Goal: Task Accomplishment & Management: Manage account settings

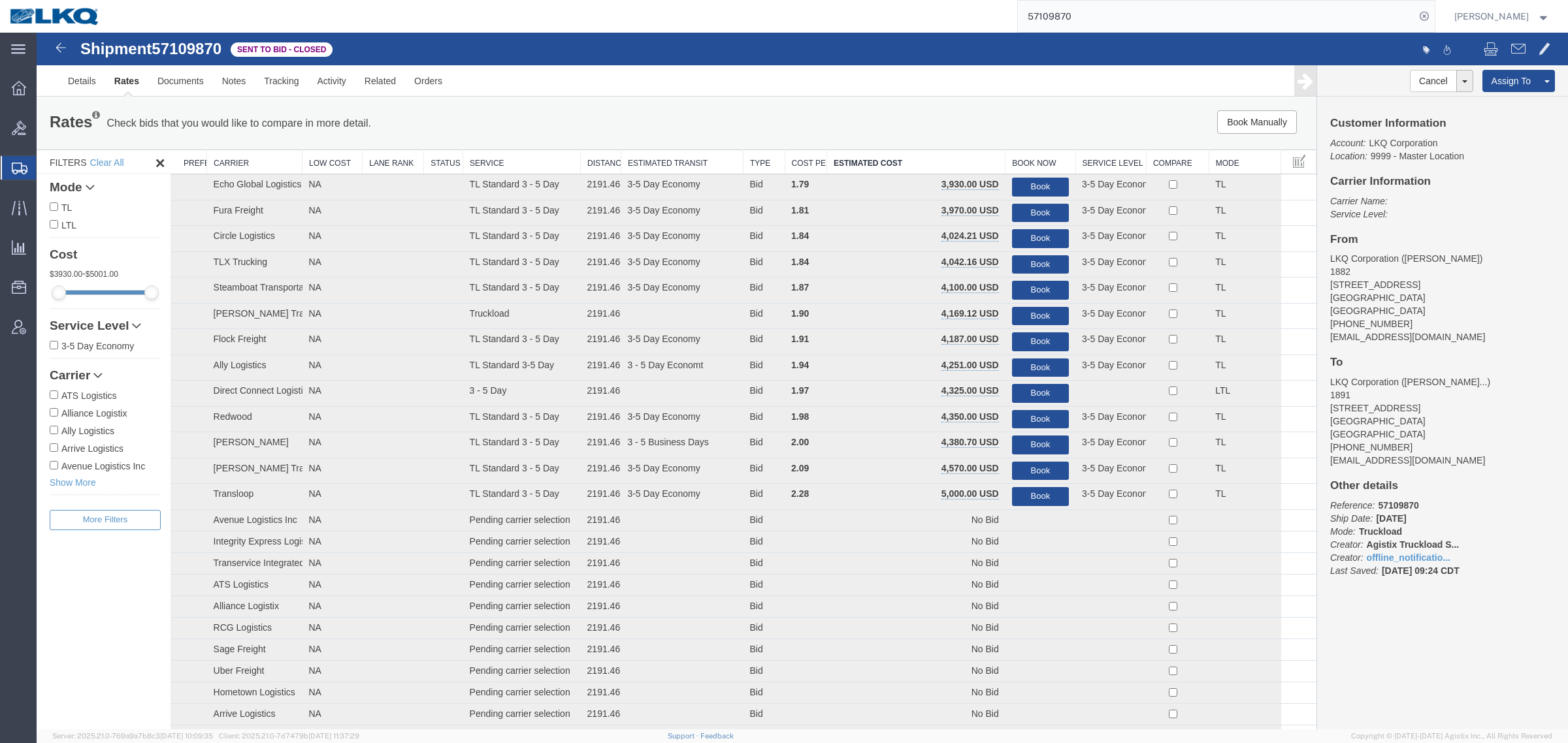
drag, startPoint x: 1025, startPoint y: 17, endPoint x: 883, endPoint y: 27, distance: 142.4
click at [892, 27] on div "57109870" at bounding box center [772, 16] width 1325 height 33
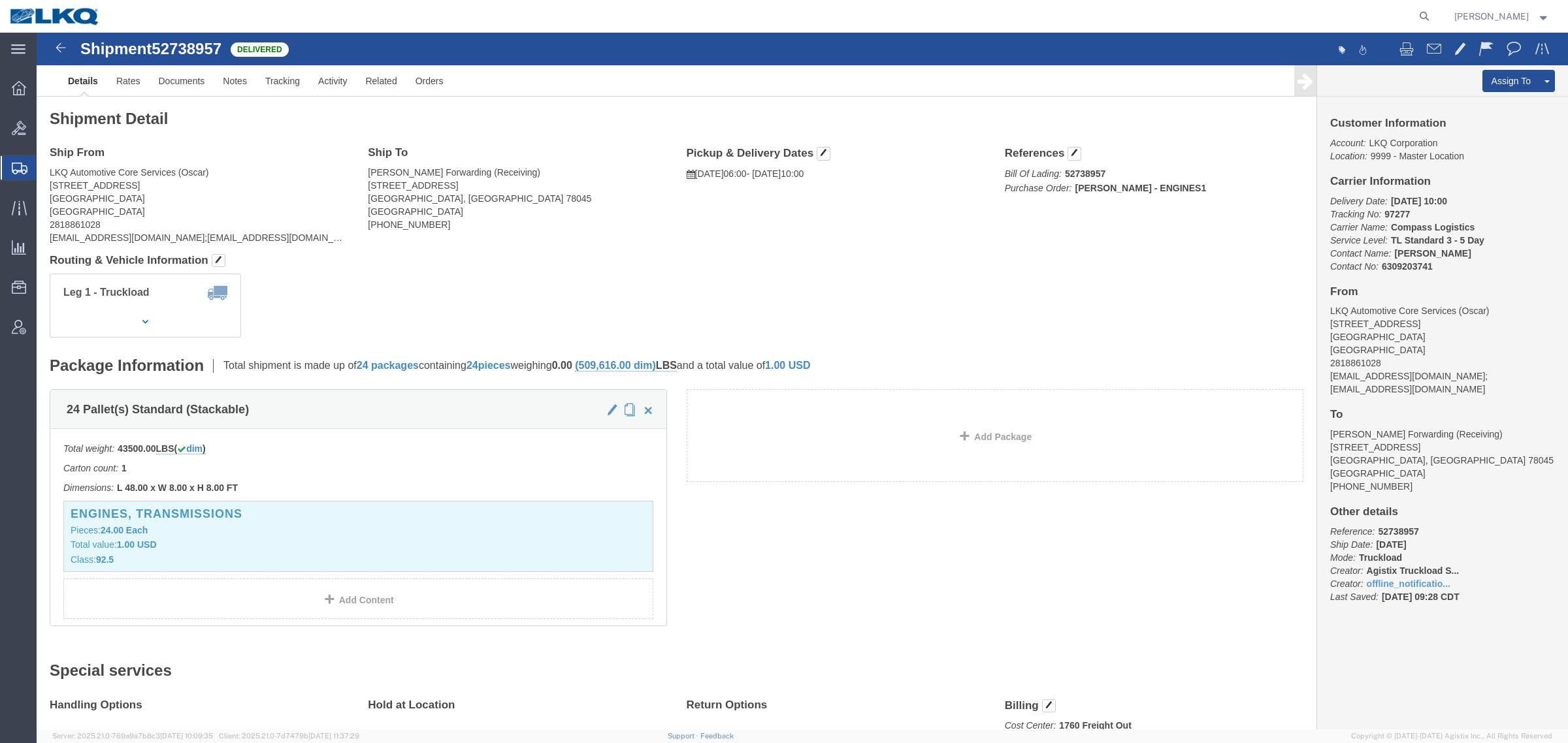
click address "Salazar Forwarding (Receiving) 14406 Export Rd. Laredo, TX 78045 United States …"
click div "Ship To Salazar Forwarding (Receiving) 14406 Export Rd. Laredo, TX 78045 United…"
click at [16, 168] on icon at bounding box center [20, 168] width 16 height 12
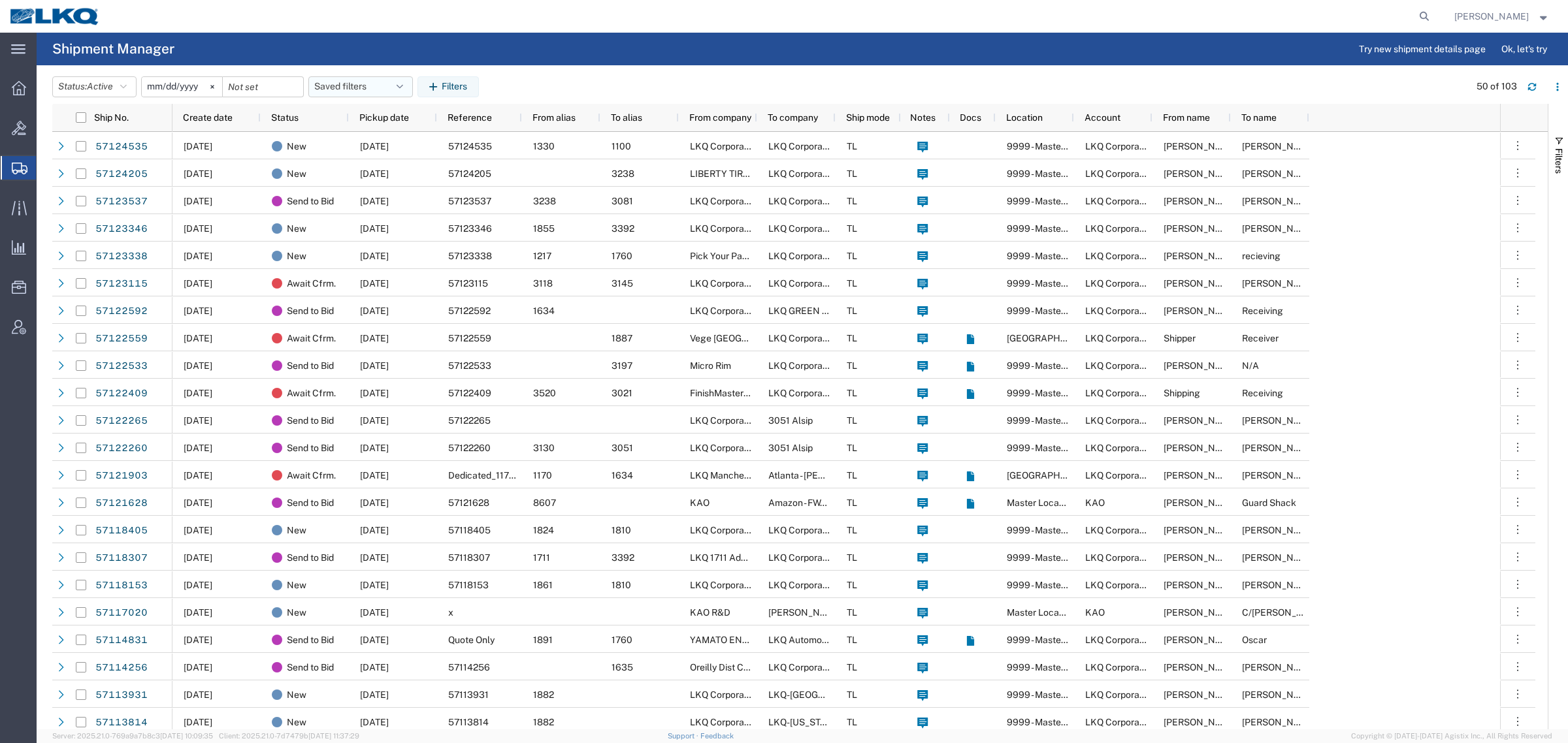
click at [345, 83] on button "Saved filters" at bounding box center [360, 86] width 105 height 21
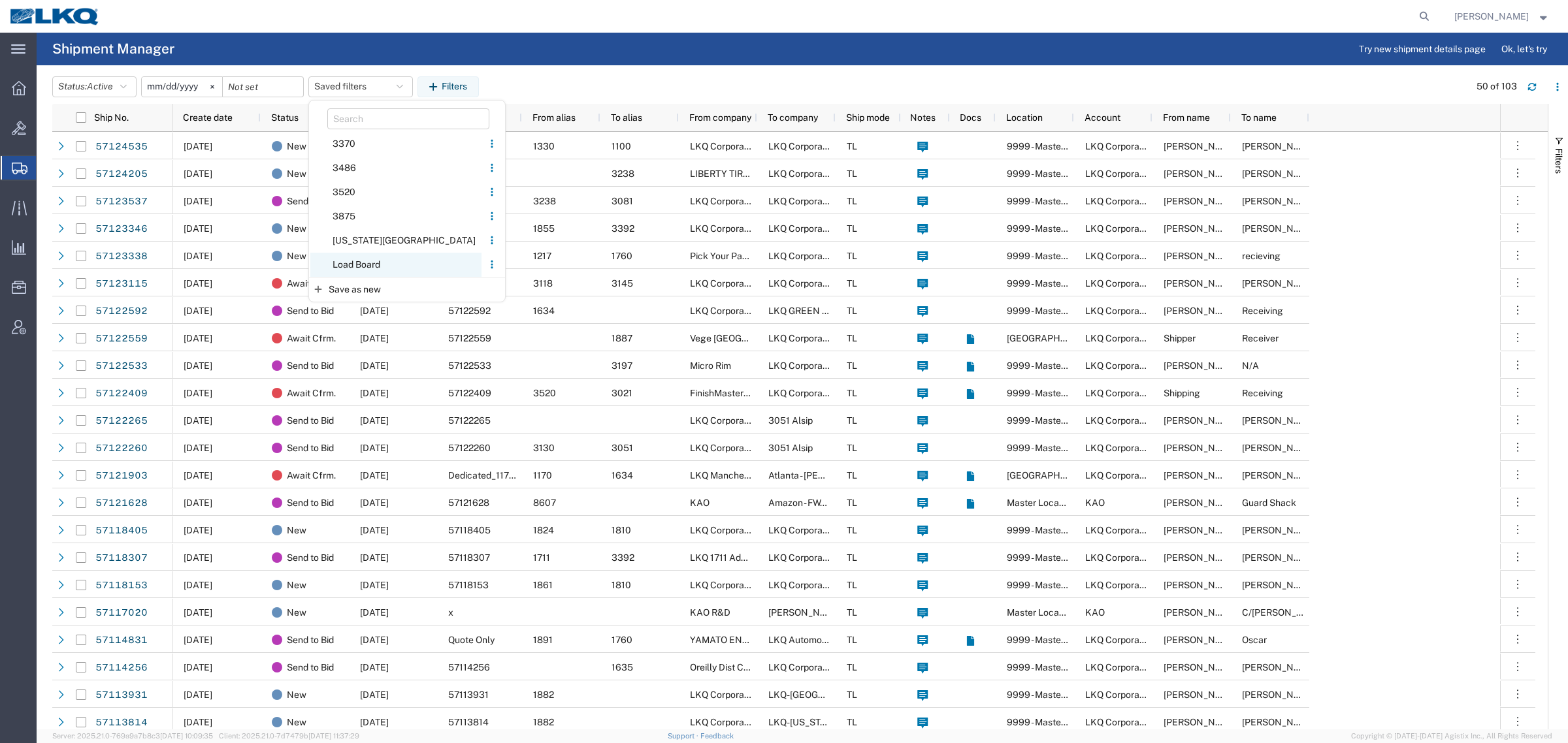
click at [360, 261] on span "Load Board" at bounding box center [396, 265] width 171 height 24
type input "[DATE]"
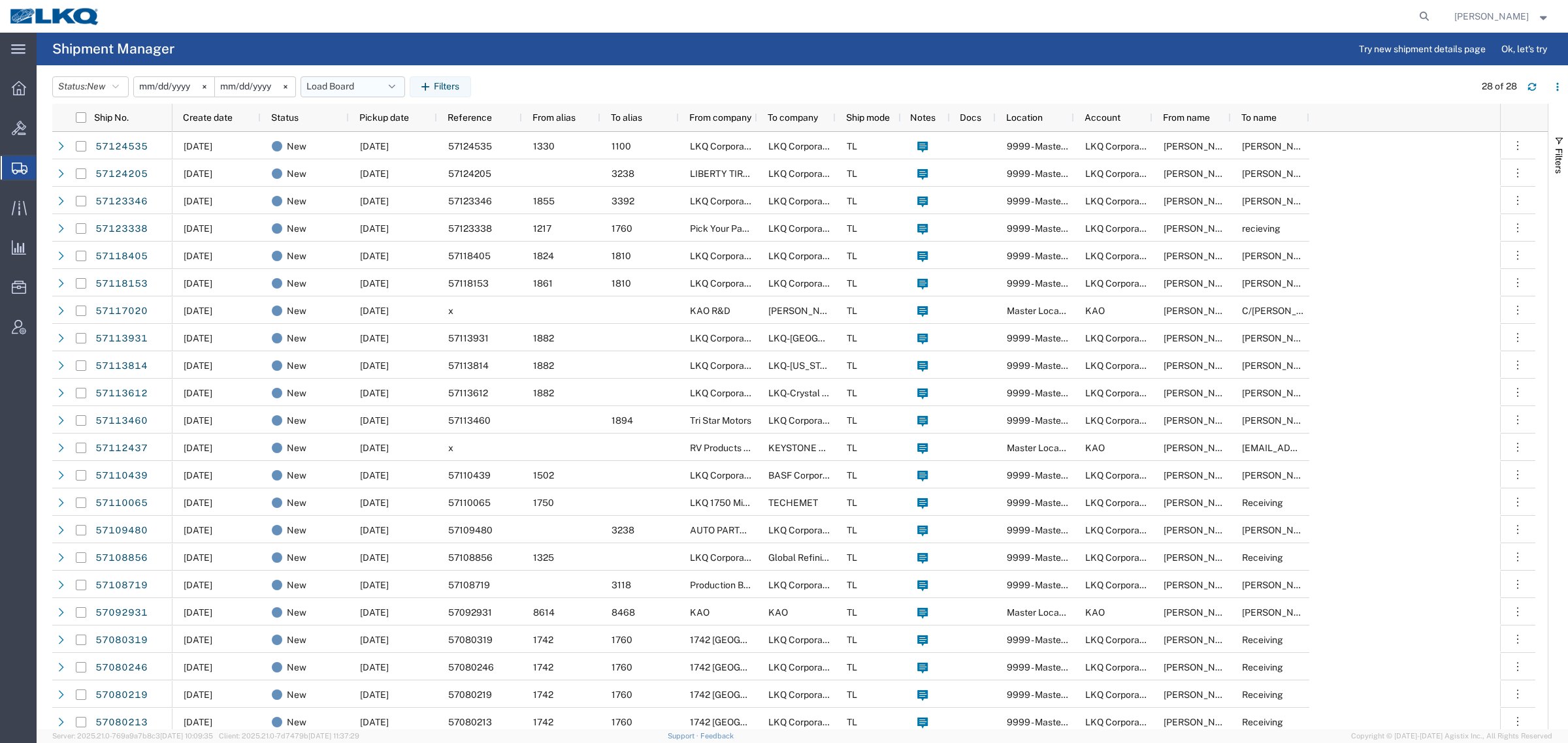
click at [335, 83] on button "Load Board" at bounding box center [352, 86] width 105 height 21
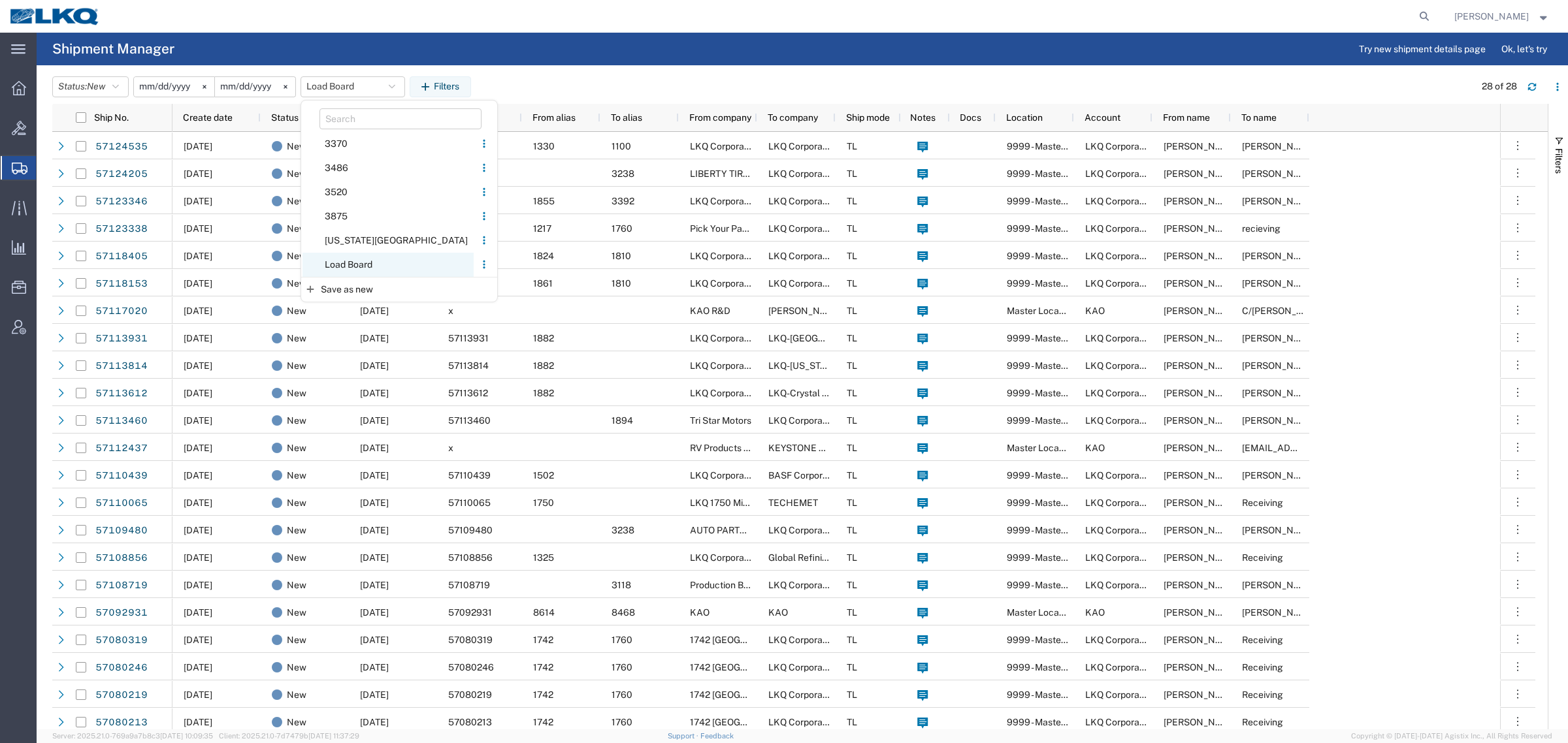
click at [358, 263] on span "Load Board" at bounding box center [388, 265] width 171 height 24
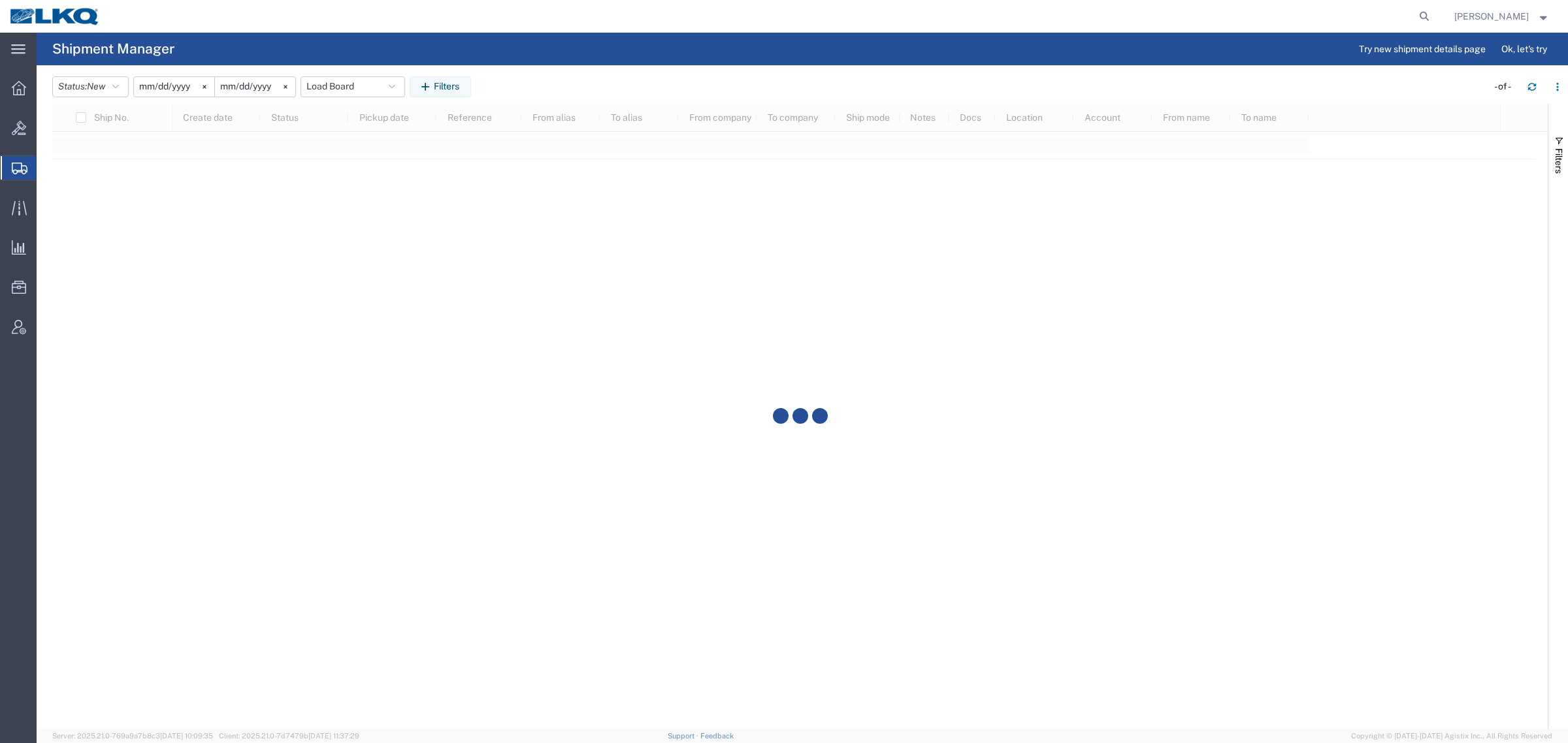
click at [676, 51] on agx-page-header "Shipment Manager Try new shipment details page Ok, let's try" at bounding box center [802, 49] width 1532 height 33
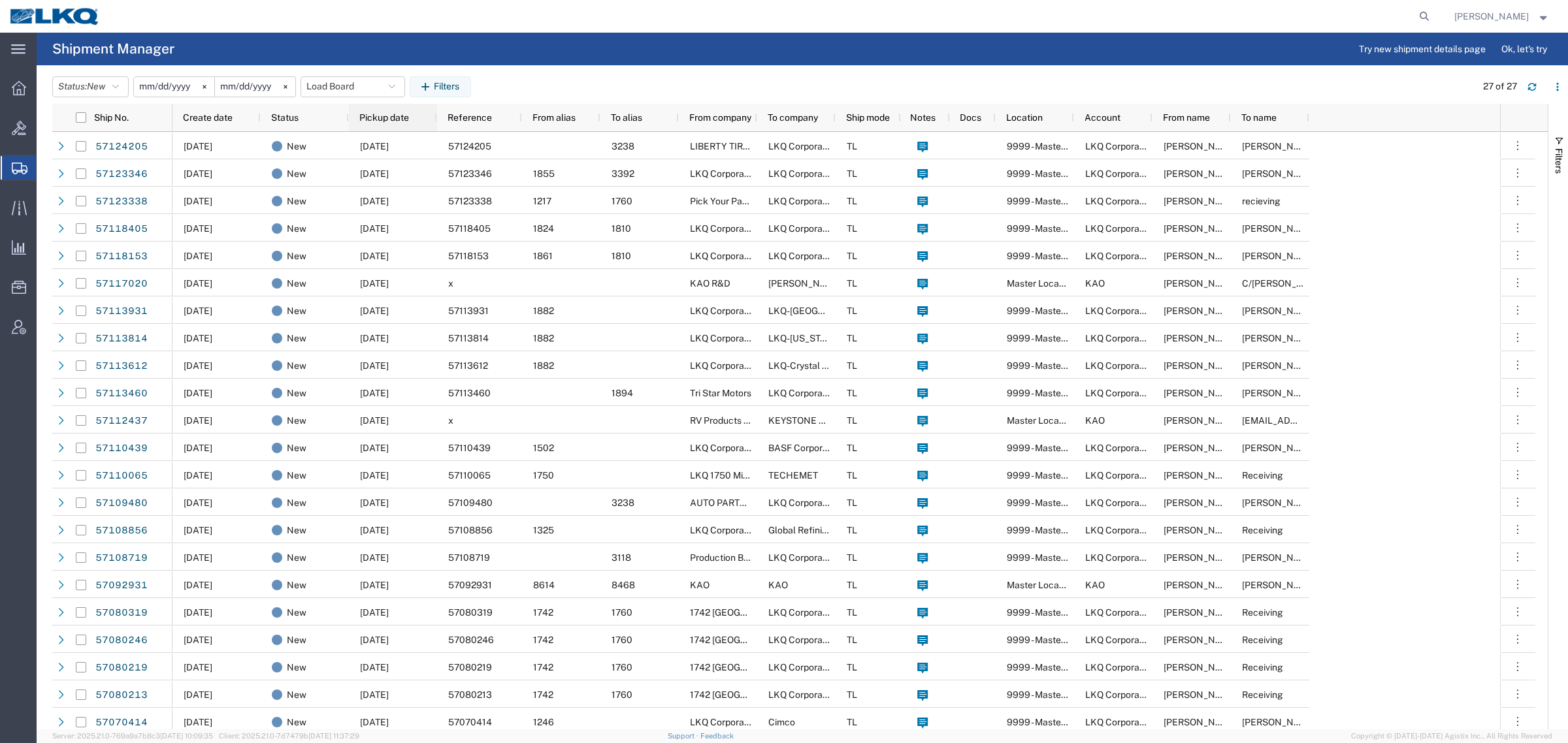
click at [351, 115] on div "Pickup date" at bounding box center [393, 117] width 88 height 28
click at [416, 119] on div "Pickup date" at bounding box center [396, 117] width 73 height 21
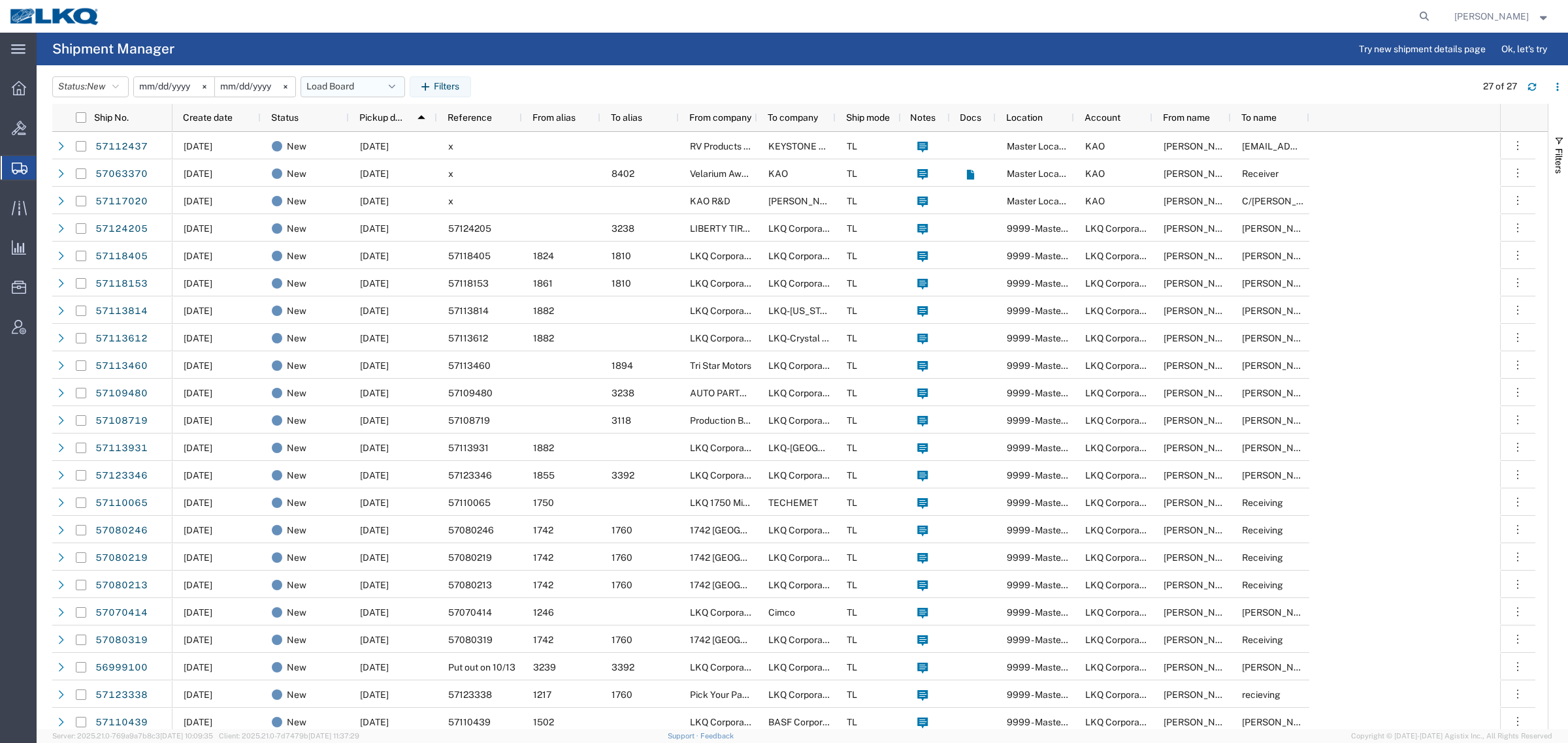
click at [333, 86] on button "Load Board" at bounding box center [352, 86] width 105 height 21
click at [369, 263] on span "Load Board" at bounding box center [388, 265] width 171 height 24
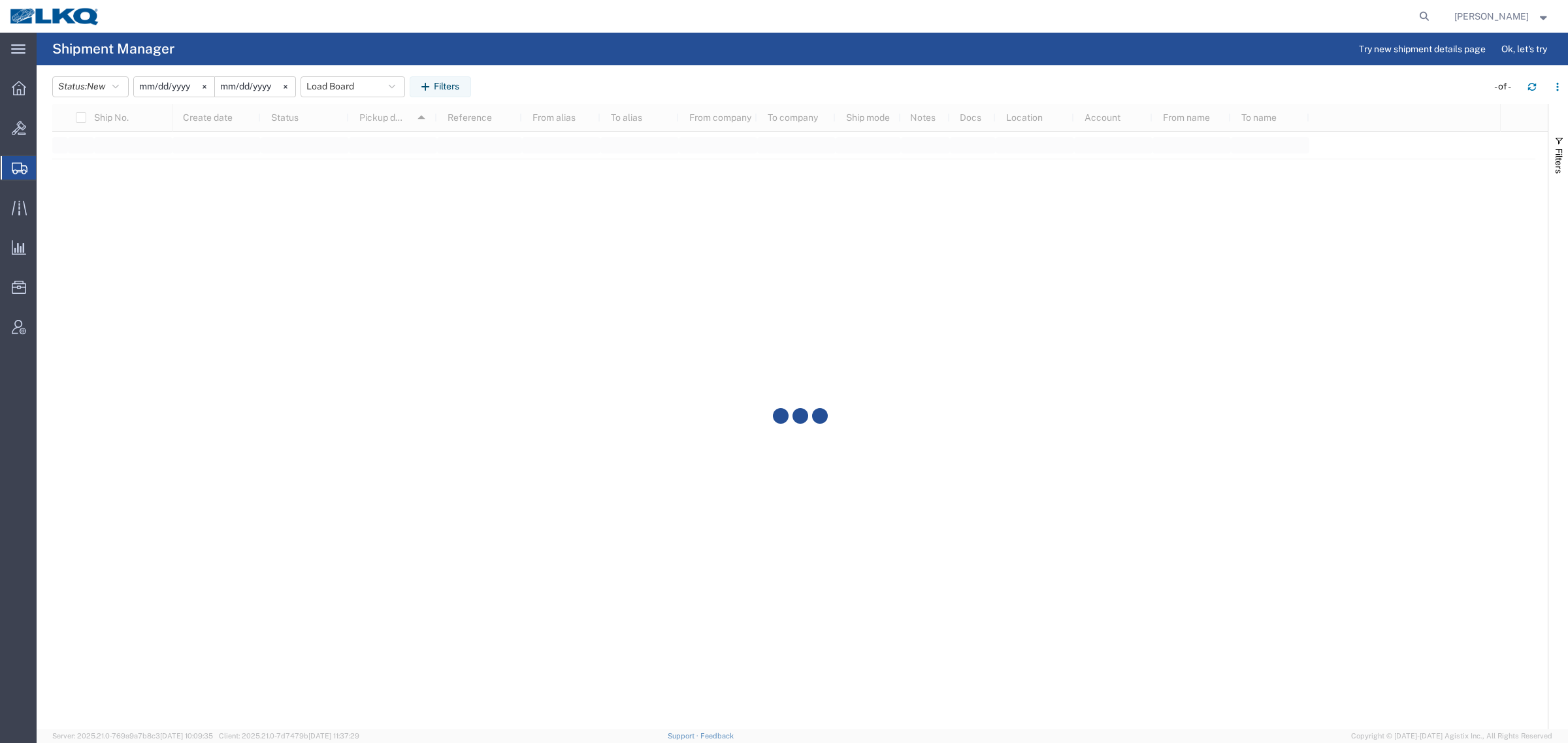
click at [580, 80] on div "Status: New Active All Approved Booked Canceled Delivered Denied New On Hold Pe…" at bounding box center [810, 86] width 1516 height 21
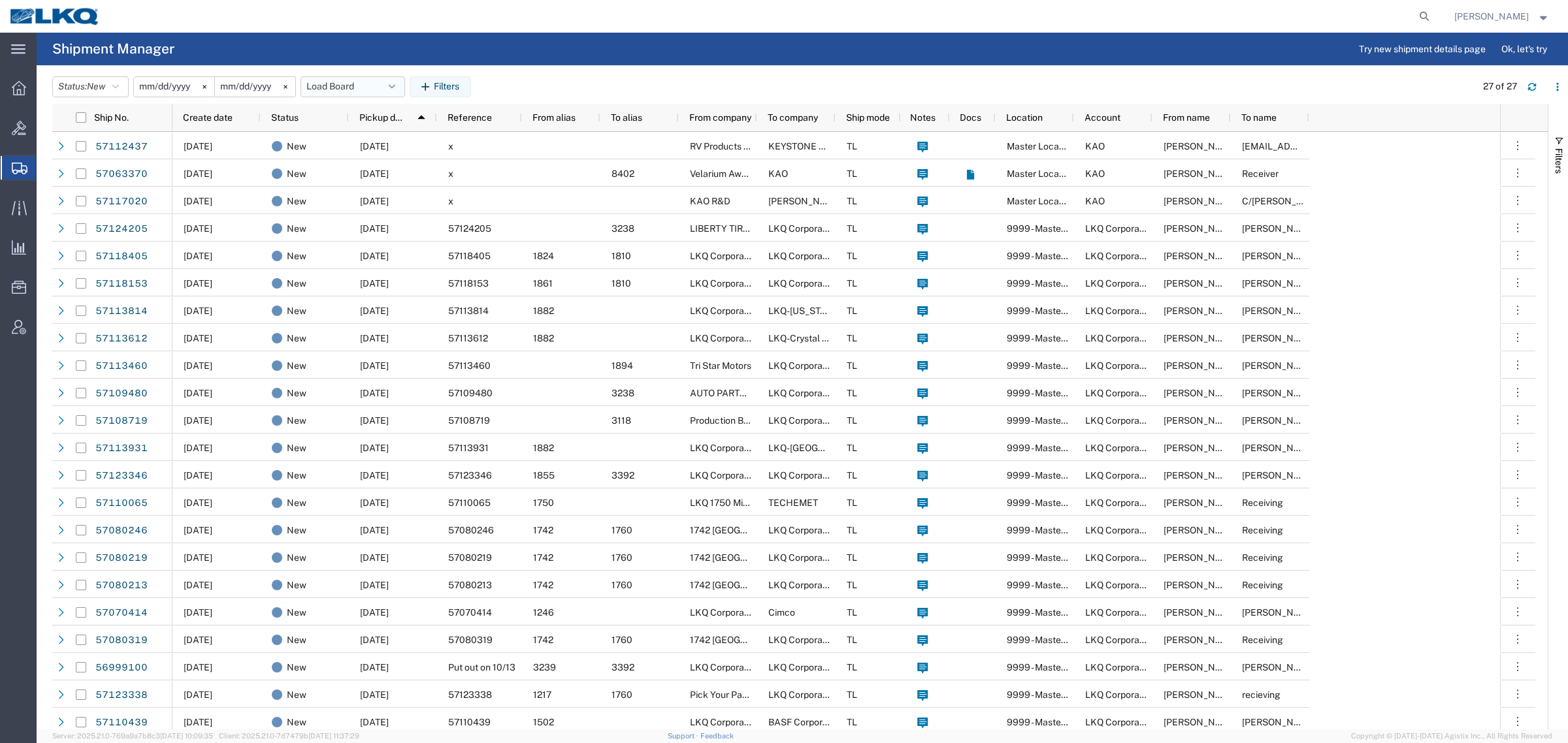
click at [344, 83] on button "Load Board" at bounding box center [352, 86] width 105 height 21
click at [370, 263] on span "Load Board" at bounding box center [388, 265] width 171 height 24
click at [693, 63] on agx-page-header "Shipment Manager Try new shipment details page Ok, let's try" at bounding box center [802, 49] width 1532 height 33
click at [325, 83] on button "Load Board" at bounding box center [352, 86] width 105 height 21
click at [345, 272] on span "Load Board" at bounding box center [388, 265] width 171 height 24
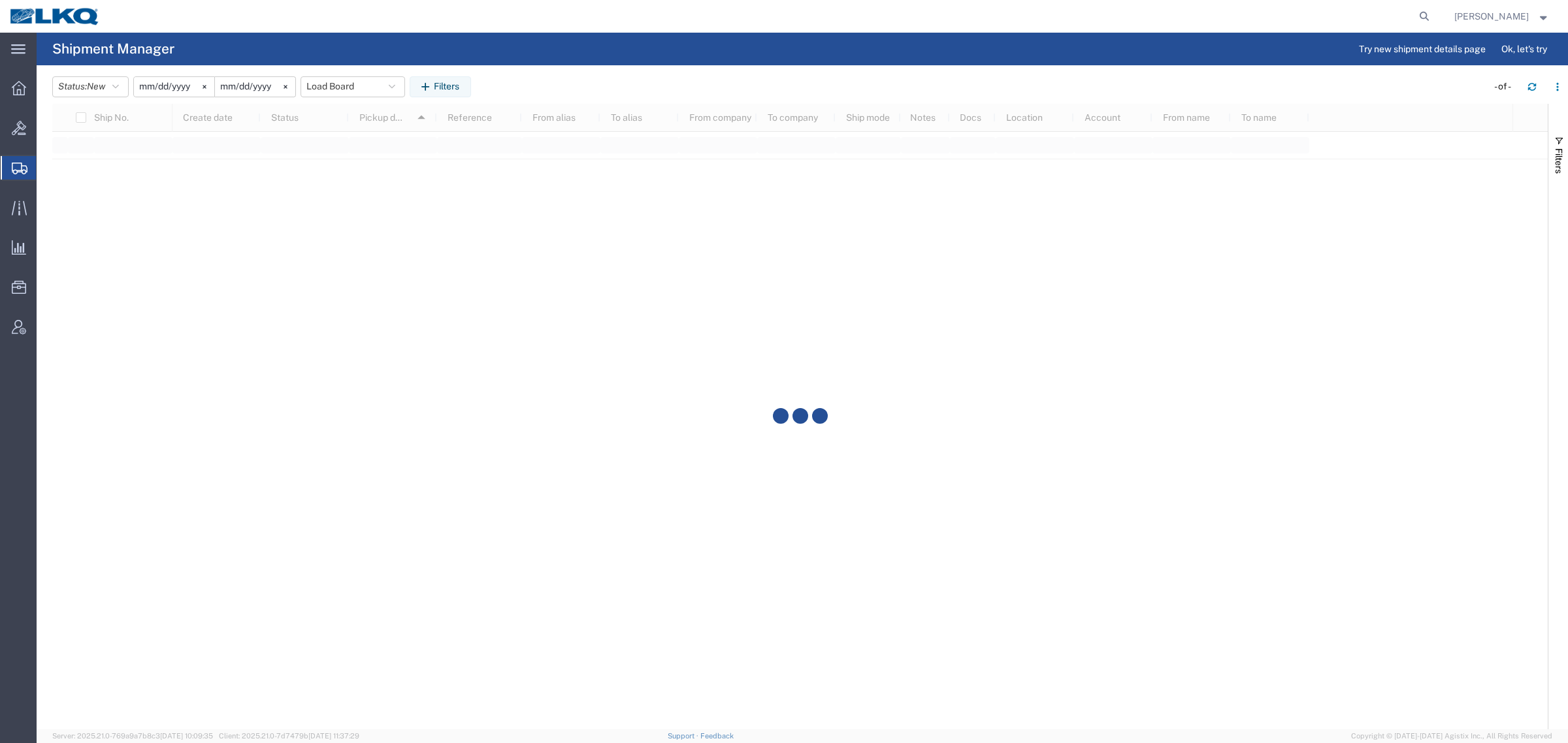
click at [645, 90] on div "Status: New Active All Approved Booked Canceled Delivered Denied New On Hold Pe…" at bounding box center [810, 86] width 1516 height 21
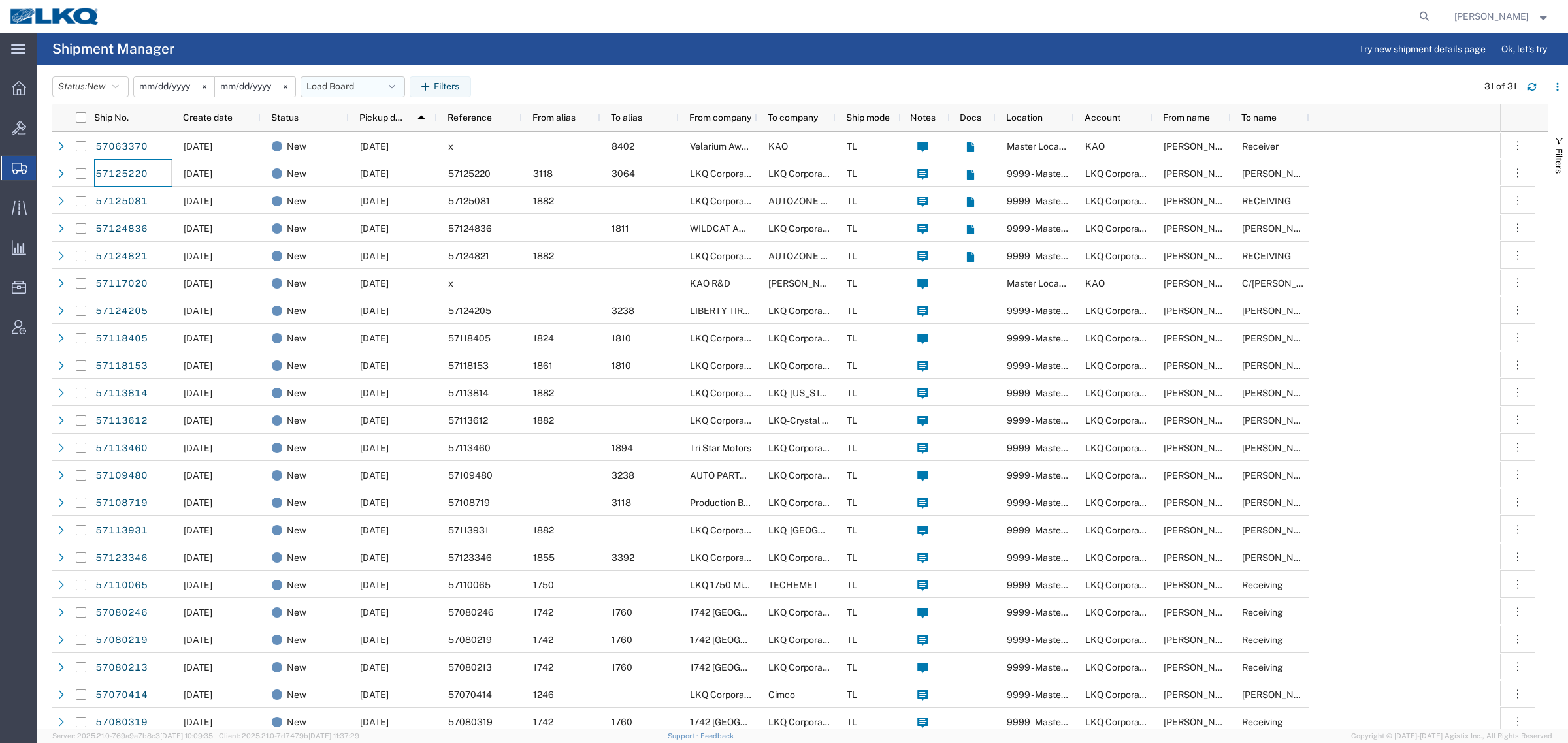
click at [352, 85] on button "Load Board" at bounding box center [352, 86] width 105 height 21
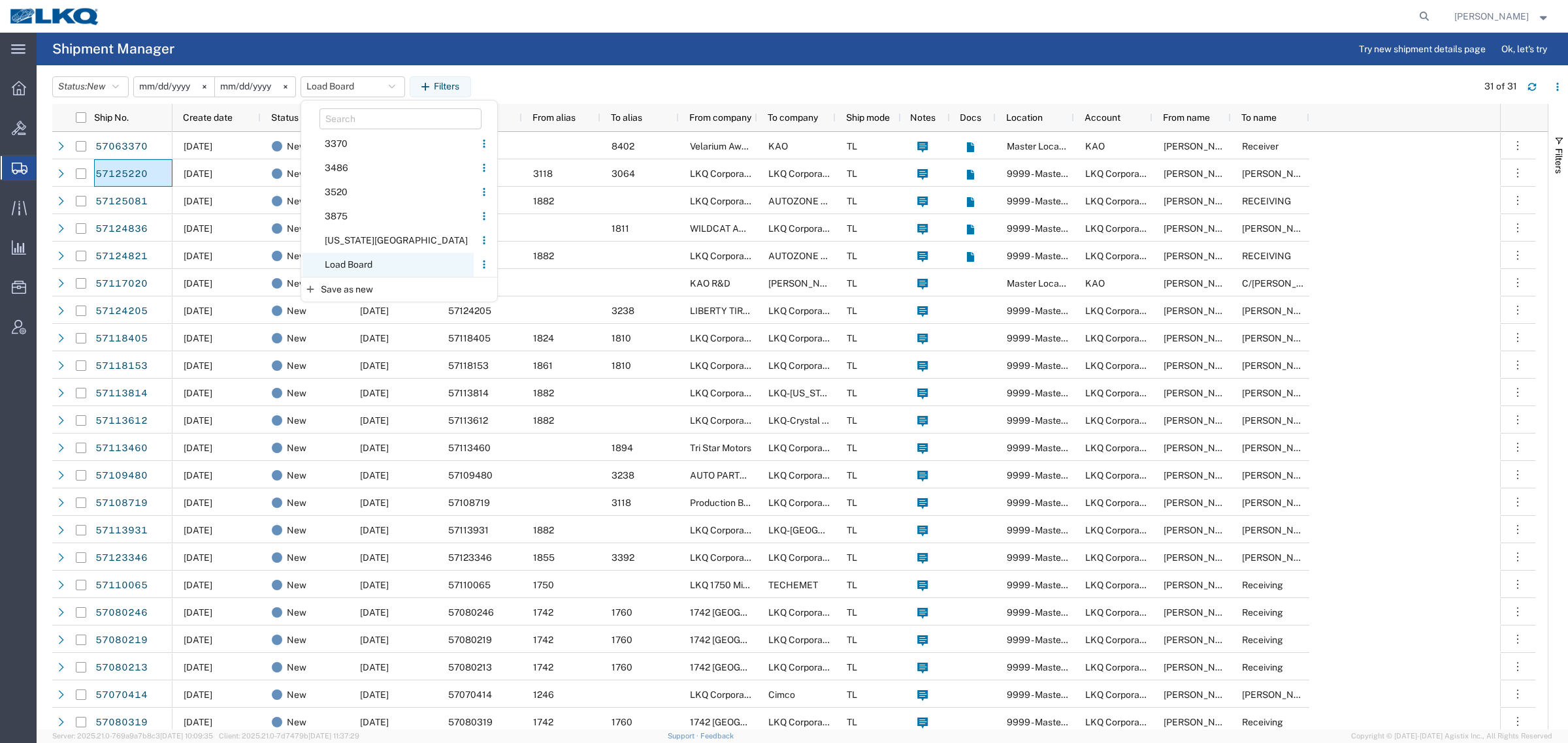
click at [350, 265] on span "Load Board" at bounding box center [388, 265] width 171 height 24
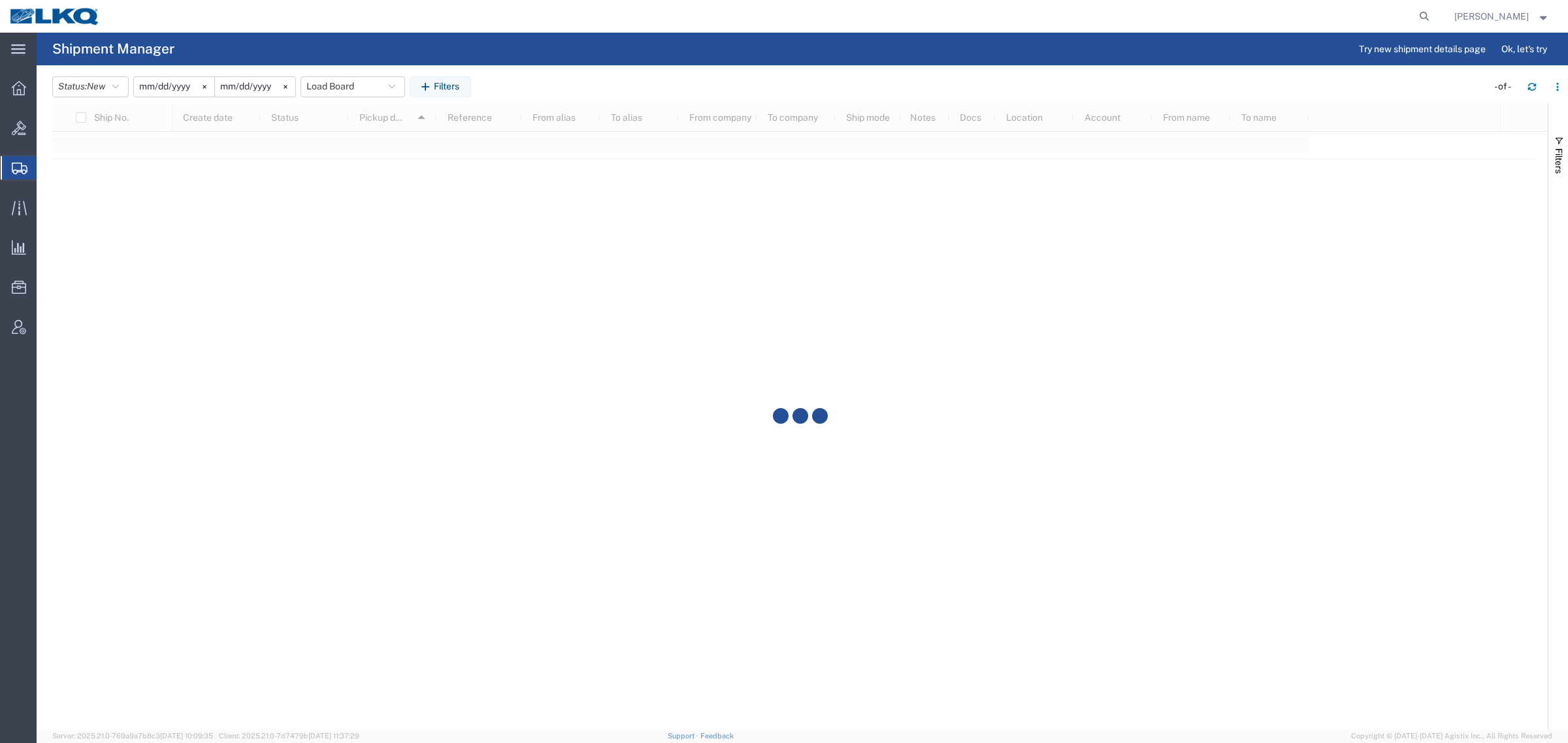
click at [626, 69] on header "Status: New Active All Approved Booked Canceled Delivered Denied New On Hold Pe…" at bounding box center [810, 85] width 1516 height 36
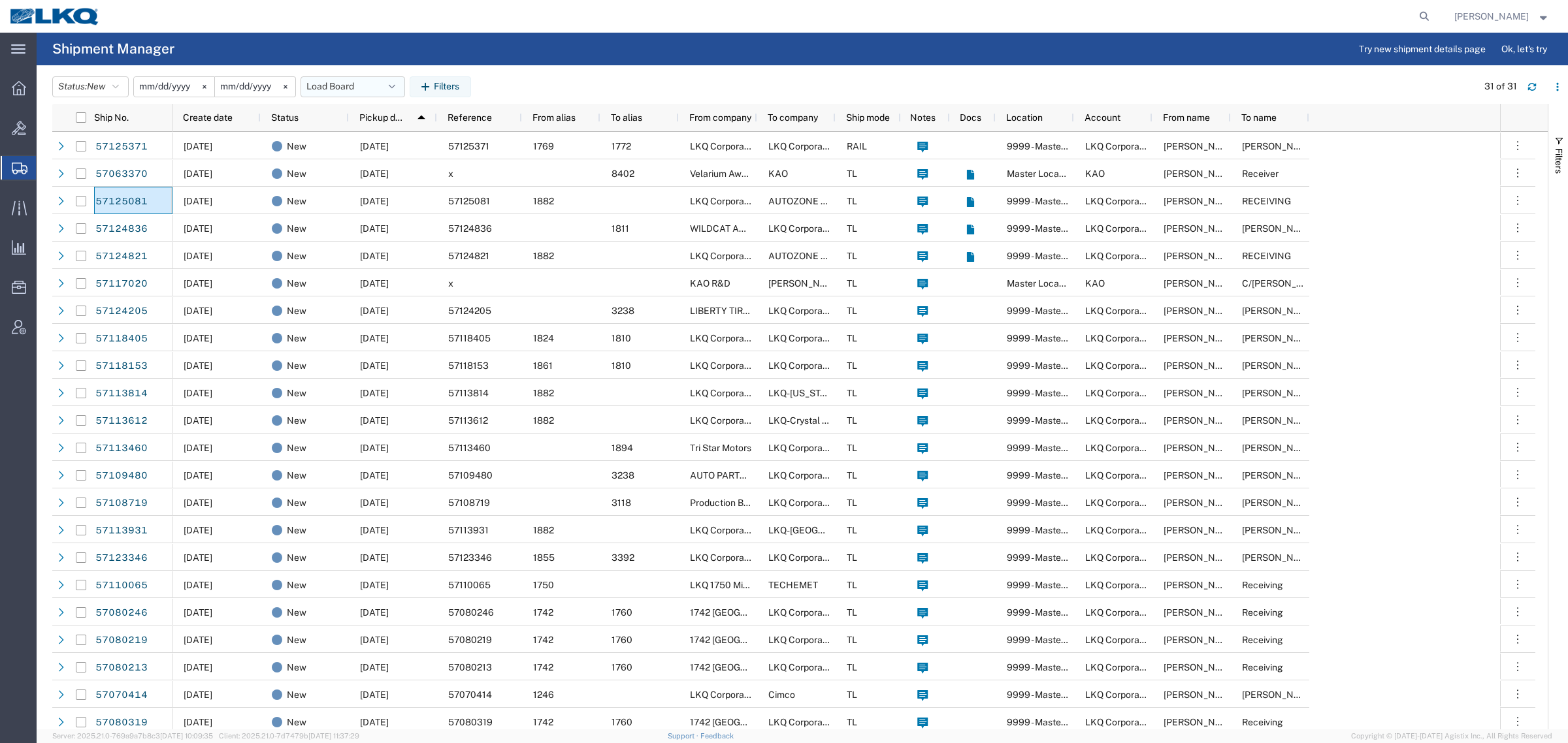
click at [350, 85] on button "Load Board" at bounding box center [352, 86] width 105 height 21
click at [352, 261] on span "Load Board" at bounding box center [388, 265] width 171 height 24
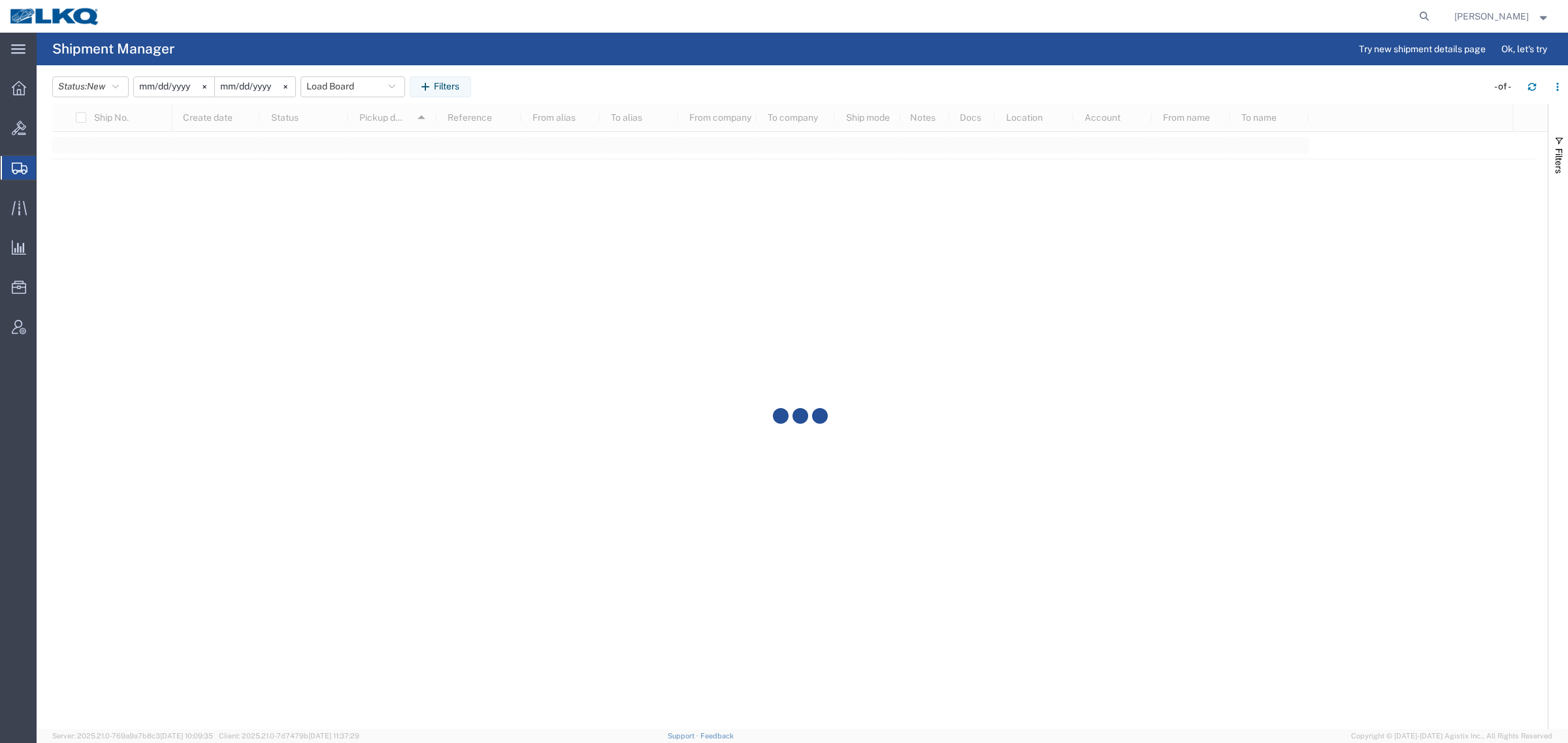
click at [597, 52] on agx-page-header "Shipment Manager Try new shipment details page Ok, let's try" at bounding box center [802, 49] width 1532 height 33
click at [557, 62] on agx-page-header "Shipment Manager Try new shipment details page Ok, let's try" at bounding box center [802, 49] width 1532 height 33
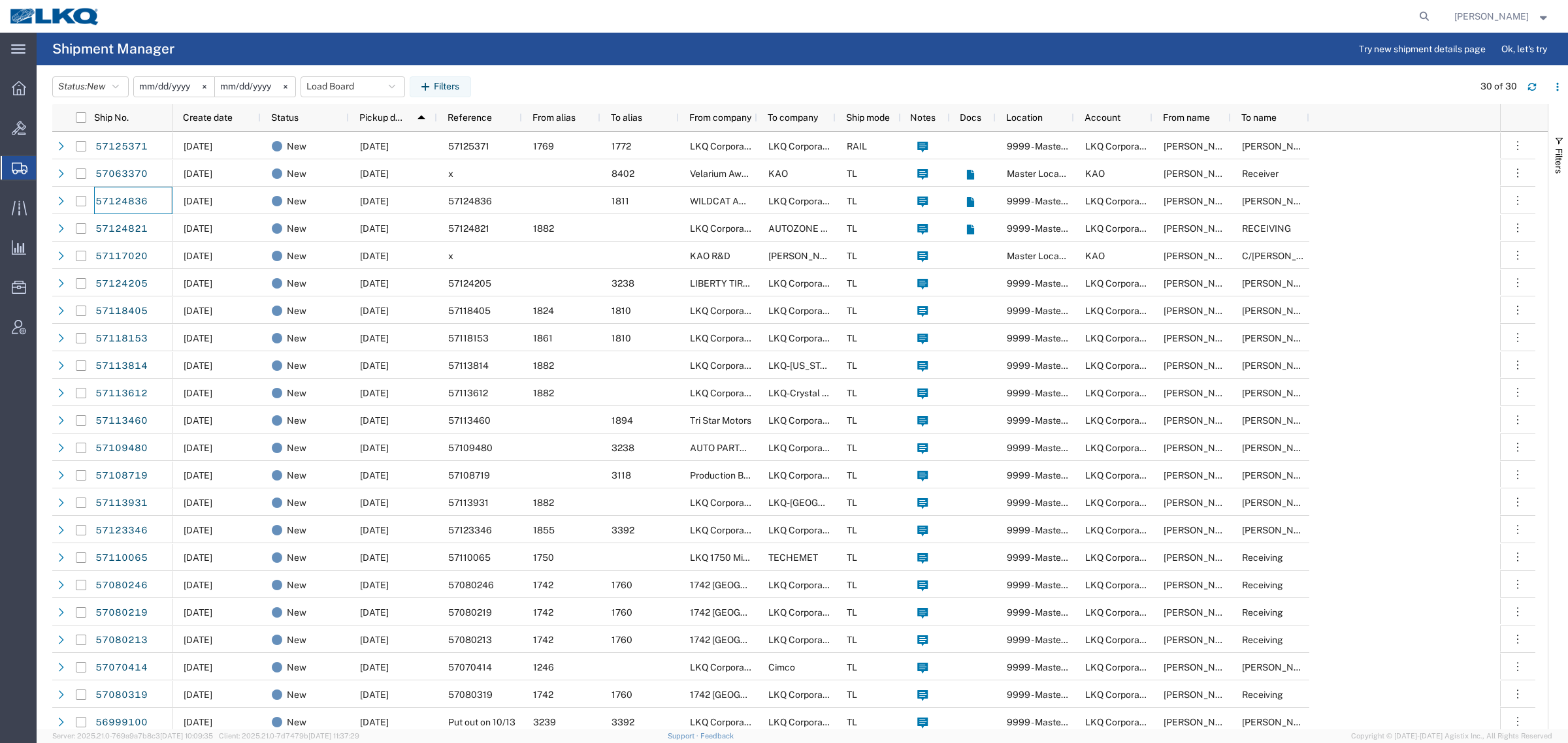
click at [547, 75] on header "Status: New Active All Approved Booked Canceled Delivered Denied New On Hold Pe…" at bounding box center [810, 85] width 1516 height 36
click at [325, 80] on button "Load Board" at bounding box center [352, 86] width 105 height 21
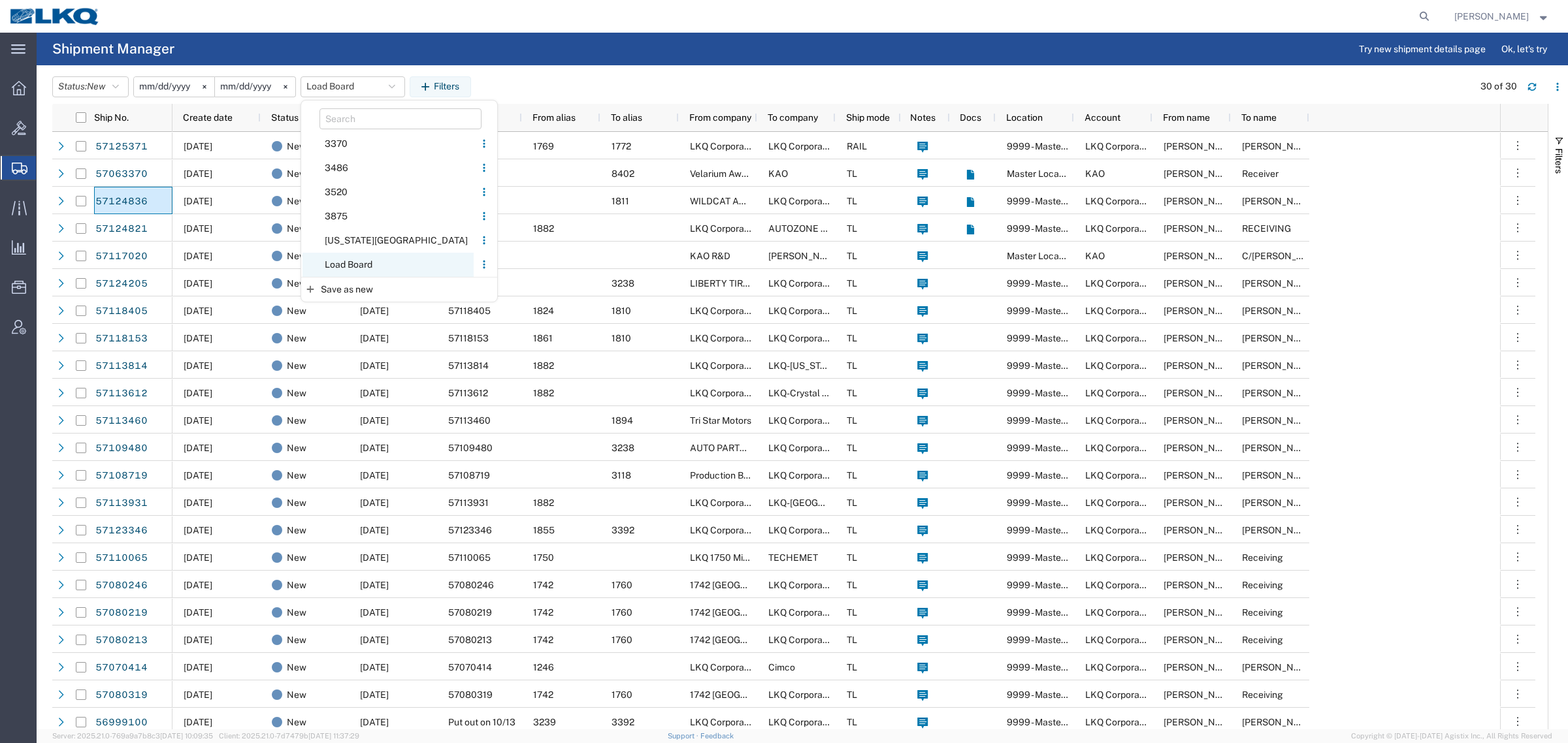
click at [368, 258] on span "Load Board" at bounding box center [388, 265] width 171 height 24
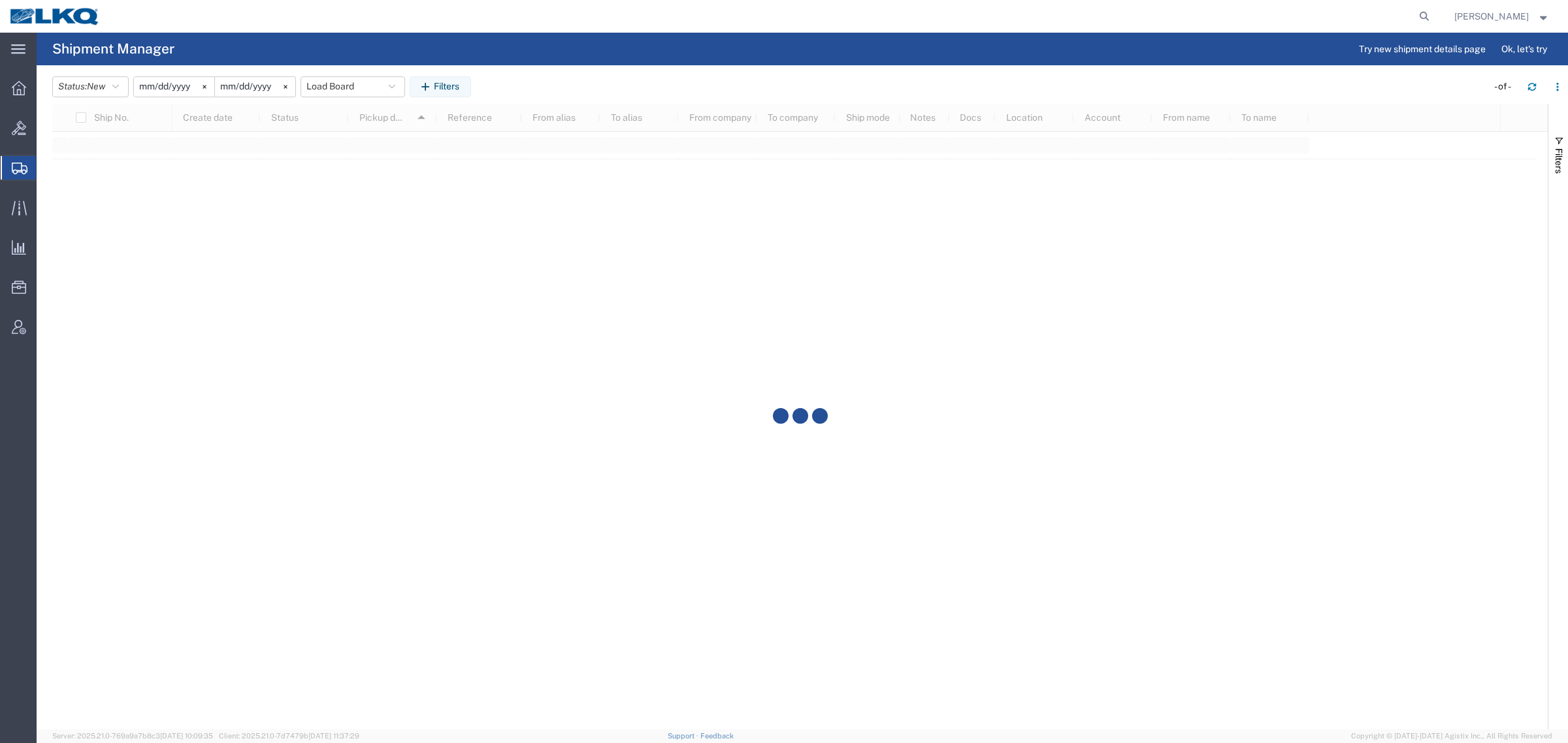
click at [592, 59] on agx-page-header "Shipment Manager Try new shipment details page Ok, let's try" at bounding box center [802, 49] width 1532 height 33
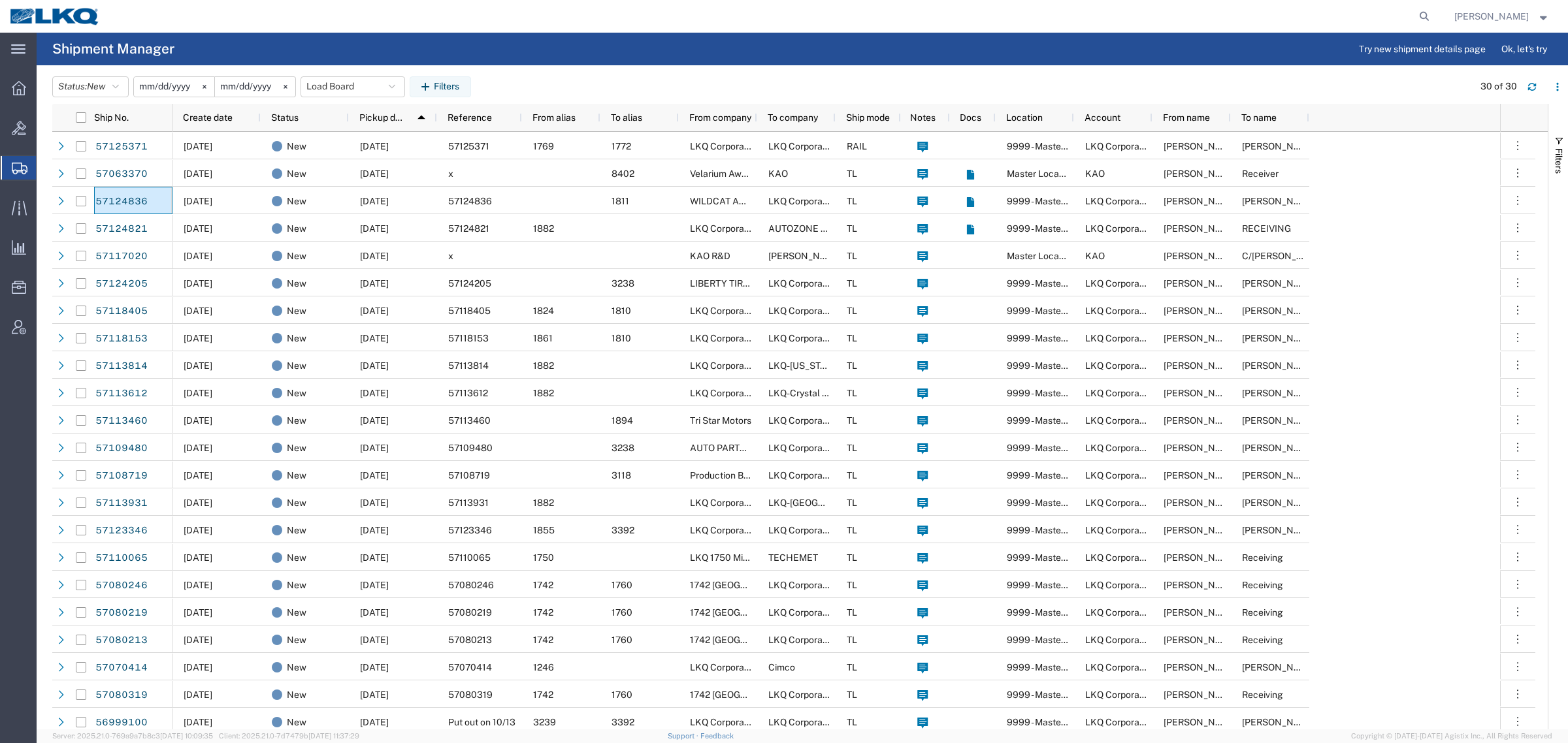
click at [556, 85] on div "Status: New Active All Approved Booked Canceled Delivered Denied New On Hold Pe…" at bounding box center [810, 86] width 1516 height 21
drag, startPoint x: 632, startPoint y: 83, endPoint x: 670, endPoint y: 83, distance: 38.0
click at [638, 83] on div "Status: New Active All Approved Booked Canceled Delivered Denied New On Hold Pe…" at bounding box center [810, 86] width 1516 height 21
click at [738, 80] on div "Status: New Active All Approved Booked Canceled Delivered Denied New On Hold Pe…" at bounding box center [810, 86] width 1516 height 21
click at [800, 83] on div "Status: New Active All Approved Booked Canceled Delivered Denied New On Hold Pe…" at bounding box center [810, 86] width 1516 height 21
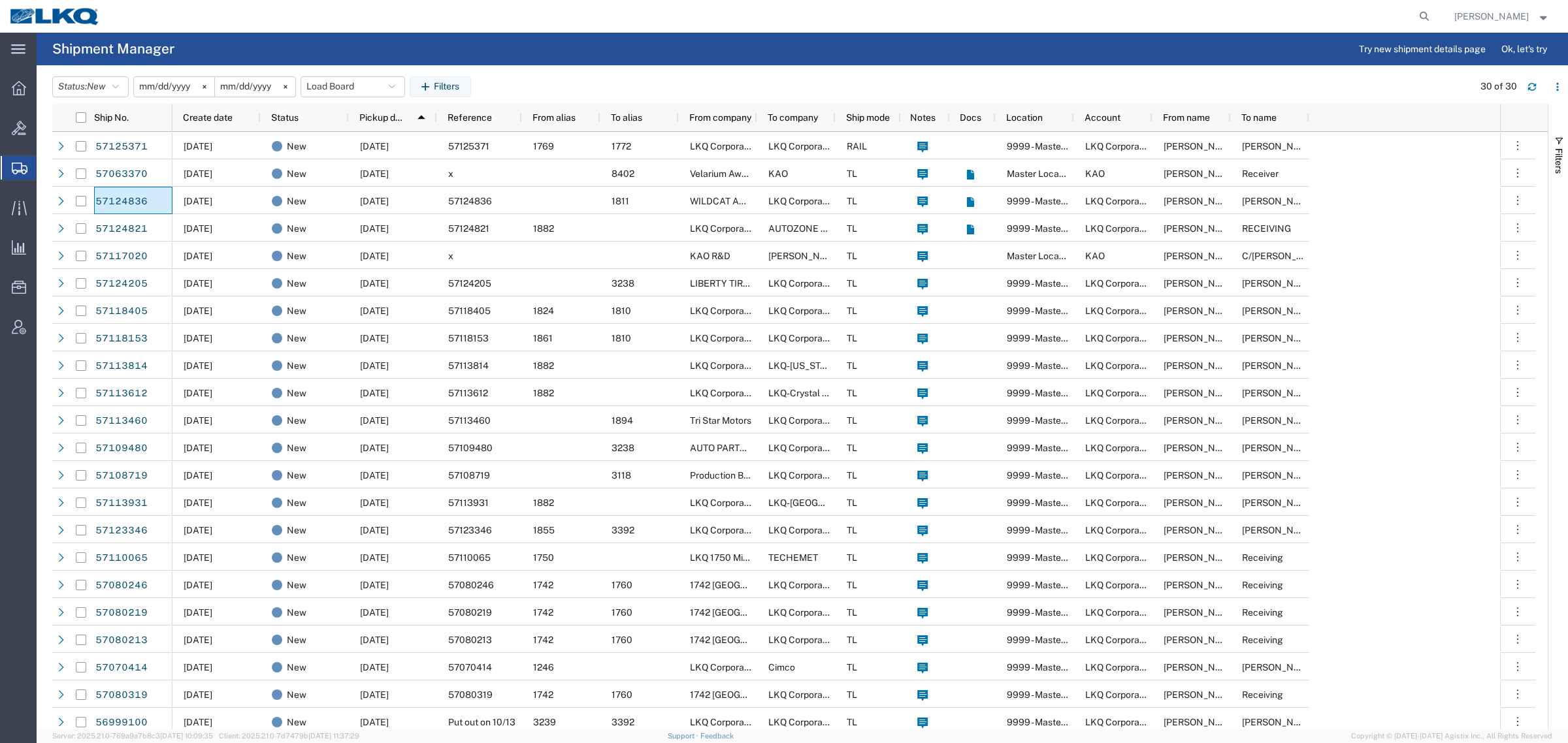
click at [897, 85] on div "Status: New Active All Approved Booked Canceled Delivered Denied New On Hold Pe…" at bounding box center [810, 86] width 1516 height 21
click at [870, 89] on div "Status: New Active All Approved Booked Canceled Delivered Denied New On Hold Pe…" at bounding box center [810, 86] width 1516 height 21
drag, startPoint x: 800, startPoint y: 86, endPoint x: 730, endPoint y: 80, distance: 70.3
click at [798, 86] on div "Status: New Active All Approved Booked Canceled Delivered Denied New On Hold Pe…" at bounding box center [810, 86] width 1516 height 21
click at [719, 80] on div "Status: New Active All Approved Booked Canceled Delivered Denied New On Hold Pe…" at bounding box center [810, 86] width 1516 height 21
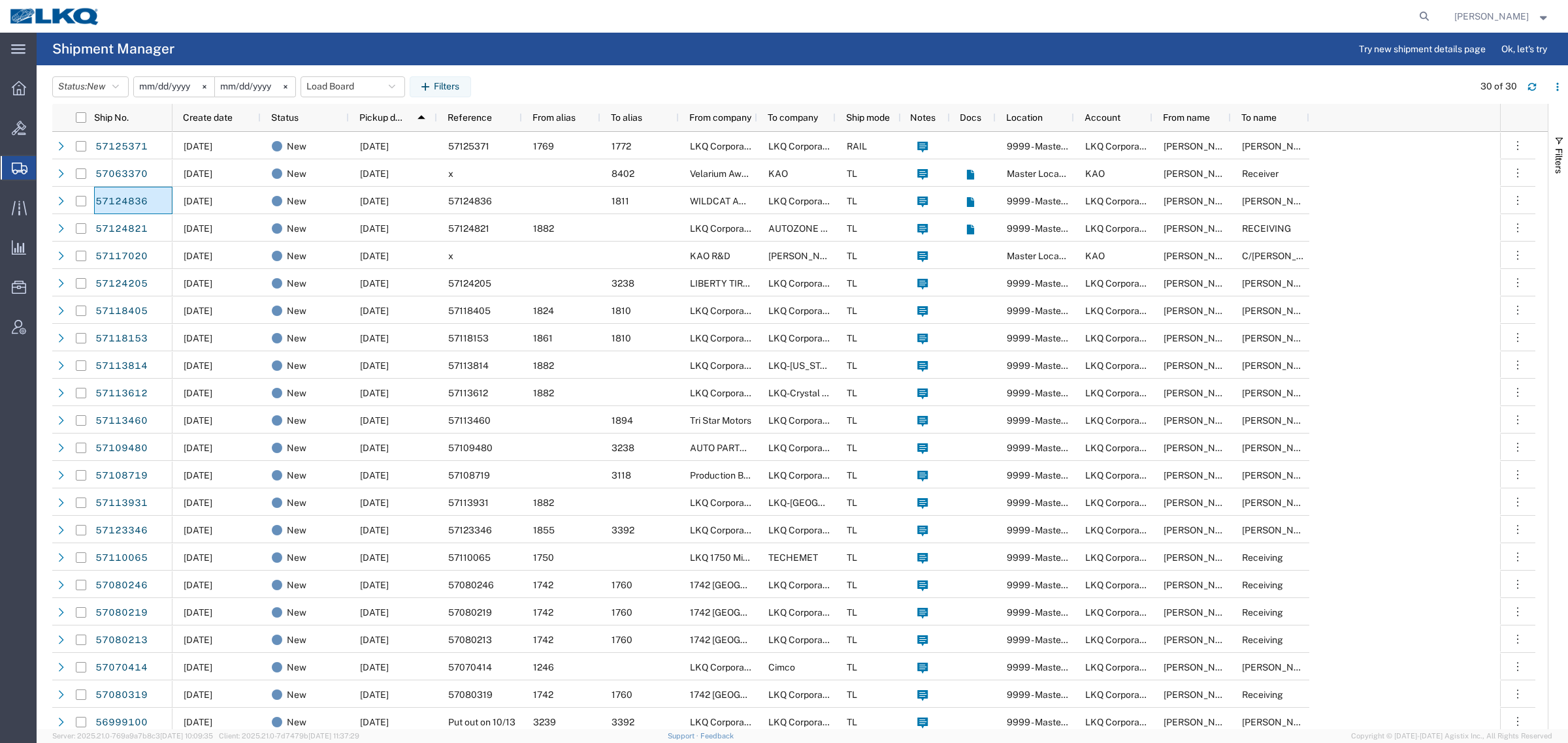
click at [645, 80] on div "Status: New Active All Approved Booked Canceled Delivered Denied New On Hold Pe…" at bounding box center [810, 86] width 1516 height 21
click at [547, 80] on div "Status: New Active All Approved Booked Canceled Delivered Denied New On Hold Pe…" at bounding box center [810, 86] width 1516 height 21
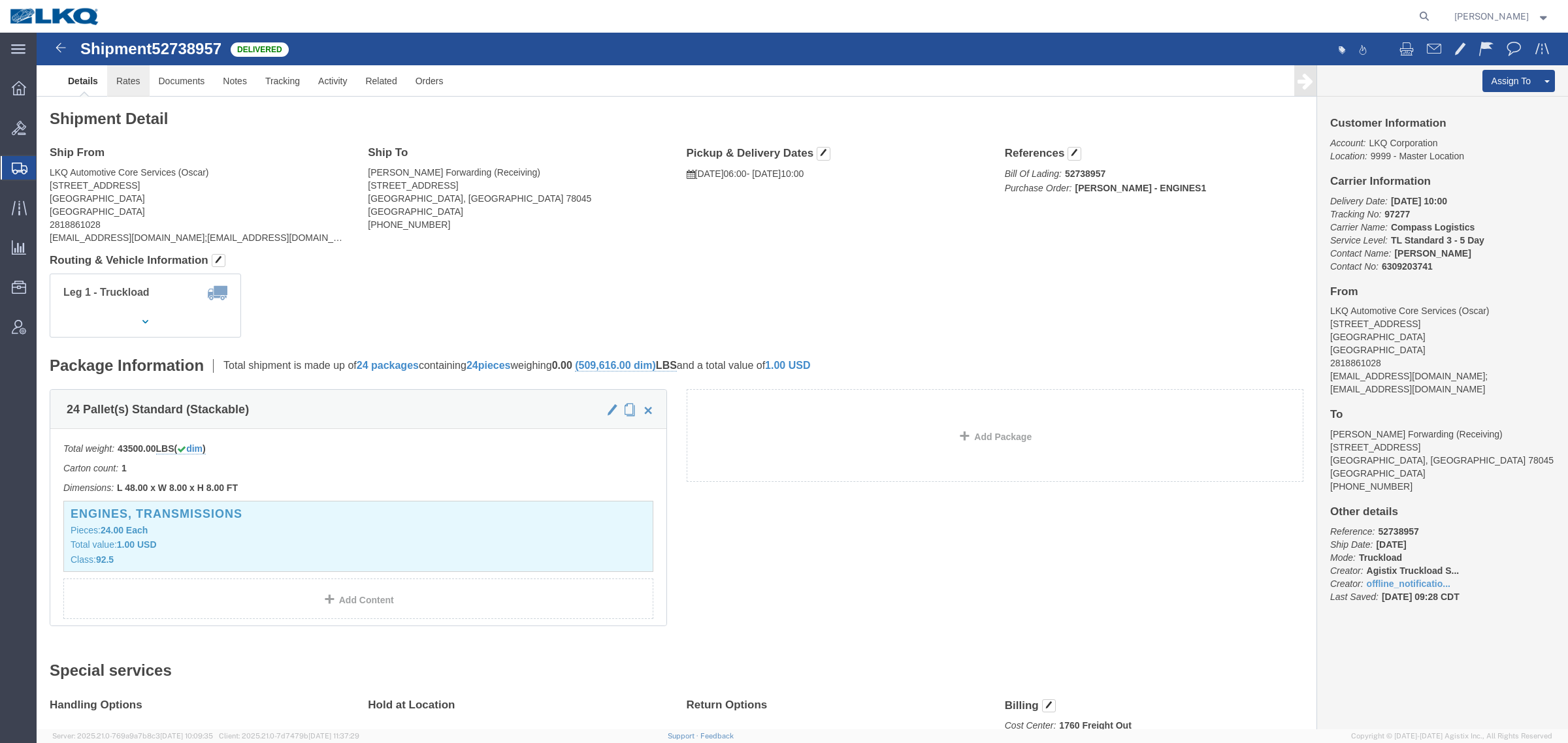
click link "Rates"
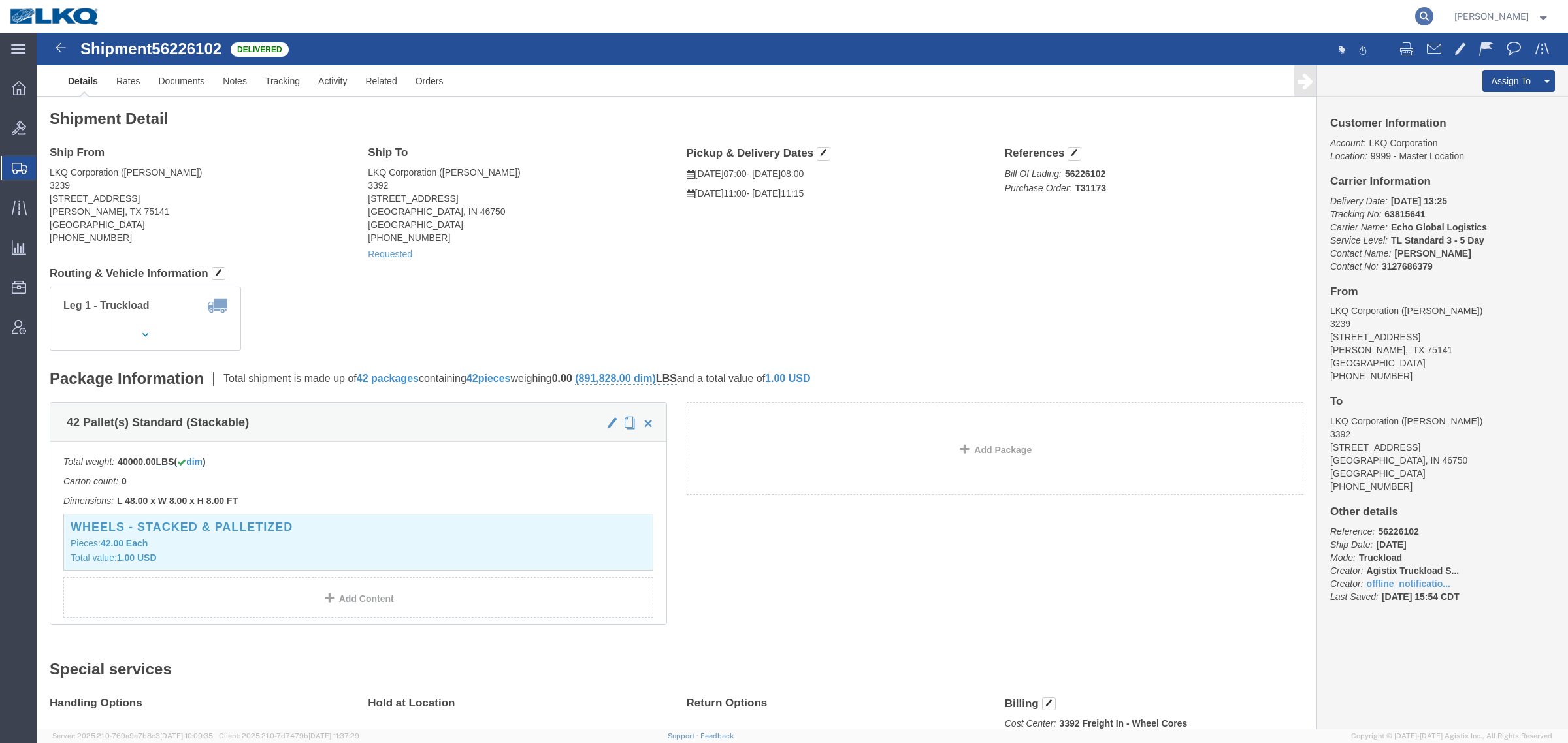
click at [1426, 13] on icon at bounding box center [1424, 16] width 19 height 19
paste input "57123537"
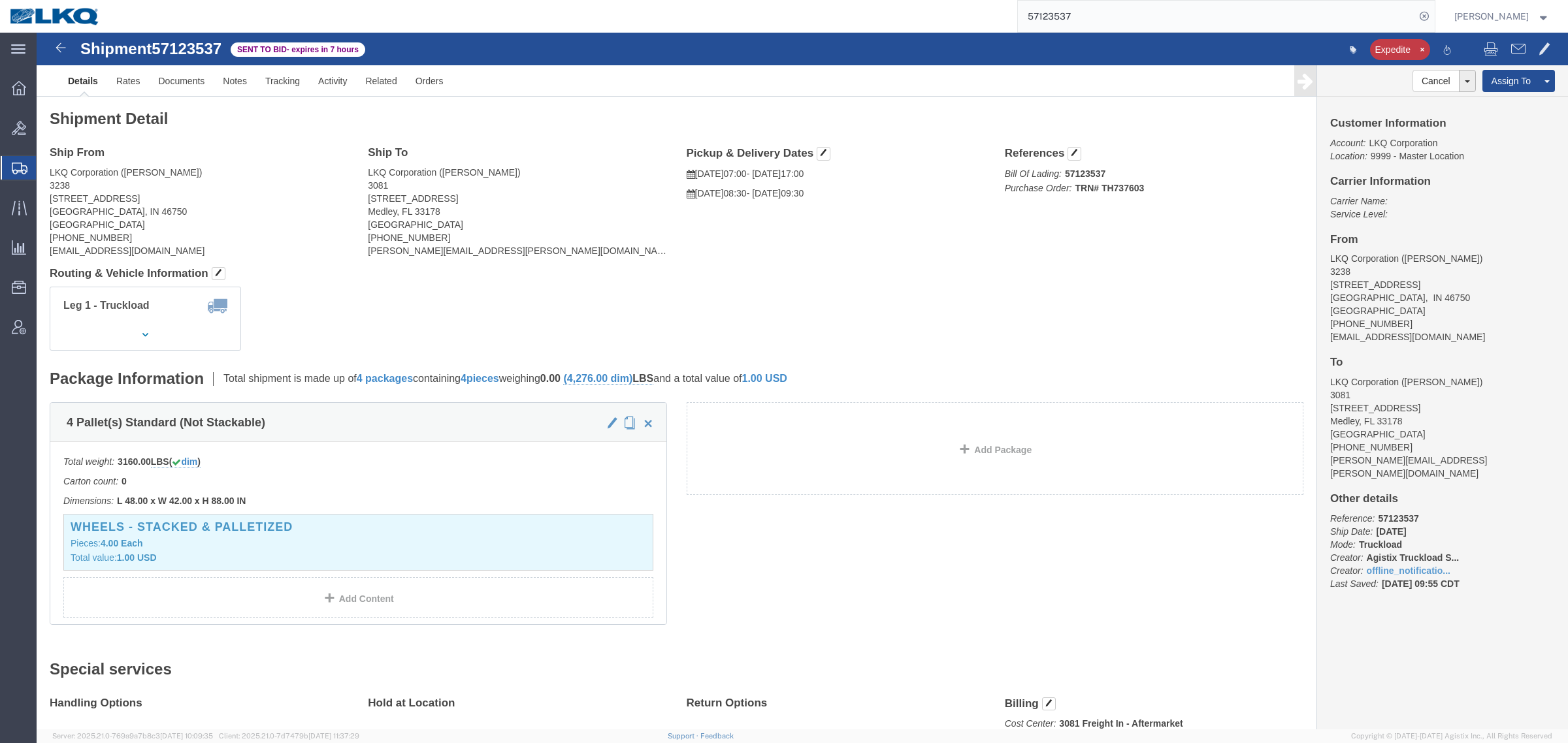
drag, startPoint x: 192, startPoint y: 118, endPoint x: 152, endPoint y: 98, distance: 44.7
click h4 "Ship From"
click link "Rates"
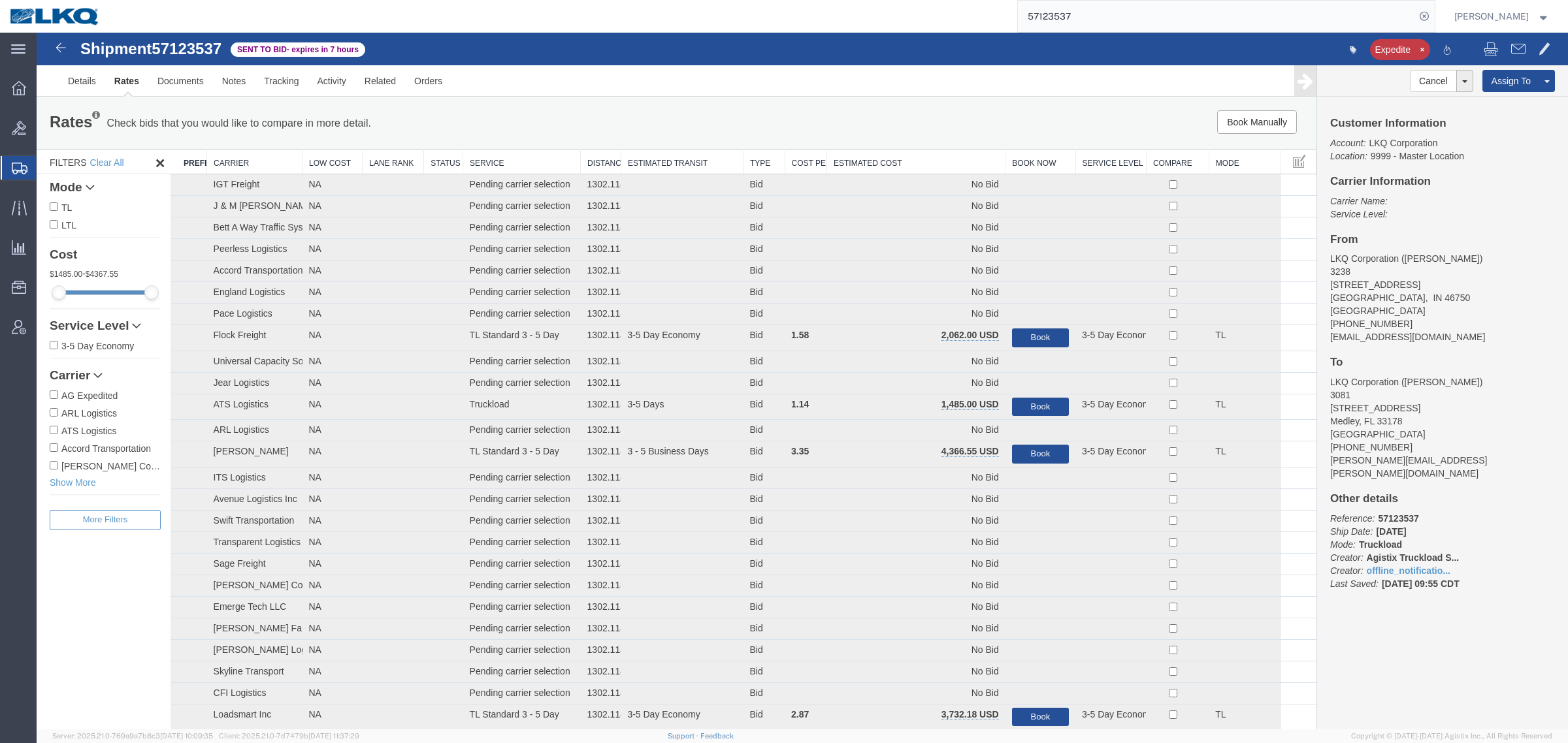
click at [919, 144] on div "Rates Check bids that you would like to compare in more detail. Compare Filter …" at bounding box center [676, 123] width 1280 height 52
click at [920, 162] on th "Estimated Cost" at bounding box center [916, 162] width 178 height 24
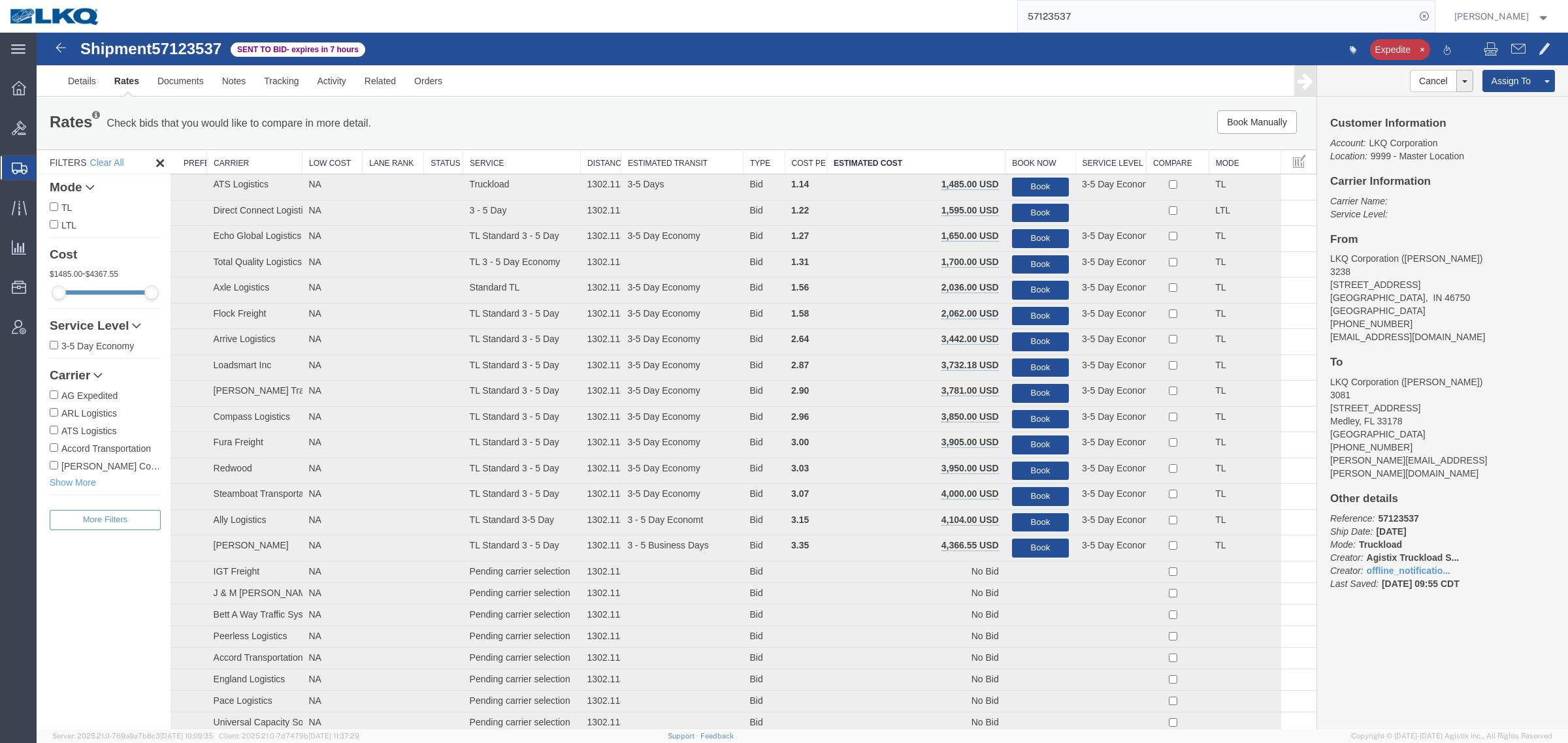
click at [181, 56] on span "57123537" at bounding box center [187, 48] width 70 height 18
click at [218, 79] on link "Notes" at bounding box center [234, 81] width 43 height 31
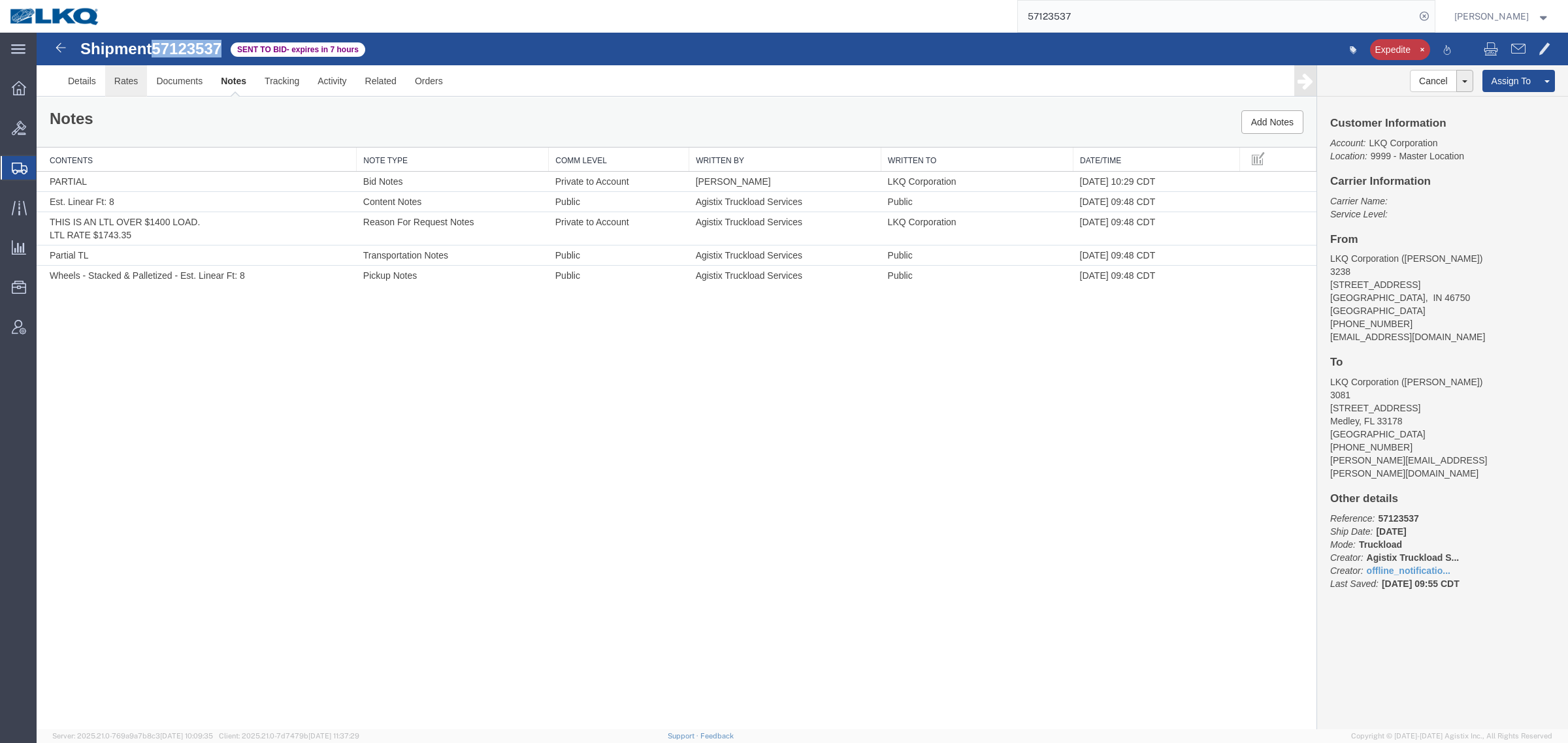
click at [134, 92] on link "Rates" at bounding box center [127, 81] width 43 height 31
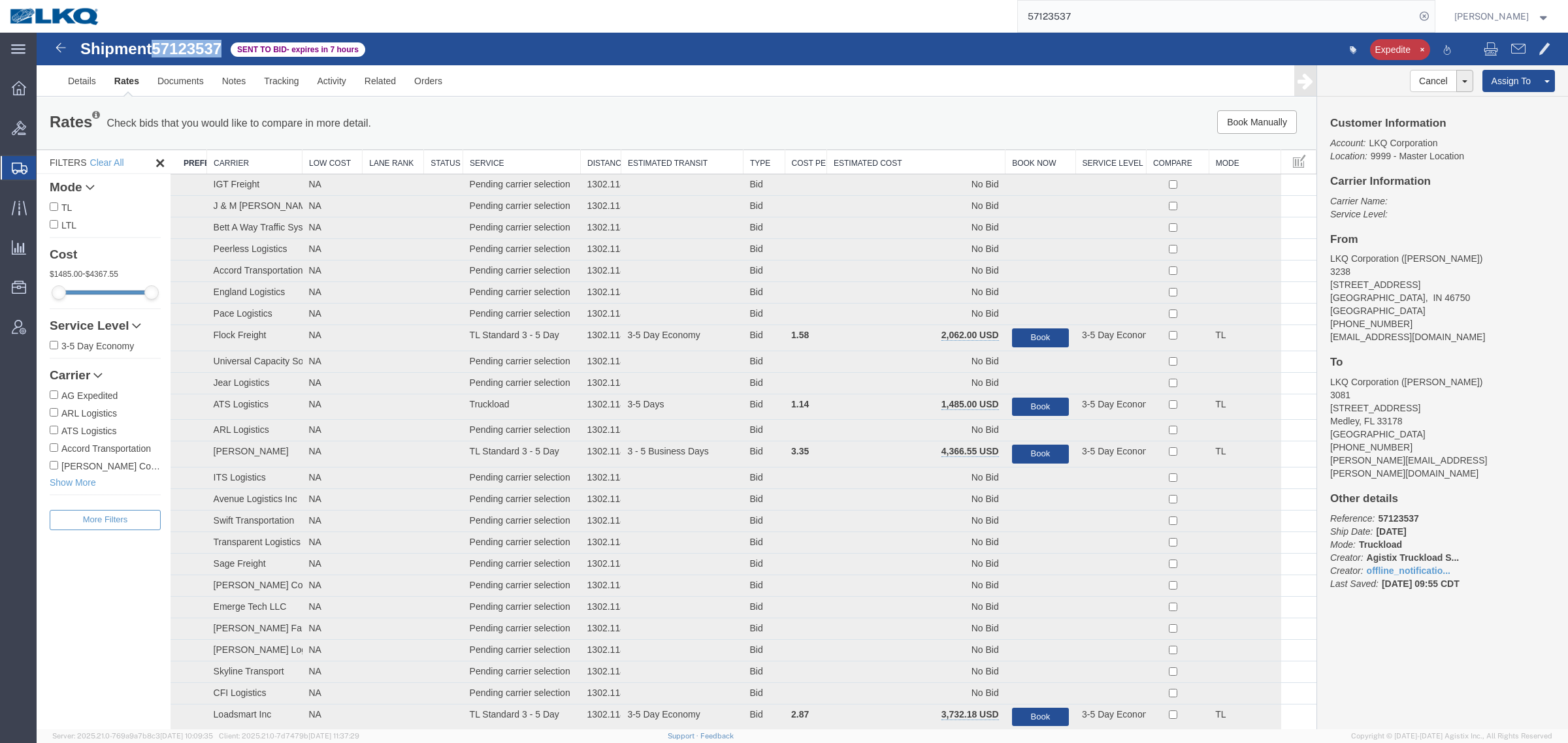
click at [884, 160] on th "Estimated Cost" at bounding box center [916, 162] width 178 height 24
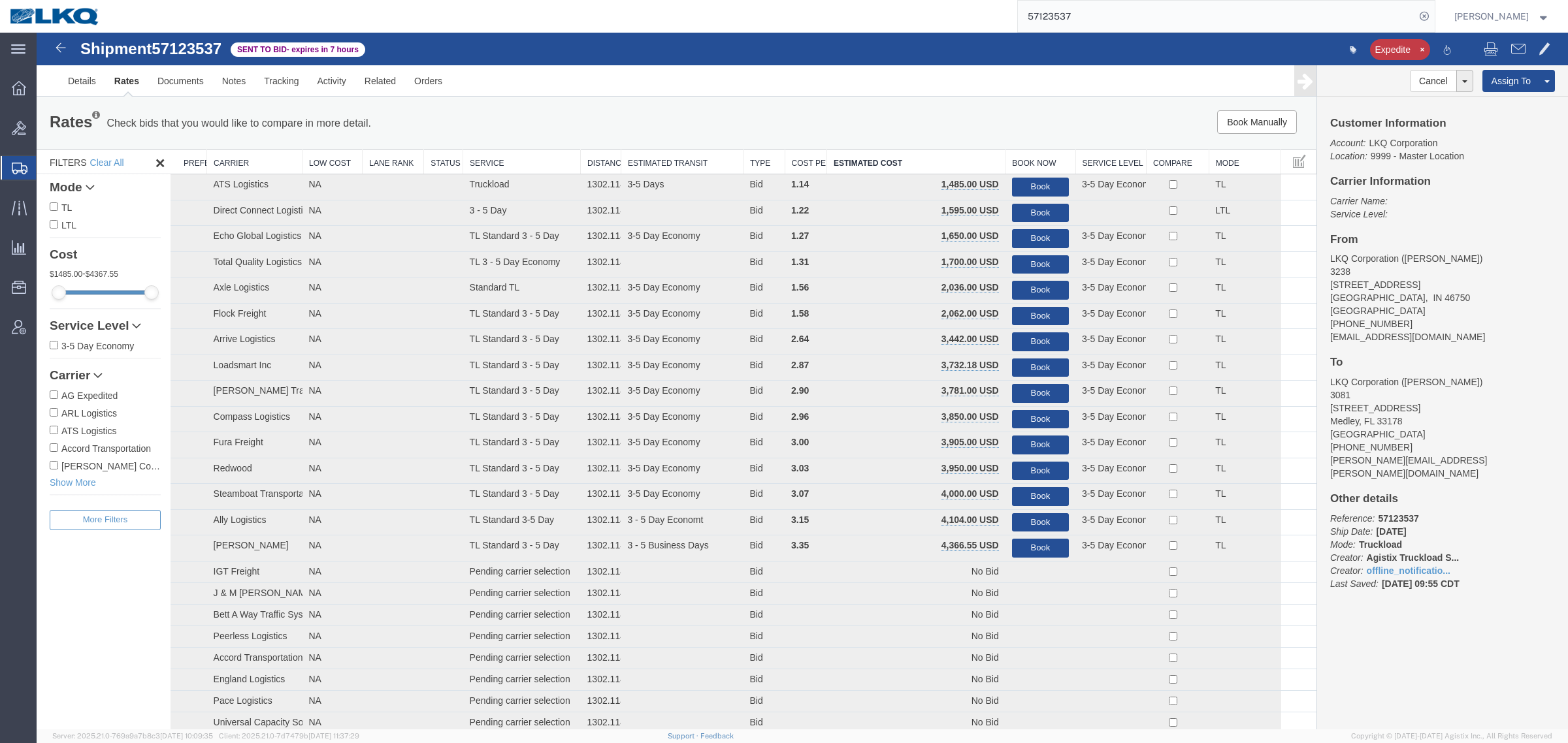
click at [1505, 240] on h4 "From" at bounding box center [1443, 239] width 225 height 12
click at [1474, 358] on h4 "To" at bounding box center [1443, 362] width 225 height 12
click at [1088, 4] on input "57123537" at bounding box center [1216, 16] width 397 height 31
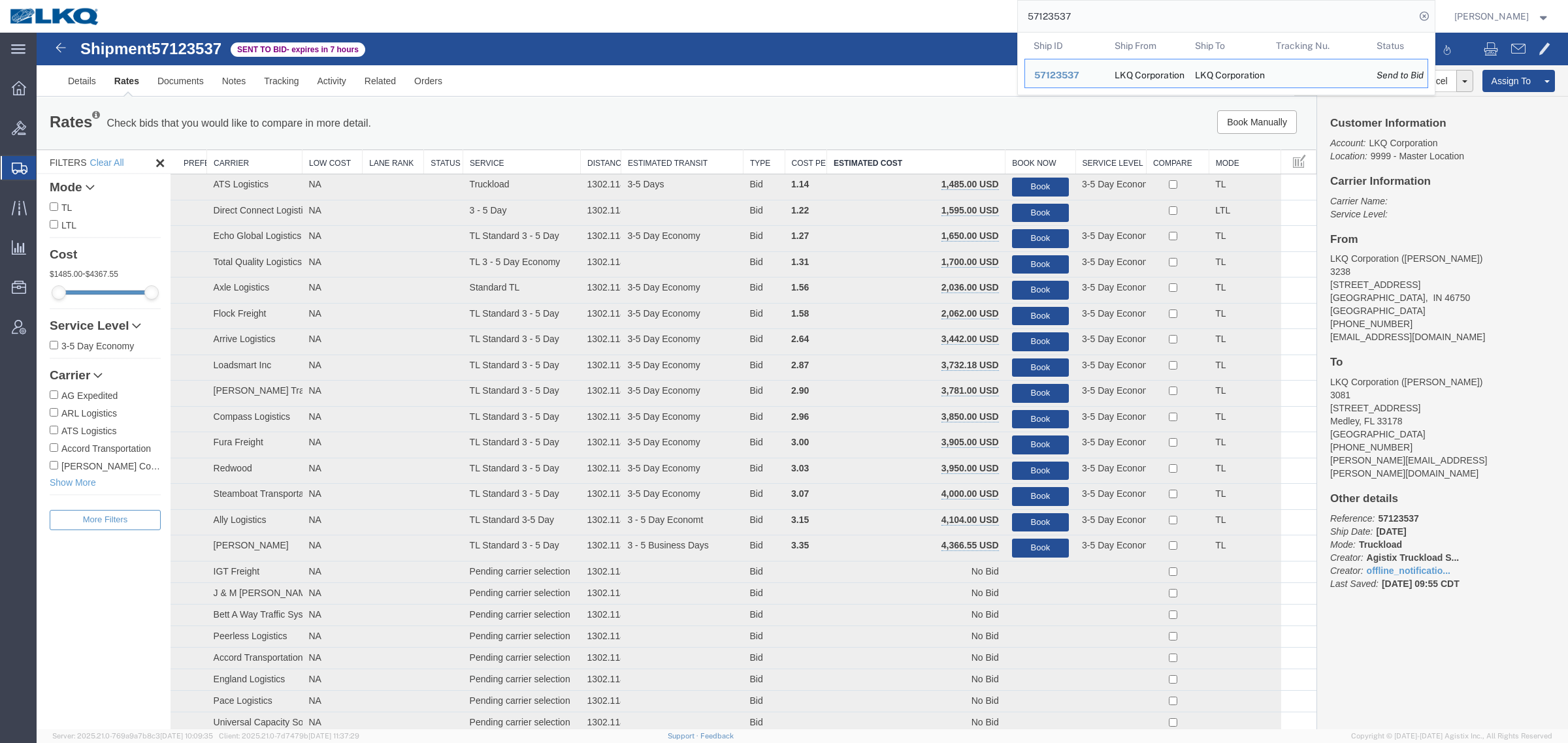
click at [1089, 4] on input "57123537" at bounding box center [1216, 16] width 397 height 31
paste input "09870"
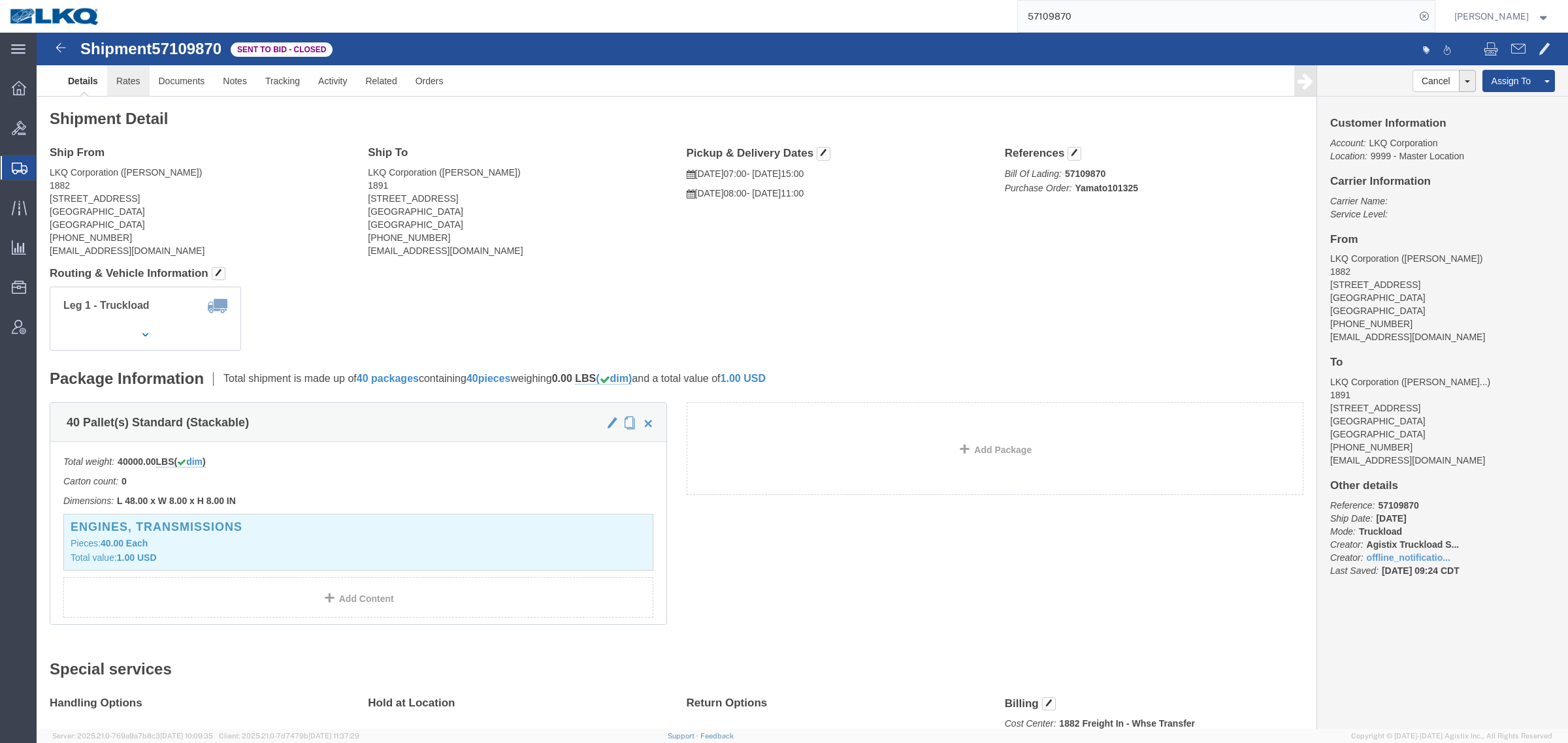
click link "Rates"
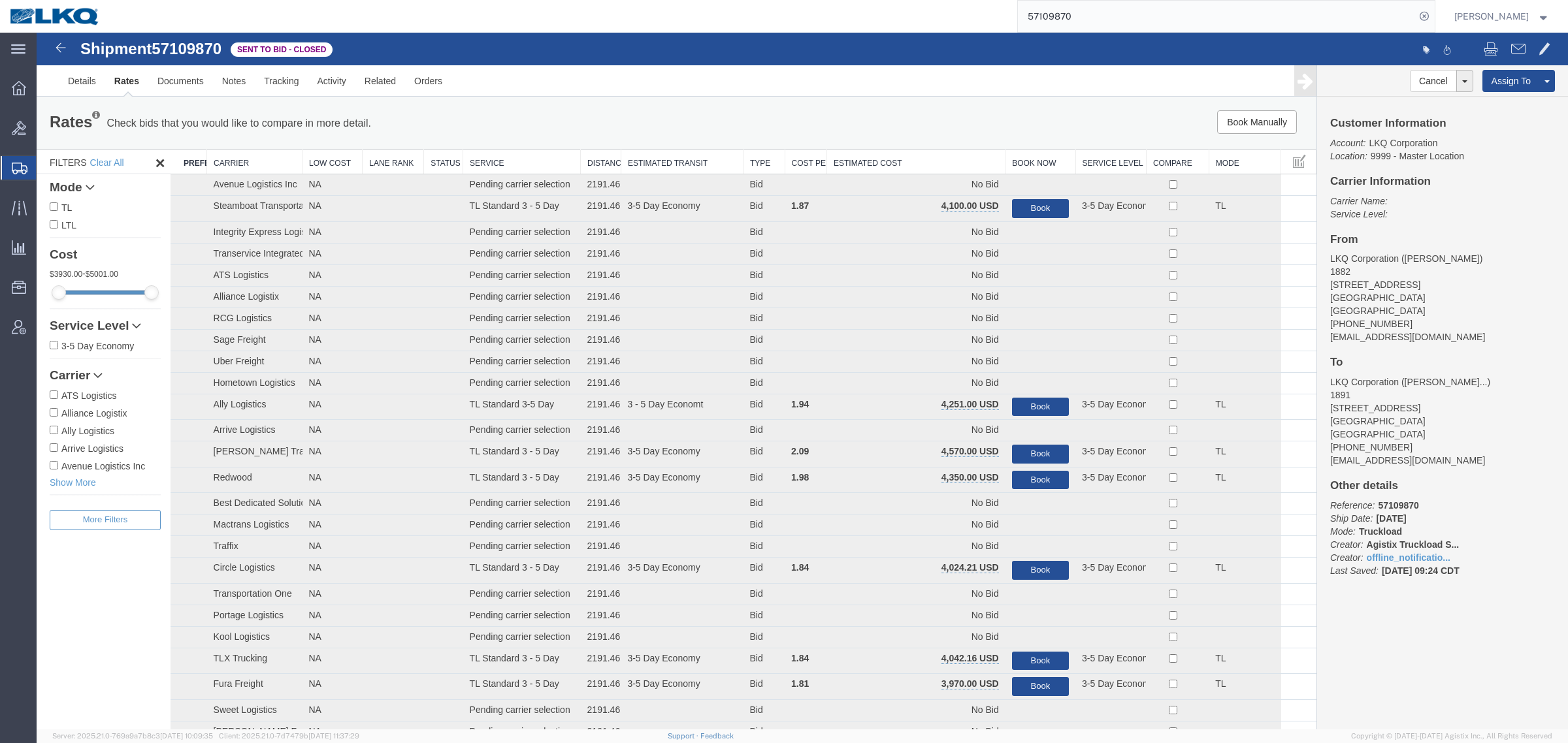
click at [993, 107] on div "Rates Check bids that you would like to compare in more detail. Compare Filter …" at bounding box center [676, 123] width 1280 height 52
click at [928, 159] on th "Estimated Cost" at bounding box center [916, 162] width 178 height 24
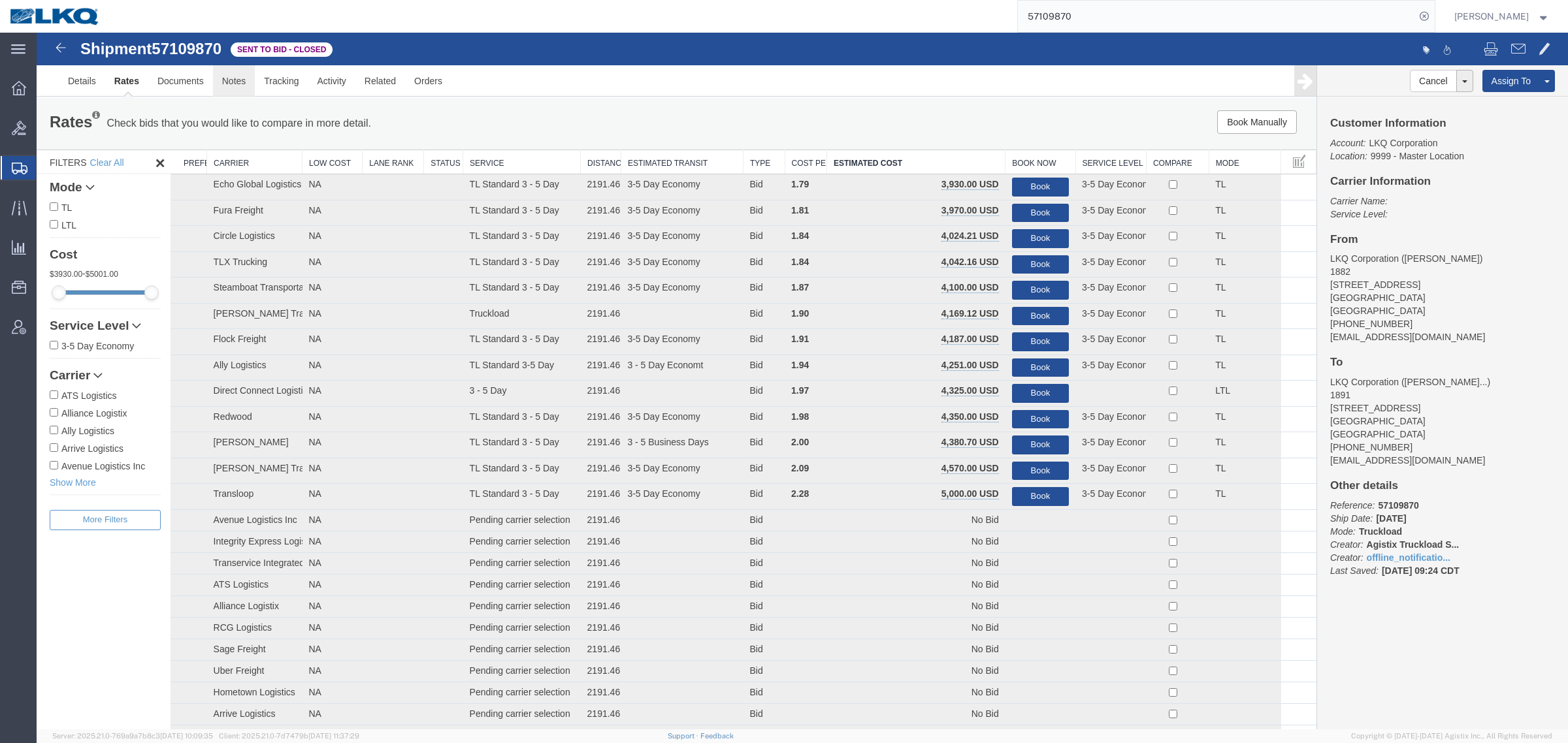
click at [239, 83] on link "Notes" at bounding box center [234, 81] width 43 height 31
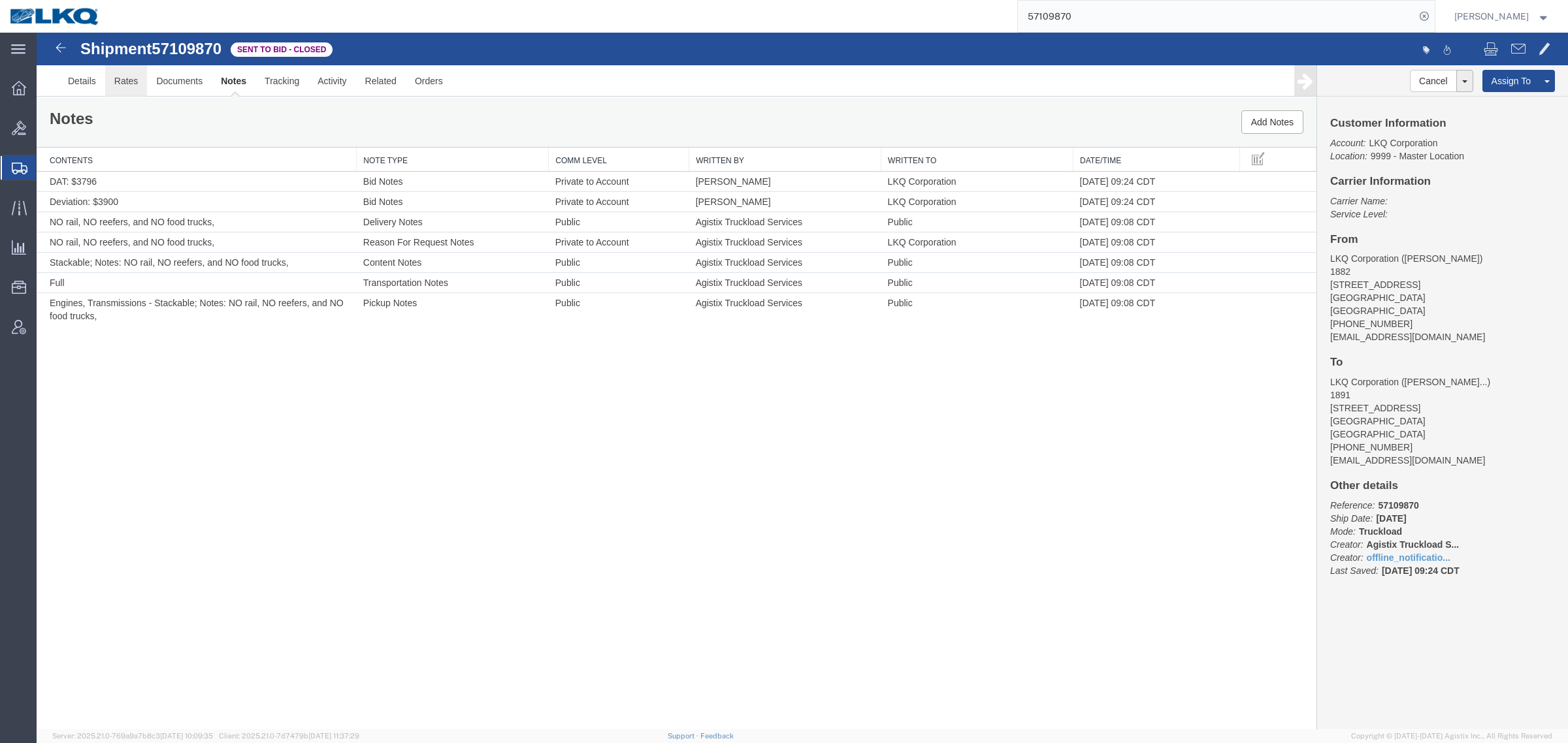
click at [130, 80] on link "Rates" at bounding box center [127, 81] width 43 height 31
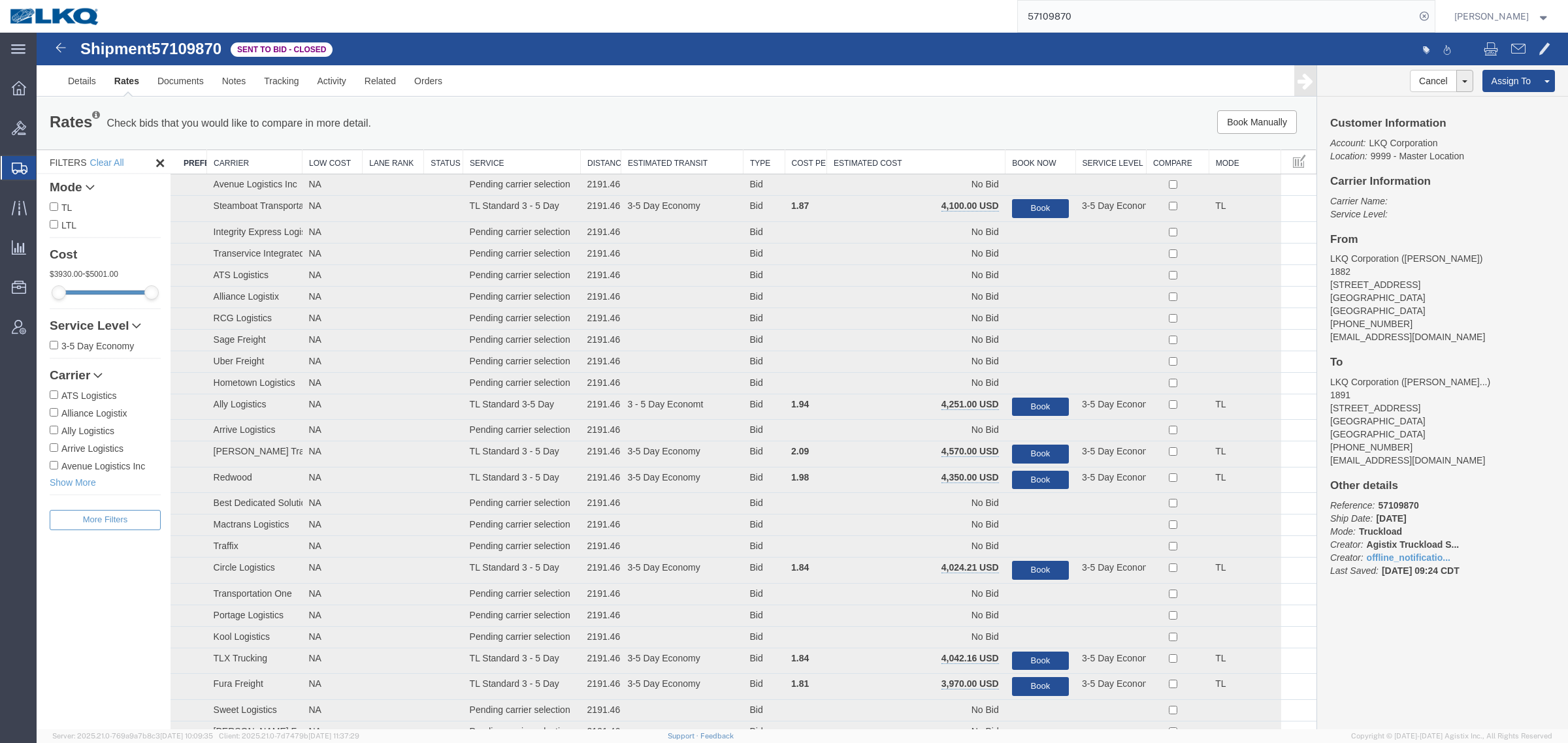
click at [889, 169] on th "Estimated Cost" at bounding box center [916, 162] width 178 height 24
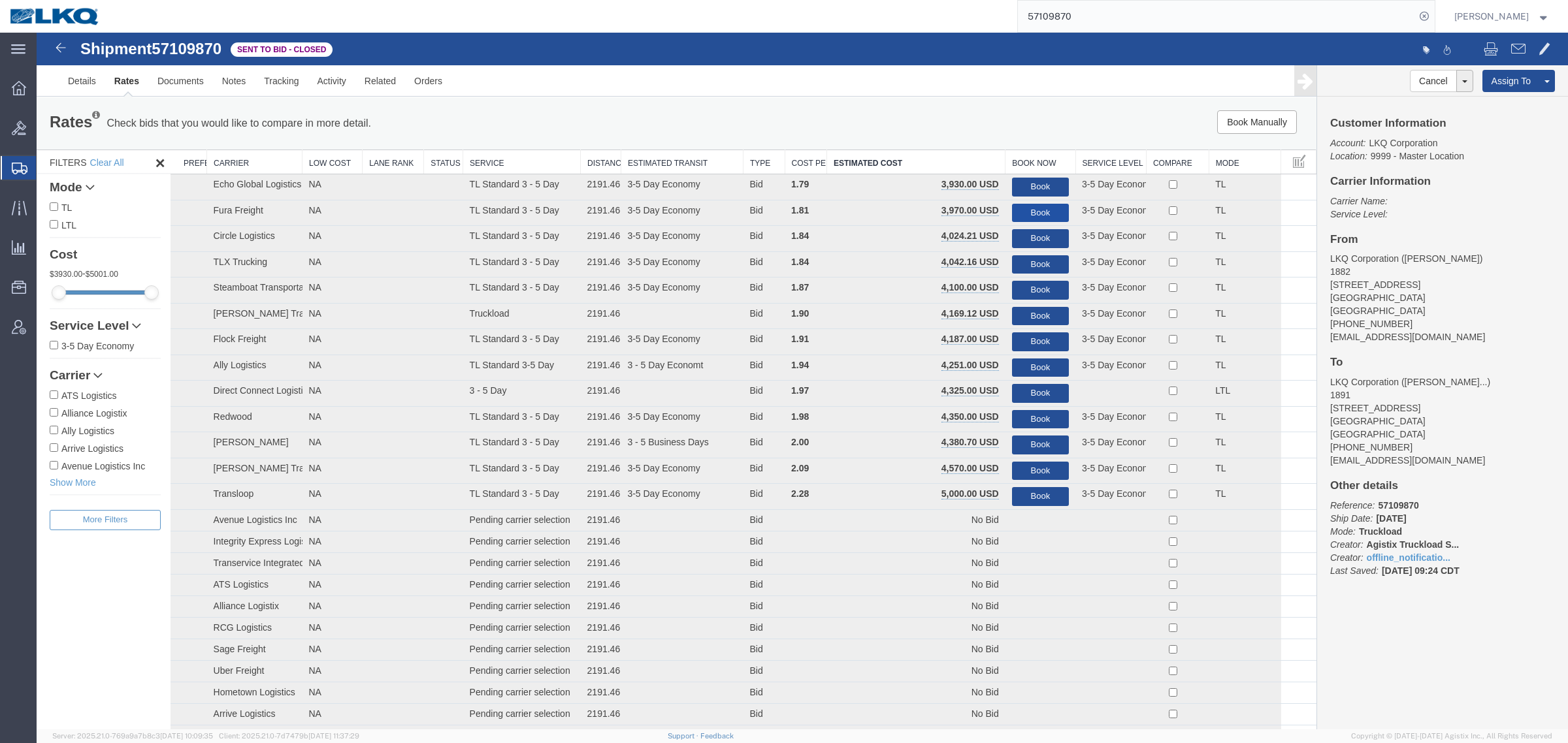
click at [1047, 206] on button "Book" at bounding box center [1040, 213] width 57 height 19
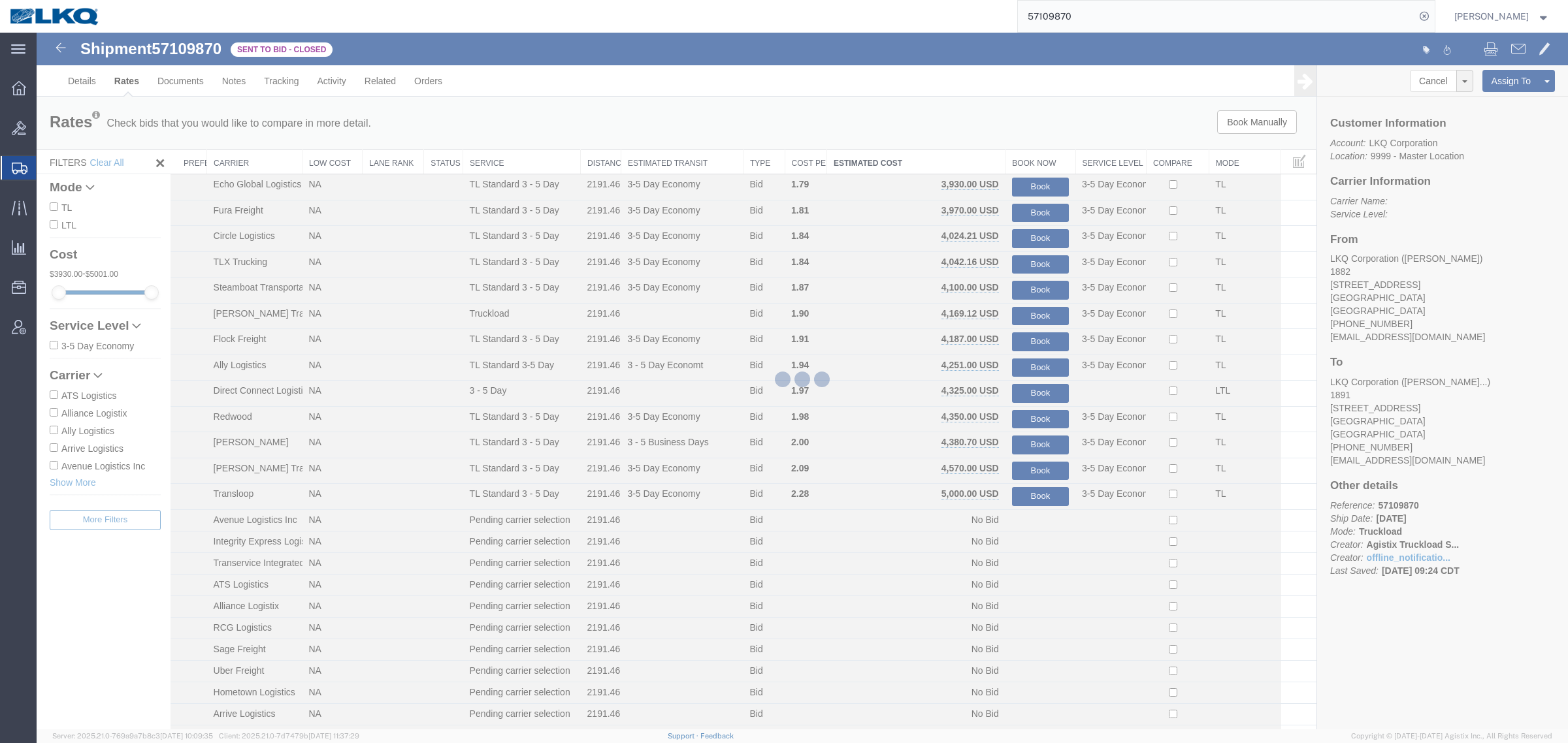
click at [827, 122] on div at bounding box center [802, 381] width 1532 height 697
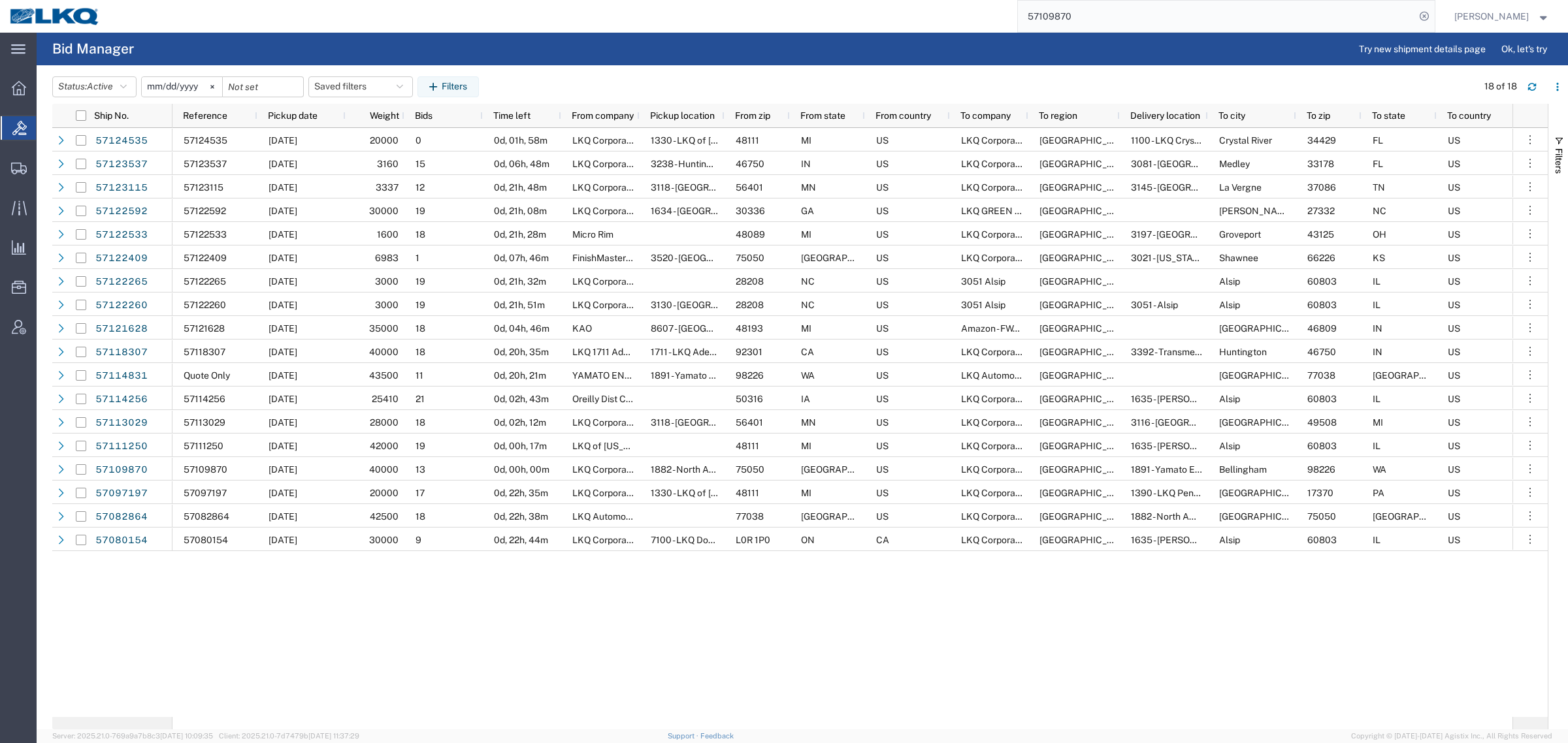
drag, startPoint x: 1457, startPoint y: 608, endPoint x: 1465, endPoint y: 613, distance: 9.4
click at [1457, 608] on div "57124535 10/14/2025 20000 0 0d, 01h, 58m LKQ Corporation 1330 - LKQ of Michigan…" at bounding box center [842, 423] width 1340 height 589
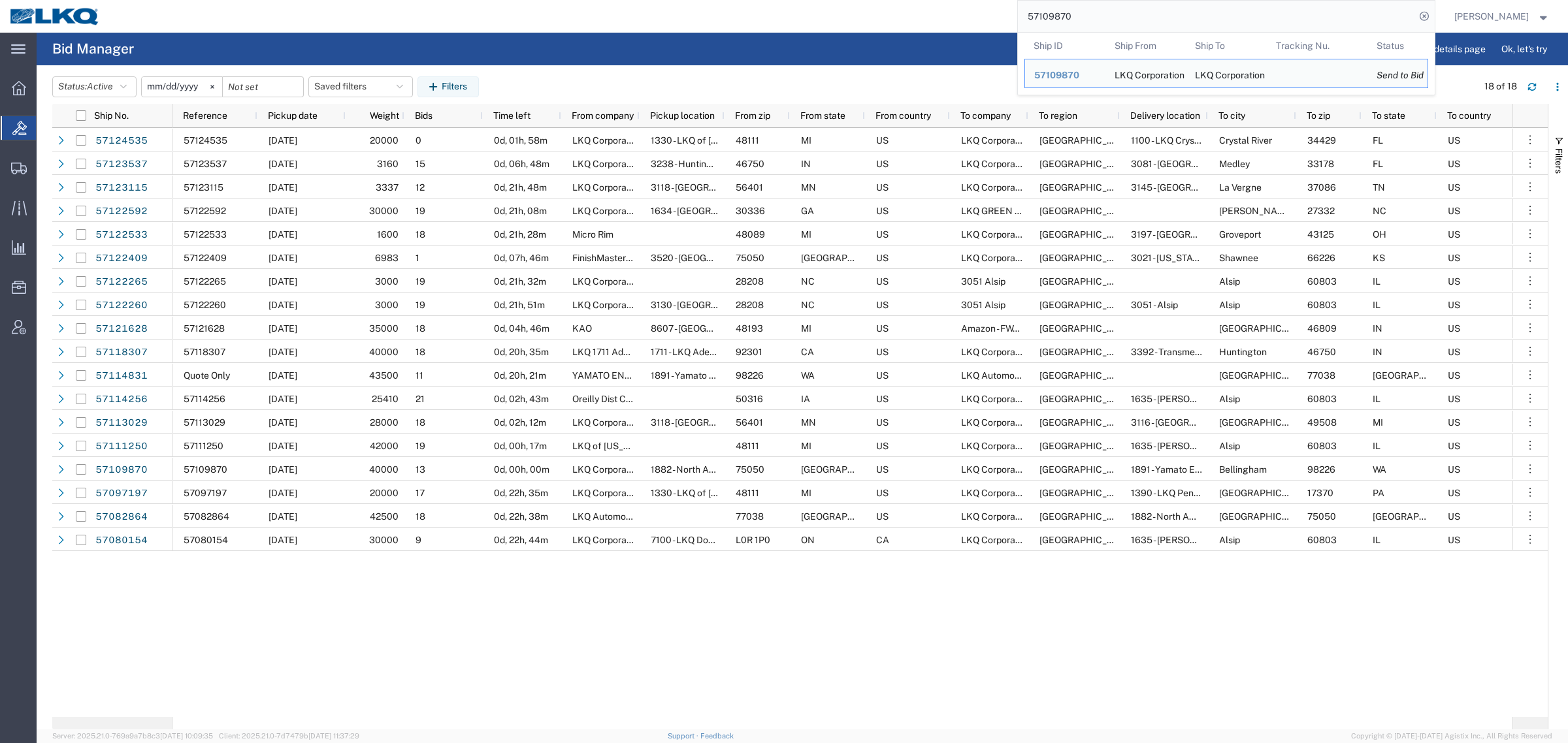
paste input "23537"
drag, startPoint x: 1075, startPoint y: 19, endPoint x: 919, endPoint y: 18, distance: 156.0
click at [919, 18] on div "57109870 Ship ID Ship From Ship To Tracking Nu. Status Ship ID 57109870 Ship Fr…" at bounding box center [772, 16] width 1325 height 33
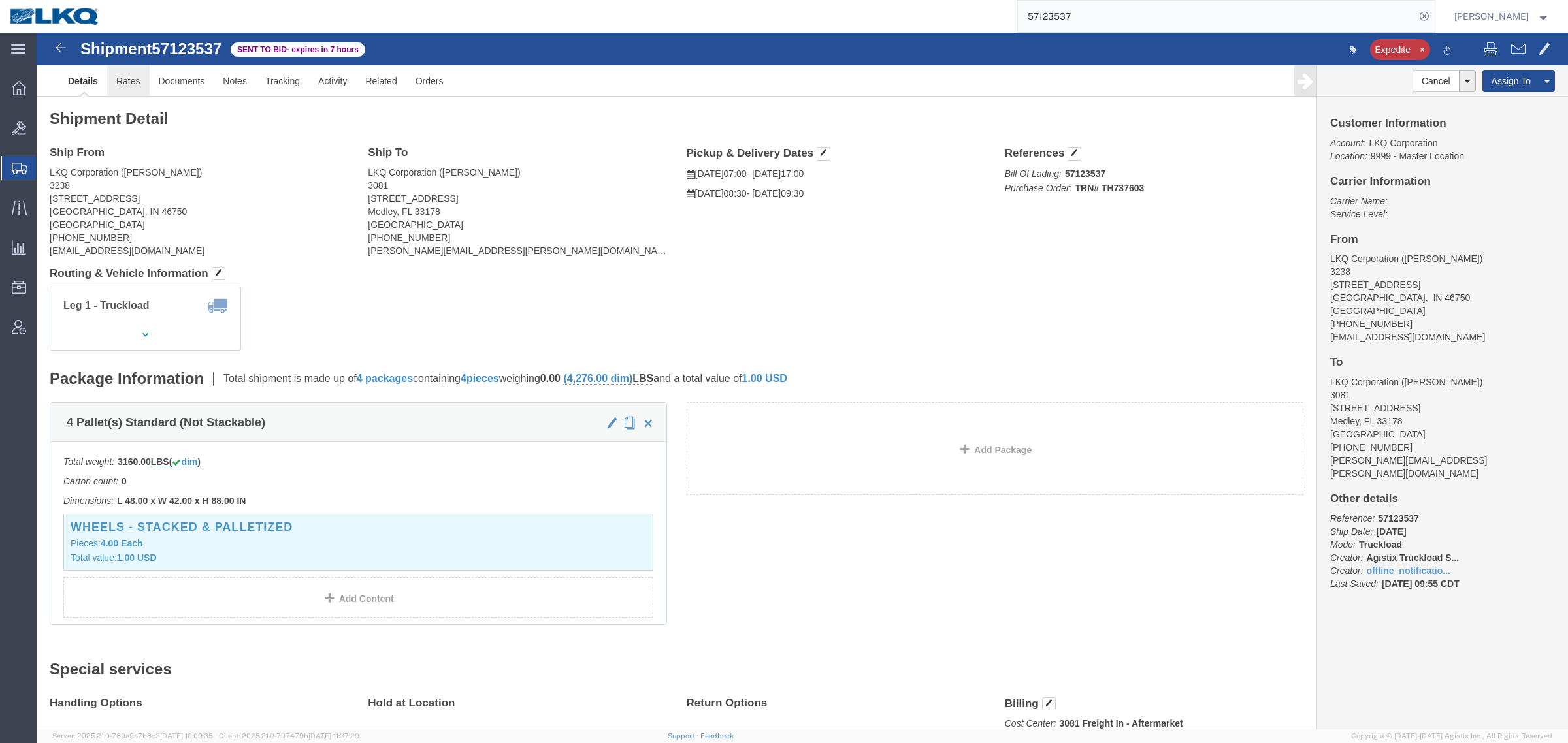
click link "Rates"
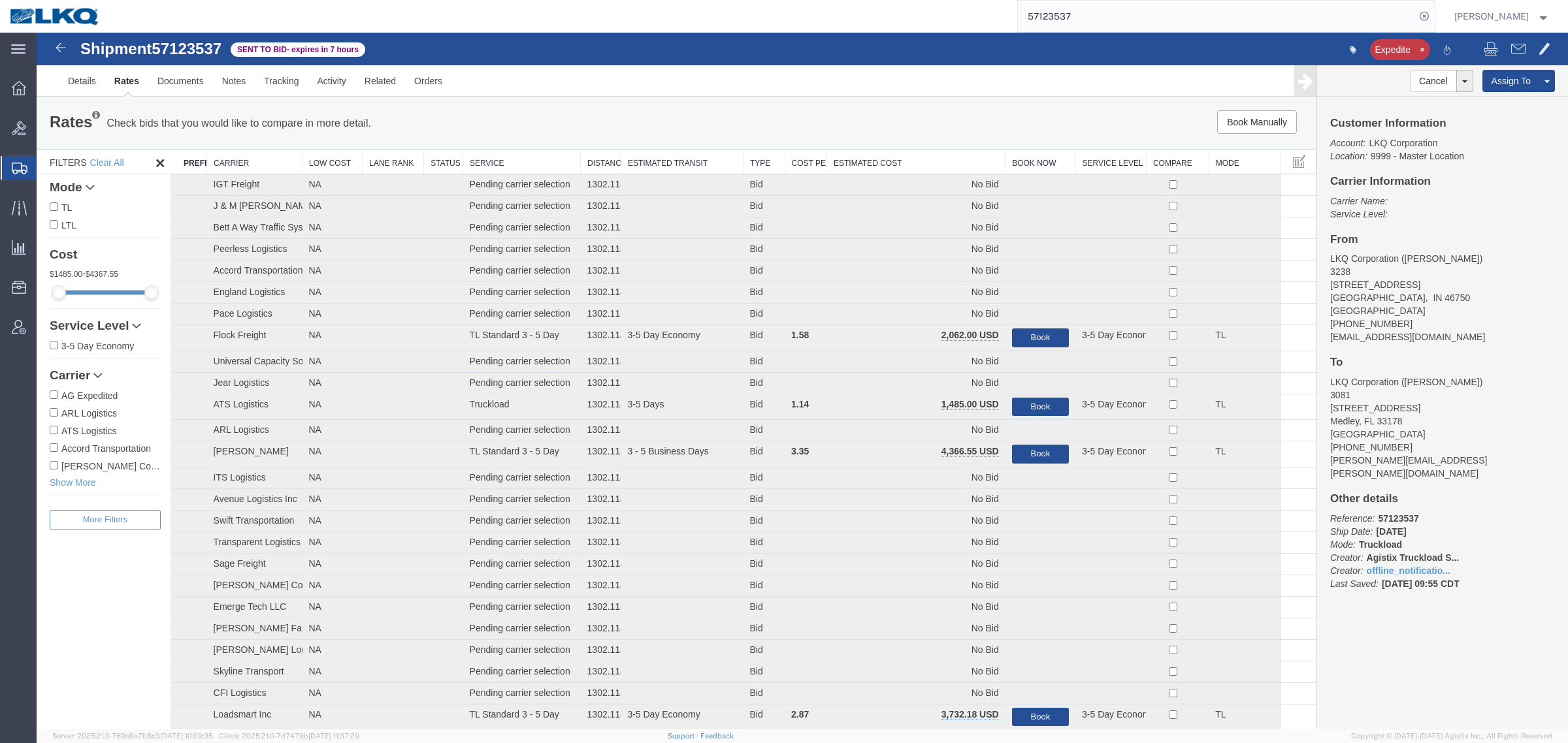
click at [899, 157] on th "Estimated Cost" at bounding box center [916, 162] width 178 height 24
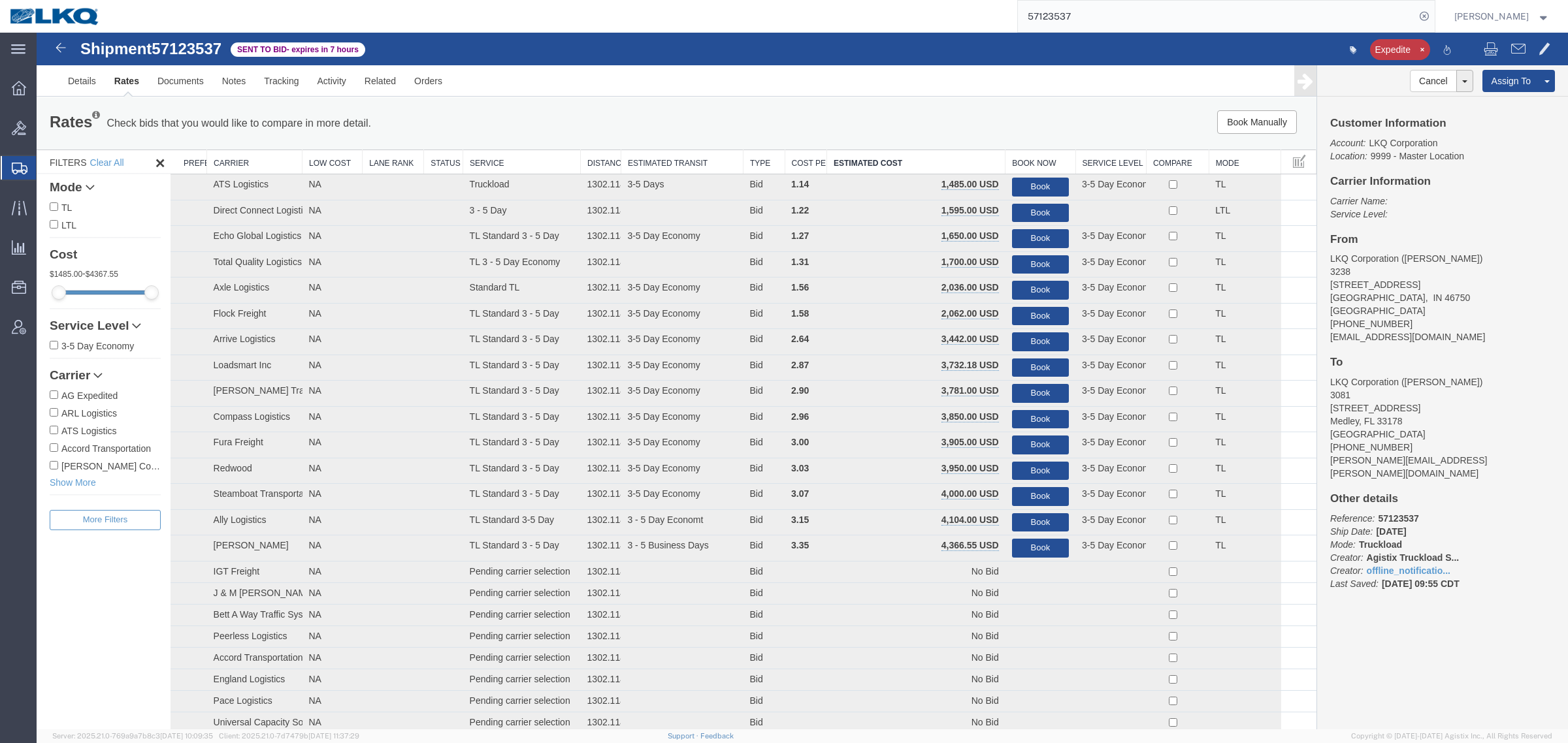
click at [586, 139] on div "Rates Check bids that you would like to compare in more detail. Compare Filter …" at bounding box center [676, 123] width 1280 height 52
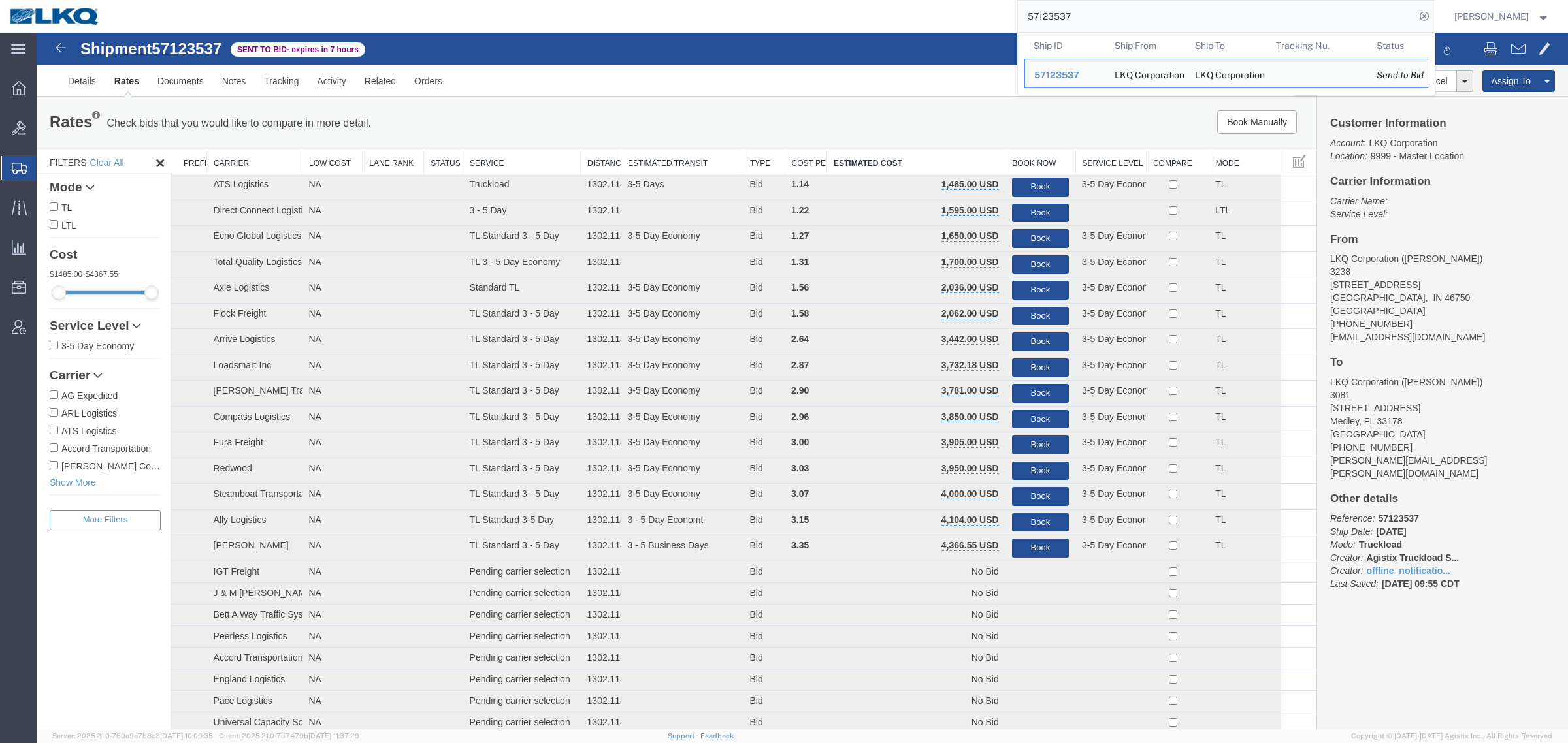
click at [126, 88] on link "Rates" at bounding box center [127, 81] width 43 height 31
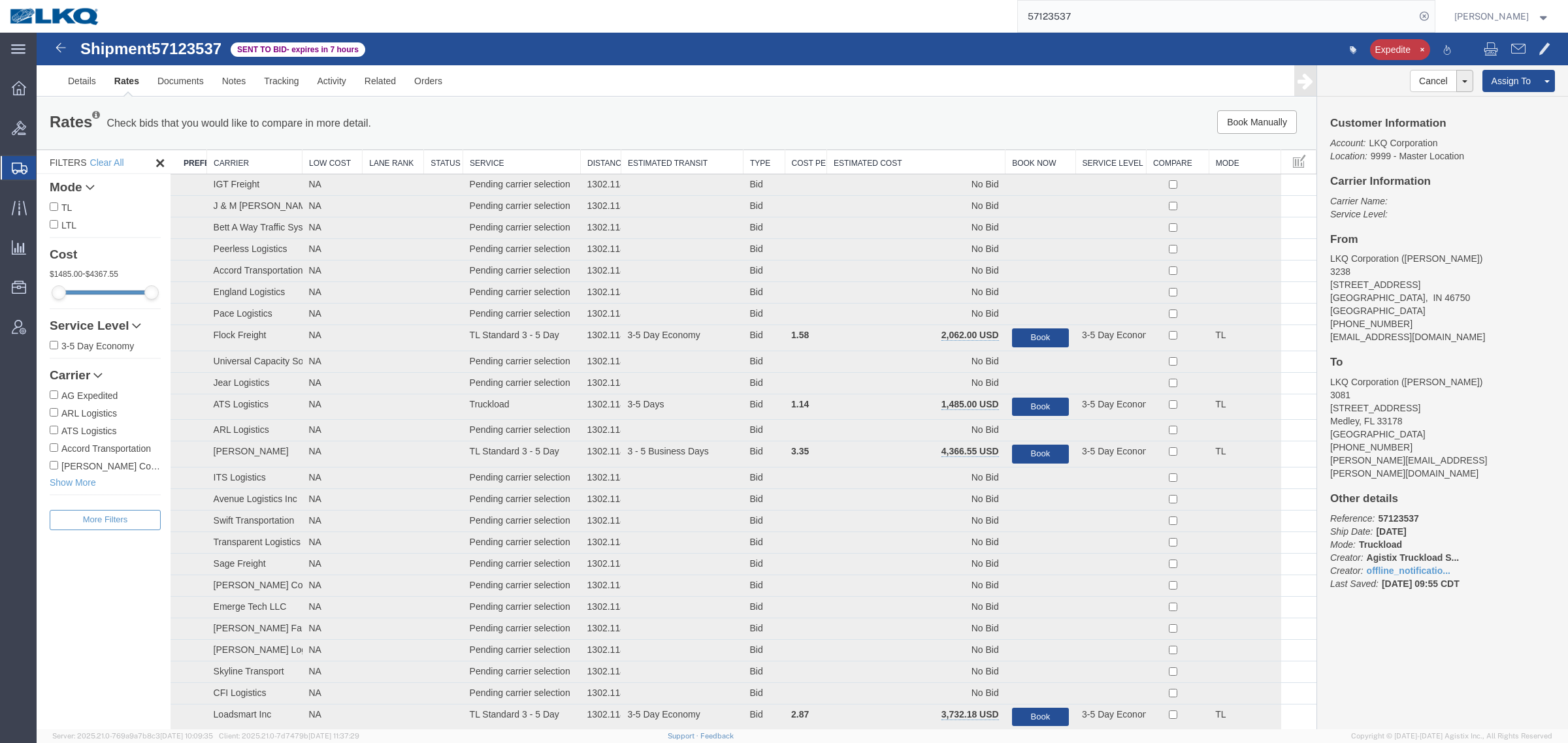
click at [906, 117] on div "Book Manually Pause Continue" at bounding box center [1047, 122] width 530 height 23
click at [929, 130] on div "Book Manually Pause Continue" at bounding box center [1047, 122] width 530 height 23
click at [921, 163] on th "Estimated Cost" at bounding box center [916, 162] width 178 height 24
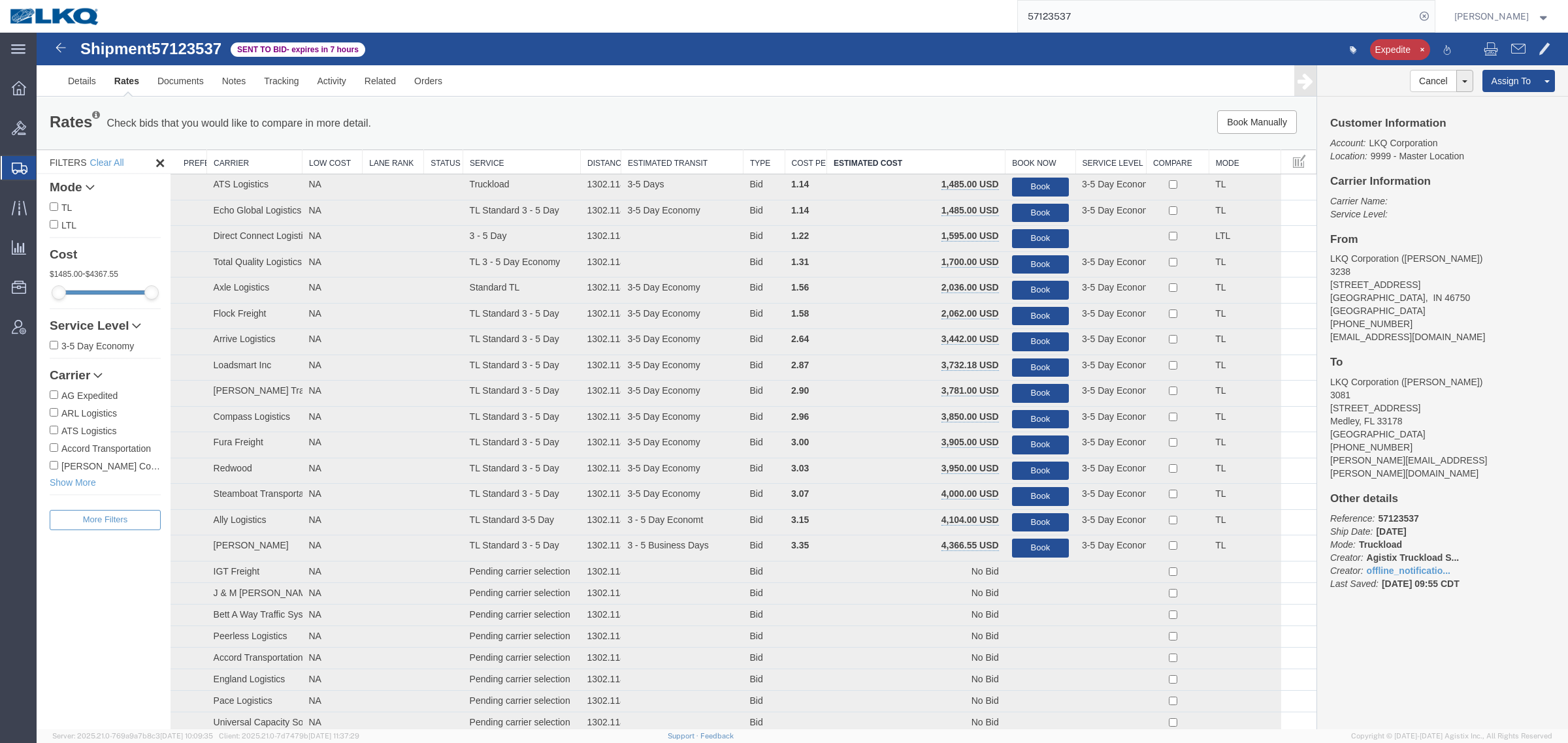
click at [130, 85] on link "Rates" at bounding box center [127, 81] width 43 height 31
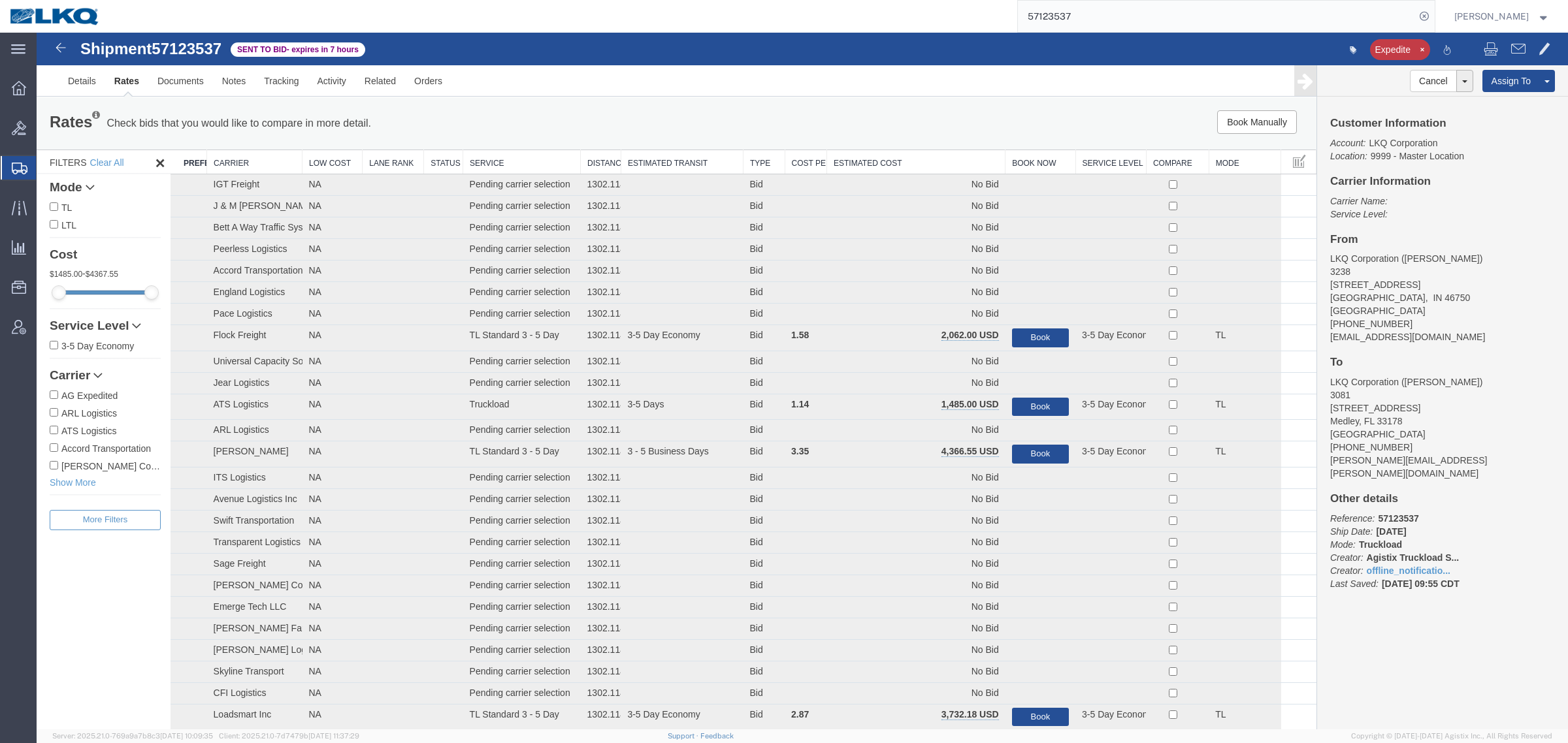
click at [889, 162] on th "Estimated Cost" at bounding box center [916, 162] width 178 height 24
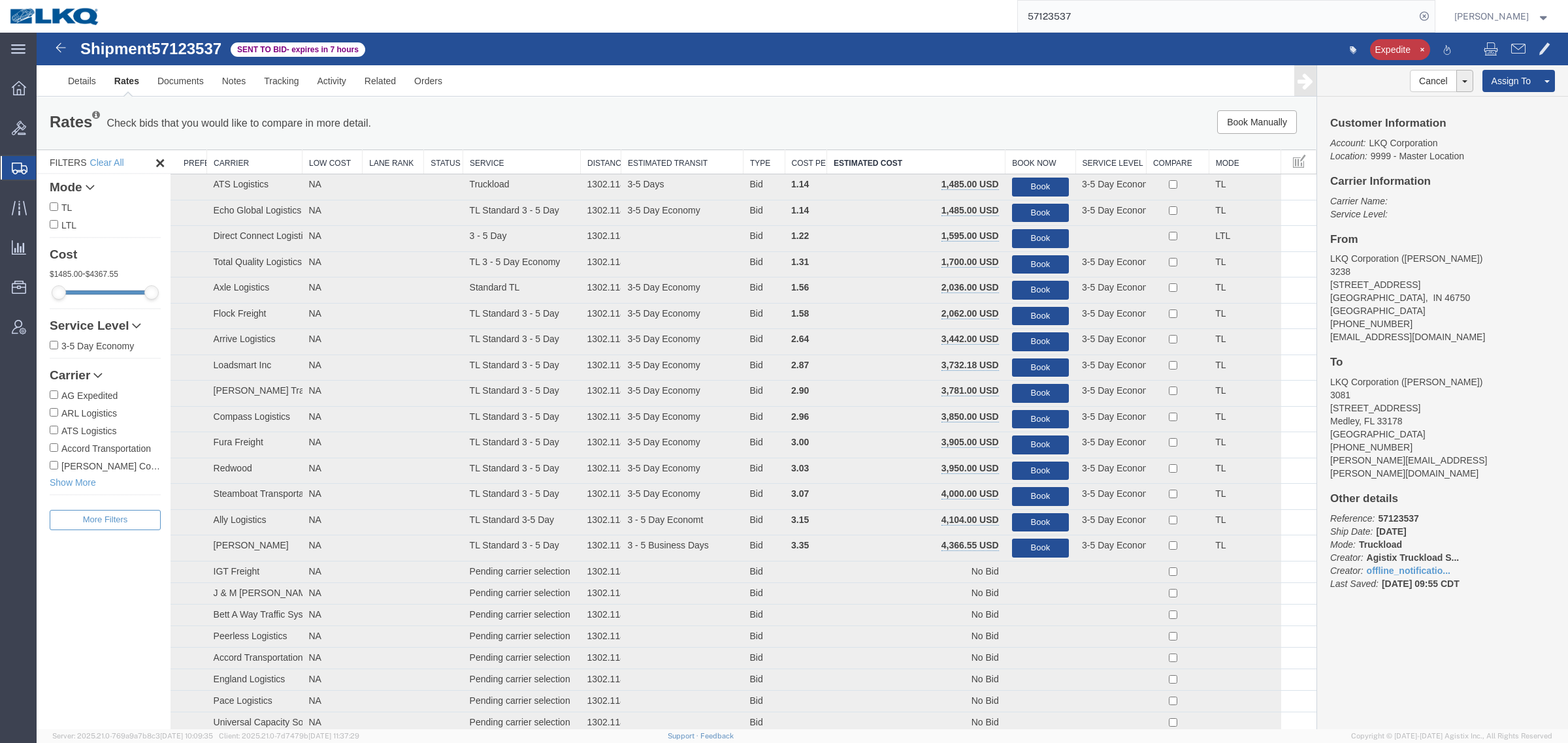
click at [122, 85] on link "Rates" at bounding box center [127, 81] width 43 height 31
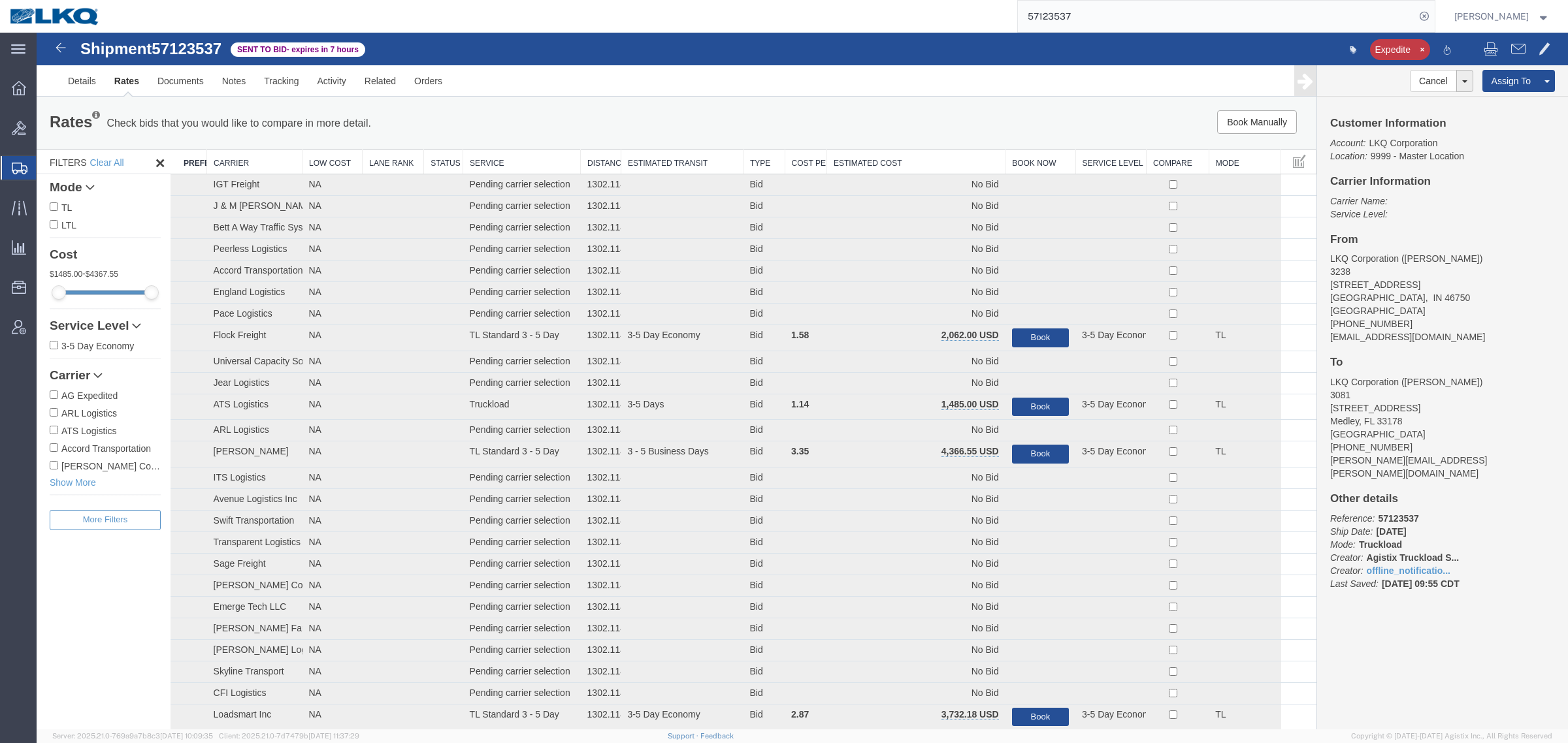
click at [804, 105] on div "Rates Check bids that you would like to compare in more detail. Compare Filter …" at bounding box center [676, 123] width 1280 height 52
click at [885, 157] on th "Estimated Cost" at bounding box center [916, 162] width 178 height 24
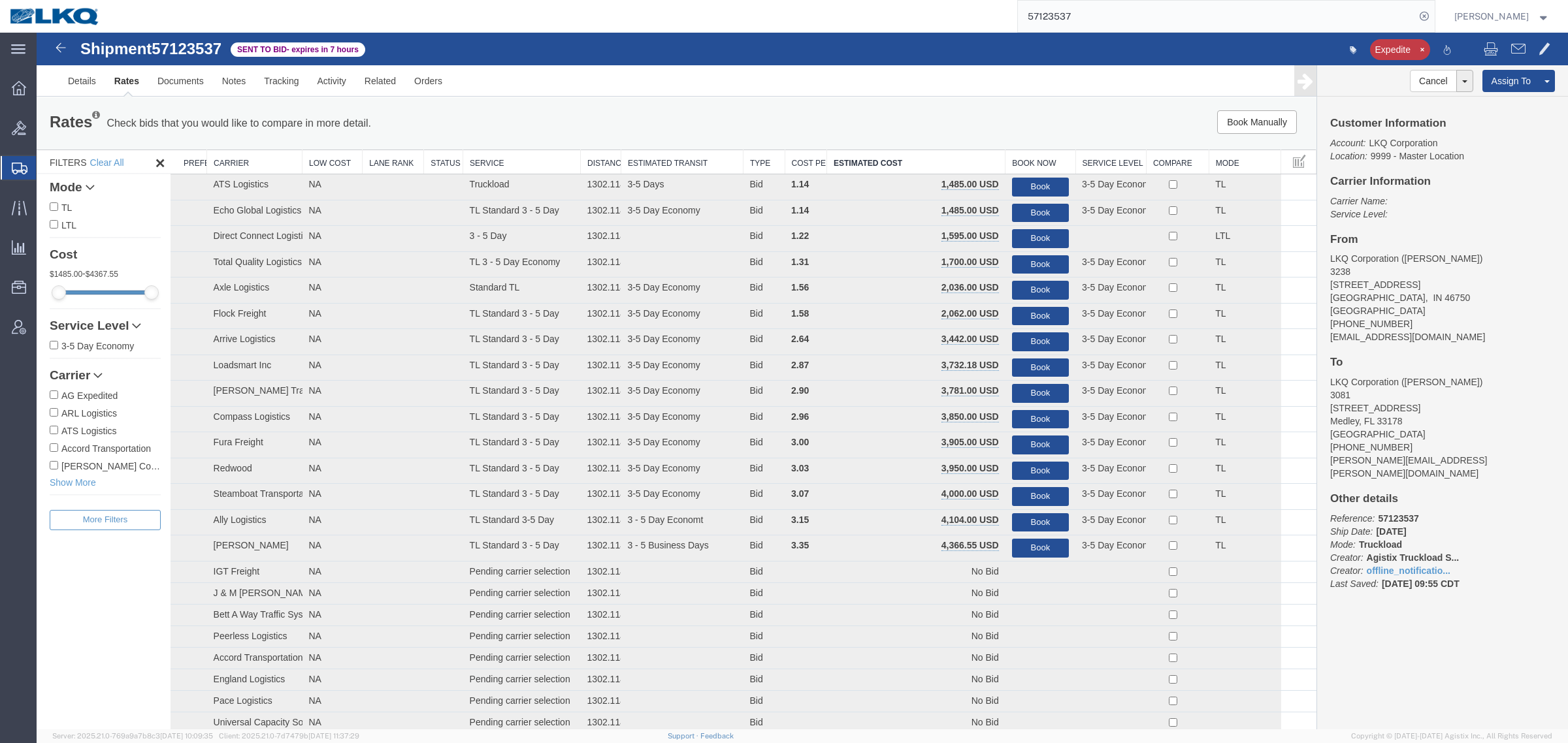
click at [897, 129] on div "Book Manually Pause Continue" at bounding box center [1047, 122] width 530 height 23
click at [910, 124] on div "Book Manually Pause Continue" at bounding box center [1047, 122] width 530 height 23
click at [906, 106] on div "Rates Check bids that you would like to compare in more detail. Compare Filter …" at bounding box center [676, 123] width 1280 height 52
click at [1459, 391] on address "LKQ Corporation (JOSE ELLIS) 3081 11701 NW 101 RD Suite 1 Medley, FL 33178 Unit…" at bounding box center [1443, 428] width 225 height 105
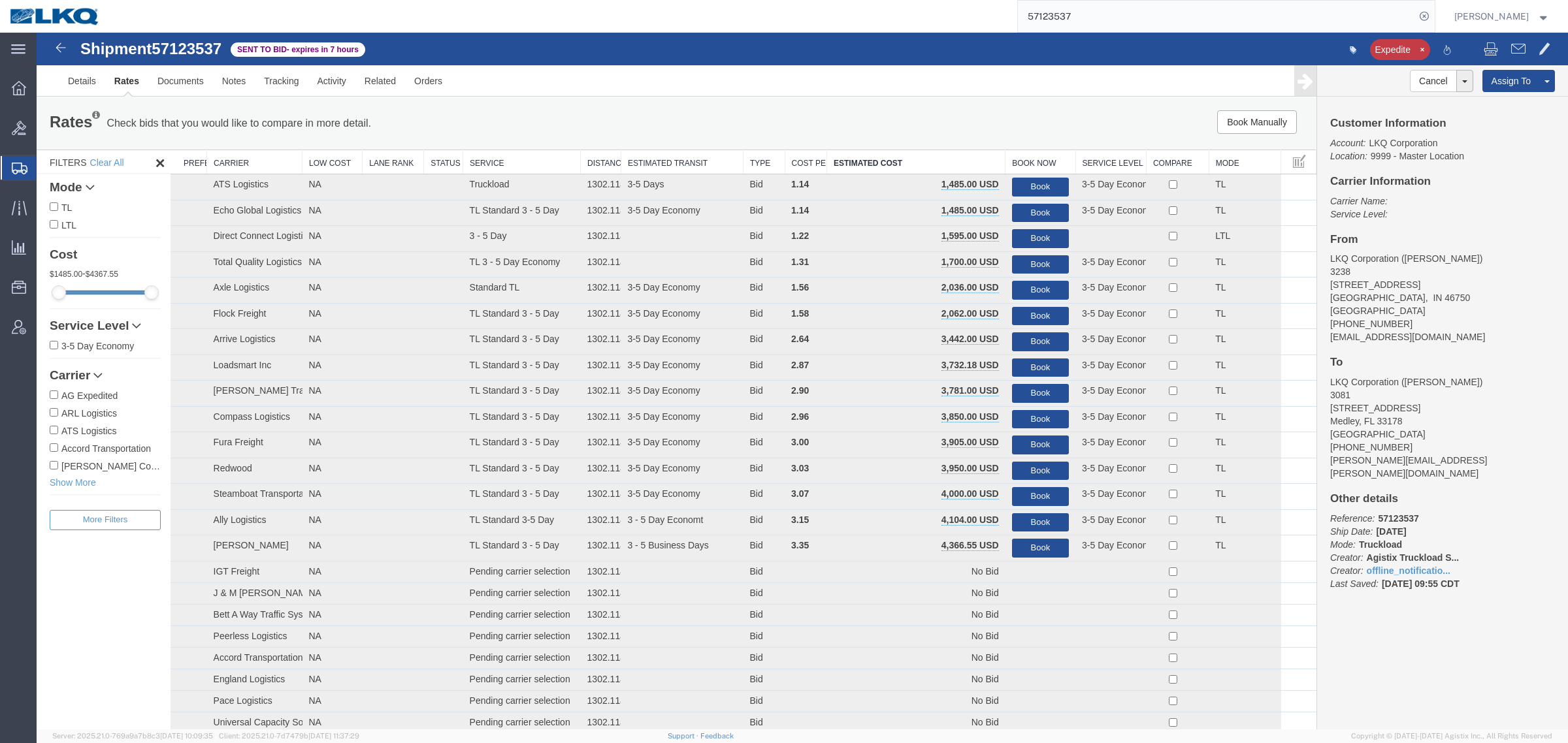
click at [125, 80] on link "Rates" at bounding box center [127, 81] width 43 height 31
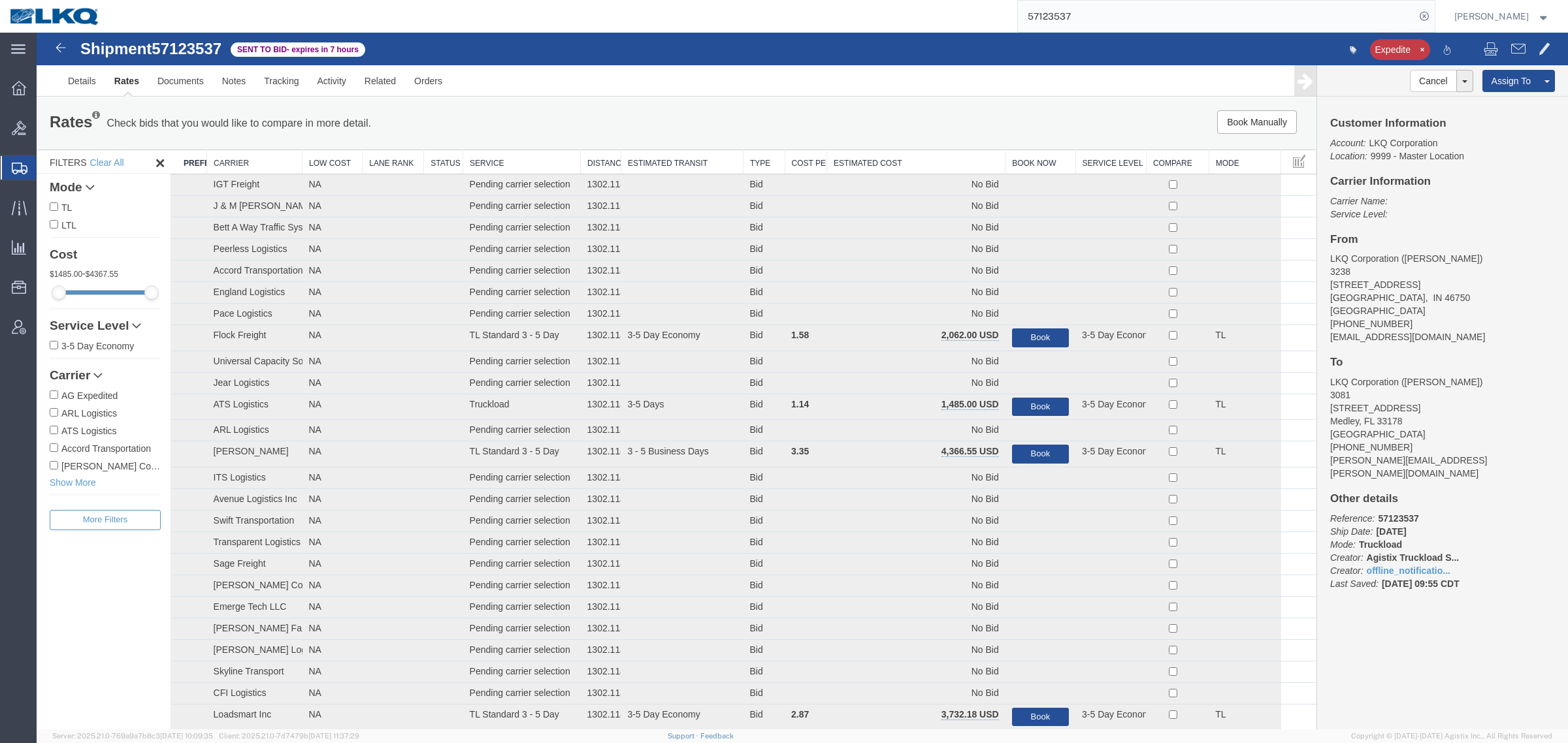
click at [956, 124] on div "Book Manually Pause Continue" at bounding box center [1047, 122] width 530 height 23
click at [892, 154] on th "Estimated Cost" at bounding box center [916, 162] width 178 height 24
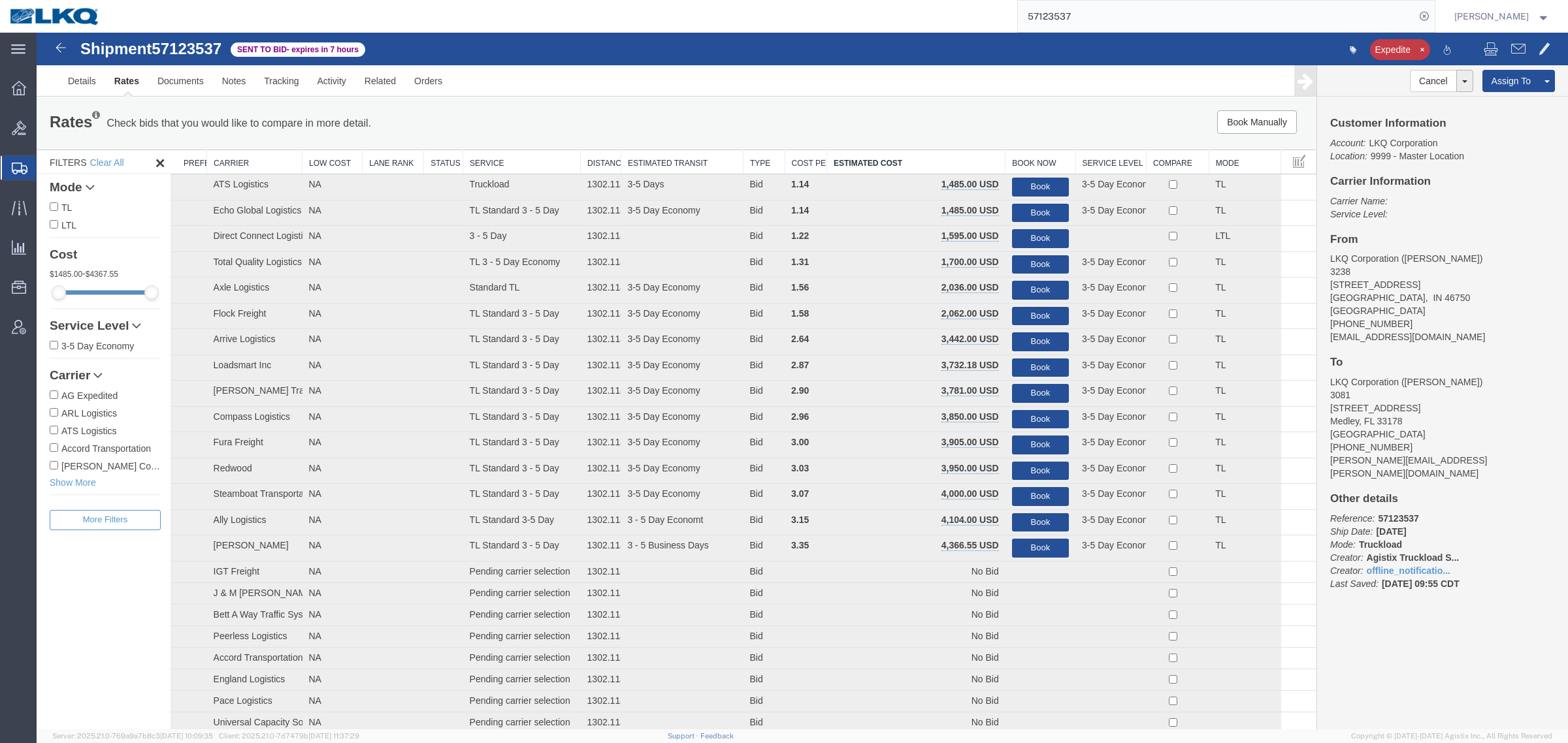
click at [899, 122] on div "Book Manually Pause Continue" at bounding box center [1047, 122] width 530 height 23
drag, startPoint x: 1475, startPoint y: 322, endPoint x: 1396, endPoint y: 296, distance: 83.2
click at [1475, 322] on address "LKQ Corporation (DEE SNEAD) 3238 1870 Riverfork Drive W Huntington, IN 46750 Un…" at bounding box center [1443, 297] width 225 height 91
click at [130, 83] on link "Rates" at bounding box center [127, 81] width 43 height 31
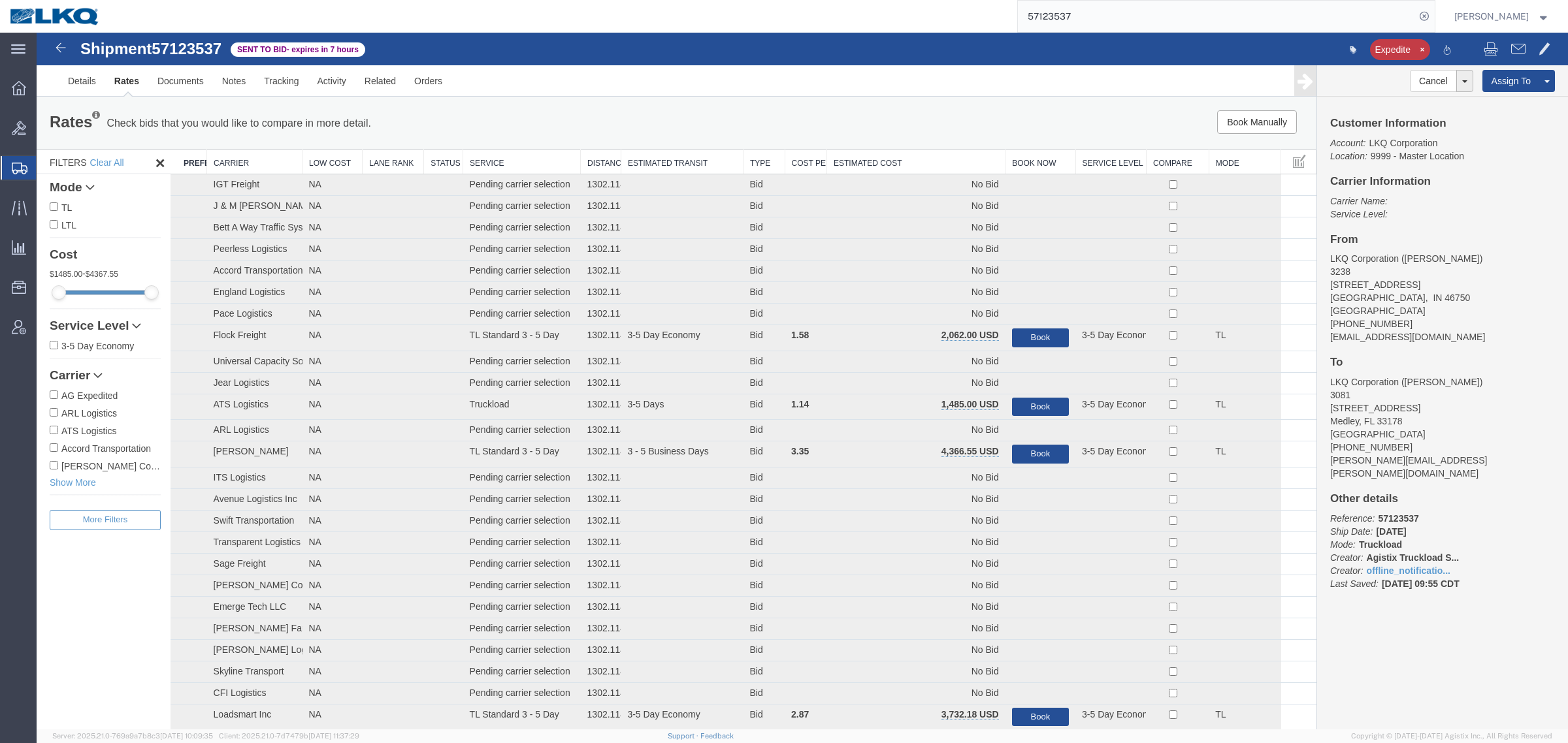
click at [763, 117] on div "Rates Check bids that you would like to compare in more detail. Compare Filter" at bounding box center [411, 123] width 743 height 26
click at [893, 164] on th "Estimated Cost" at bounding box center [916, 162] width 178 height 24
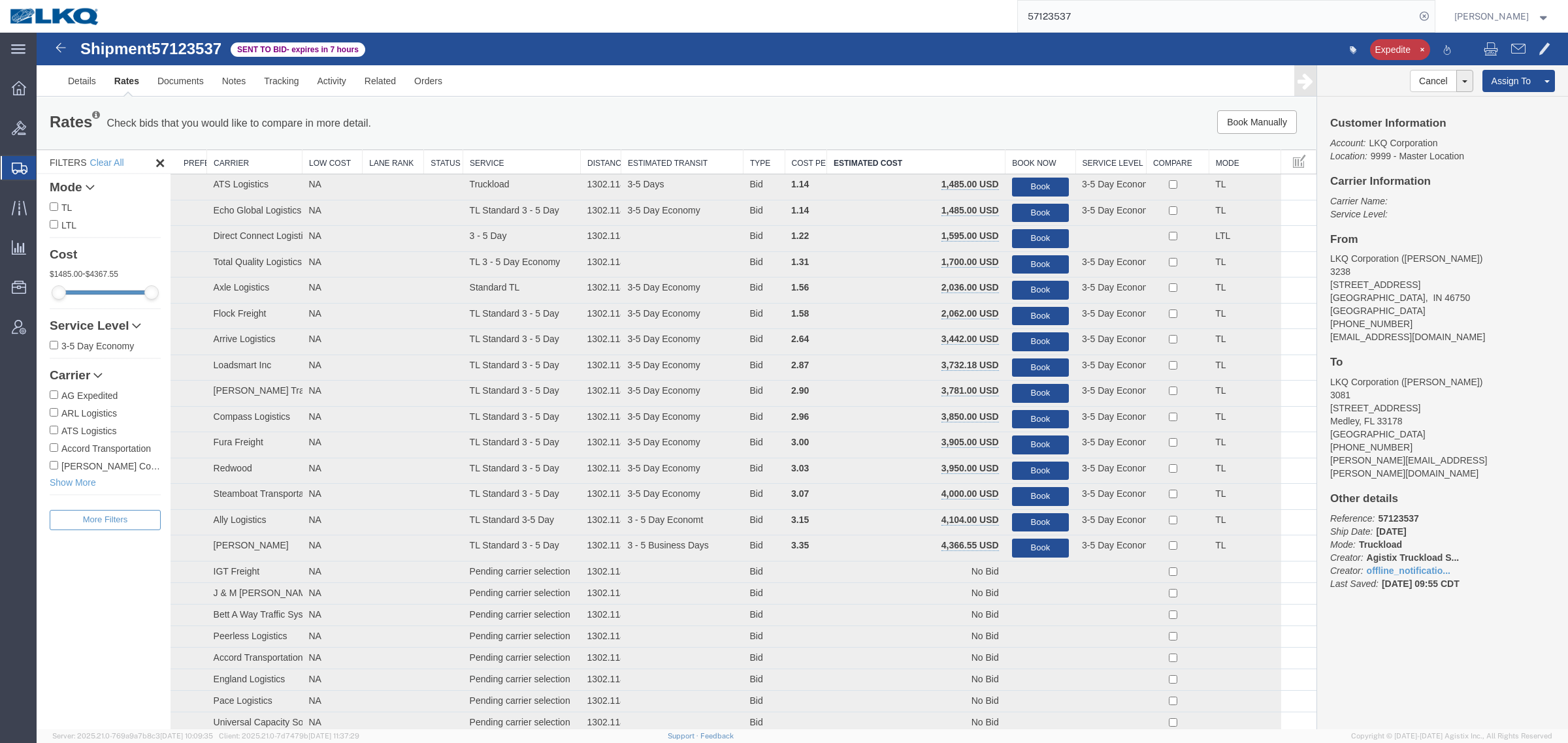
click at [875, 115] on div "Book Manually Pause Continue" at bounding box center [1047, 122] width 530 height 23
click at [726, 109] on div "Rates Check bids that you would like to compare in more detail. Compare Filter …" at bounding box center [676, 123] width 1280 height 52
click at [582, 103] on div "Rates Check bids that you would like to compare in more detail. Compare Filter …" at bounding box center [676, 123] width 1280 height 52
click at [1517, 313] on address "LKQ Corporation (DEE SNEAD) 3238 1870 Riverfork Drive W Huntington, IN 46750 Un…" at bounding box center [1443, 297] width 225 height 91
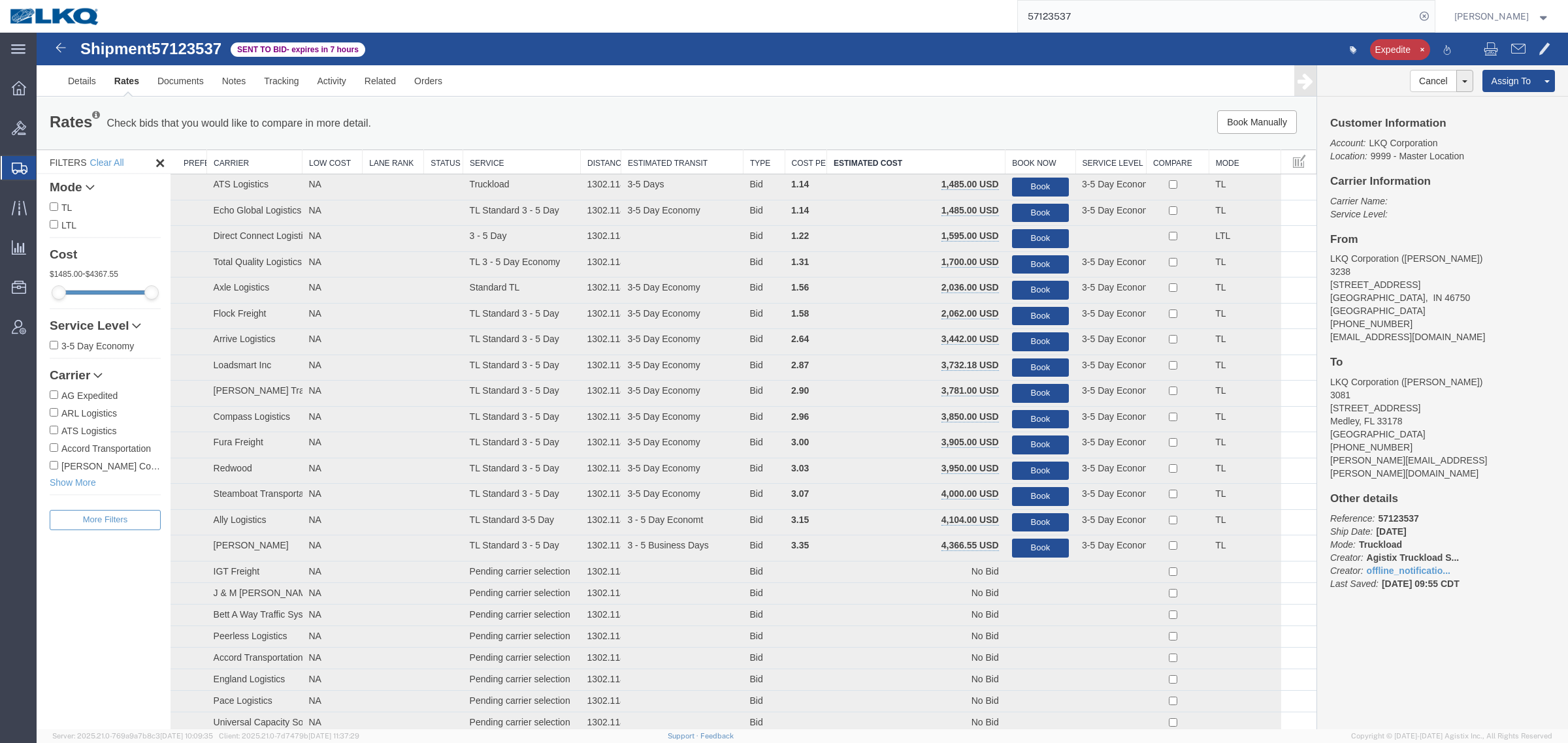
click at [117, 85] on link "Rates" at bounding box center [127, 81] width 43 height 31
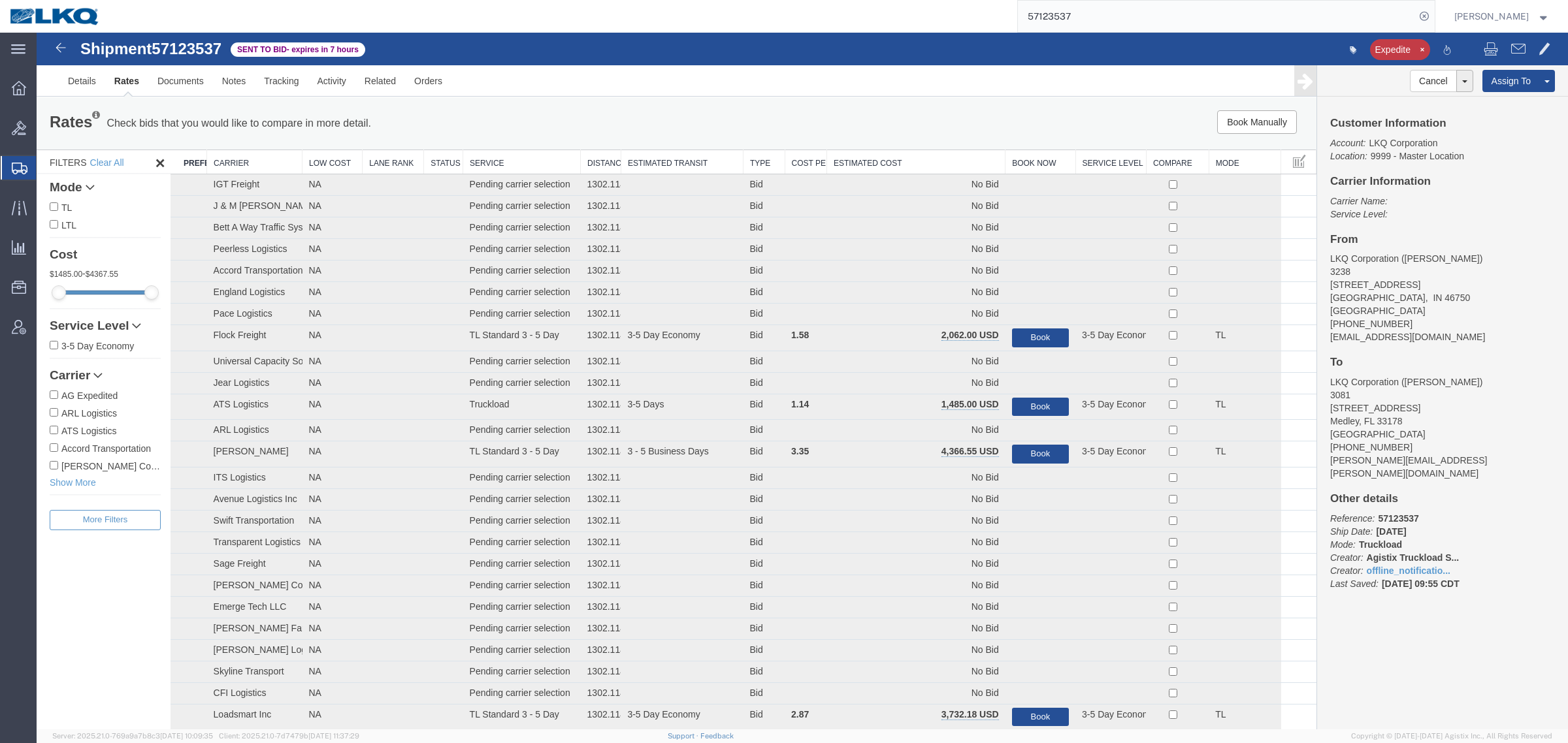
click at [599, 106] on div "Rates Check bids that you would like to compare in more detail. Compare Filter …" at bounding box center [676, 123] width 1280 height 52
click at [1000, 118] on div "Book Manually Pause Continue" at bounding box center [1047, 122] width 530 height 23
click at [903, 147] on div "Rates Check bids that you would like to compare in more detail. Compare Filter …" at bounding box center [676, 123] width 1280 height 52
click at [899, 152] on th "Estimated Cost" at bounding box center [916, 162] width 178 height 24
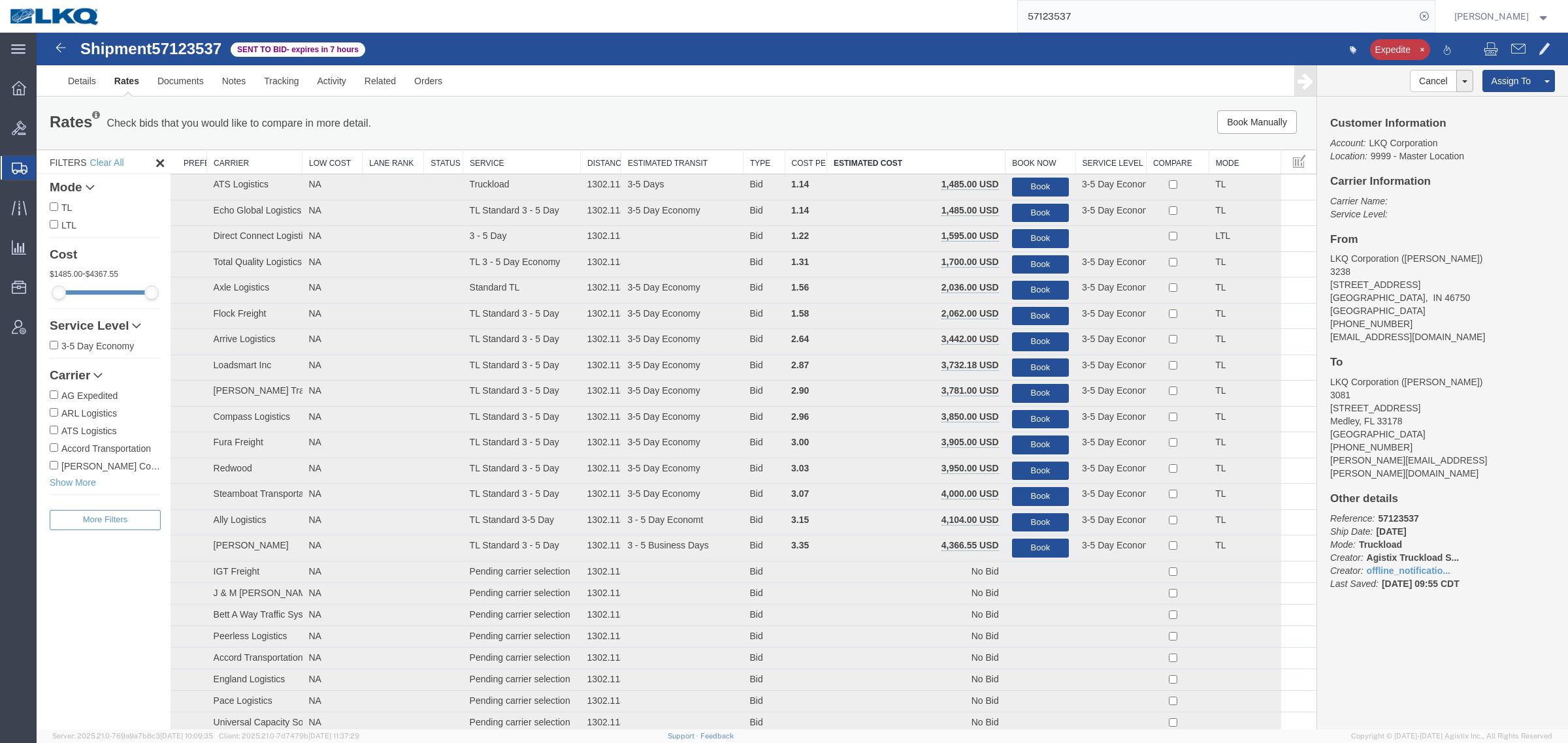
click at [897, 117] on div "Book Manually Pause Continue" at bounding box center [1047, 122] width 530 height 23
click at [1432, 346] on div "Customer Information Account: LKQ Corporation Location: 9999 - Master Location …" at bounding box center [1443, 360] width 251 height 527
click at [137, 83] on link "Rates" at bounding box center [127, 81] width 43 height 31
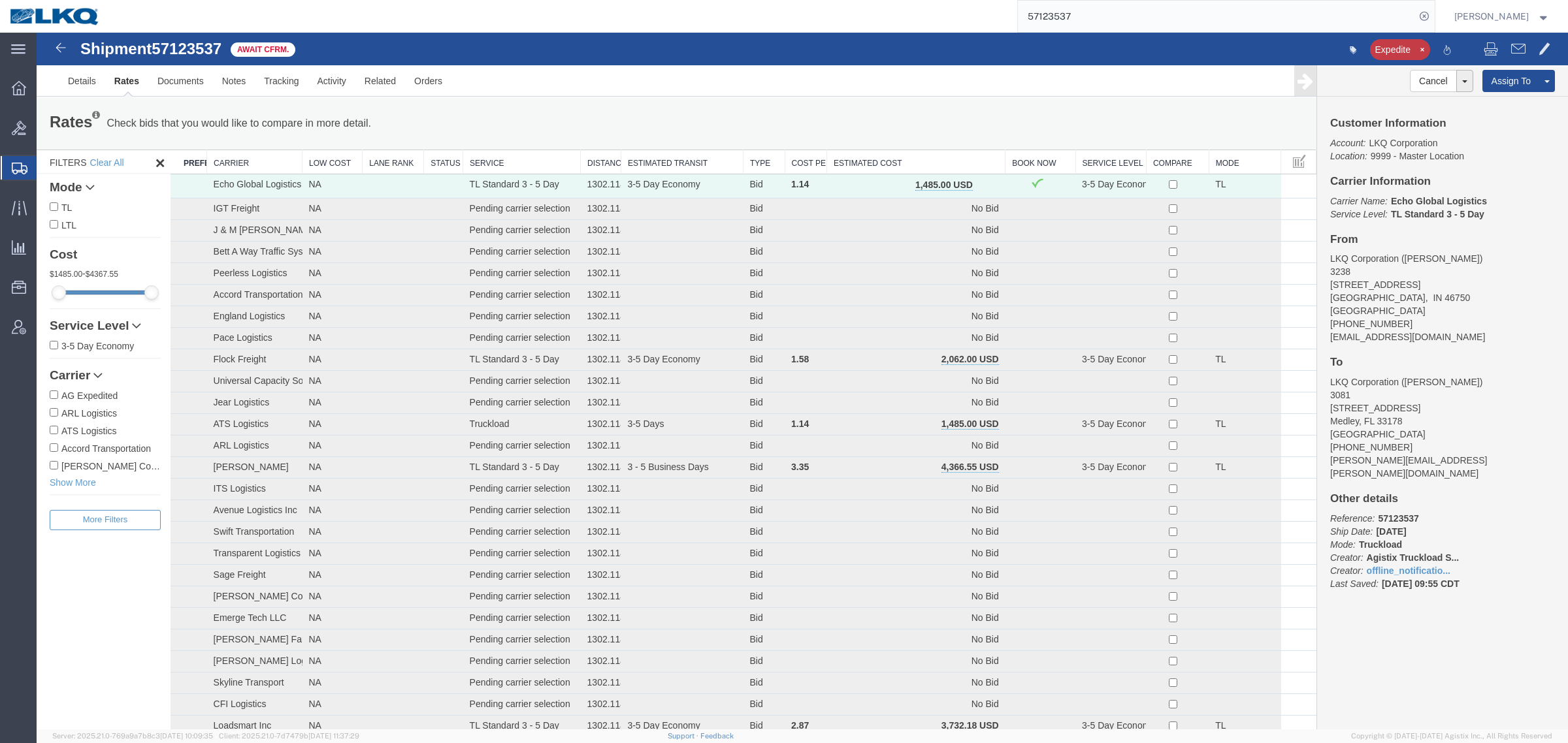
click at [1446, 467] on address "LKQ Corporation (JOSE ELLIS) 3081 11701 NW 101 RD Suite 1 Medley, FL 33178 Unit…" at bounding box center [1443, 428] width 225 height 105
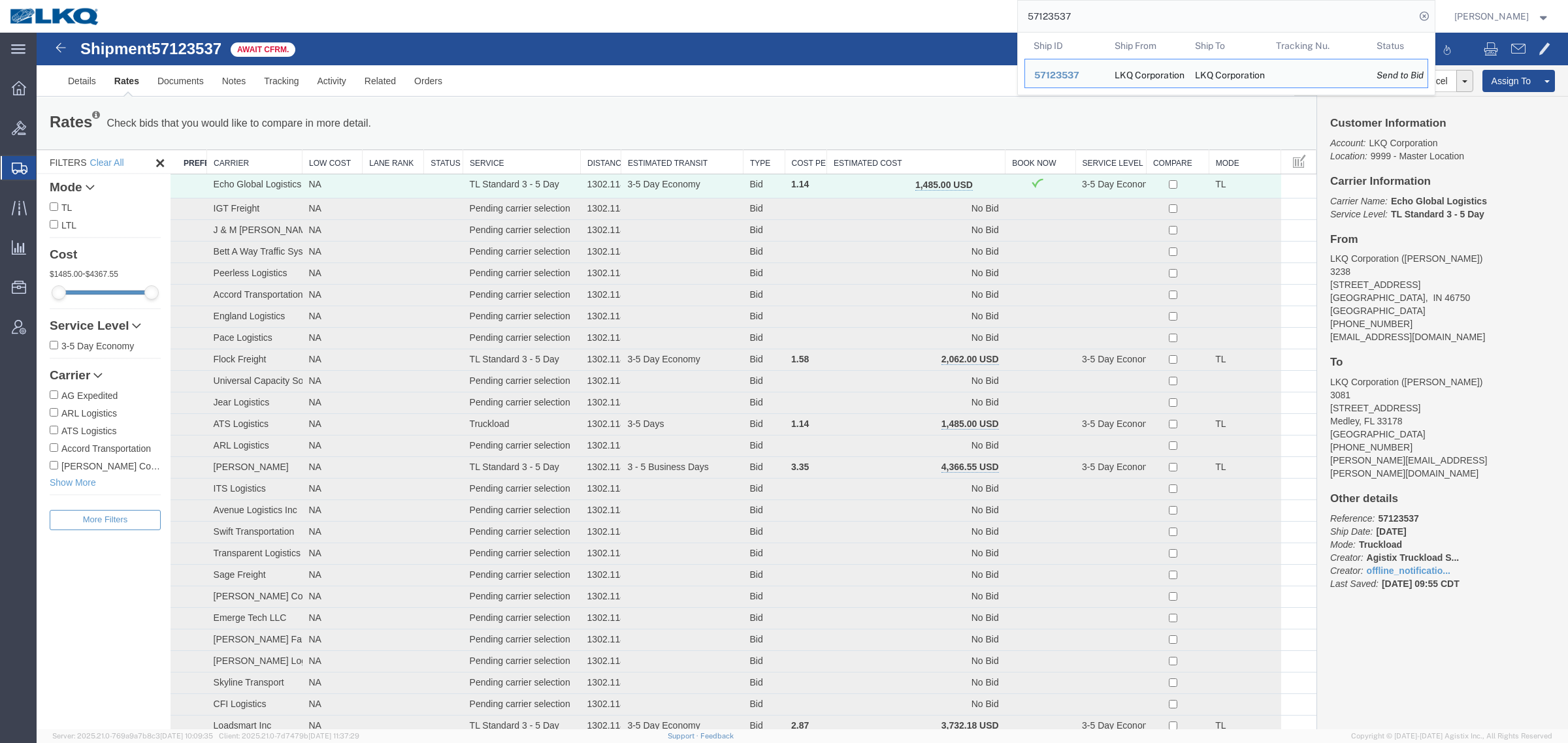
paste input "124"
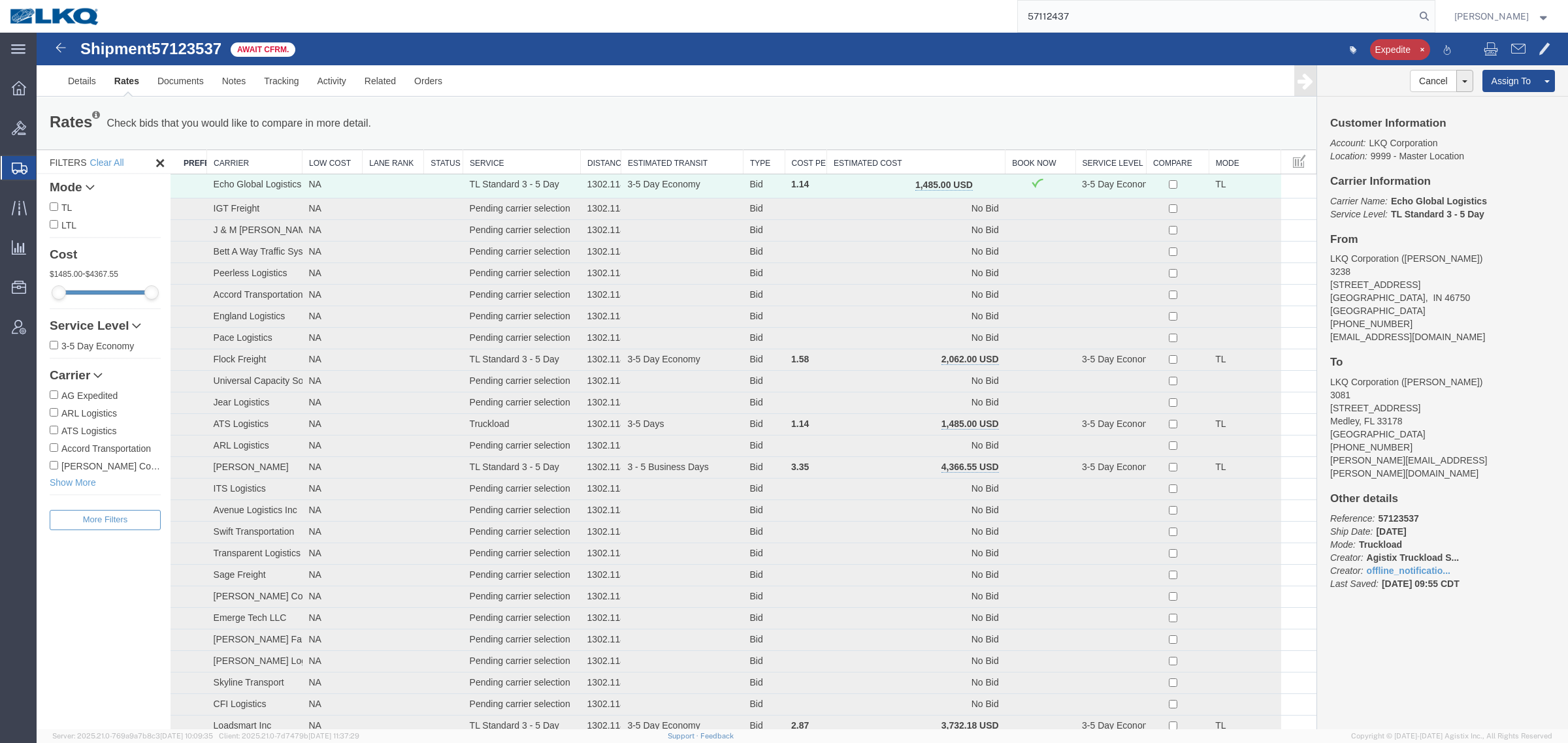
type input "57112437"
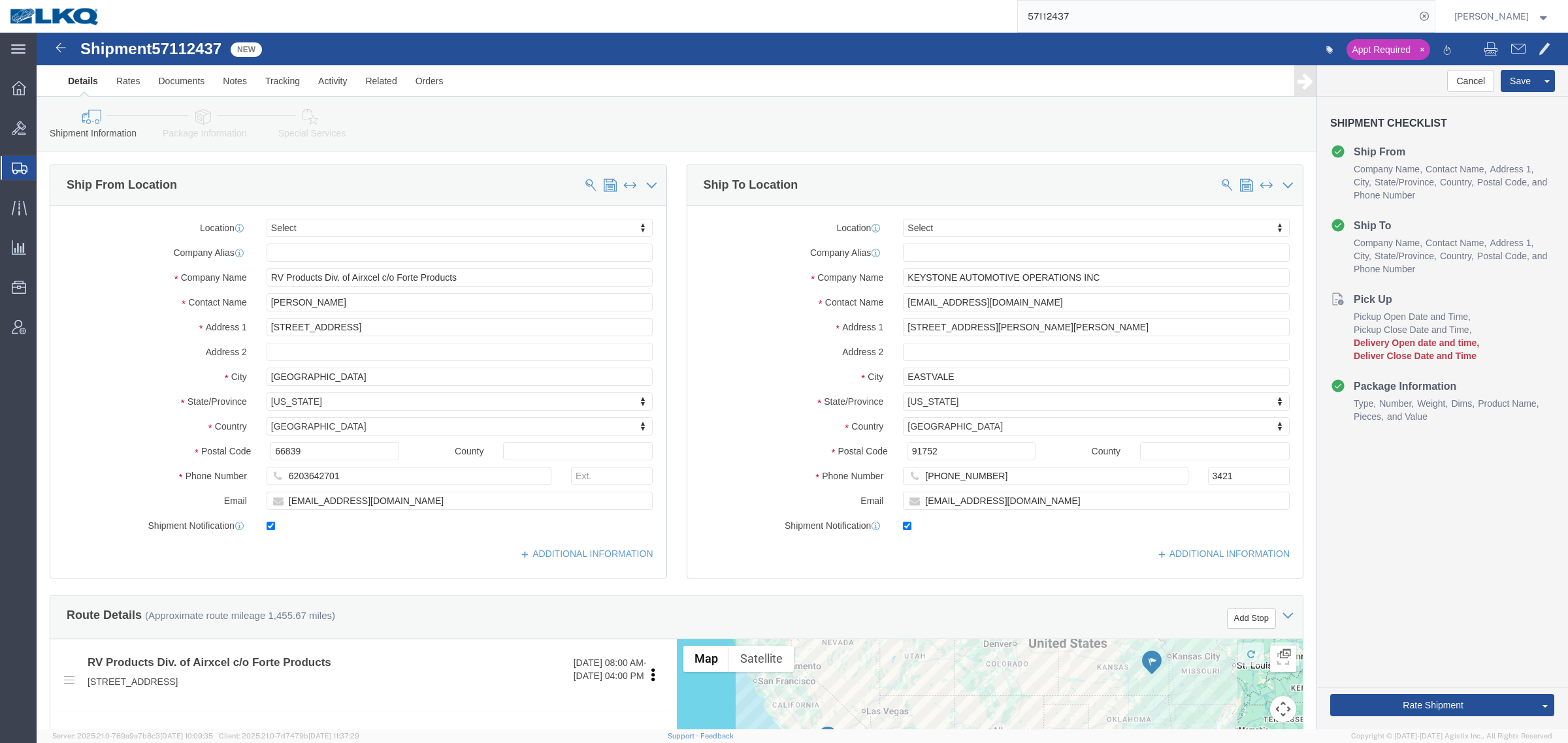
select select
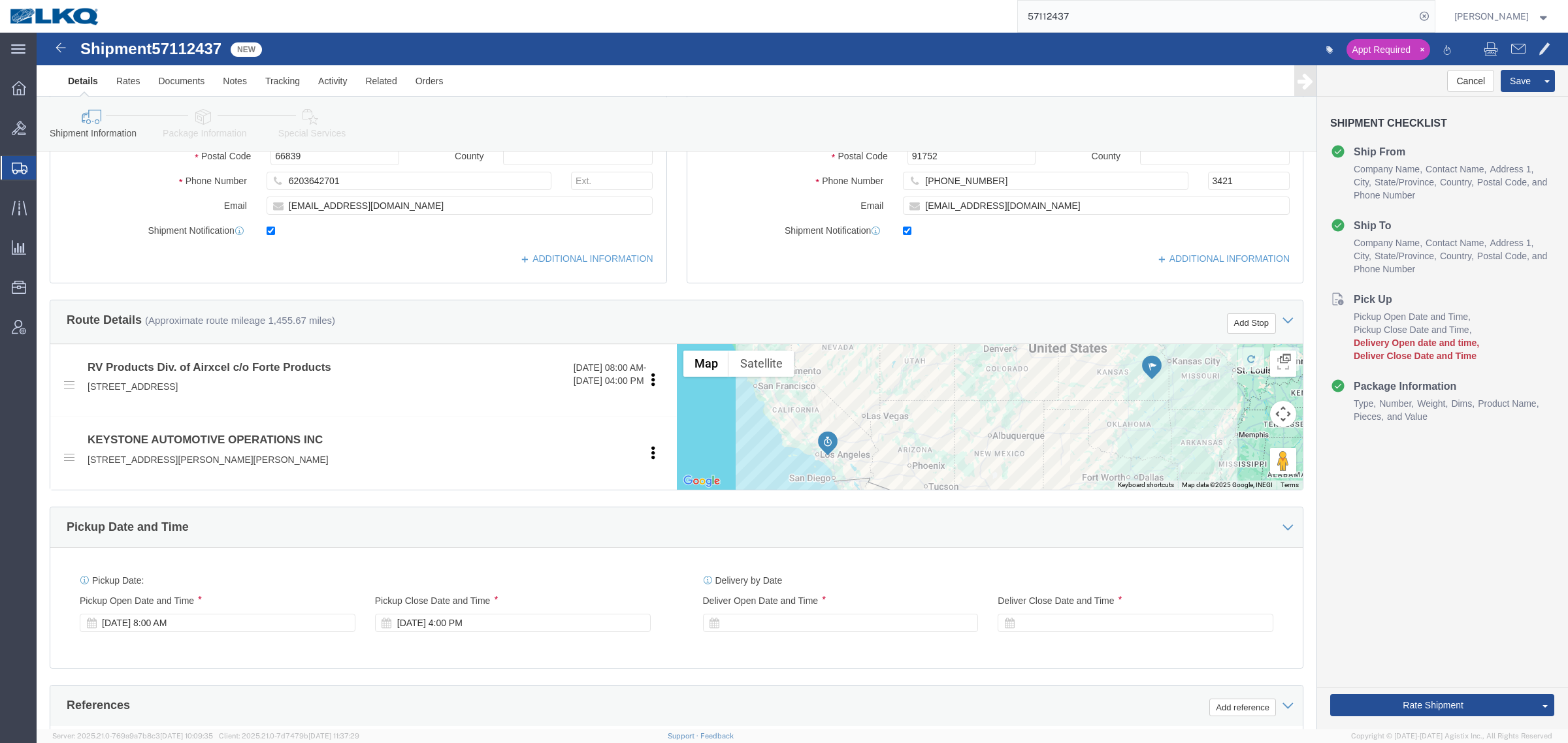
scroll to position [571, 0]
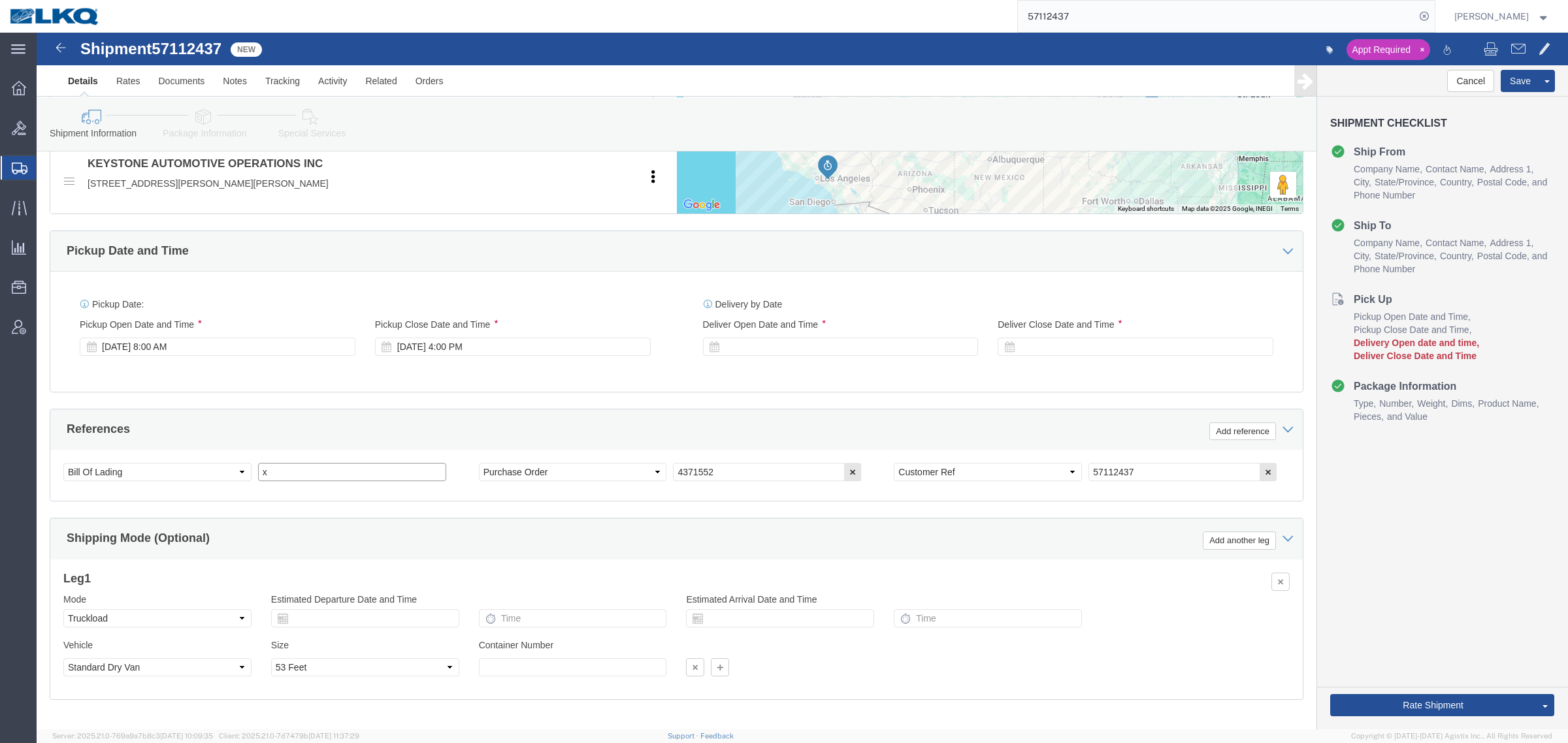
drag, startPoint x: 249, startPoint y: 441, endPoint x: 121, endPoint y: 445, distance: 128.1
click div "Select Account Type Activity ID Airline Appointment Number ASN Batch Request # …"
type input "489874"
drag, startPoint x: 303, startPoint y: 387, endPoint x: 347, endPoint y: 374, distance: 45.9
click div "References Add reference"
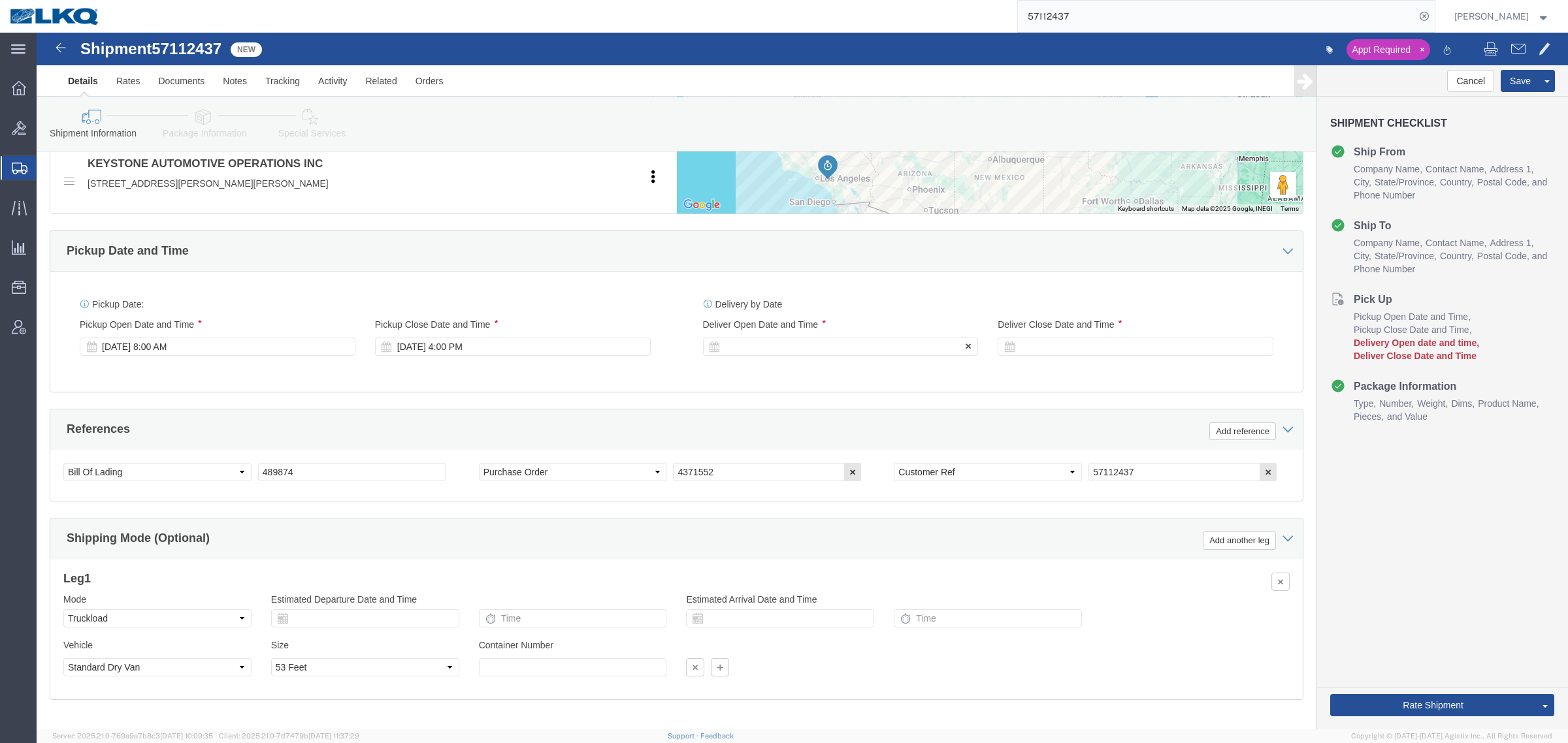
click div
click input "5:00 PM"
type input "10:30 AM"
click button "Apply"
click div
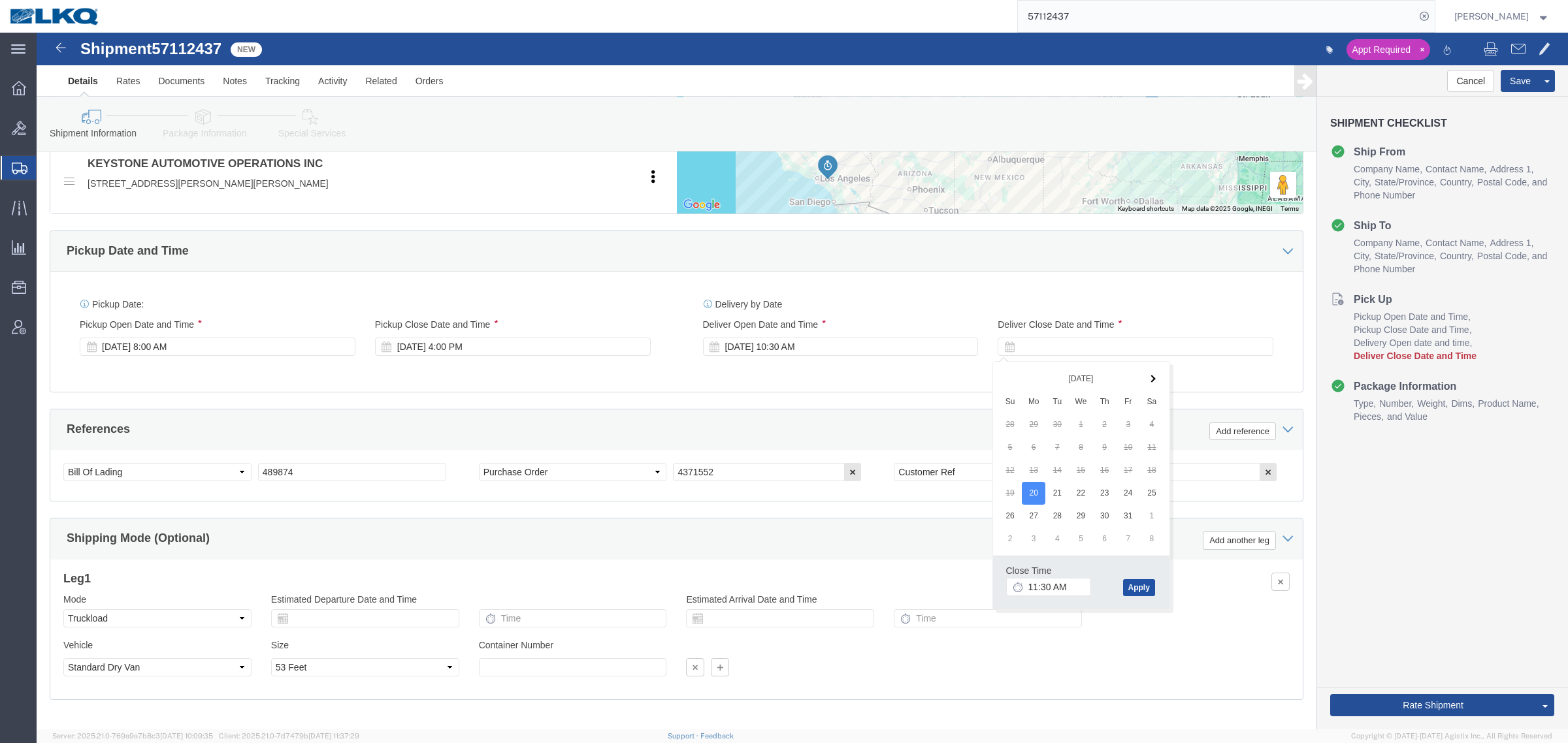
click button "Apply"
click div "References Add reference"
drag, startPoint x: 383, startPoint y: 360, endPoint x: 368, endPoint y: 360, distance: 15.0
click div "Pickup Date: Pickup Start Date Pickup Start Time Pickup Open Date and Time Oct …"
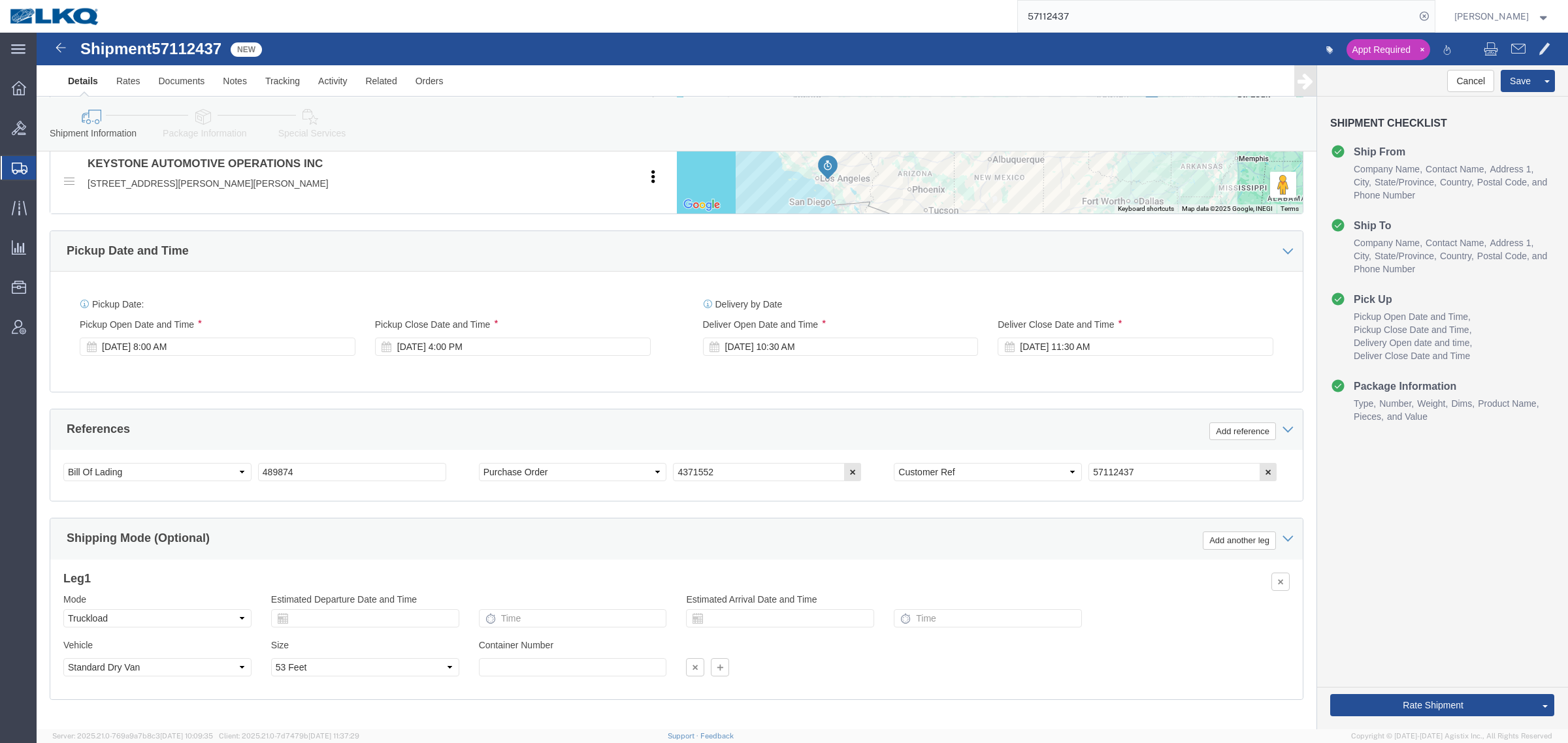
scroll to position [408, 0]
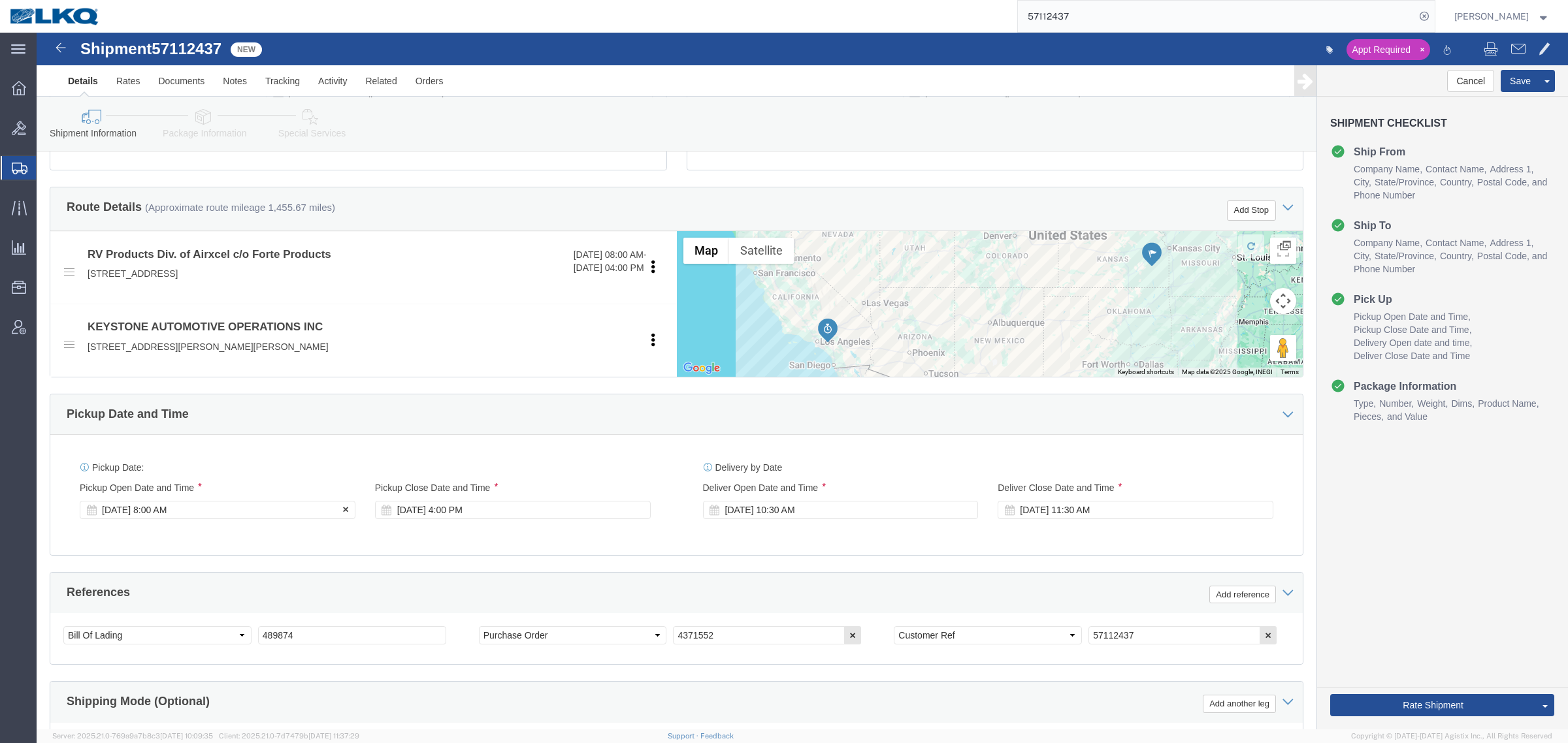
click div "Oct 15 2025 8:00 AM"
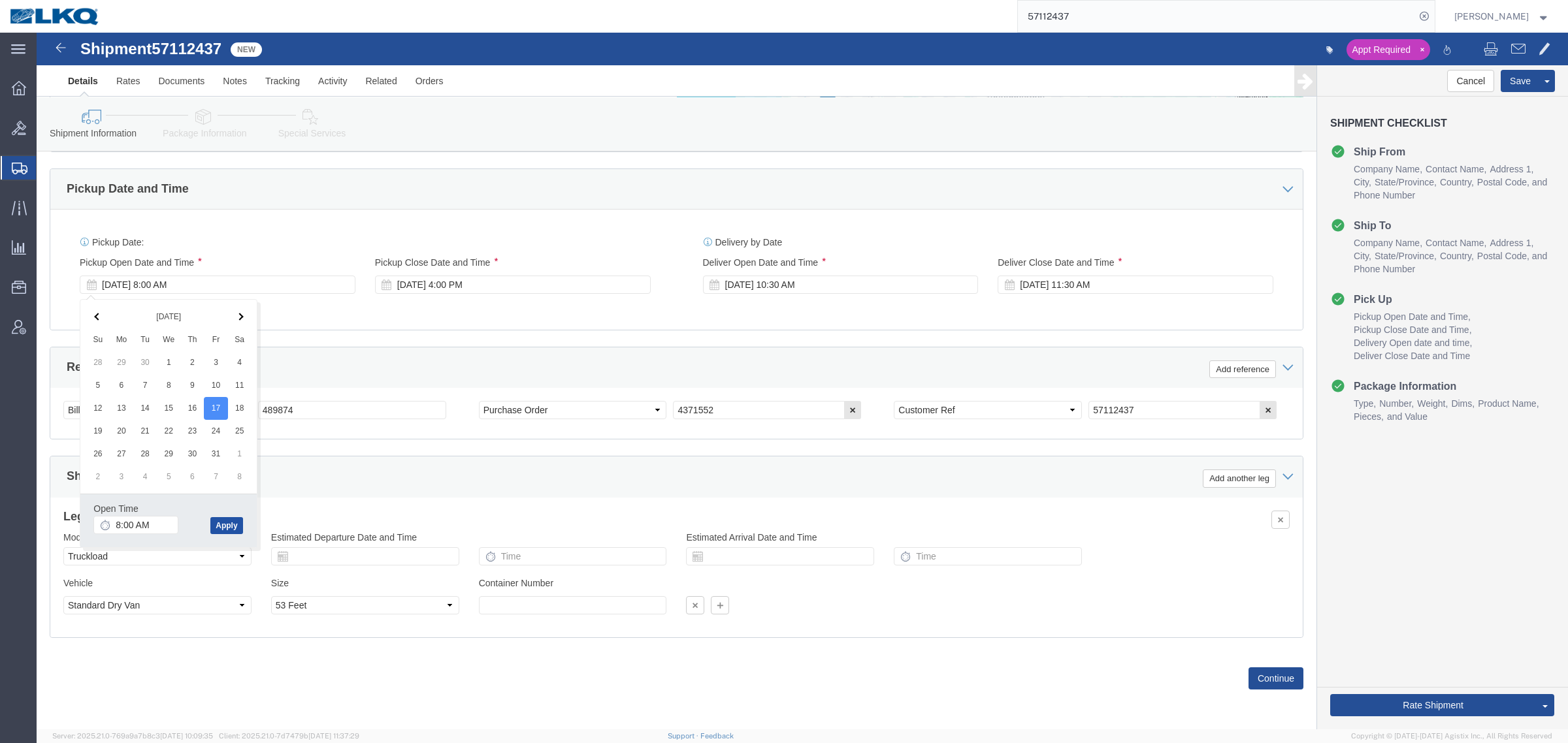
click button "Apply"
click div "References Add reference"
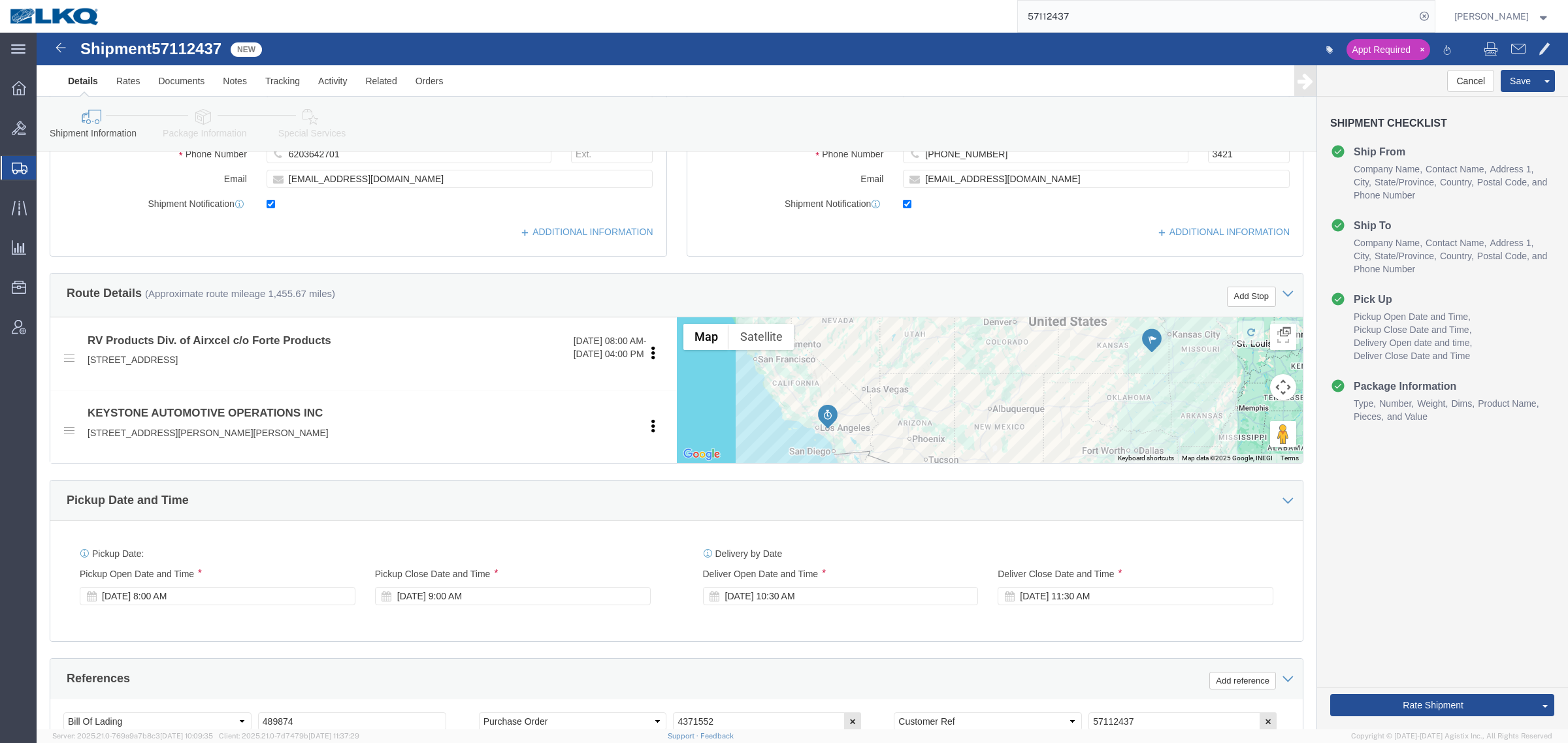
scroll to position [311, 0]
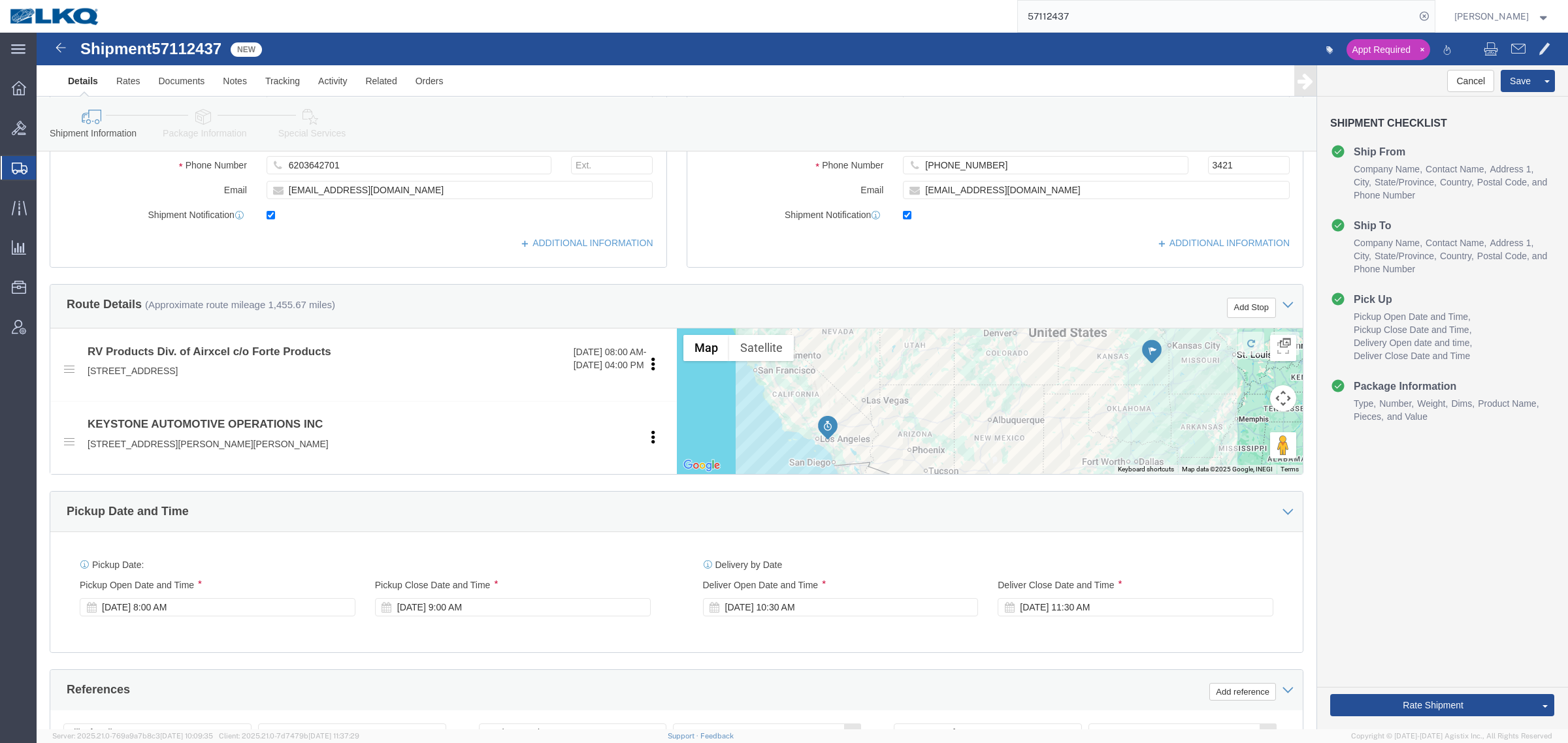
click span "57112437"
copy span "57112437"
click icon
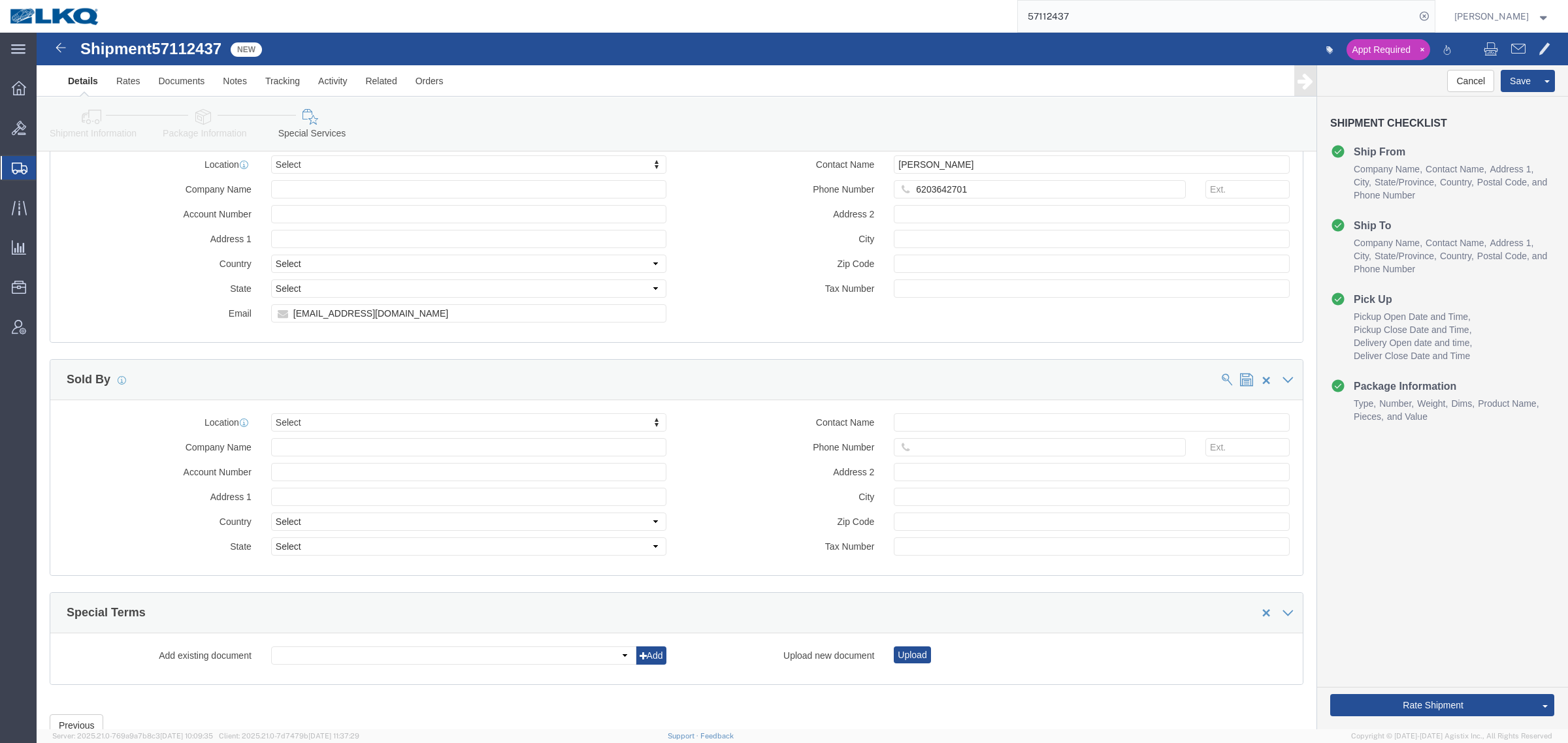
scroll to position [1202, 0]
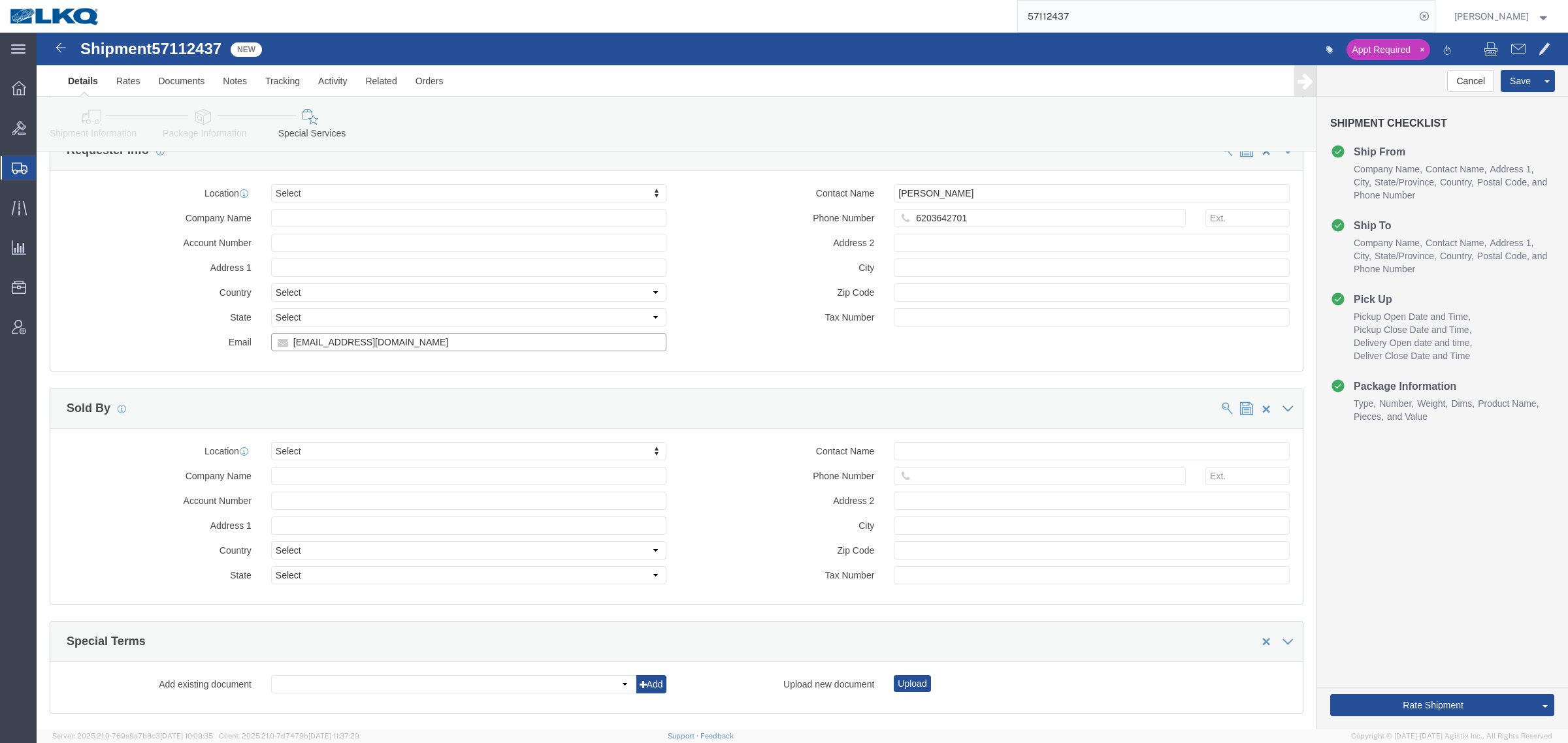
click input "bpship@forteproducts.com"
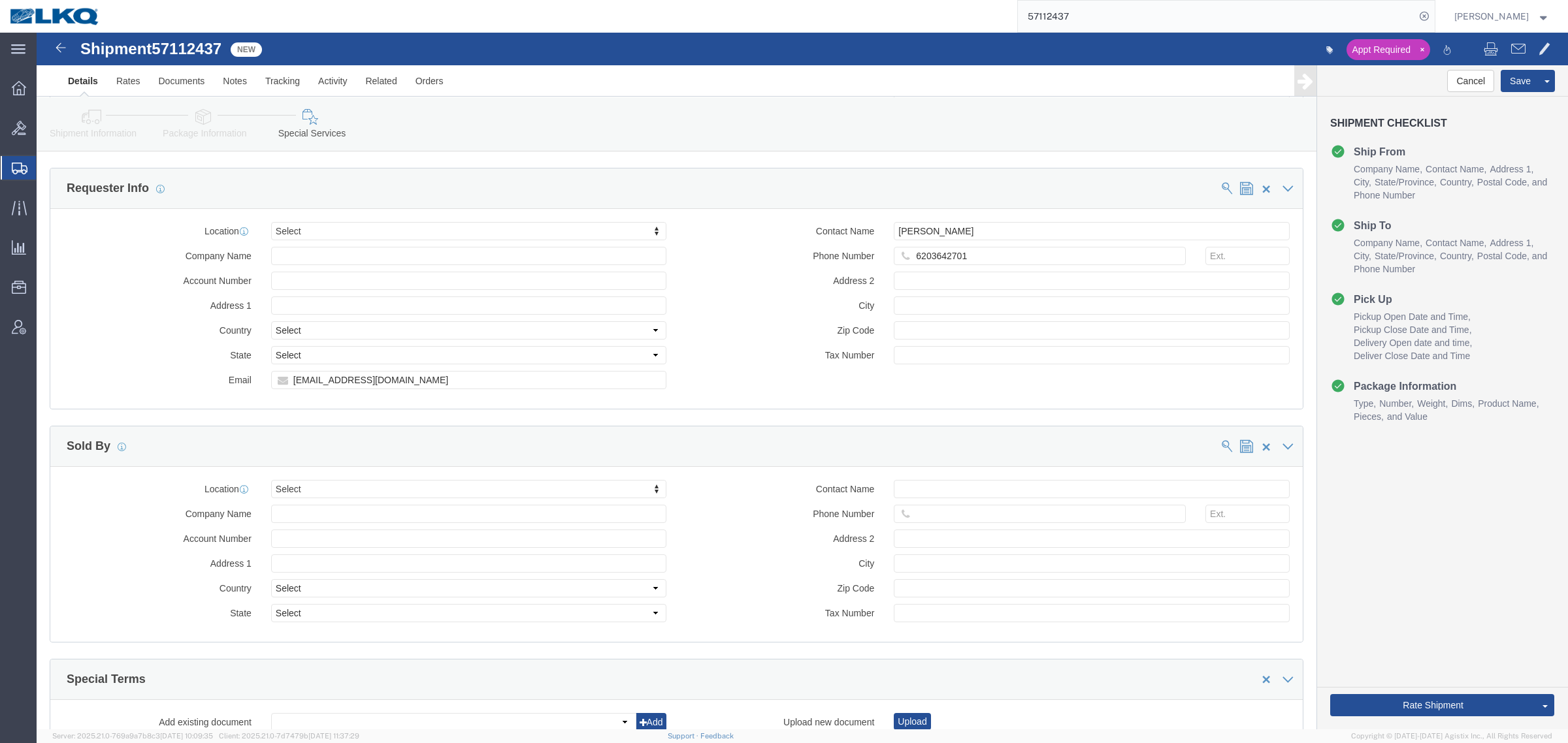
scroll to position [1039, 0]
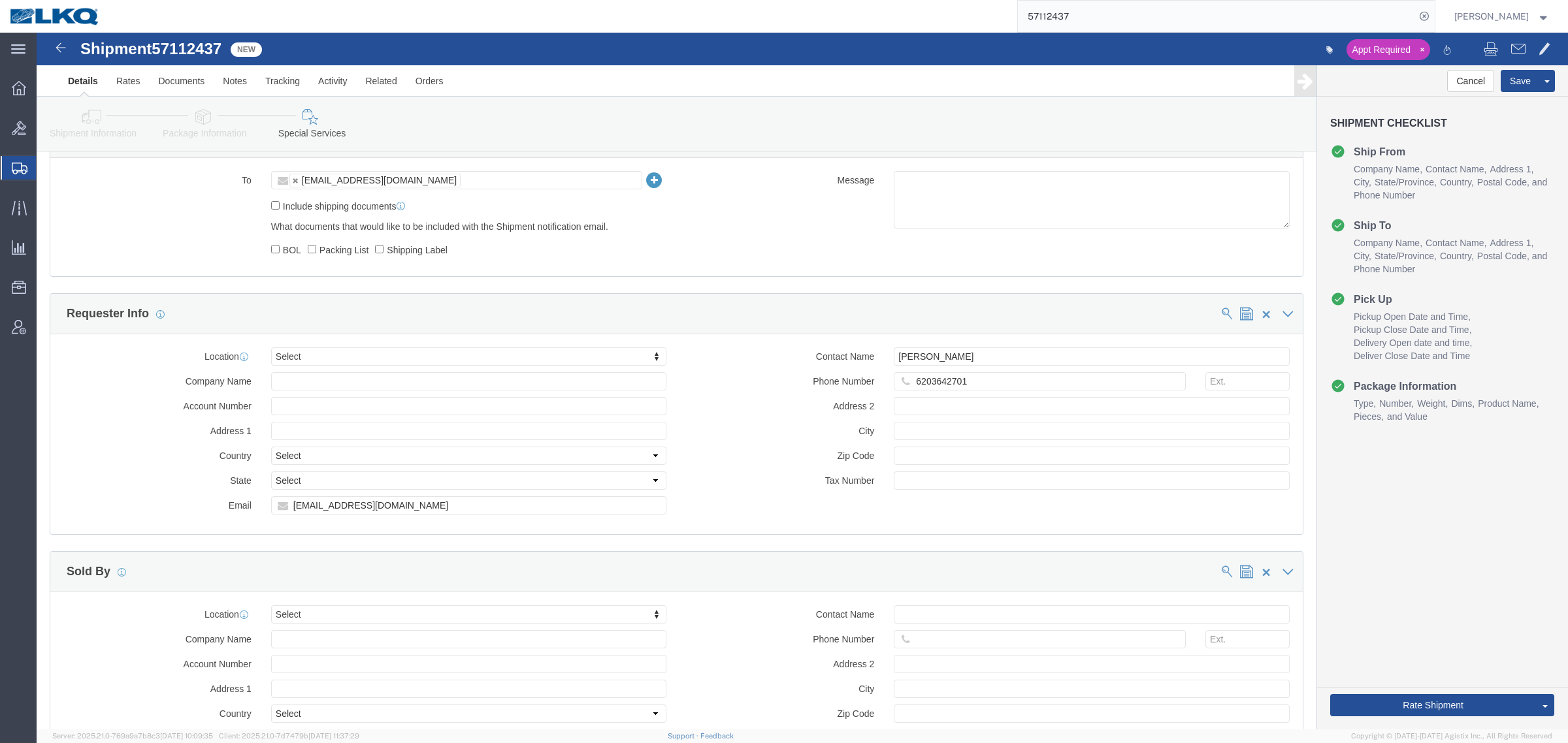
click div "Message"
click div "To truckload@lkqcorp.com truckload@lkqcorp.com Include shipping documents What …"
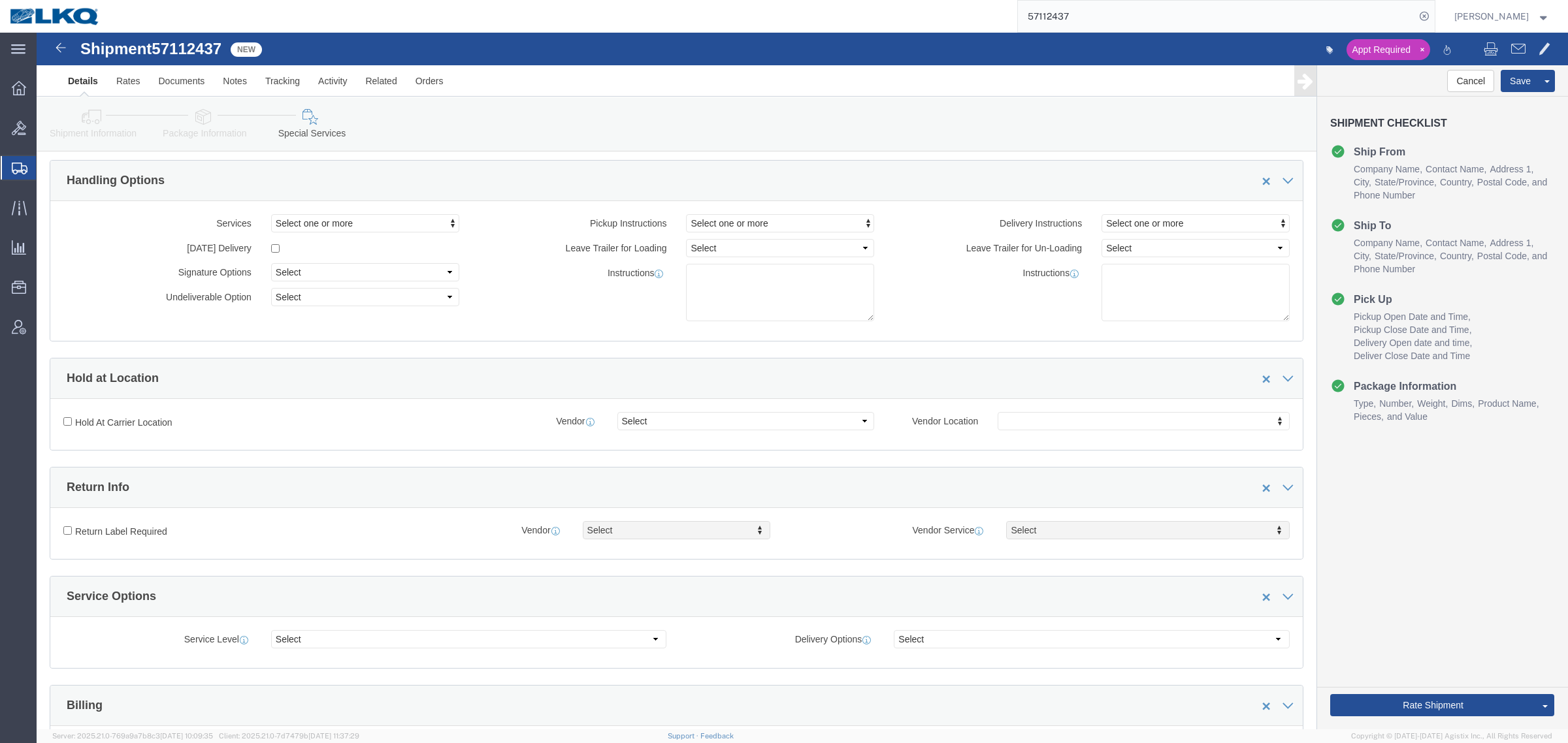
scroll to position [0, 0]
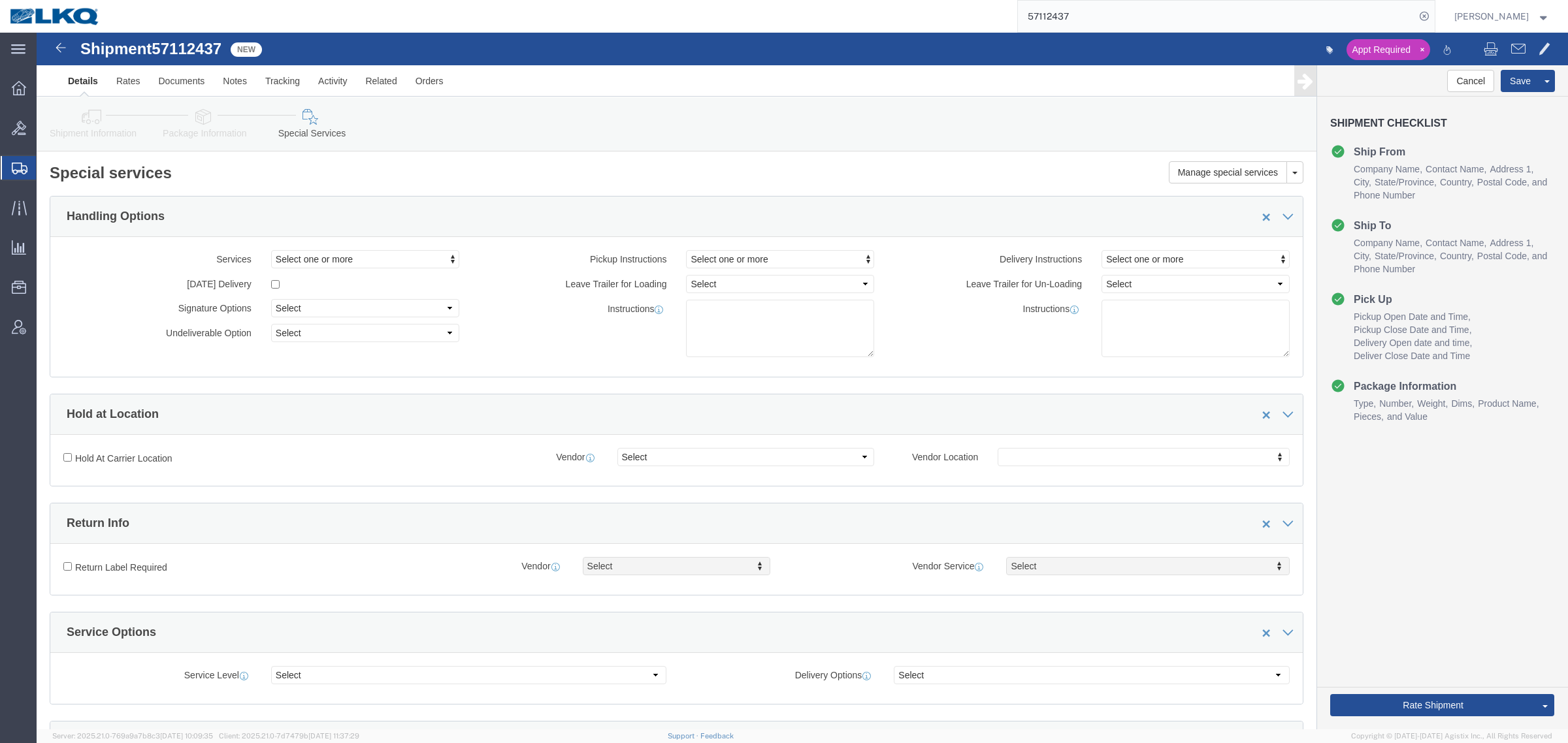
click icon
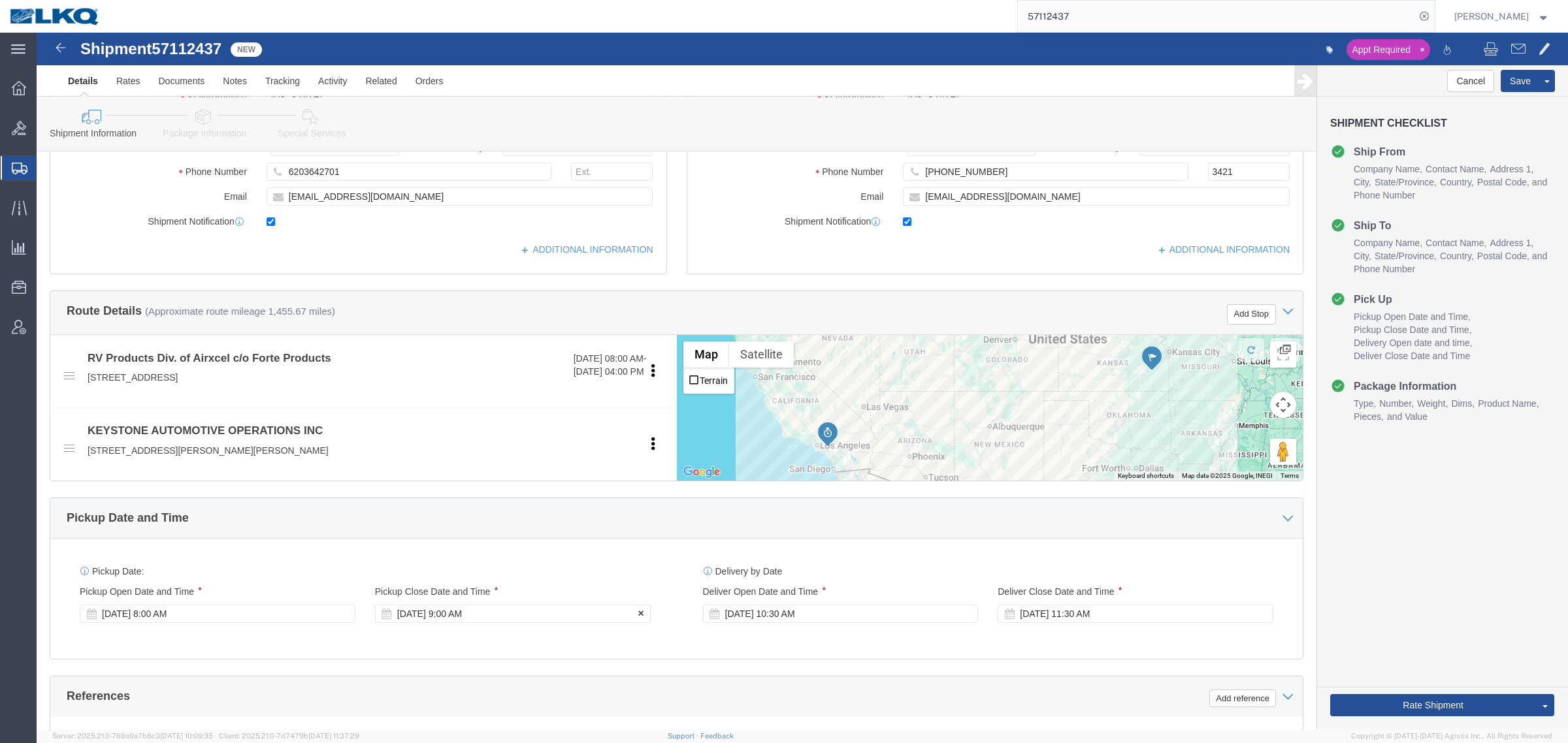
scroll to position [408, 0]
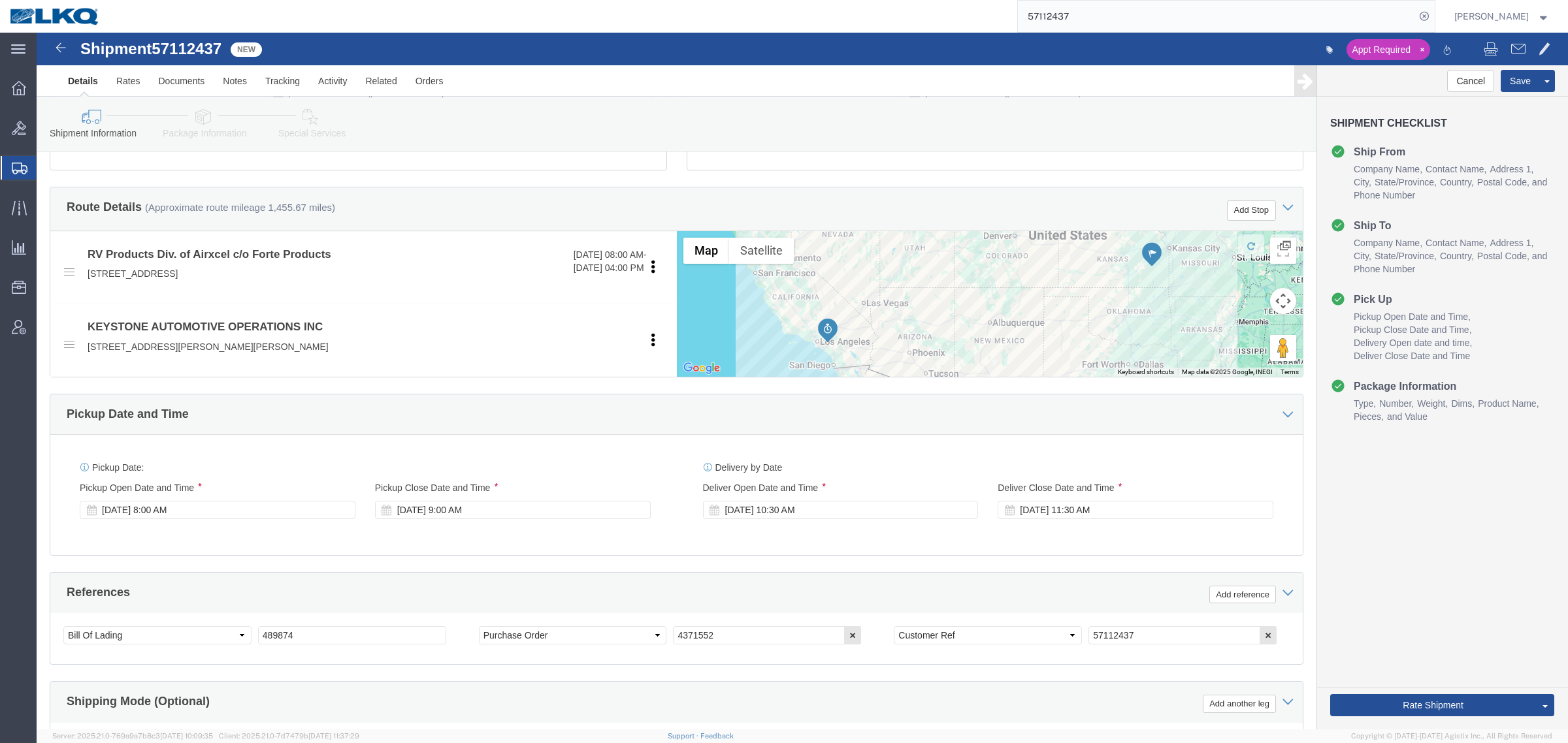
click div "Ship From Location Location My Profile Location 1100 - LKQ Crystal River 1103 -…"
drag, startPoint x: 1320, startPoint y: 518, endPoint x: 1349, endPoint y: 604, distance: 90.8
click div "Cancel Save Assign To Clone Shipment Save As Template Shipment Checklist Ship F…"
click button "Rate Shipment"
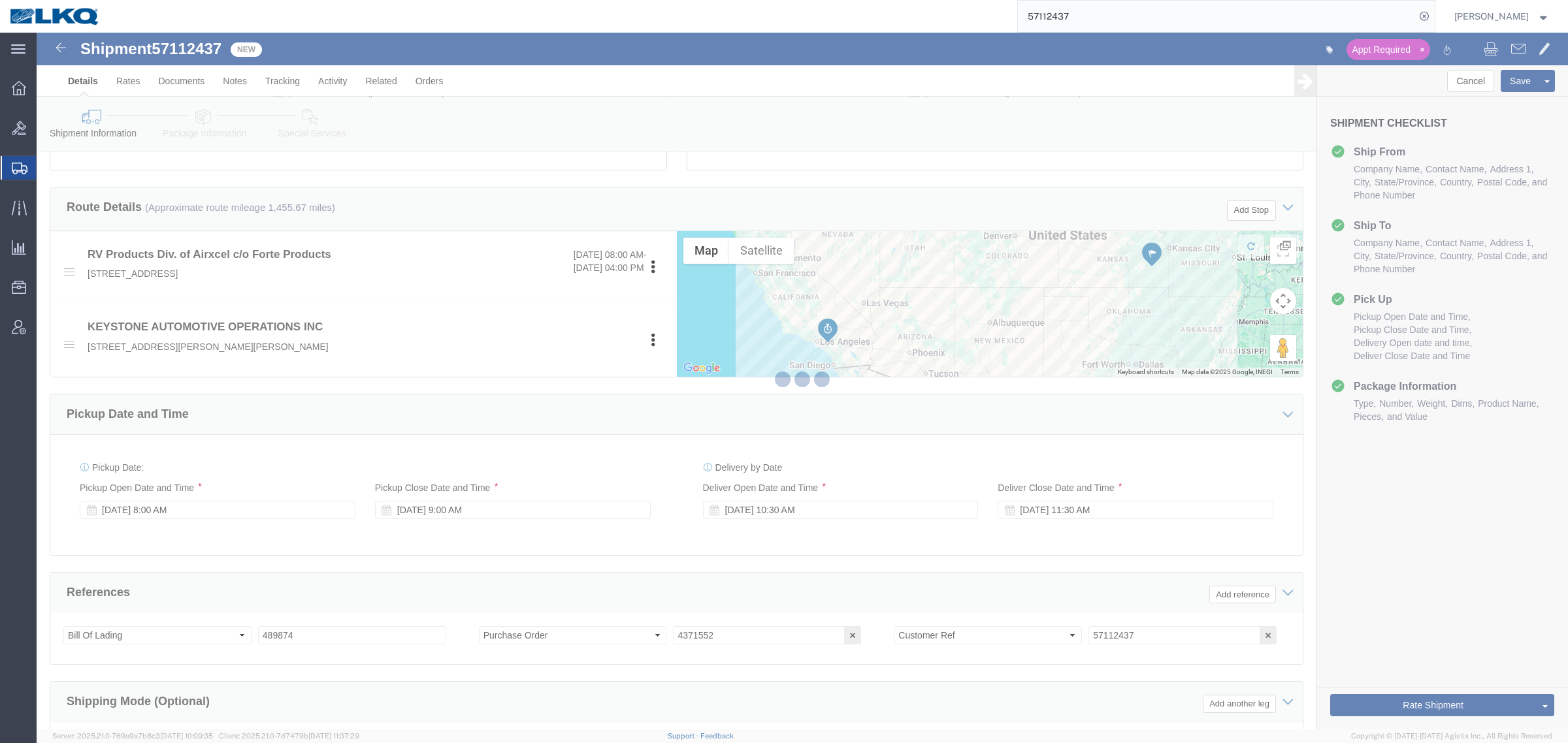
click at [1404, 604] on div at bounding box center [802, 381] width 1532 height 697
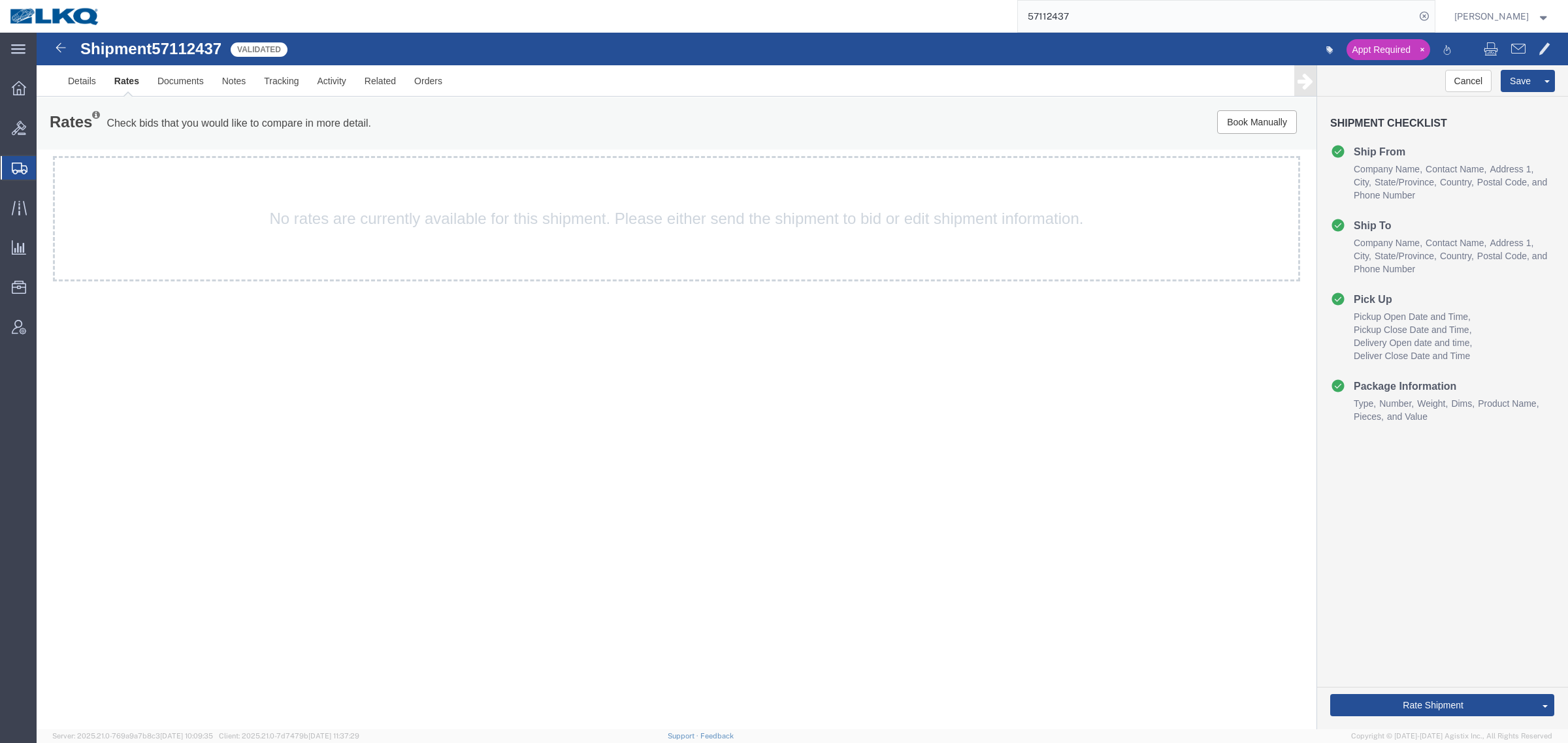
drag, startPoint x: 803, startPoint y: 319, endPoint x: 654, endPoint y: 320, distance: 149.0
click at [792, 324] on div "Shipment 57112437 Validated Appt Required Details Rates Documents Notes Trackin…" at bounding box center [802, 381] width 1532 height 697
click at [141, 83] on link "Rates" at bounding box center [127, 81] width 43 height 31
click at [645, 344] on div "Shipment 57112437 Validated Appt Required Details Rates Documents Notes Trackin…" at bounding box center [802, 381] width 1532 height 697
click at [73, 85] on link "Details" at bounding box center [82, 81] width 46 height 31
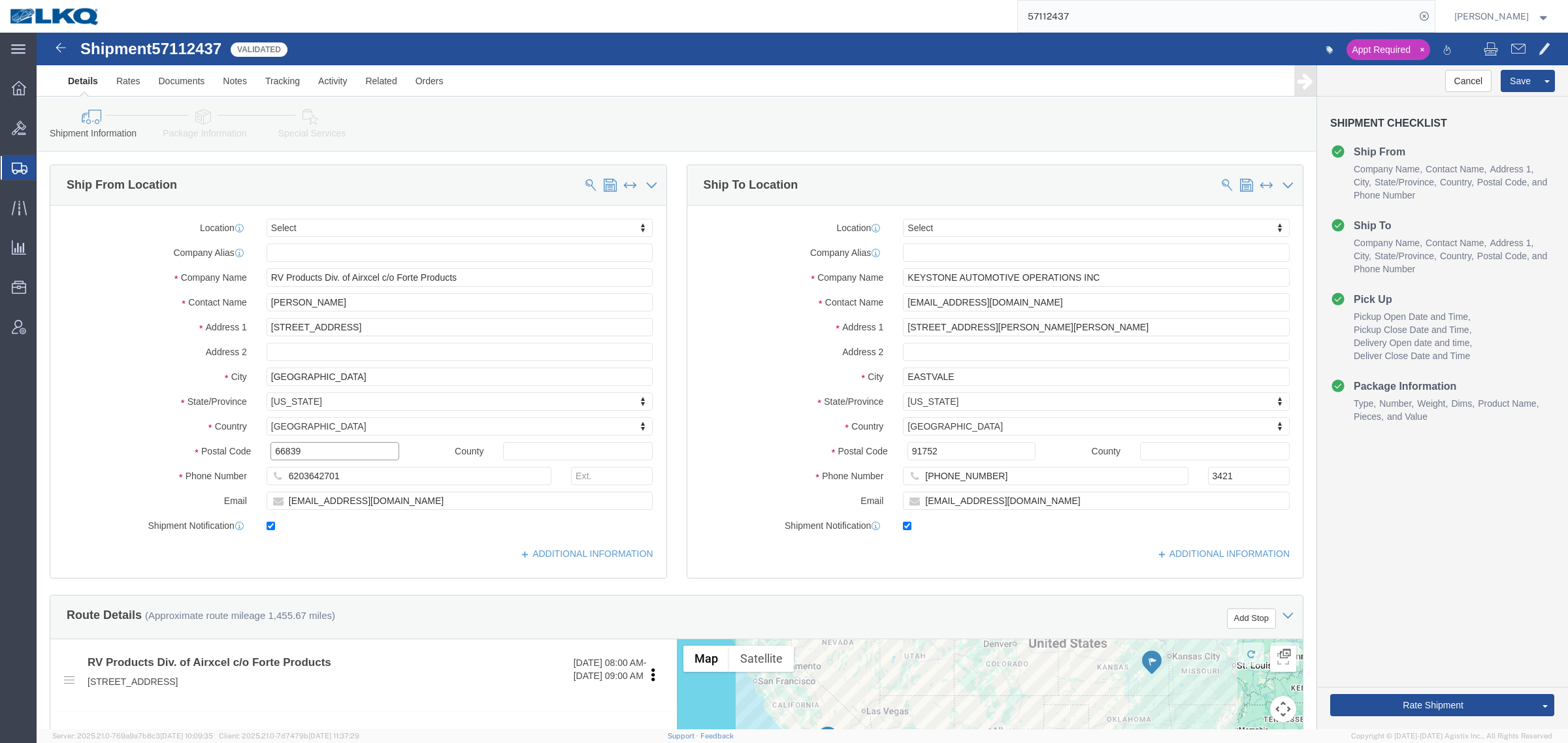
click input "66839"
click input "91752"
click link "Notes"
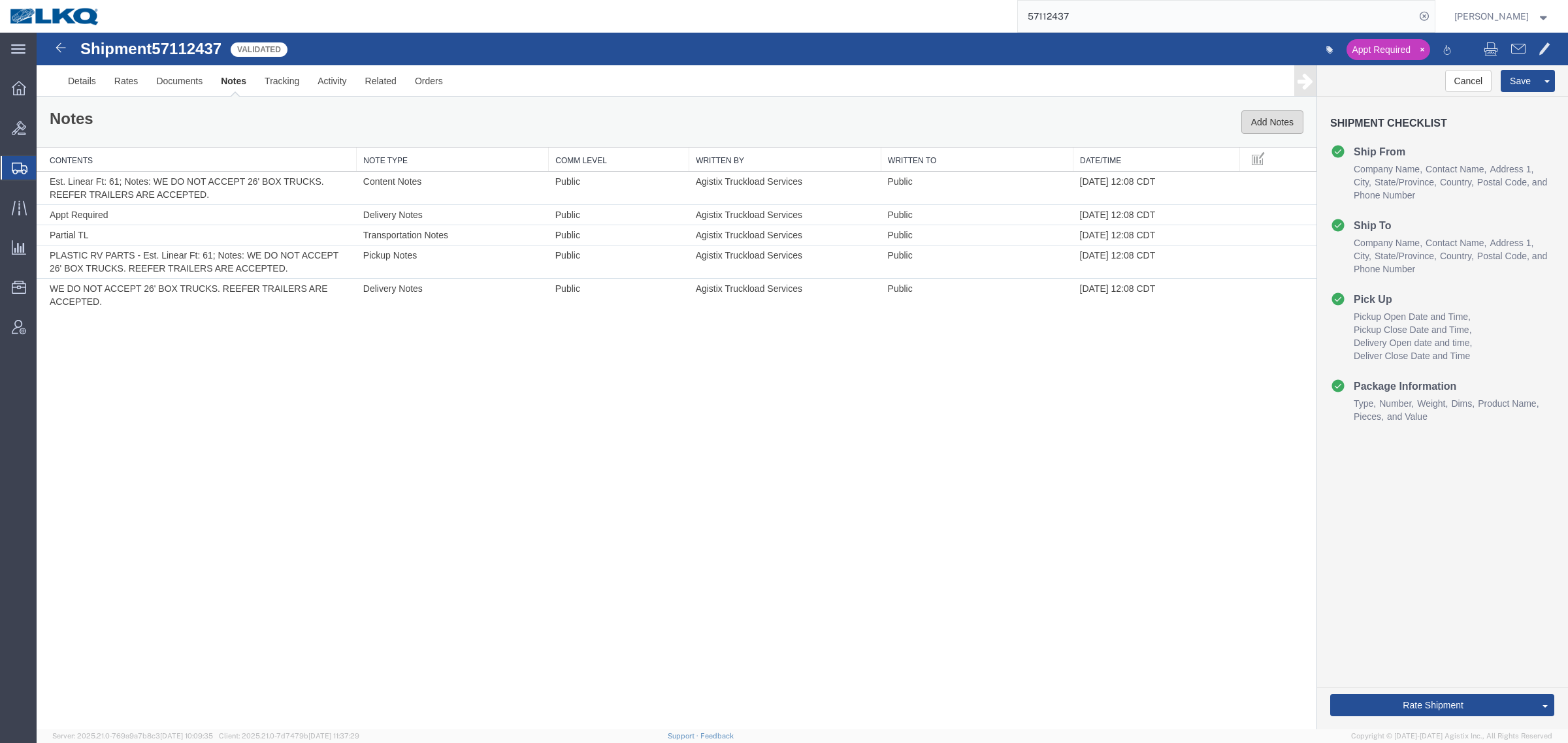
click at [1248, 122] on button "Add Notes" at bounding box center [1272, 122] width 62 height 23
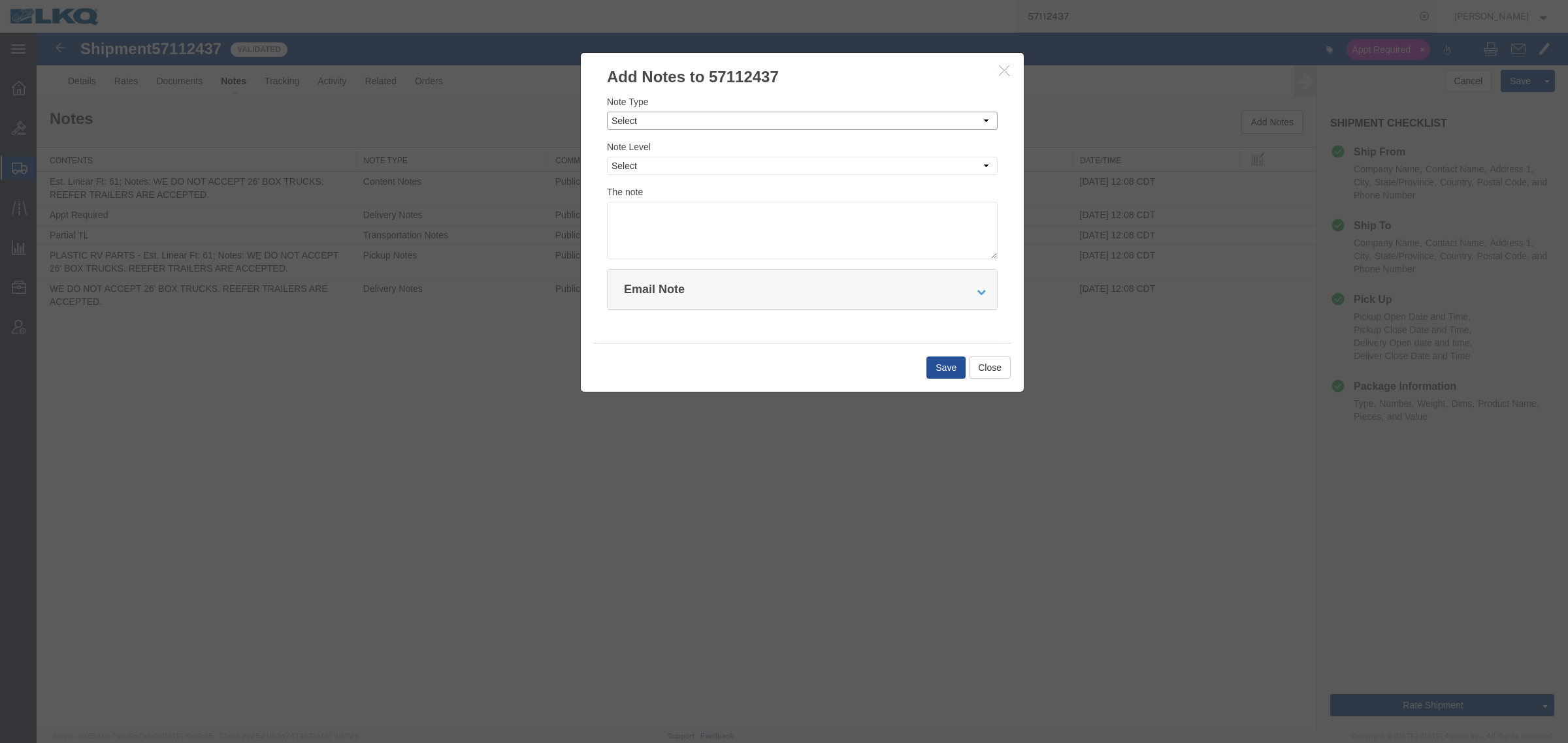
click at [854, 117] on select "Select Approval Bid Notes Carrier Change Notes Claim Notes Content Hazmat Notes…" at bounding box center [802, 121] width 391 height 19
select select "BID_NOTES"
click at [607, 112] on select "Select Approval Bid Notes Carrier Change Notes Claim Notes Content Hazmat Notes…" at bounding box center [802, 121] width 391 height 19
drag, startPoint x: 818, startPoint y: 163, endPoint x: 818, endPoint y: 174, distance: 11.0
click at [818, 163] on select "Select Private to Account Private to Vendor Public" at bounding box center [802, 166] width 391 height 19
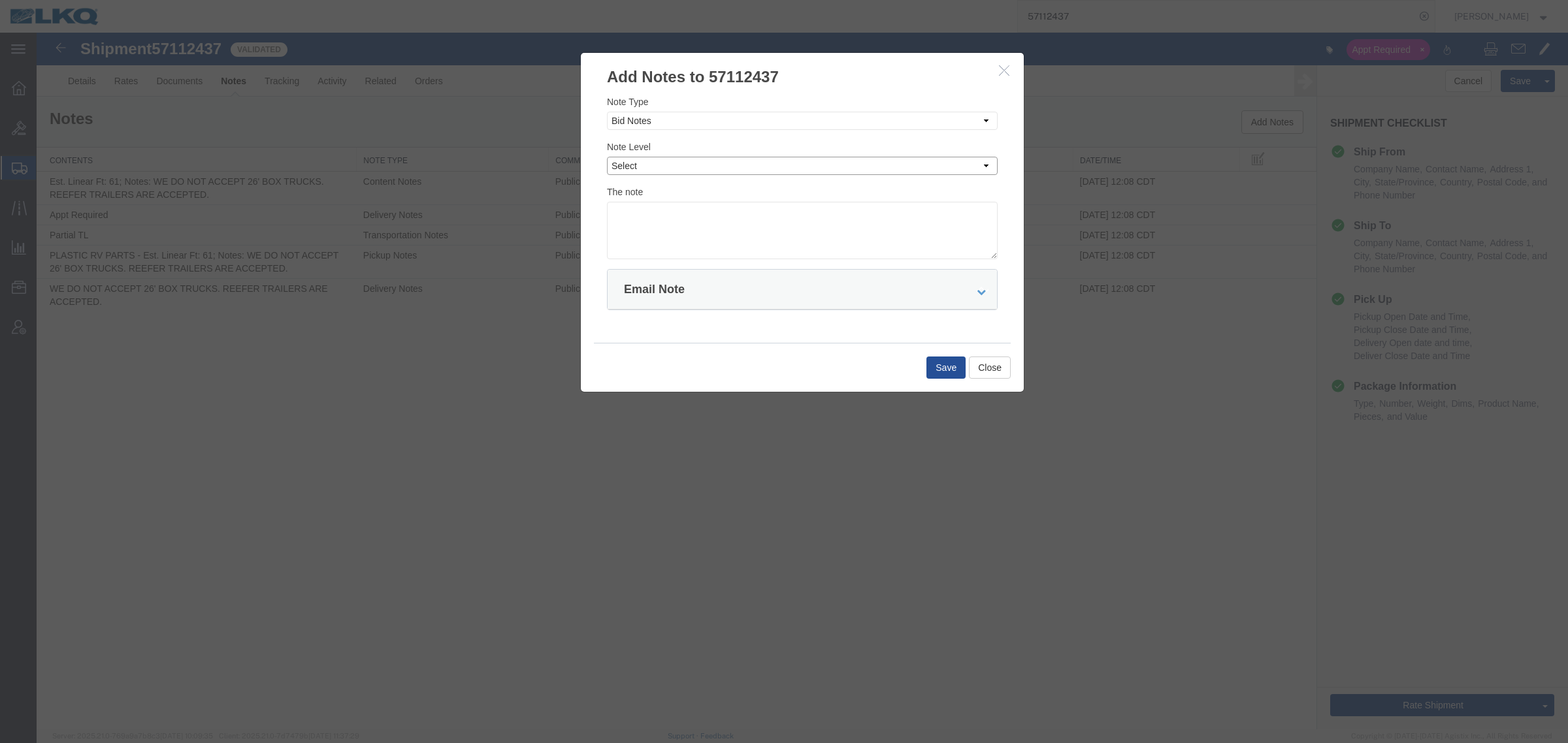
select select "PRIVATE_TO_ACCOUNT"
click at [607, 157] on select "Select Private to Account Private to Vendor Public" at bounding box center [802, 166] width 391 height 19
click at [827, 238] on textarea at bounding box center [802, 230] width 391 height 58
click at [696, 232] on textarea at bounding box center [802, 230] width 391 height 58
type textarea "DAT: $2292"
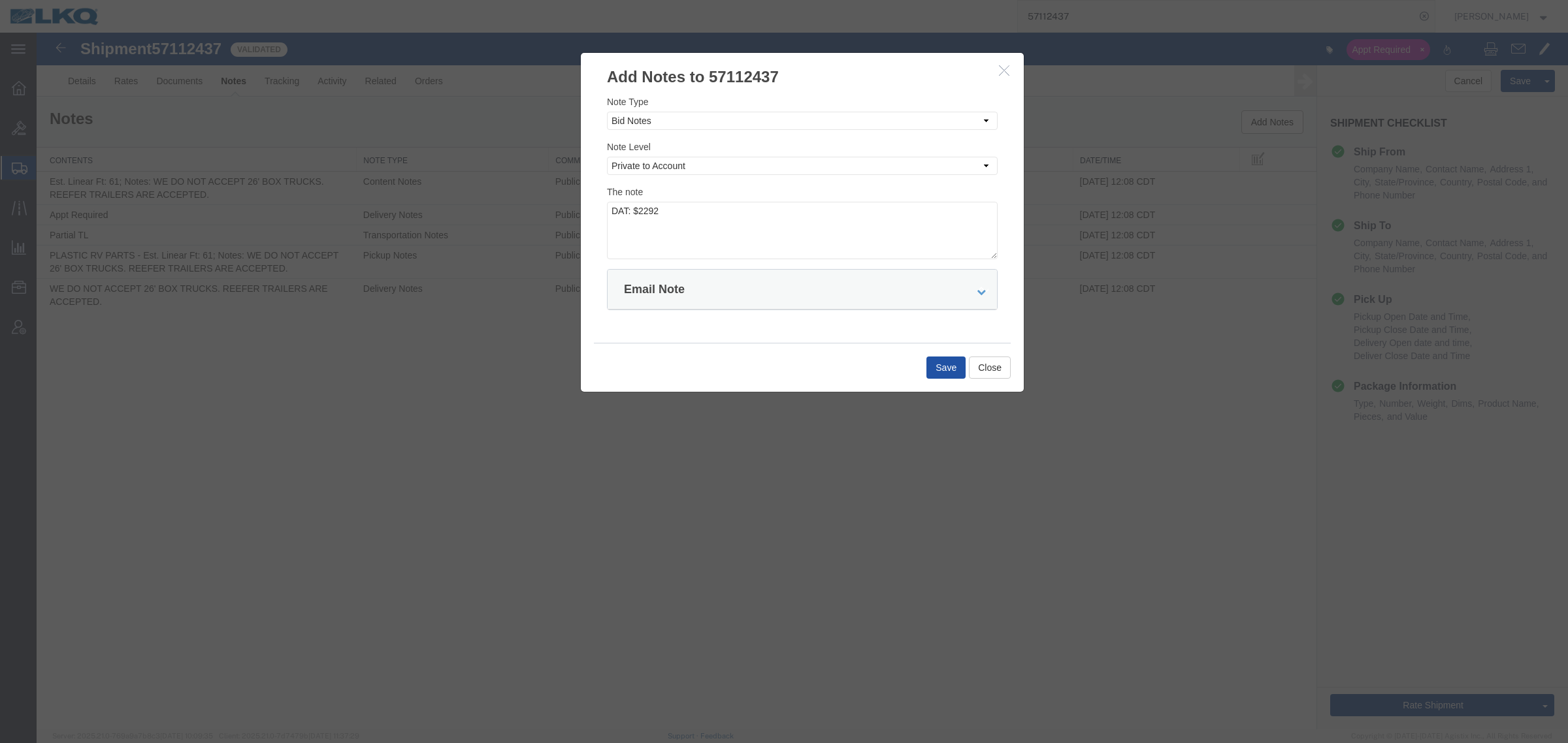
click at [943, 370] on button "Save" at bounding box center [946, 367] width 39 height 22
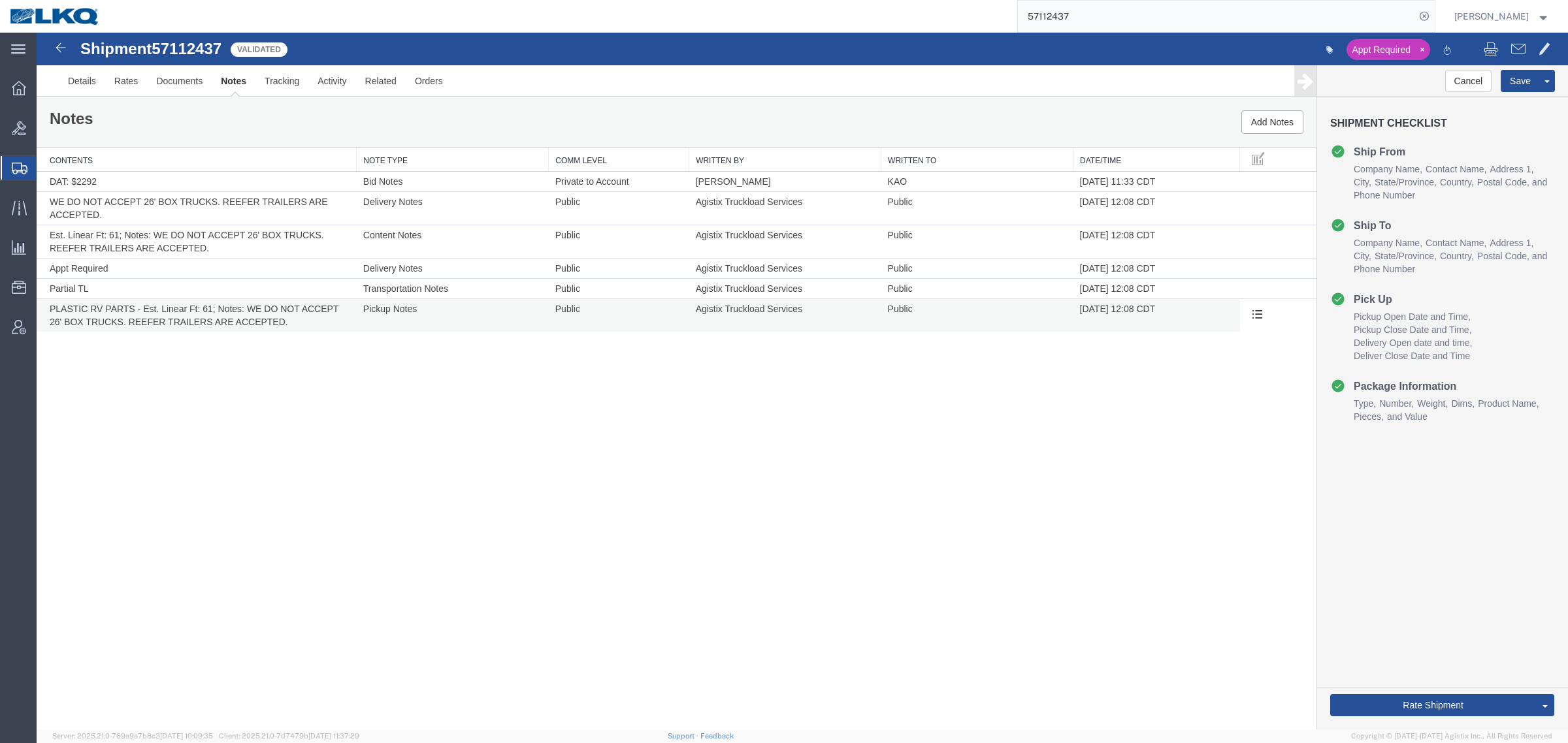
click at [511, 333] on div "Shipment 57112437 6 of 6 Validated Appt Required Details Rates Documents Notes …" at bounding box center [802, 381] width 1532 height 697
click at [606, 330] on td "Public" at bounding box center [619, 315] width 140 height 33
click at [628, 342] on div "Shipment 57112437 6 of 6 Validated Appt Required Details Rates Documents Notes …" at bounding box center [802, 381] width 1532 height 697
click at [506, 347] on div "Shipment 57112437 6 of 6 Validated Appt Required Details Rates Documents Notes …" at bounding box center [802, 381] width 1532 height 697
click at [621, 337] on div "Shipment 57112437 6 of 6 Validated Appt Required Details Rates Documents Notes …" at bounding box center [802, 381] width 1532 height 697
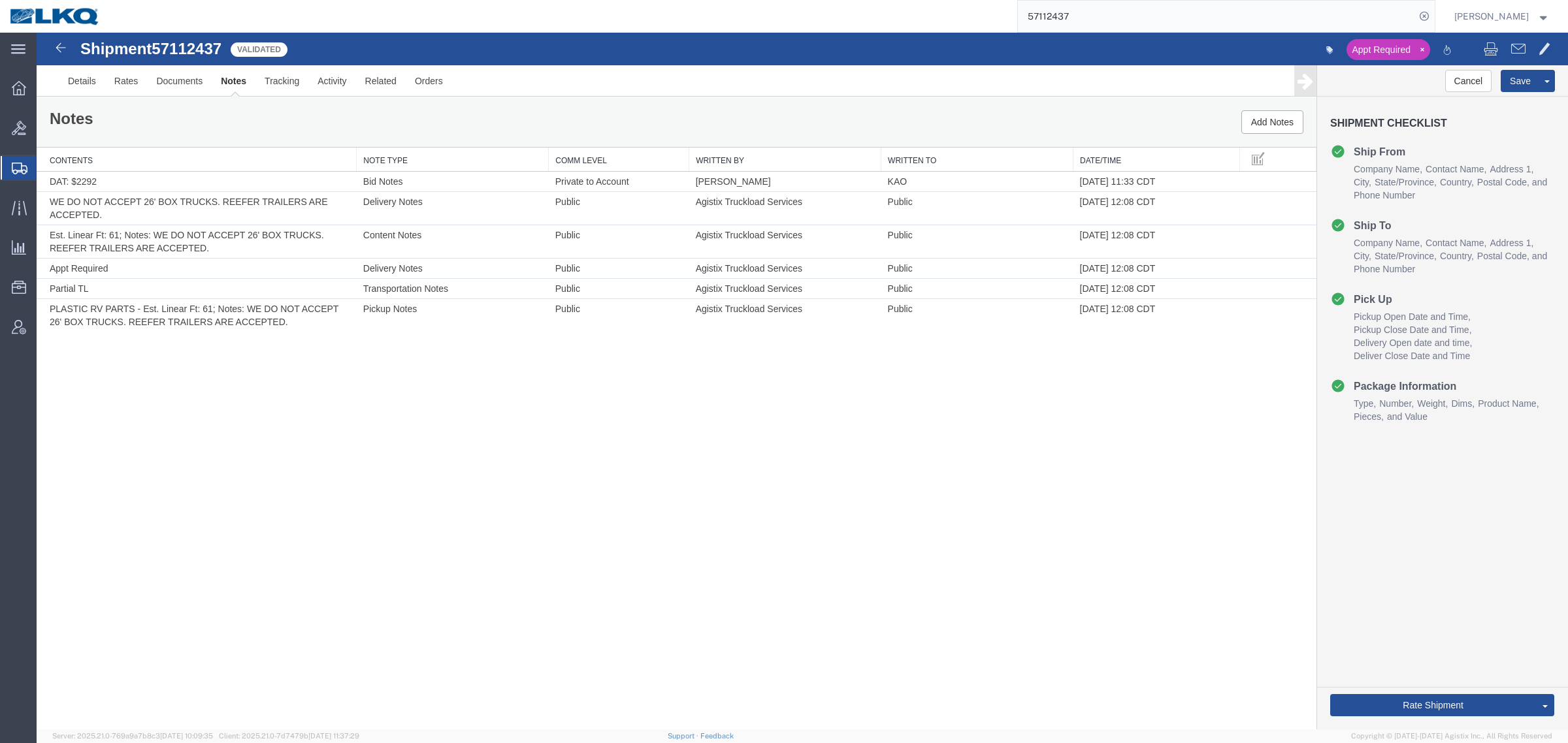
click at [622, 337] on div "Shipment 57112437 6 of 6 Validated Appt Required Details Rates Documents Notes …" at bounding box center [802, 381] width 1532 height 697
click at [642, 335] on div "Shipment 57112437 6 of 6 Validated Appt Required Details Rates Documents Notes …" at bounding box center [802, 381] width 1532 height 697
drag, startPoint x: 665, startPoint y: 334, endPoint x: 683, endPoint y: 359, distance: 30.8
click at [678, 357] on div "Shipment 57112437 6 of 6 Validated Appt Required Details Rates Documents Notes …" at bounding box center [802, 381] width 1532 height 697
click at [684, 360] on div "Shipment 57112437 6 of 6 Validated Appt Required Details Rates Documents Notes …" at bounding box center [802, 381] width 1532 height 697
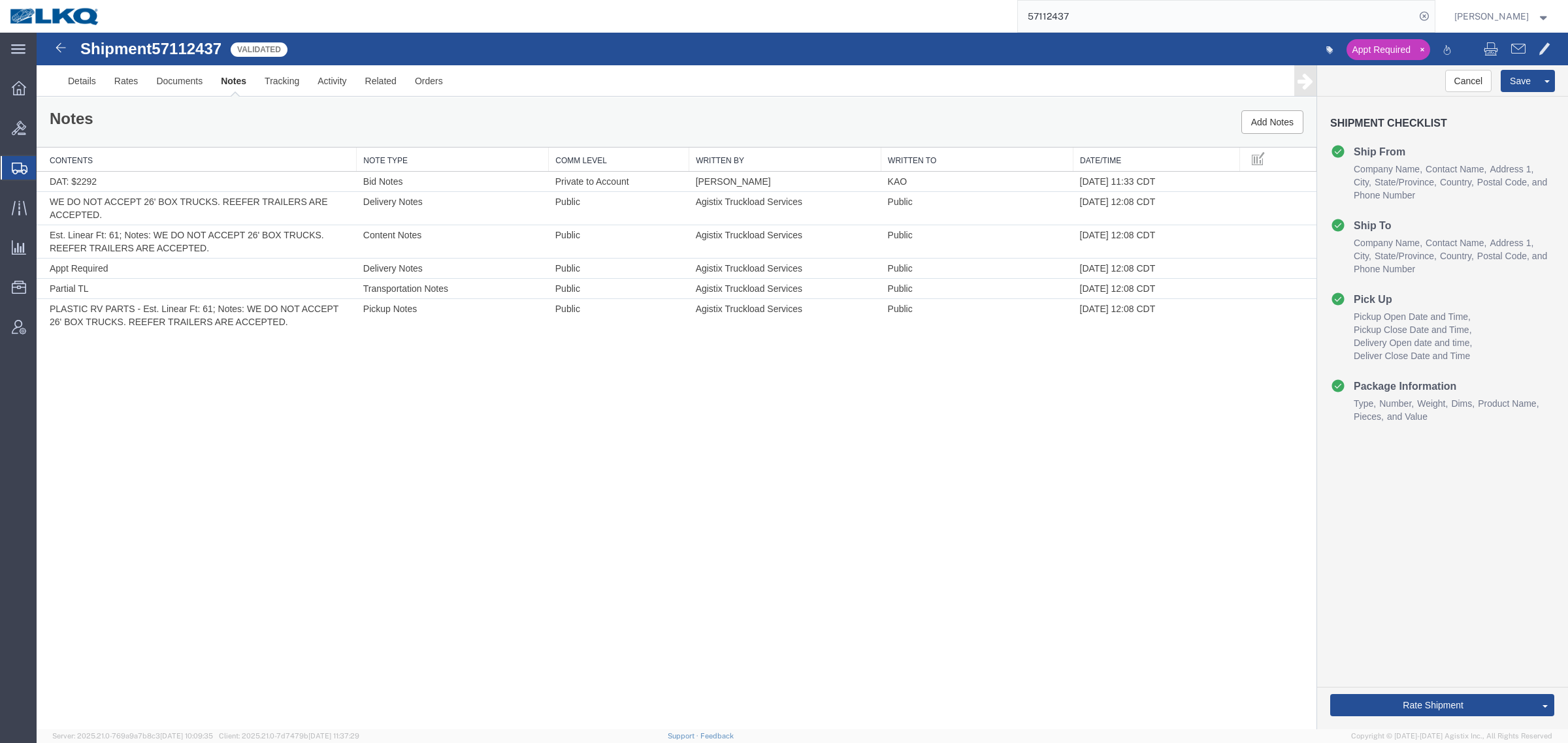
click at [504, 373] on div "Shipment 57112437 6 of 6 Validated Appt Required Details Rates Documents Notes …" at bounding box center [802, 381] width 1532 height 697
drag, startPoint x: 513, startPoint y: 323, endPoint x: 669, endPoint y: 358, distance: 159.9
click at [669, 358] on div "Shipment 57112437 6 of 6 Validated Appt Required Details Rates Documents Notes …" at bounding box center [802, 381] width 1532 height 697
click at [727, 367] on div "Shipment 57112437 6 of 6 Validated Appt Required Details Rates Documents Notes …" at bounding box center [802, 381] width 1532 height 697
click at [736, 364] on div "Shipment 57112437 6 of 6 Validated Appt Required Details Rates Documents Notes …" at bounding box center [802, 381] width 1532 height 697
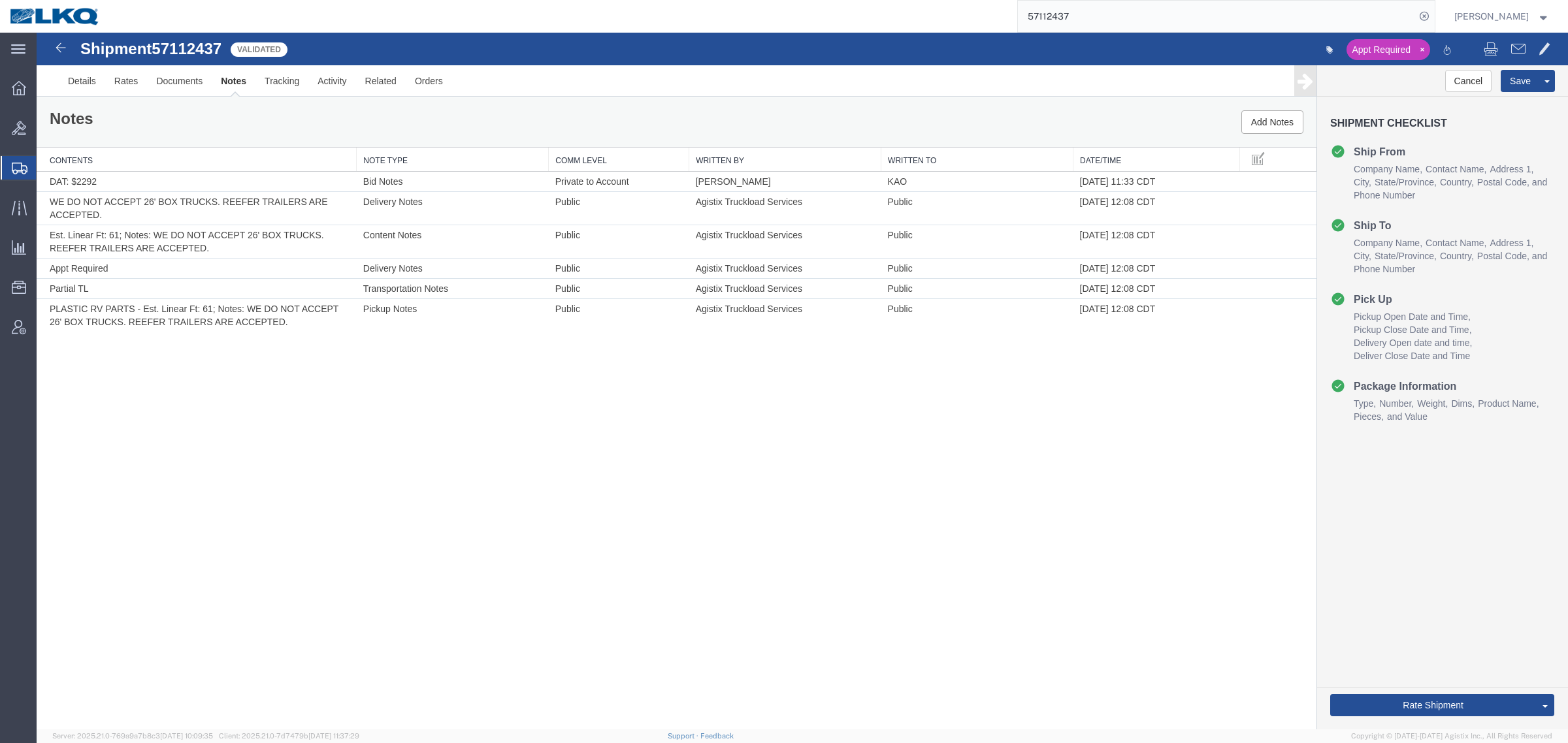
click at [664, 364] on div "Shipment 57112437 6 of 6 Validated Appt Required Details Rates Documents Notes …" at bounding box center [802, 381] width 1532 height 697
click at [661, 342] on div "Shipment 57112437 6 of 6 Validated Appt Required Details Rates Documents Notes …" at bounding box center [802, 381] width 1532 height 697
click at [664, 350] on div "Shipment 57112437 6 of 6 Validated Appt Required Details Rates Documents Notes …" at bounding box center [802, 381] width 1532 height 697
click at [664, 346] on div "Shipment 57112437 6 of 6 Validated Appt Required Details Rates Documents Notes …" at bounding box center [802, 381] width 1532 height 697
click at [661, 347] on div "Shipment 57112437 6 of 6 Validated Appt Required Details Rates Documents Notes …" at bounding box center [802, 381] width 1532 height 697
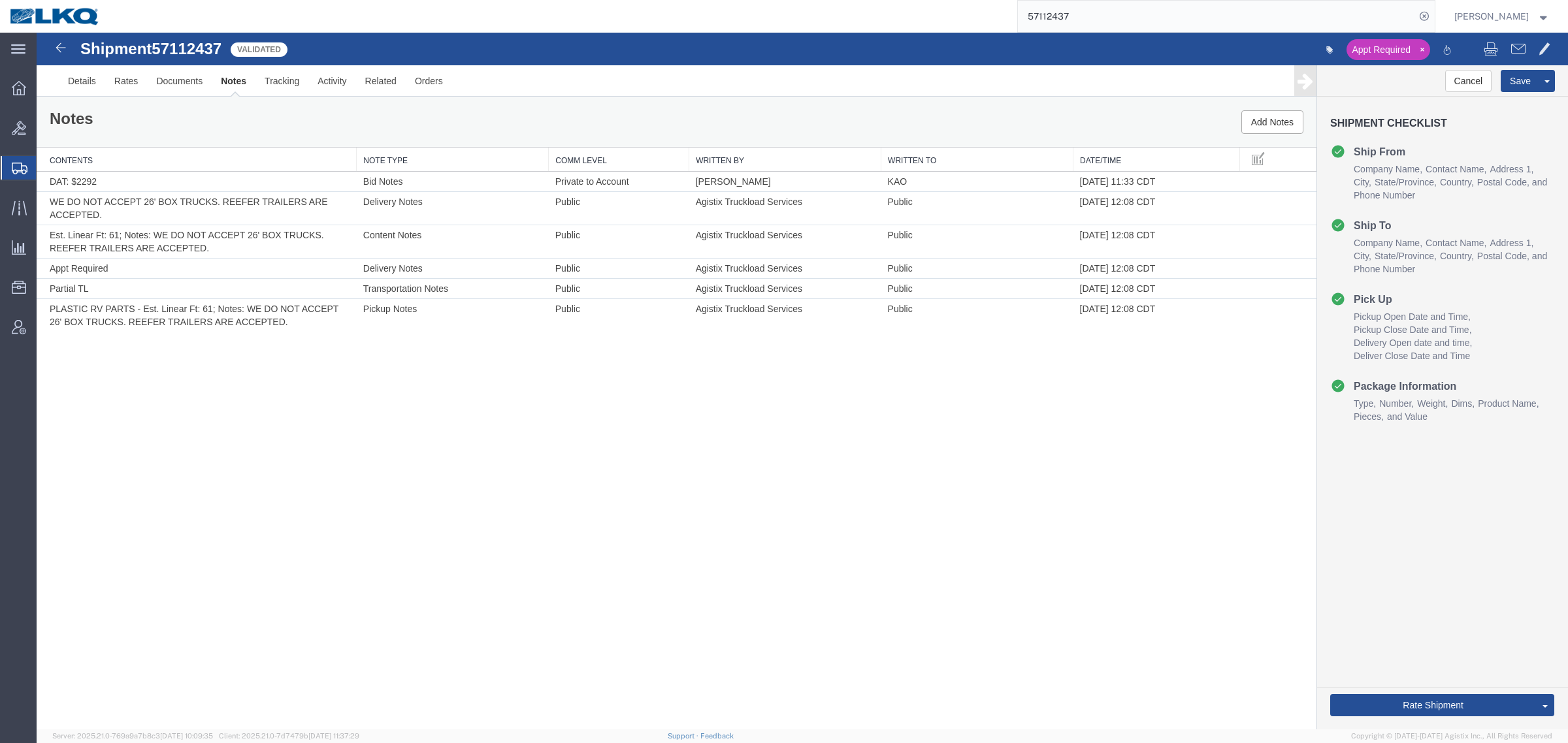
click at [465, 465] on div "Shipment 57112437 6 of 6 Validated Appt Required Details Rates Documents Notes …" at bounding box center [802, 381] width 1532 height 697
click at [1476, 644] on link "Send To Bid" at bounding box center [1498, 645] width 113 height 20
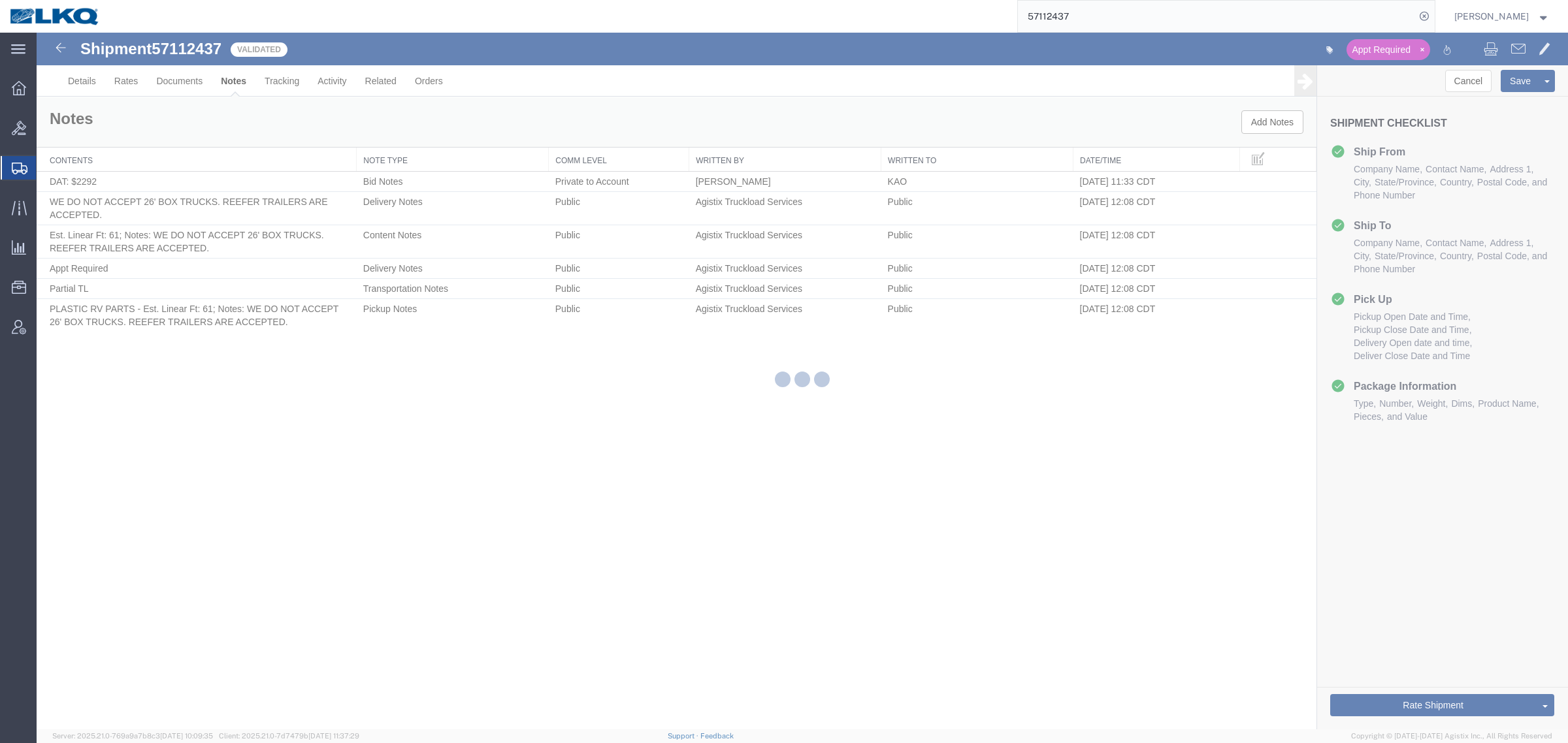
click at [1079, 598] on div at bounding box center [802, 381] width 1532 height 697
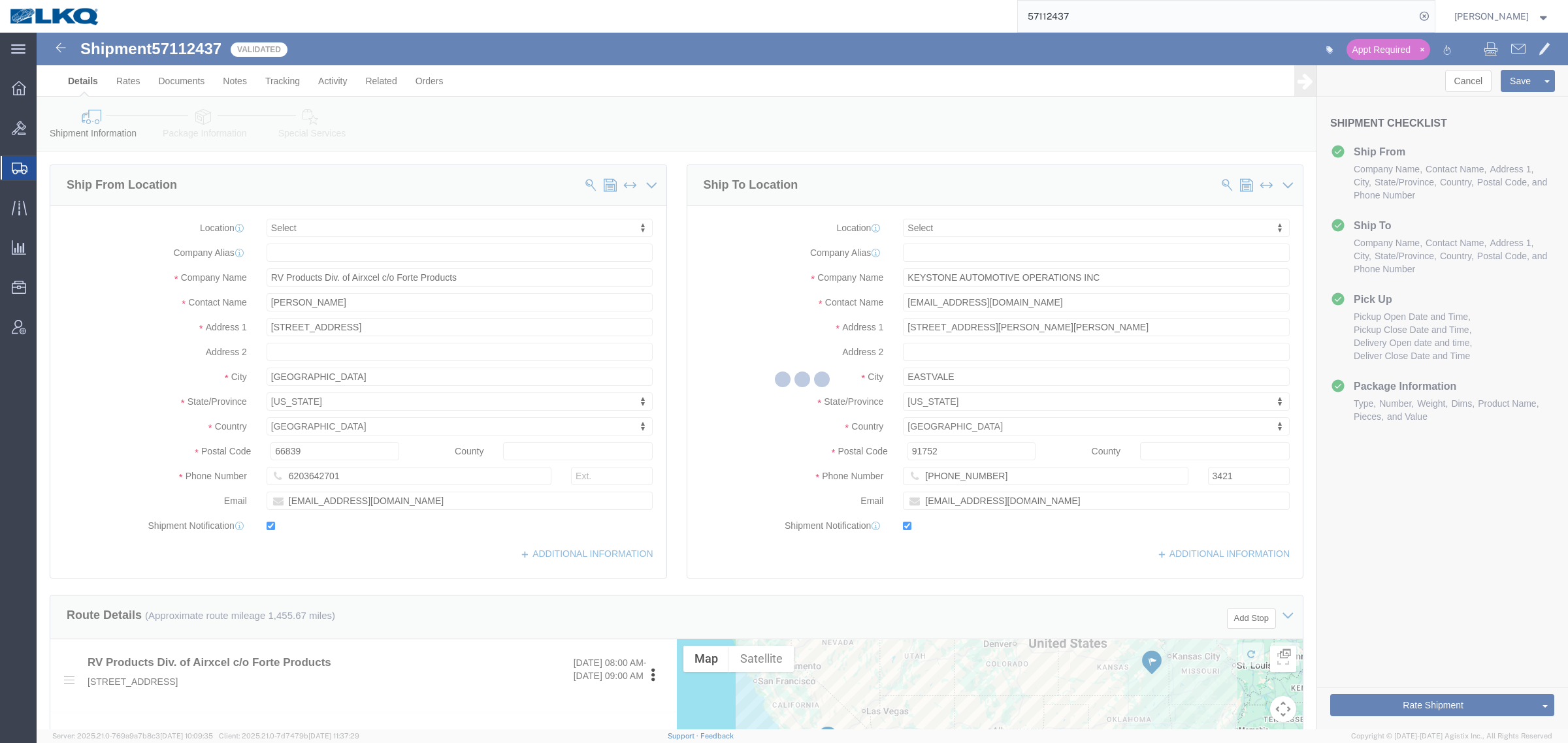
select select "TL"
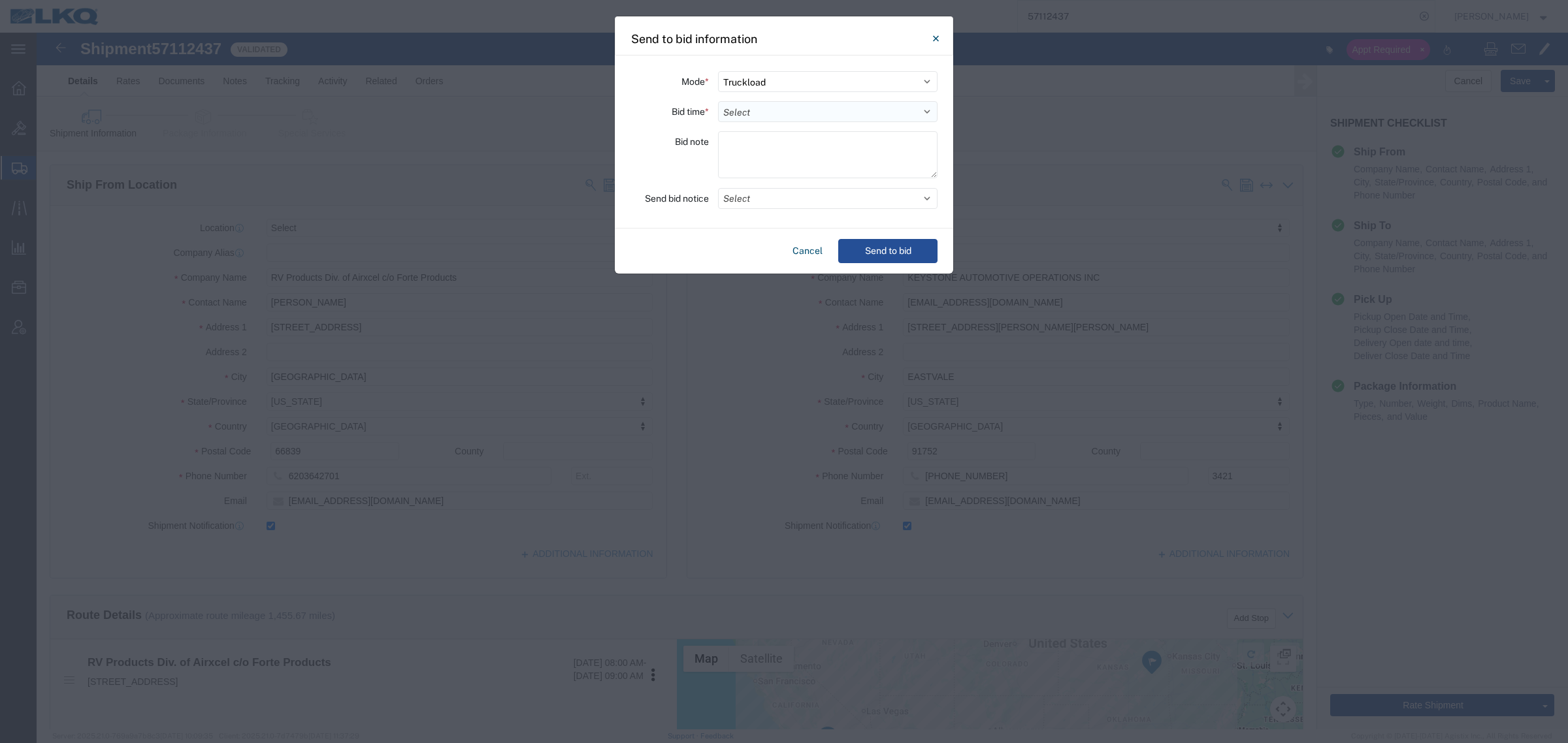
click at [822, 116] on select "Select 30 Min (Rush) 1 Hour (Rush) 2 Hours (Rush) 4 Hours (Rush) 8 Hours (Rush)…" at bounding box center [827, 111] width 219 height 21
select select "24"
click at [718, 101] on select "Select 30 Min (Rush) 1 Hour (Rush) 2 Hours (Rush) 4 Hours (Rush) 8 Hours (Rush)…" at bounding box center [827, 111] width 219 height 21
drag, startPoint x: 871, startPoint y: 239, endPoint x: 882, endPoint y: 251, distance: 16.3
click at [882, 251] on div "Cancel Send to bid" at bounding box center [783, 251] width 338 height 45
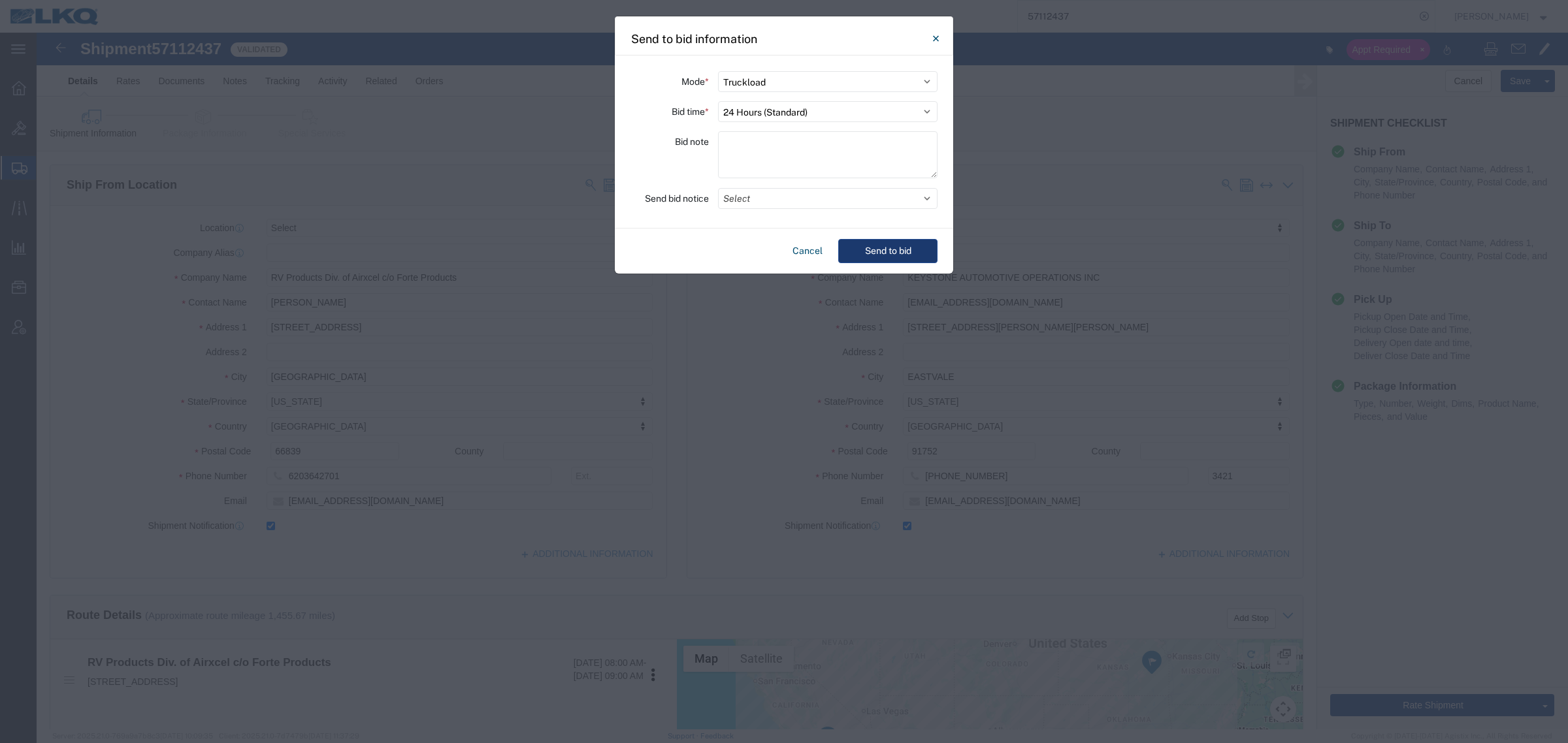
click at [882, 251] on button "Send to bid" at bounding box center [887, 251] width 99 height 24
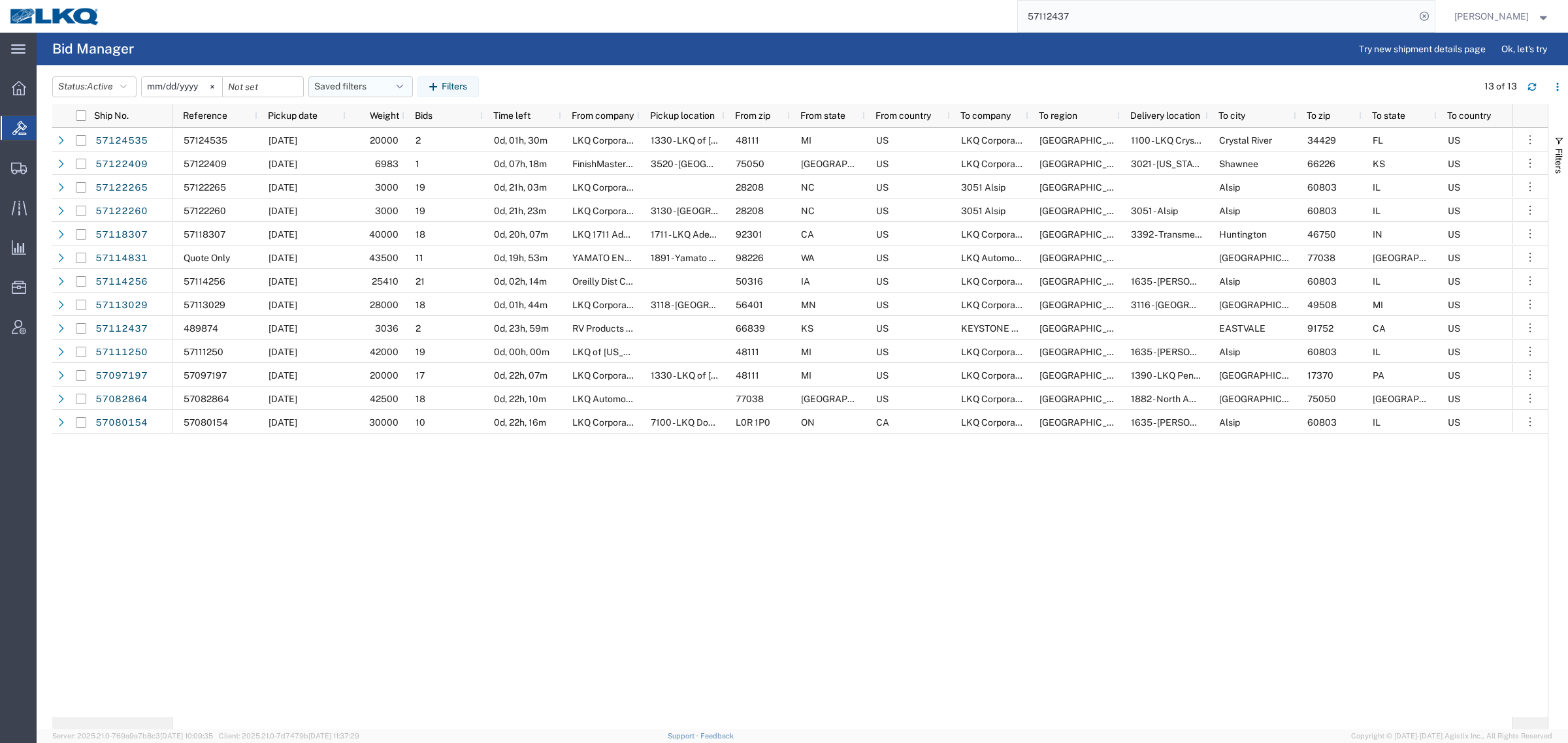
click at [341, 91] on button "Saved filters" at bounding box center [360, 86] width 105 height 21
click at [385, 142] on span "Bid Board" at bounding box center [396, 144] width 171 height 24
type input "2024-12-01"
type input "2025-12-31"
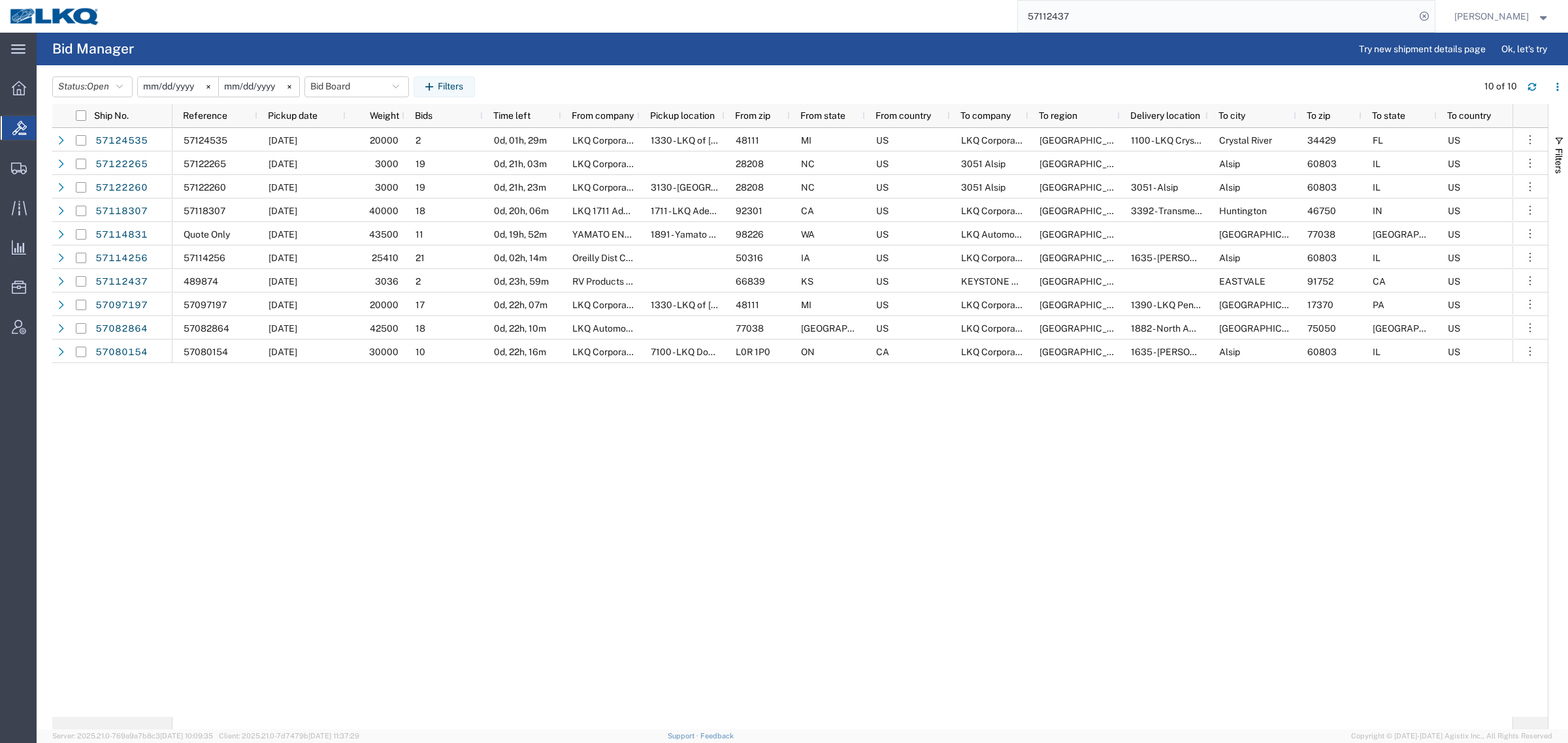
paste input "830"
drag, startPoint x: 1132, startPoint y: 13, endPoint x: 627, endPoint y: 37, distance: 505.6
click at [627, 37] on div "main_menu Created with Sketch. Collapse Menu Overview Bids Shipments Shipment M…" at bounding box center [784, 388] width 1568 height 710
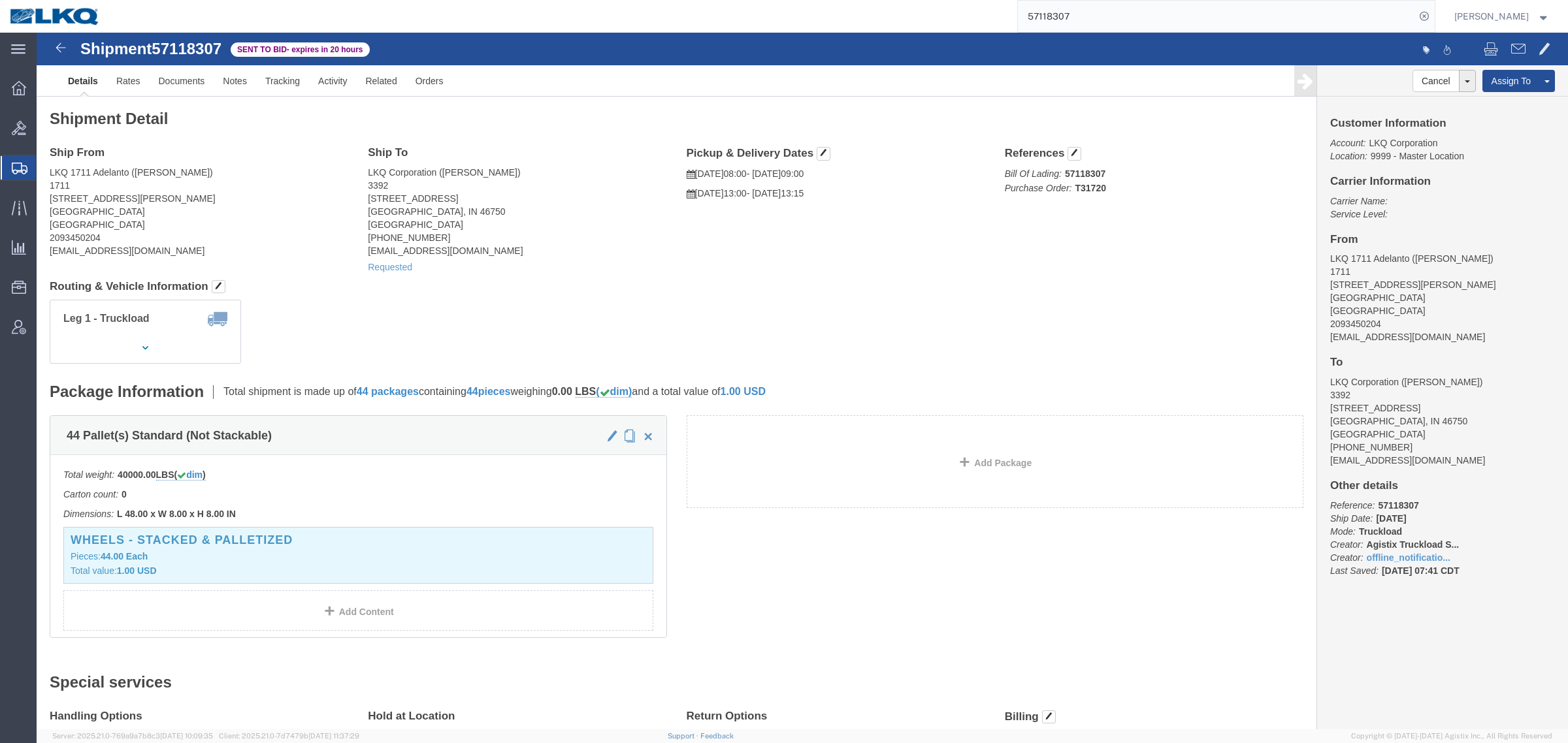
click address "LKQ Corporation (William Haney) 3392 1750 Riverfork Dr Huntington, IN 46750 Uni…"
click address "LKQ 1711 Adelanto (Nick Castillo) 1711 11200 Alden Rd. Adelanto, CA 92301 Unite…"
click link "Notes"
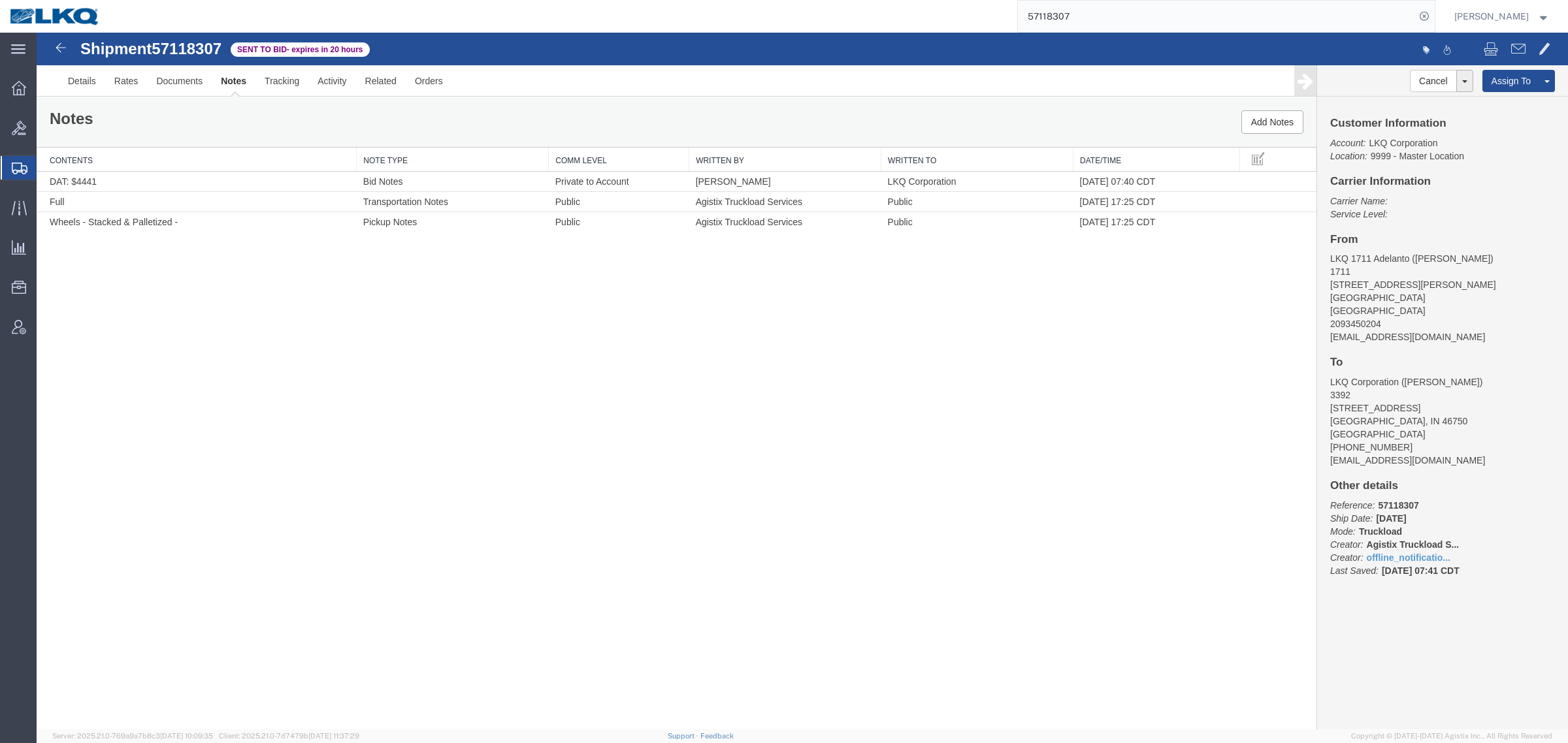
click at [177, 117] on div "Notes Add Notes" at bounding box center [676, 122] width 1280 height 50
click at [115, 83] on link "Rates" at bounding box center [127, 81] width 43 height 31
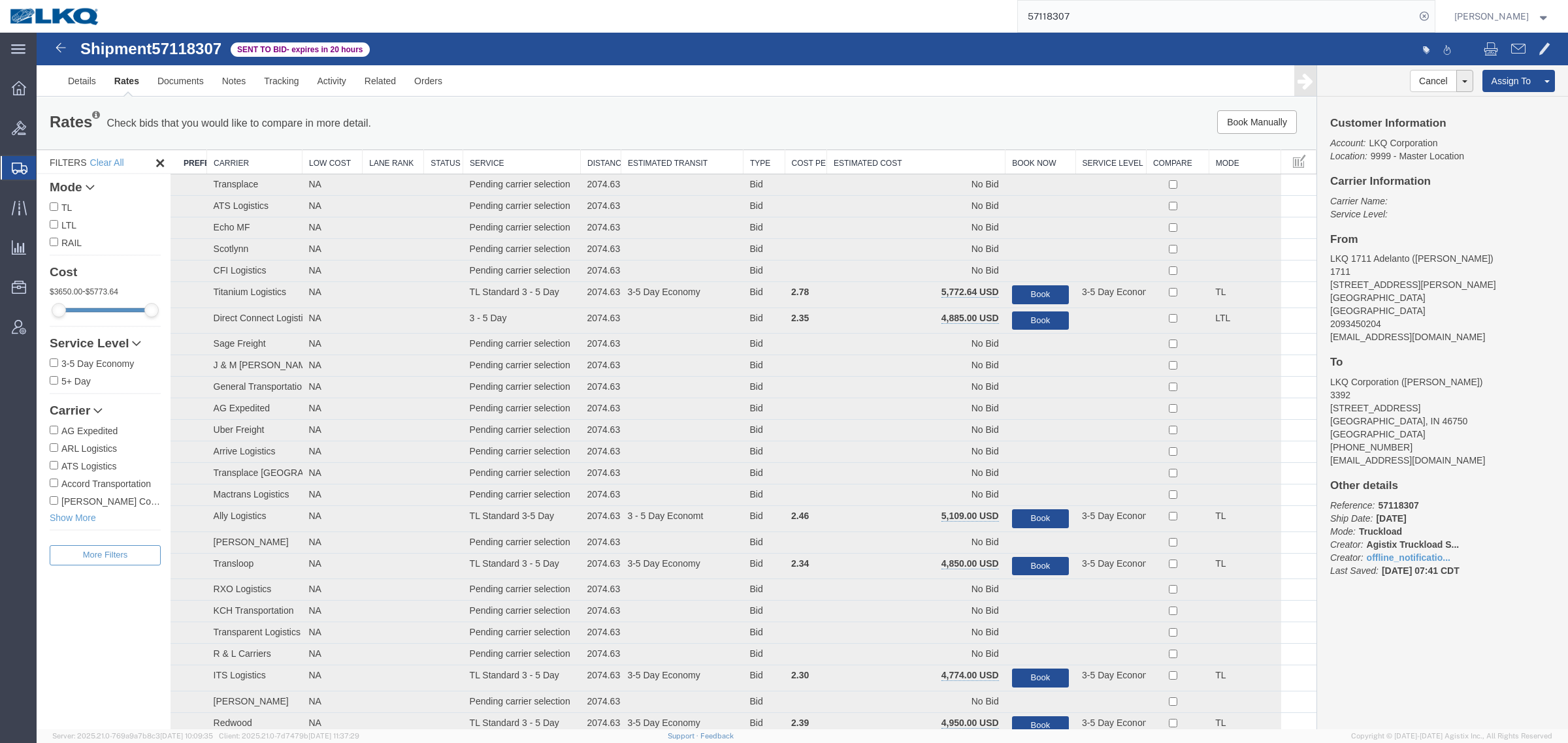
click at [854, 112] on div "Book Manually Pause Continue" at bounding box center [1047, 122] width 530 height 23
click at [847, 164] on th "Estimated Cost" at bounding box center [916, 162] width 178 height 24
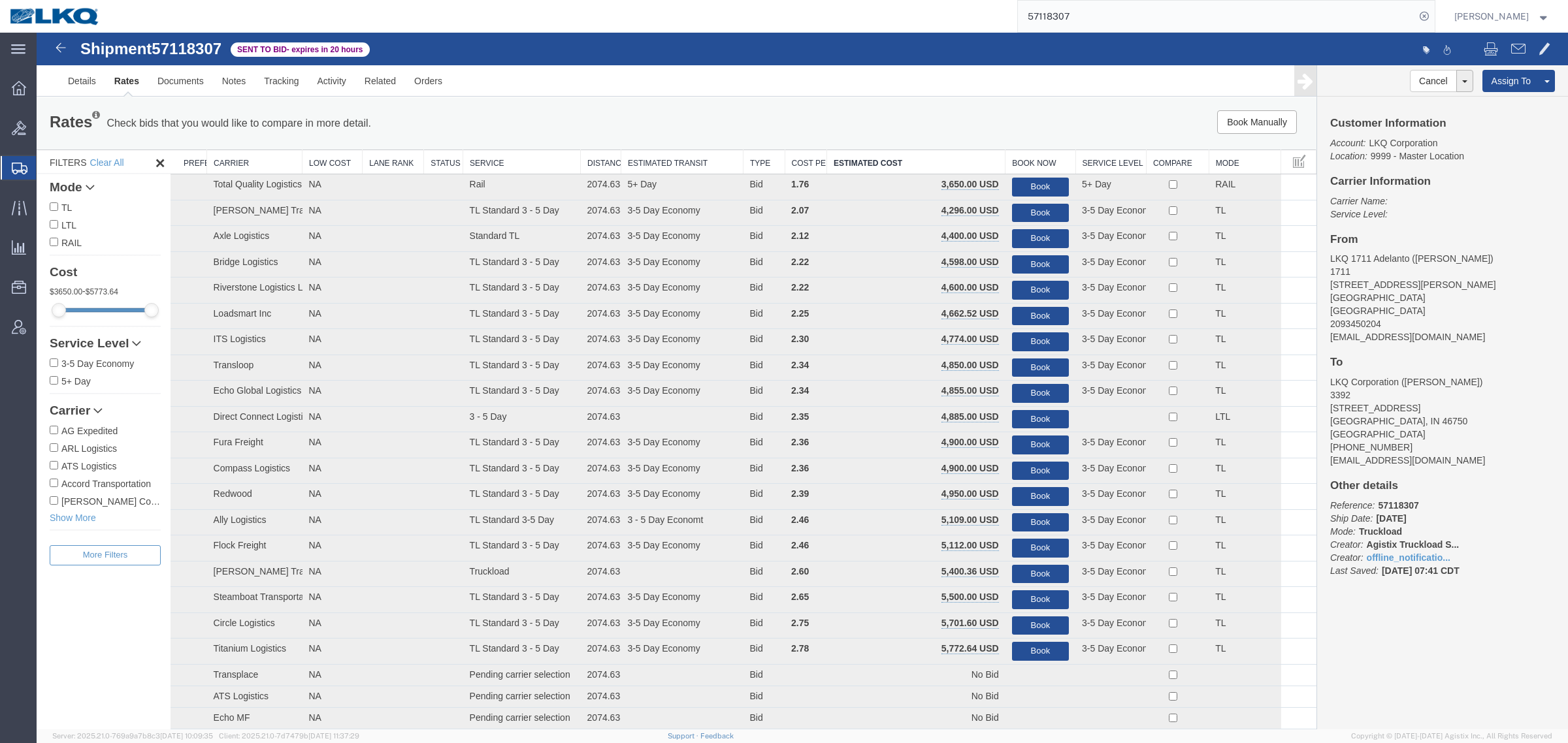
click at [817, 125] on div "Book Manually Pause Continue" at bounding box center [1047, 122] width 530 height 23
click at [77, 75] on link "Details" at bounding box center [82, 81] width 46 height 31
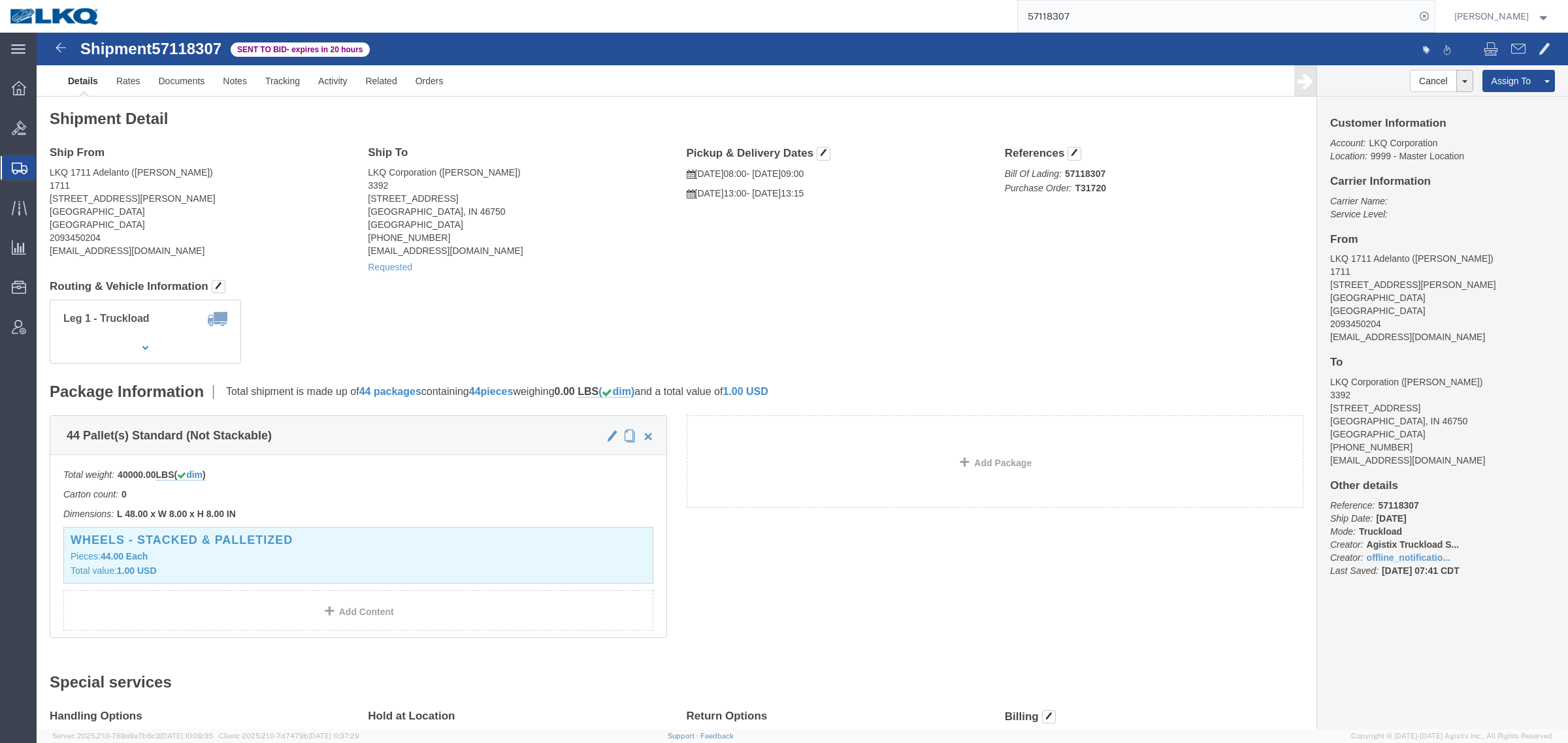
drag, startPoint x: 686, startPoint y: 204, endPoint x: 530, endPoint y: 177, distance: 158.3
click div "Ship From LKQ 1711 Adelanto (Nick Castillo) 1711 11200 Alden Rd. Adelanto, CA 9…"
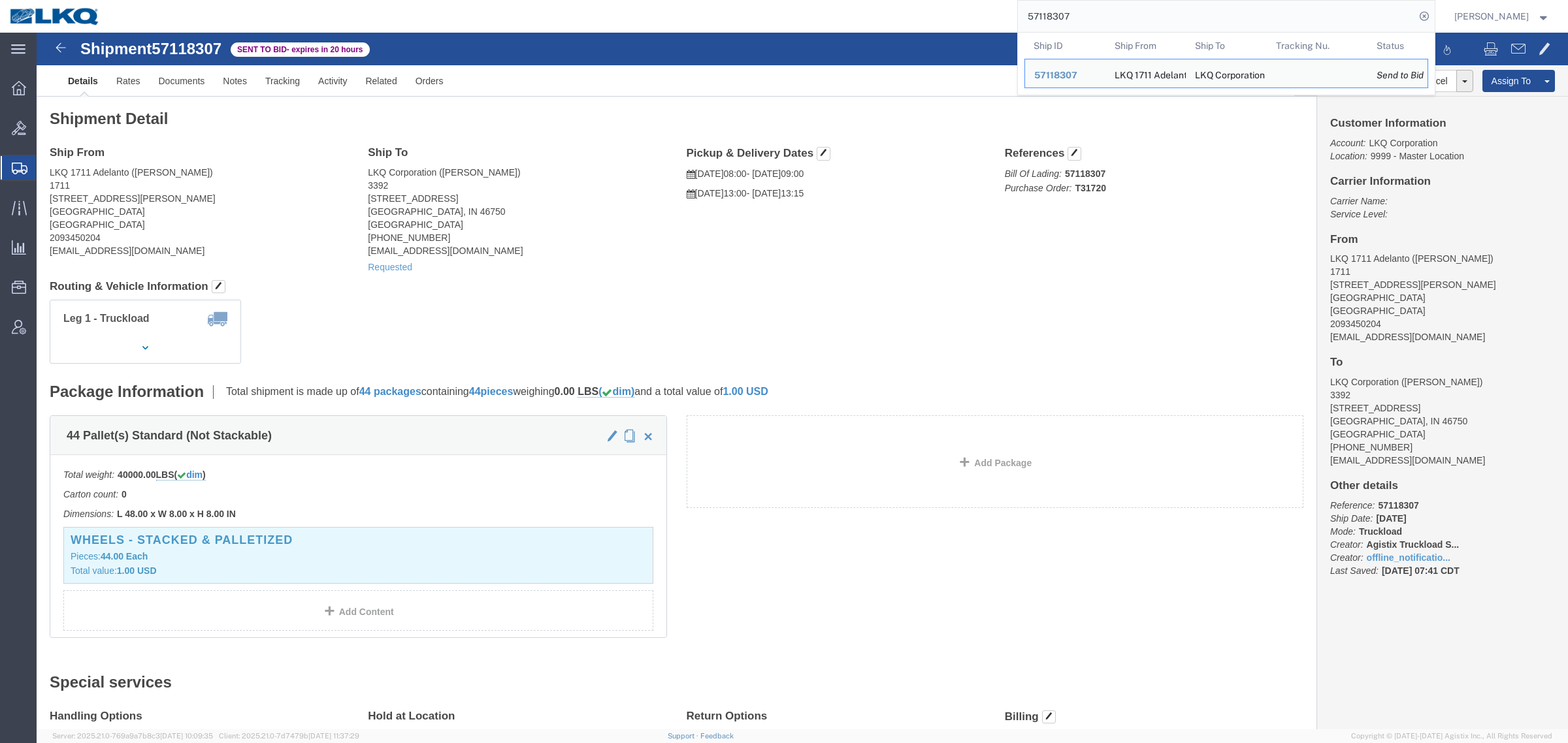
click at [1134, 14] on input "57118307" at bounding box center [1216, 16] width 397 height 31
paste input "243"
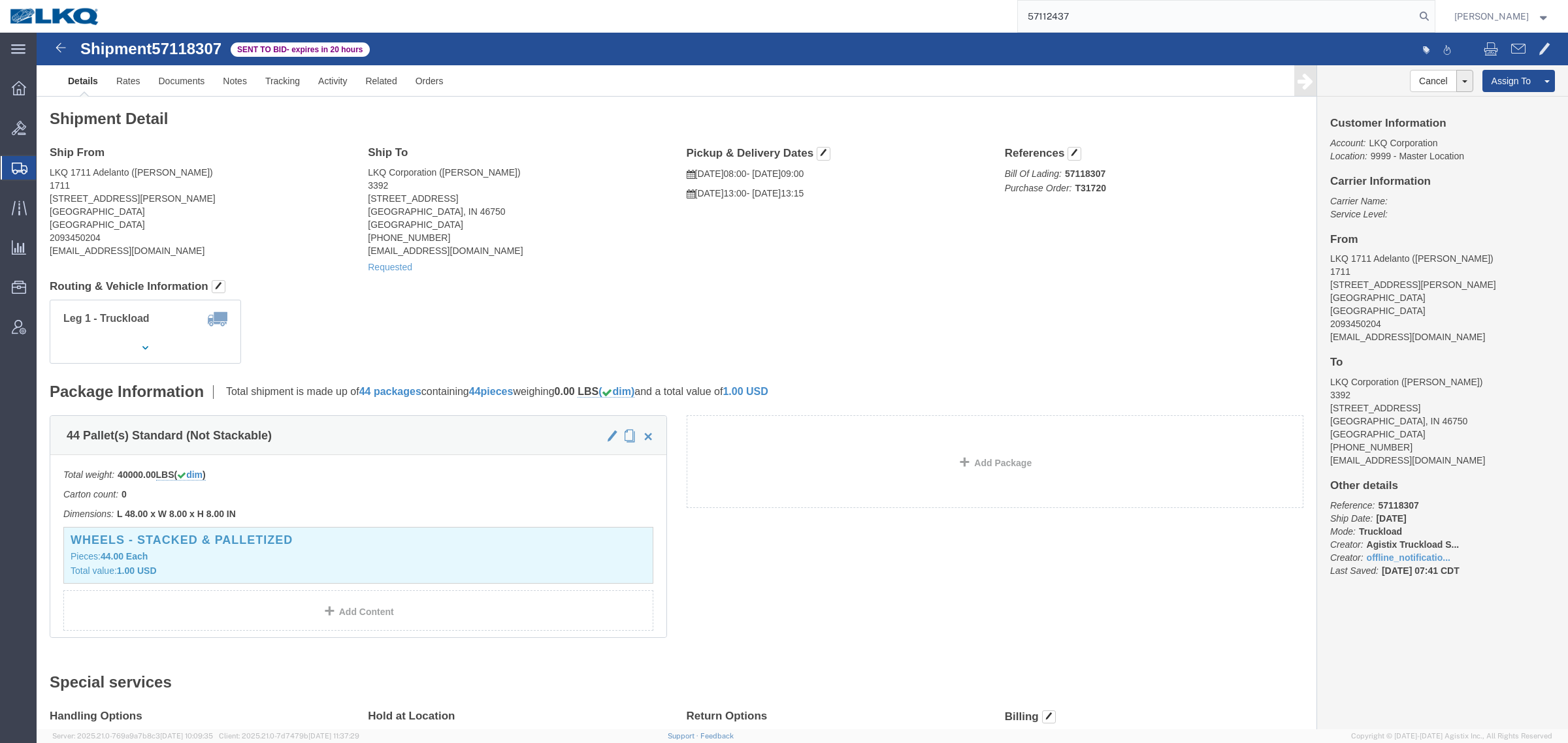
type input "57112437"
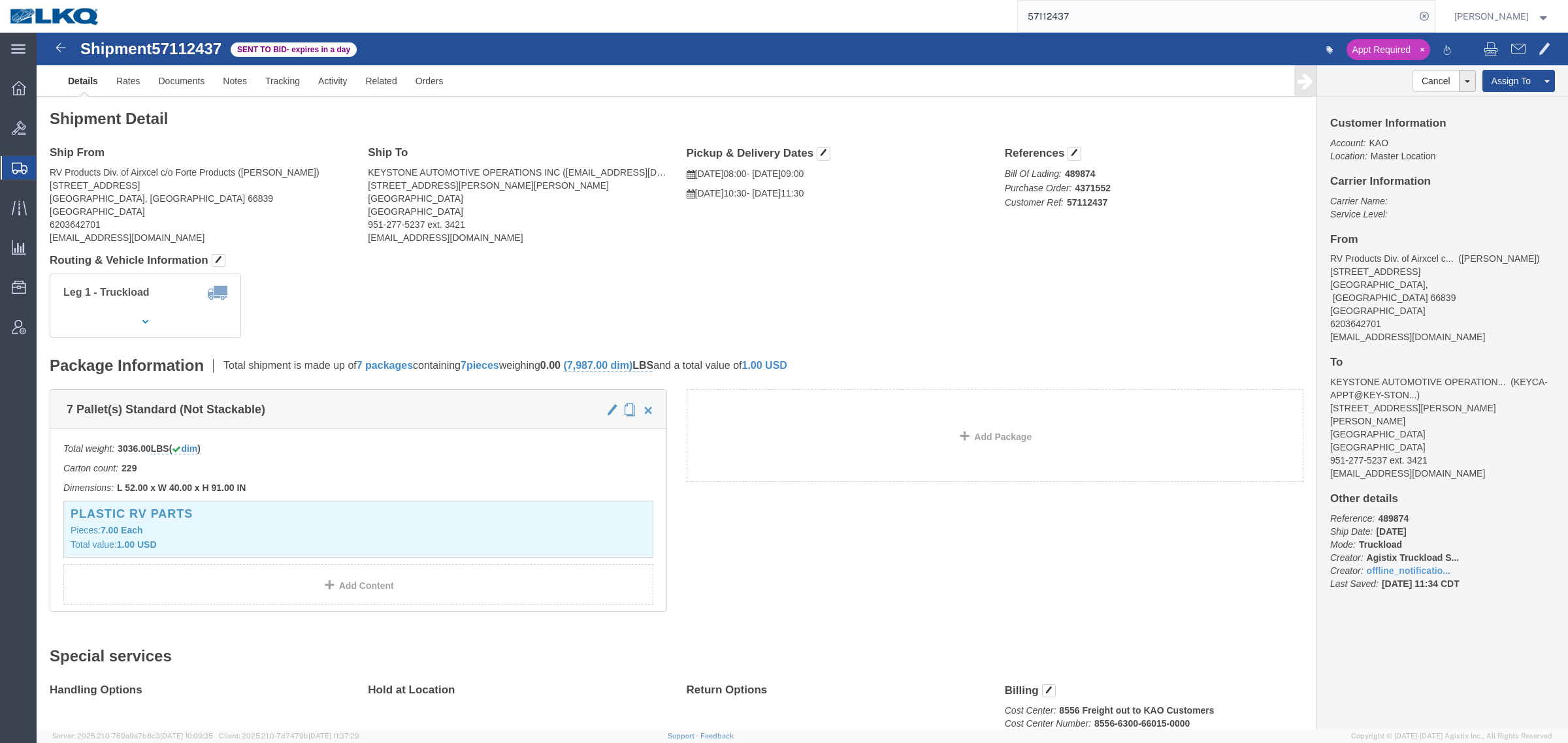
click div "Shipment Detail Ship From RV Products Div. of Airxcel c/o Forte Products (Sarah…"
click h2 "Shipment Detail"
click address "KEYSTONE AUTOMOTIVE OPERATIONS INC (KEYCA-APPT@KEY-STONE.COM) 15640 CANTU GALLE…"
drag, startPoint x: 135, startPoint y: 157, endPoint x: 147, endPoint y: 146, distance: 16.3
click address "RV Products Div. of Airxcel c/o Forte Products (Sarah Thomas) 1290 10th RD SW B…"
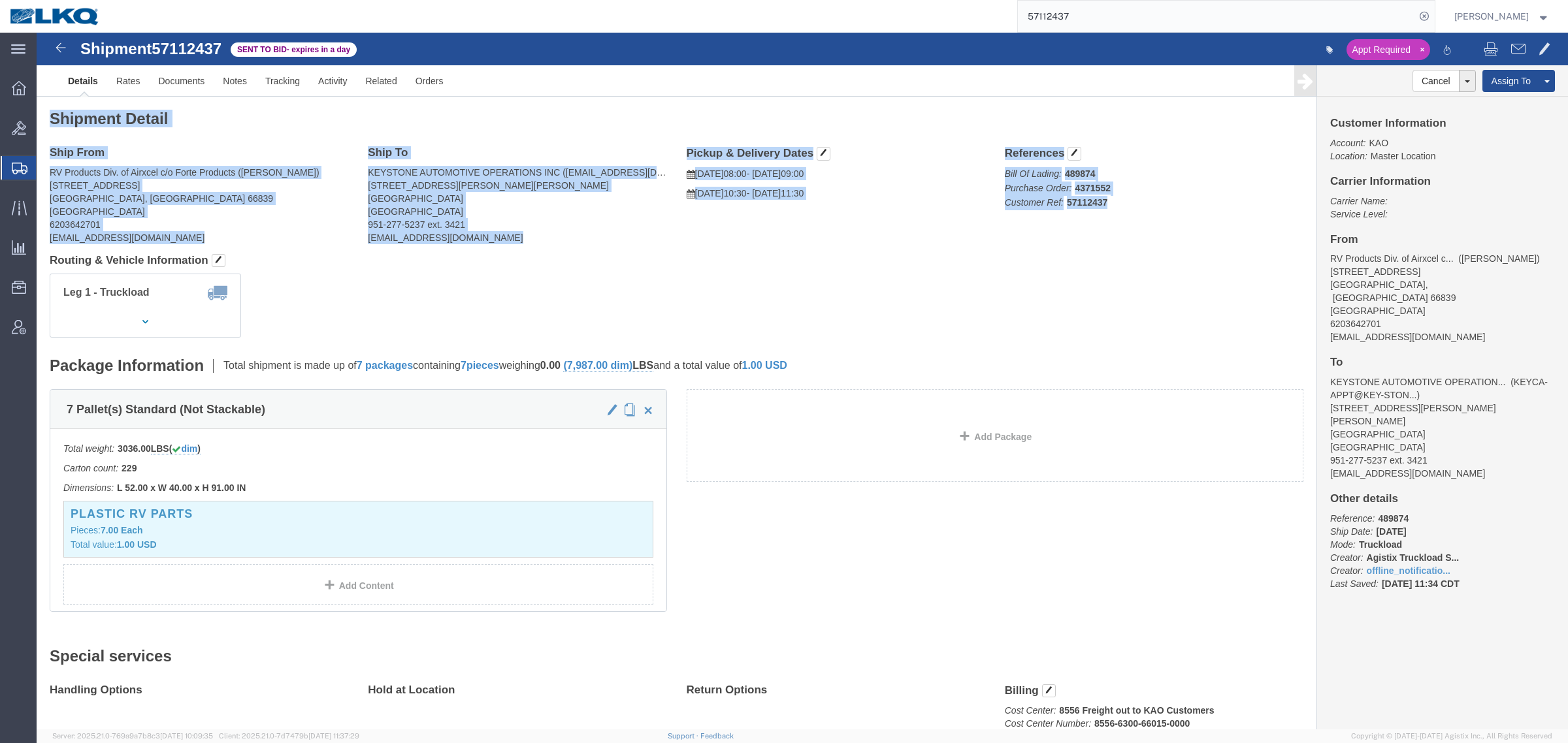
drag, startPoint x: 10, startPoint y: 85, endPoint x: 1084, endPoint y: 184, distance: 1078.6
click div "Shipment Detail Ship From RV Products Div. of Airxcel c/o Forte Products (Sarah…"
click div "Ship From RV Products Div. of Airxcel c/o Forte Products (Sarah Thomas) 1290 10…"
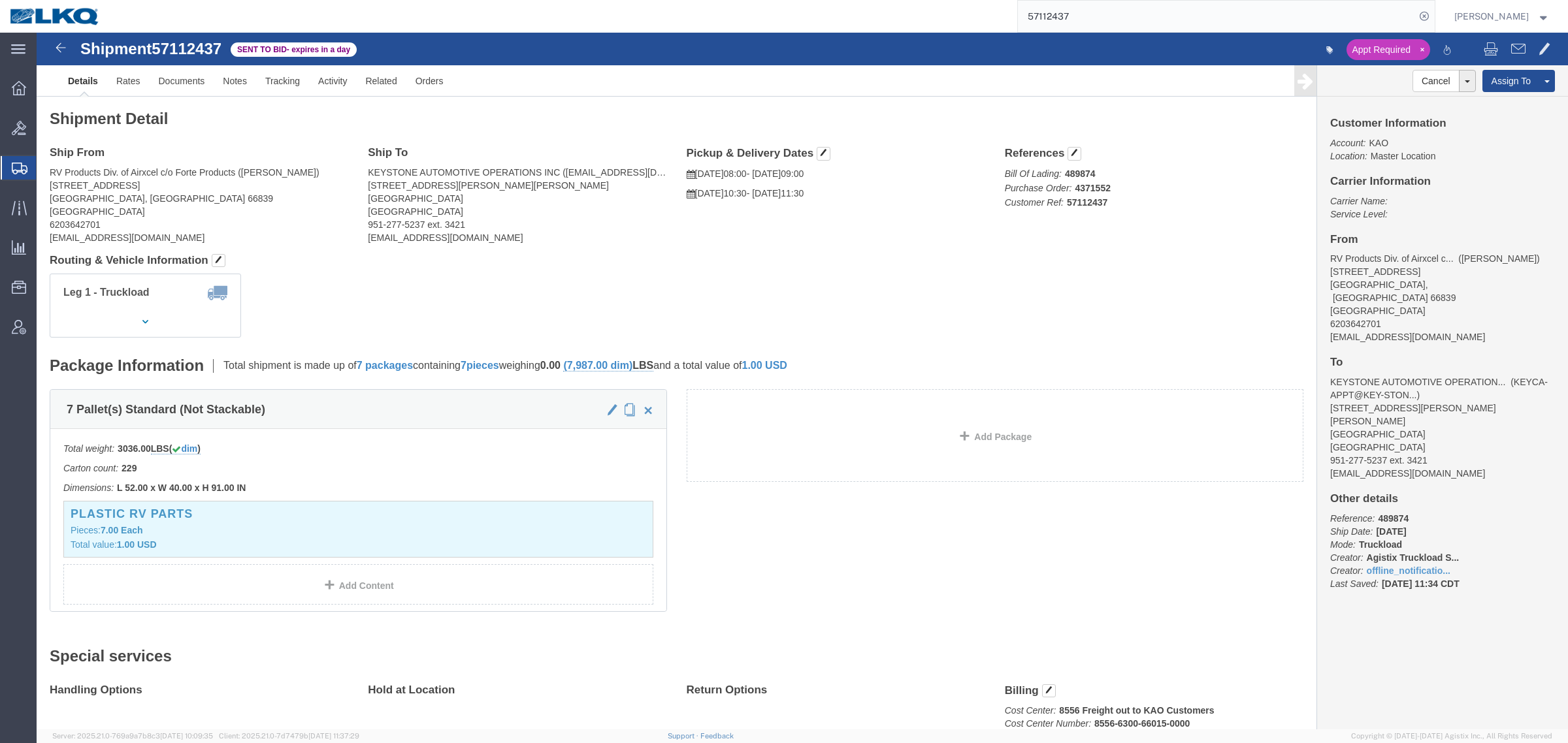
click address "KEYSTONE AUTOMOTIVE OPERATIONS INC (KEYCA-APPT@KEY-STONE.COM) 15640 CANTU GALLE…"
click address "RV Products Div. of Airxcel c/o Forte Products (Sarah Thomas) 1290 10th RD SW B…"
click div "Pickup & Delivery Dates 10/17/2025 08:00 - 10/17/2025 09:00 10/20/2025 10:30 - …"
click h4 "Ship From"
drag, startPoint x: 234, startPoint y: 115, endPoint x: 251, endPoint y: 141, distance: 31.1
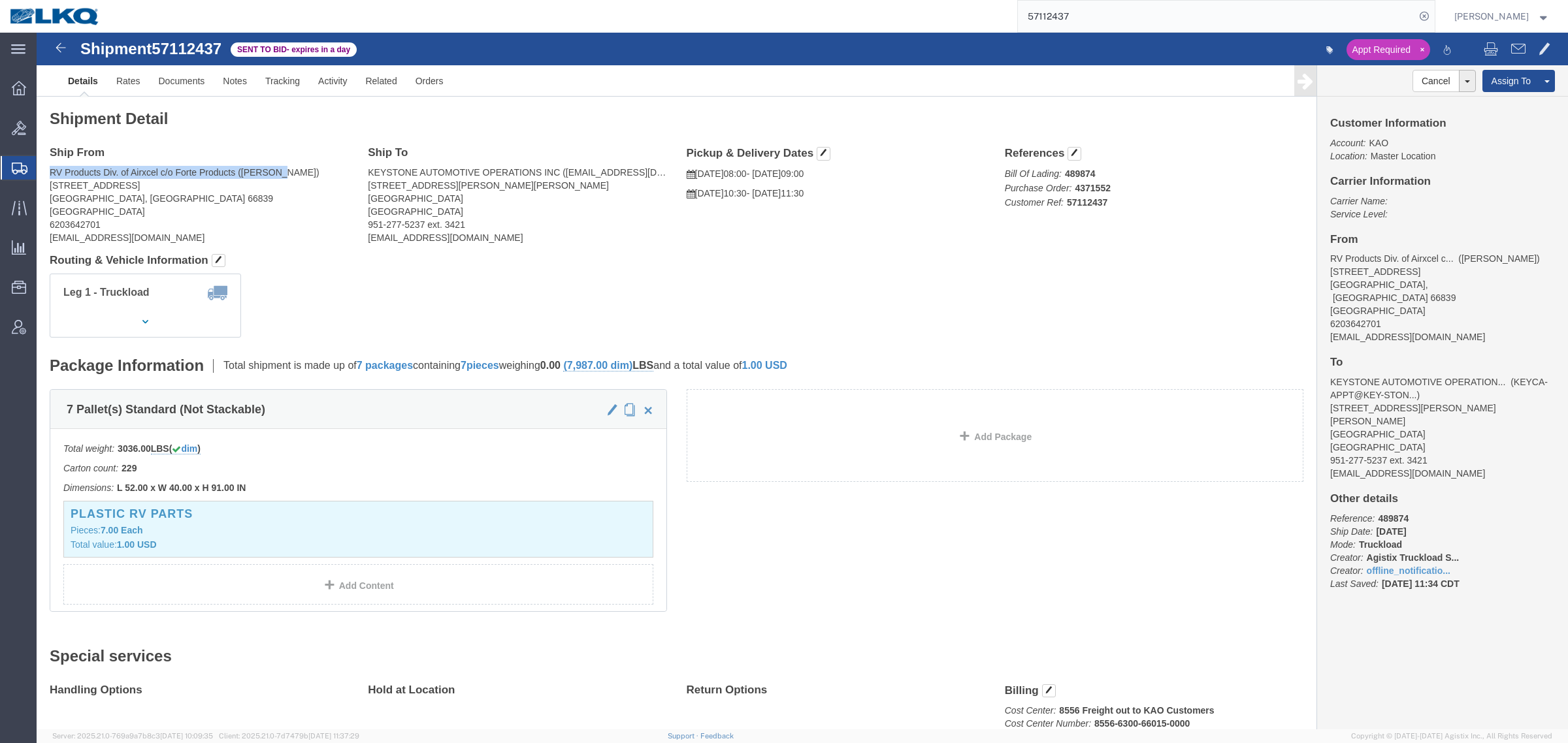
click div "Ship From RV Products Div. of Airxcel c/o Forte Products (Sarah Thomas) 1290 10…"
drag, startPoint x: 501, startPoint y: 155, endPoint x: 520, endPoint y: 147, distance: 20.6
click address "KEYSTONE AUTOMOTIVE OPERATIONS INC (KEYCA-APPT@KEY-STONE.COM) 15640 CANTU GALLE…"
click div "Shipment Detail Ship From RV Products Div. of Airxcel c/o Forte Products (Sarah…"
click div "Pickup & Delivery Dates 10/17/2025 08:00 - 10/17/2025 09:00 10/20/2025 10:30 - …"
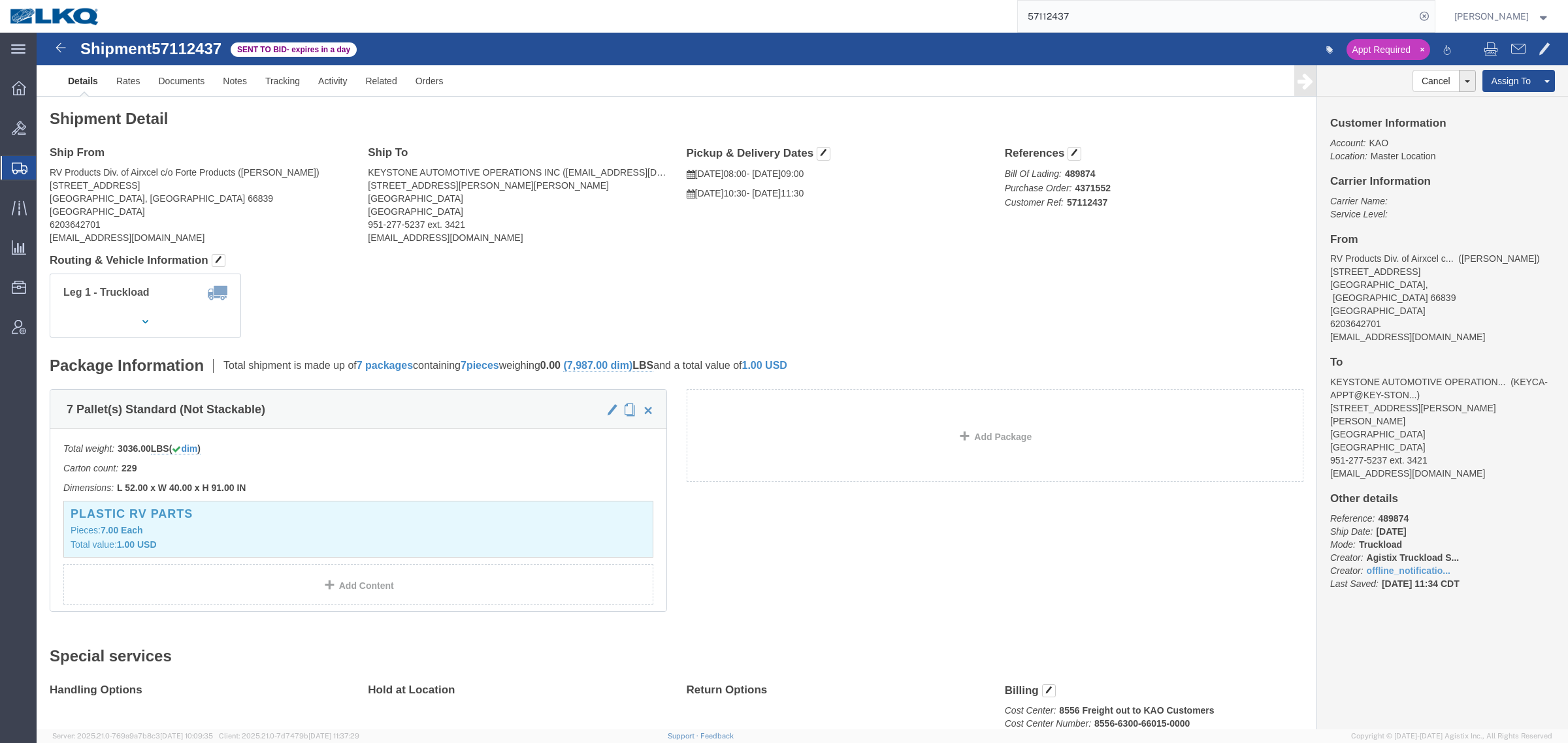
click p "Bill Of Lading: 489874 Purchase Order: 4371552 Customer Ref: 57112437"
click link "Rates"
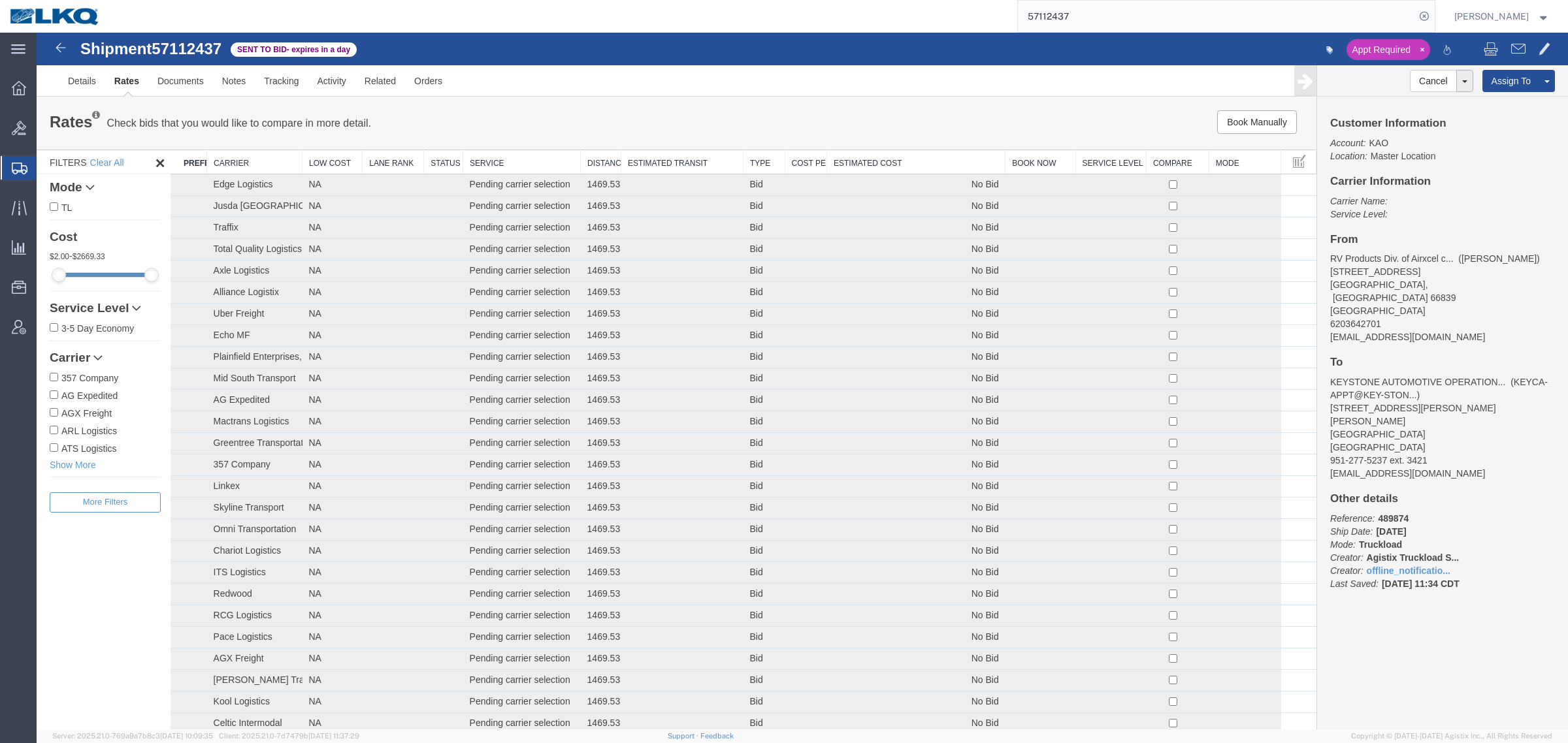
click at [893, 168] on th "Estimated Cost" at bounding box center [916, 162] width 178 height 24
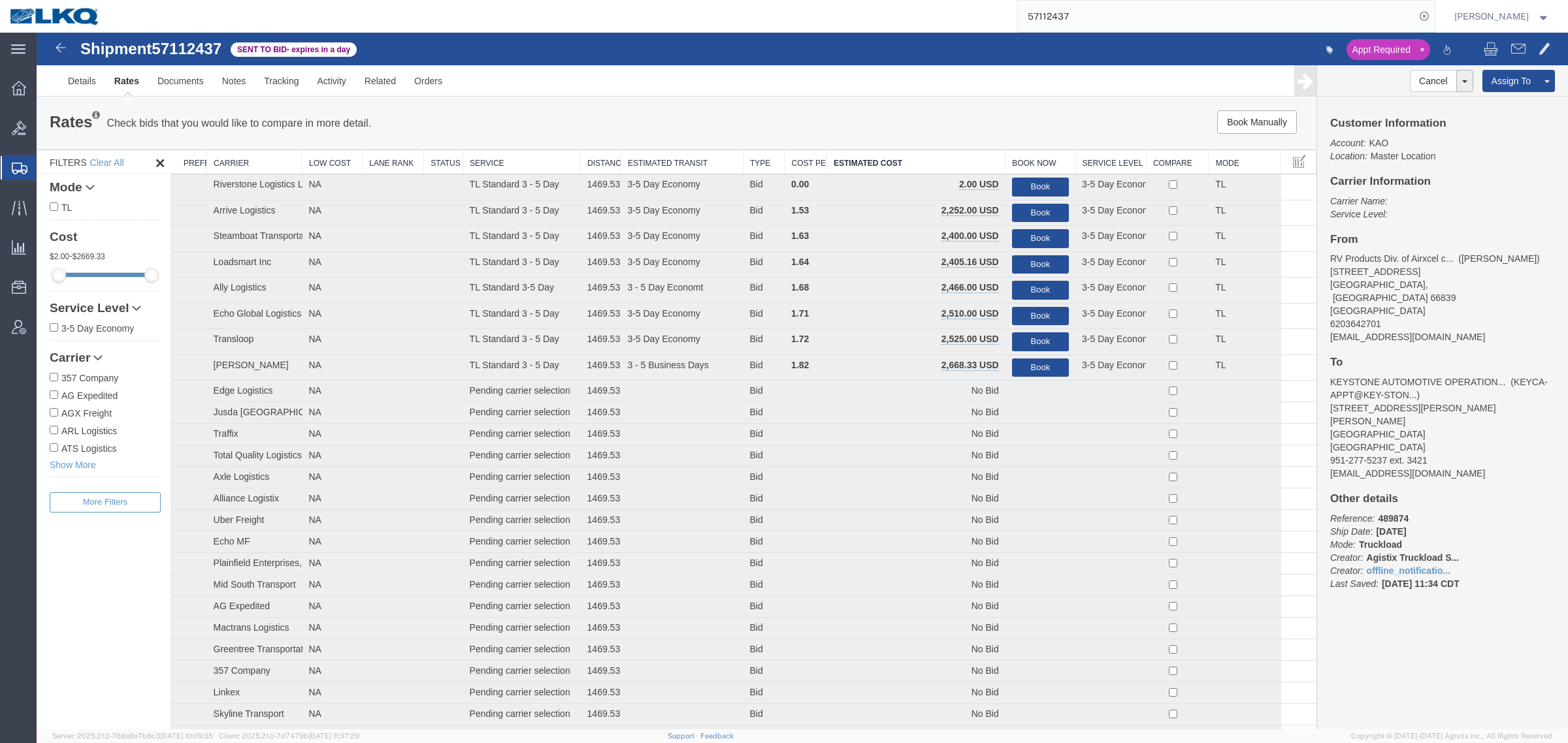
click at [1484, 376] on address "KEYSTONE AUTOMOTIVE OPERATION... ( KEYCA-APPT@KEY-STON... ) 15640 CANTU GALLEAN…" at bounding box center [1443, 428] width 225 height 105
click at [919, 115] on div "Book Manually Pause Continue" at bounding box center [1047, 122] width 530 height 23
click at [564, 106] on div "Rates Check bids that you would like to compare in more detail. Compare Filter …" at bounding box center [676, 123] width 1280 height 52
click at [1102, 19] on input "57112437" at bounding box center [1216, 16] width 397 height 31
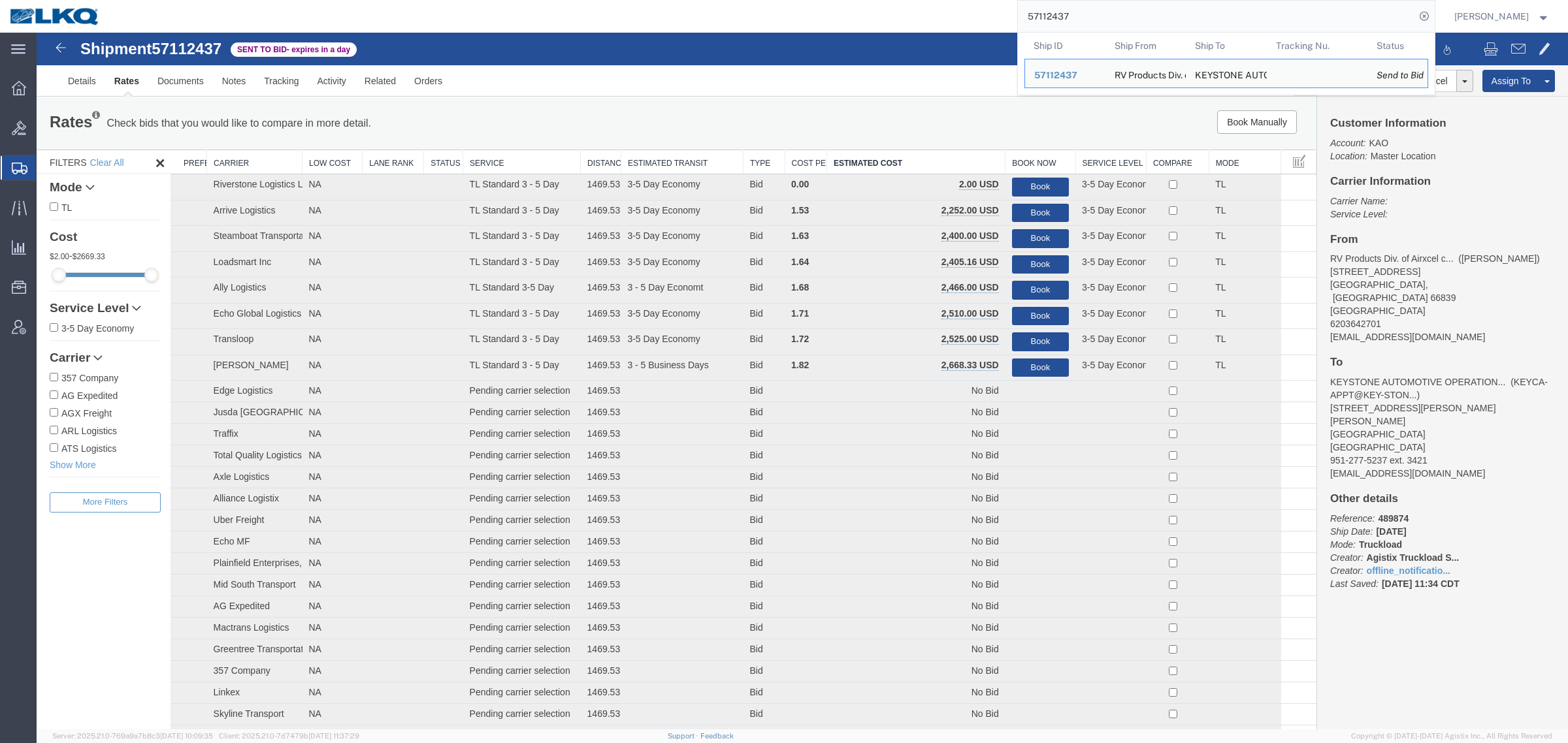
click at [896, 100] on div "Rates Check bids that you would like to compare in more detail. Compare Filter …" at bounding box center [676, 123] width 1280 height 52
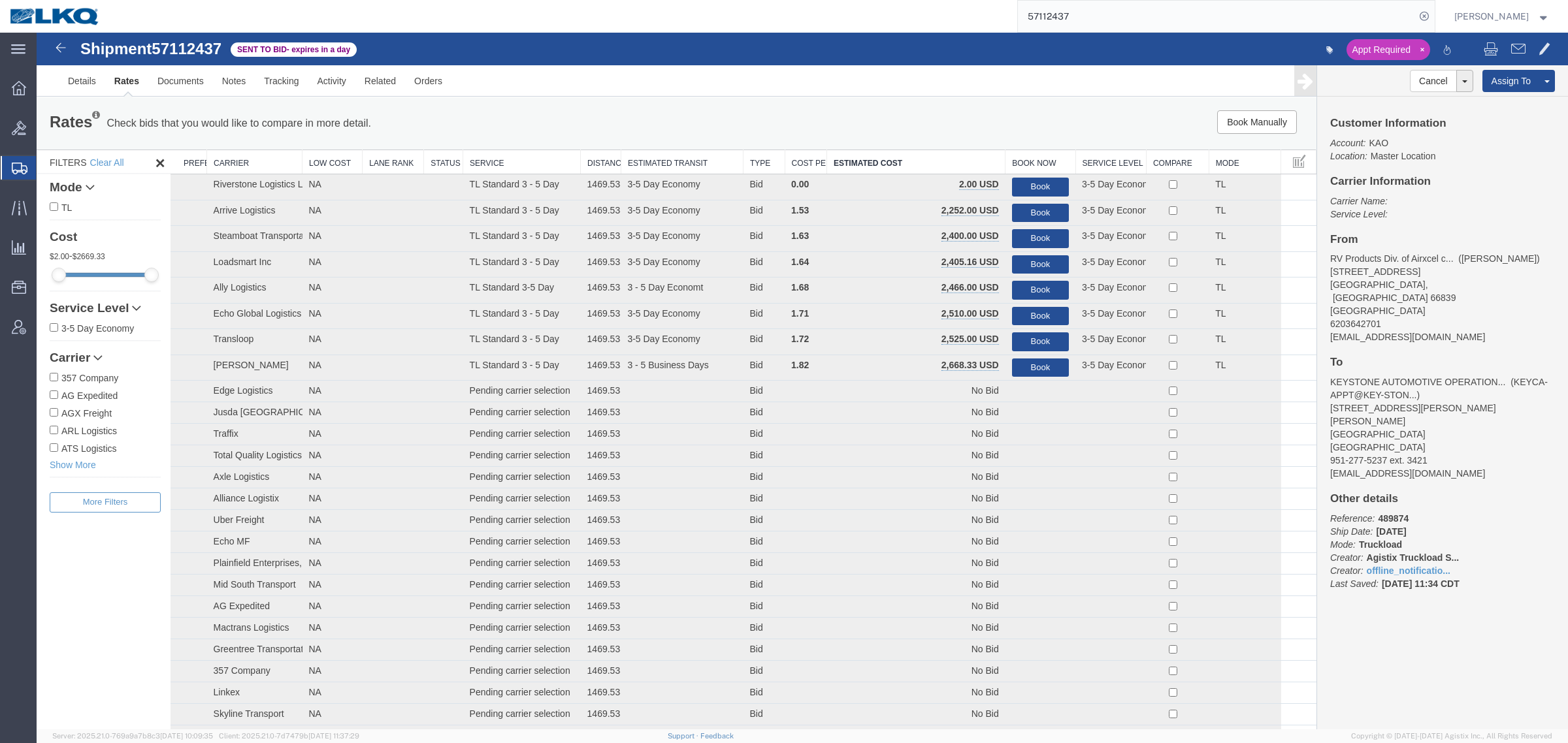
click at [911, 112] on div "Book Manually Pause Continue" at bounding box center [1047, 122] width 530 height 23
click at [116, 86] on link "Rates" at bounding box center [127, 81] width 43 height 31
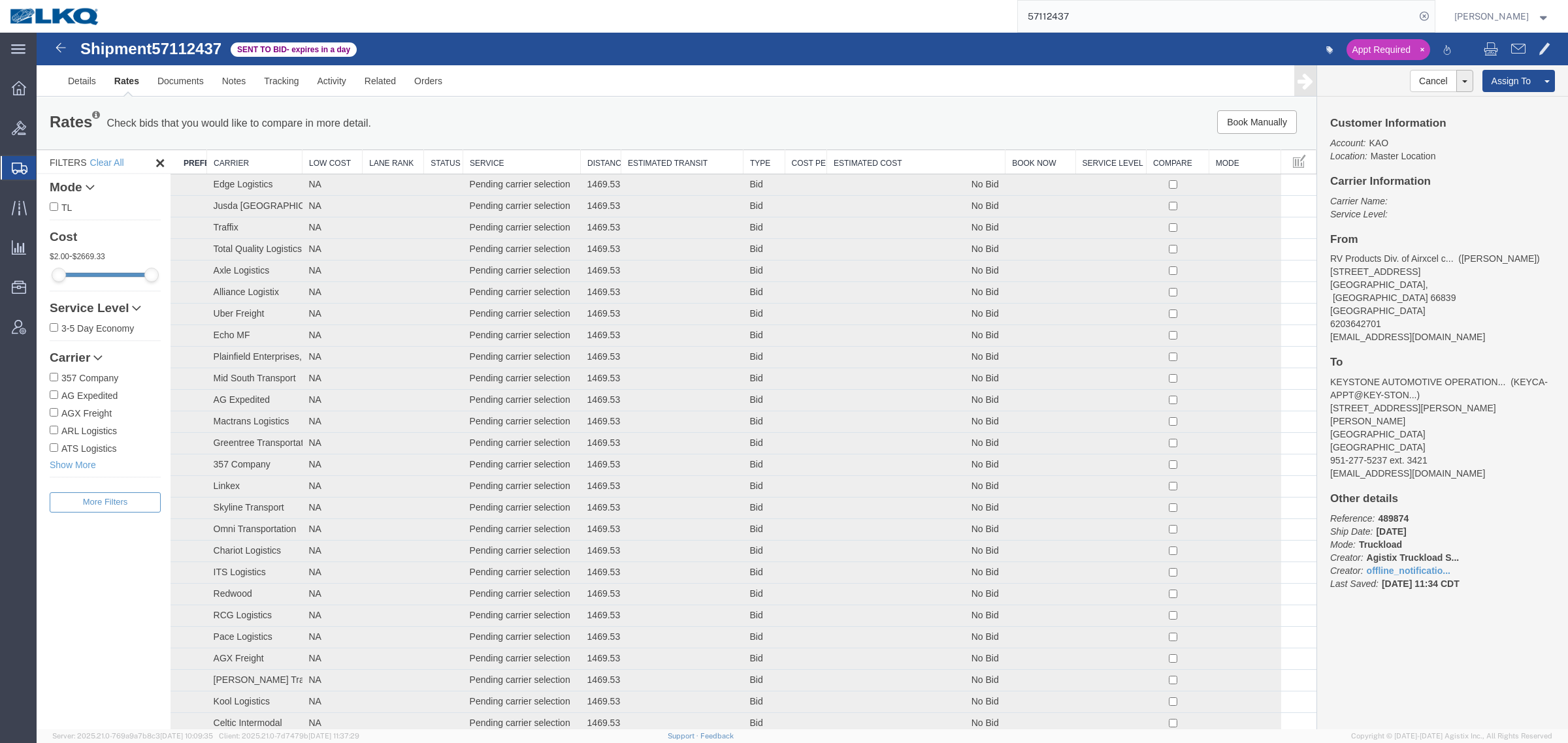
click at [892, 158] on th "Estimated Cost" at bounding box center [916, 162] width 178 height 24
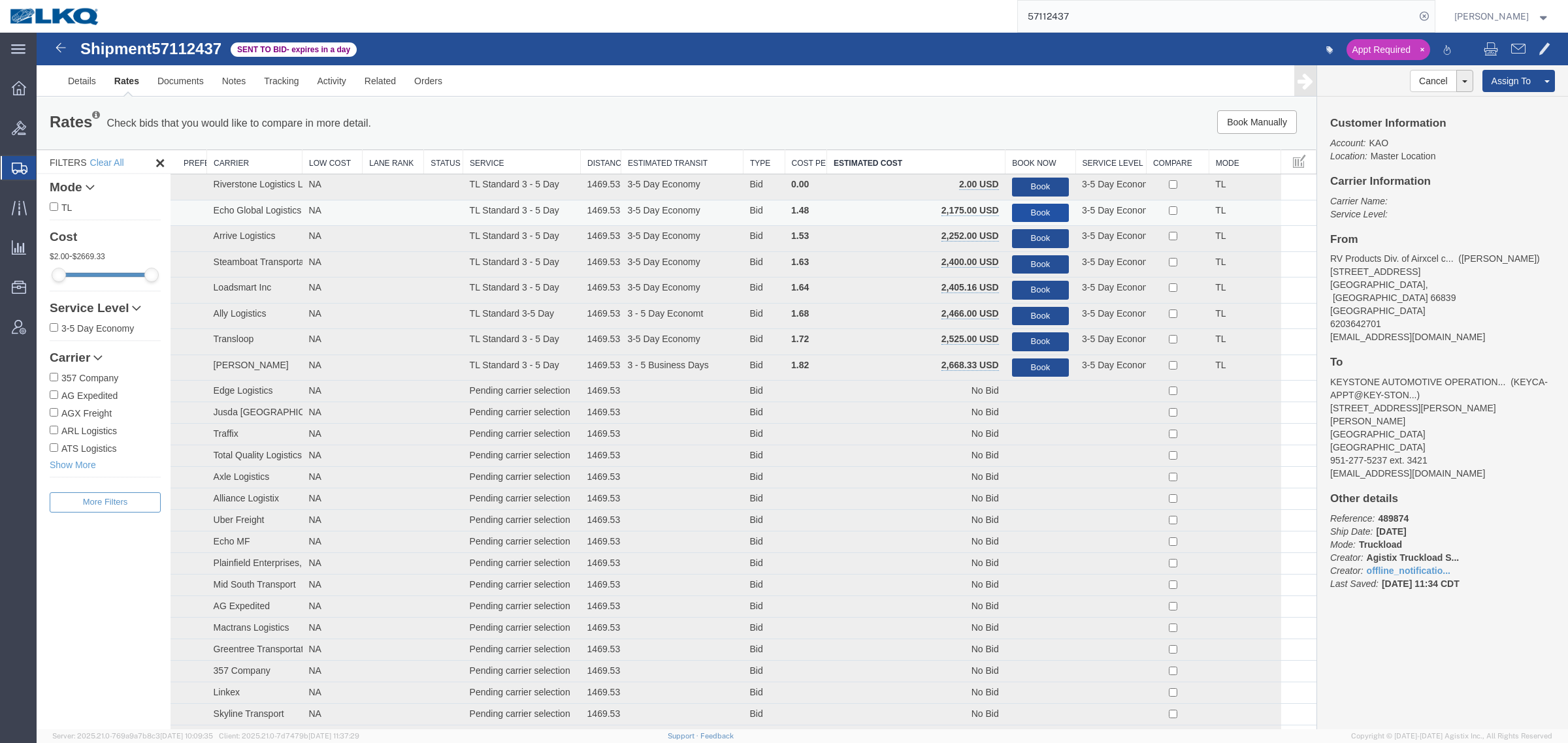
click at [1043, 209] on button "Book" at bounding box center [1040, 213] width 57 height 19
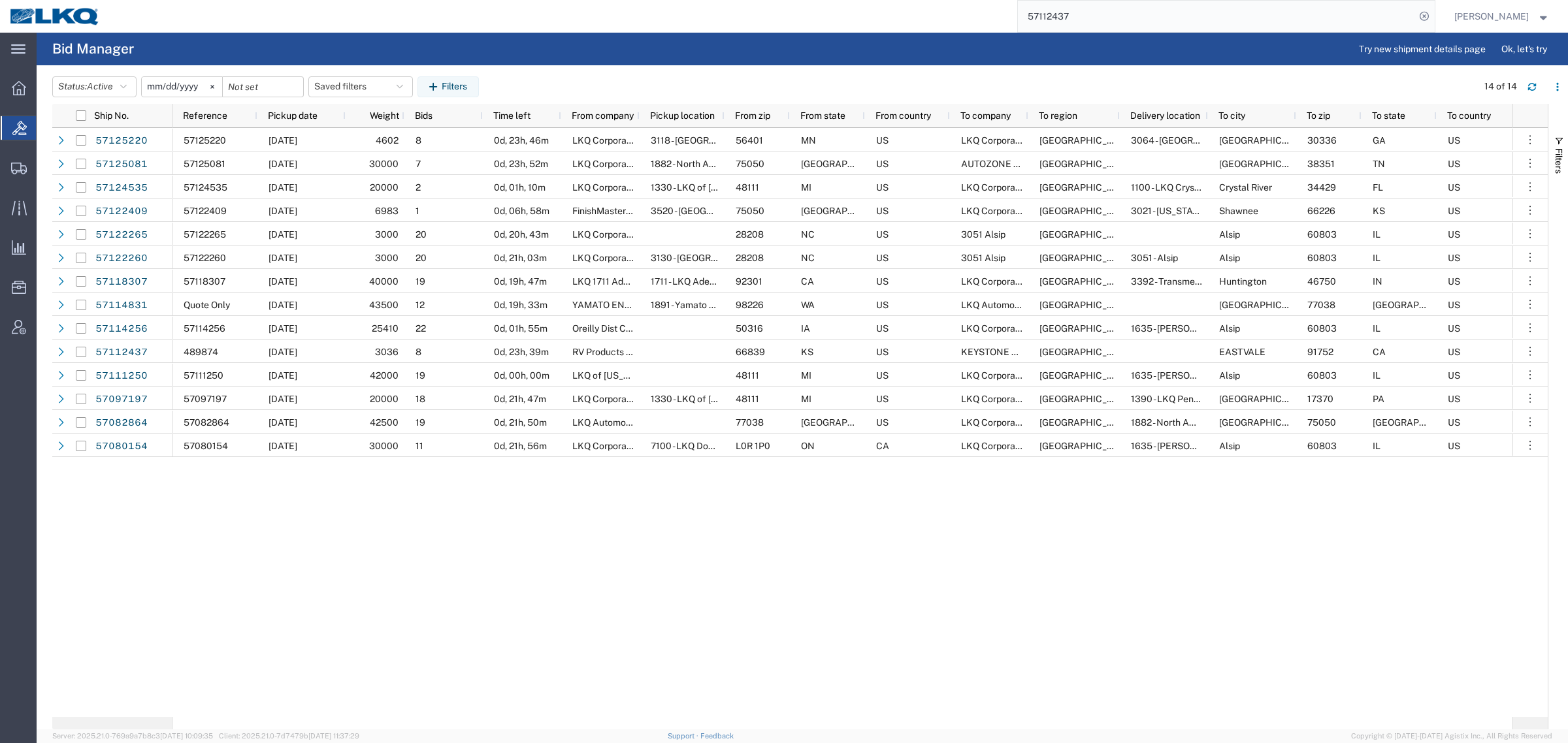
drag, startPoint x: 1104, startPoint y: 13, endPoint x: 931, endPoint y: 28, distance: 173.6
click at [931, 28] on div "57112437" at bounding box center [772, 16] width 1325 height 33
paste input "830"
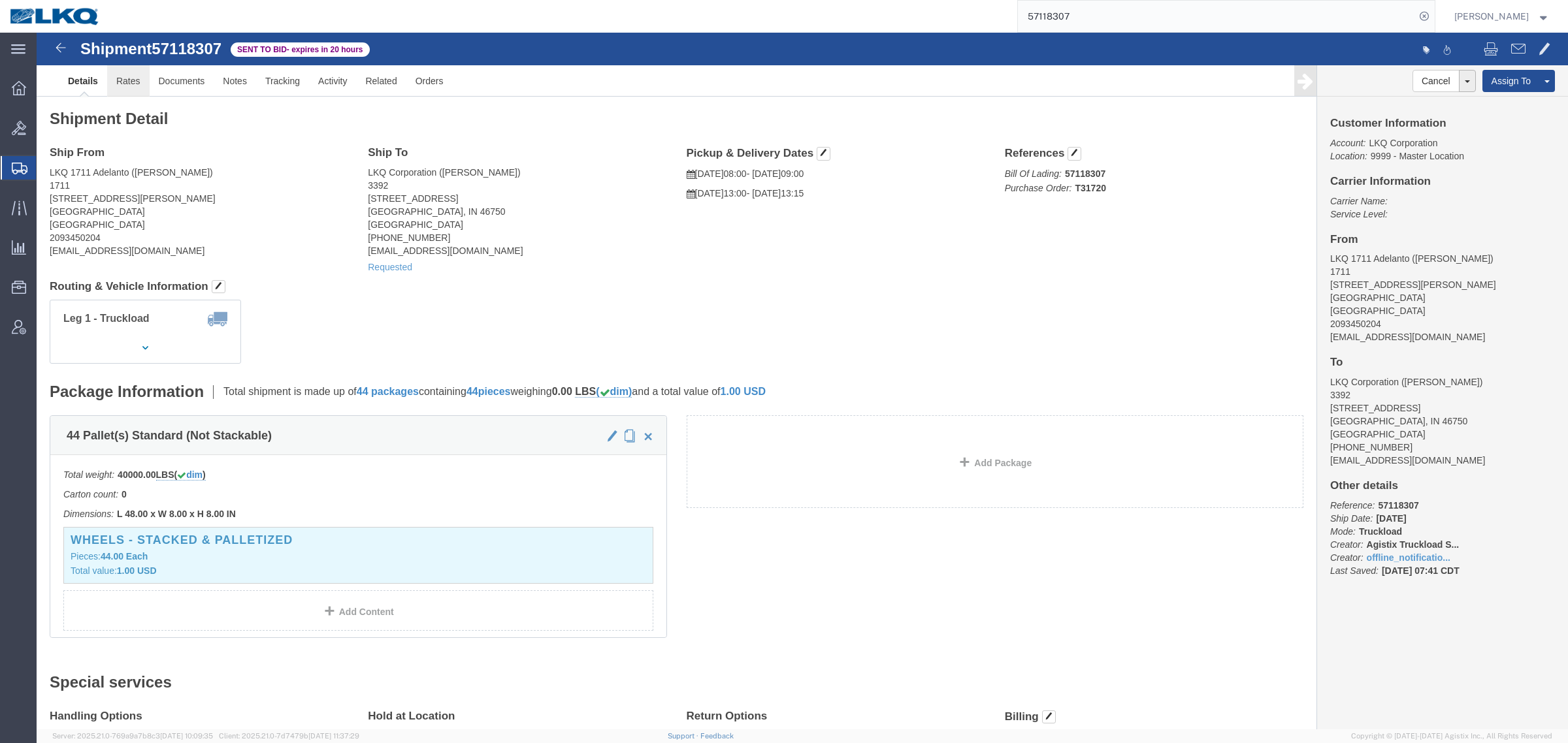
click link "Rates"
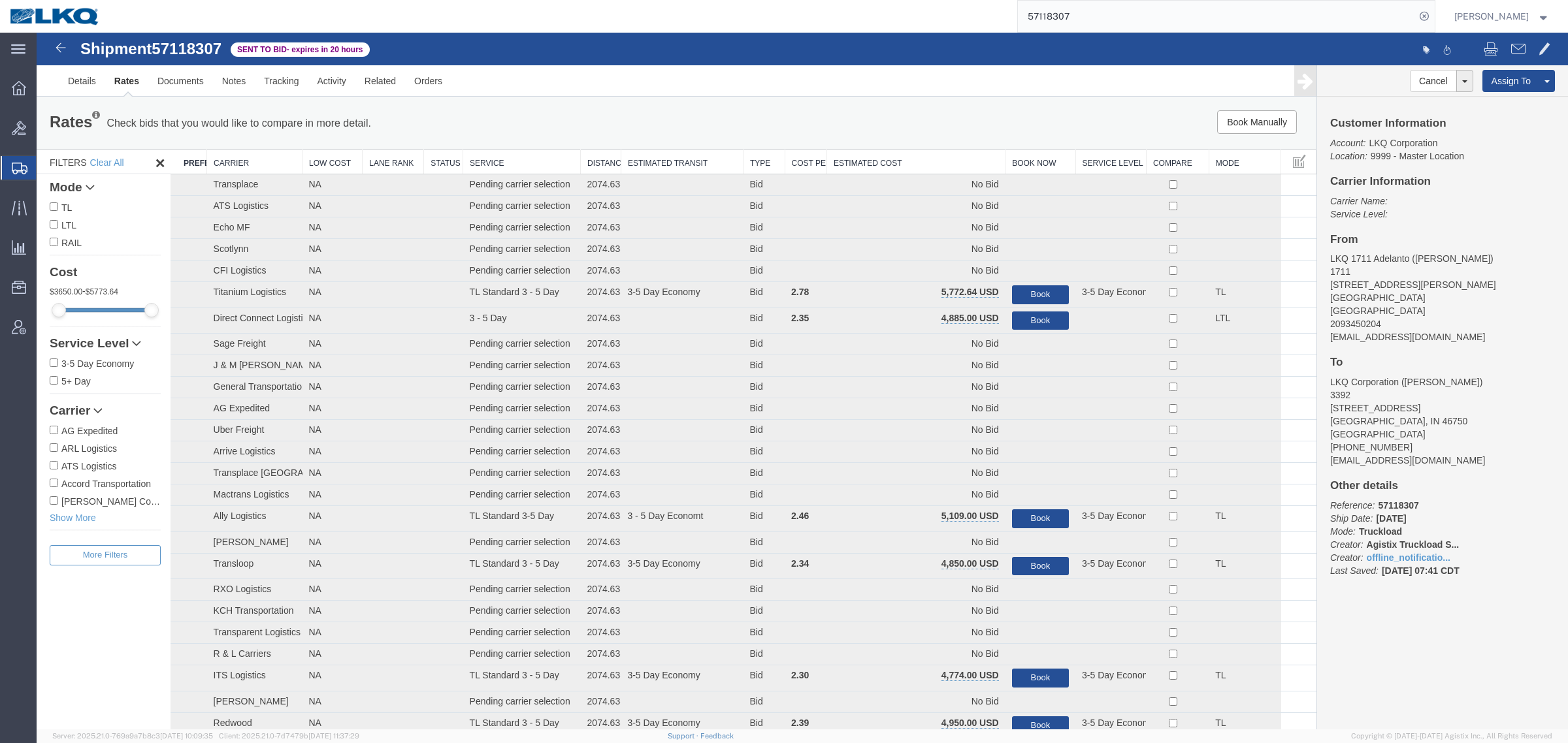
click at [934, 120] on div "Book Manually Pause Continue" at bounding box center [1047, 122] width 530 height 23
click at [936, 162] on th "Estimated Cost" at bounding box center [916, 162] width 178 height 24
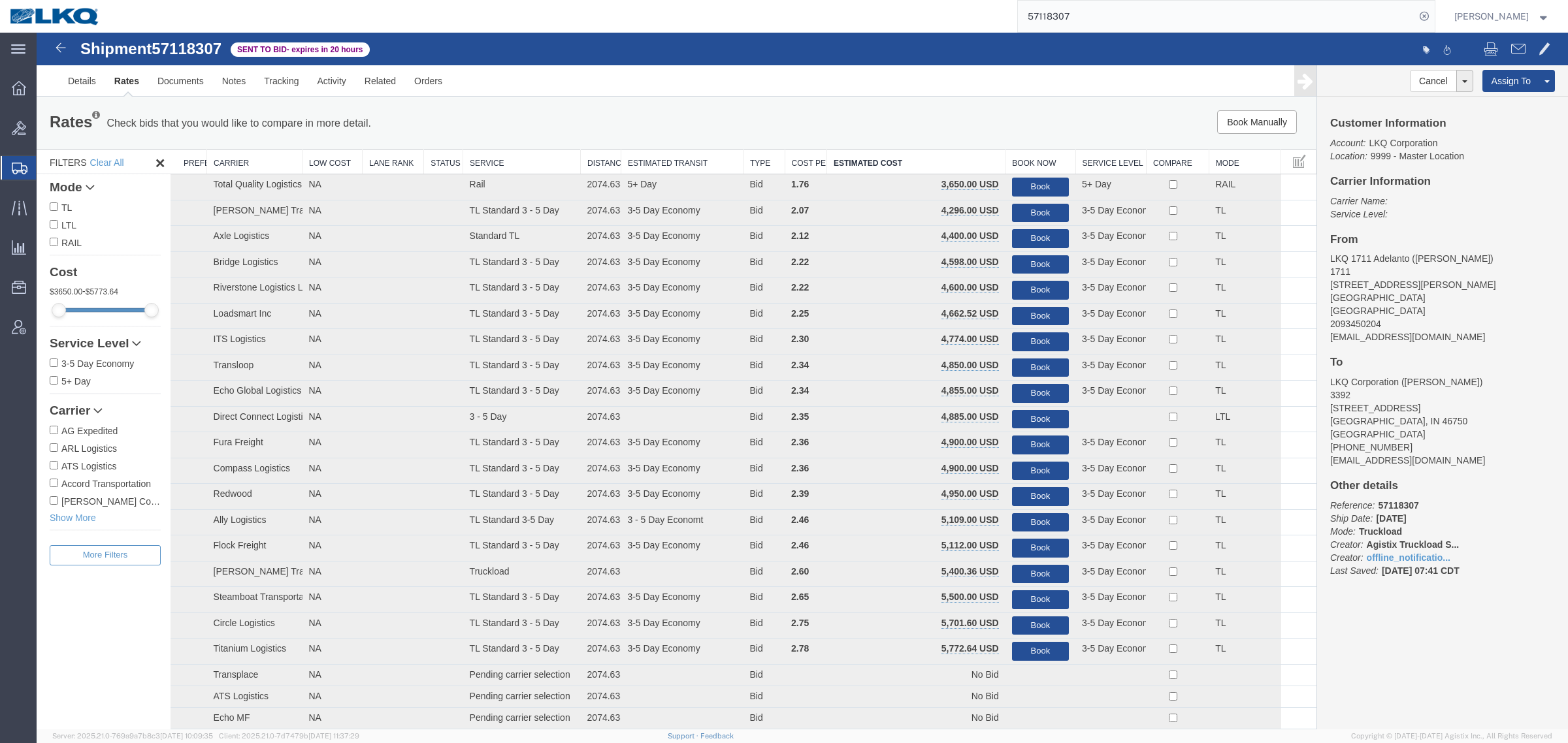
click at [923, 125] on div "Book Manually Pause Continue" at bounding box center [1047, 122] width 530 height 23
click at [885, 115] on div "Book Manually Pause Continue" at bounding box center [1047, 122] width 530 height 23
click at [75, 79] on link "Details" at bounding box center [82, 81] width 46 height 31
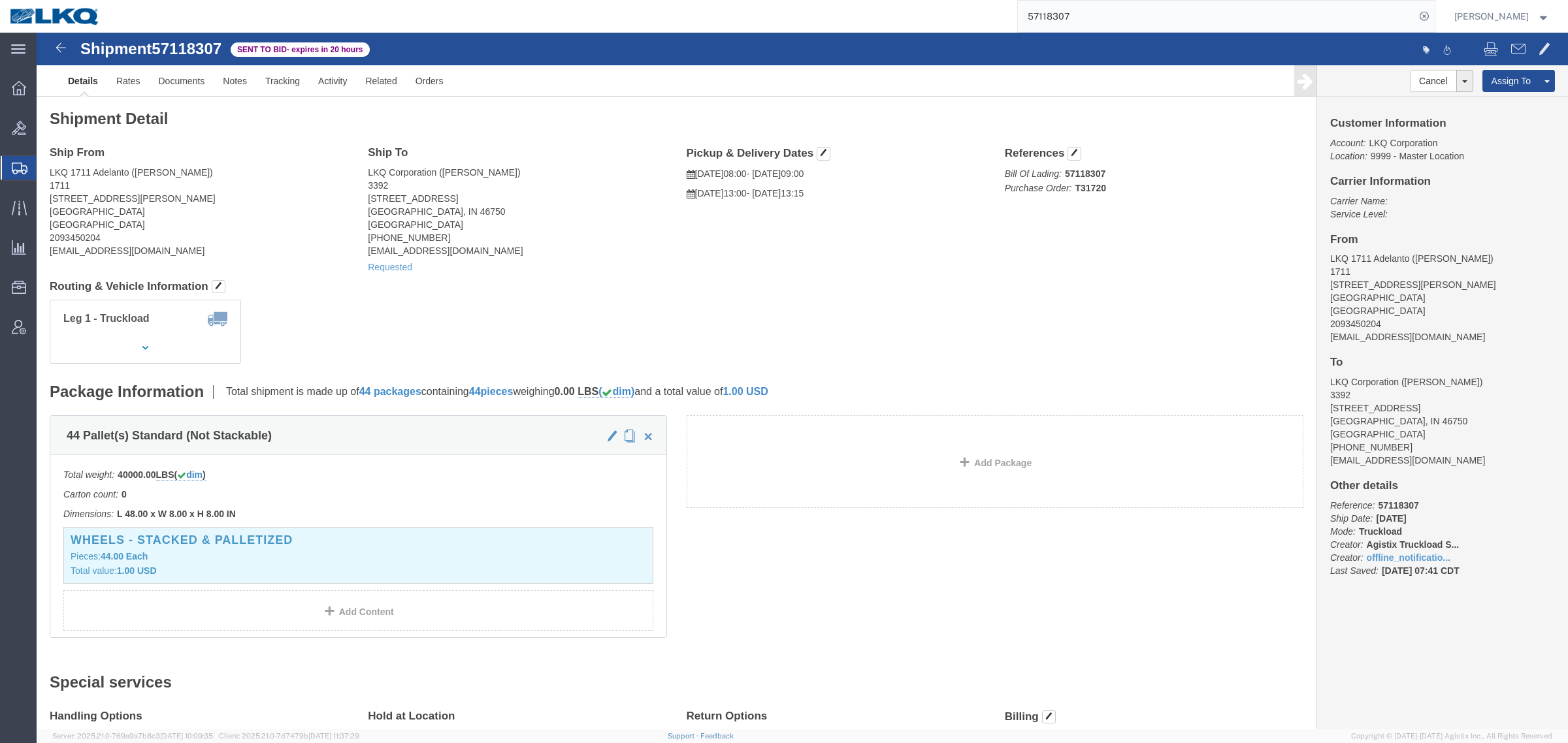
click div "Ship From LKQ 1711 Adelanto (Nick Castillo) 1711 11200 Alden Rd. Adelanto, CA 9…"
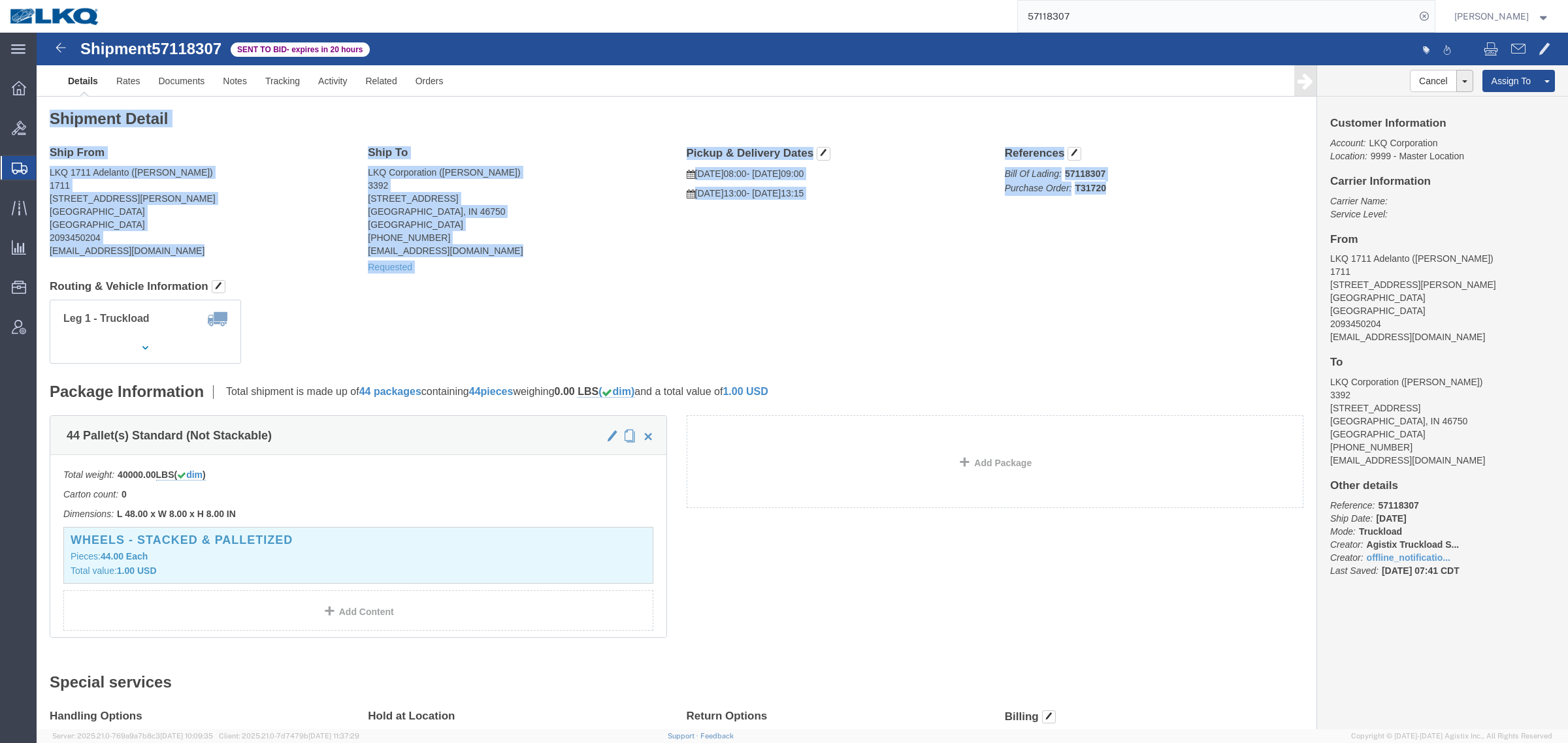
drag, startPoint x: 14, startPoint y: 83, endPoint x: 1065, endPoint y: 157, distance: 1053.6
click div "Shipment Detail Ship From LKQ 1711 Adelanto (Nick Castillo) 1711 11200 Alden Rd…"
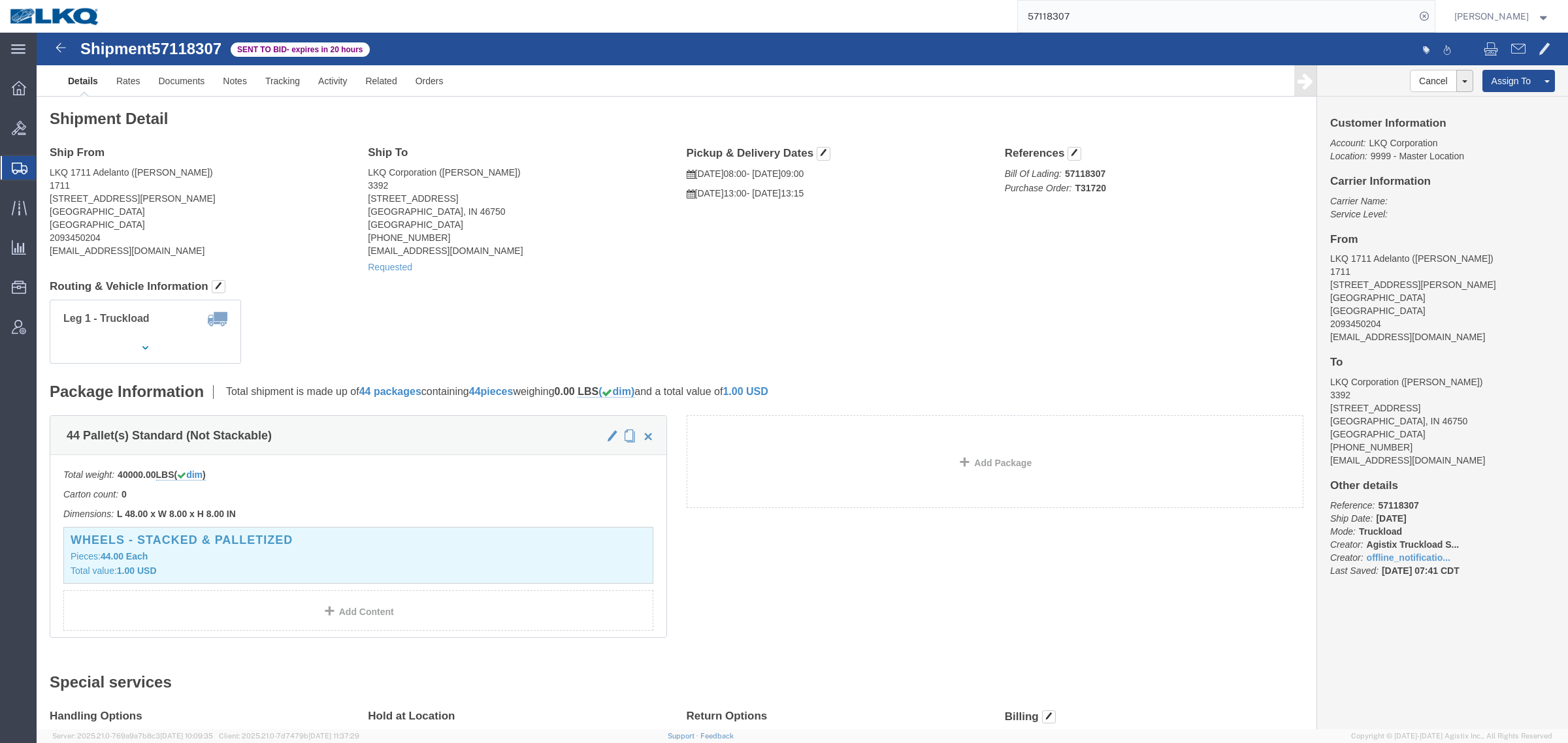
drag, startPoint x: 1072, startPoint y: 162, endPoint x: 1065, endPoint y: 165, distance: 7.6
click p "Bill Of Lading: 57118307 Purchase Order: T31720"
click address "LKQ 1711 Adelanto (Nick Castillo) 1711 11200 Alden Rd. Adelanto, CA 92301 Unite…"
click div "Leg 1 - Truckload Vehicle 1: Standard Dry Van (53 Feet) Number of trucks: 1"
click div "Shipment Detail Ship From LKQ 1711 Adelanto (Nick Castillo) 1711 11200 Alden Rd…"
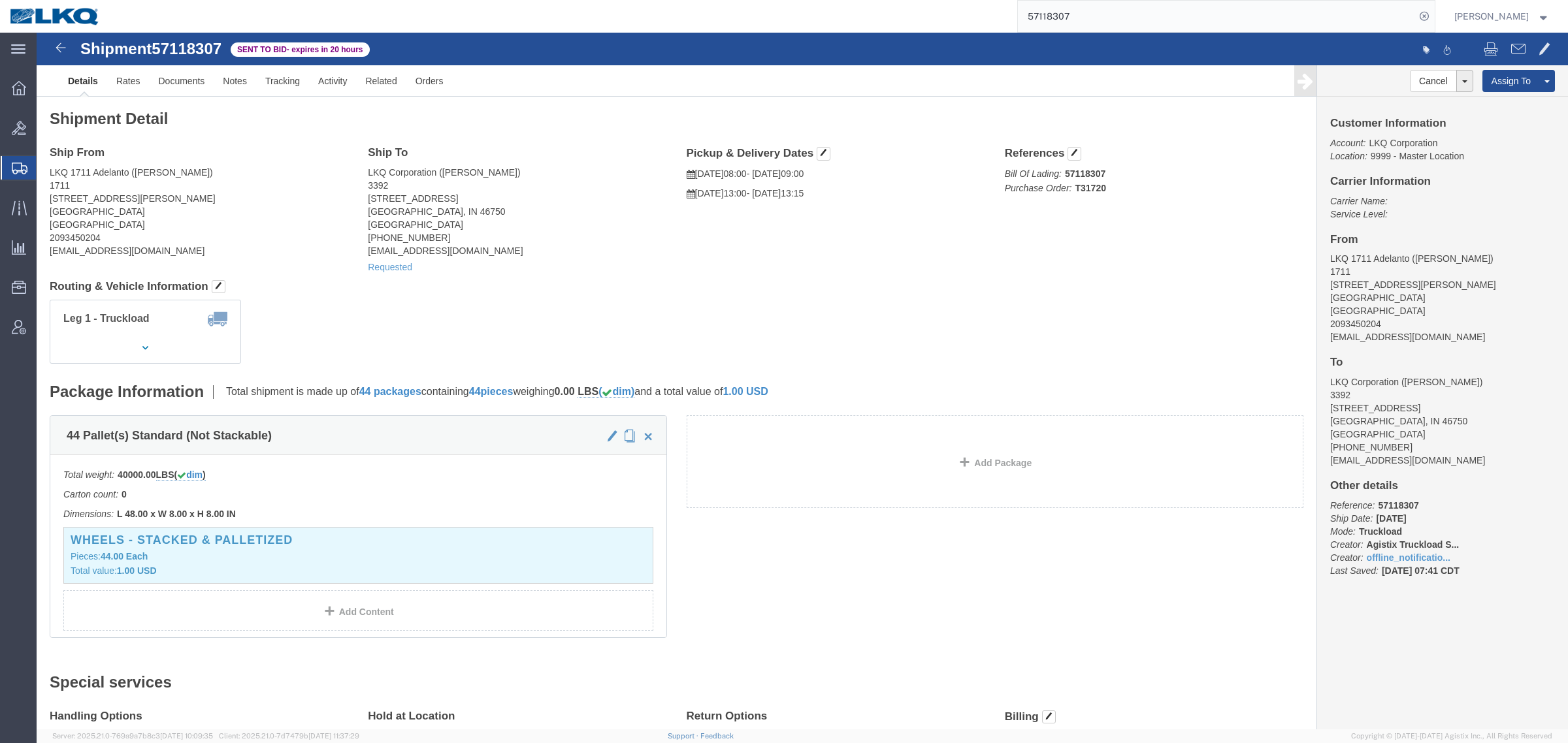
click div "Leg 1 - Truckload Vehicle 1: Standard Dry Van (53 Feet) Number of trucks: 1"
click h4 "Routing & Vehicle Information"
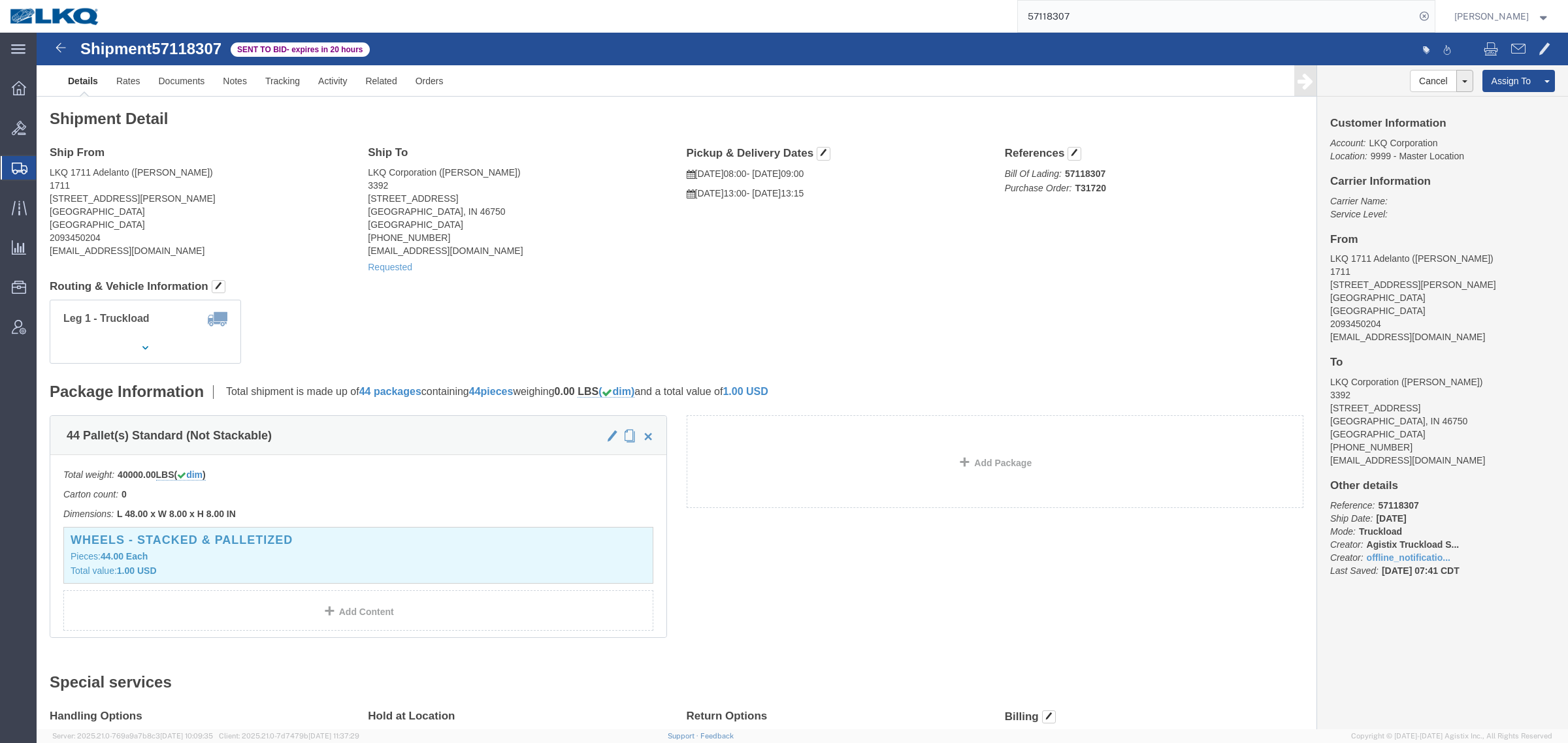
click h4 "Routing & Vehicle Information"
click div "Leg 1 - Truckload Vehicle 1: Standard Dry Van (53 Feet) Number of trucks: 1"
click div "44 Pallet(s) Standard (Not Stackable) Total weight: 40000.00 LBS ( dim ) Carton…"
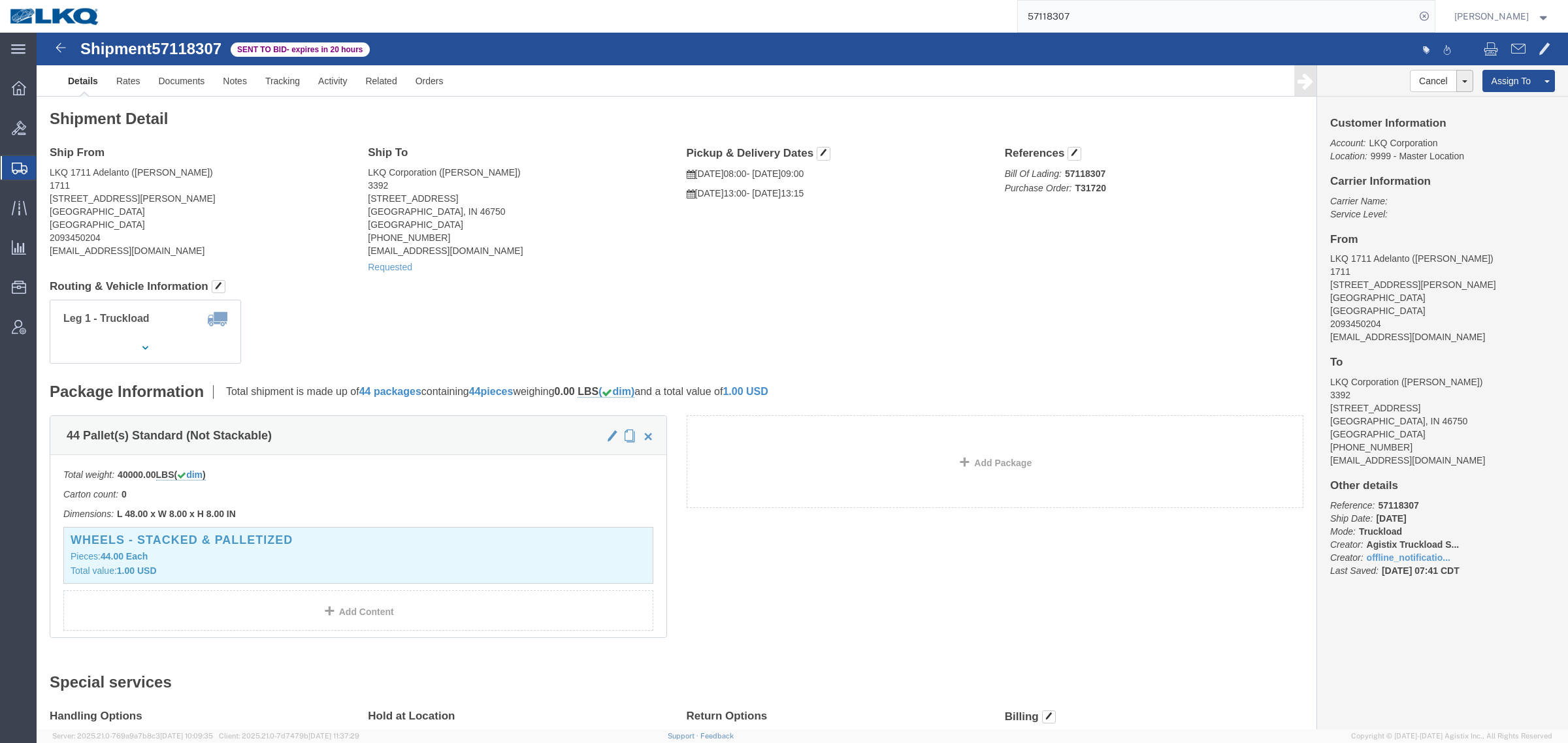
click div "Leg 1 - Truckload Vehicle 1: Standard Dry Van (53 Feet) Number of trucks: 1"
click link "Details"
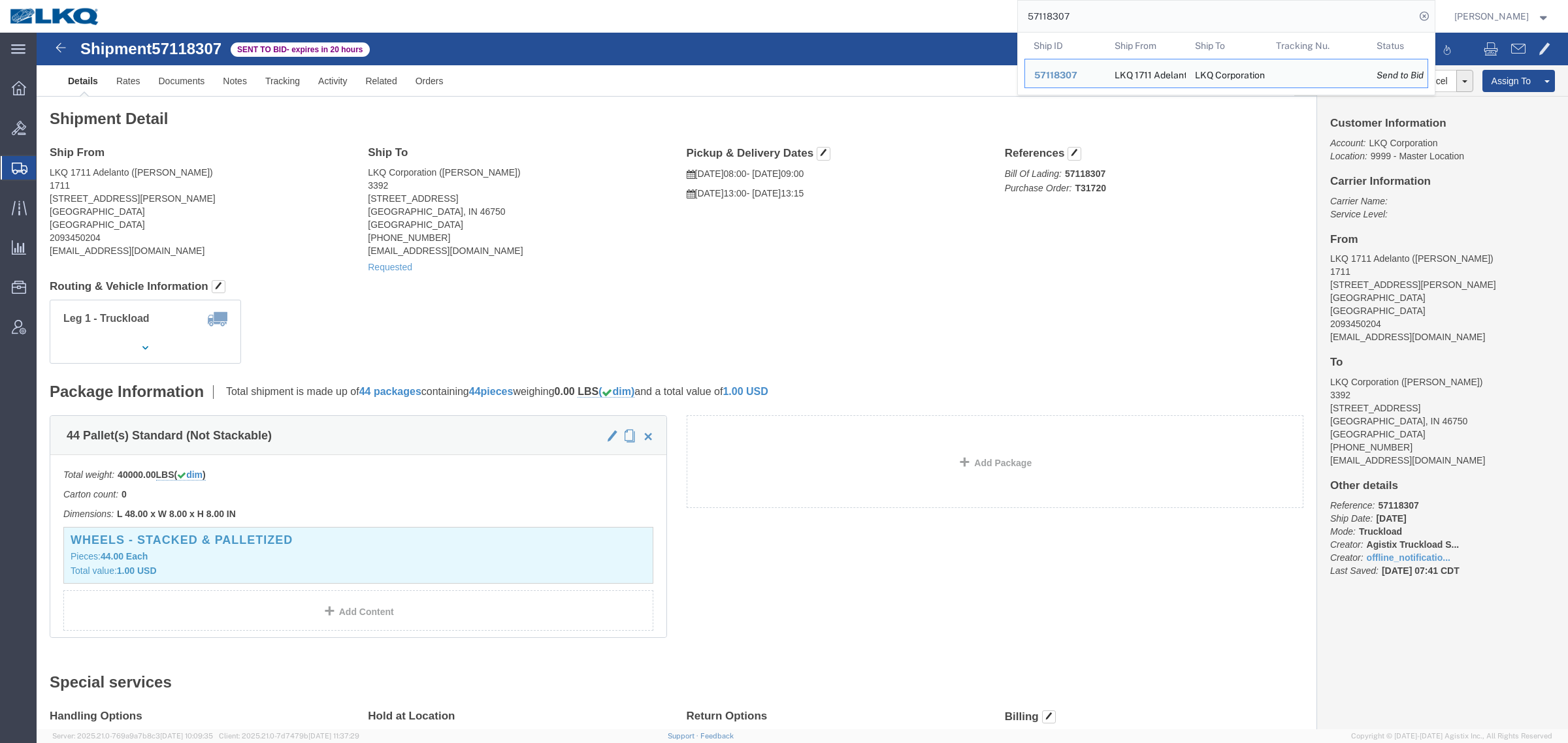
drag, startPoint x: 942, startPoint y: 28, endPoint x: 875, endPoint y: 2, distance: 71.9
paste input "25220"
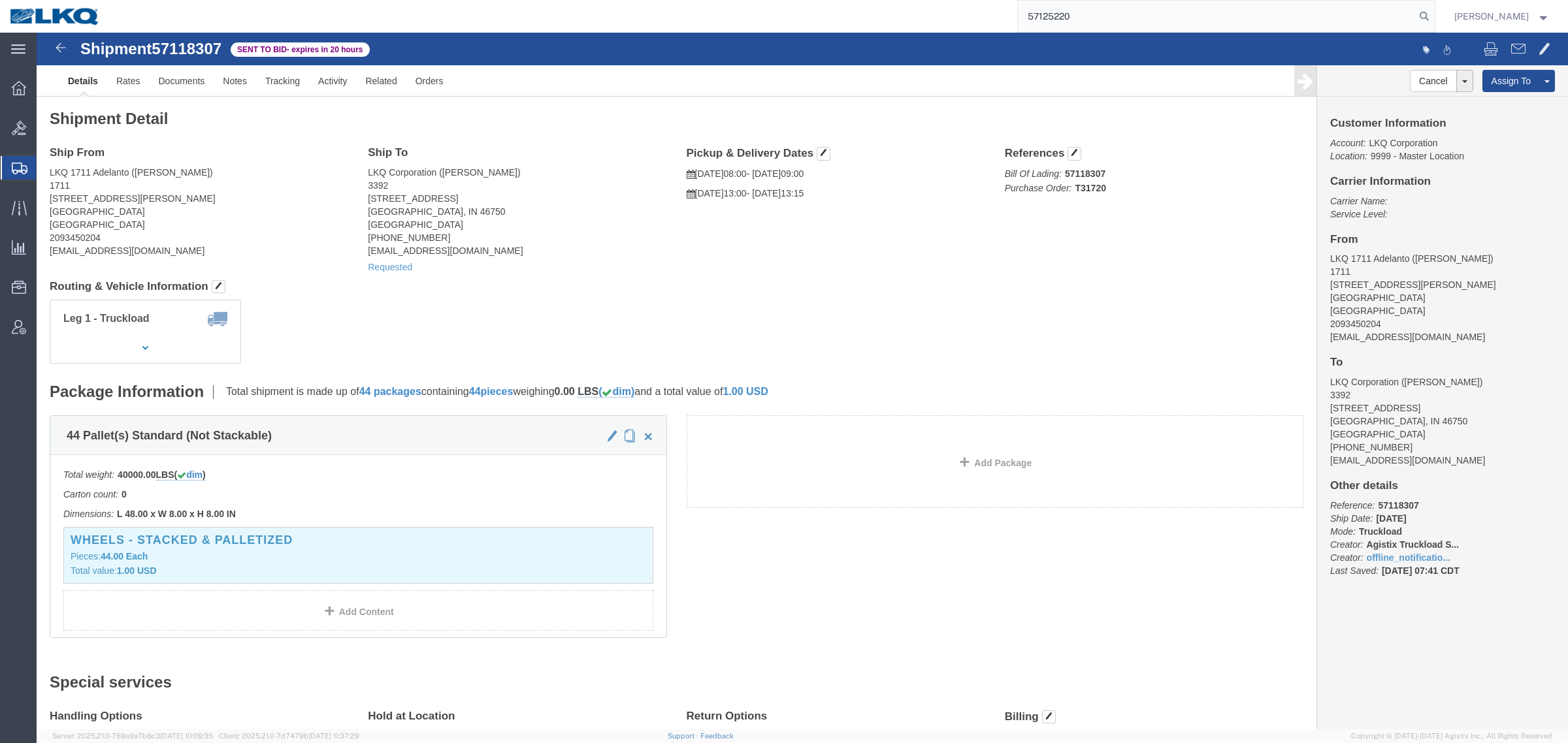
type input "57125220"
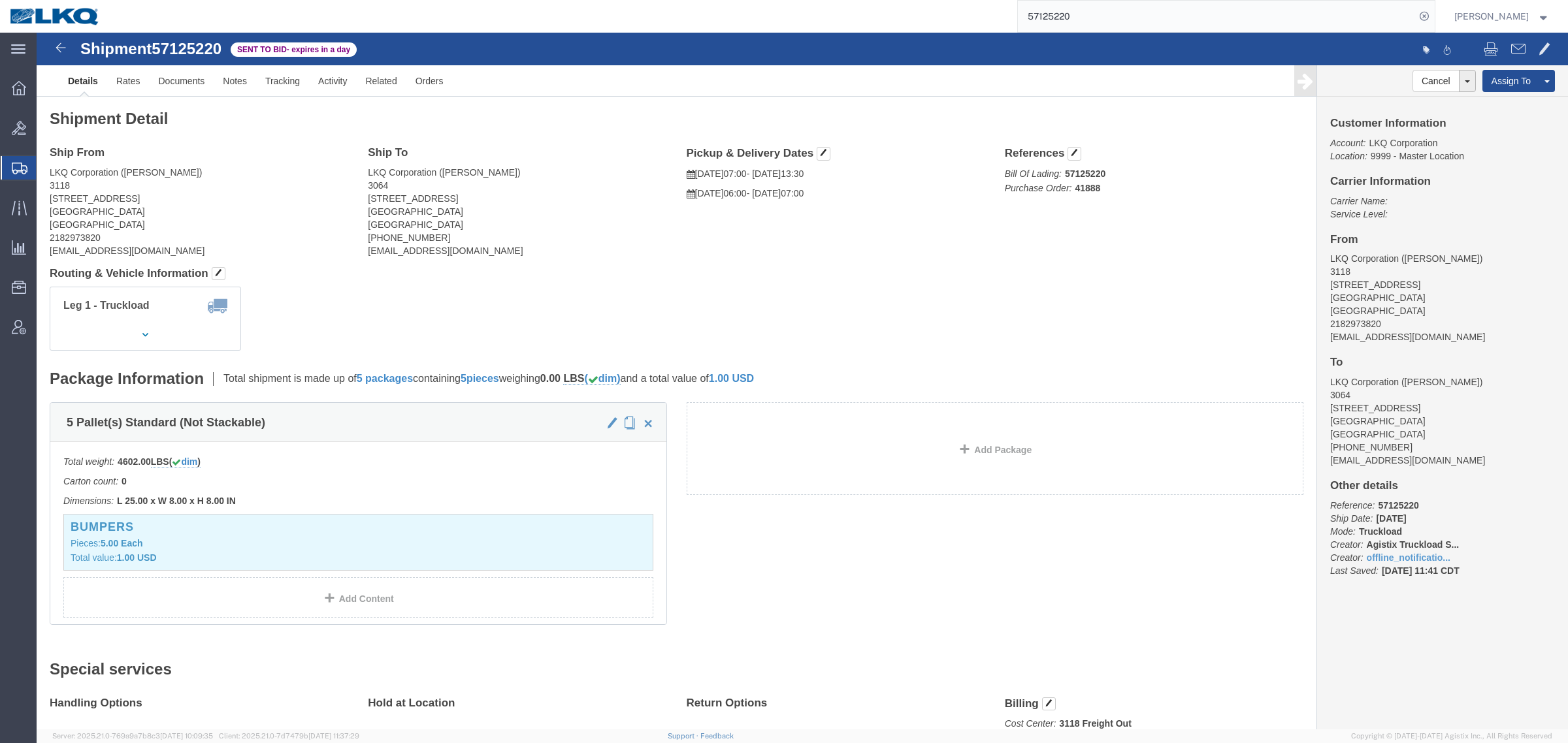
click h4 "Routing & Vehicle Information"
click link "Rates"
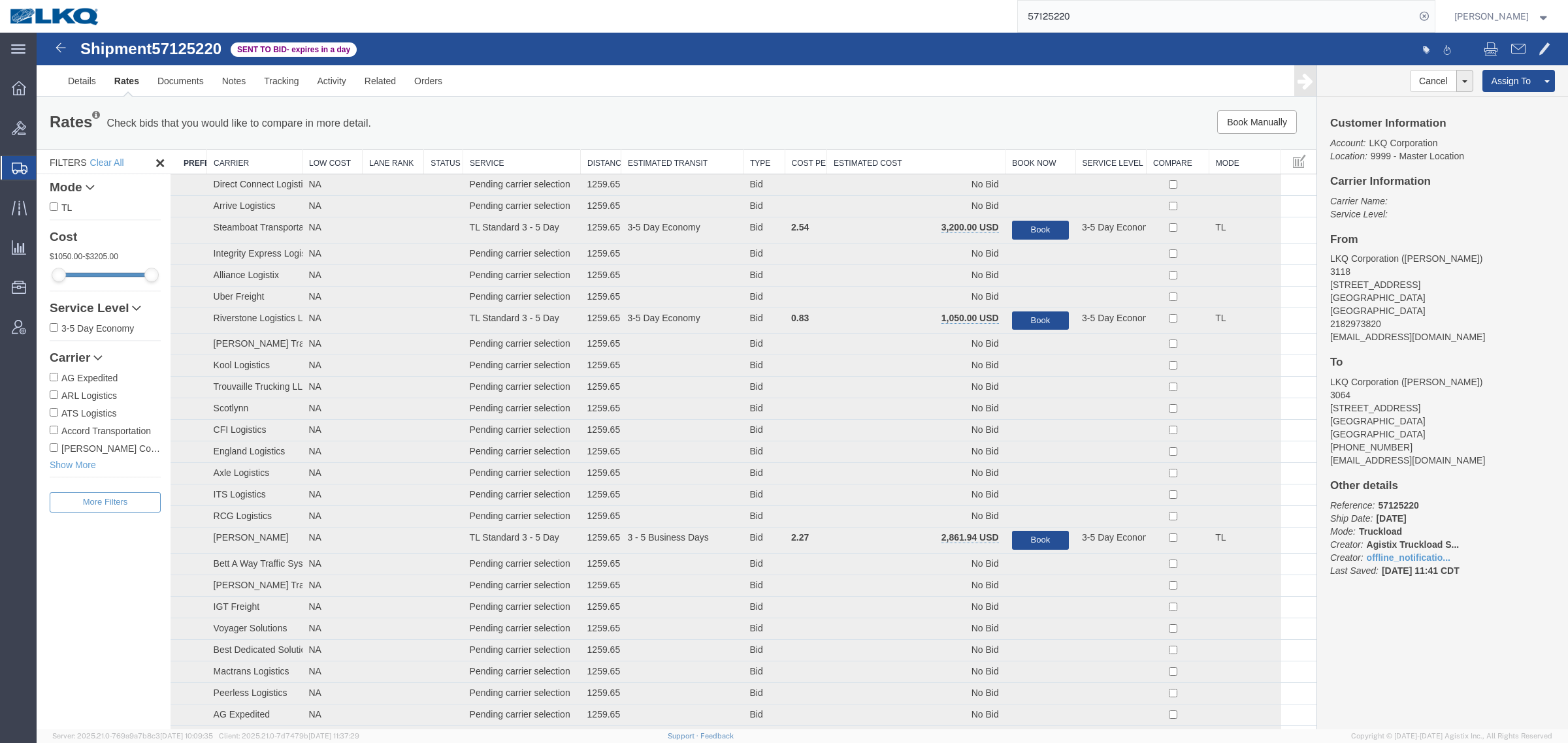
click at [909, 118] on div "Book Manually Pause Continue" at bounding box center [1047, 122] width 530 height 23
click at [916, 161] on th "Estimated Cost" at bounding box center [916, 162] width 178 height 24
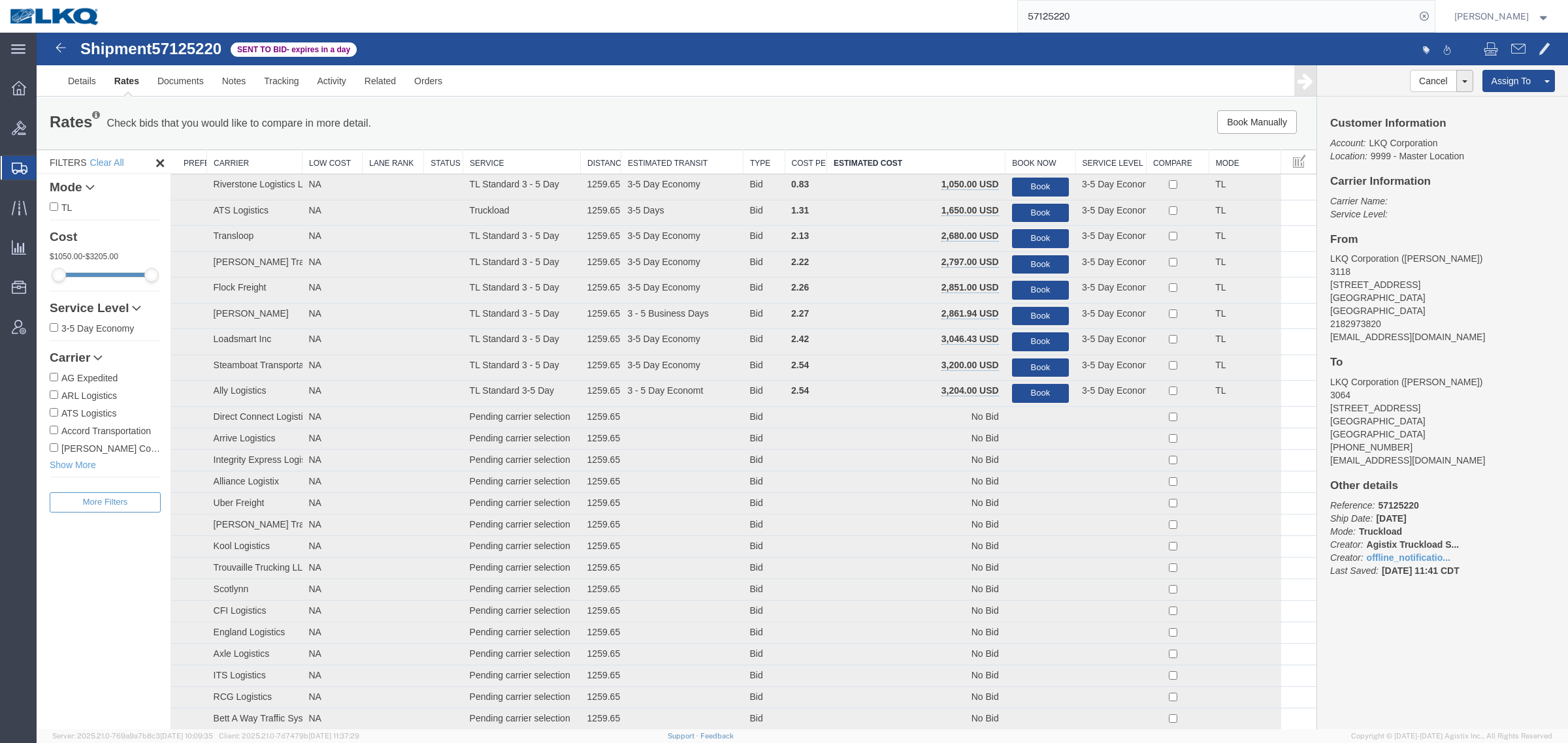
click at [904, 130] on div "Book Manually Pause Continue" at bounding box center [1047, 122] width 530 height 23
click at [224, 75] on link "Notes" at bounding box center [234, 81] width 43 height 31
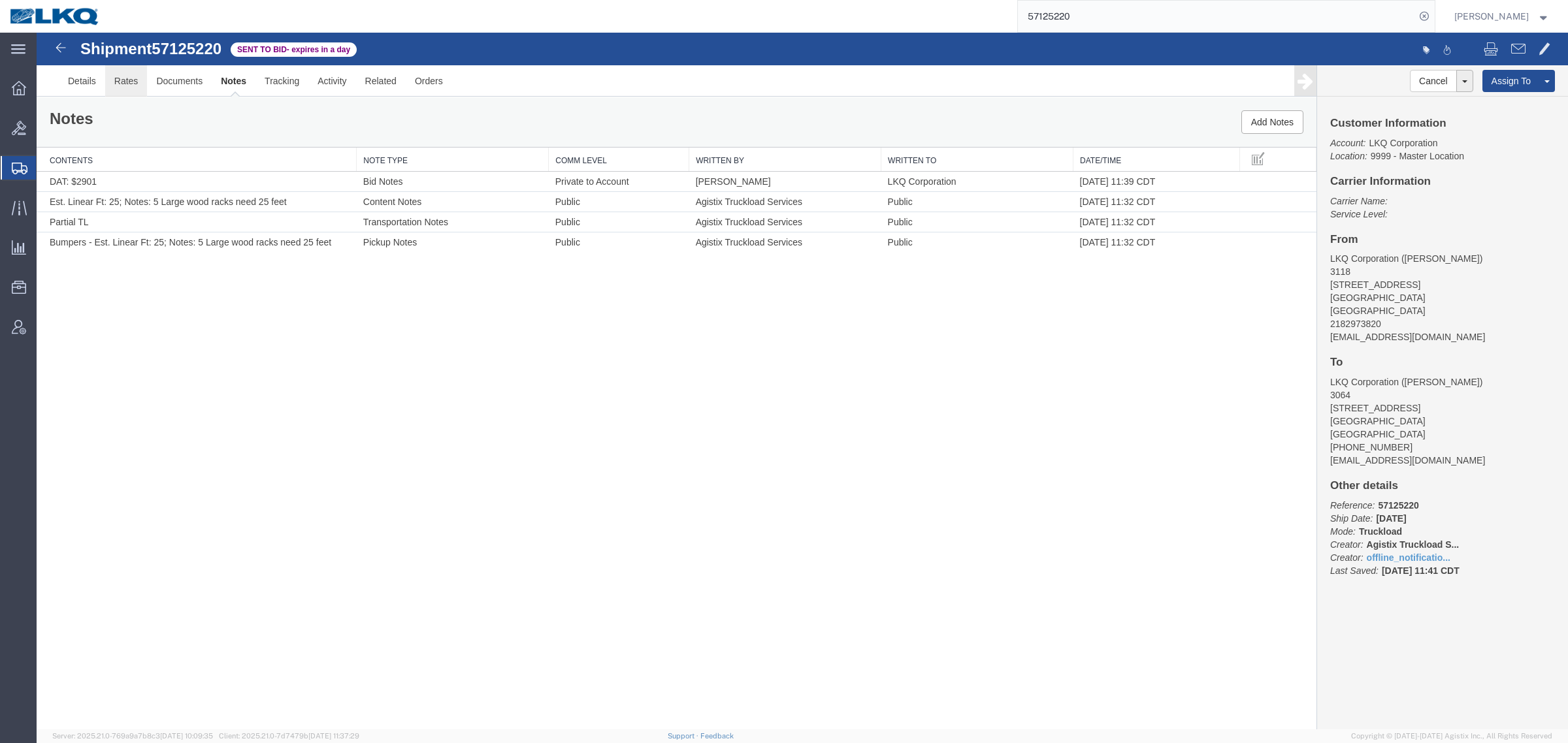
click at [126, 88] on link "Rates" at bounding box center [127, 81] width 43 height 31
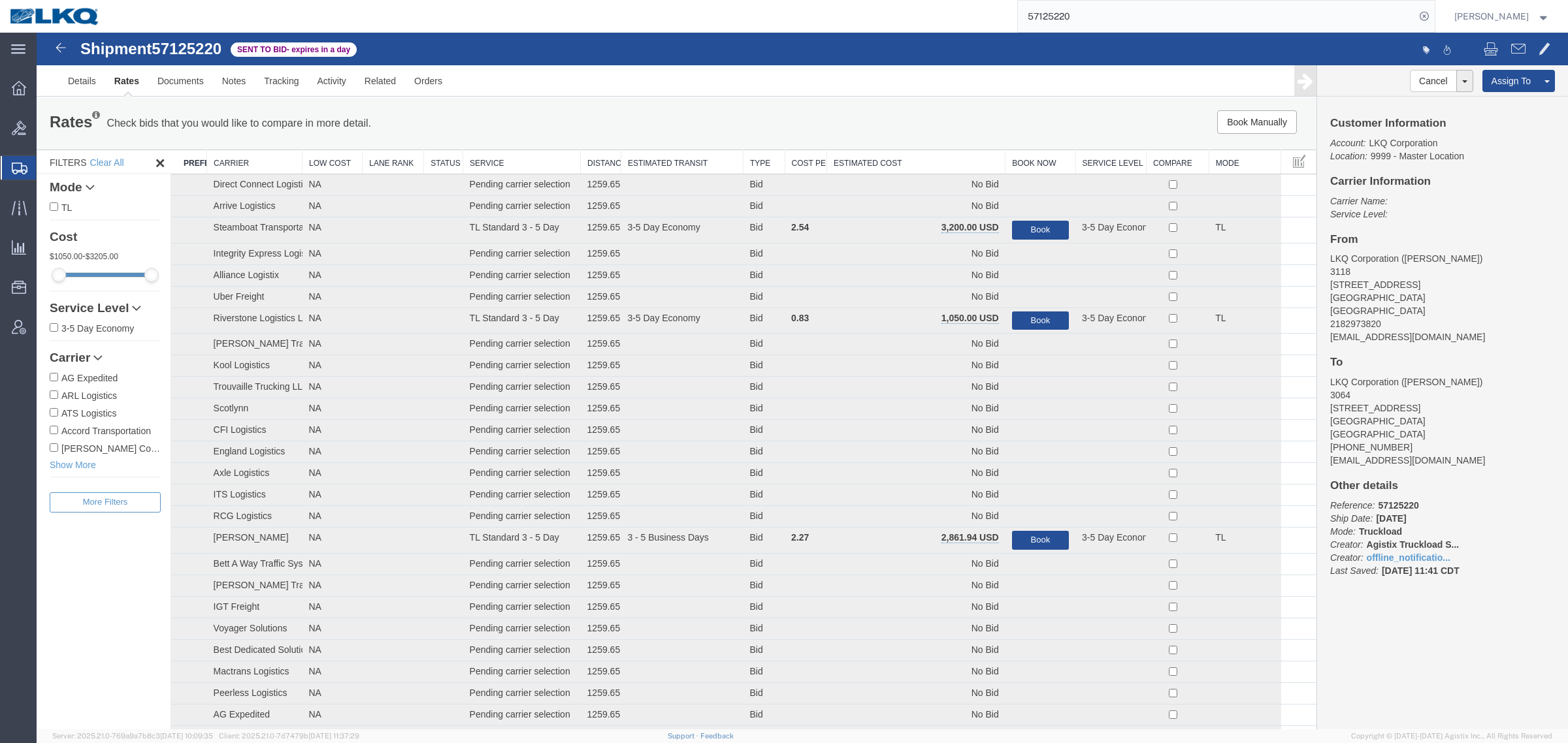
click at [843, 162] on th "Estimated Cost" at bounding box center [916, 162] width 178 height 24
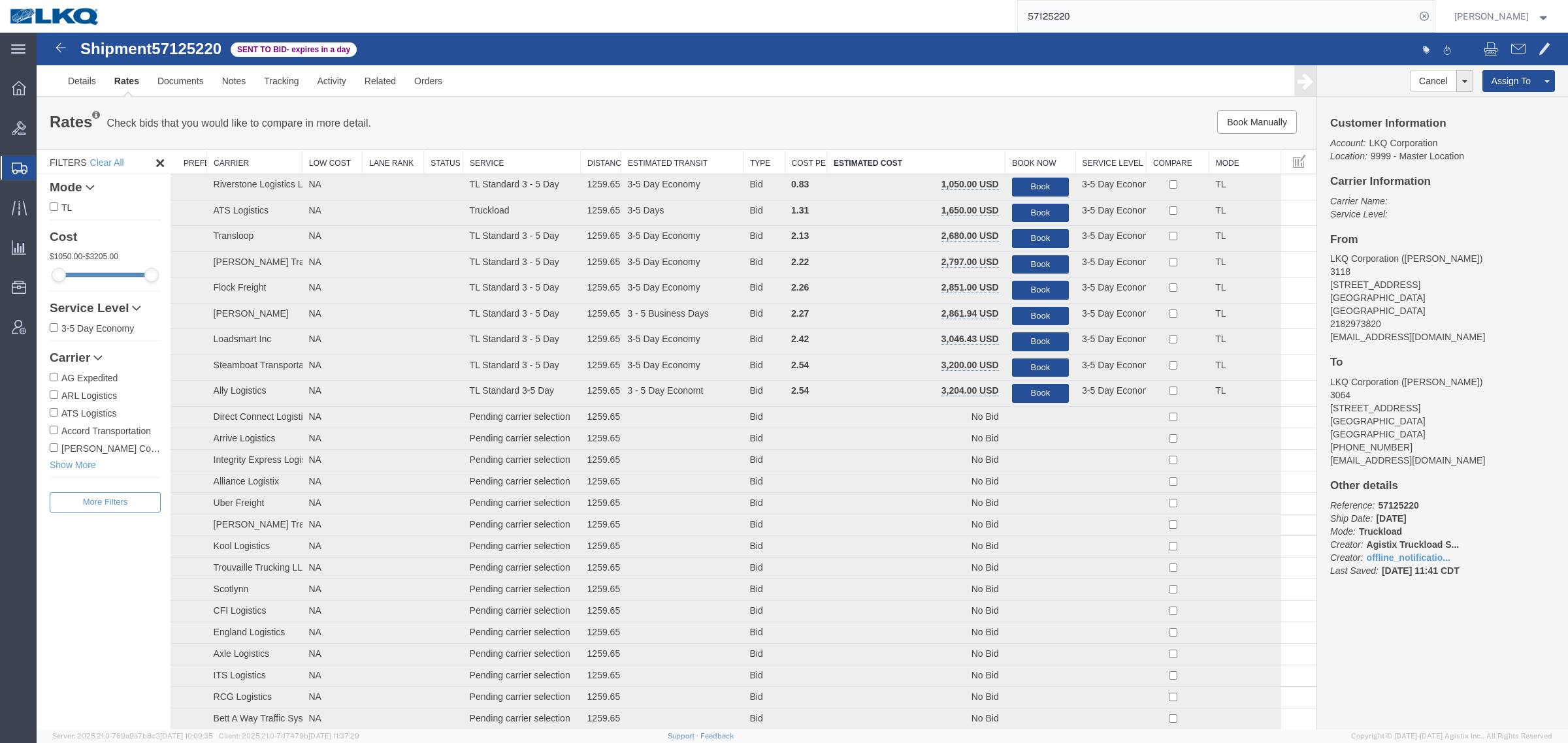
click at [879, 140] on div "Rates Check bids that you would like to compare in more detail. Compare Filter …" at bounding box center [676, 123] width 1280 height 52
click at [1492, 446] on address "LKQ Corporation (Matthew Kinard) 3064 1700 Westgate Pkwy SW Atlanta, GA 30336 U…" at bounding box center [1443, 421] width 225 height 91
click at [629, 117] on div "Rates Check bids that you would like to compare in more detail. Compare Filter" at bounding box center [411, 123] width 743 height 26
click at [742, 125] on div "Rates Check bids that you would like to compare in more detail. Compare Filter" at bounding box center [411, 123] width 743 height 26
click at [711, 98] on div "Rates Check bids that you would like to compare in more detail. Compare Filter …" at bounding box center [676, 123] width 1280 height 52
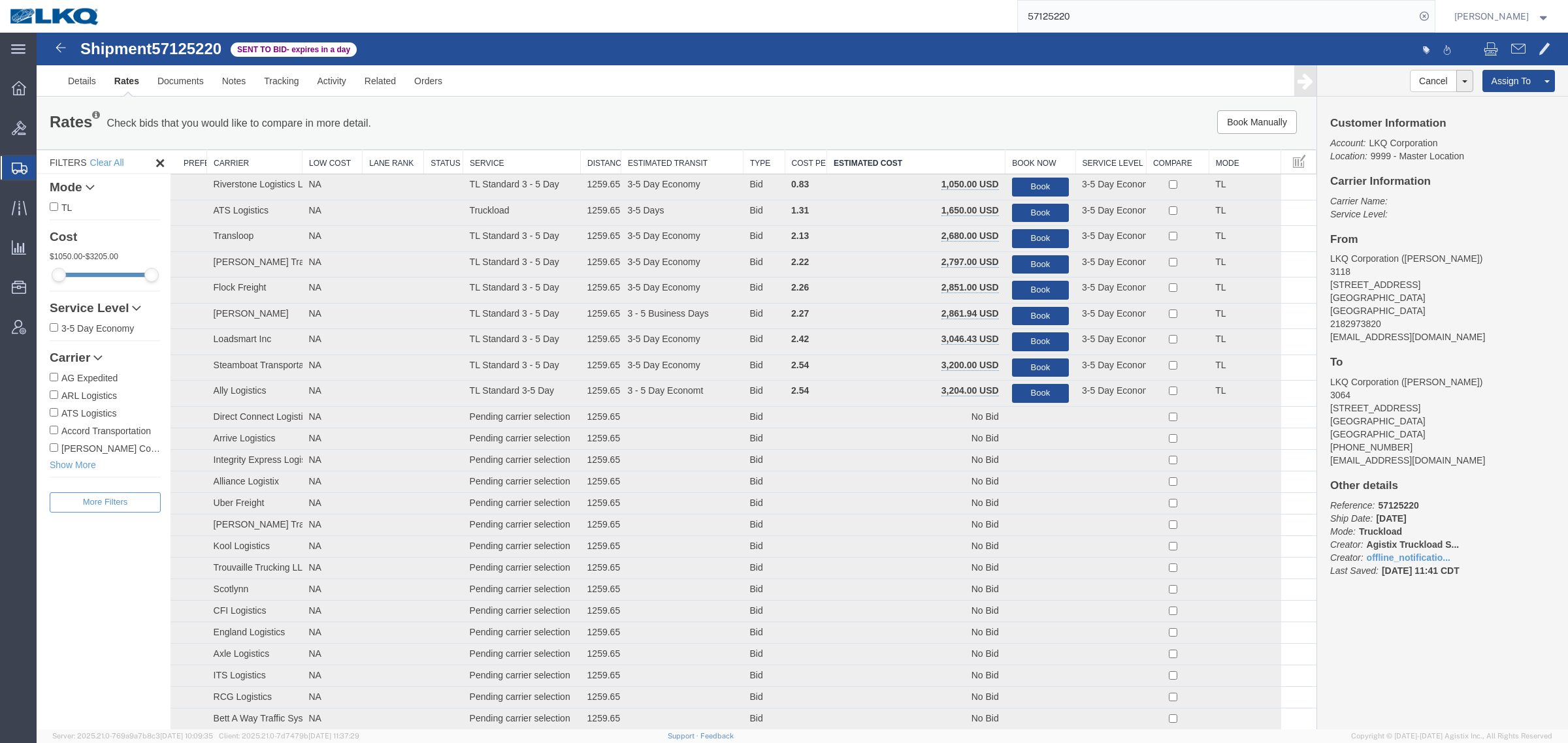
click at [706, 99] on div "Rates Check bids that you would like to compare in more detail. Compare Filter …" at bounding box center [676, 123] width 1280 height 52
click at [639, 99] on div "Rates Check bids that you would like to compare in more detail. Compare Filter …" at bounding box center [676, 123] width 1280 height 52
click at [534, 118] on div "Rates Check bids that you would like to compare in more detail. Compare Filter" at bounding box center [411, 123] width 743 height 26
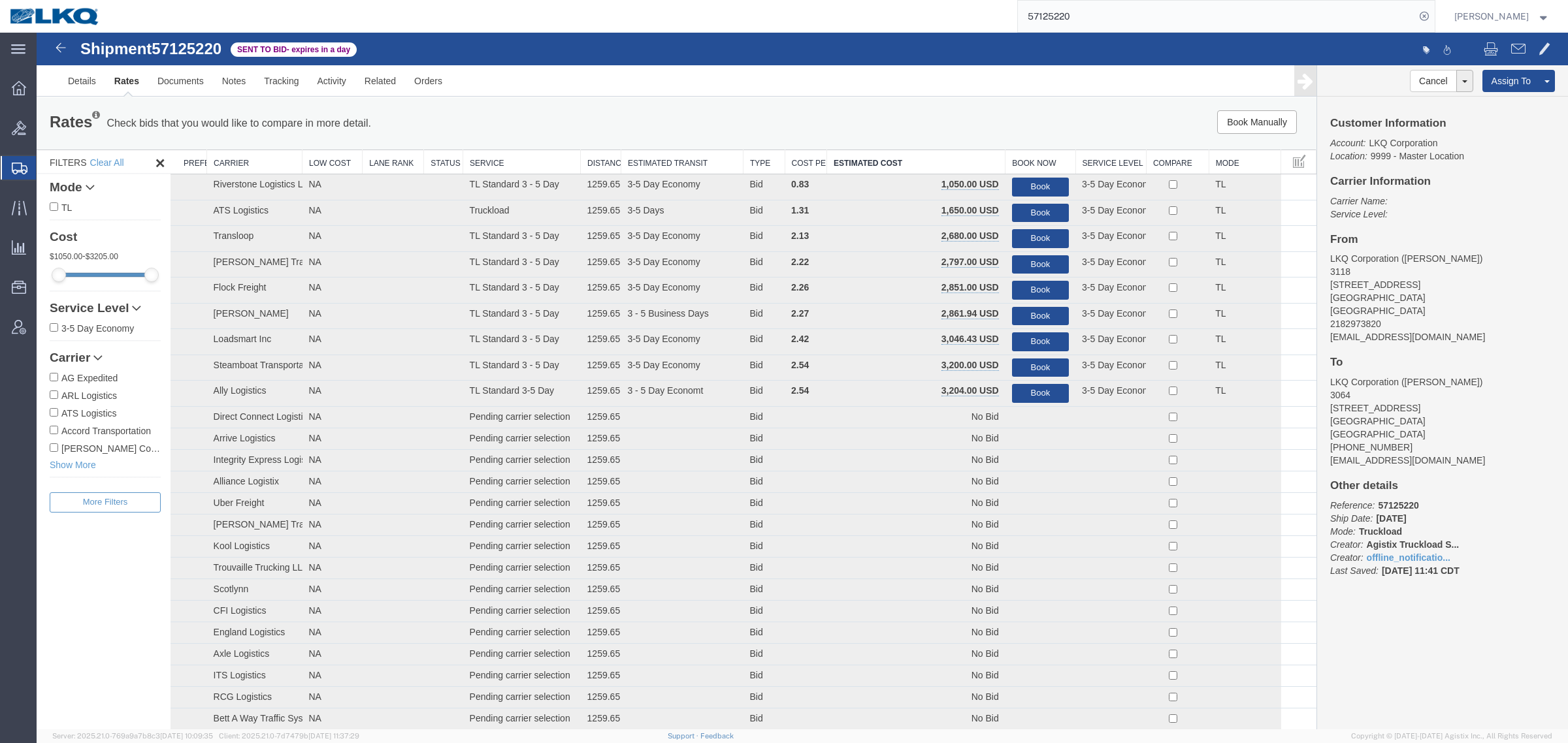
click at [612, 118] on div "Rates Check bids that you would like to compare in more detail. Compare Filter" at bounding box center [411, 123] width 743 height 26
click at [756, 107] on div "Rates Check bids that you would like to compare in more detail. Compare Filter …" at bounding box center [676, 123] width 1280 height 52
click at [842, 115] on div "Book Manually Pause Continue" at bounding box center [1047, 122] width 530 height 23
click at [857, 113] on div "Book Manually Pause Continue" at bounding box center [1047, 122] width 530 height 23
click at [857, 112] on div "Book Manually Pause Continue" at bounding box center [1047, 122] width 530 height 23
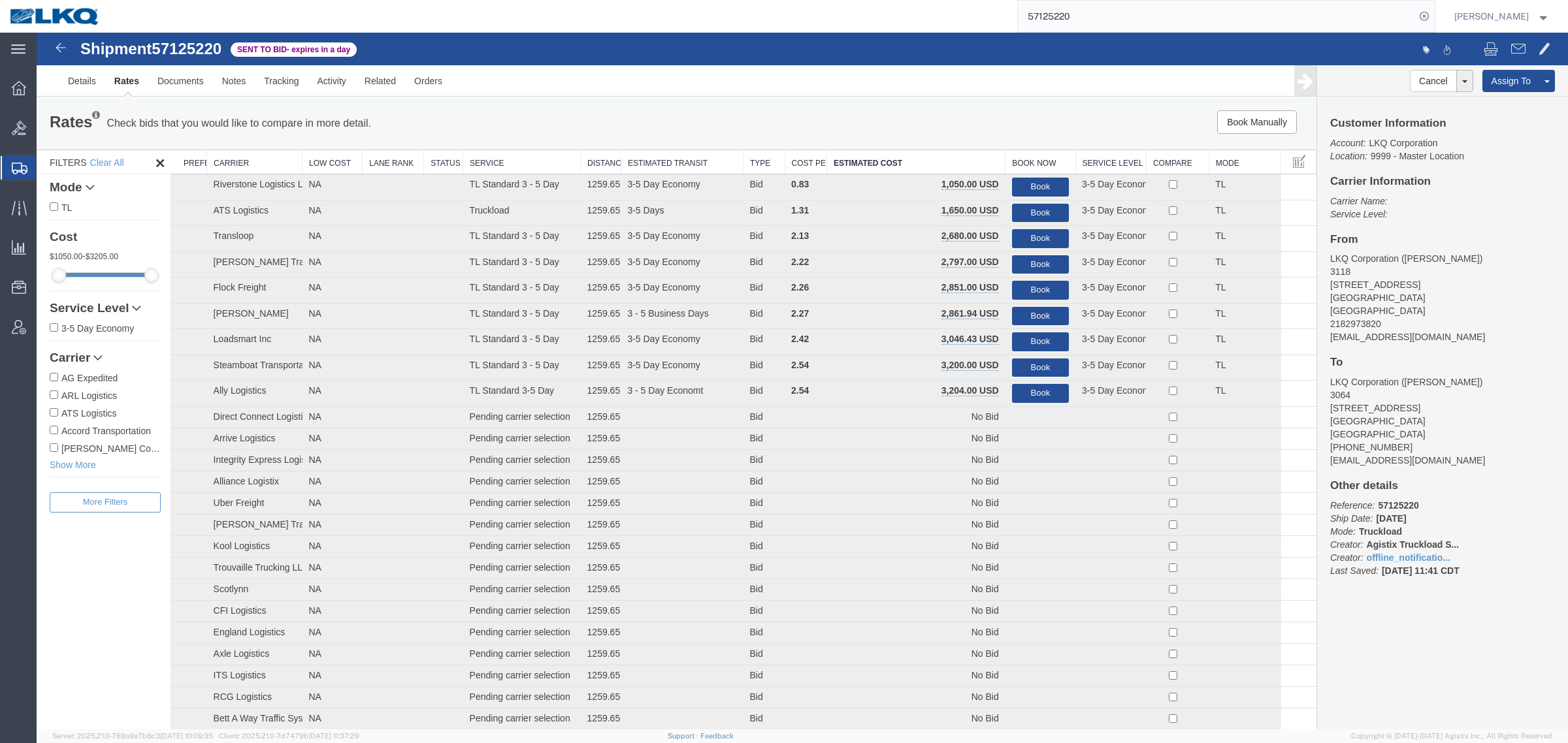
click at [894, 112] on div "Book Manually Pause Continue" at bounding box center [1047, 122] width 530 height 23
click at [918, 109] on div "Rates Check bids that you would like to compare in more detail. Compare Filter …" at bounding box center [676, 123] width 1280 height 52
click at [873, 109] on div "Rates Check bids that you would like to compare in more detail. Compare Filter …" at bounding box center [676, 123] width 1280 height 52
click at [784, 105] on div "Rates Check bids that you would like to compare in more detail. Compare Filter …" at bounding box center [676, 123] width 1280 height 52
click at [764, 102] on div "Rates Check bids that you would like to compare in more detail. Compare Filter …" at bounding box center [676, 123] width 1280 height 52
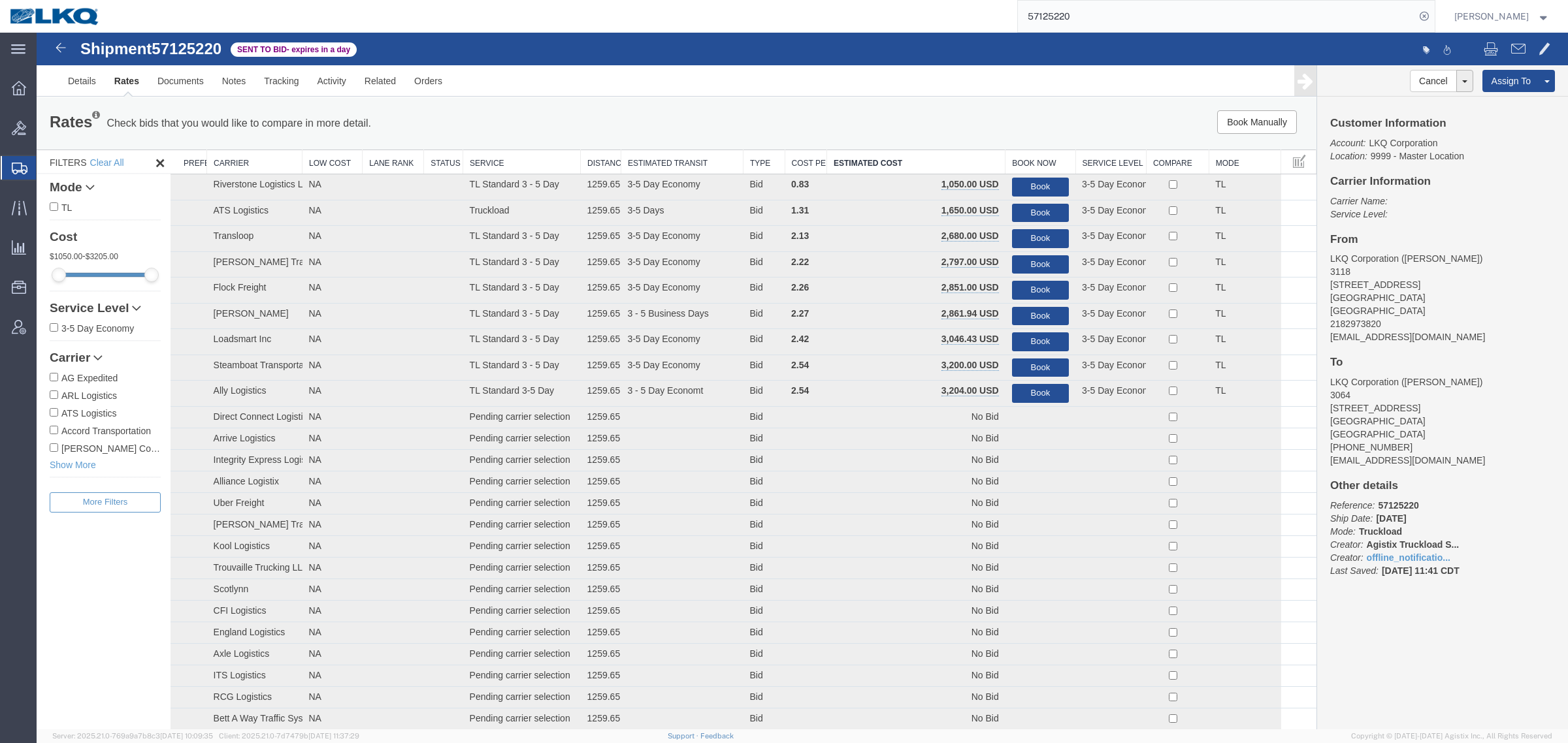
click at [722, 100] on div "Rates Check bids that you would like to compare in more detail. Compare Filter …" at bounding box center [676, 123] width 1280 height 52
click at [683, 95] on ul "Details Rates Documents Notes Tracking Activity Related Orders" at bounding box center [803, 80] width 1487 height 31
click at [595, 92] on ul "Details Rates Documents Notes Tracking Activity Related Orders" at bounding box center [803, 80] width 1487 height 31
click at [546, 92] on ul "Details Rates Documents Notes Tracking Activity Related Orders" at bounding box center [803, 80] width 1487 height 31
click at [624, 107] on div "Rates Check bids that you would like to compare in more detail. Compare Filter …" at bounding box center [676, 123] width 1280 height 52
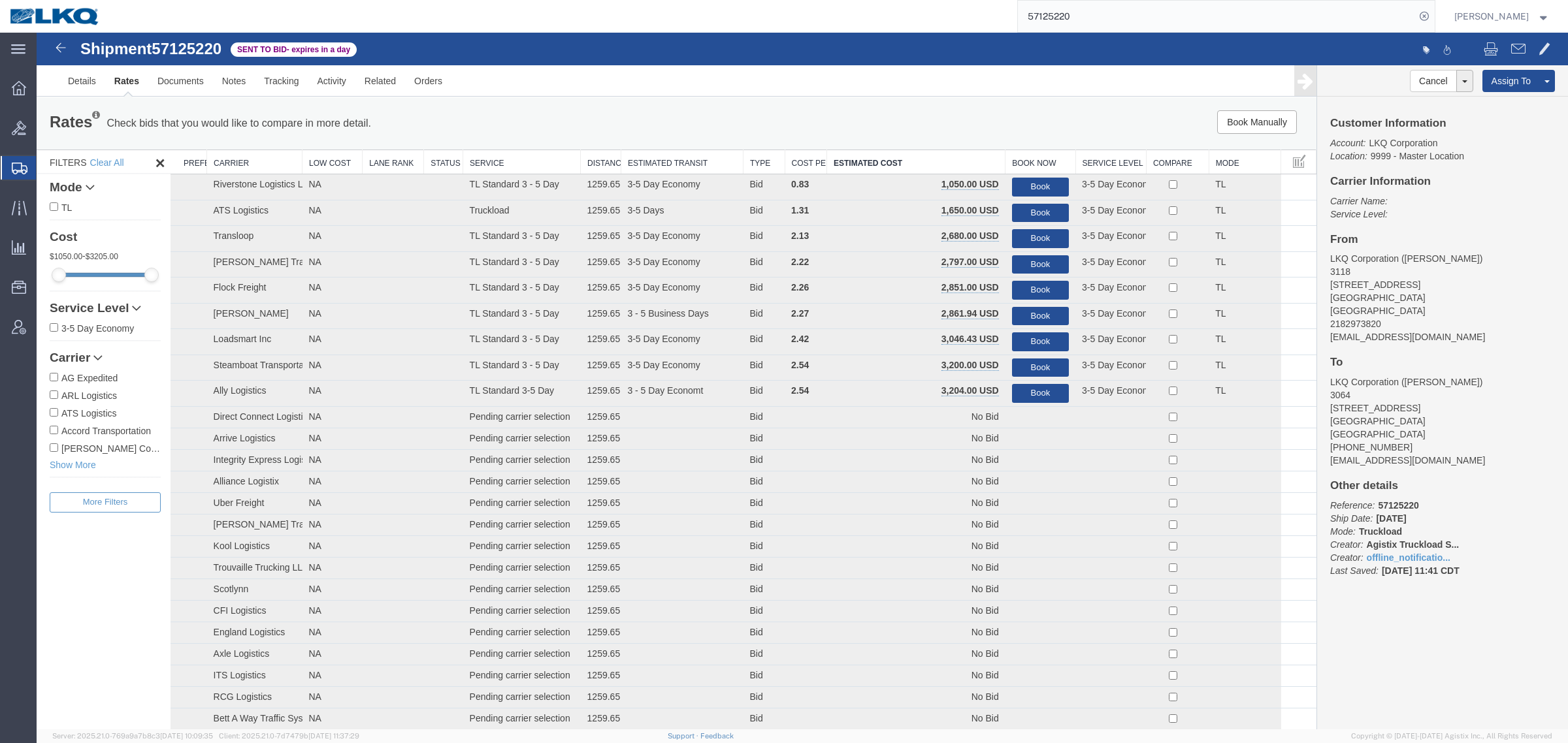
click at [707, 111] on div "Rates Check bids that you would like to compare in more detail. Compare Filter" at bounding box center [411, 123] width 743 height 26
drag, startPoint x: 748, startPoint y: 116, endPoint x: 789, endPoint y: 115, distance: 41.0
click at [749, 116] on div "Rates Check bids that you would like to compare in more detail. Compare Filter" at bounding box center [411, 123] width 743 height 26
click at [801, 118] on div "Book Manually Pause Continue" at bounding box center [1047, 122] width 530 height 23
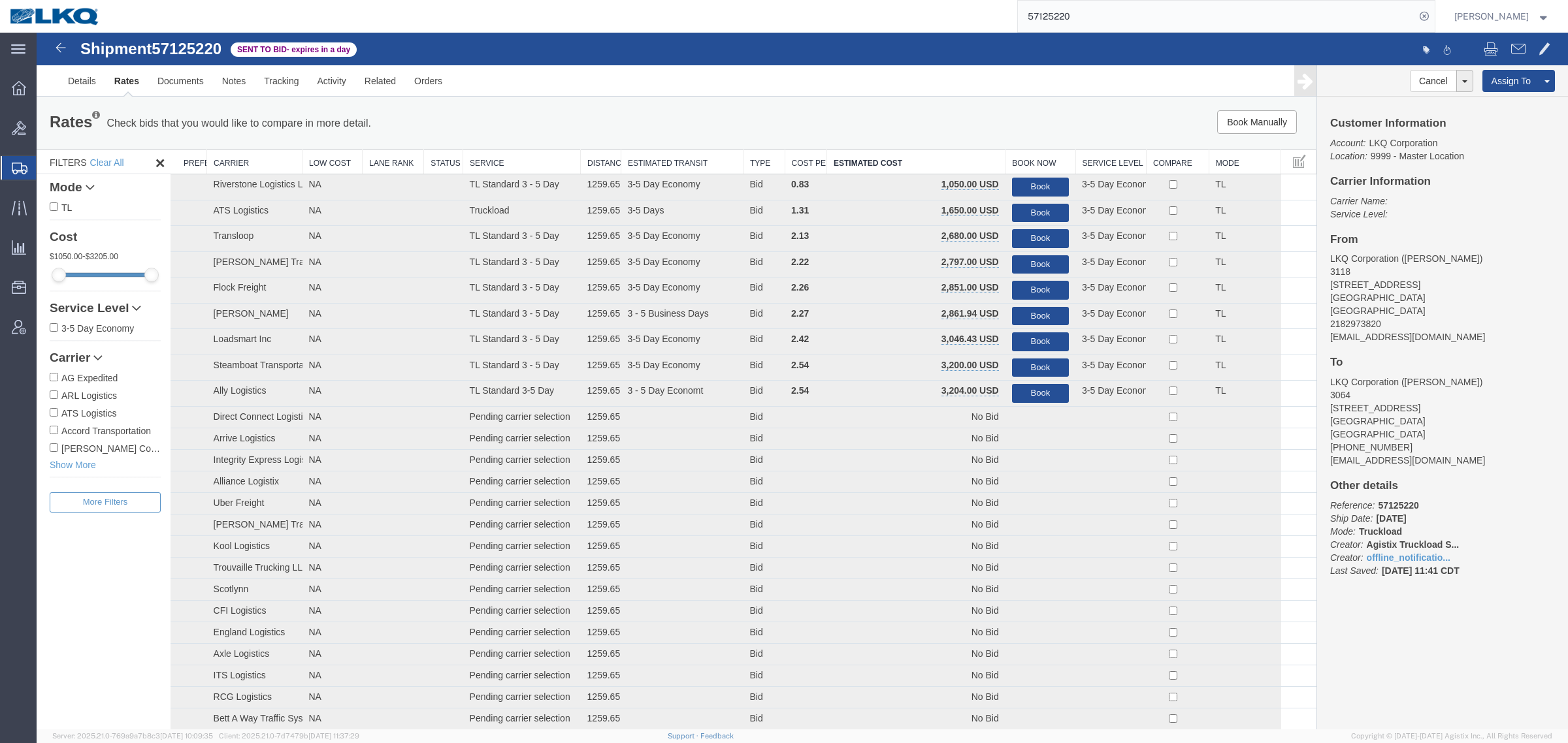
click at [847, 121] on div "Book Manually Pause Continue" at bounding box center [1047, 122] width 530 height 23
click at [895, 122] on div "Book Manually Pause Continue" at bounding box center [1047, 122] width 530 height 23
click at [530, 127] on div "Rates Check bids that you would like to compare in more detail. Compare Filter" at bounding box center [411, 123] width 743 height 26
click at [439, 122] on div "Rates Check bids that you would like to compare in more detail. Compare Filter" at bounding box center [411, 123] width 743 height 26
click at [387, 122] on div "Rates Check bids that you would like to compare in more detail. Compare Filter" at bounding box center [411, 123] width 743 height 26
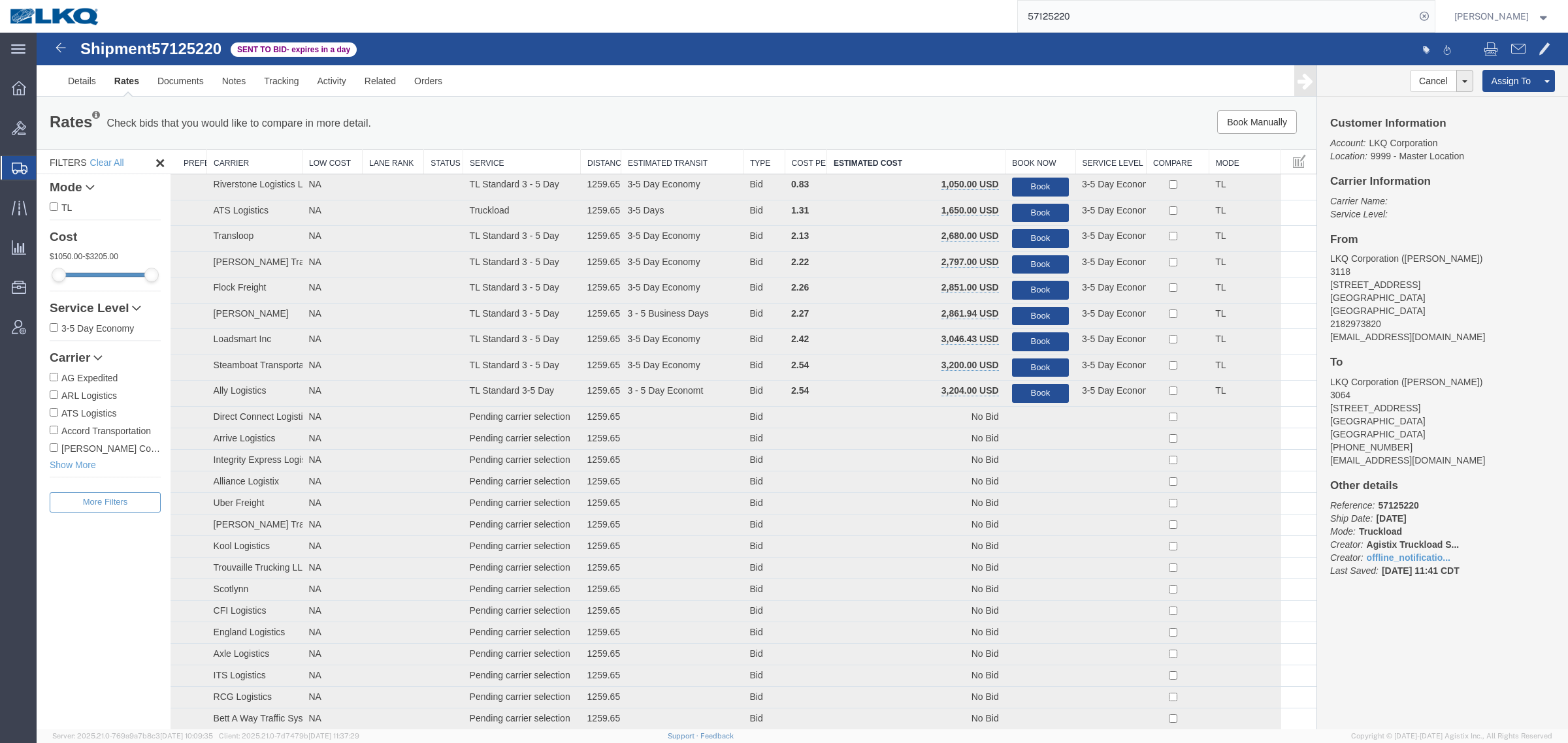
click at [1504, 436] on address "LKQ Corporation (Matthew Kinard) 3064 1700 Westgate Pkwy SW Atlanta, GA 30336 U…" at bounding box center [1443, 421] width 225 height 91
click at [223, 78] on link "Notes" at bounding box center [234, 81] width 43 height 31
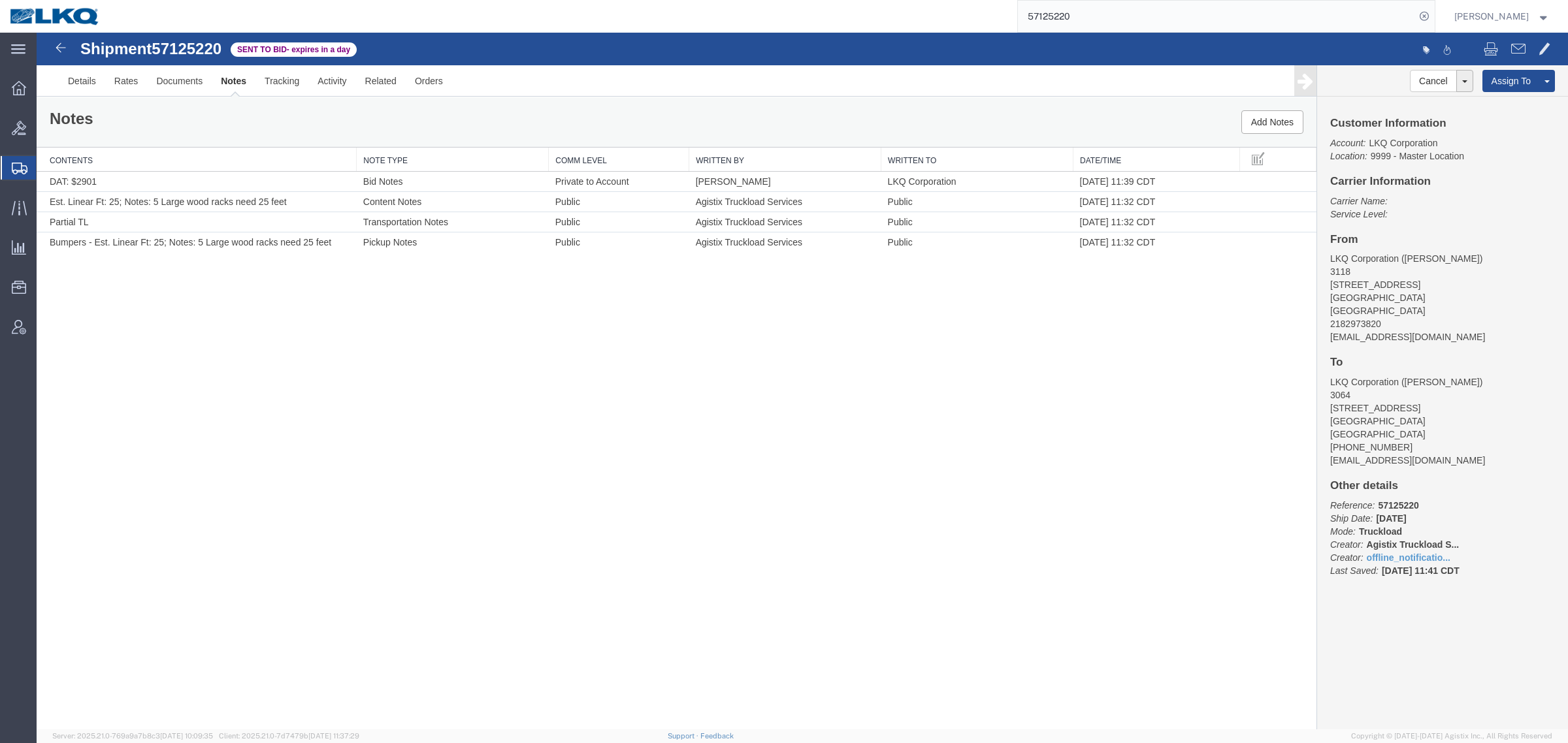
click at [145, 519] on div "Shipment 57125220 4 of 4 Sent to Bid - expires in a day Details Rates Documents…" at bounding box center [802, 381] width 1532 height 697
click at [129, 273] on div "Shipment 57125220 4 of 4 Sent to Bid - expires in a day Details Rates Documents…" at bounding box center [802, 381] width 1532 height 697
click at [150, 130] on div "Notes Add Notes" at bounding box center [676, 122] width 1280 height 50
click at [231, 315] on div "Shipment 57125220 4 of 4 Sent to Bid - expires in a day Details Rates Documents…" at bounding box center [802, 381] width 1532 height 697
click at [145, 119] on div "Notes Add Notes" at bounding box center [676, 122] width 1280 height 50
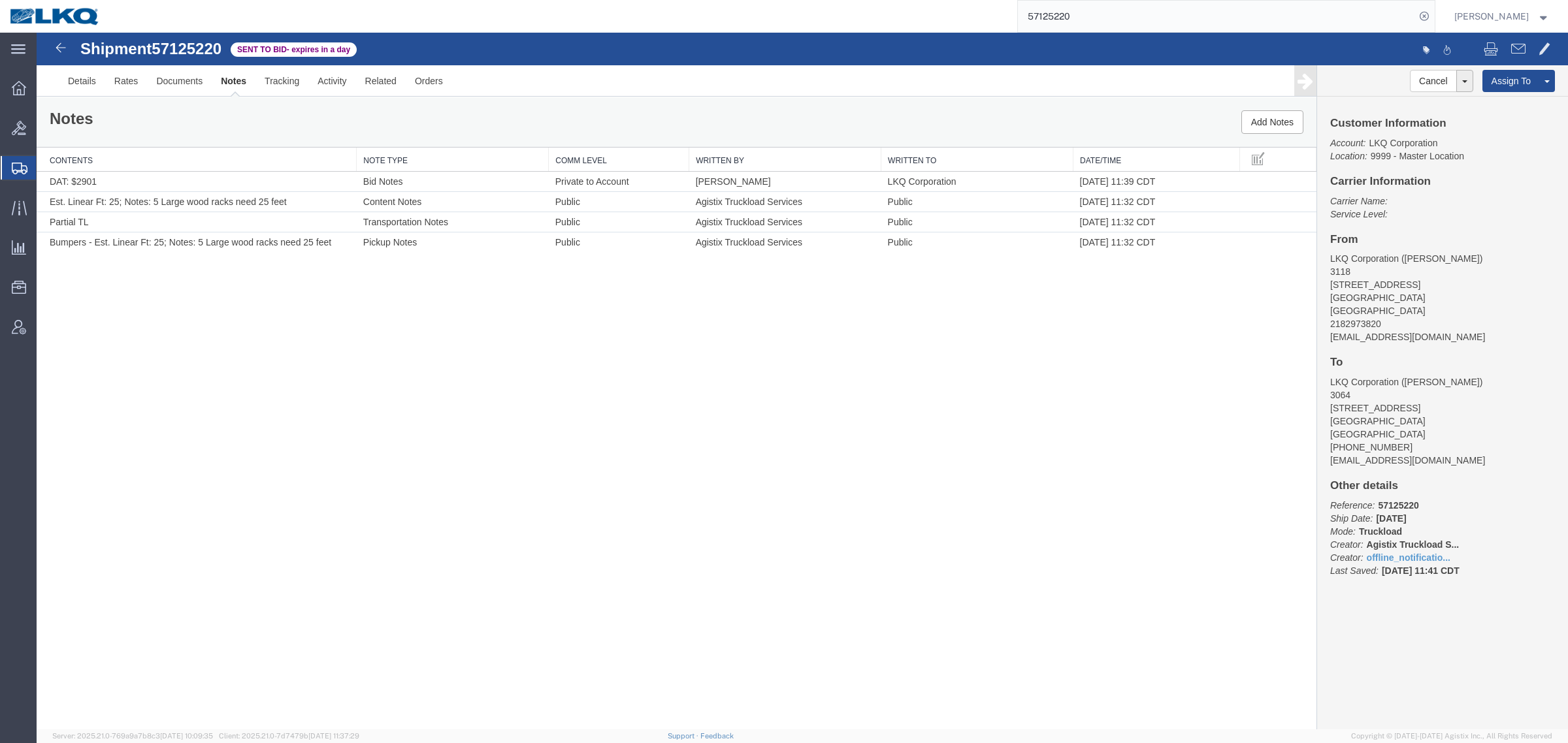
click at [105, 108] on div "Notes Add Notes" at bounding box center [676, 122] width 1280 height 50
click at [160, 295] on div "Shipment 57125220 4 of 4 Sent to Bid - expires in a day Details Rates Documents…" at bounding box center [802, 381] width 1532 height 697
click at [759, 570] on div "Shipment 57125220 4 of 4 Sent to Bid - expires in a day Details Rates Documents…" at bounding box center [802, 381] width 1532 height 697
click at [761, 569] on div "Shipment 57125220 4 of 4 Sent to Bid - expires in a day Details Rates Documents…" at bounding box center [802, 381] width 1532 height 697
drag, startPoint x: 900, startPoint y: 568, endPoint x: 911, endPoint y: 581, distance: 17.0
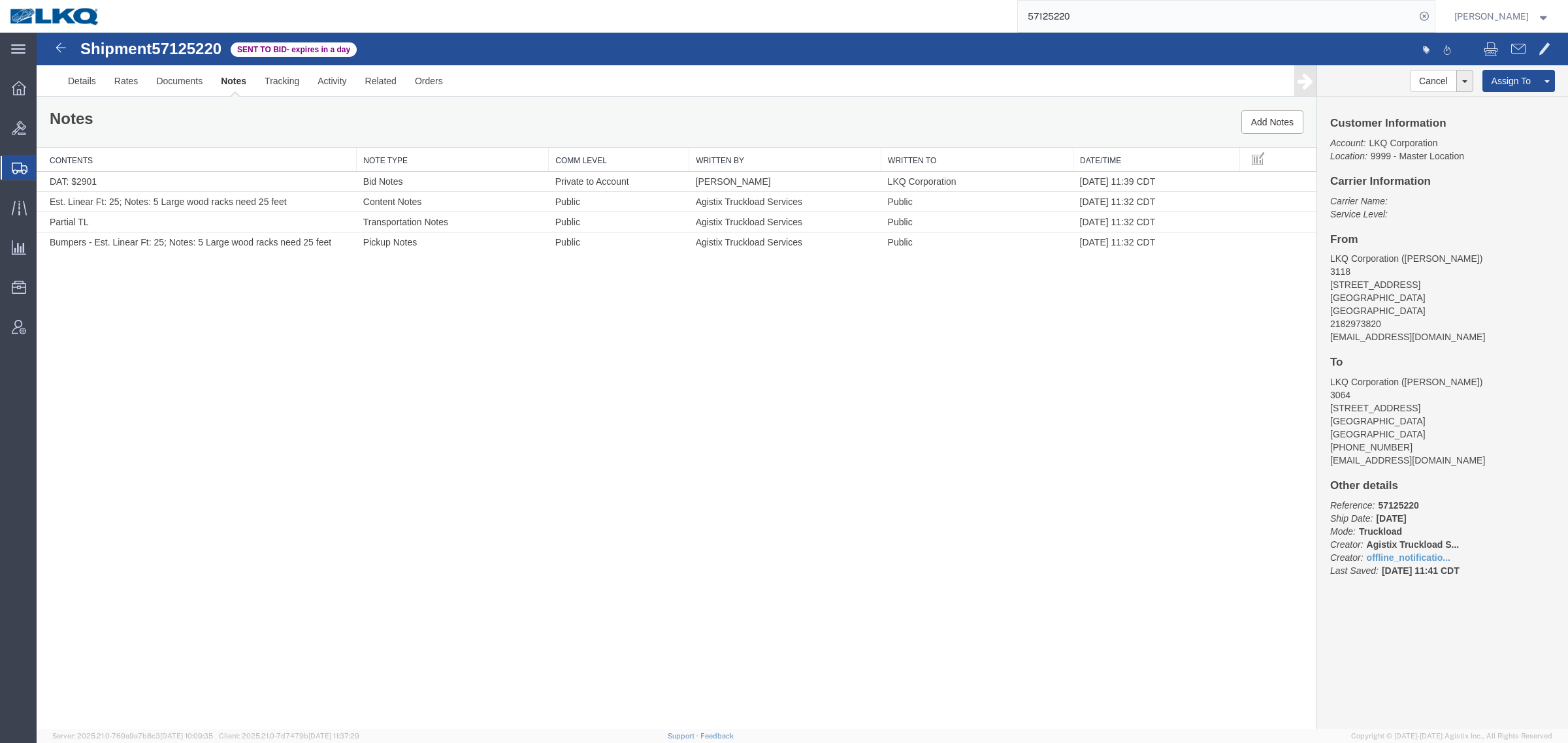
click at [901, 568] on div "Shipment 57125220 4 of 4 Sent to Bid - expires in a day Details Rates Documents…" at bounding box center [802, 381] width 1532 height 697
click at [750, 508] on div "Shipment 57125220 4 of 4 Sent to Bid - expires in a day Details Rates Documents…" at bounding box center [802, 381] width 1532 height 697
click at [807, 591] on div "Shipment 57125220 4 of 4 Sent to Bid - expires in a day Details Rates Documents…" at bounding box center [802, 381] width 1532 height 697
drag, startPoint x: 936, startPoint y: 602, endPoint x: 636, endPoint y: 558, distance: 303.2
click at [934, 602] on div "Shipment 57125220 4 of 4 Sent to Bid - expires in a day Details Rates Documents…" at bounding box center [802, 381] width 1532 height 697
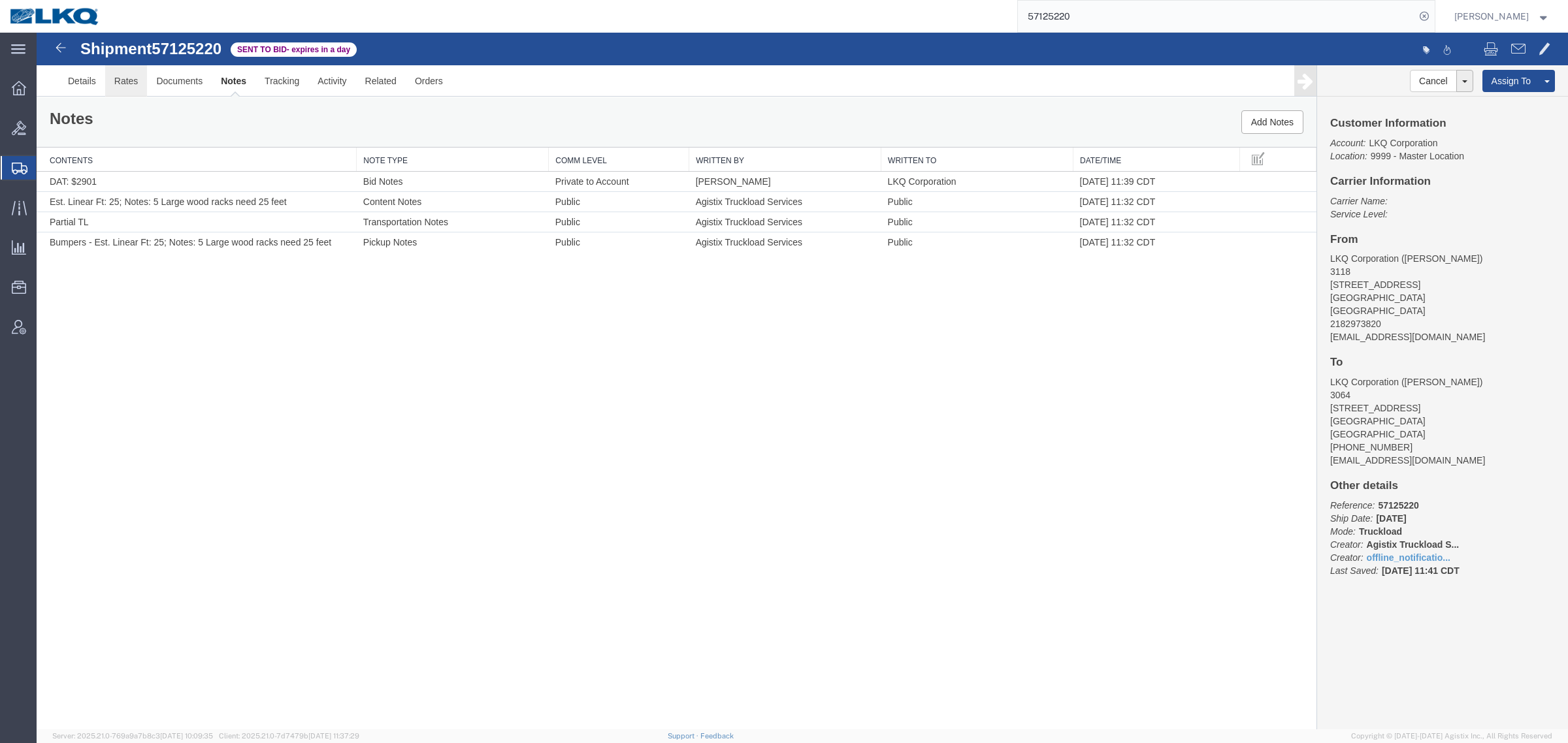
click at [139, 75] on link "Rates" at bounding box center [127, 81] width 43 height 31
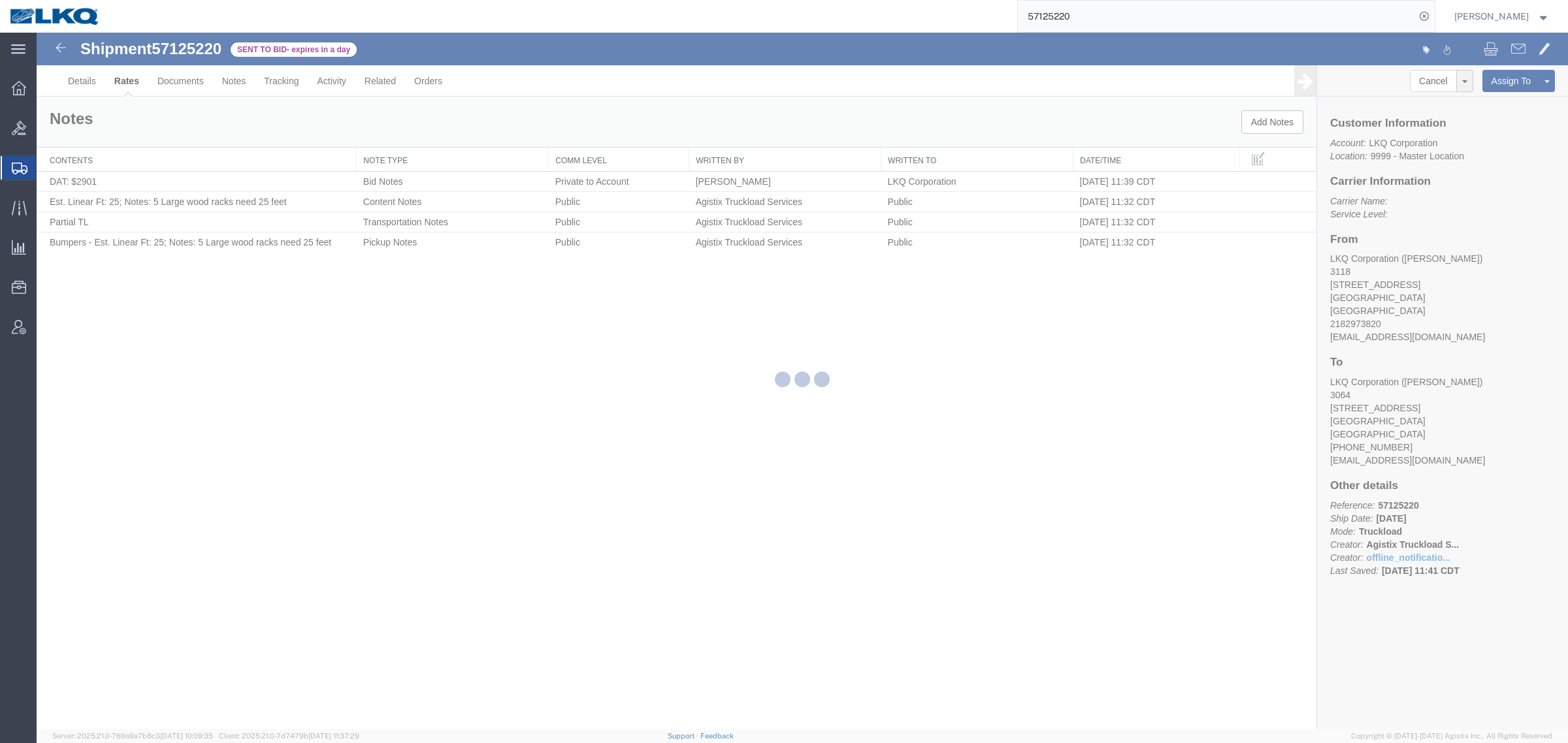
click at [843, 451] on div at bounding box center [802, 381] width 1532 height 697
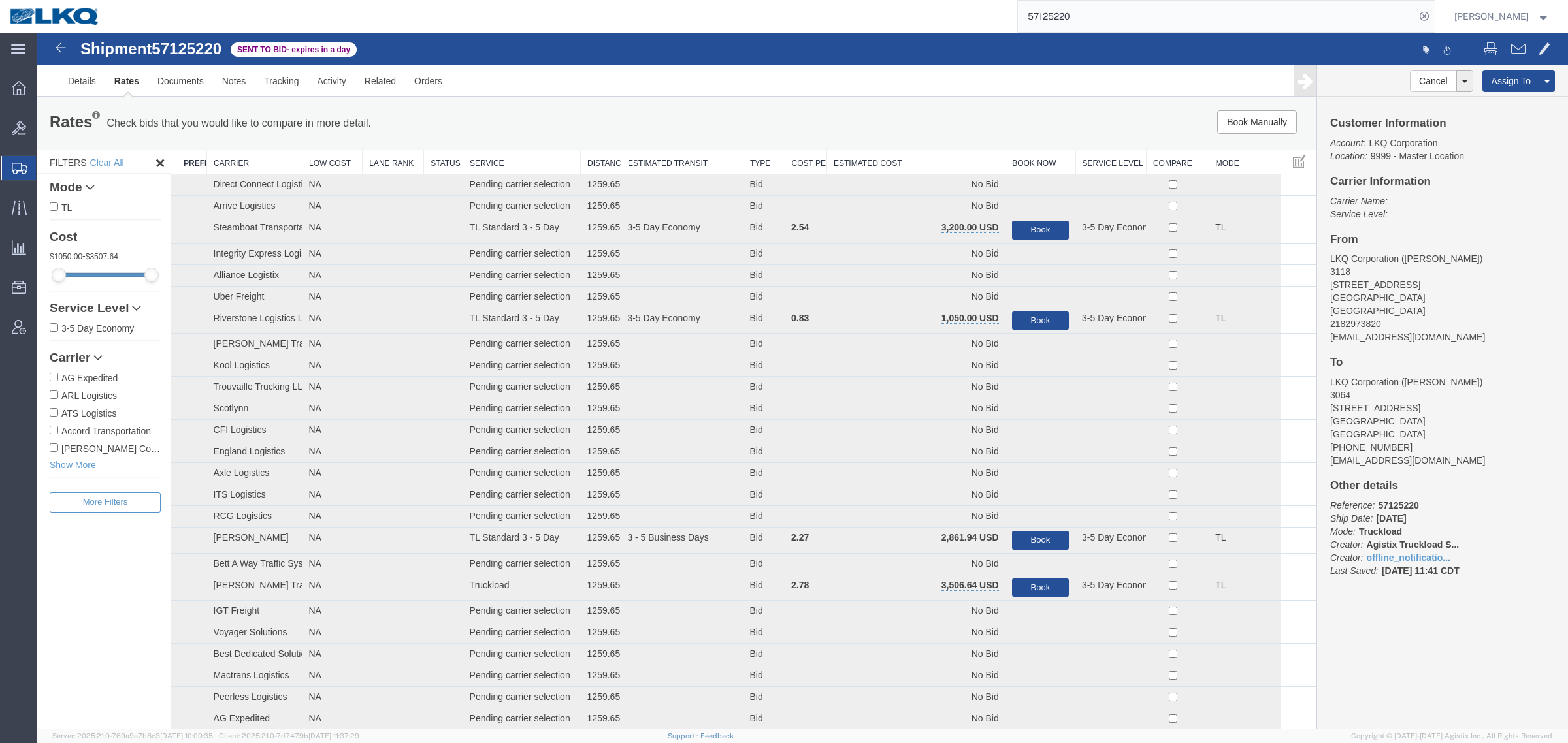
click at [906, 159] on th "Estimated Cost" at bounding box center [916, 162] width 178 height 24
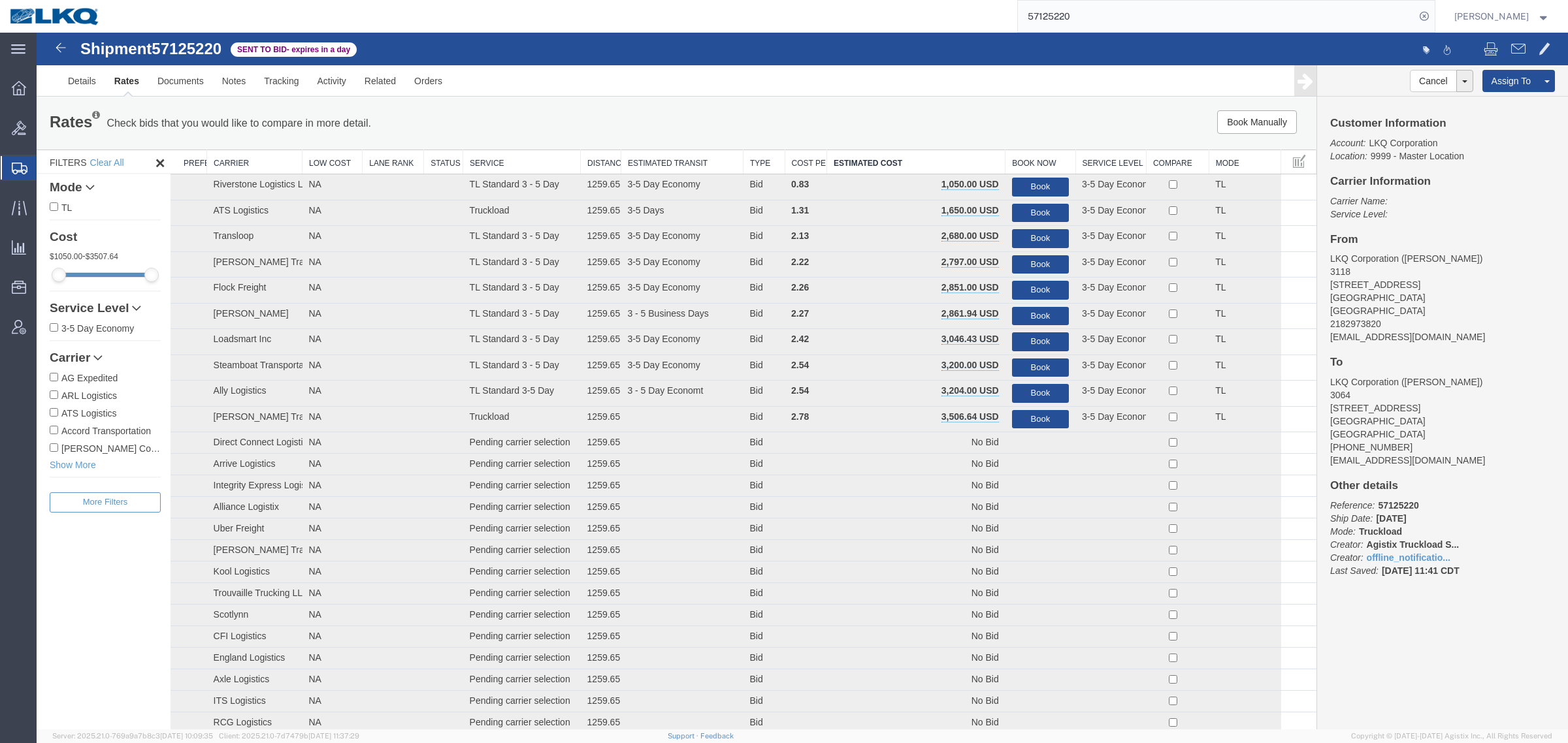
click at [879, 117] on div "Book Manually Pause Continue" at bounding box center [1047, 122] width 530 height 23
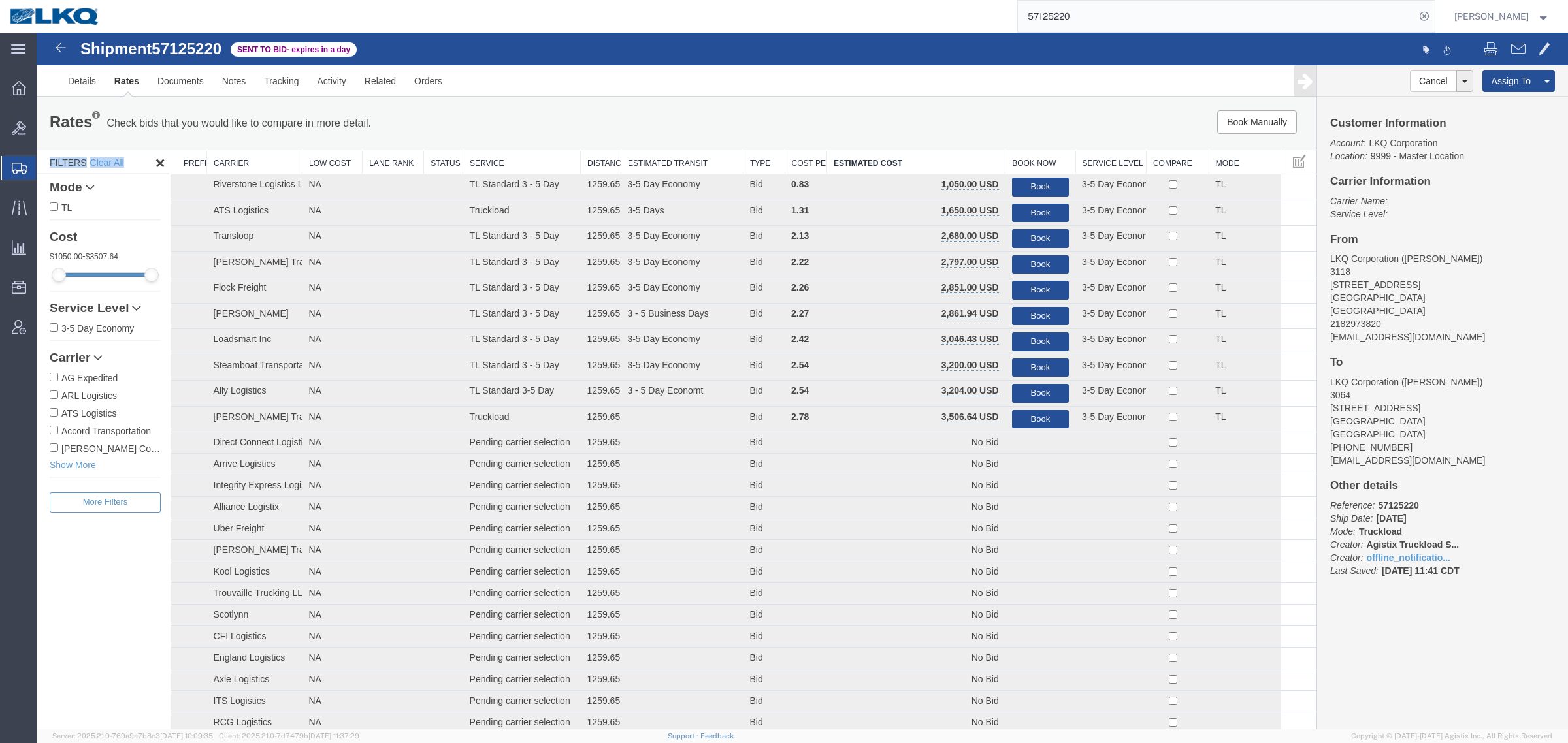
click at [879, 117] on div "Book Manually Pause Continue" at bounding box center [1047, 122] width 530 height 23
click at [877, 117] on div "Book Manually Pause Continue" at bounding box center [1047, 122] width 530 height 23
click at [876, 115] on div "Book Manually Pause Continue" at bounding box center [1047, 122] width 530 height 23
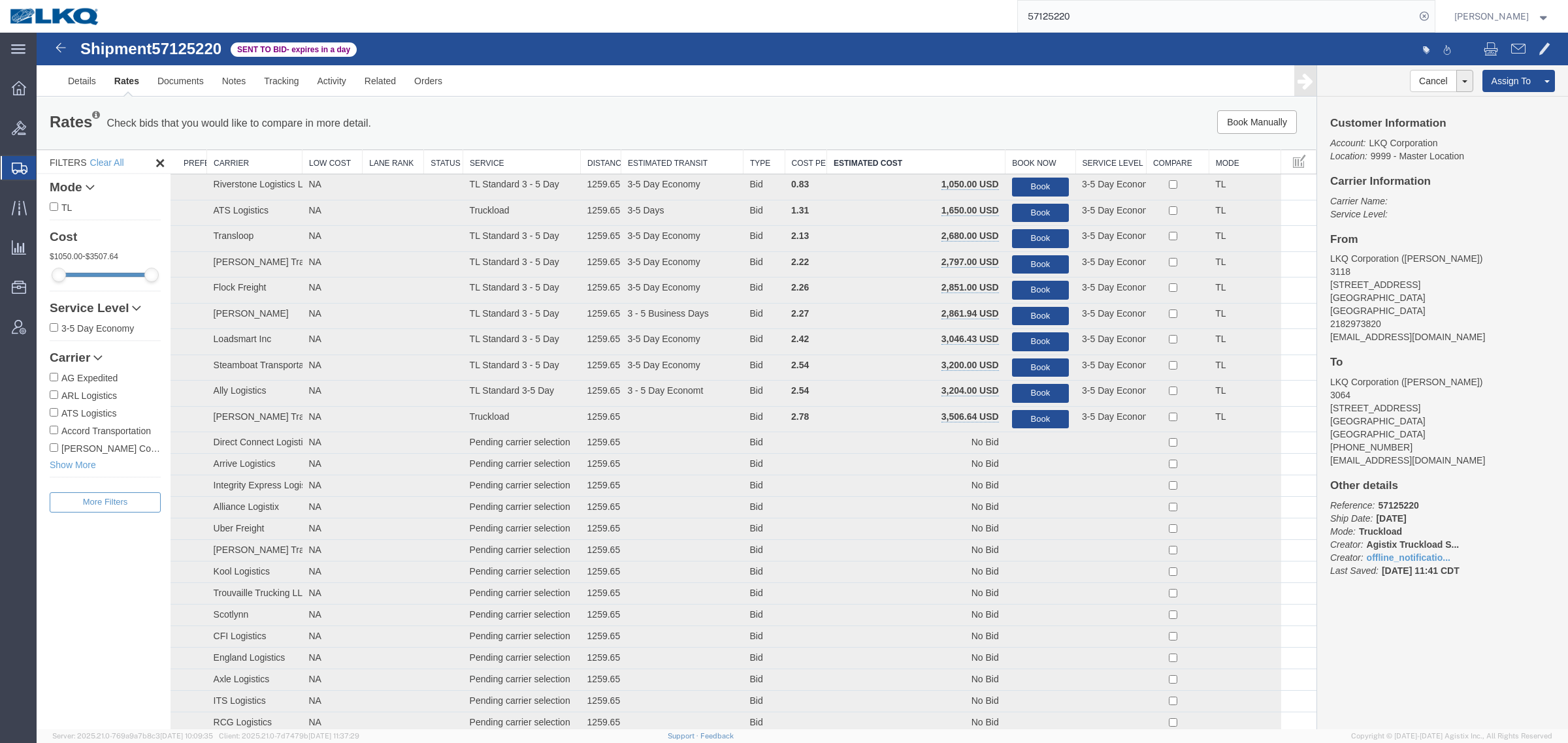
click at [876, 115] on div "Book Manually Pause Continue" at bounding box center [1047, 122] width 530 height 23
click at [221, 90] on link "Notes" at bounding box center [234, 81] width 43 height 31
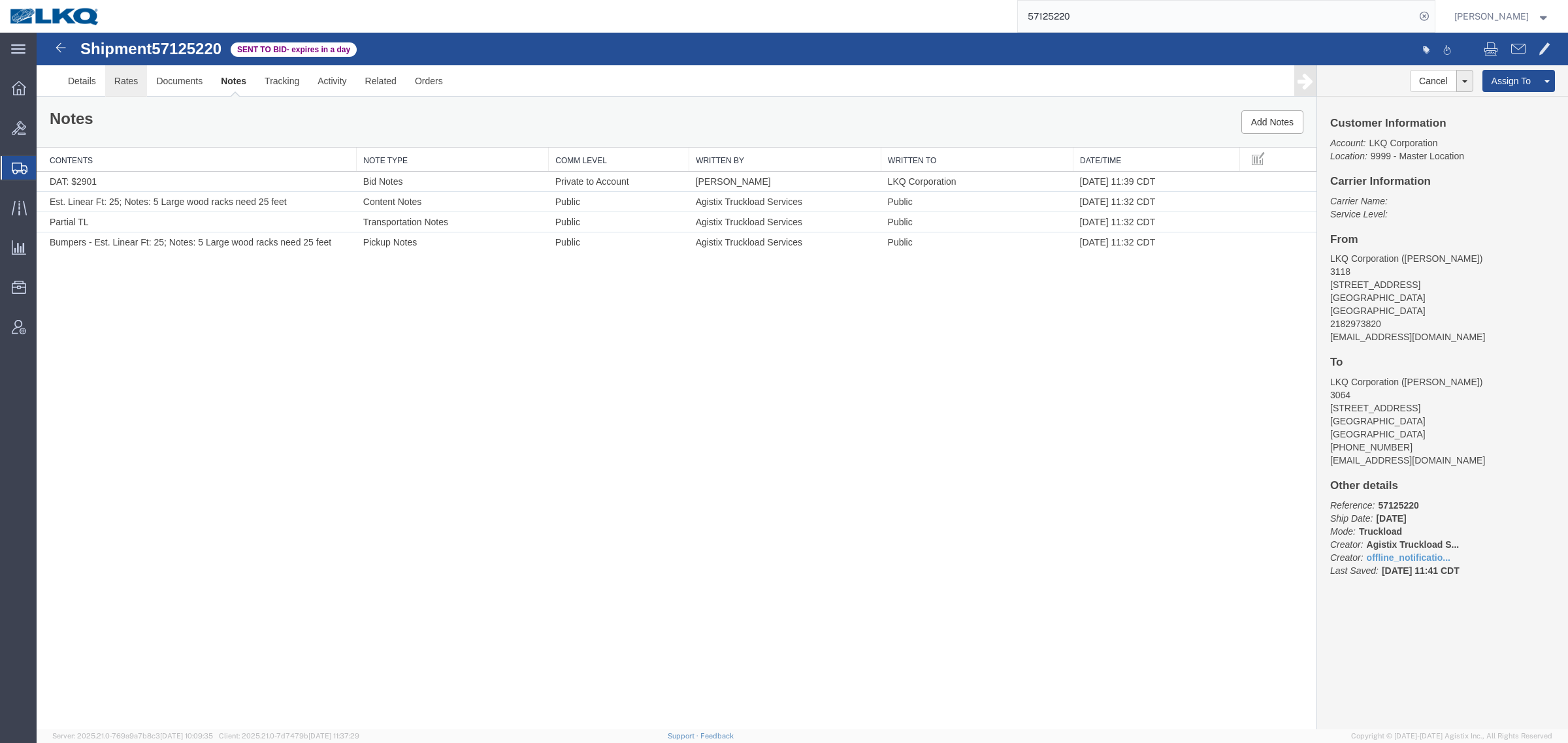
click at [140, 90] on link "Rates" at bounding box center [127, 81] width 43 height 31
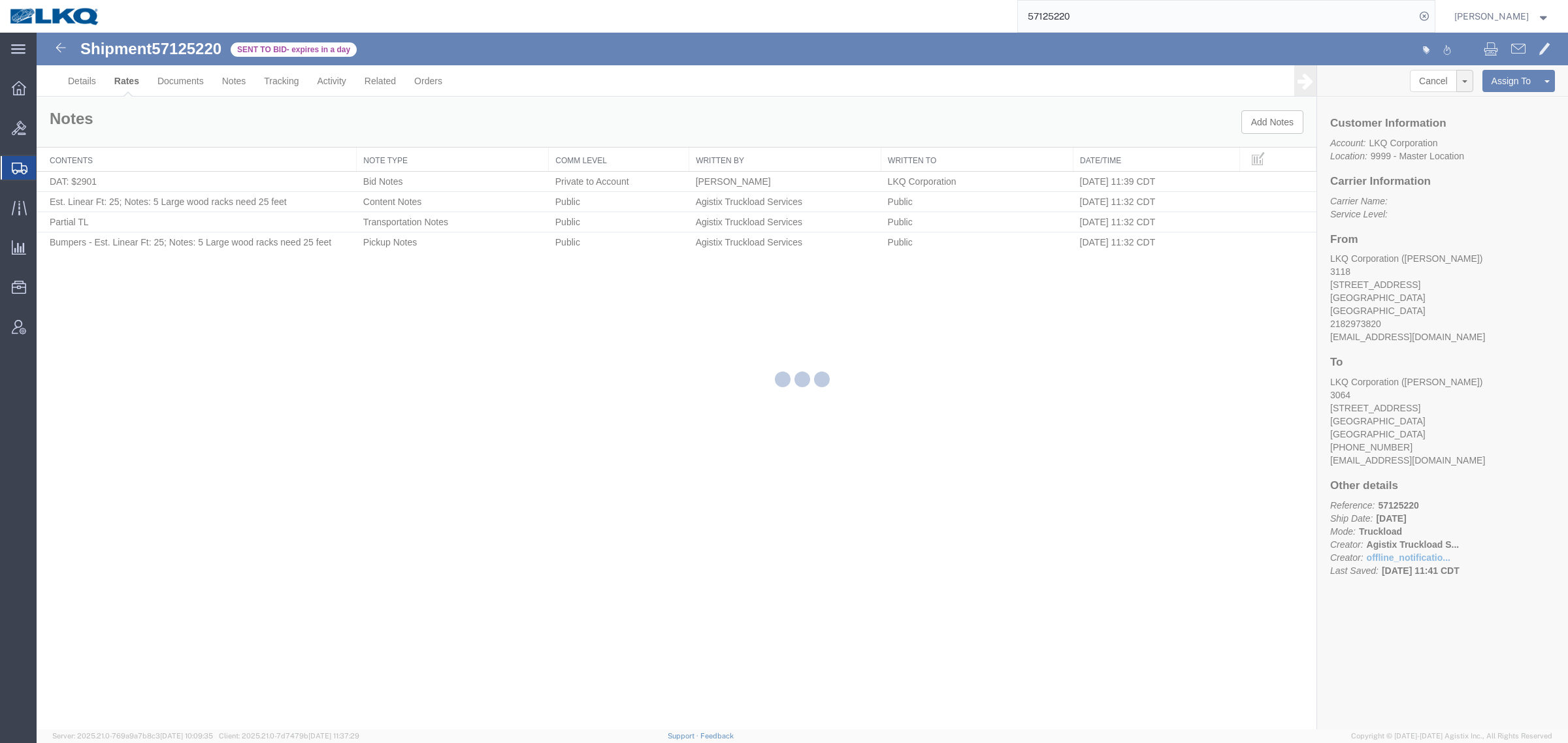
click at [788, 584] on div at bounding box center [802, 381] width 1532 height 697
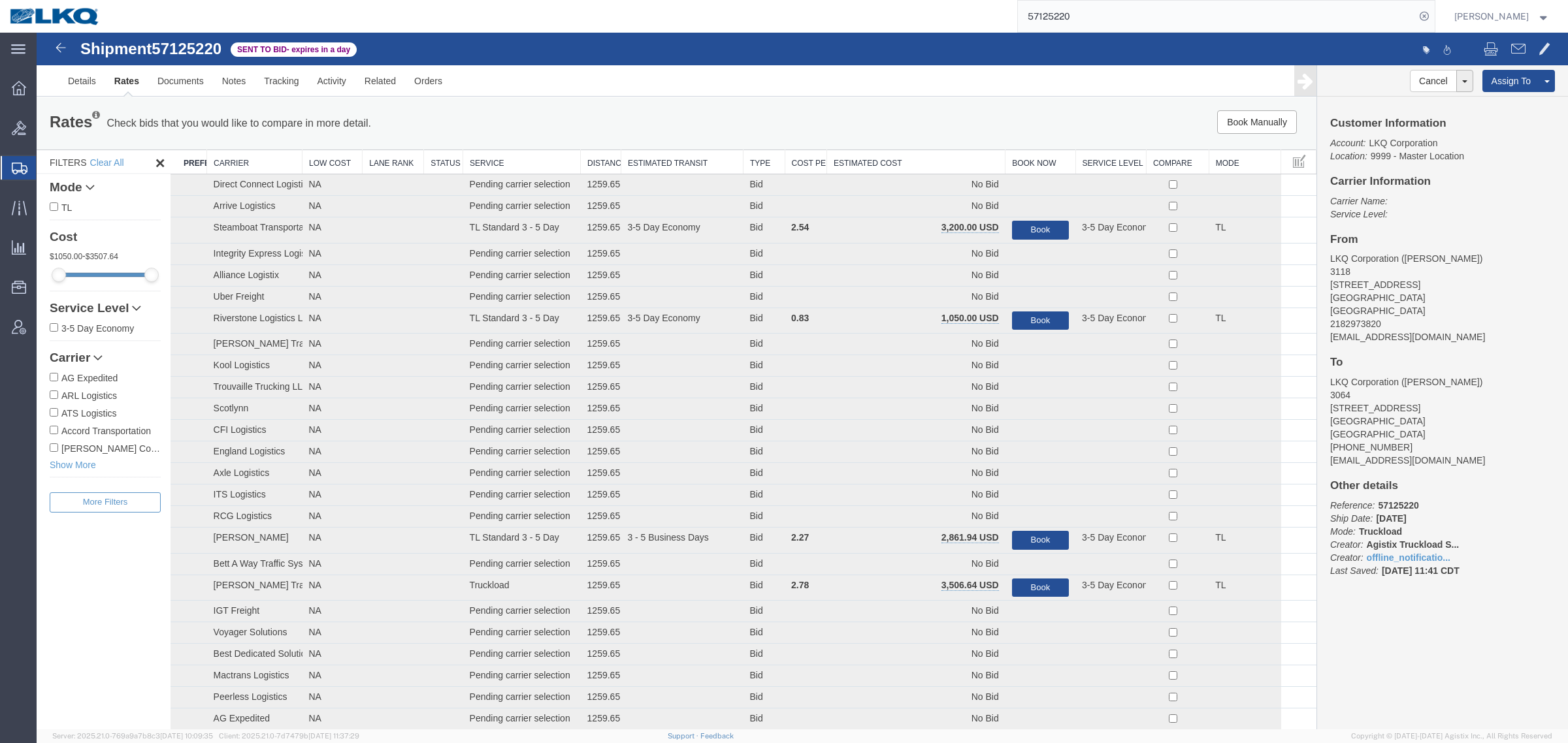
click at [1437, 654] on div "Cancel Withdraw Bid Extend Bid Assign To Clone Shipment Save As Template Custom…" at bounding box center [1443, 397] width 251 height 664
click at [883, 162] on th "Estimated Cost" at bounding box center [916, 162] width 178 height 24
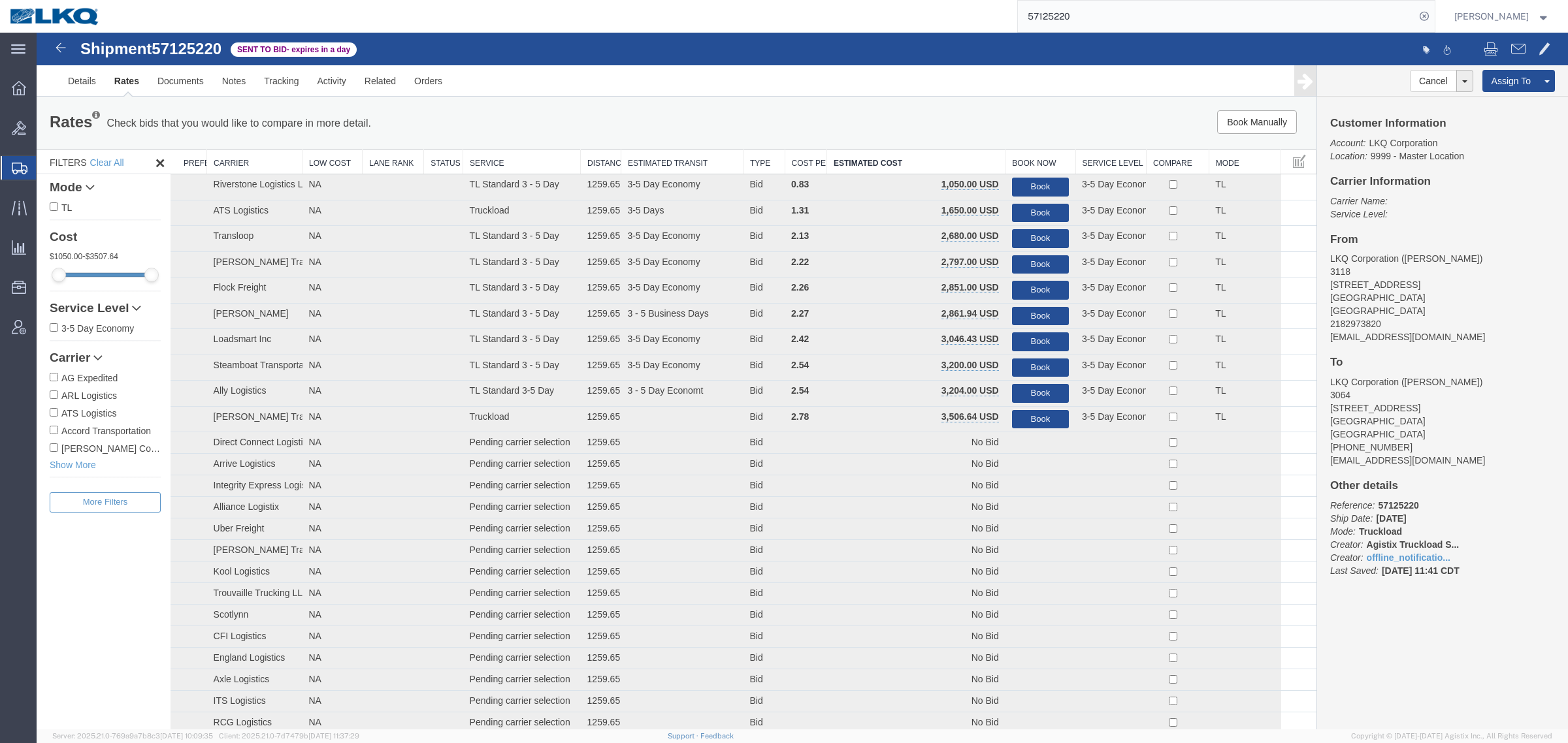
click at [890, 126] on div "Book Manually Pause Continue" at bounding box center [1047, 122] width 530 height 23
click at [1433, 377] on address "LKQ Corporation (Matthew Kinard) 3064 1700 Westgate Pkwy SW Atlanta, GA 30336 U…" at bounding box center [1443, 421] width 225 height 91
click at [122, 78] on link "Rates" at bounding box center [127, 81] width 43 height 31
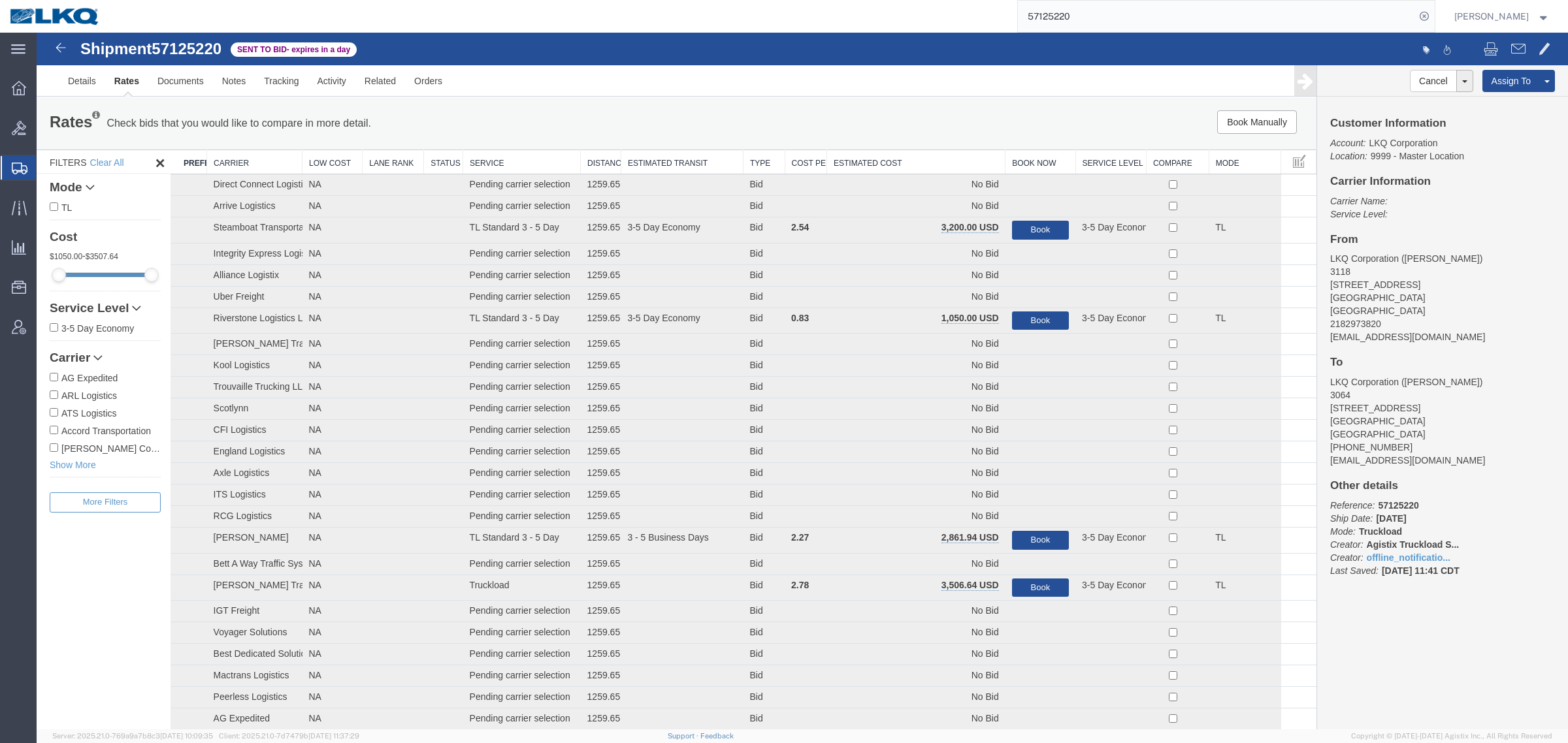
click at [892, 157] on th "Estimated Cost" at bounding box center [916, 162] width 178 height 24
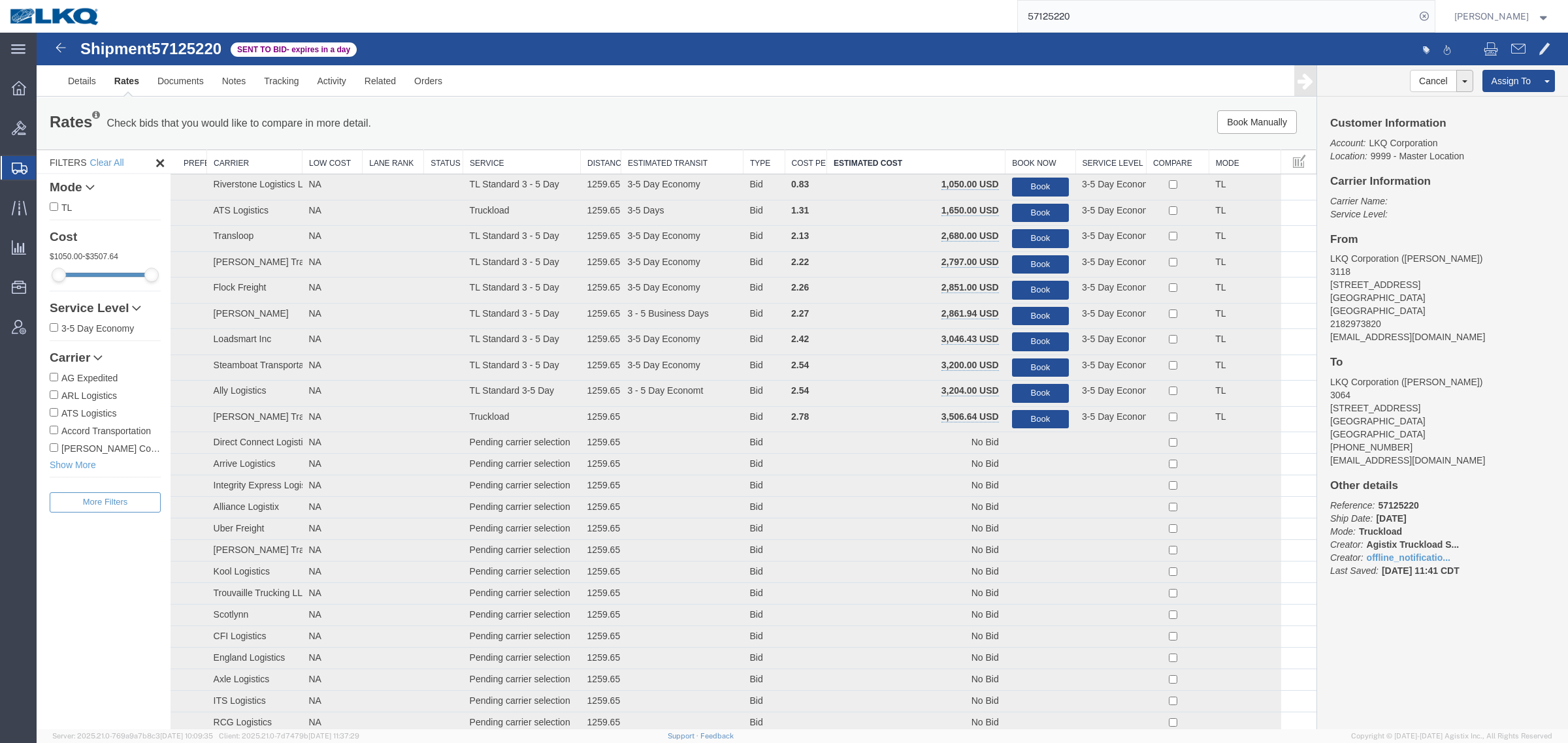
click at [864, 109] on div "Rates Check bids that you would like to compare in more detail. Compare Filter …" at bounding box center [676, 123] width 1280 height 52
click at [652, 89] on ul "Details Rates Documents Notes Tracking Activity Related Orders" at bounding box center [803, 80] width 1487 height 31
click at [132, 79] on link "Rates" at bounding box center [127, 81] width 43 height 31
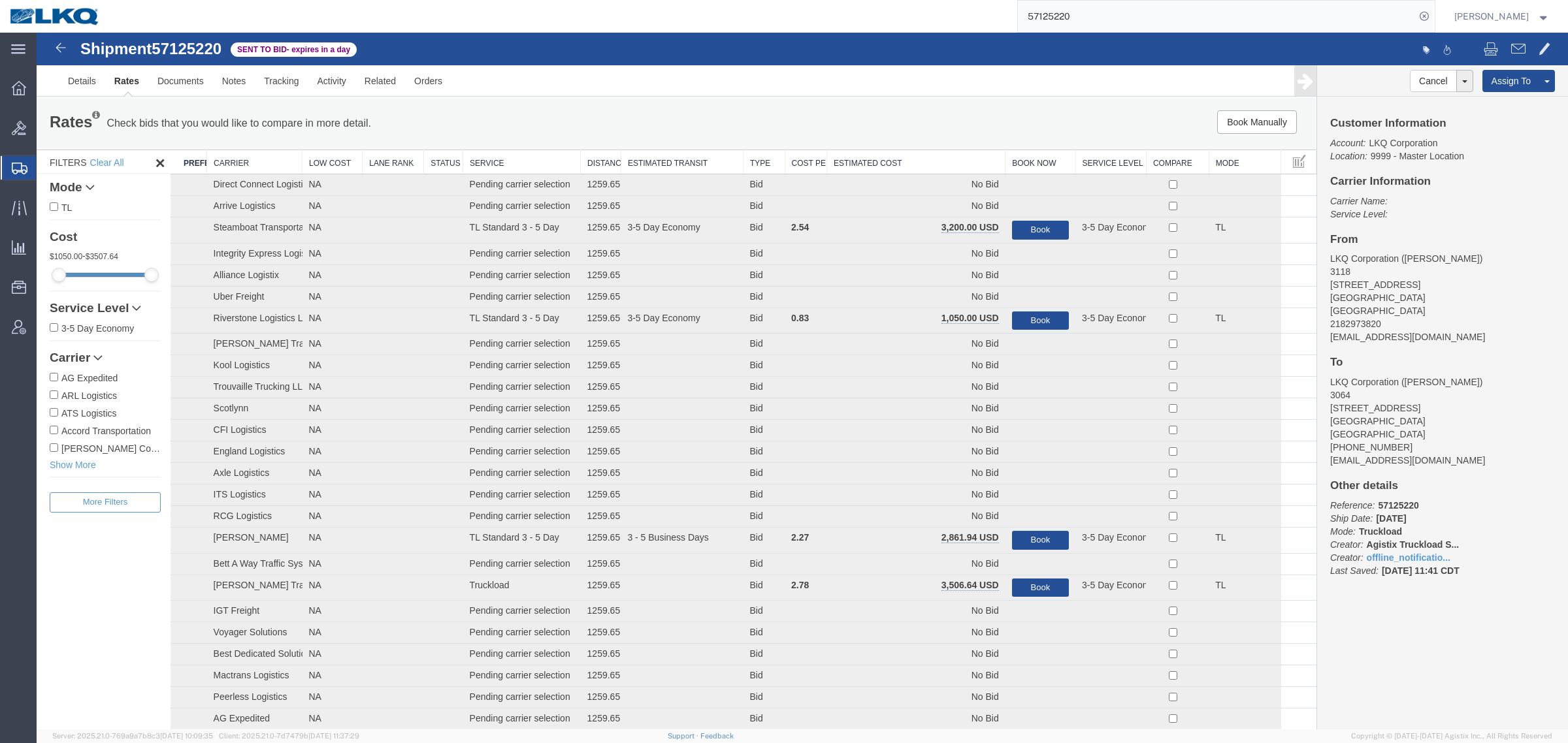
click at [906, 157] on th "Estimated Cost" at bounding box center [916, 162] width 178 height 24
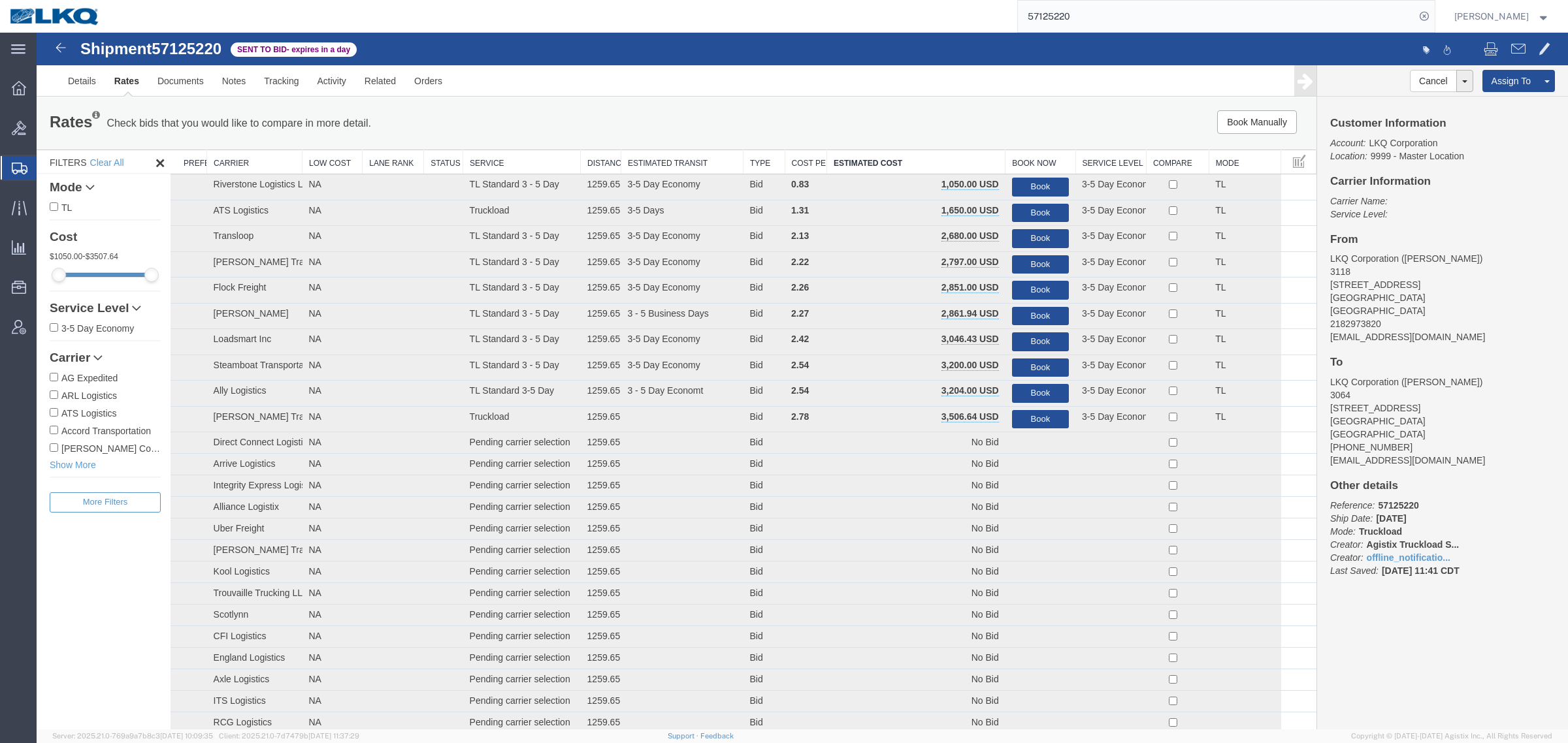
click at [874, 95] on ul "Details Rates Documents Notes Tracking Activity Related Orders" at bounding box center [803, 80] width 1487 height 31
click at [1064, 103] on div "Rates Check bids that you would like to compare in more detail. Compare Filter …" at bounding box center [676, 123] width 1280 height 52
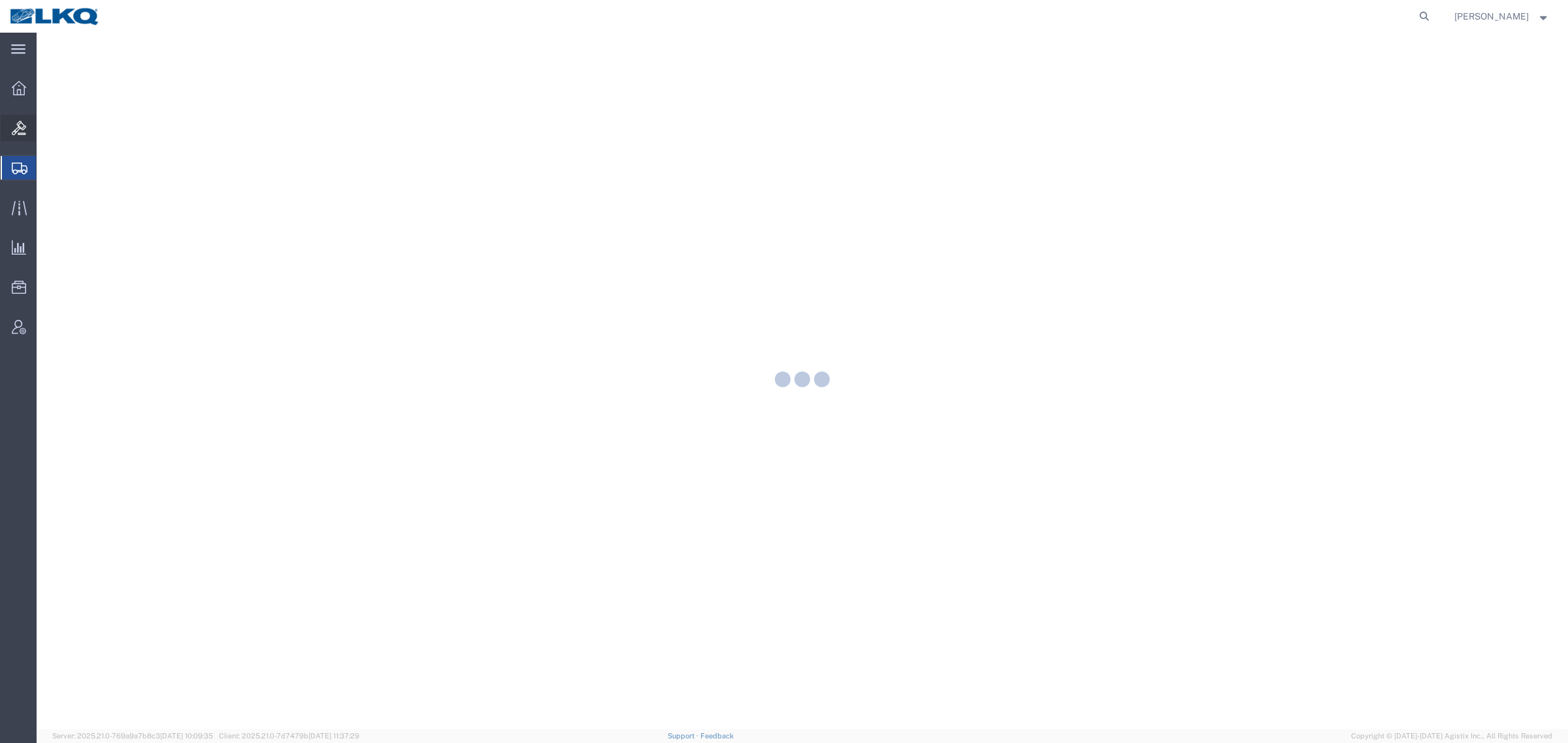
click at [12, 128] on icon at bounding box center [19, 128] width 14 height 14
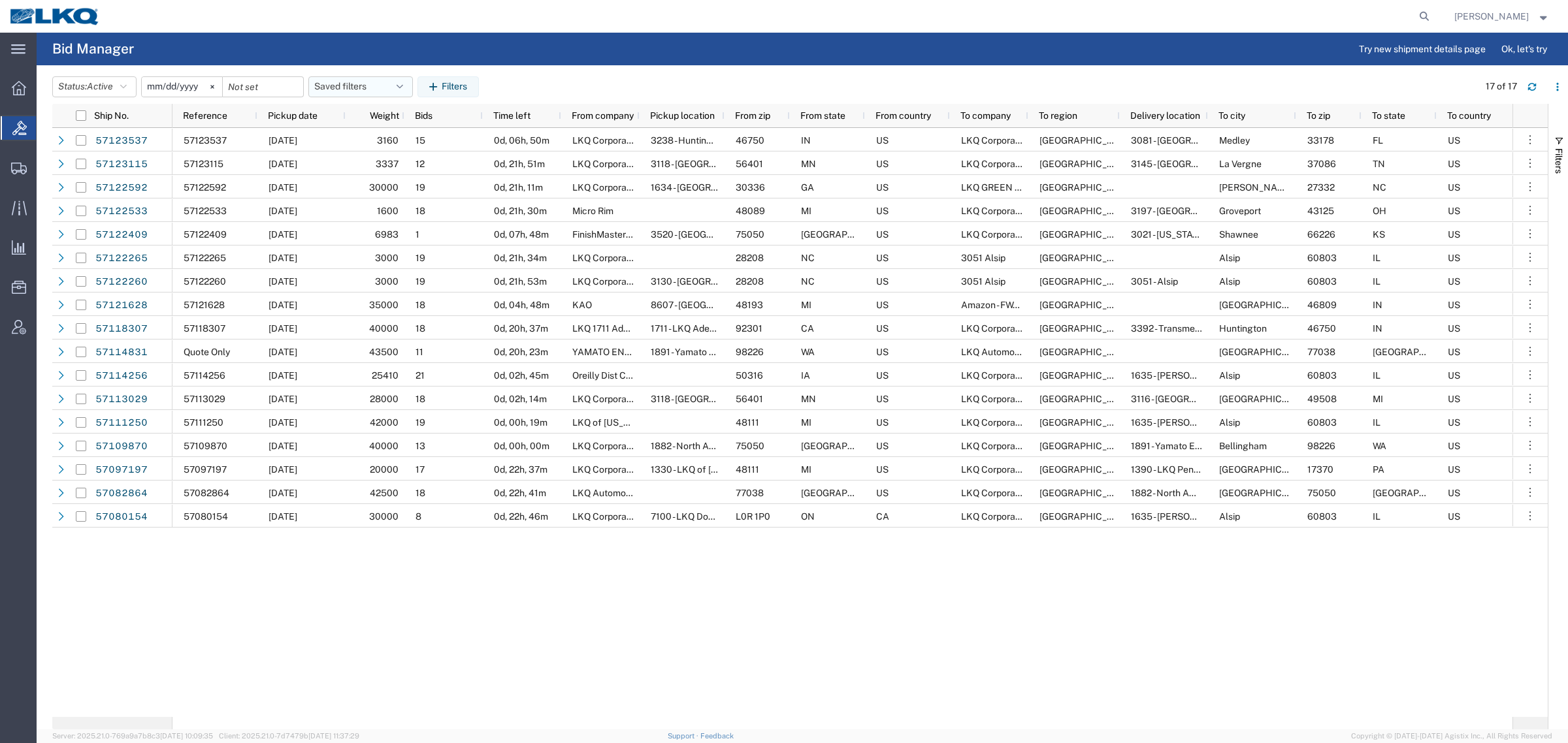
click at [340, 96] on button "Saved filters" at bounding box center [360, 86] width 105 height 21
drag, startPoint x: 357, startPoint y: 147, endPoint x: 403, endPoint y: 111, distance: 58.4
click at [358, 147] on span "Bid Board" at bounding box center [396, 144] width 171 height 24
type input "2024-12-01"
type input "2025-12-31"
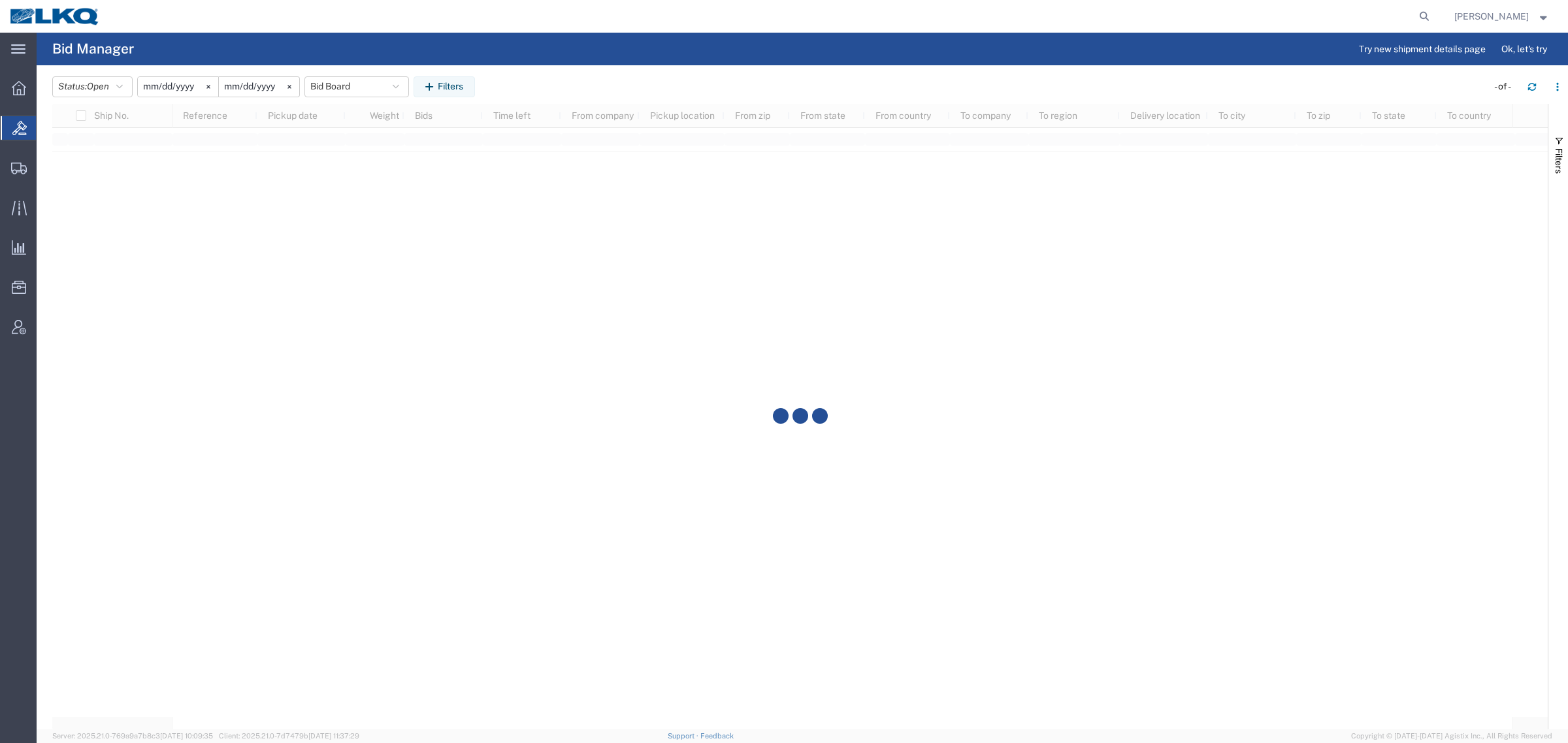
click at [558, 17] on div at bounding box center [772, 16] width 1325 height 33
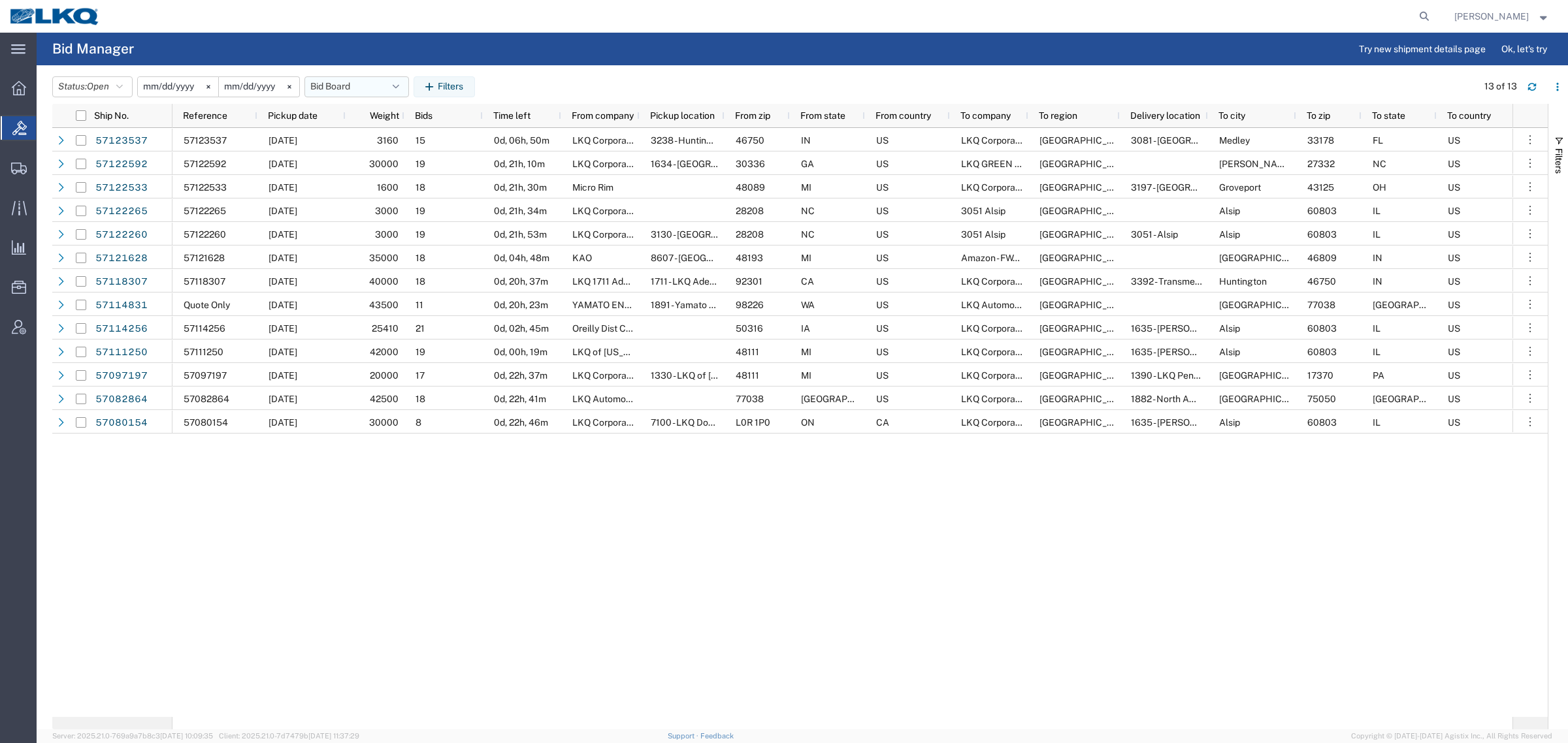
click at [344, 82] on button "Bid Board" at bounding box center [357, 86] width 105 height 21
click at [365, 150] on span "Bid Board" at bounding box center [392, 144] width 171 height 24
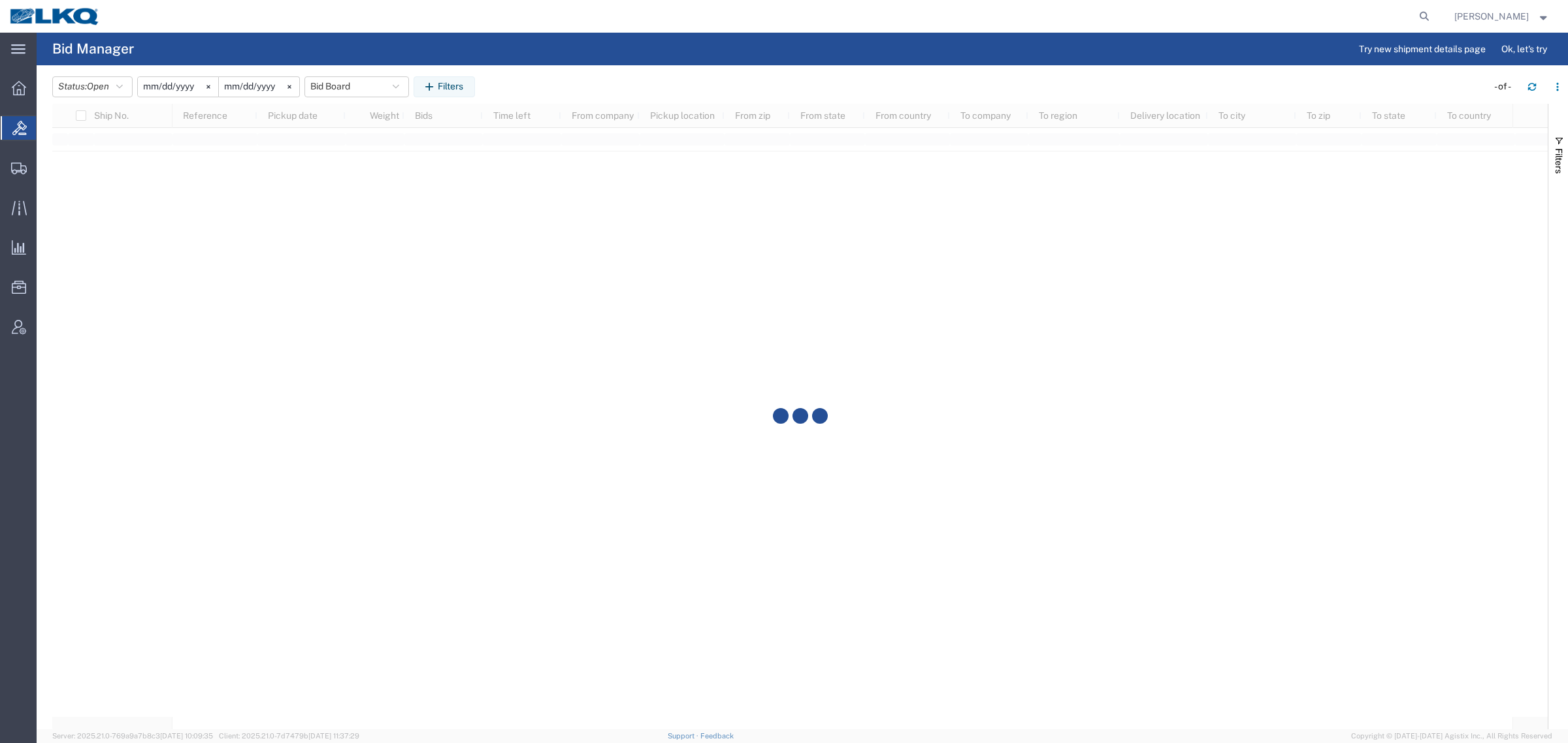
click at [701, 59] on agx-page-header "Bid Manager Try new shipment details page Ok, let's try" at bounding box center [802, 49] width 1532 height 33
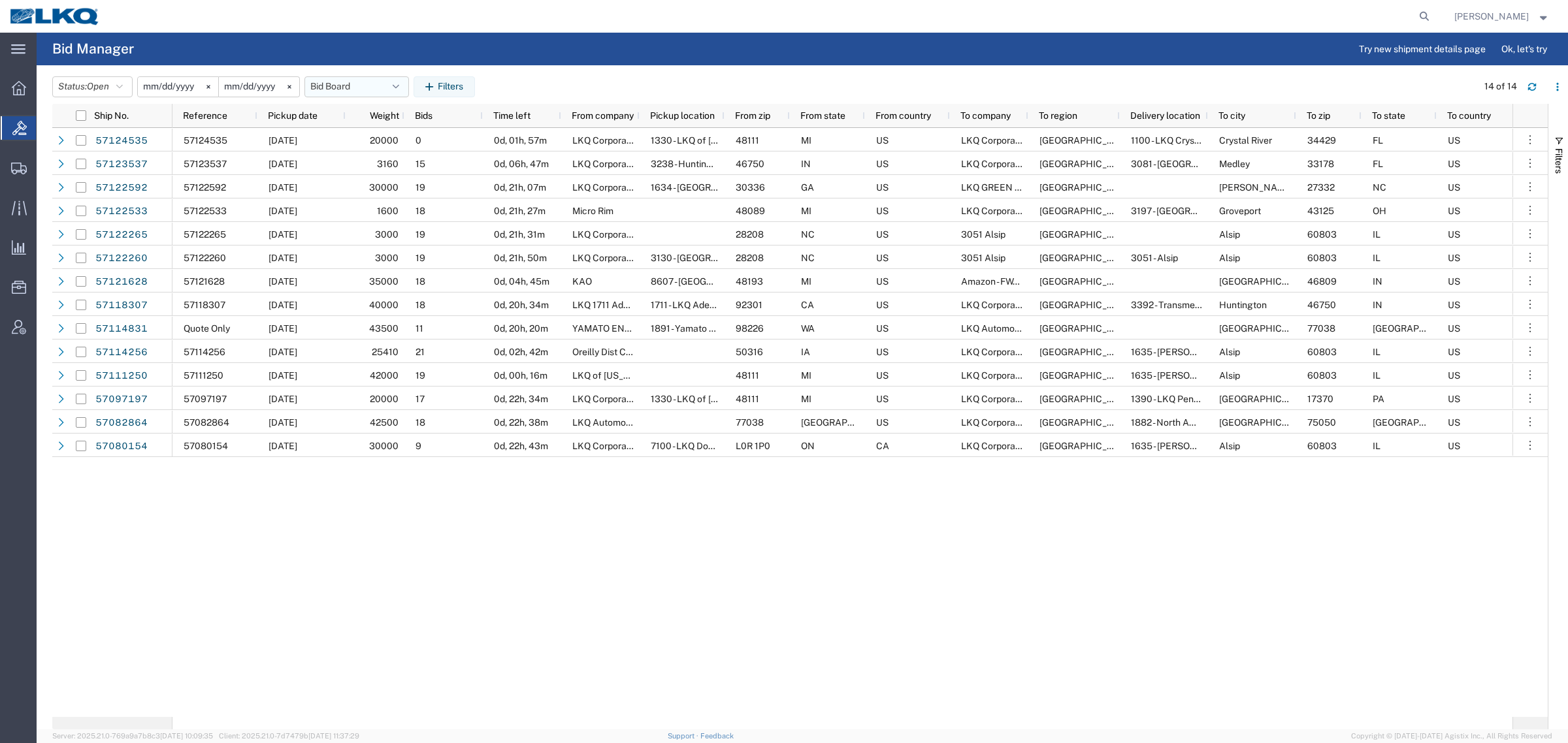
click at [344, 80] on button "Bid Board" at bounding box center [357, 86] width 105 height 21
click at [360, 147] on span "Bid Board" at bounding box center [392, 144] width 171 height 24
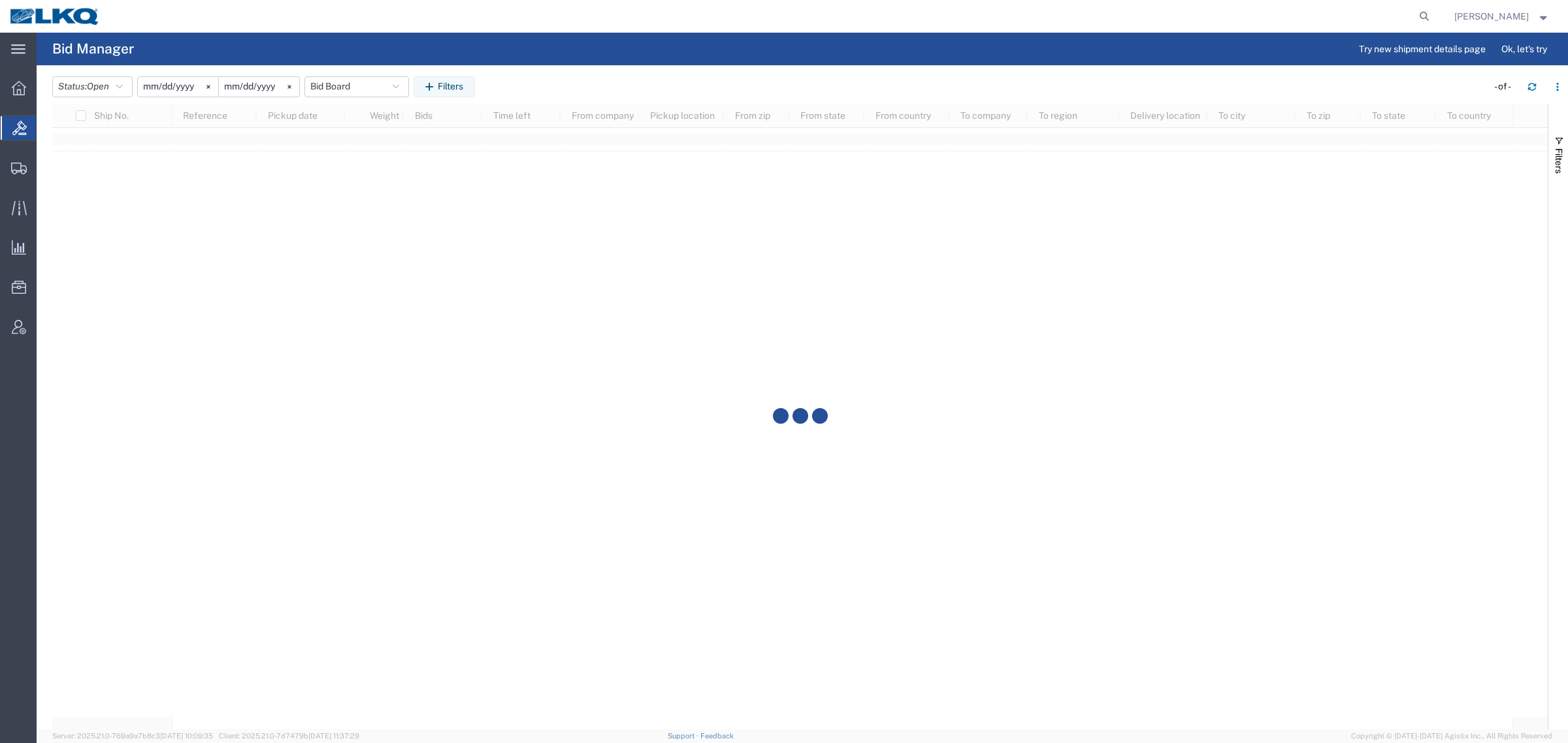
click at [536, 80] on div "Status: Open Active All Awaiting Confirmation Awarded Closed Expired Open Withd…" at bounding box center [810, 86] width 1516 height 21
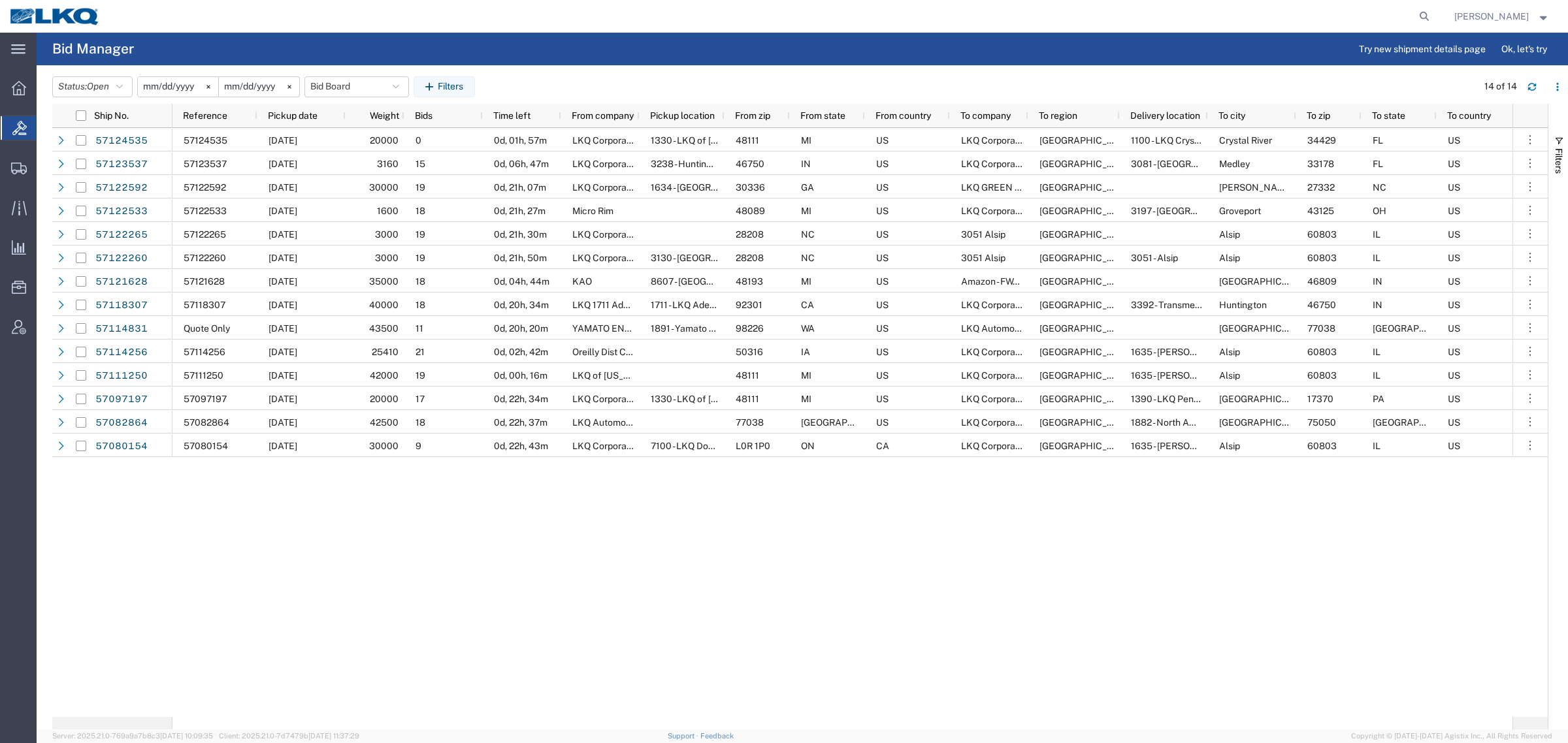
click at [1424, 650] on div "57124535 10/14/2025 20000 0 0d, 01h, 57m LKQ Corporation 1330 - LKQ of Michigan…" at bounding box center [842, 423] width 1340 height 589
click at [338, 83] on button "Bid Board" at bounding box center [357, 86] width 105 height 21
click at [376, 139] on span "Bid Board" at bounding box center [392, 144] width 171 height 24
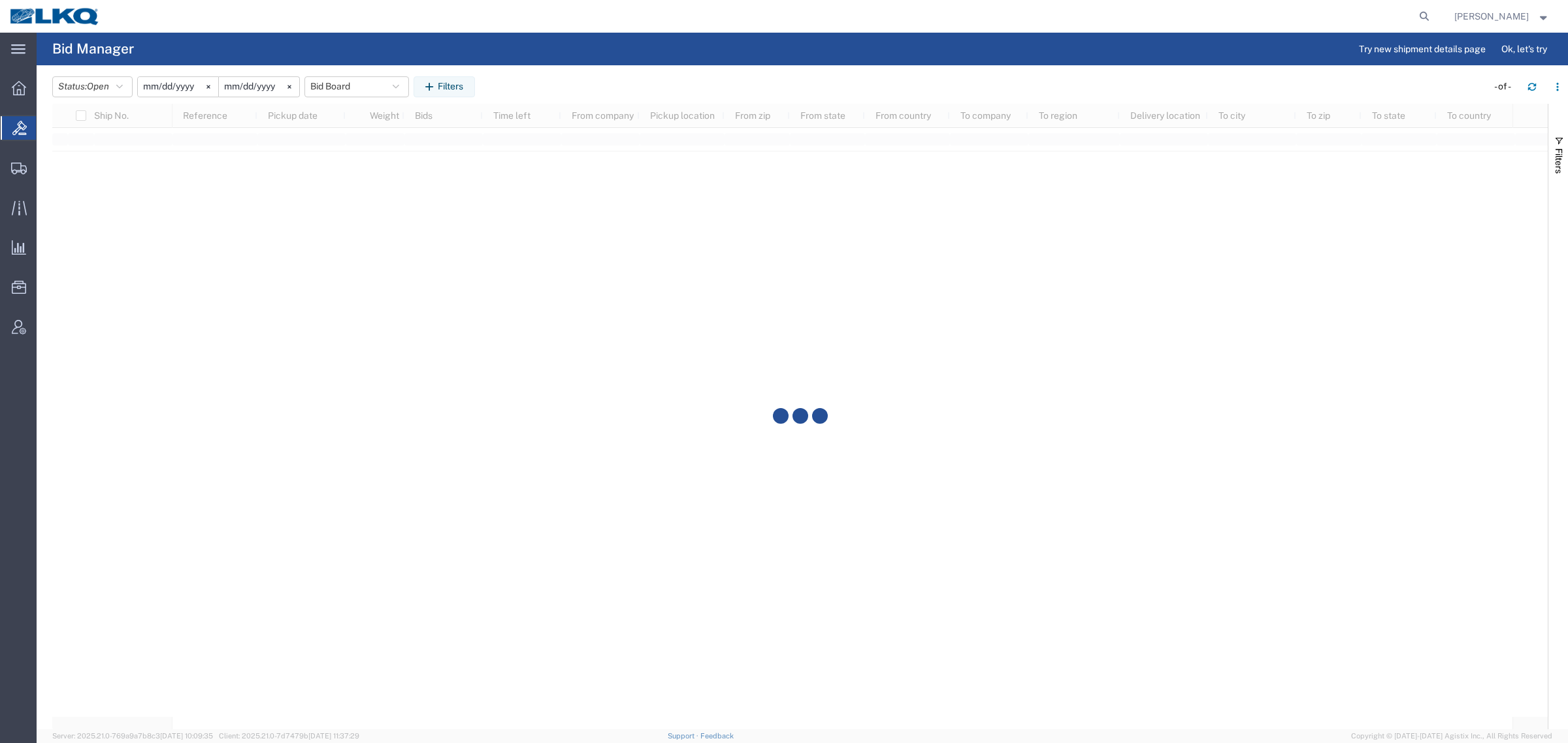
click at [628, 68] on header "Status: Open Active All Awaiting Confirmation Awarded Closed Expired Open Withd…" at bounding box center [810, 85] width 1516 height 36
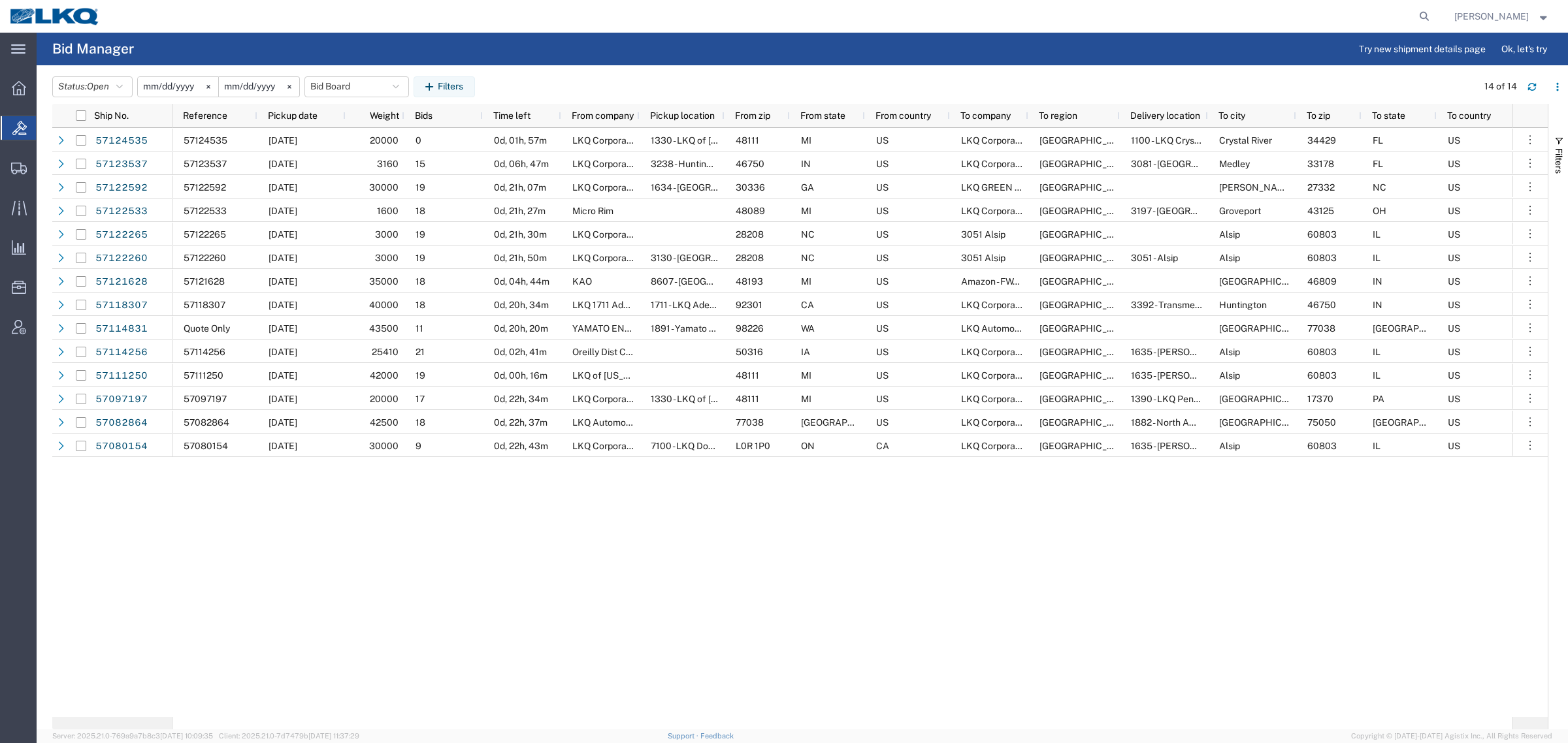
click at [778, 572] on div "57124535 10/14/2025 20000 0 0d, 01h, 57m LKQ Corporation 1330 - LKQ of Michigan…" at bounding box center [842, 423] width 1340 height 589
click at [484, 24] on div at bounding box center [772, 16] width 1325 height 33
click at [320, 88] on button "Bid Board" at bounding box center [357, 86] width 105 height 21
click at [360, 139] on span "Bid Board" at bounding box center [392, 144] width 171 height 24
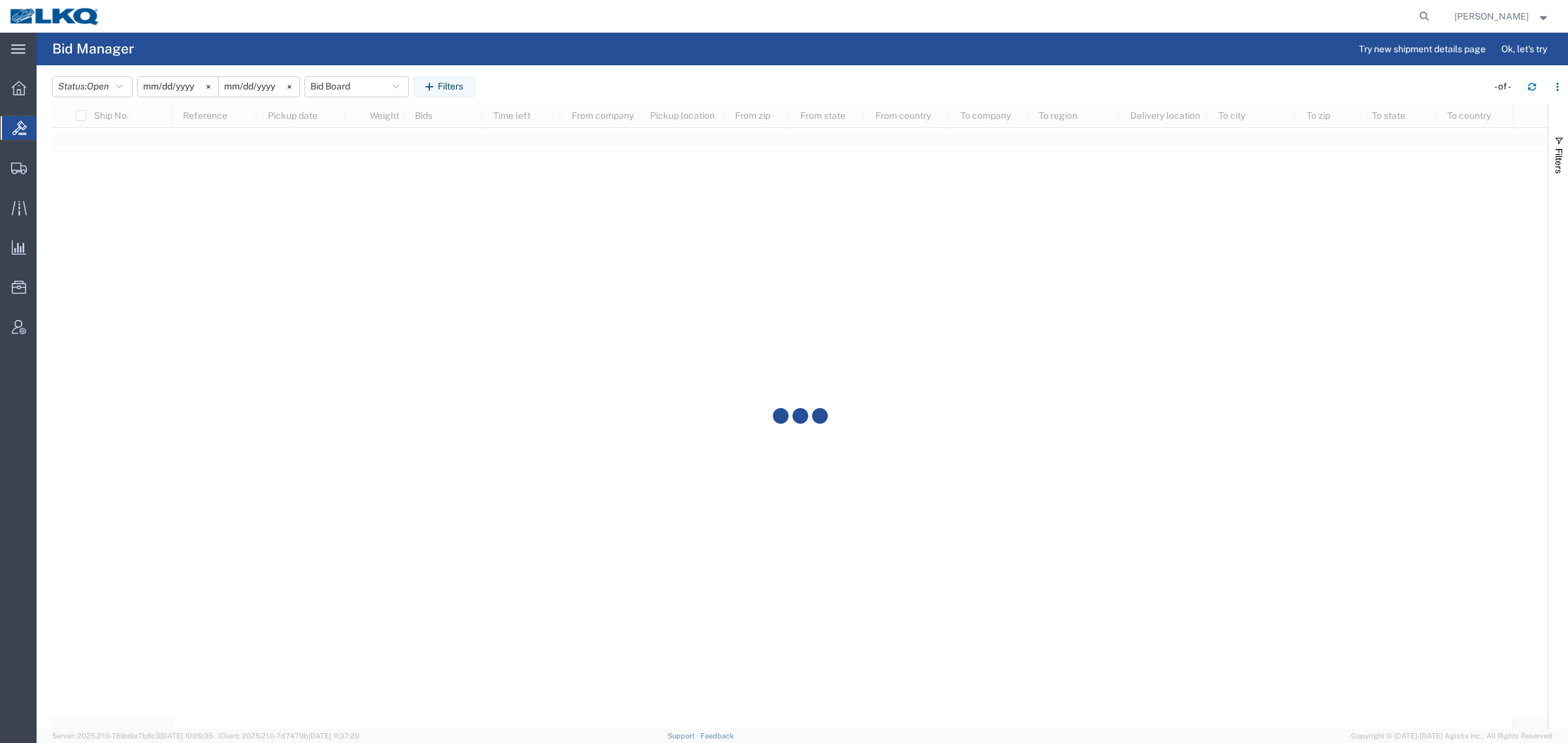
click at [582, 66] on agx-table-manager "Status: Open Active All Awaiting Confirmation Awarded Closed Expired Open Withd…" at bounding box center [802, 397] width 1532 height 664
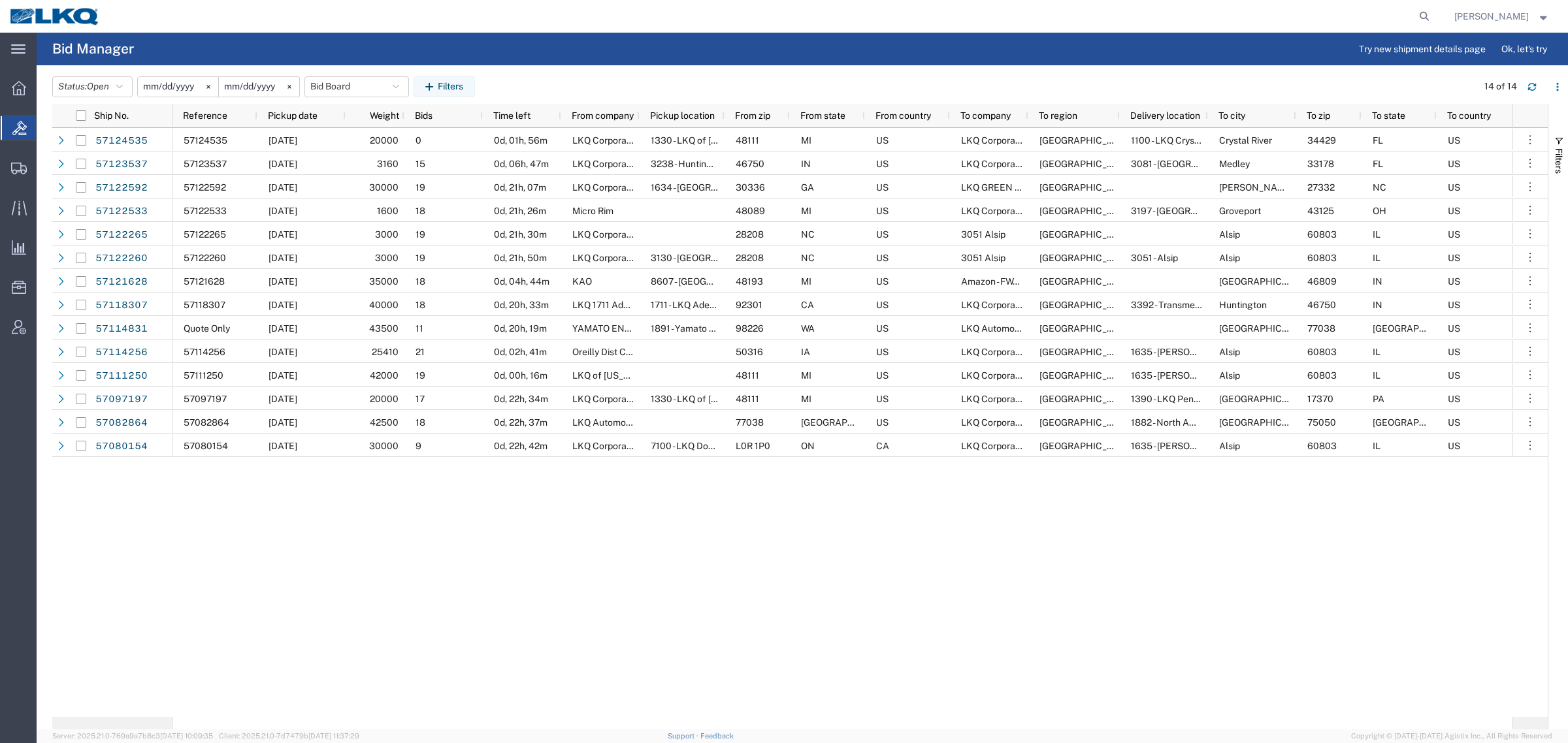
click at [684, 15] on div at bounding box center [772, 16] width 1325 height 33
click at [588, 79] on div "Status: Open Active All Awaiting Confirmation Awarded Closed Expired Open Withd…" at bounding box center [810, 86] width 1516 height 21
click at [556, 73] on header "Status: Open Active All Awaiting Confirmation Awarded Closed Expired Open Withd…" at bounding box center [810, 85] width 1516 height 36
click at [577, 73] on header "Status: Open Active All Awaiting Confirmation Awarded Closed Expired Open Withd…" at bounding box center [810, 85] width 1516 height 36
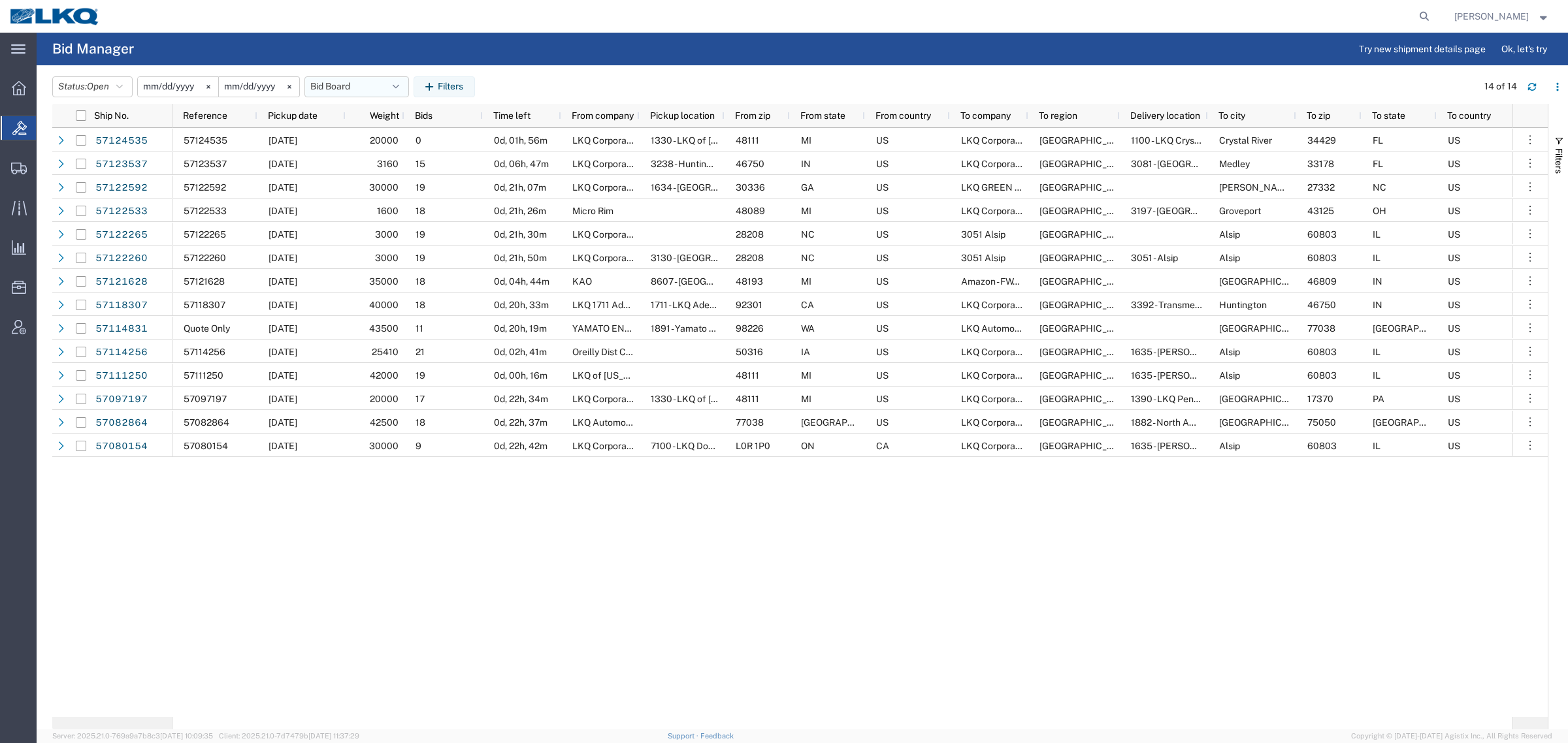
click at [350, 85] on button "Bid Board" at bounding box center [357, 86] width 105 height 21
drag, startPoint x: 357, startPoint y: 139, endPoint x: 402, endPoint y: 107, distance: 55.2
click at [360, 139] on span "Bid Board" at bounding box center [392, 144] width 171 height 24
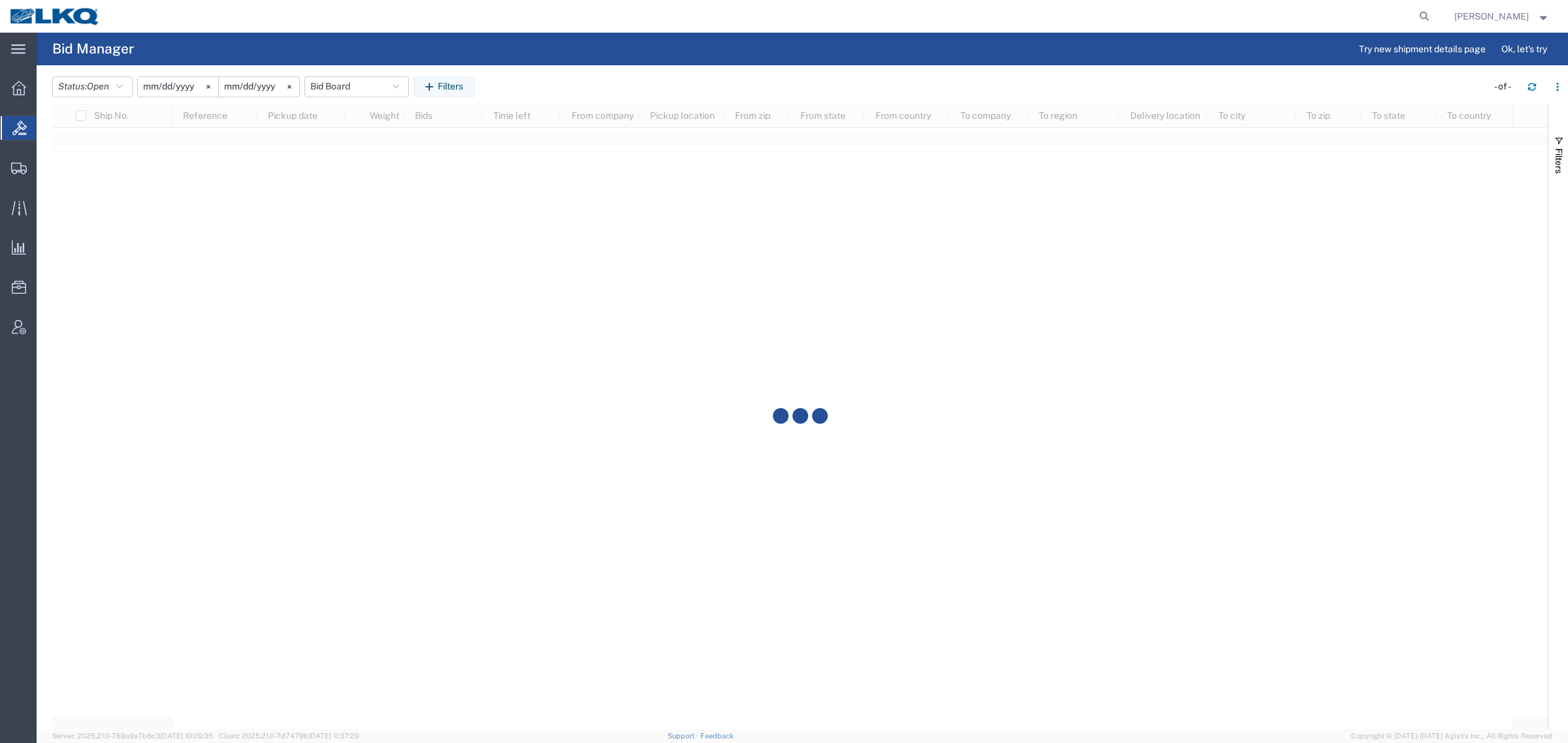
click at [539, 78] on div "Status: Open Active All Awaiting Confirmation Awarded Closed Expired Open Withd…" at bounding box center [810, 86] width 1516 height 21
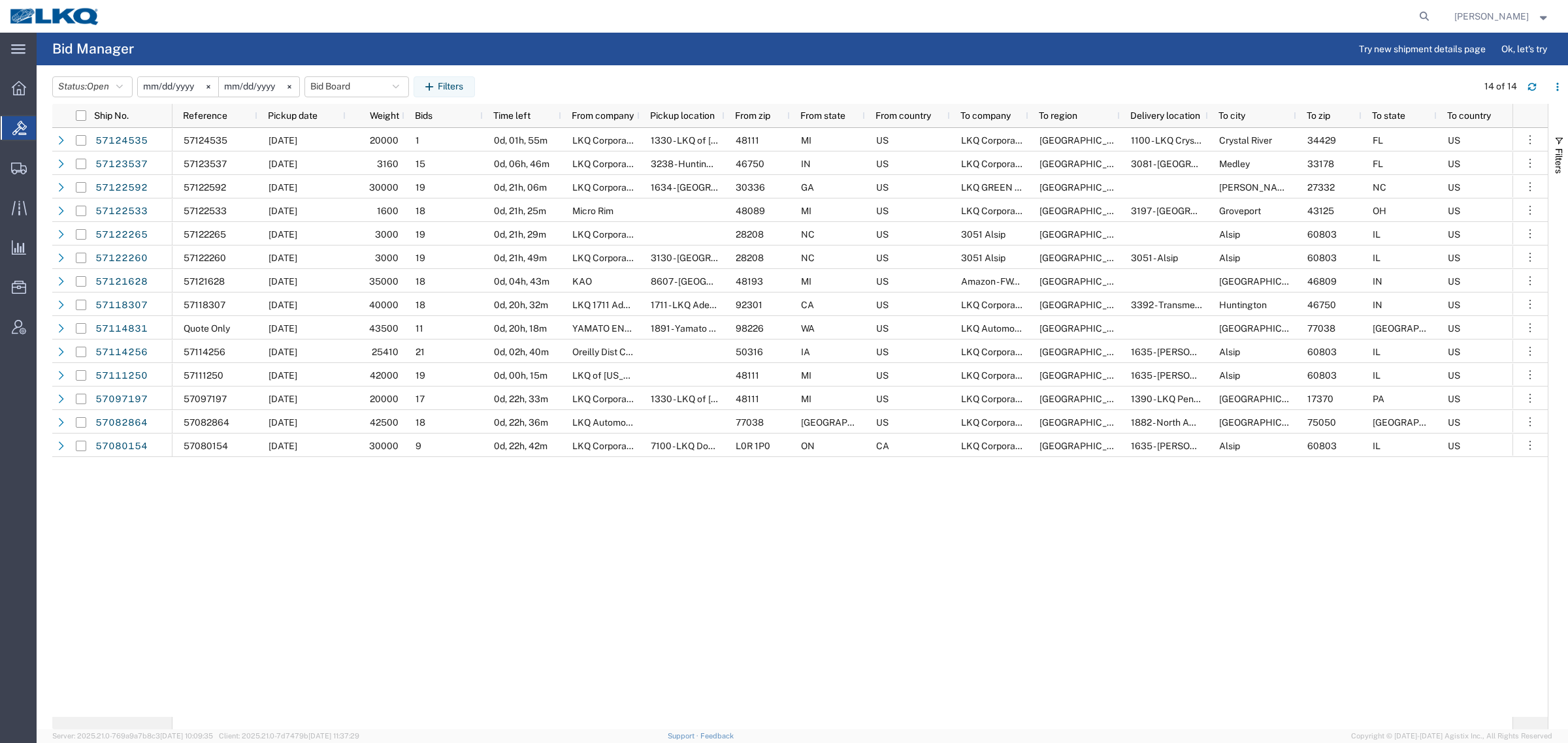
click at [586, 33] on agx-page-header "Bid Manager Try new shipment details page Ok, let's try" at bounding box center [802, 49] width 1532 height 33
click at [550, 59] on agx-page-header "Bid Manager Try new shipment details page Ok, let's try" at bounding box center [802, 49] width 1532 height 33
click at [295, 100] on header "Status: Open Active All Awaiting Confirmation Awarded Closed Expired Open Withd…" at bounding box center [810, 85] width 1516 height 36
click at [291, 113] on span "Pickup date" at bounding box center [293, 115] width 50 height 11
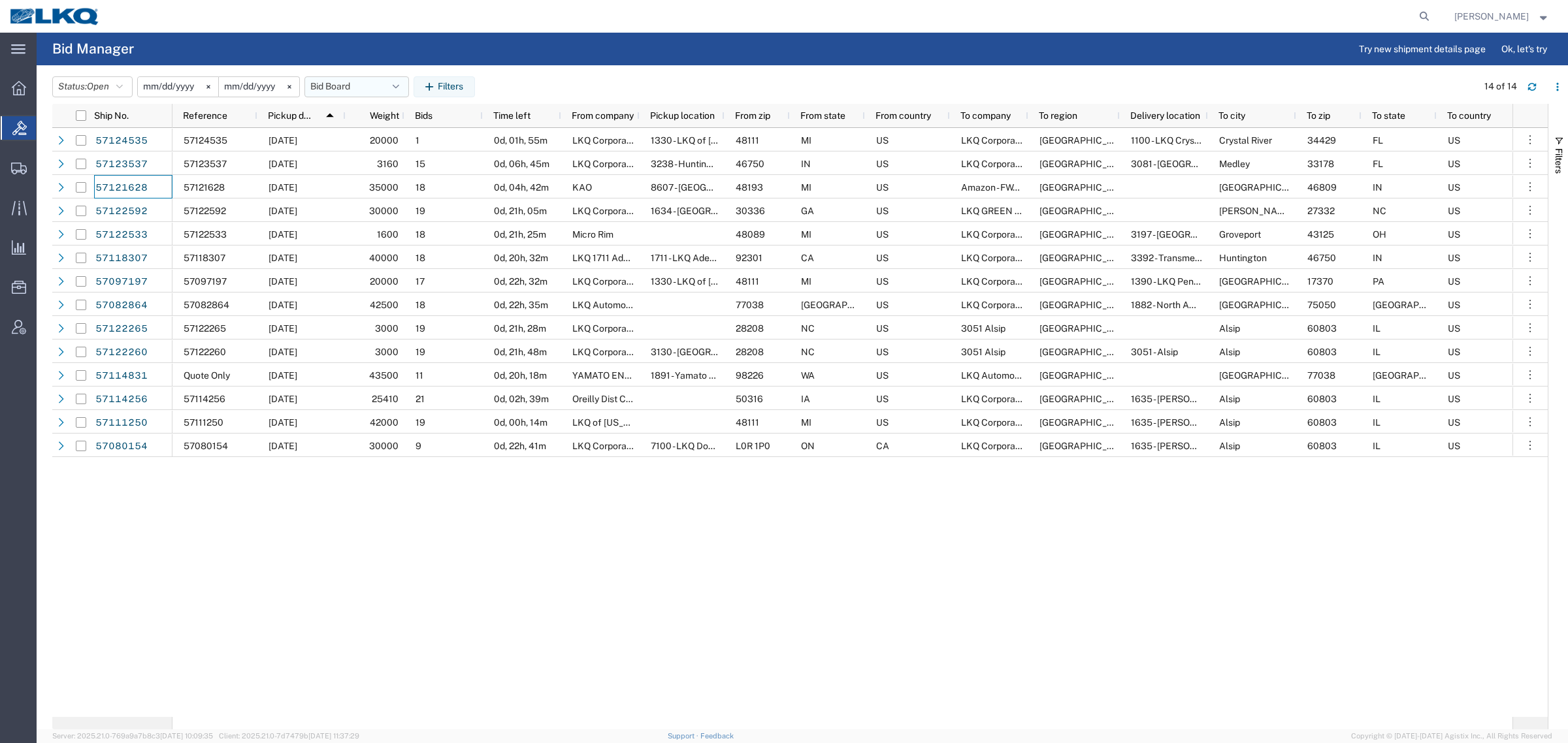
click at [341, 87] on button "Bid Board" at bounding box center [357, 86] width 105 height 21
drag, startPoint x: 347, startPoint y: 139, endPoint x: 508, endPoint y: 90, distance: 168.3
click at [348, 139] on span "Bid Board" at bounding box center [392, 144] width 171 height 24
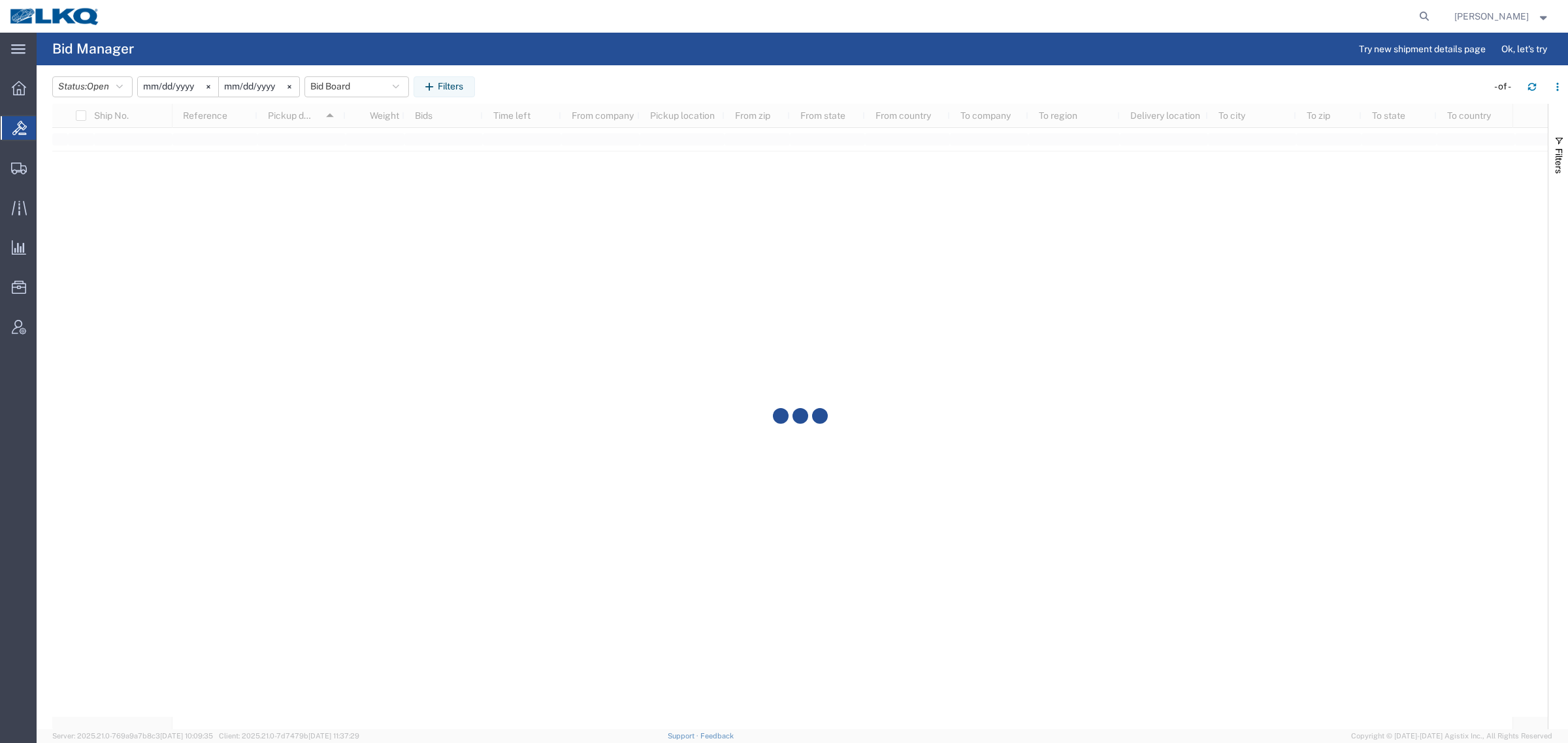
click at [575, 89] on div "Status: Open Active All Awaiting Confirmation Awarded Closed Expired Open Withd…" at bounding box center [810, 86] width 1516 height 21
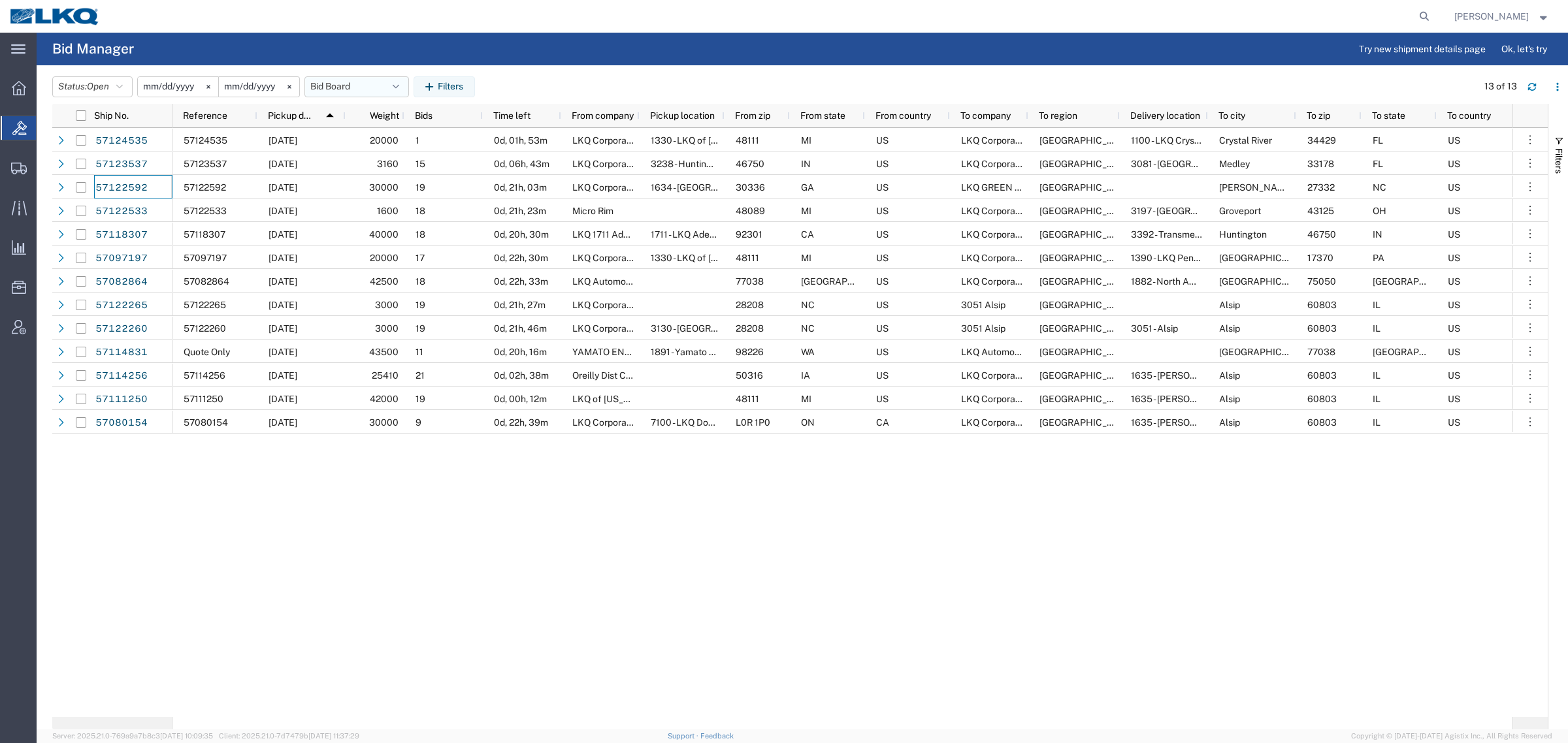
click at [355, 80] on button "Bid Board" at bounding box center [357, 86] width 105 height 21
click at [369, 140] on span "Bid Board" at bounding box center [392, 144] width 171 height 24
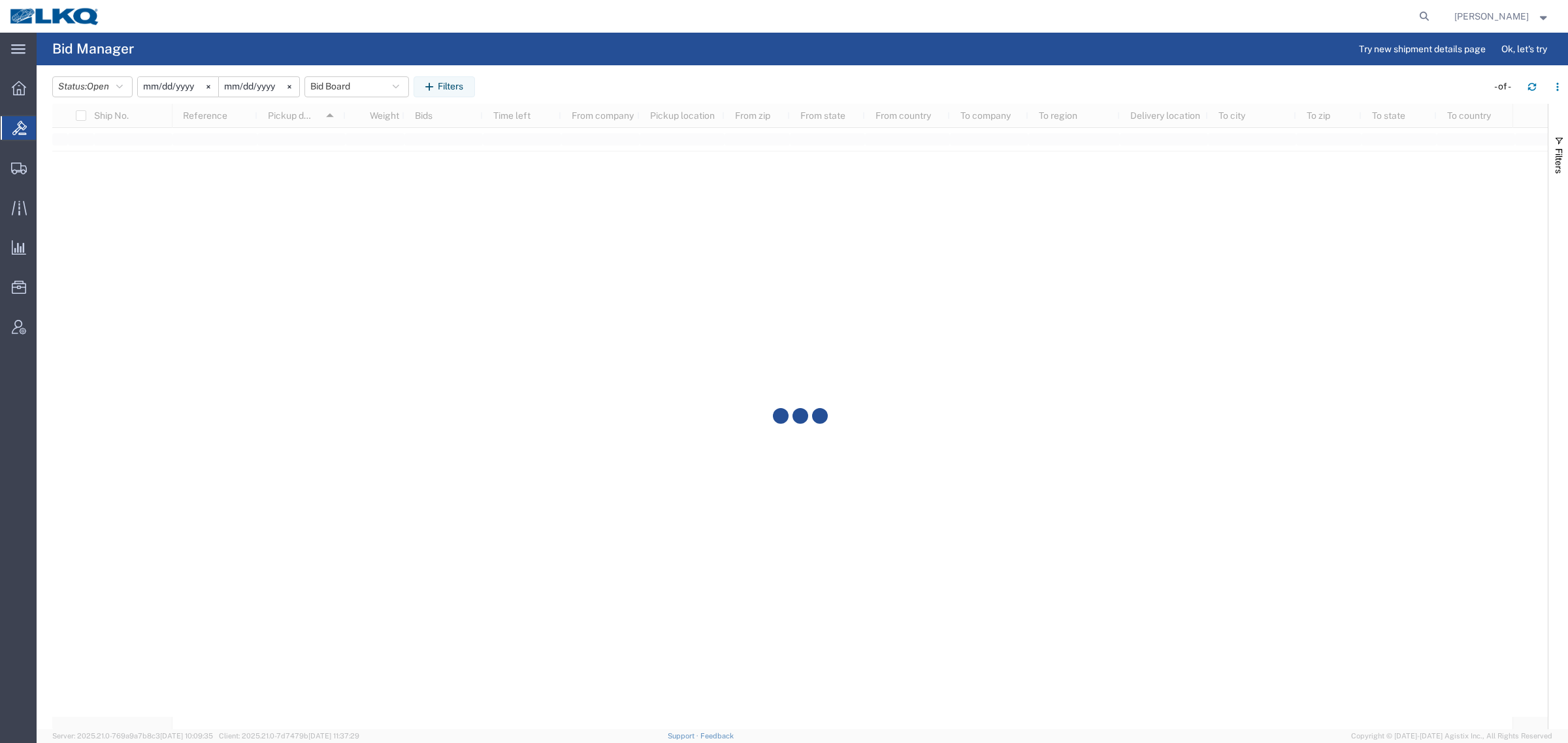
click at [683, 65] on agx-table-manager "Status: Open Active All Awaiting Confirmation Awarded Closed Expired Open Withd…" at bounding box center [802, 397] width 1532 height 664
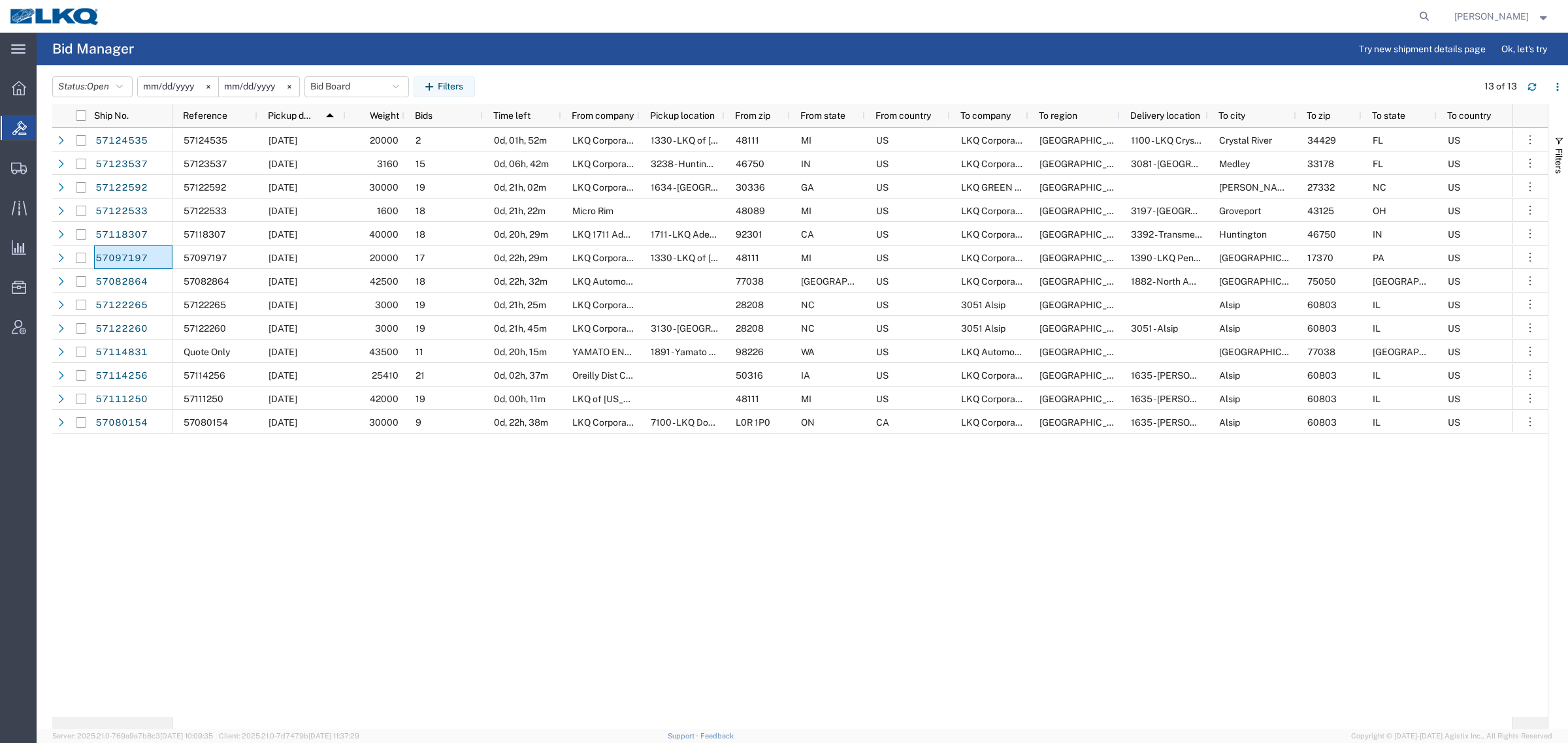
click at [1510, 500] on div "57124535 10/14/2025 20000 2 0d, 01h, 52m LKQ Corporation 1330 - LKQ of Michigan…" at bounding box center [842, 423] width 1340 height 589
click at [345, 80] on button "Bid Board" at bounding box center [357, 86] width 105 height 21
click at [377, 148] on span "Bid Board" at bounding box center [392, 144] width 171 height 24
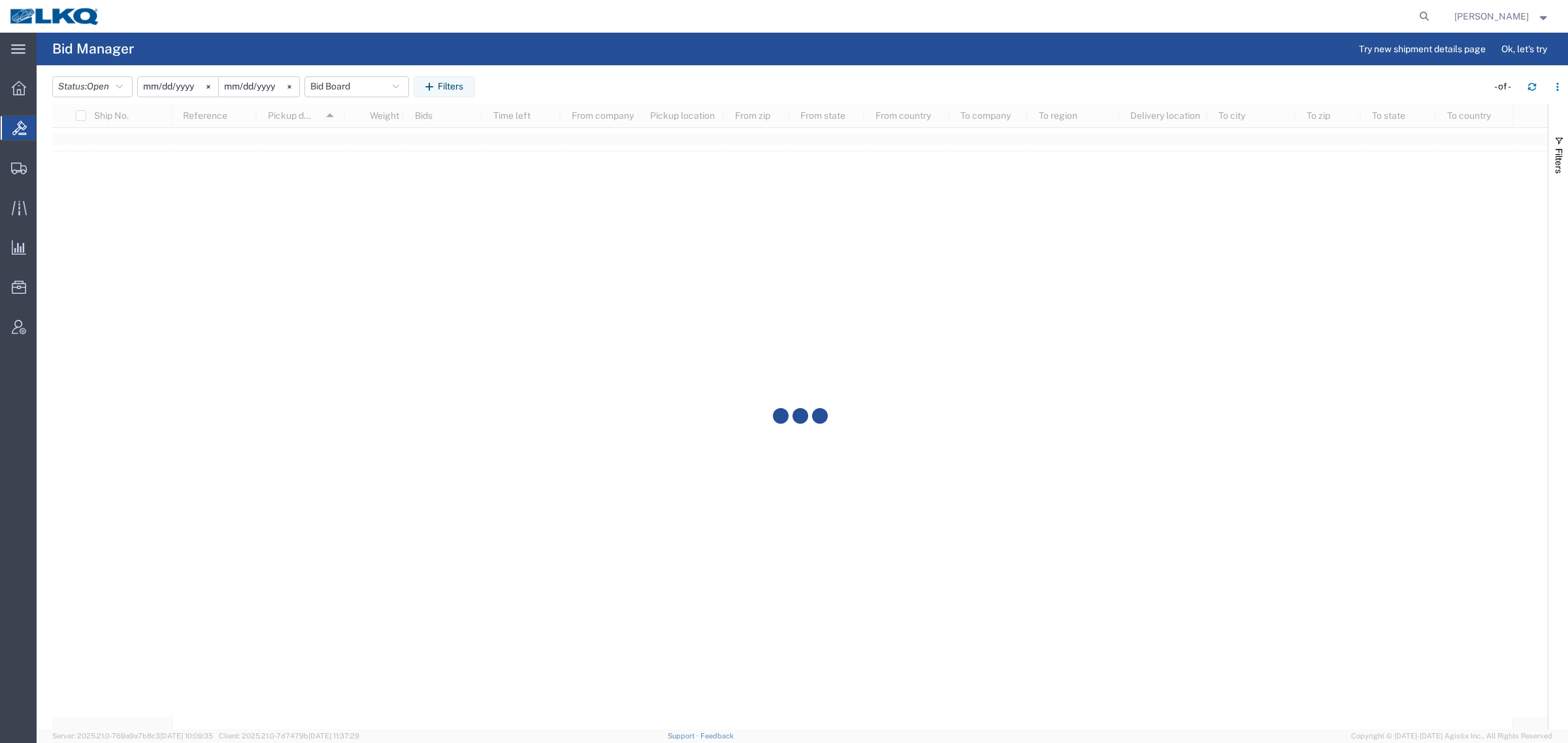
click at [612, 77] on div "Status: Open Active All Awaiting Confirmation Awarded Closed Expired Open Withd…" at bounding box center [810, 86] width 1516 height 21
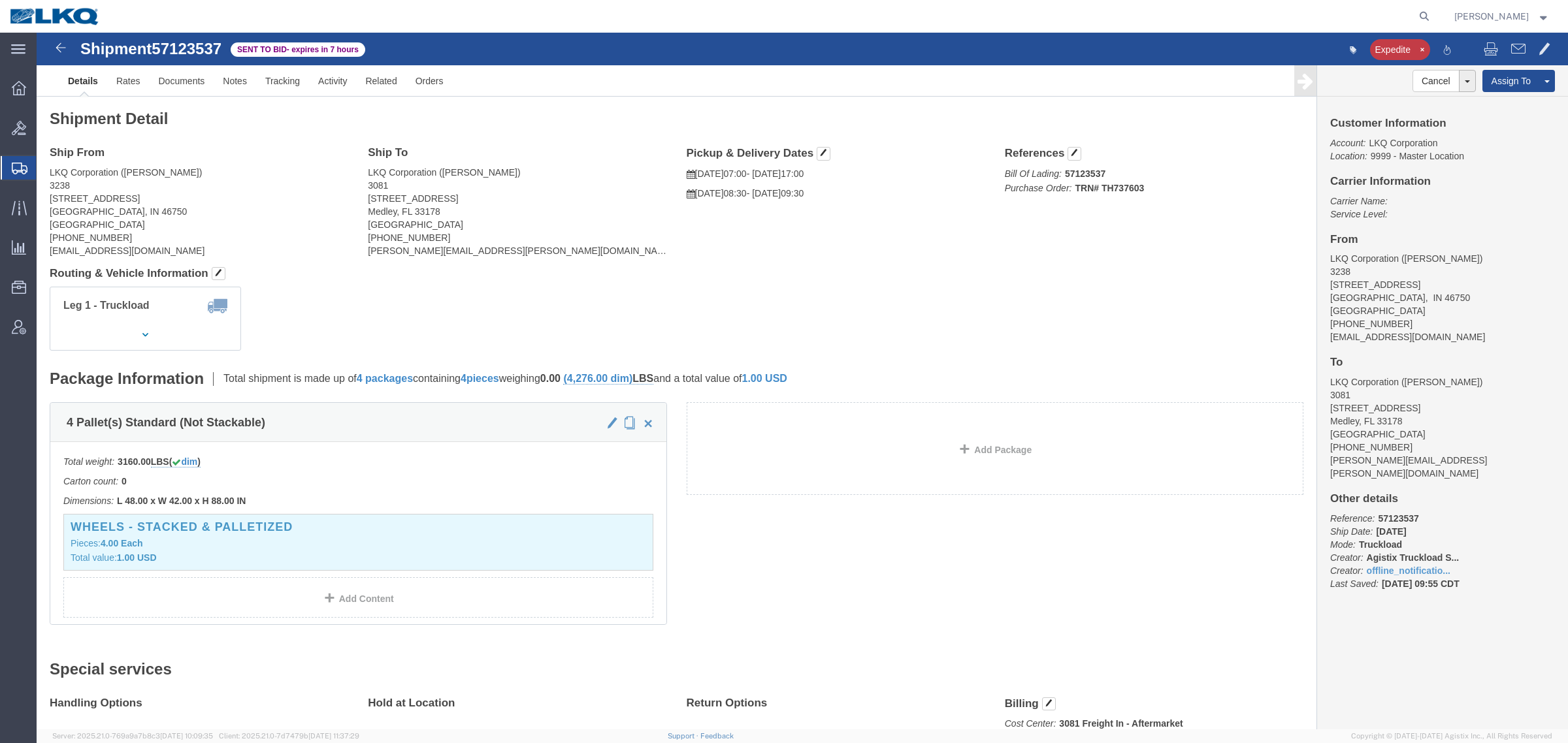
click span "57123537"
copy span "57123537"
click h4 "Ship From"
click h4 "Routing & Vehicle Information"
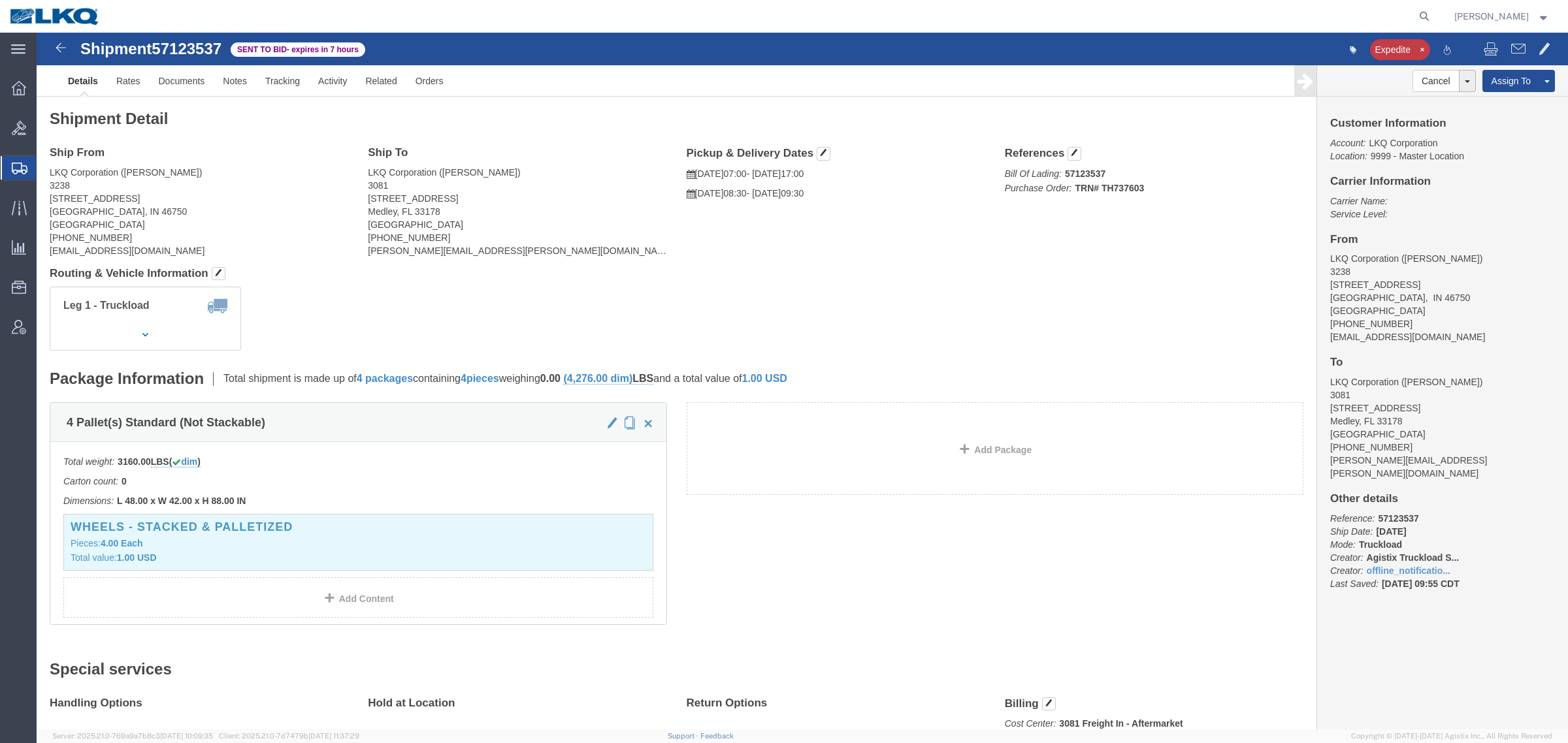
click address "LKQ Corporation ([PERSON_NAME]) 3081 [STREET_ADDRESS] [PHONE_NUMBER] [PERSON_NA…"
click h4 "Routing & Vehicle Information"
click link "Rates"
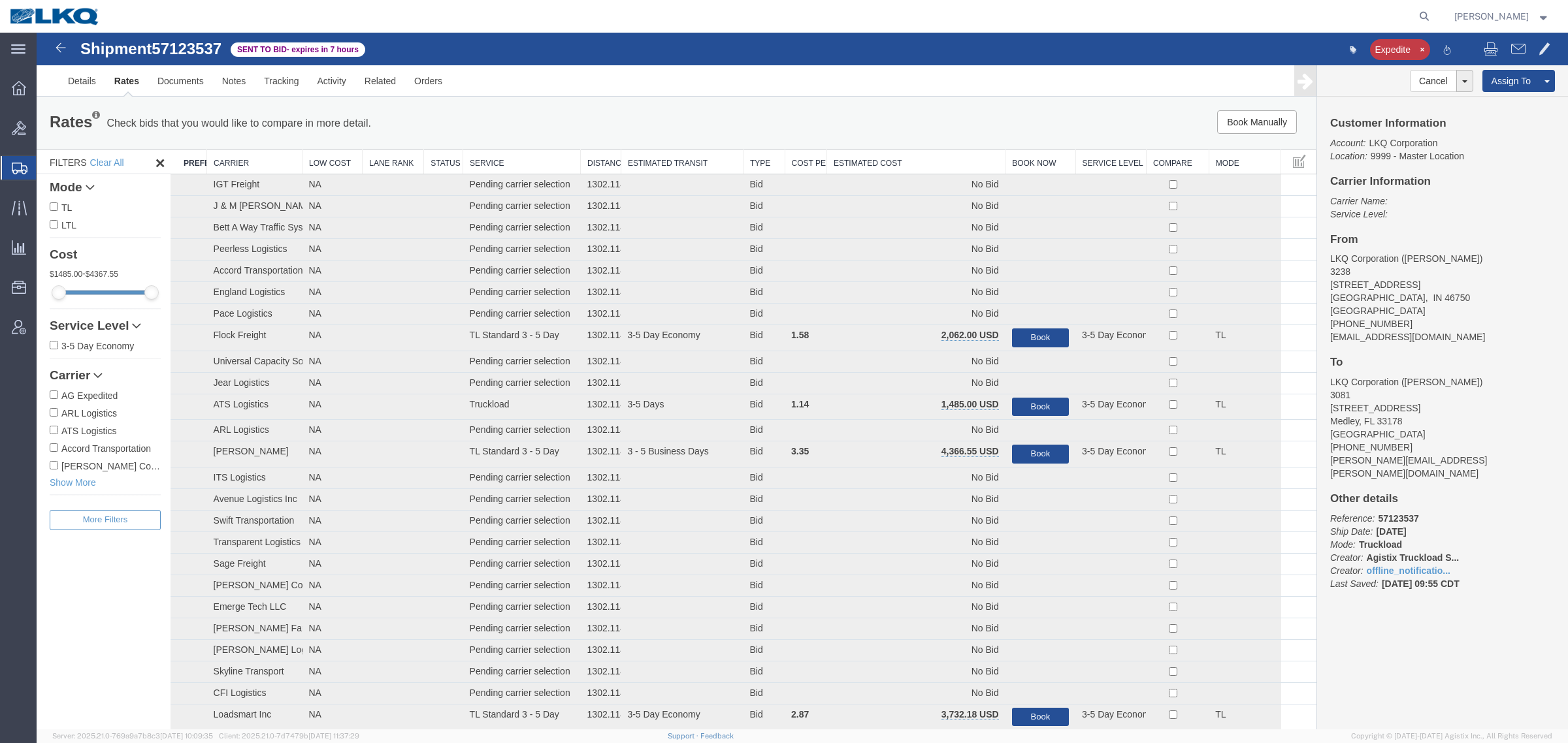
click at [871, 154] on th "Estimated Cost" at bounding box center [916, 162] width 178 height 24
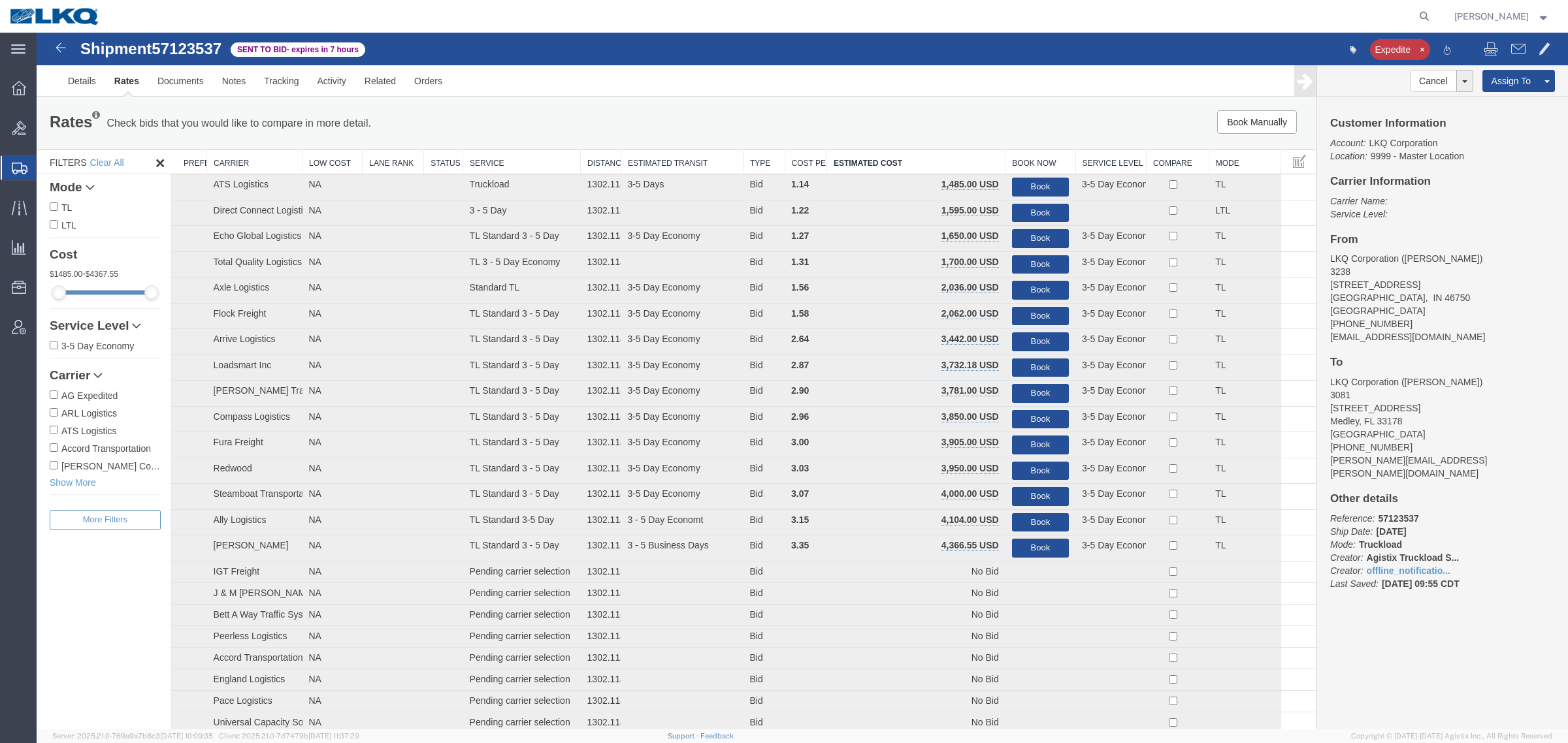
click at [874, 130] on div "Book Manually Pause Continue" at bounding box center [1047, 122] width 530 height 23
click at [239, 85] on link "Notes" at bounding box center [234, 81] width 43 height 31
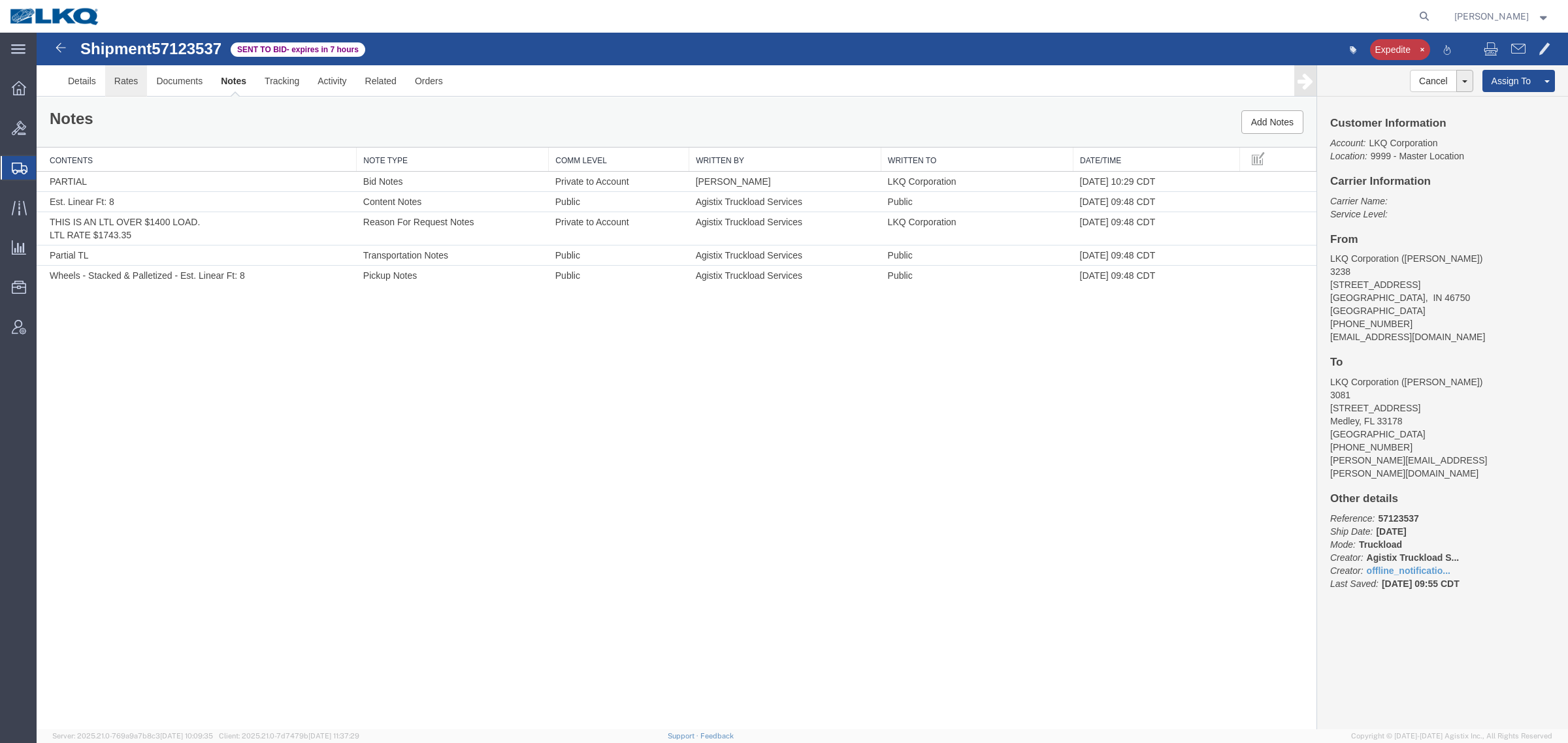
click at [122, 85] on link "Rates" at bounding box center [127, 81] width 43 height 31
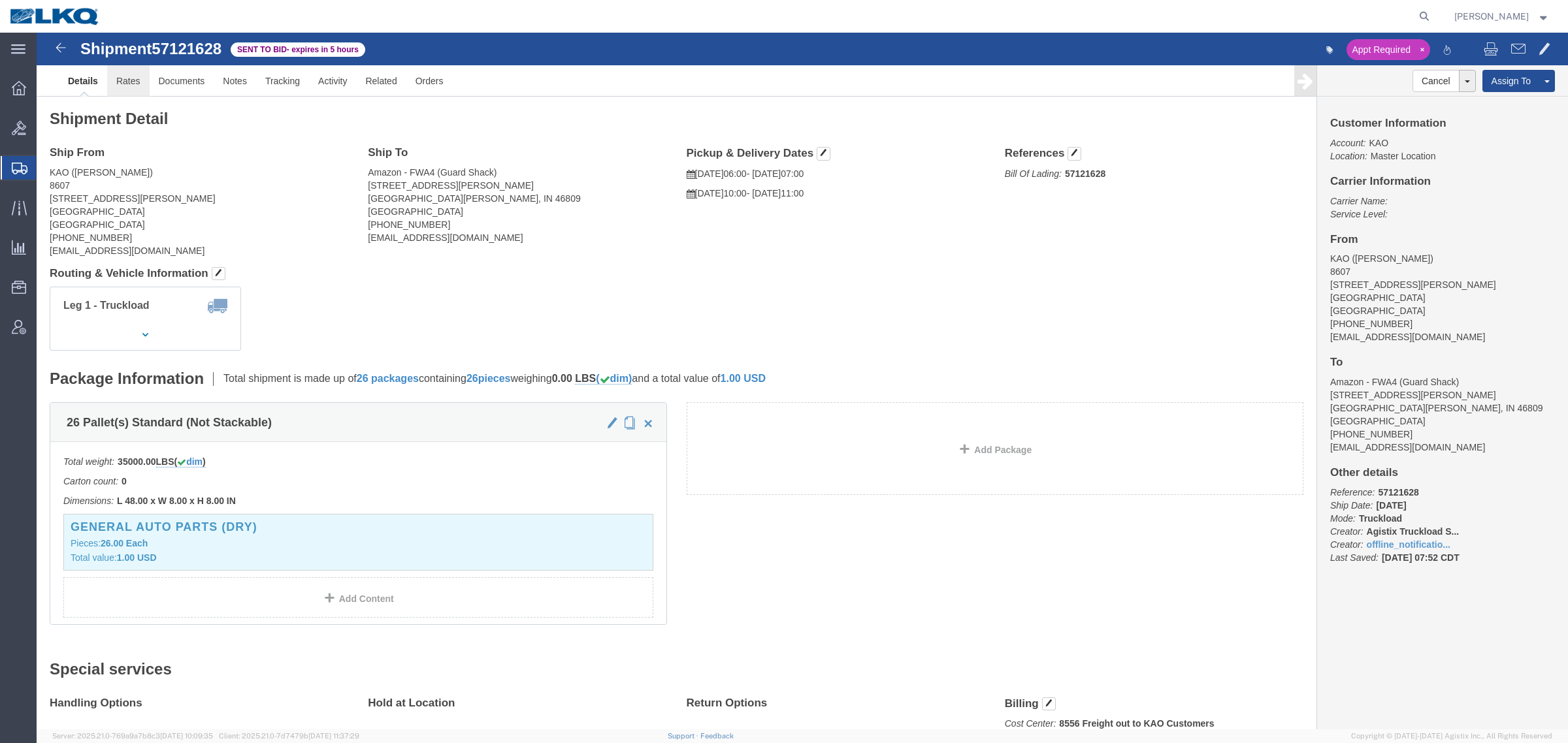
click link "Rates"
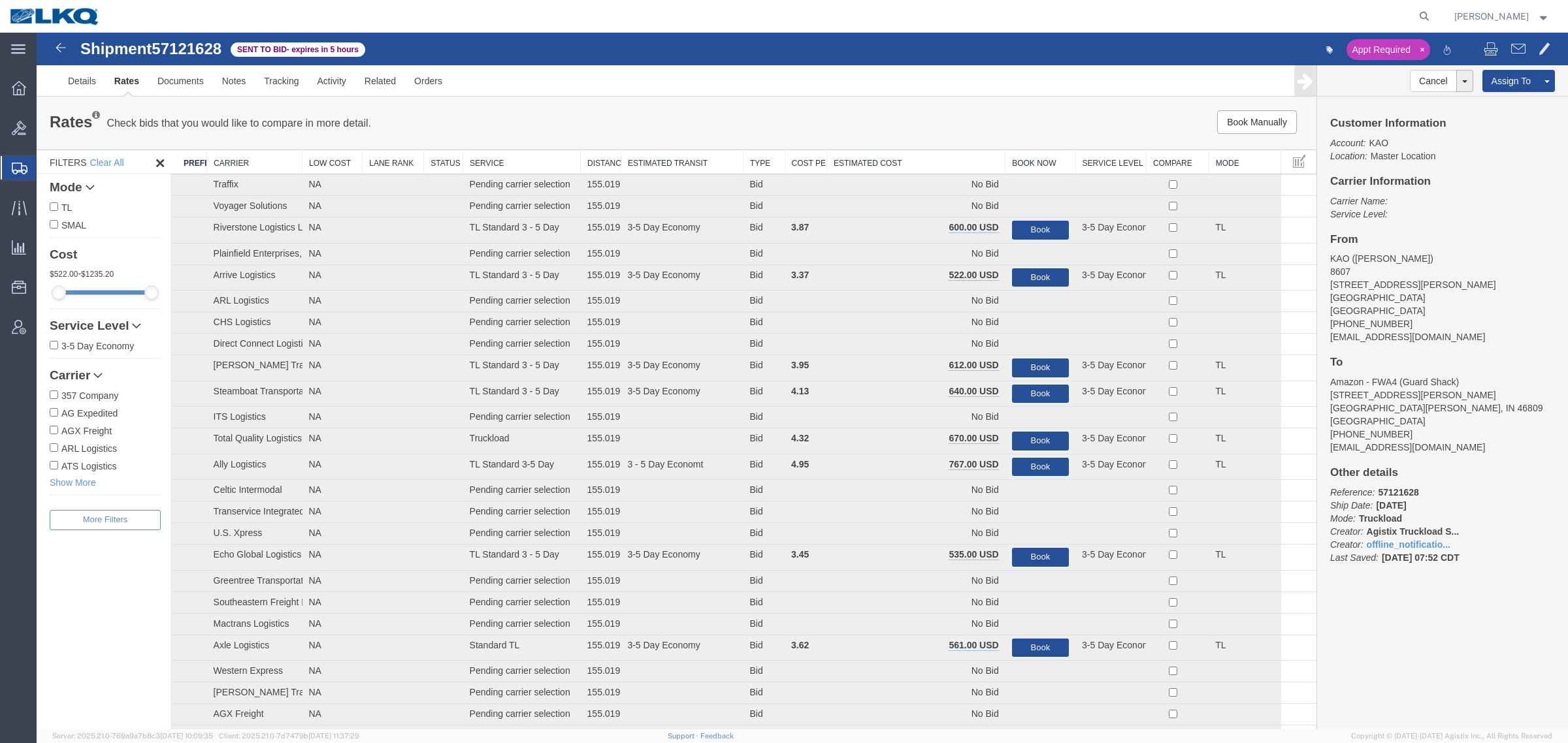
click at [875, 130] on div "Book Manually Pause Continue" at bounding box center [1047, 122] width 530 height 23
click at [901, 155] on th "Estimated Cost" at bounding box center [916, 162] width 178 height 24
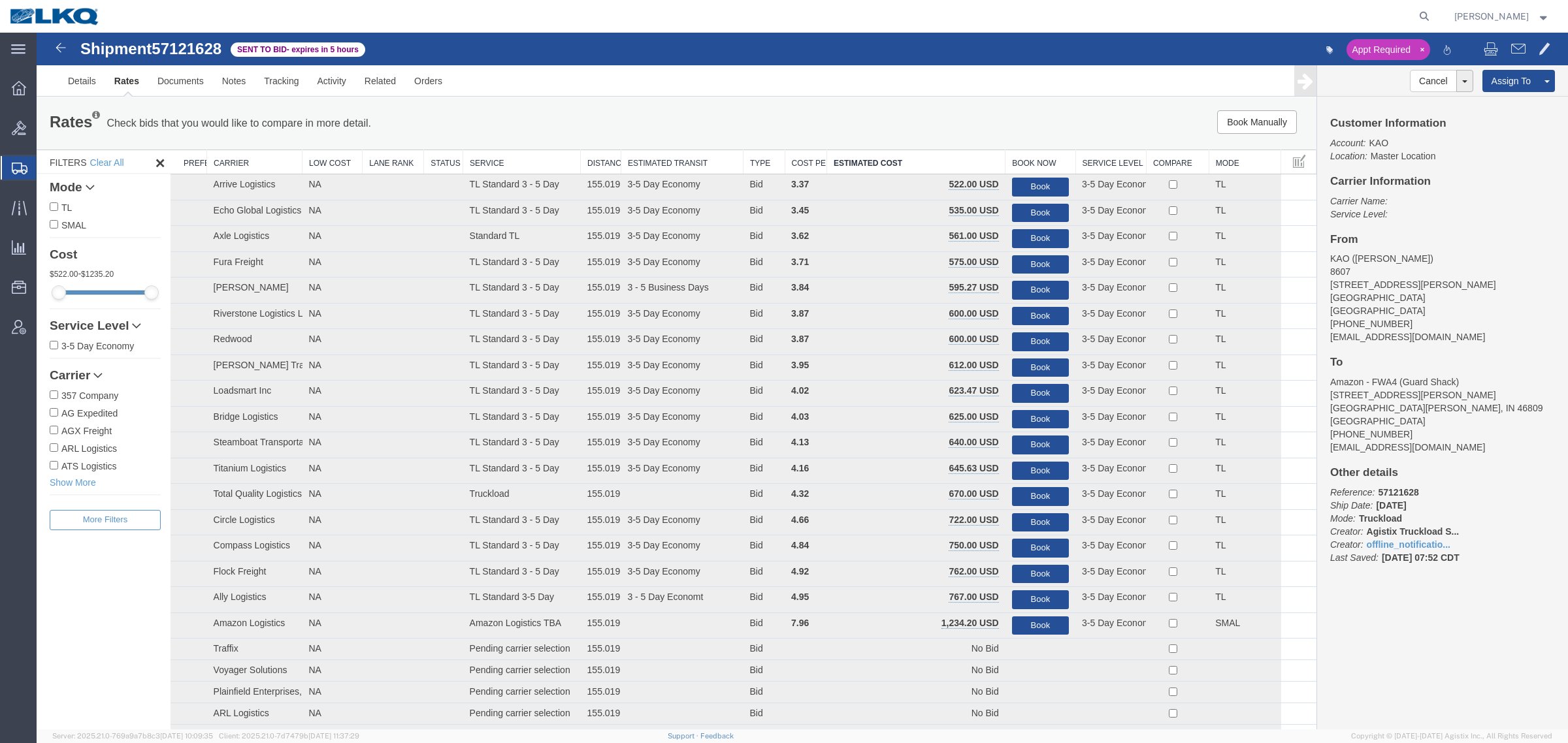
click at [909, 112] on div "Book Manually Pause Continue" at bounding box center [1047, 122] width 530 height 23
click at [1023, 180] on button "Book" at bounding box center [1040, 187] width 57 height 19
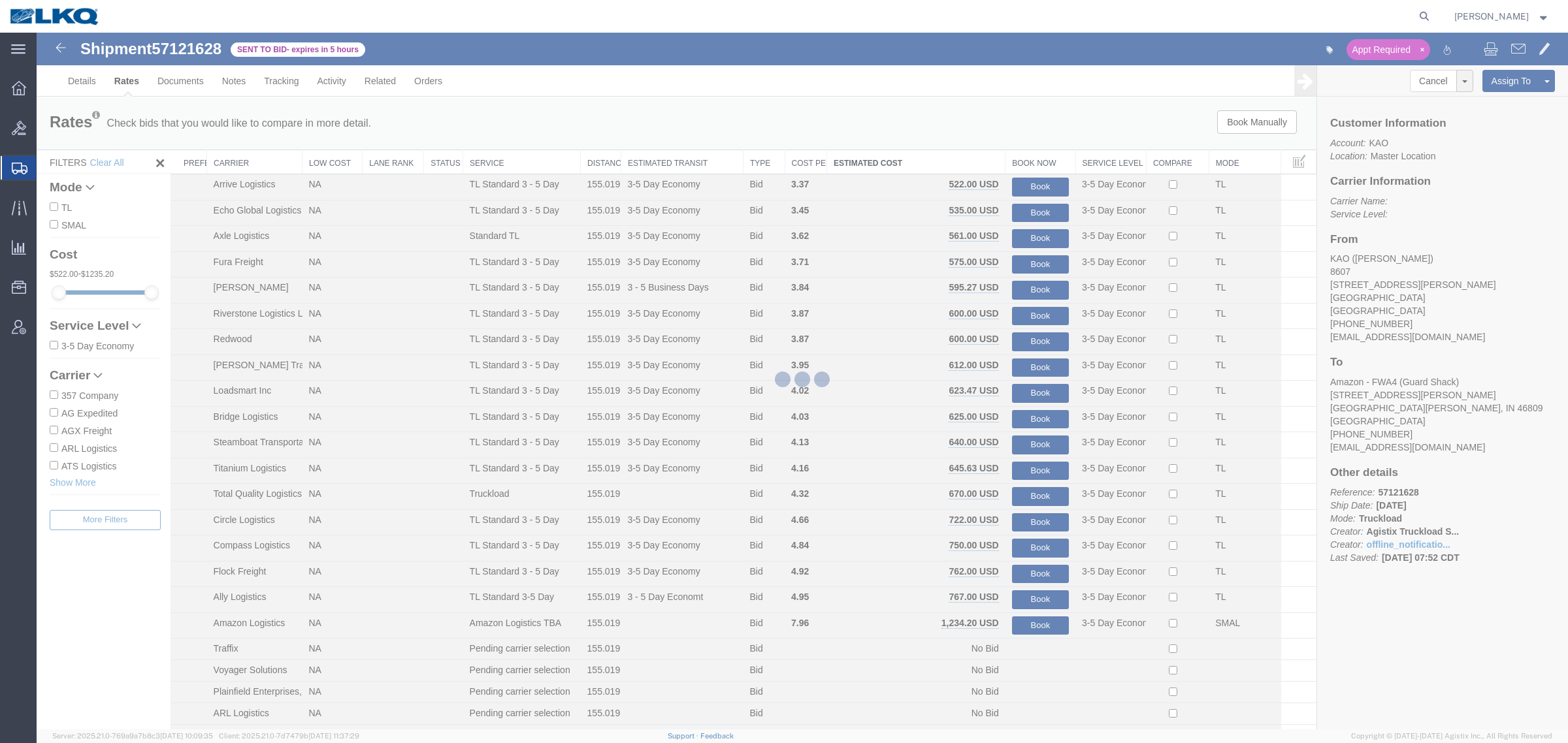
click at [1008, 122] on div at bounding box center [802, 381] width 1532 height 697
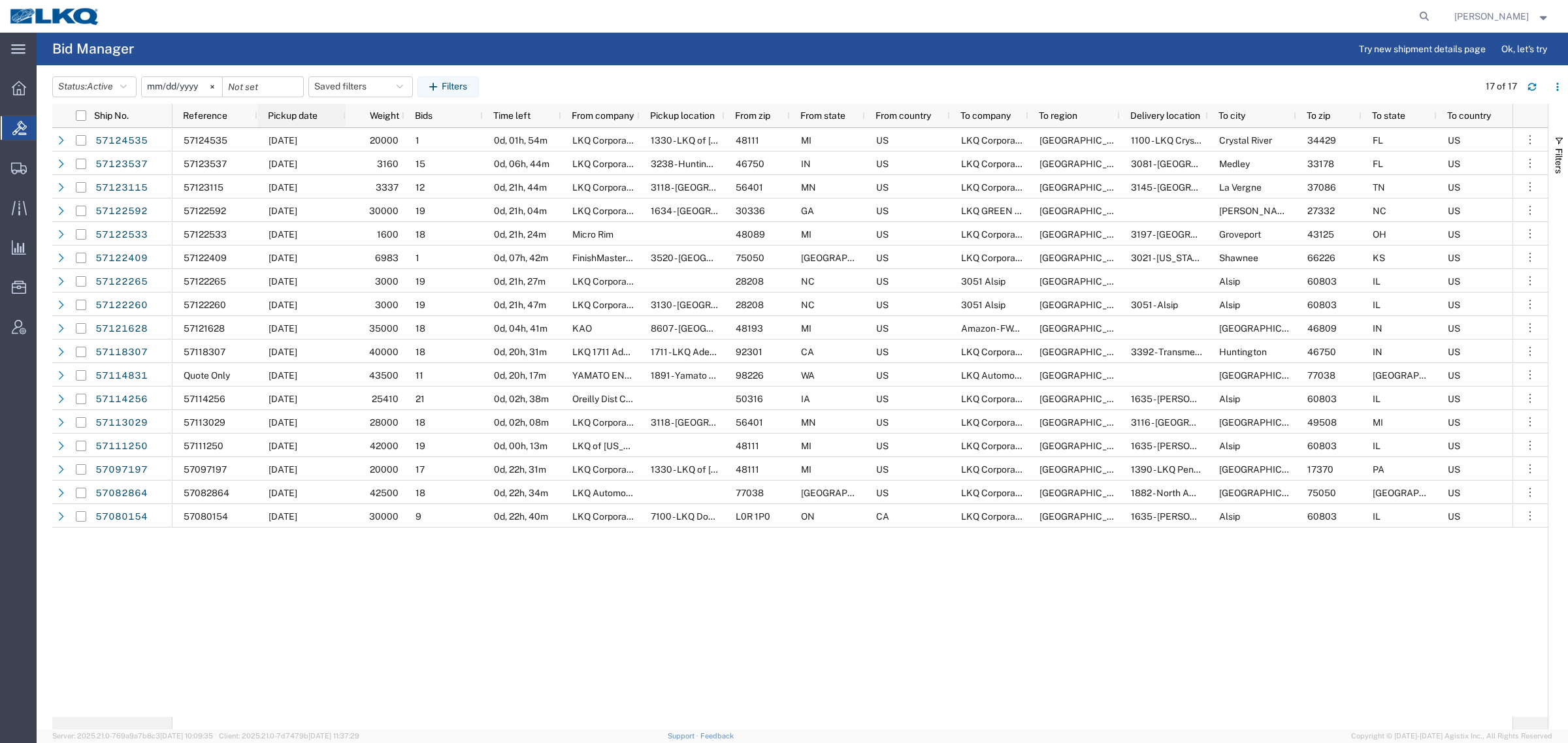
click at [291, 112] on span "Pickup date" at bounding box center [293, 115] width 50 height 11
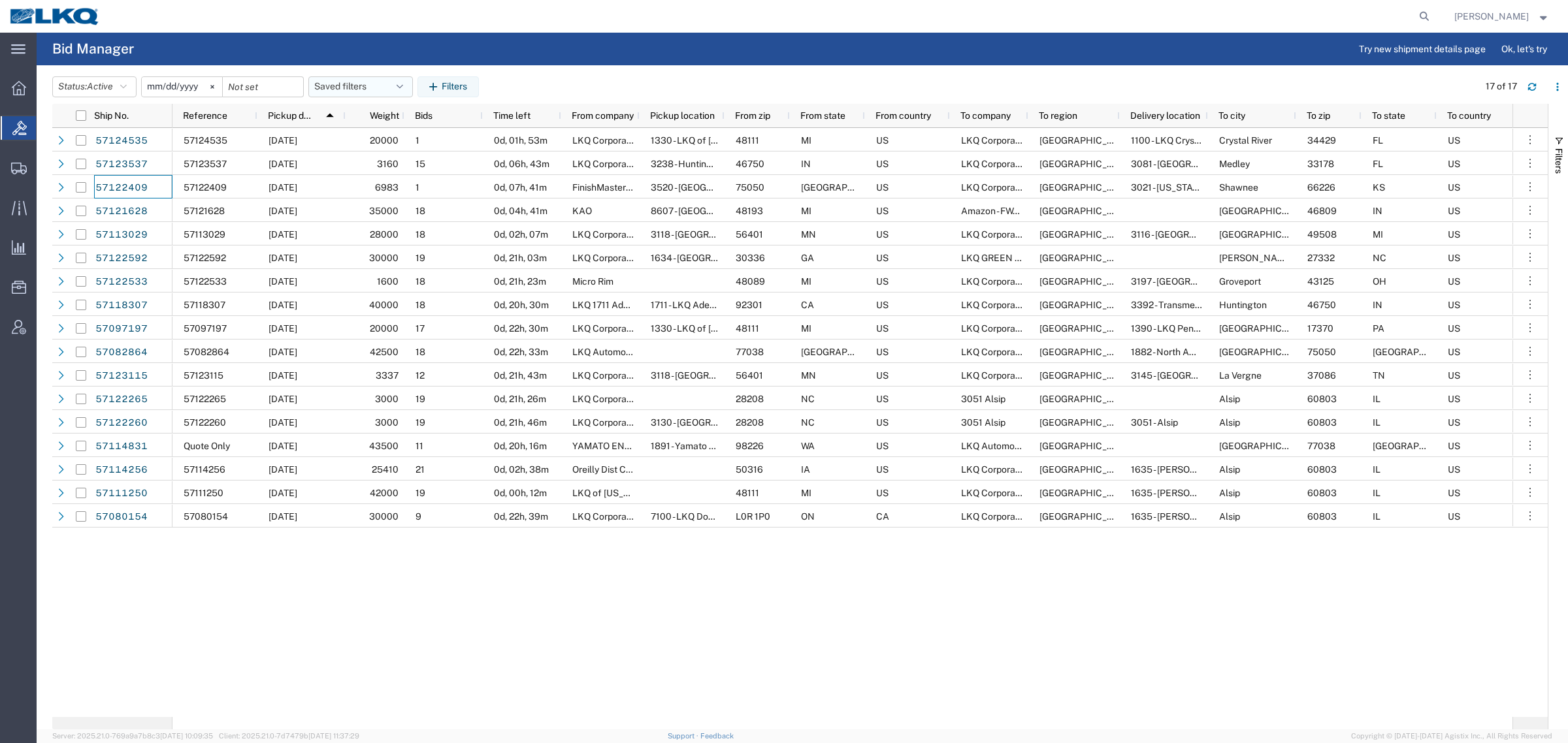
click at [322, 83] on button "Saved filters" at bounding box center [360, 86] width 105 height 21
drag, startPoint x: 377, startPoint y: 144, endPoint x: 555, endPoint y: 97, distance: 184.1
click at [379, 144] on span "Bid Board" at bounding box center [396, 144] width 171 height 24
type input "[DATE]"
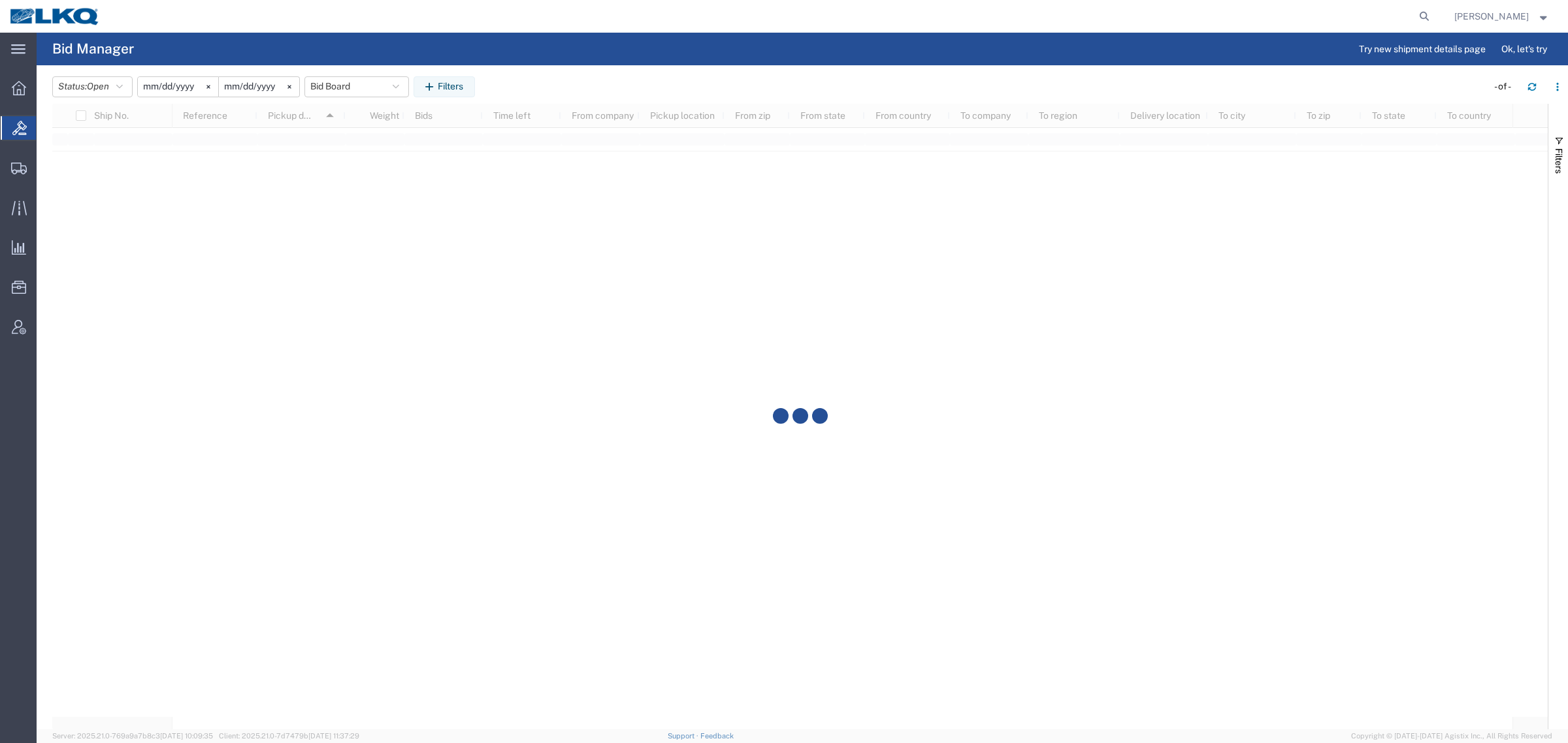
click at [619, 90] on div "Status: Open Active All Awaiting Confirmation Awarded Closed Expired Open Withd…" at bounding box center [810, 86] width 1516 height 21
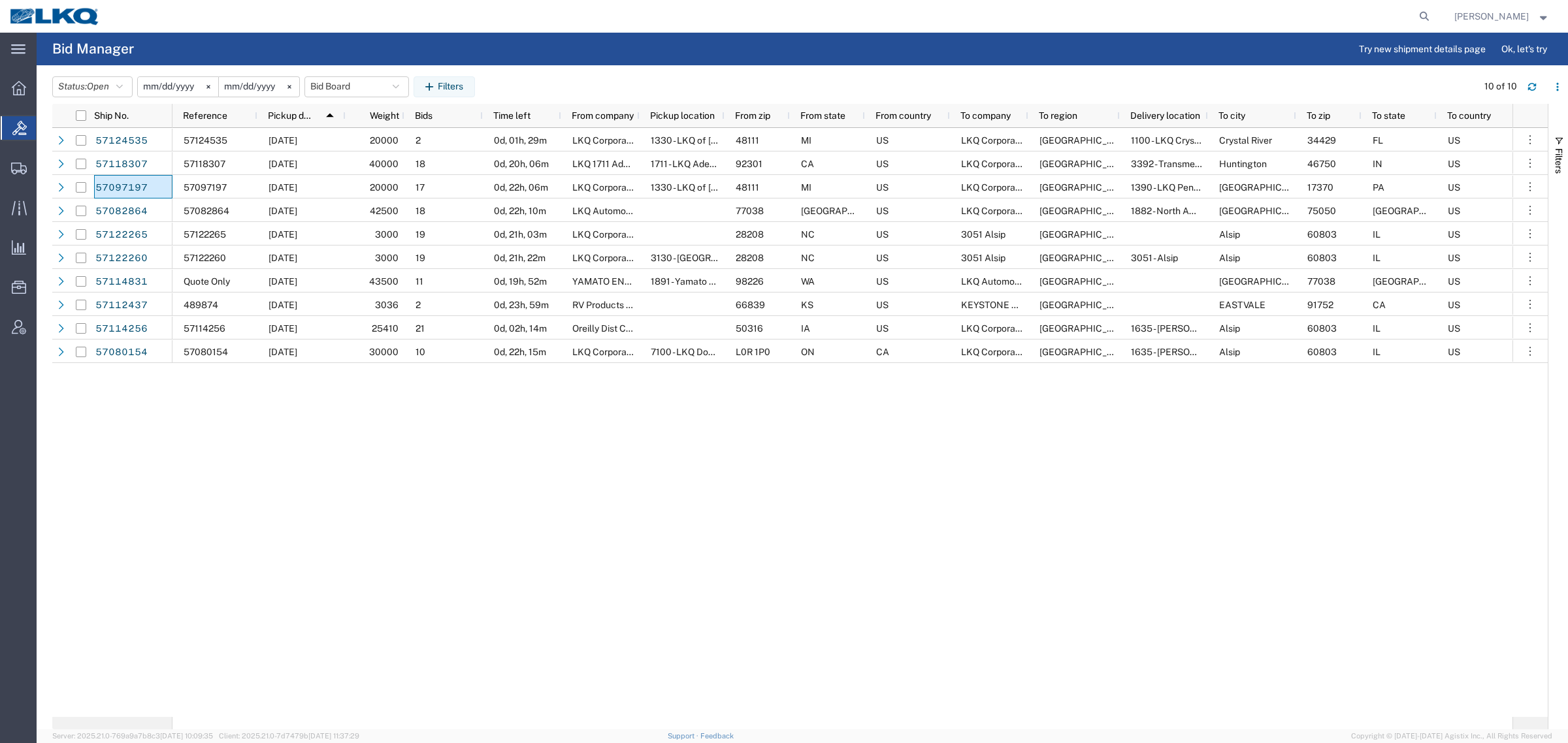
drag, startPoint x: 391, startPoint y: 507, endPoint x: 462, endPoint y: 295, distance: 223.6
click at [391, 507] on div "57124535 [DATE] 20000 2 0d, 01h, 29m LKQ Corporation 1330 - LKQ of [US_STATE] -…" at bounding box center [842, 423] width 1340 height 589
click at [560, 72] on header "Status: Open Active All Awaiting Confirmation Awarded Closed Expired Open Withd…" at bounding box center [810, 85] width 1516 height 36
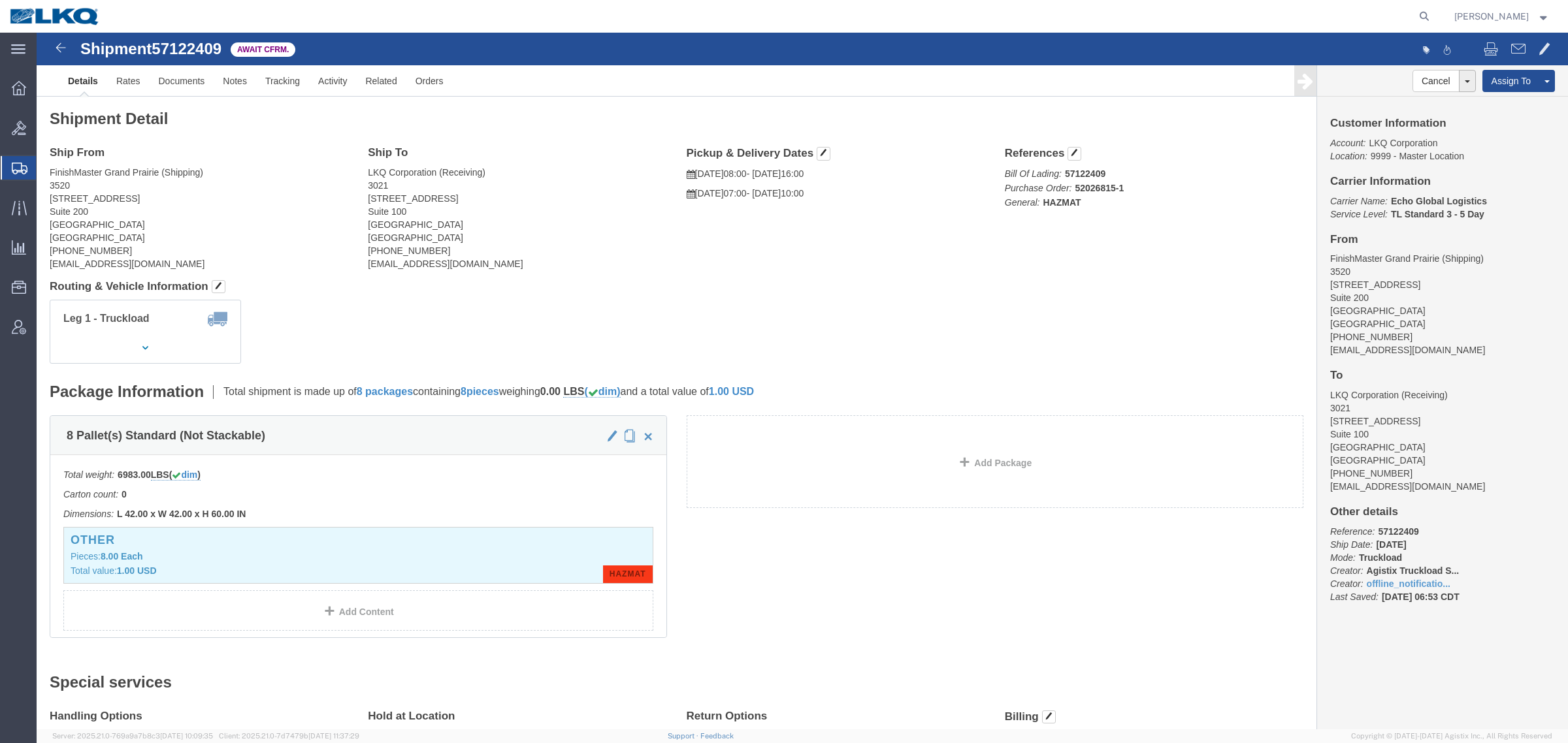
click div "Leg 1 - Truckload Vehicle 1: Standard Dry Van (53 Feet) Number of trucks: 1"
click address "[GEOGRAPHIC_DATA] (Shipping) 3520 [STREET_ADDRESS] [PHONE_NUMBER] [EMAIL_ADDRES…"
click address "LKQ Corporation (Receiving) [STREET_ADDRESS] [PHONE_NUMBER] [EMAIL_ADDRESS][DOM…"
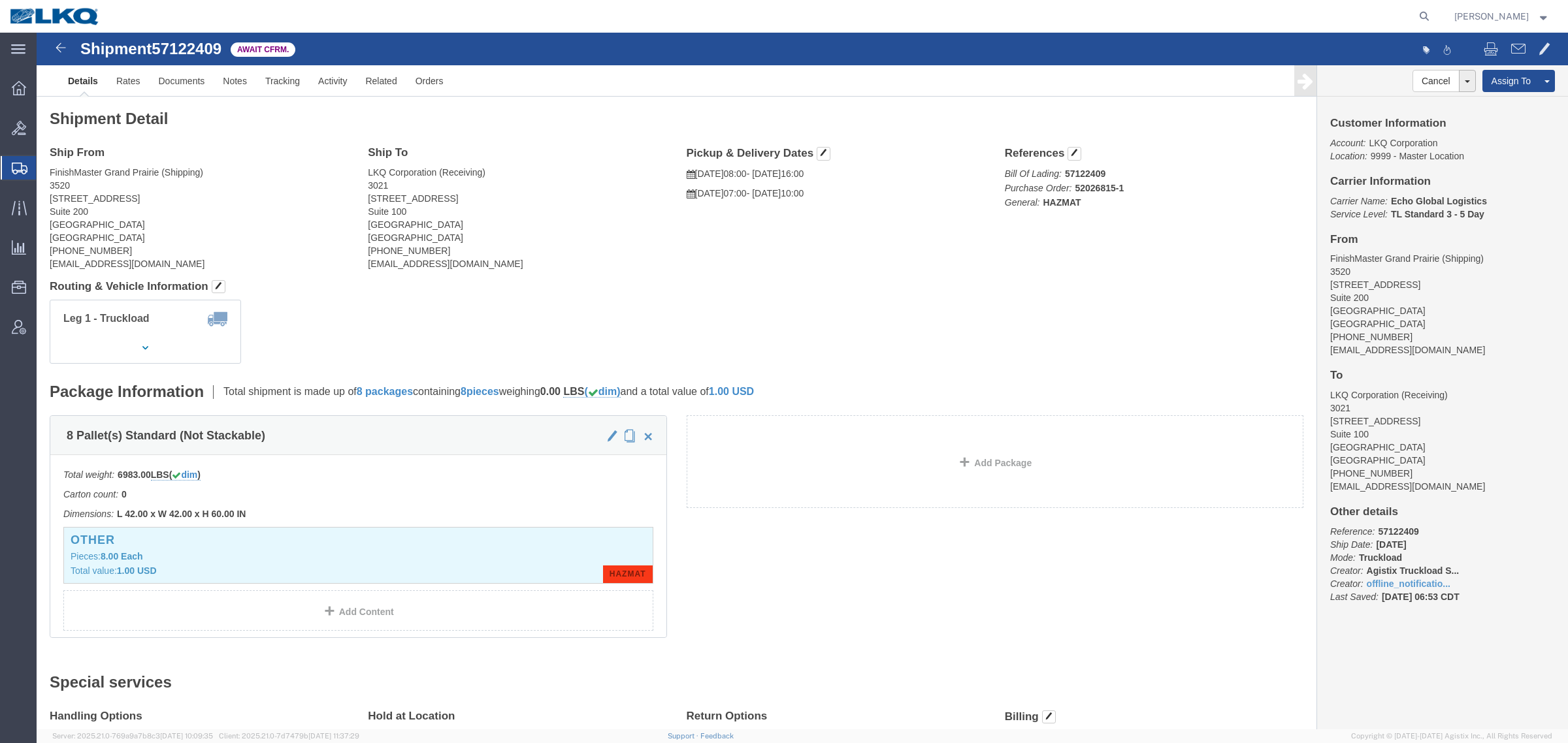
click address "LKQ Corporation (Receiving) [STREET_ADDRESS] [PHONE_NUMBER] [EMAIL_ADDRESS][DOM…"
click address "[GEOGRAPHIC_DATA] (Shipping) 3520 [STREET_ADDRESS] [PHONE_NUMBER] [EMAIL_ADDRES…"
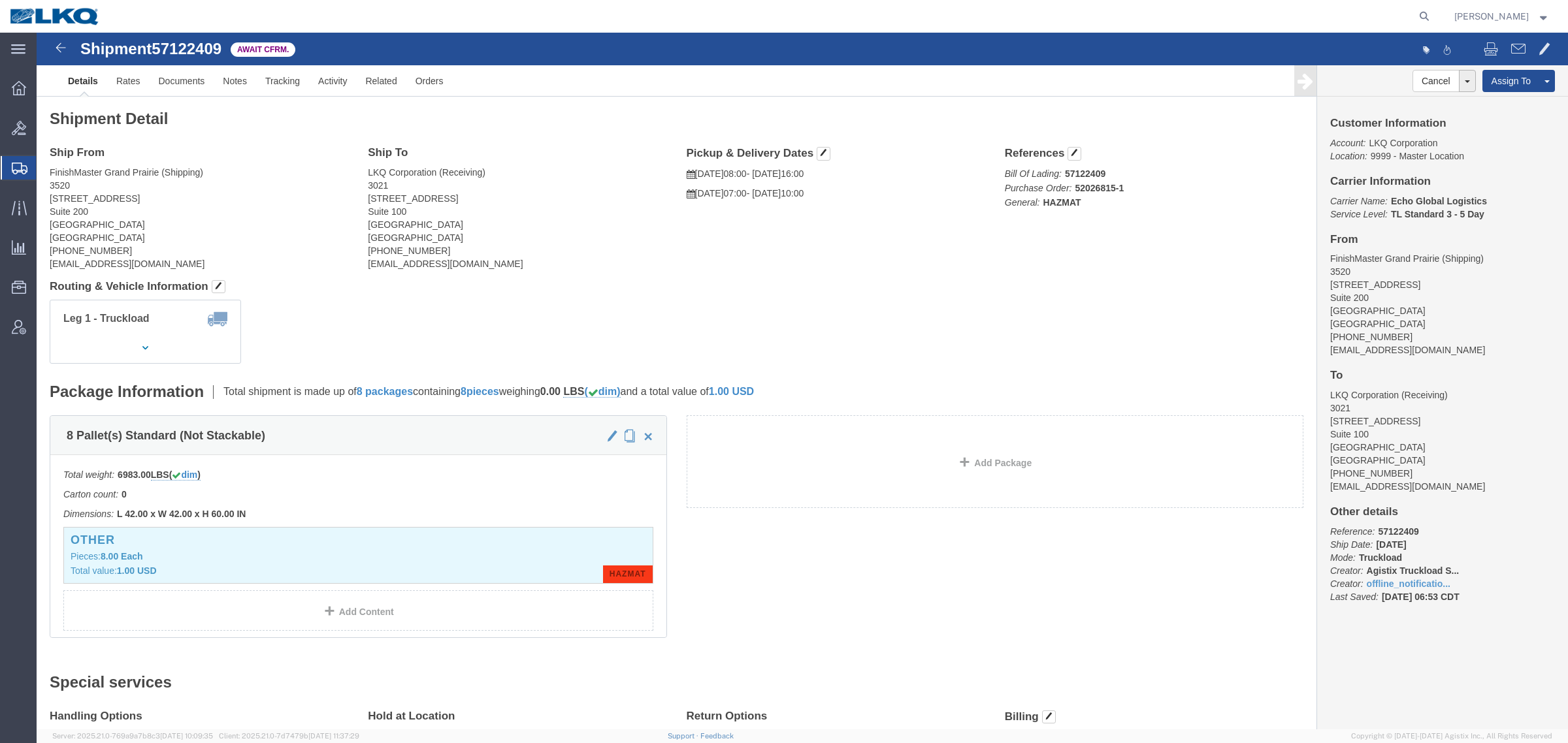
click address "[GEOGRAPHIC_DATA] (Shipping) 3520 [STREET_ADDRESS] [PHONE_NUMBER] [EMAIL_ADDRES…"
click link "Rates"
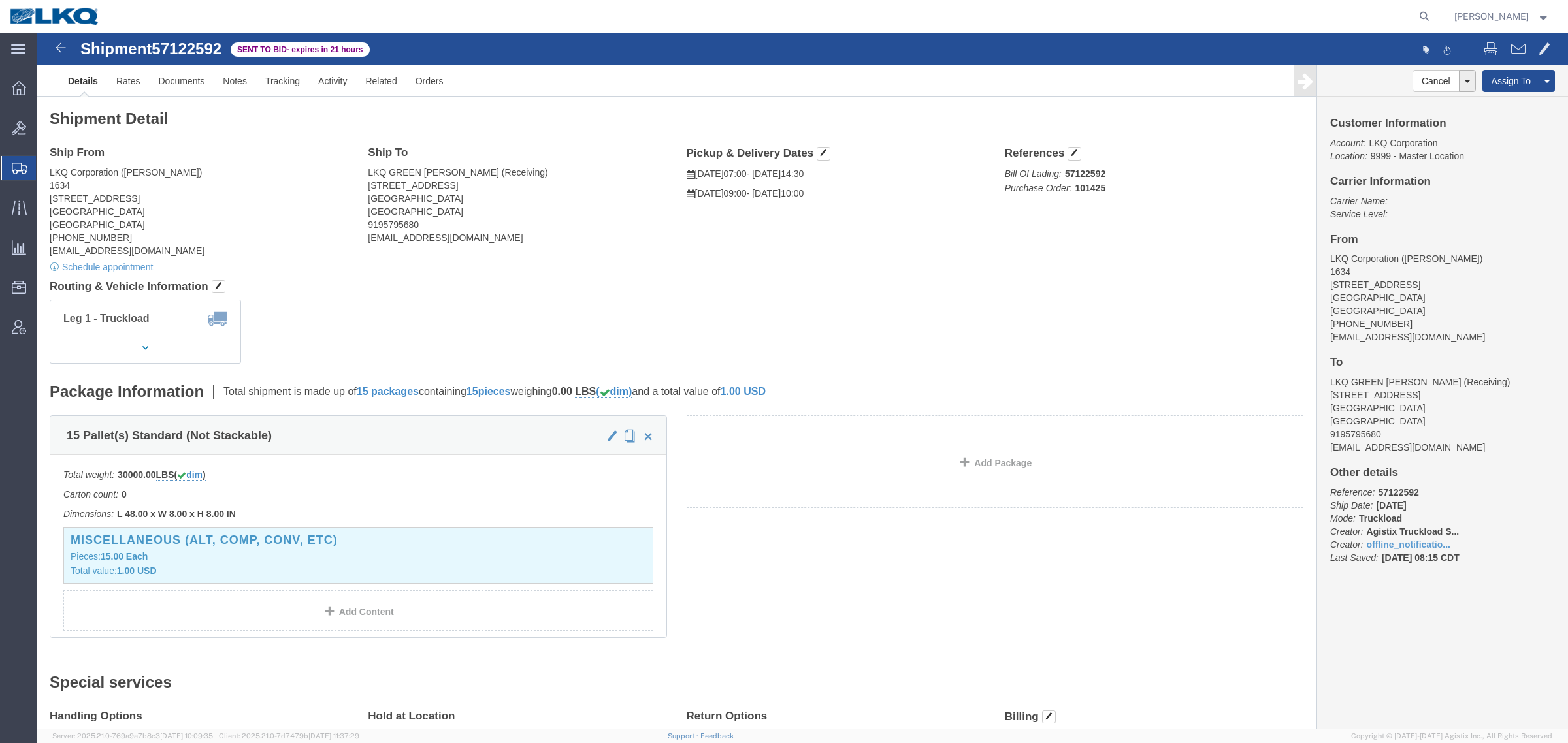
click span "57122592"
copy span "57122592"
click h4 "Routing & Vehicle Information"
click address "LKQ Corporation ([PERSON_NAME]) 1634 [STREET_ADDRESS] [PHONE_NUMBER] [EMAIL_ADD…"
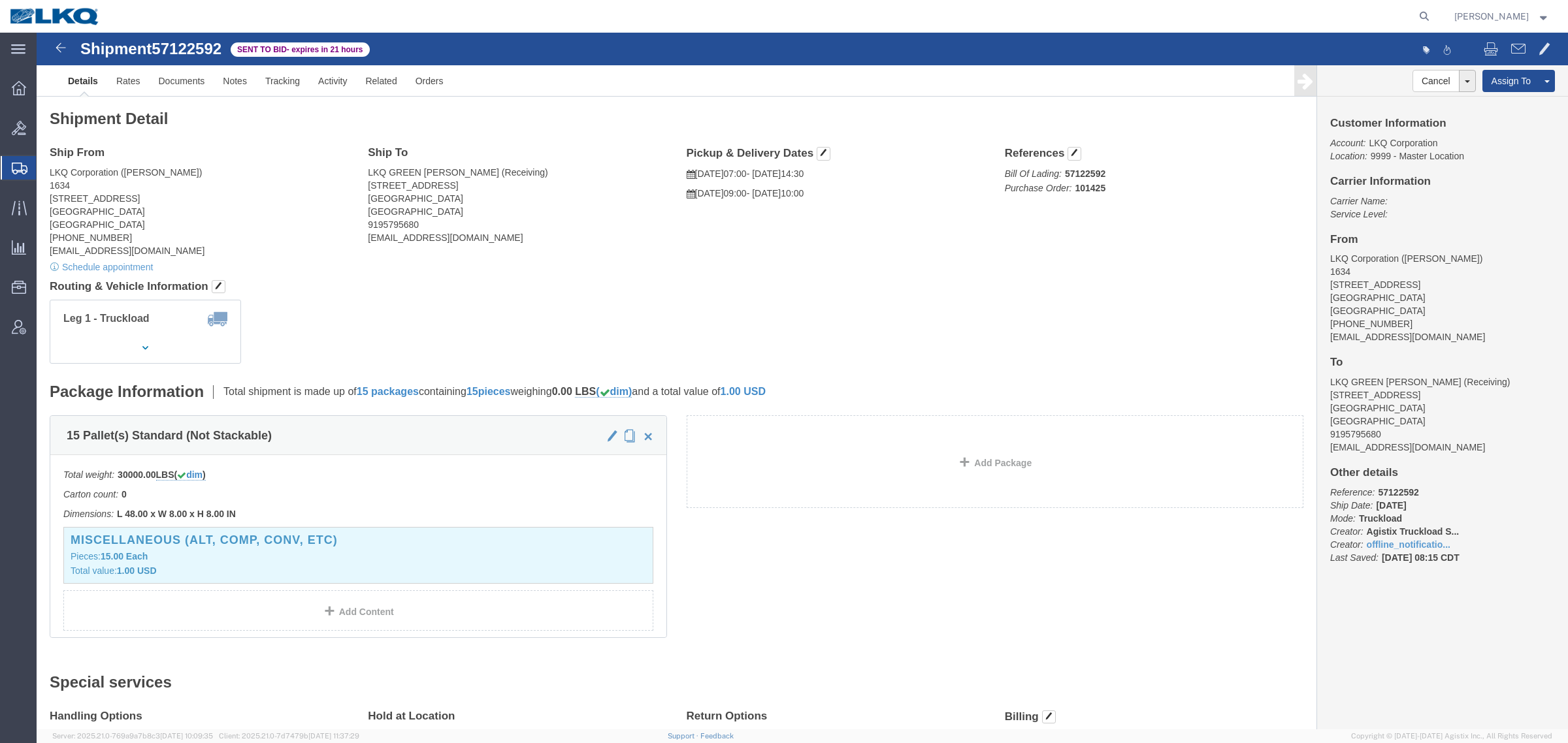
click address "LKQ Corporation ([PERSON_NAME]) 1634 [STREET_ADDRESS] [PHONE_NUMBER] [EMAIL_ADD…"
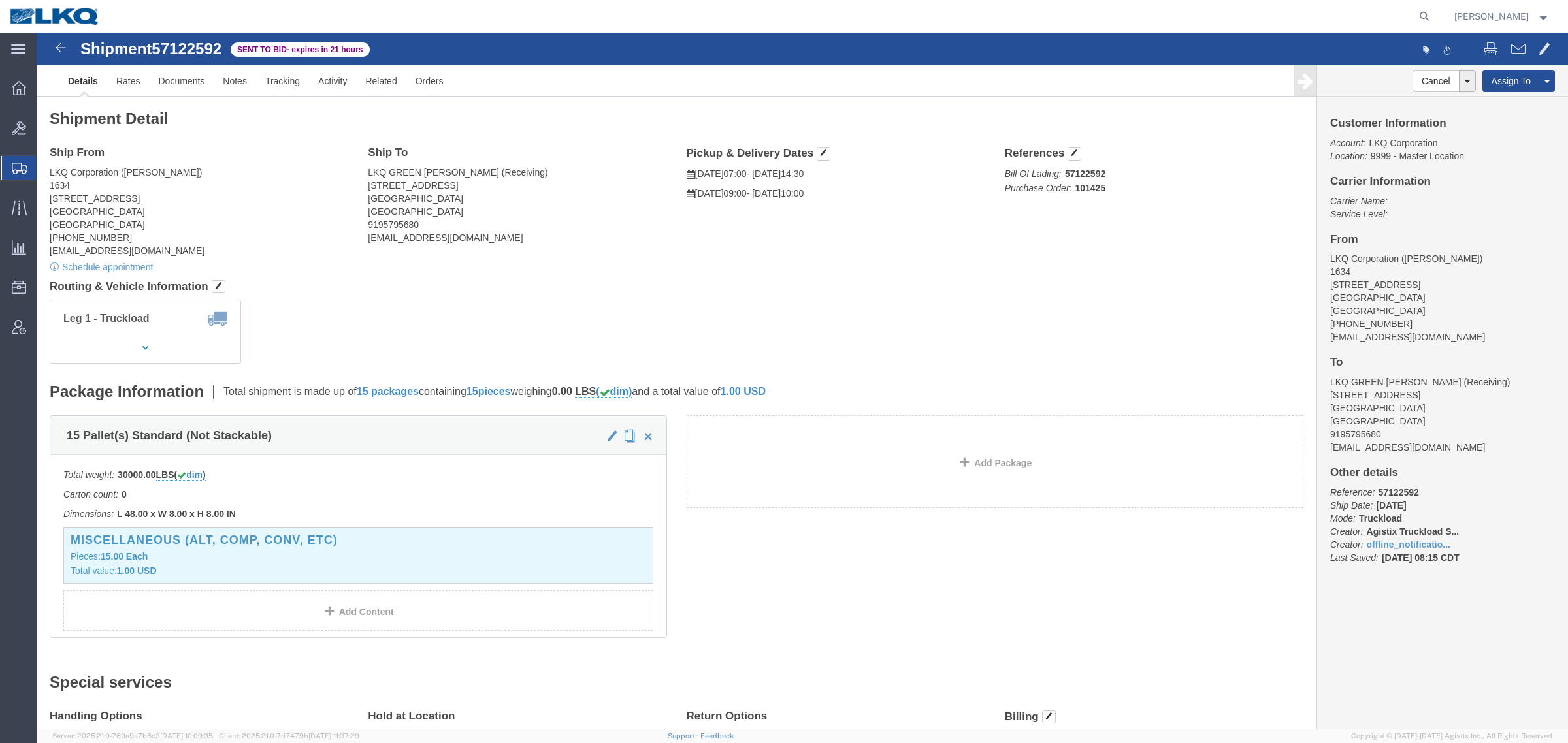
click address "LKQ Corporation ([PERSON_NAME]) 1634 [STREET_ADDRESS] [PHONE_NUMBER] [EMAIL_ADD…"
click h4 "Ship From"
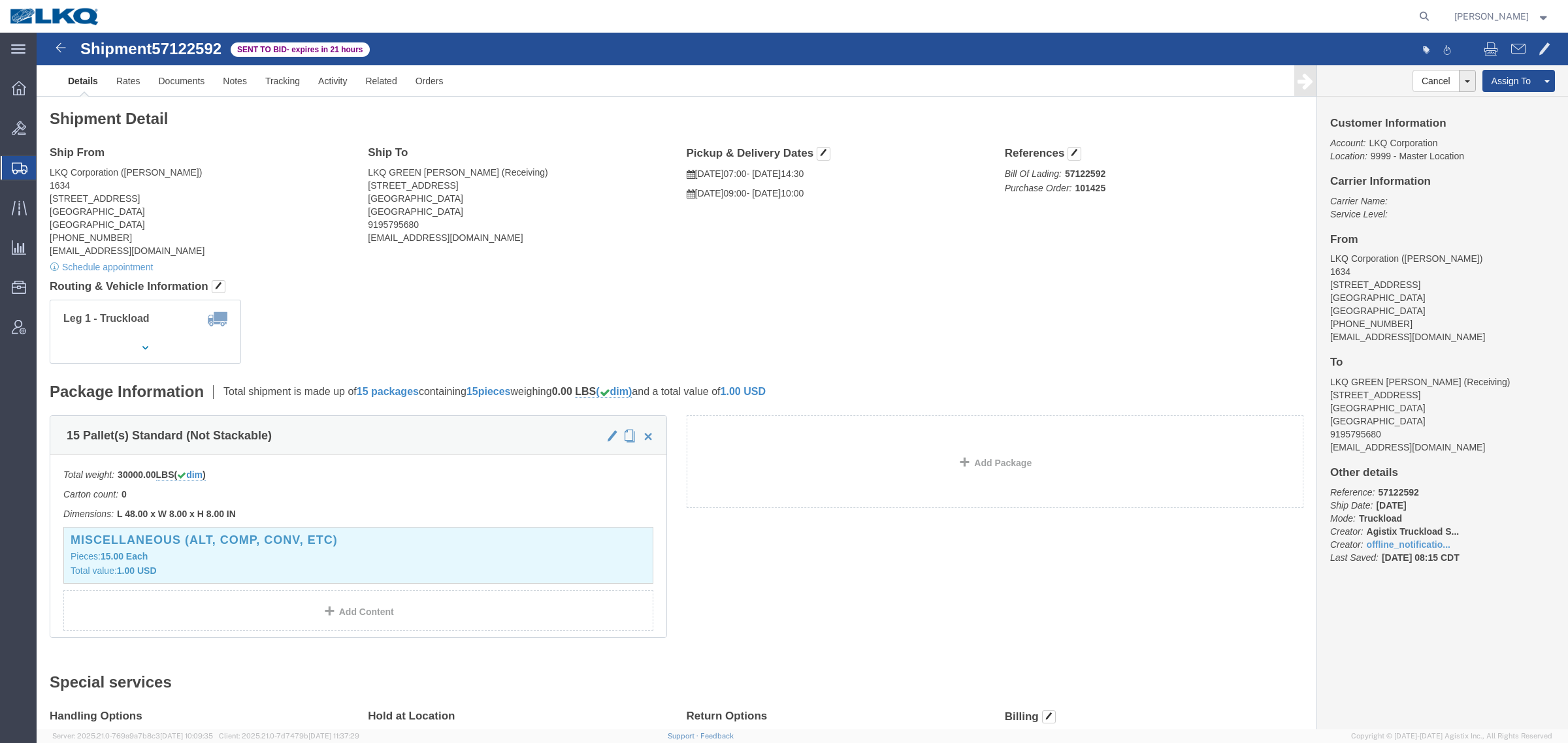
click h4 "Ship From"
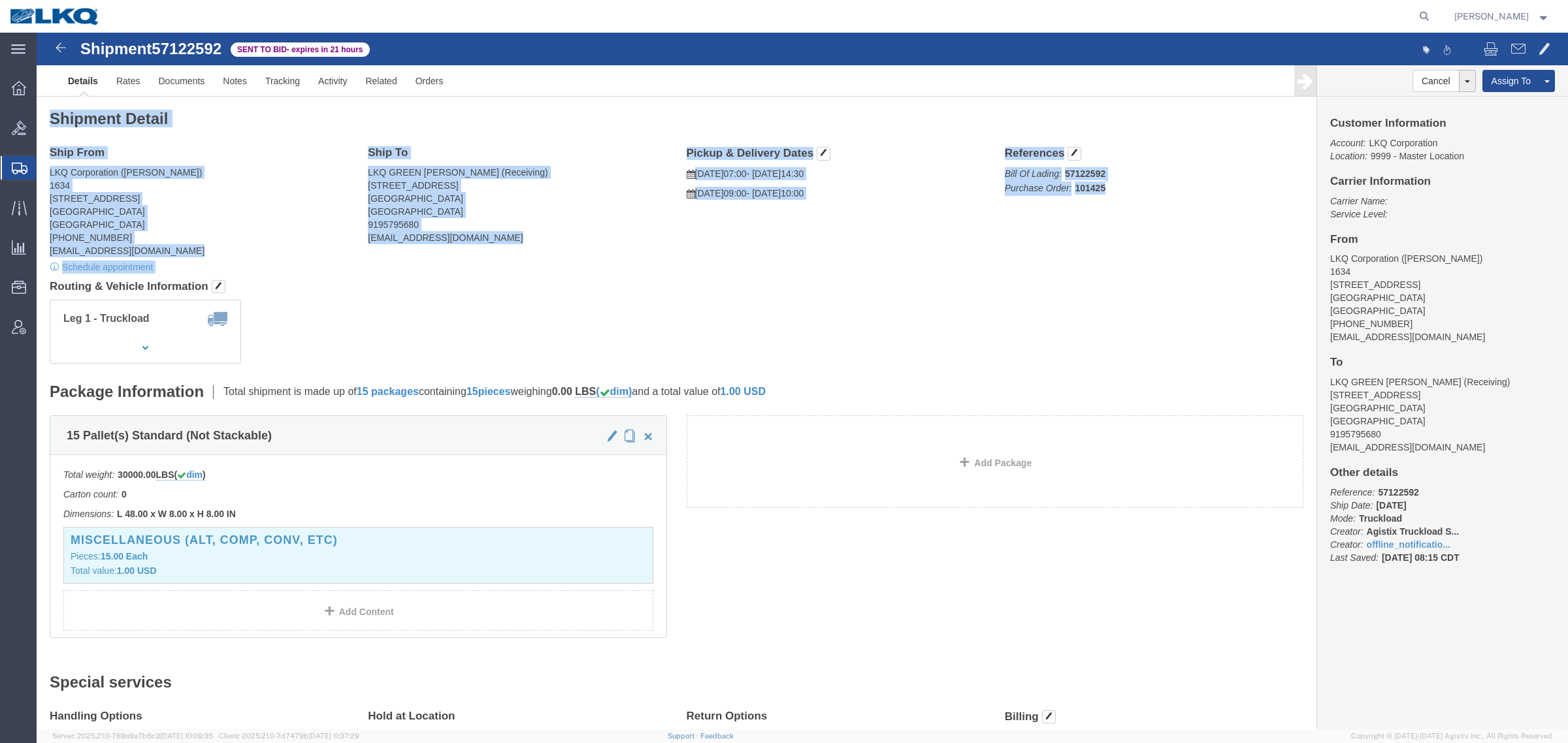
drag, startPoint x: 14, startPoint y: 83, endPoint x: 934, endPoint y: 201, distance: 927.5
click div "Shipment Detail Ship From LKQ Corporation ([PERSON_NAME]) 1634 [STREET_ADDRESS]…"
click address "LKQ GREEN [PERSON_NAME] (Receiving) [STREET_ADDRESS][PERSON_NAME] 9195795680 [E…"
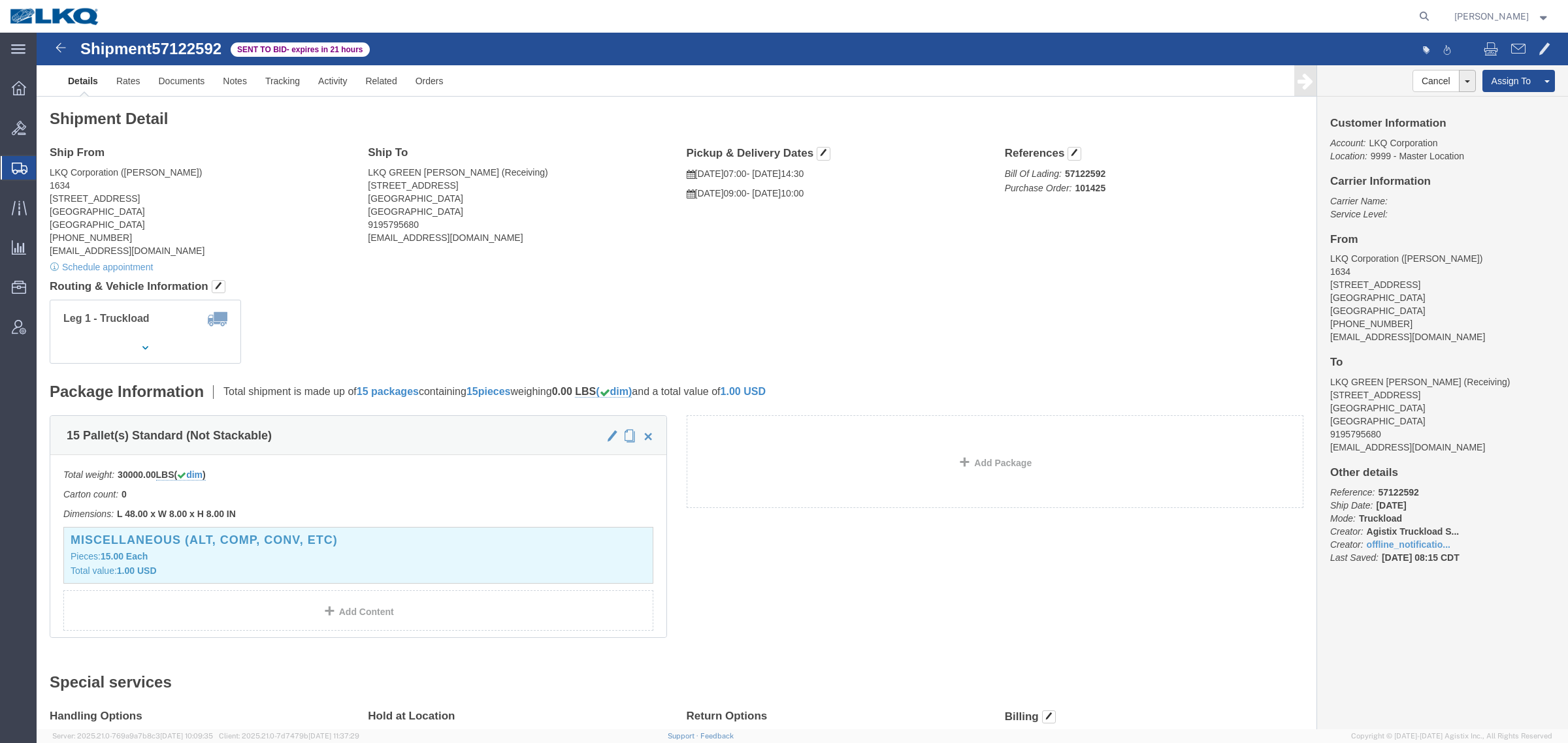
click div "Shipment Detail Ship From LKQ Corporation ([PERSON_NAME]) 1634 [STREET_ADDRESS]…"
click link "Rates"
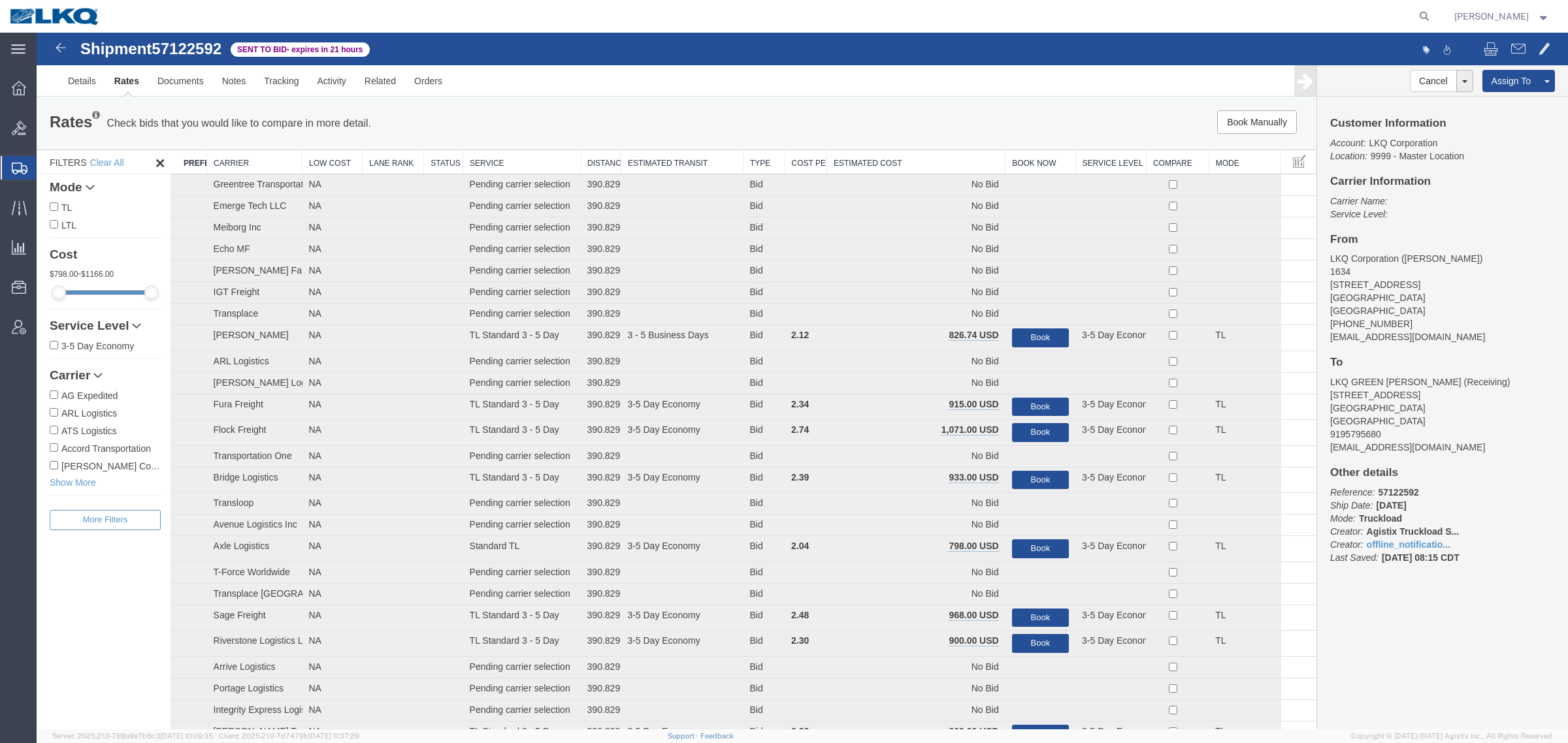
click at [900, 139] on div "Rates Check bids that you would like to compare in more detail. Compare Filter …" at bounding box center [676, 123] width 1280 height 52
click at [919, 162] on th "Estimated Cost" at bounding box center [916, 162] width 178 height 24
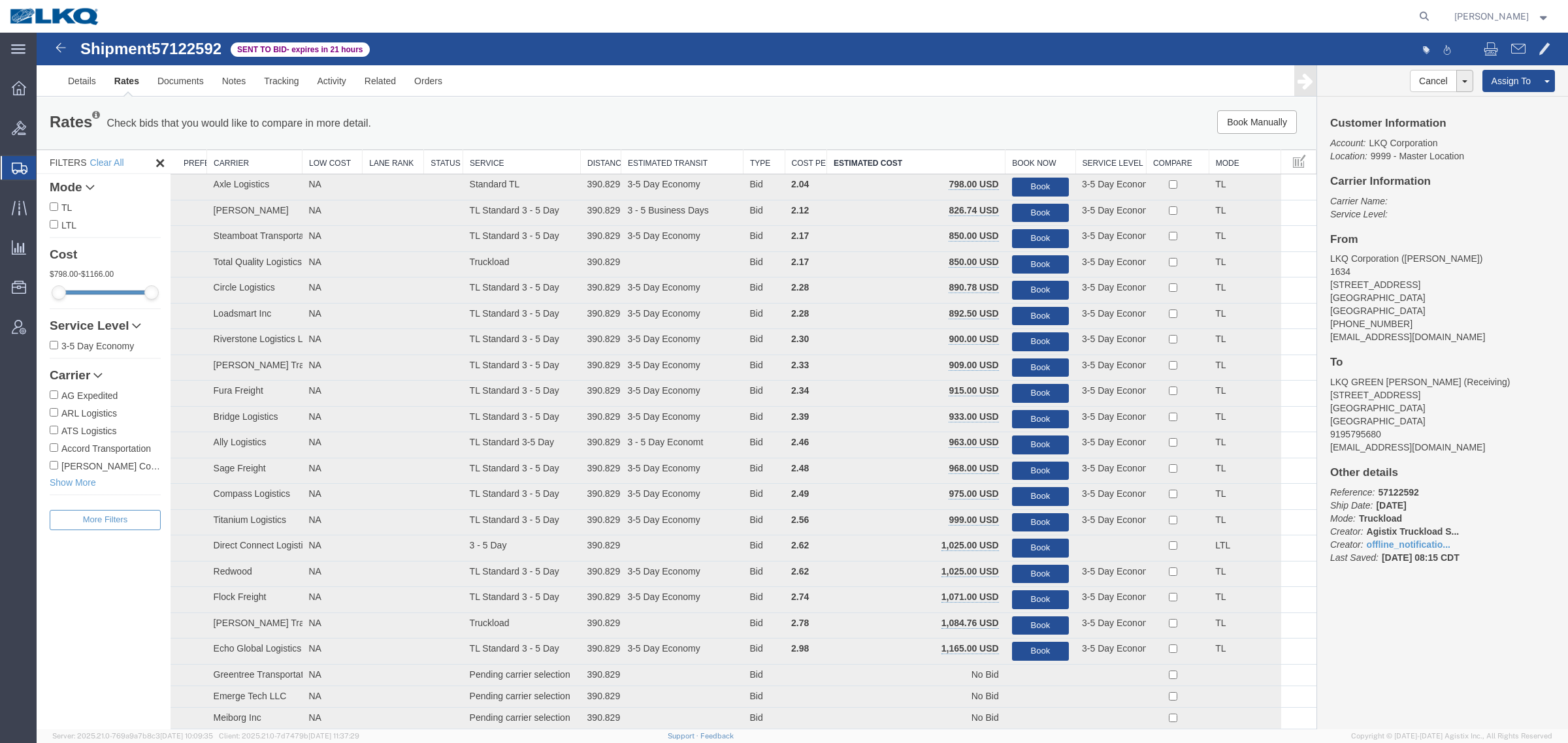
click at [897, 130] on div "Book Manually Pause Continue" at bounding box center [1047, 122] width 530 height 23
click at [249, 73] on link "Notes" at bounding box center [234, 81] width 43 height 31
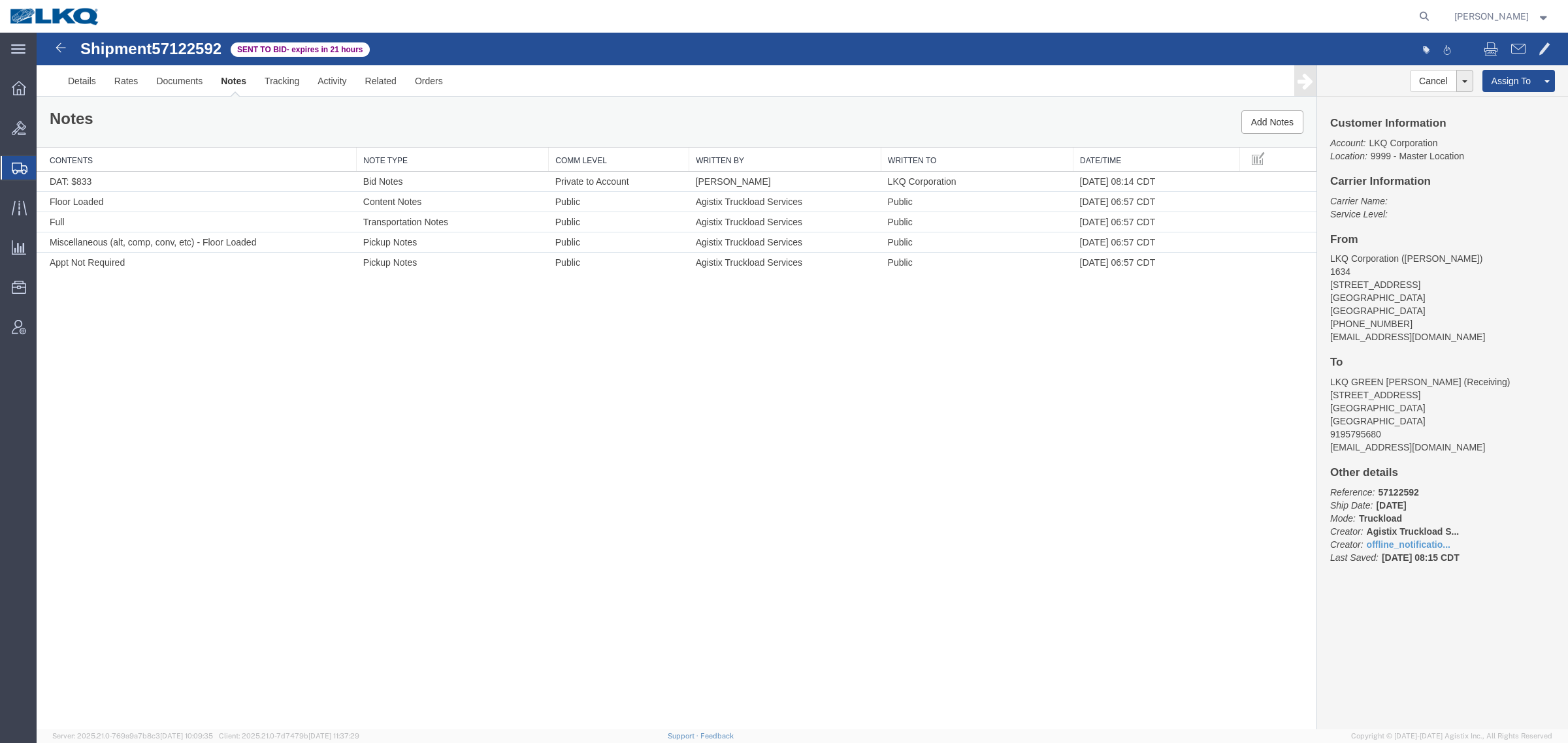
drag, startPoint x: 1461, startPoint y: 389, endPoint x: 1449, endPoint y: 389, distance: 12.0
click at [1461, 389] on address "LKQ GREEN [PERSON_NAME] (Receiving) [STREET_ADDRESS] 9195795680 [EMAIL_ADDRESS]…" at bounding box center [1443, 415] width 225 height 78
click at [921, 455] on div "Shipment 57122592 5 of 5 Sent to Bid - expires in 21 hours Details Rates Docume…" at bounding box center [802, 381] width 1532 height 697
click at [124, 86] on link "Rates" at bounding box center [127, 81] width 43 height 31
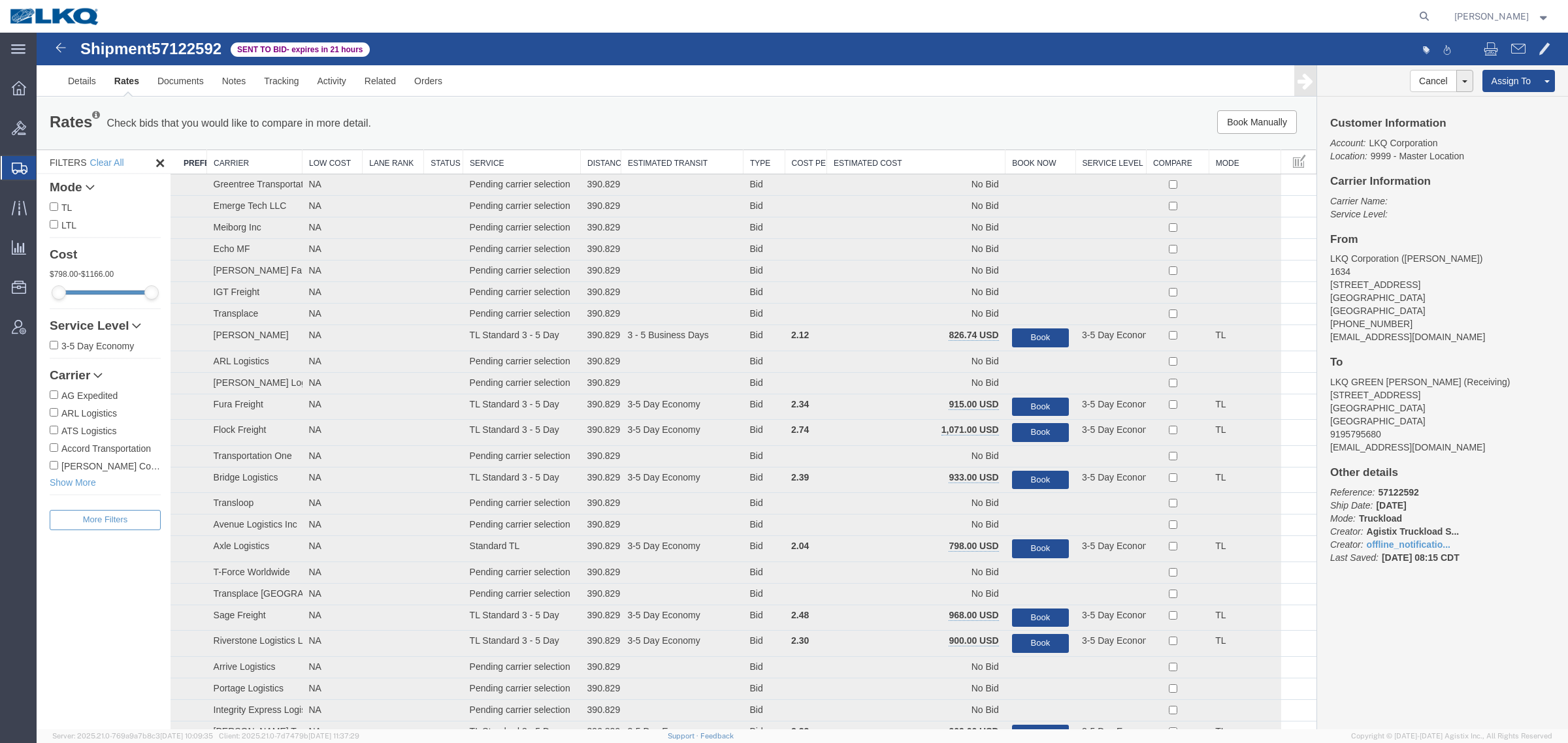
click at [923, 164] on th "Estimated Cost" at bounding box center [916, 162] width 178 height 24
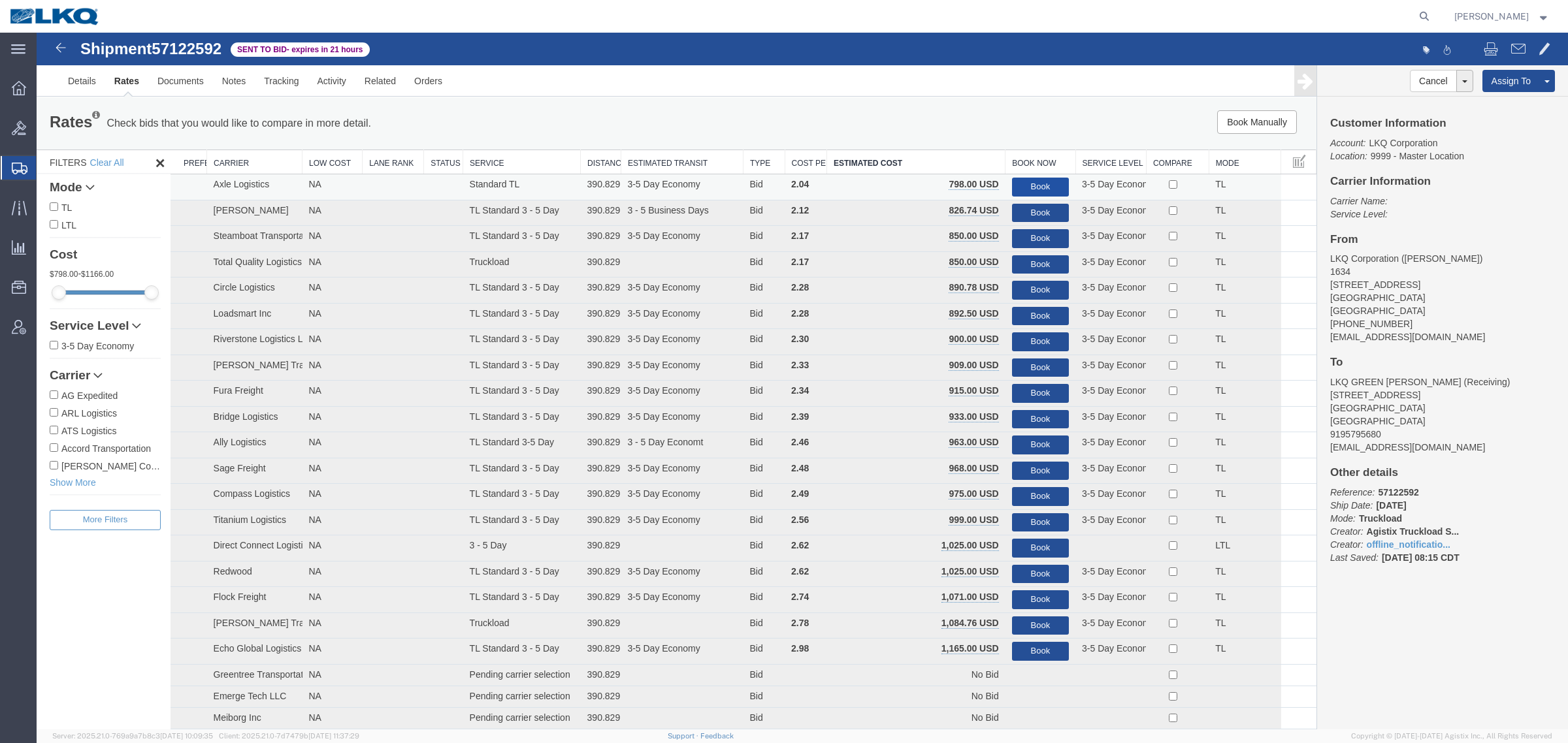
click at [1025, 180] on button "Book" at bounding box center [1040, 187] width 57 height 19
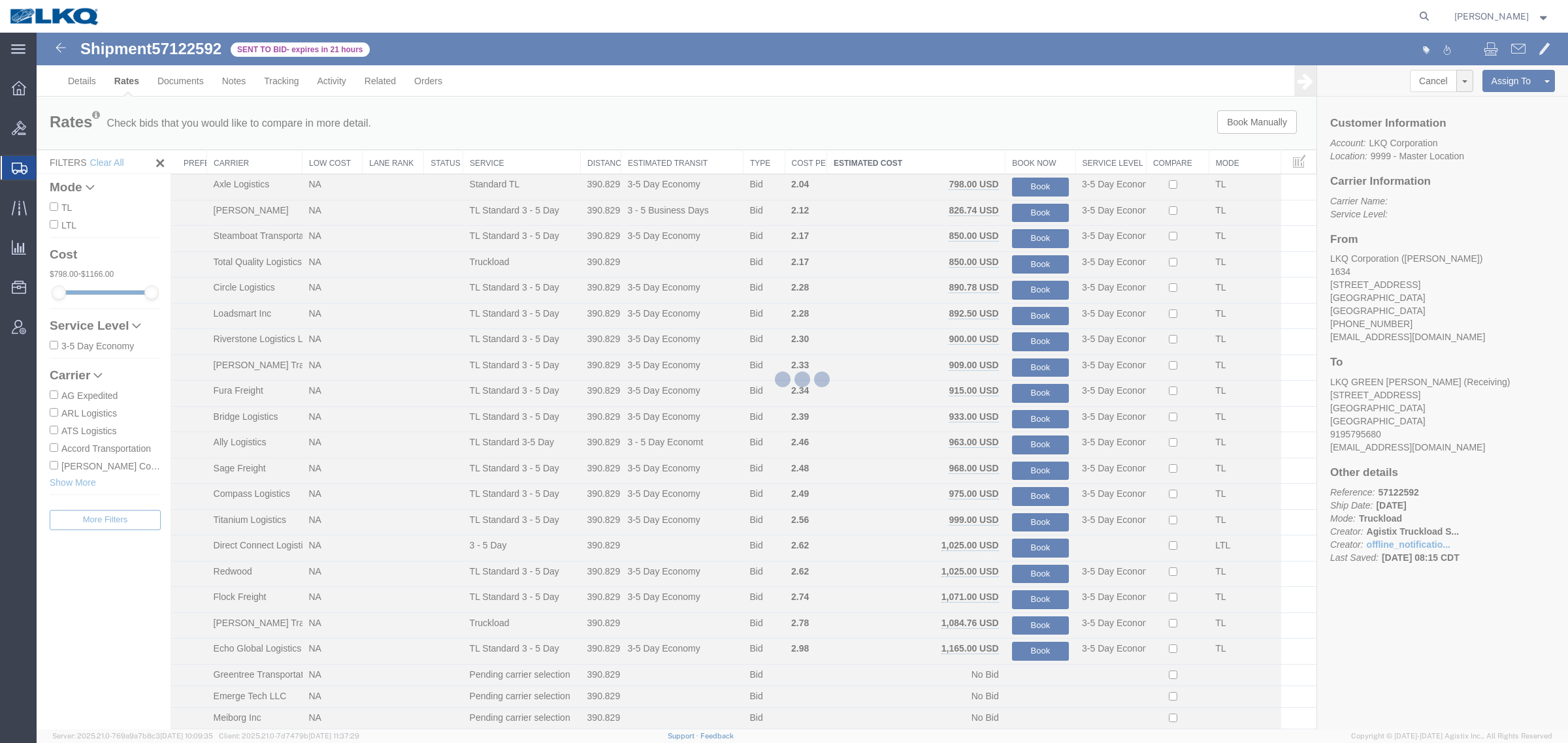
click at [1020, 132] on div at bounding box center [802, 381] width 1532 height 697
click at [773, 112] on div at bounding box center [802, 381] width 1532 height 697
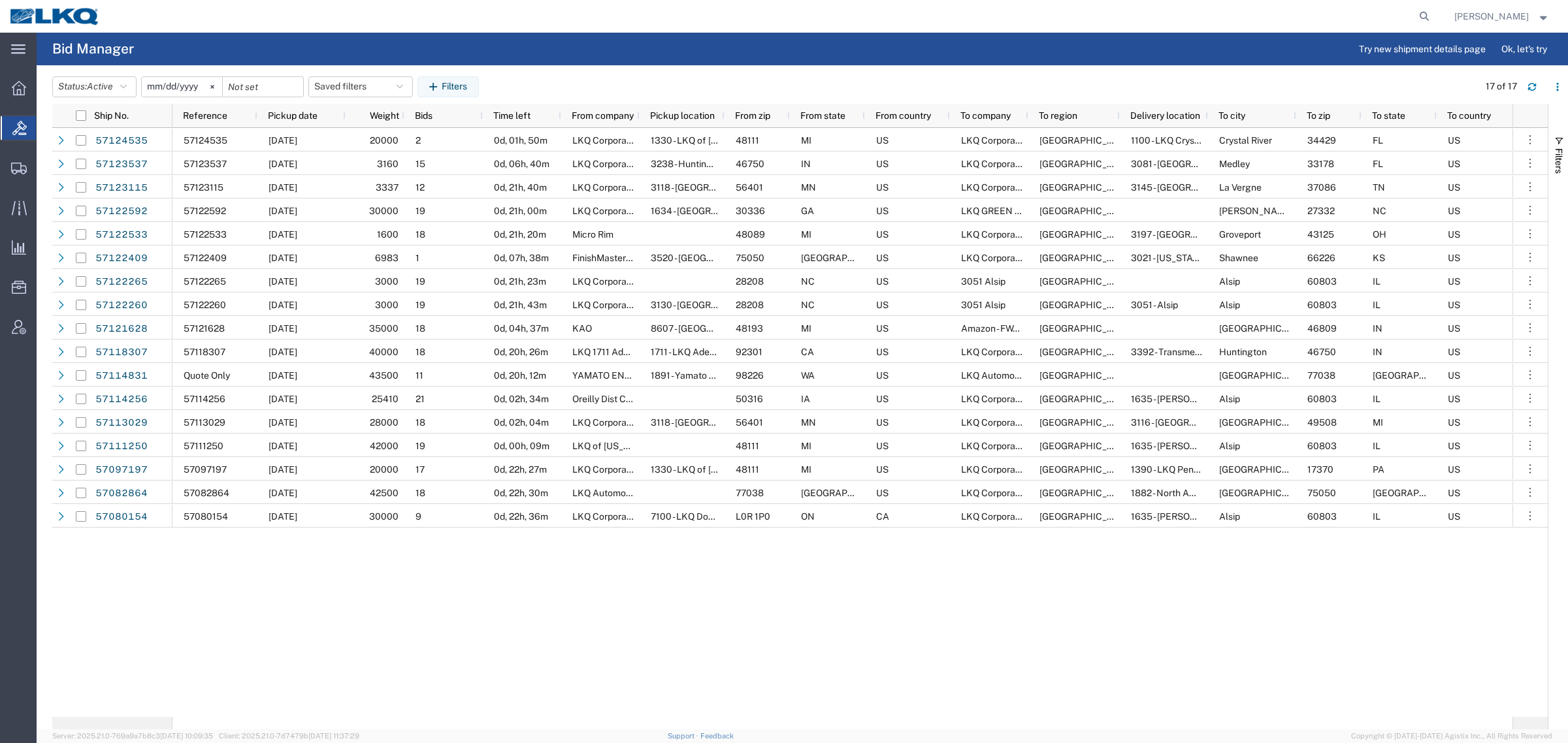
click at [545, 49] on agx-page-header "Bid Manager Try new shipment details page Ok, let's try" at bounding box center [802, 49] width 1532 height 33
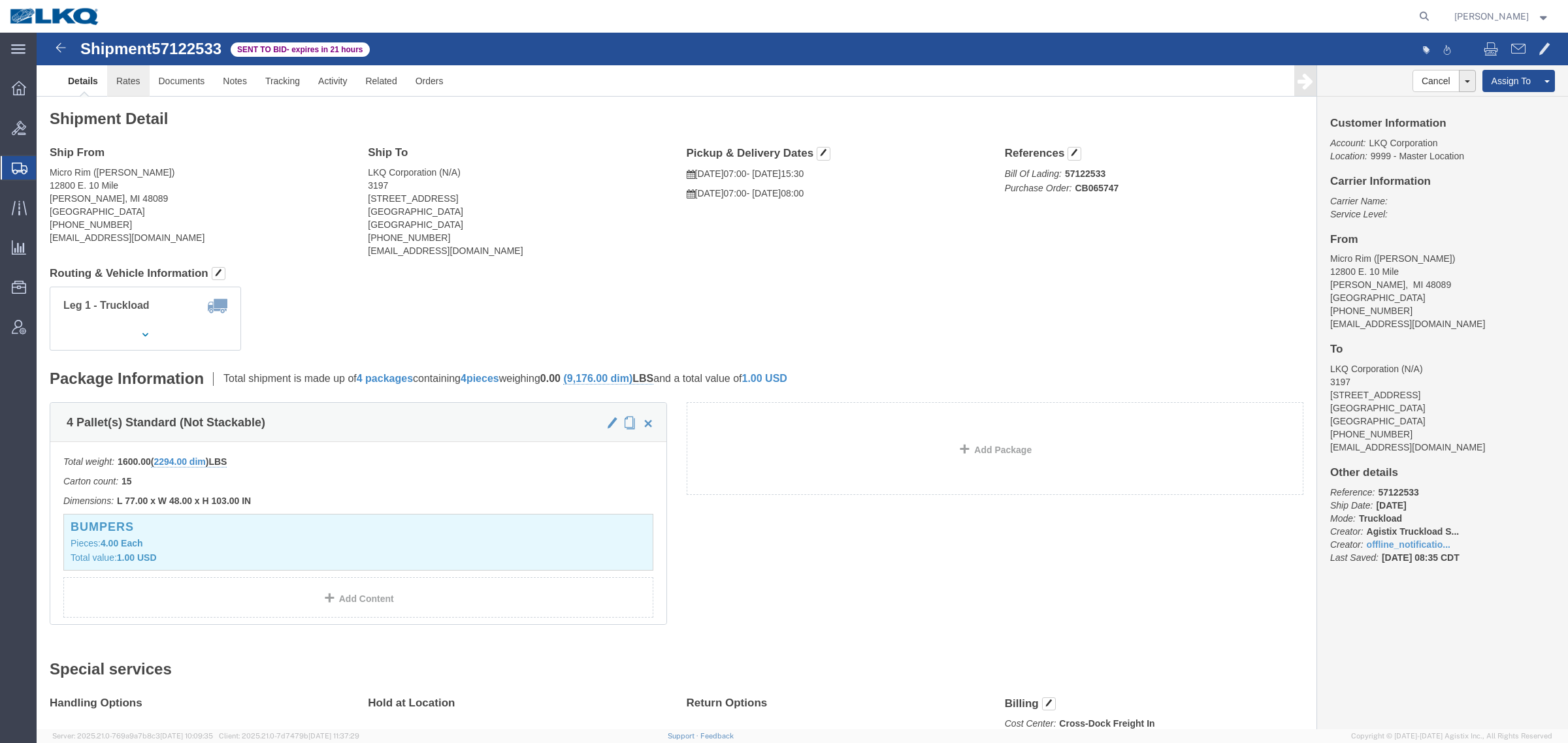
click link "Rates"
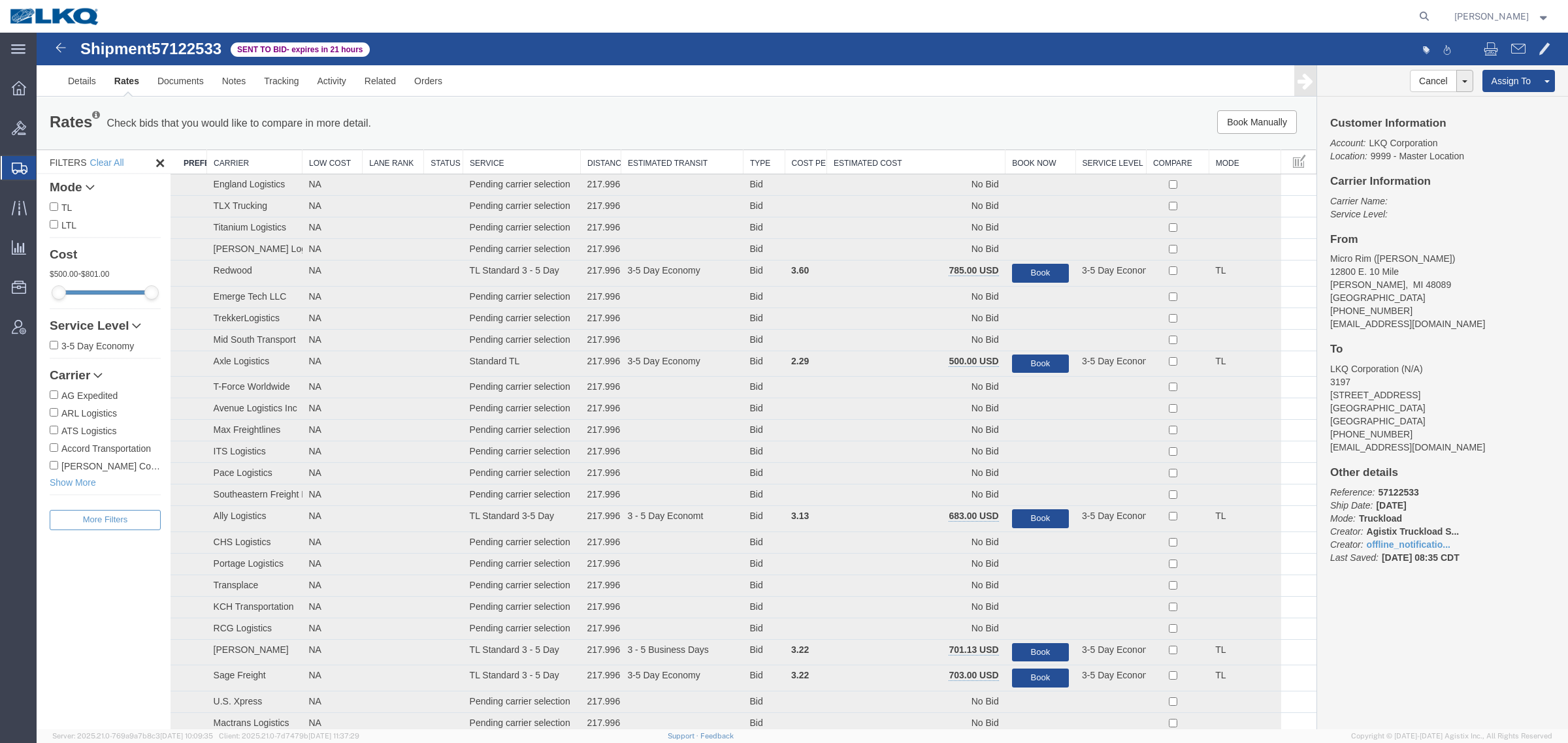
click at [946, 111] on div "Book Manually Pause Continue" at bounding box center [1047, 122] width 530 height 23
click at [929, 164] on th "Estimated Cost" at bounding box center [916, 162] width 178 height 24
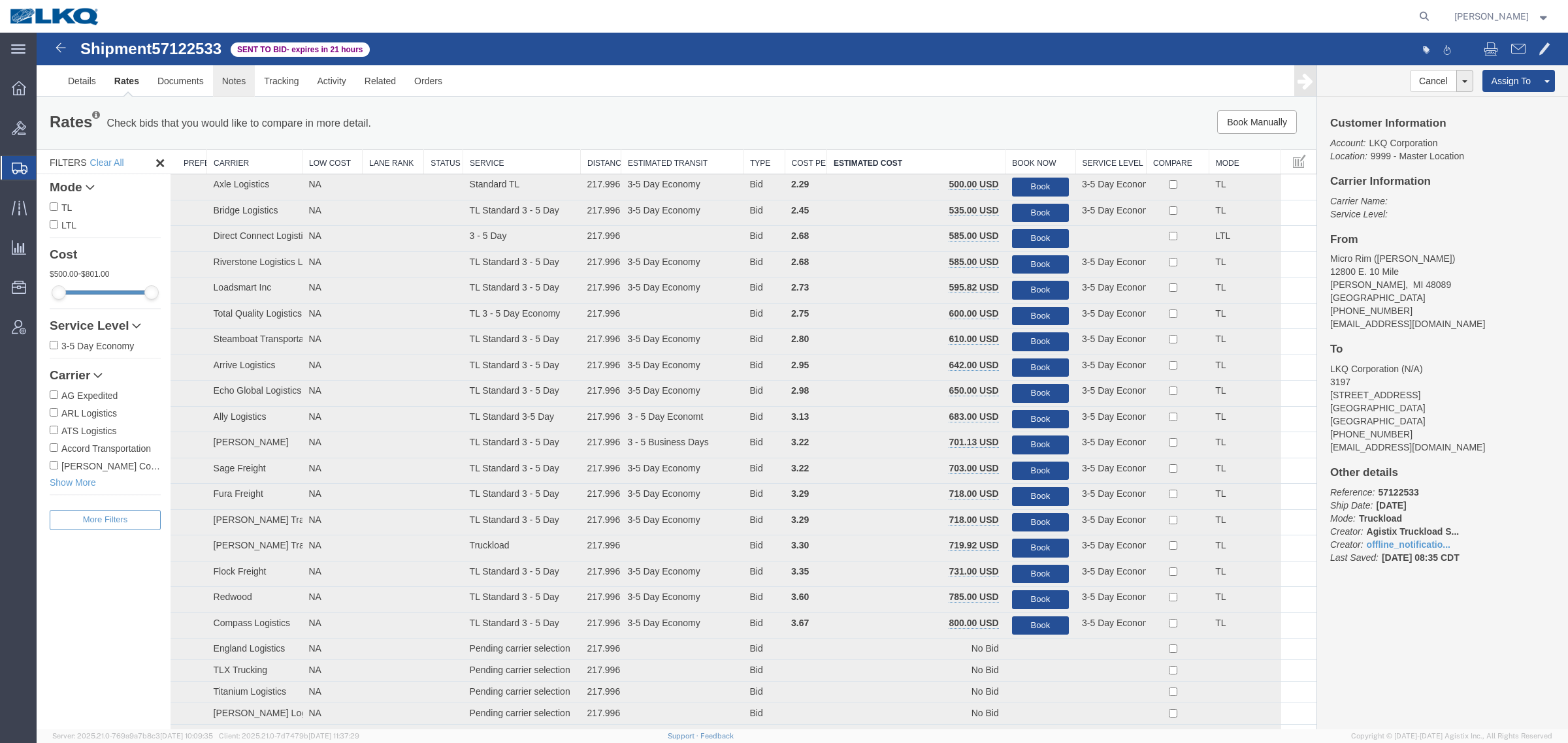
click at [241, 86] on link "Notes" at bounding box center [234, 81] width 43 height 31
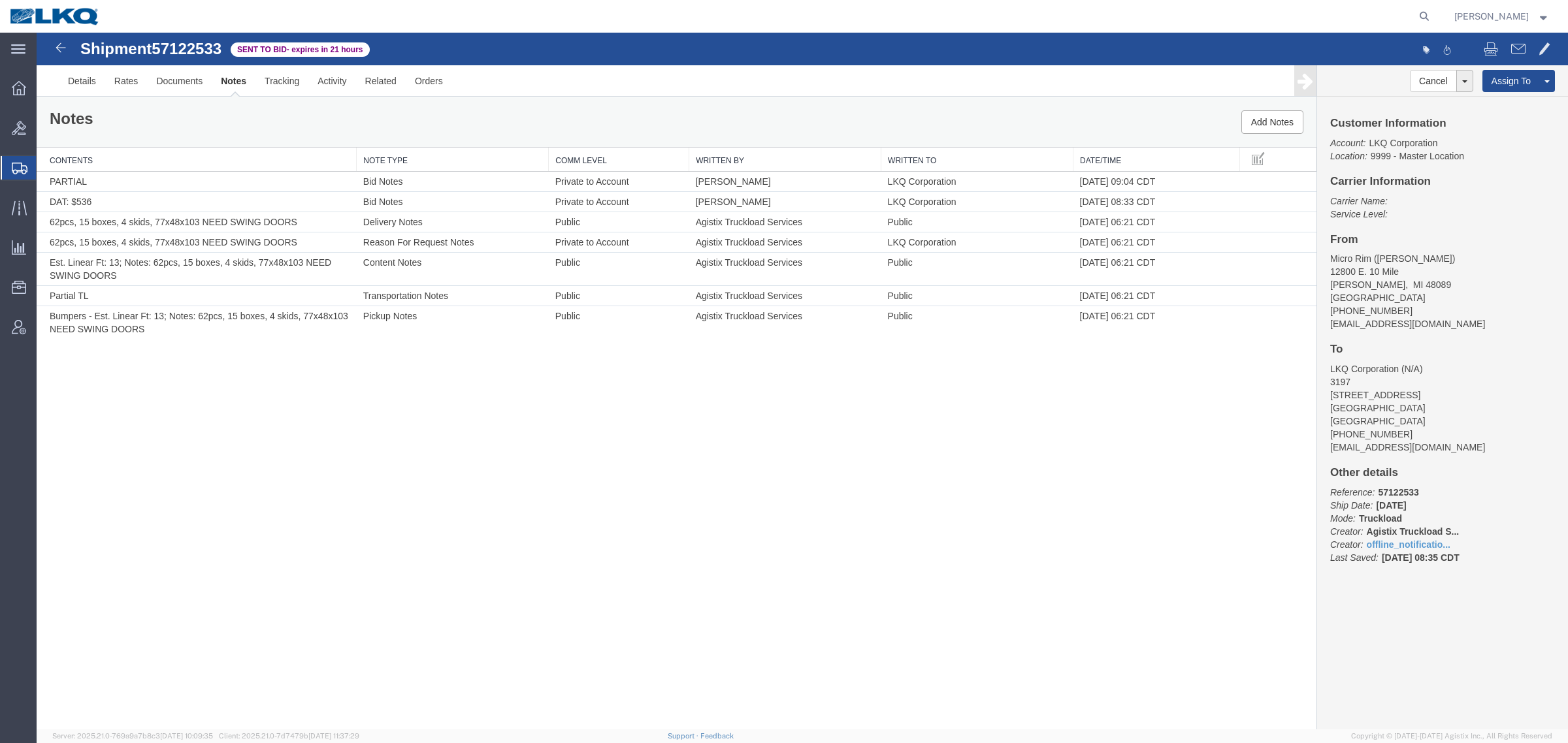
click at [387, 436] on div "Shipment 57122533 7 of 7 Sent to Bid - expires in 21 hours Details Rates Docume…" at bounding box center [802, 381] width 1532 height 697
click at [121, 87] on link "Rates" at bounding box center [127, 81] width 43 height 31
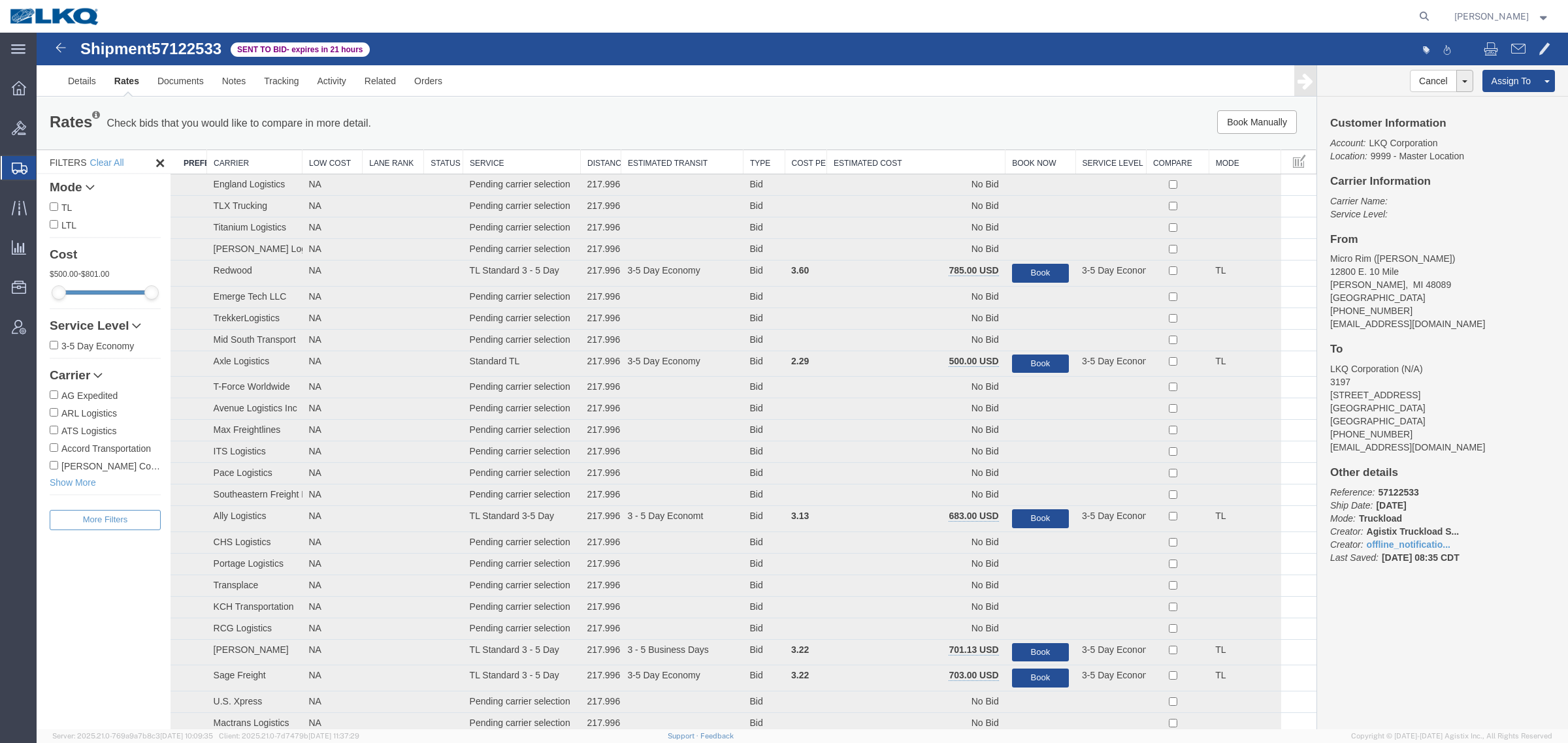
click at [954, 120] on div "Book Manually Pause Continue" at bounding box center [1047, 122] width 530 height 23
click at [936, 162] on th "Estimated Cost" at bounding box center [916, 162] width 178 height 24
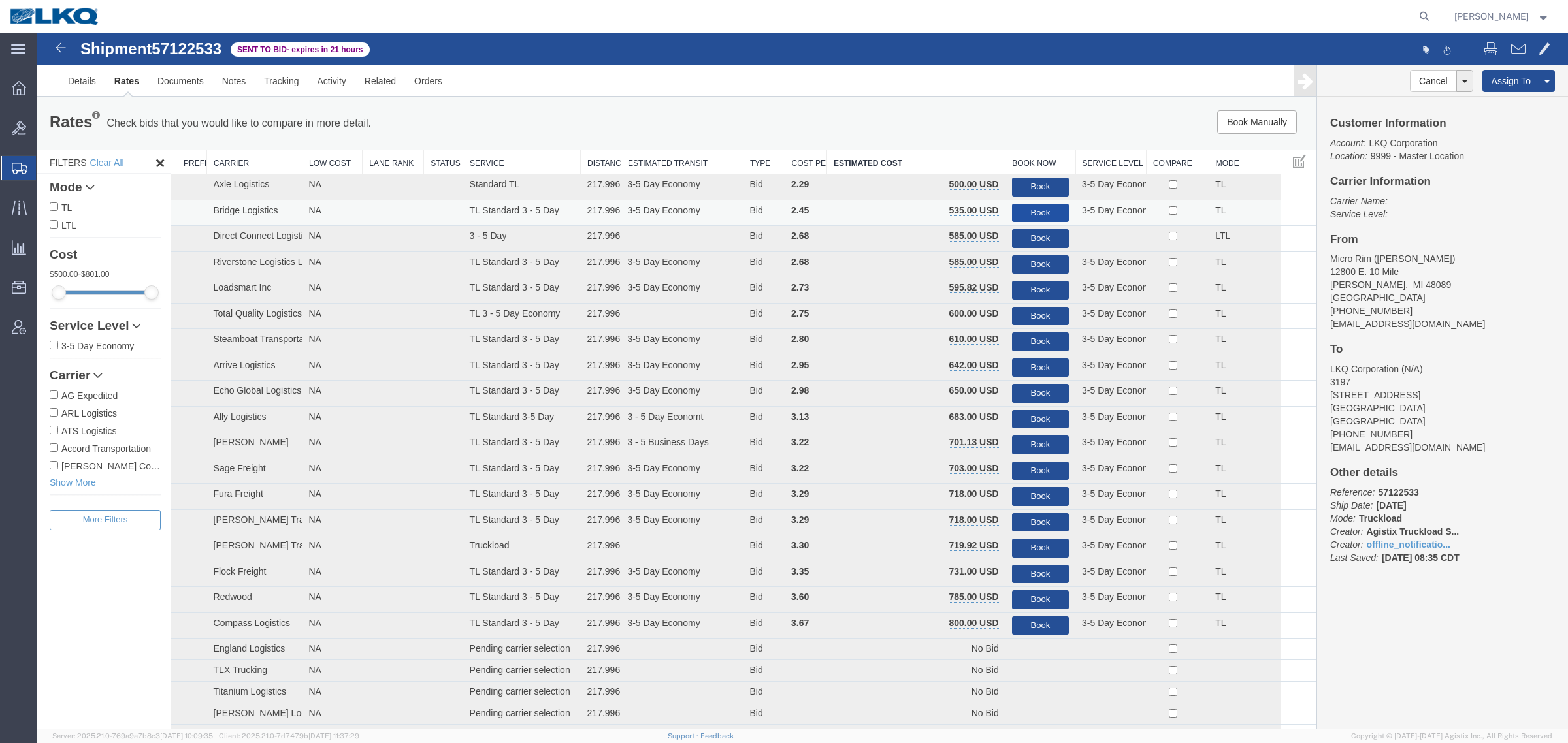
click at [1028, 214] on button "Book" at bounding box center [1040, 213] width 57 height 19
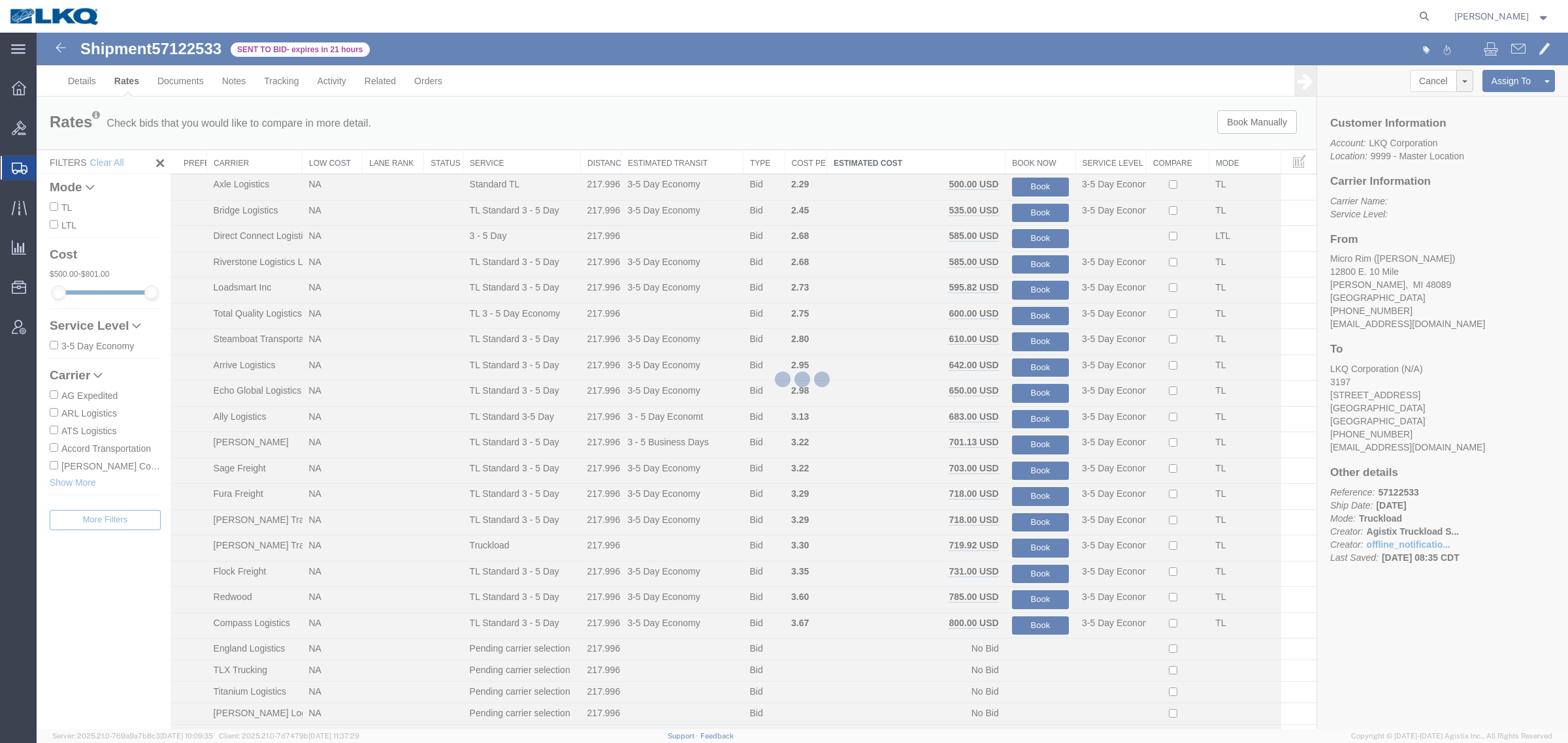
click at [938, 144] on div at bounding box center [802, 381] width 1532 height 697
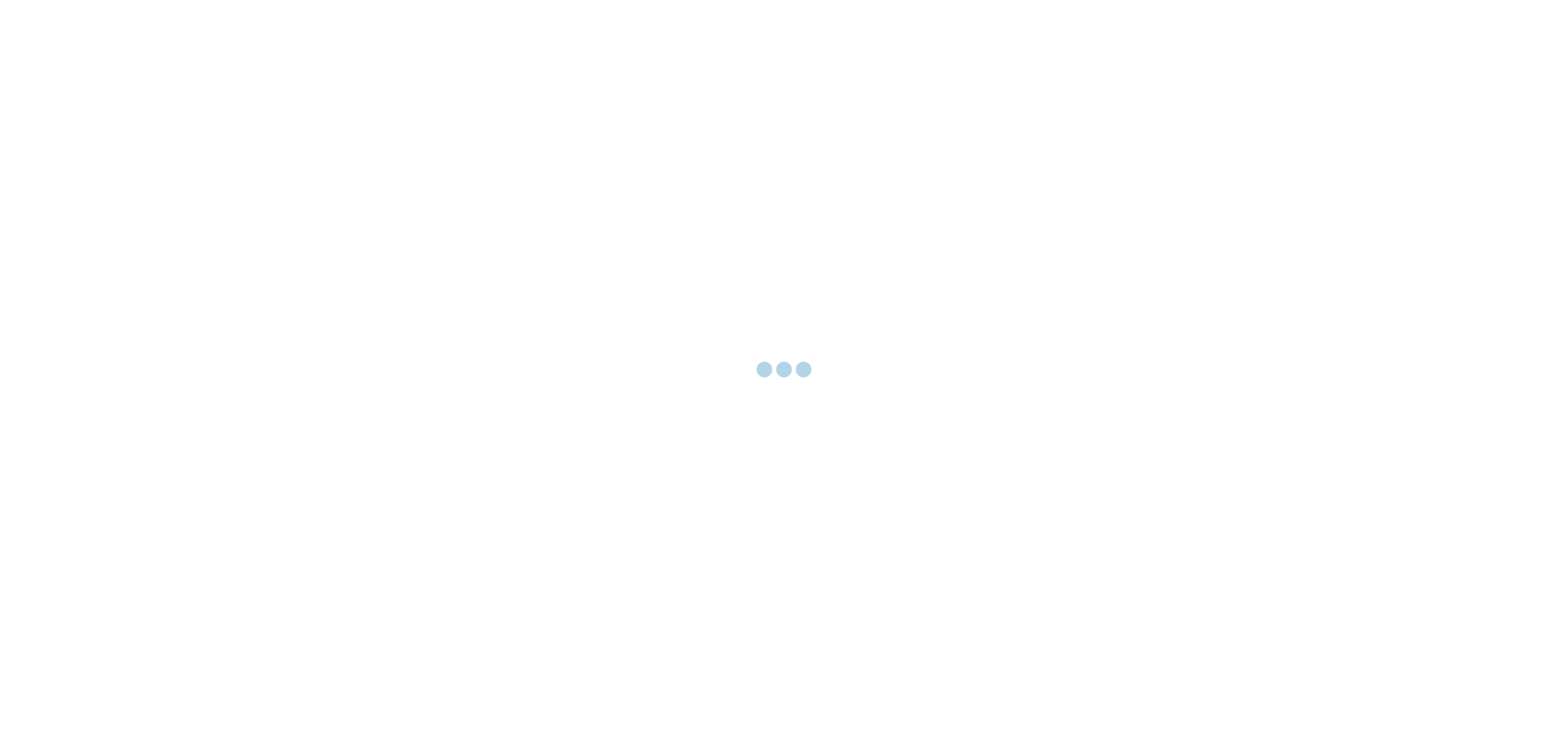
click at [785, 371] on div at bounding box center [784, 370] width 7 height 7
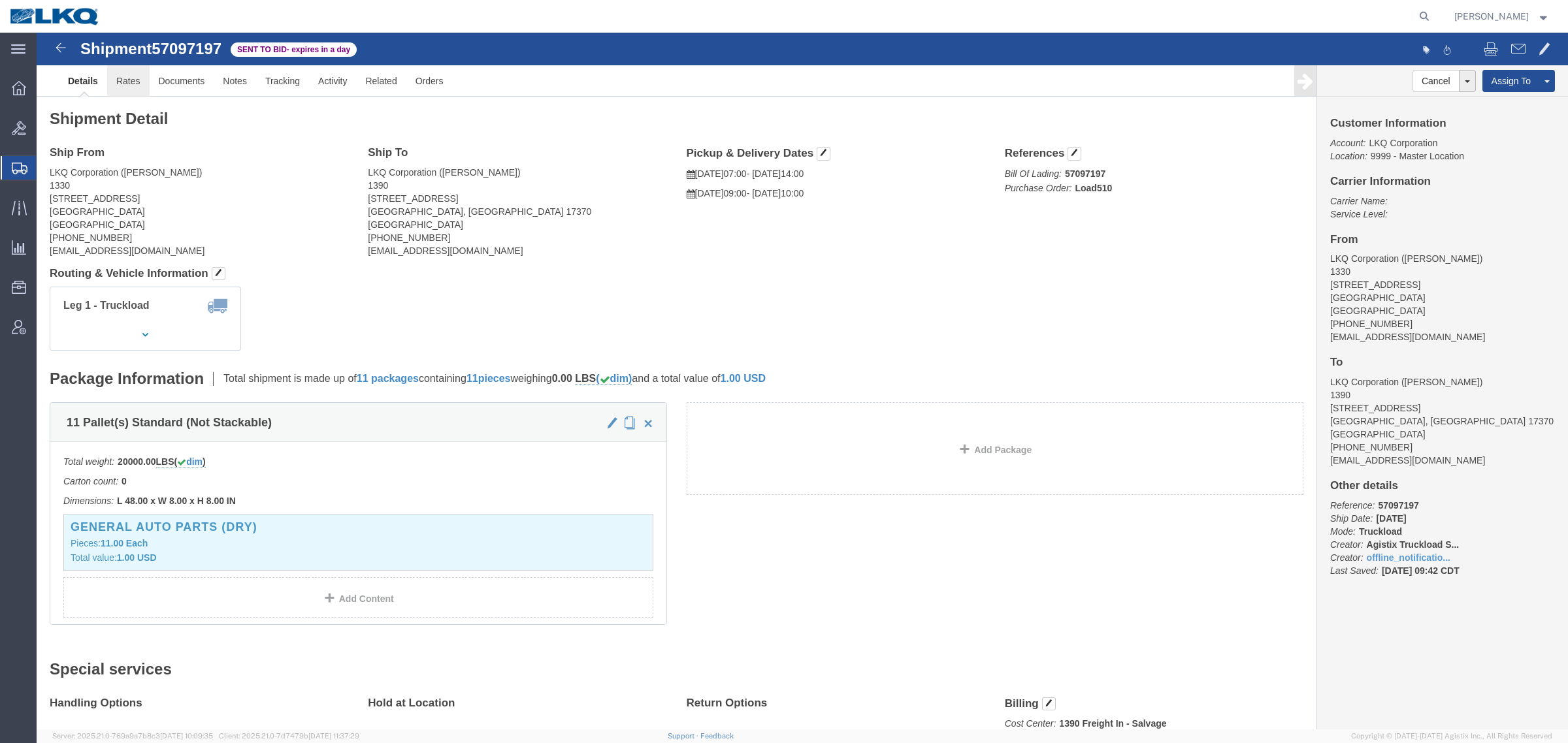
click link "Rates"
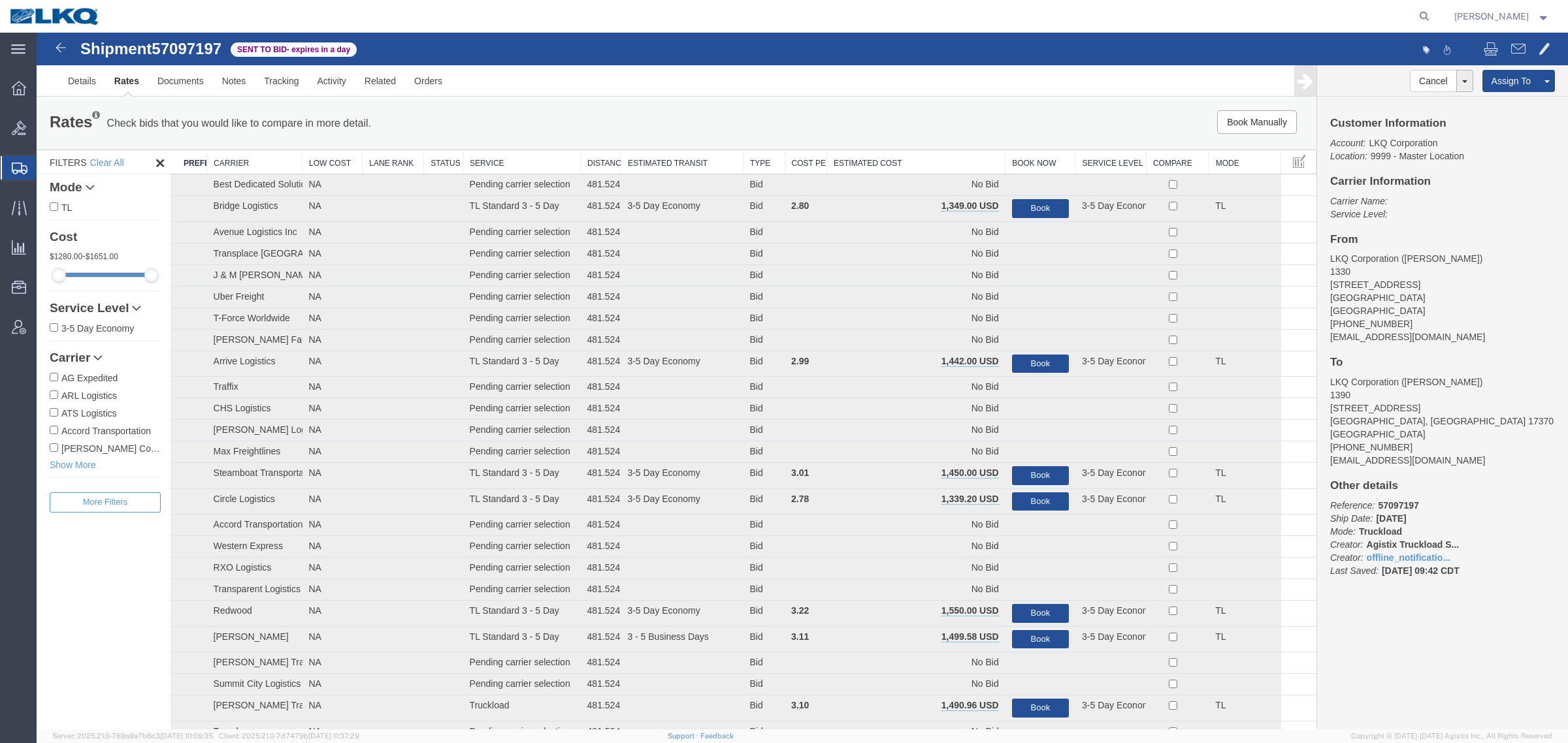
click at [895, 124] on div "Book Manually Pause Continue" at bounding box center [1047, 122] width 530 height 23
click at [918, 157] on th "Estimated Cost" at bounding box center [916, 162] width 178 height 24
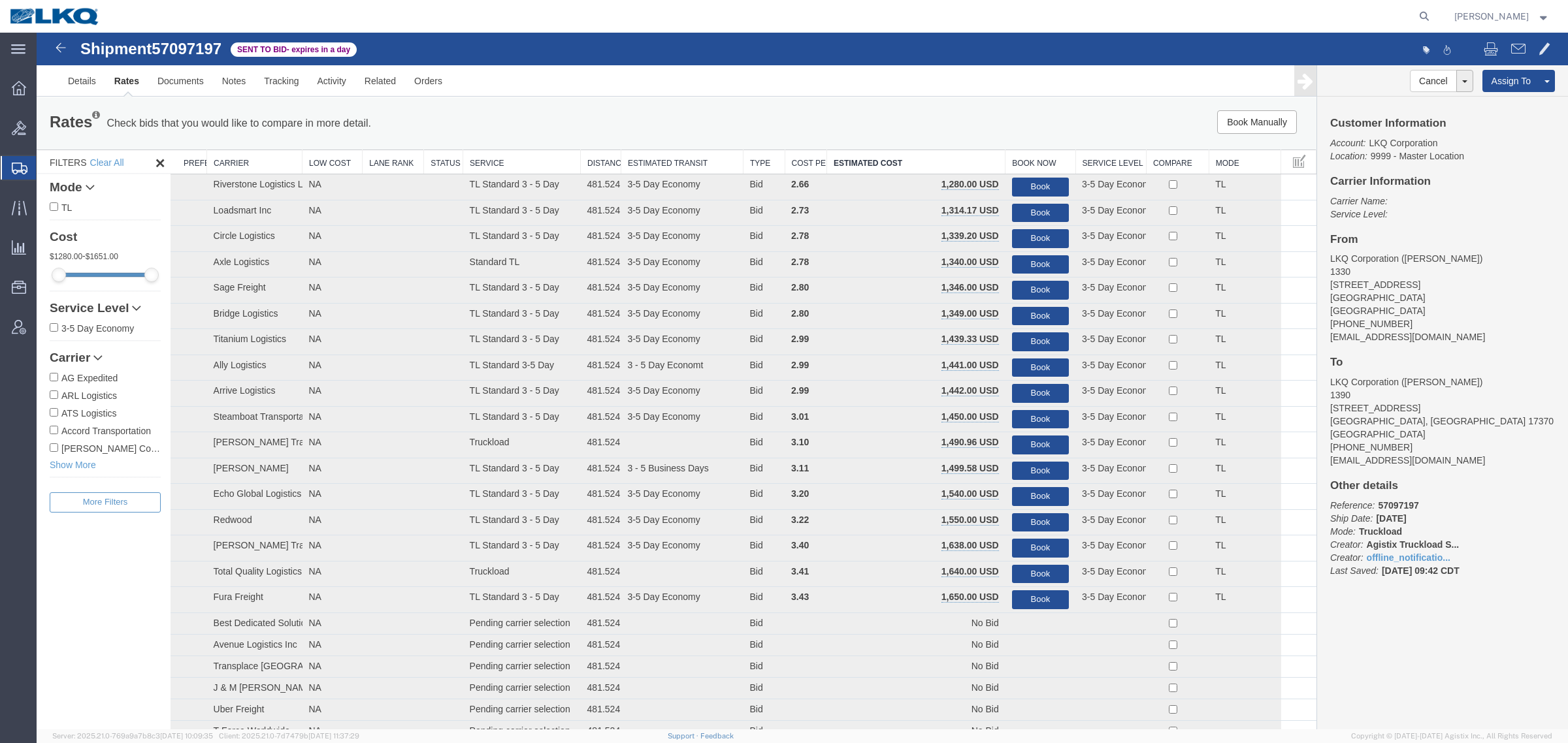
click at [184, 56] on span "57097197" at bounding box center [187, 48] width 70 height 18
copy span "57097197"
drag, startPoint x: 1453, startPoint y: 645, endPoint x: 1422, endPoint y: 645, distance: 31.0
click at [1453, 645] on div "Cancel Withdraw Bid Extend Bid Assign To Clone Shipment Save As Template Custom…" at bounding box center [1443, 397] width 251 height 664
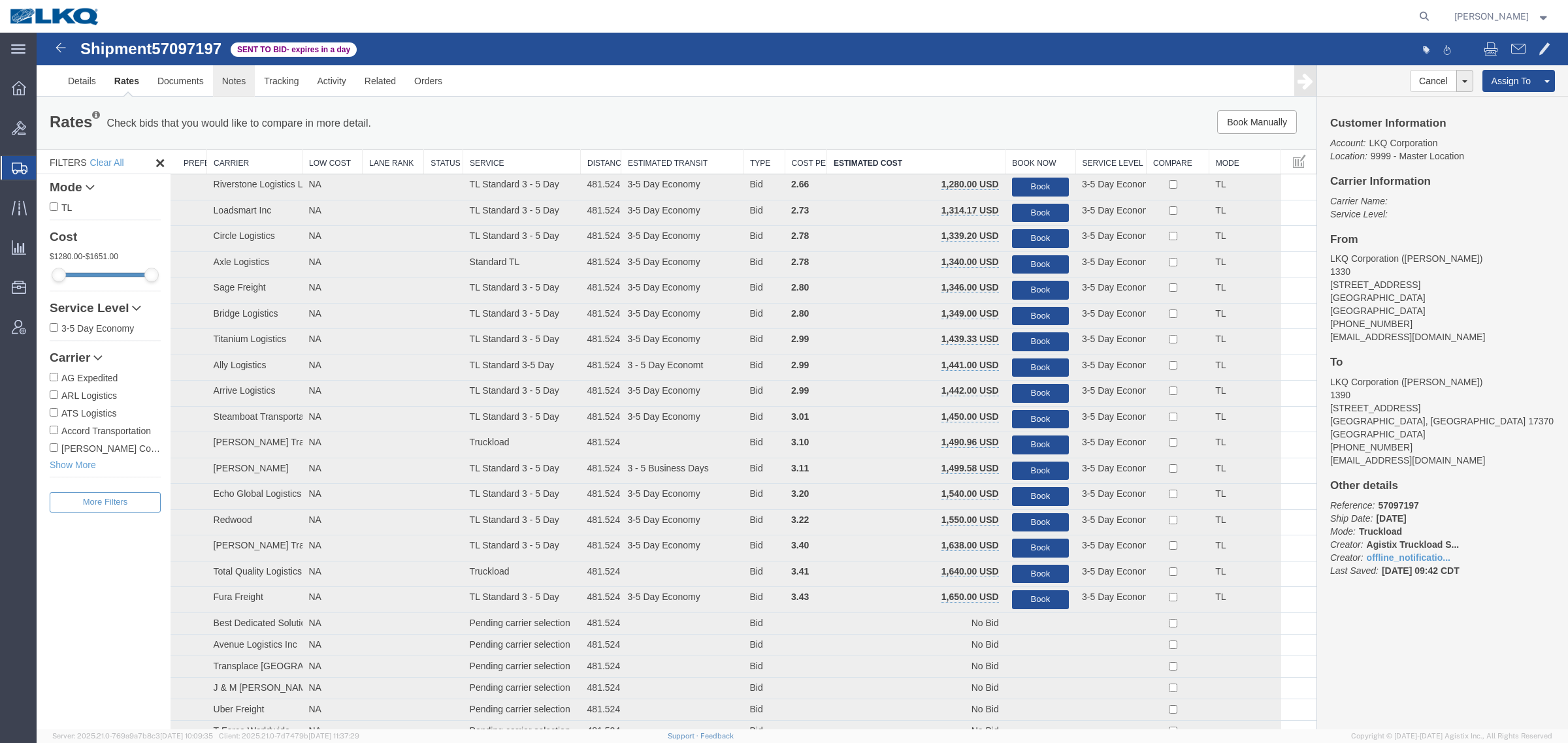
click at [240, 80] on link "Notes" at bounding box center [234, 81] width 43 height 31
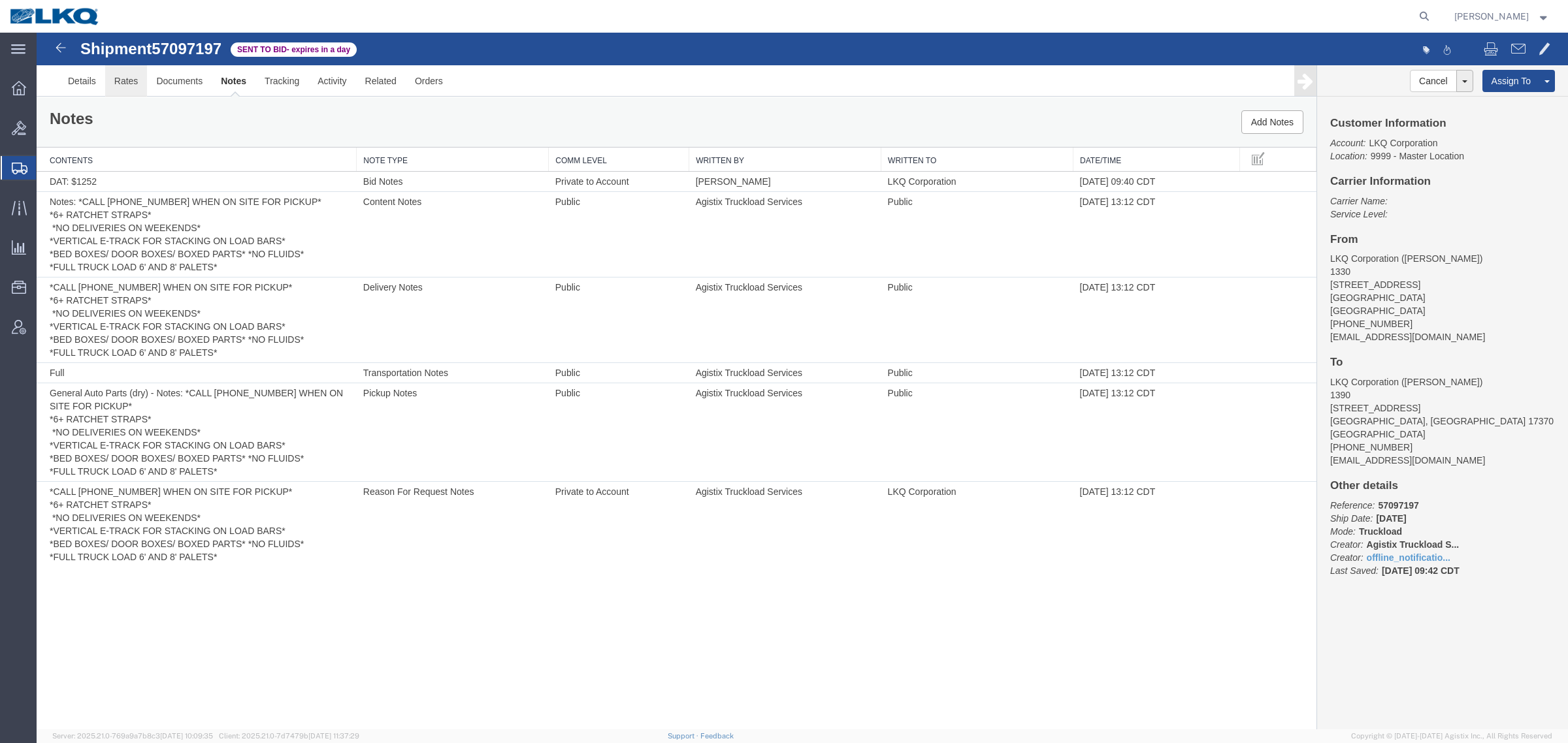
click at [120, 86] on link "Rates" at bounding box center [127, 81] width 43 height 31
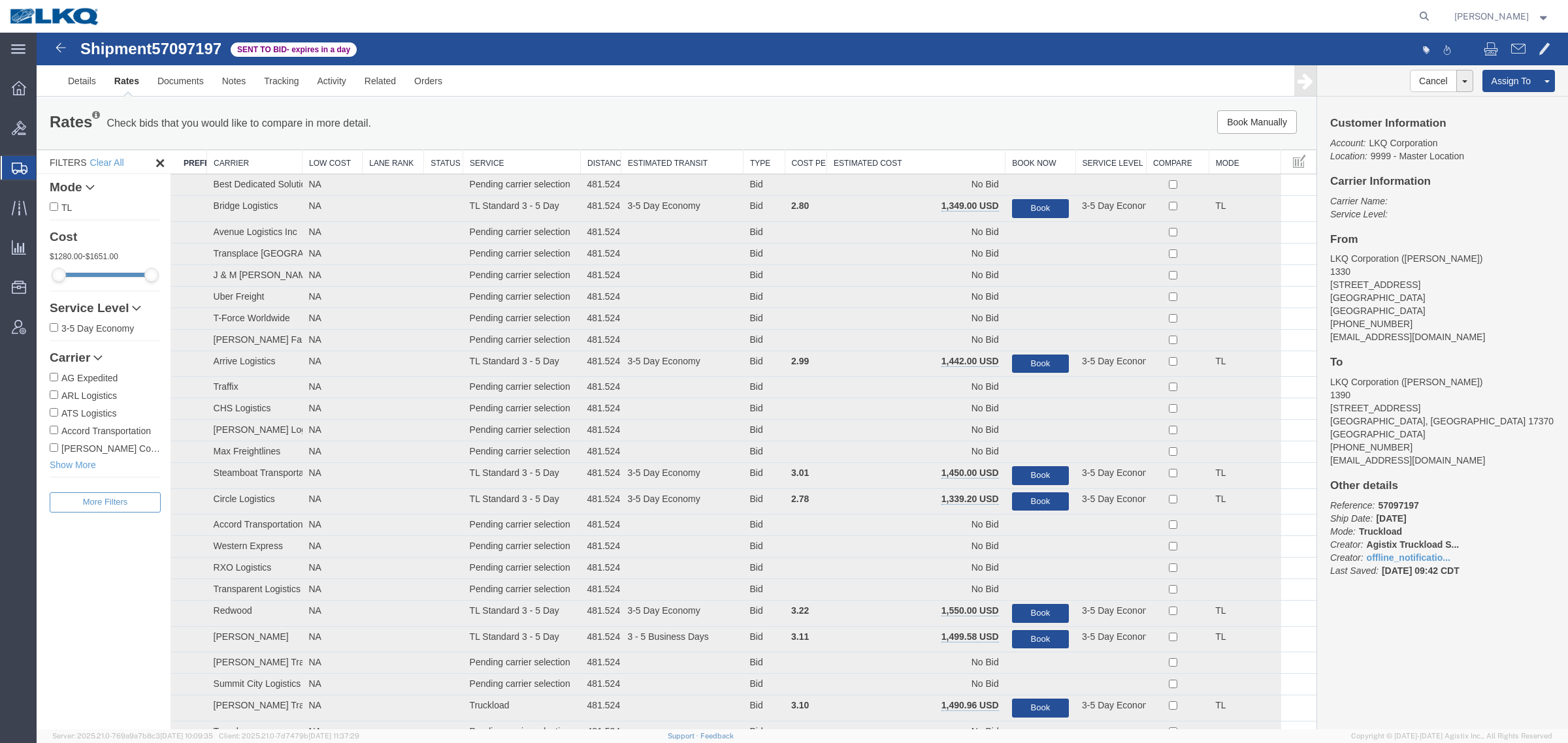
click at [873, 160] on th "Estimated Cost" at bounding box center [916, 162] width 178 height 24
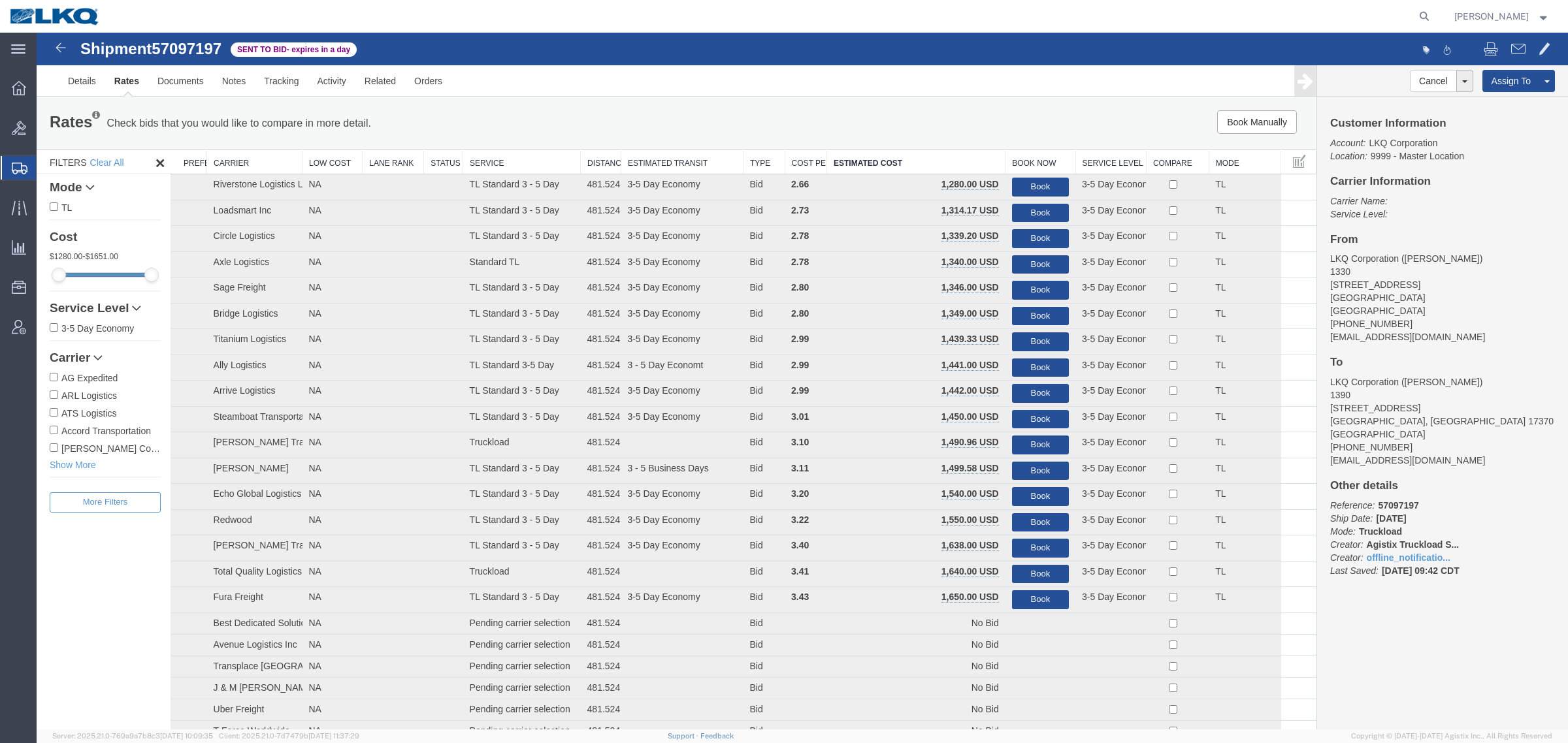
click at [1009, 85] on ul "Details Rates Documents Notes Tracking Activity Related Orders" at bounding box center [803, 80] width 1487 height 31
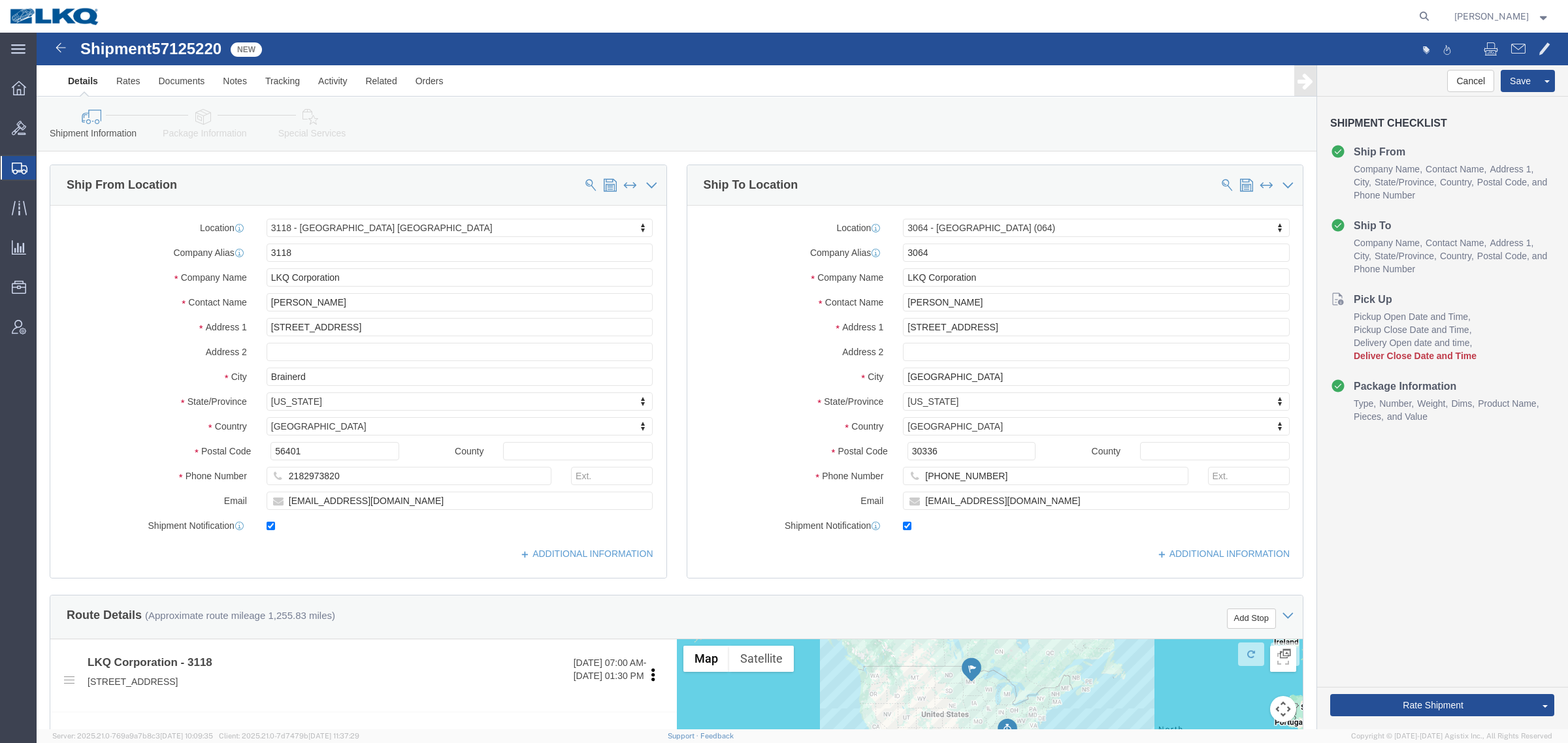
click span "57125220"
select select "27852"
select select "27790"
copy span "57125220"
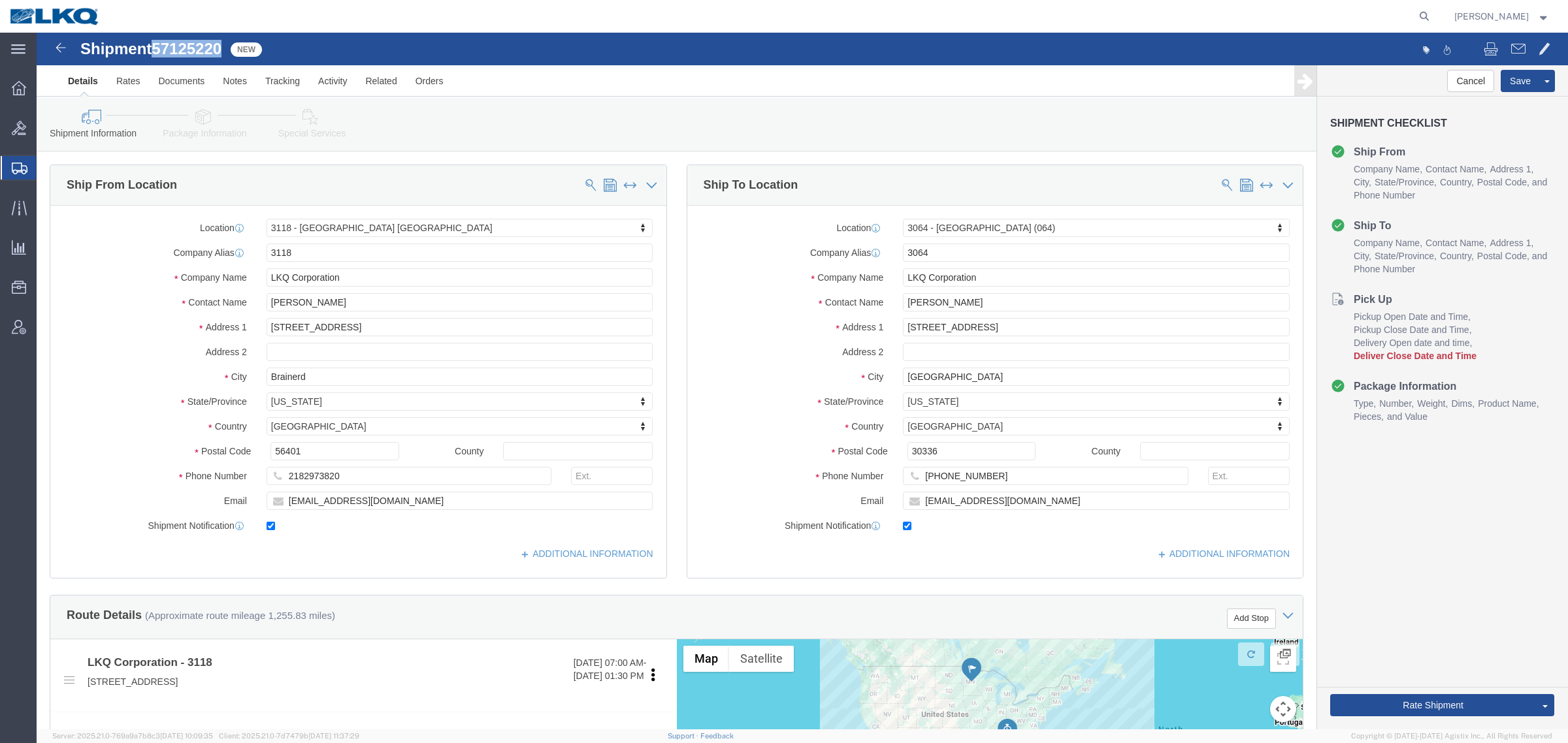
click icon
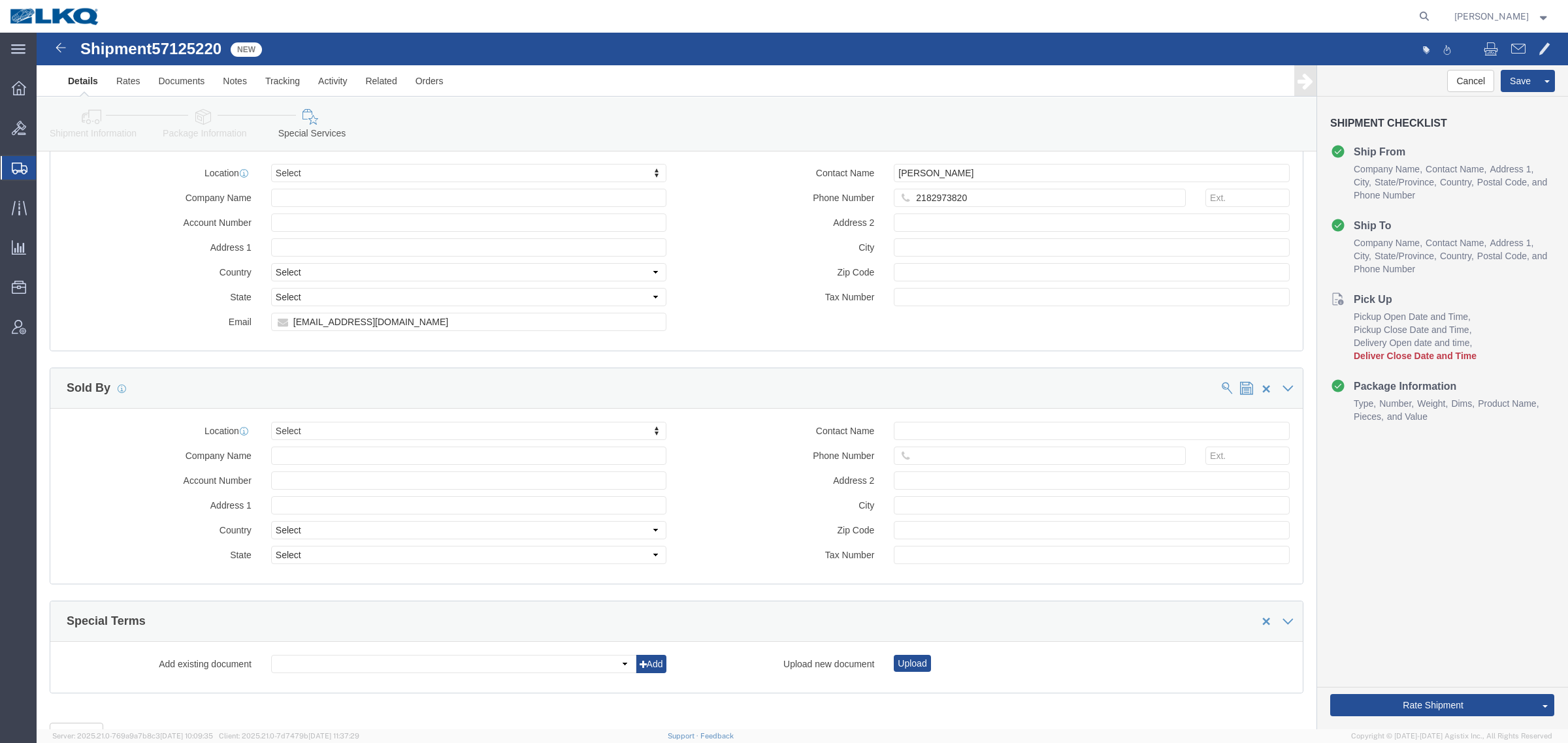
scroll to position [1224, 0]
click input "[EMAIL_ADDRESS][DOMAIN_NAME]"
click input "mrtabor@lkqcorp.com"
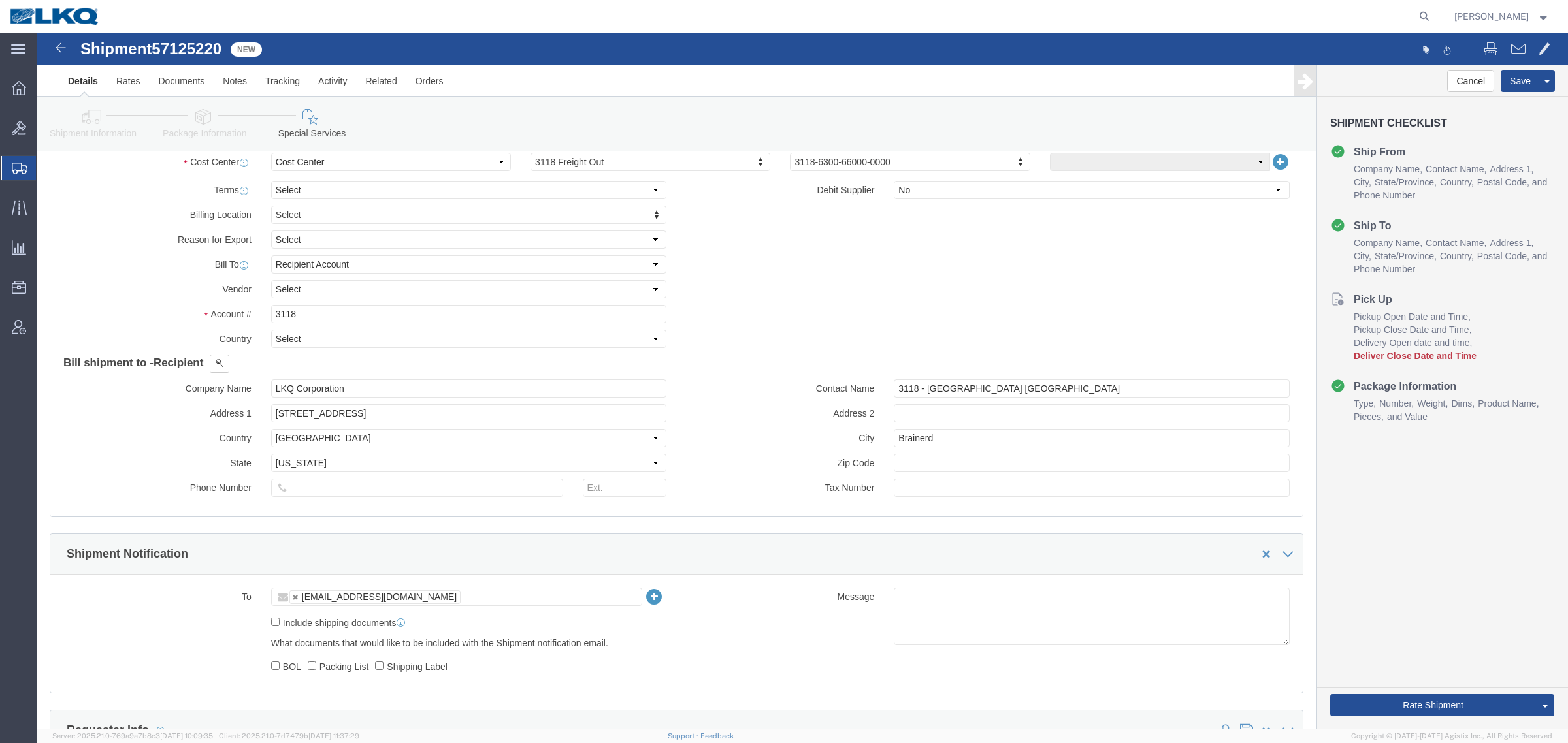
scroll to position [490, 0]
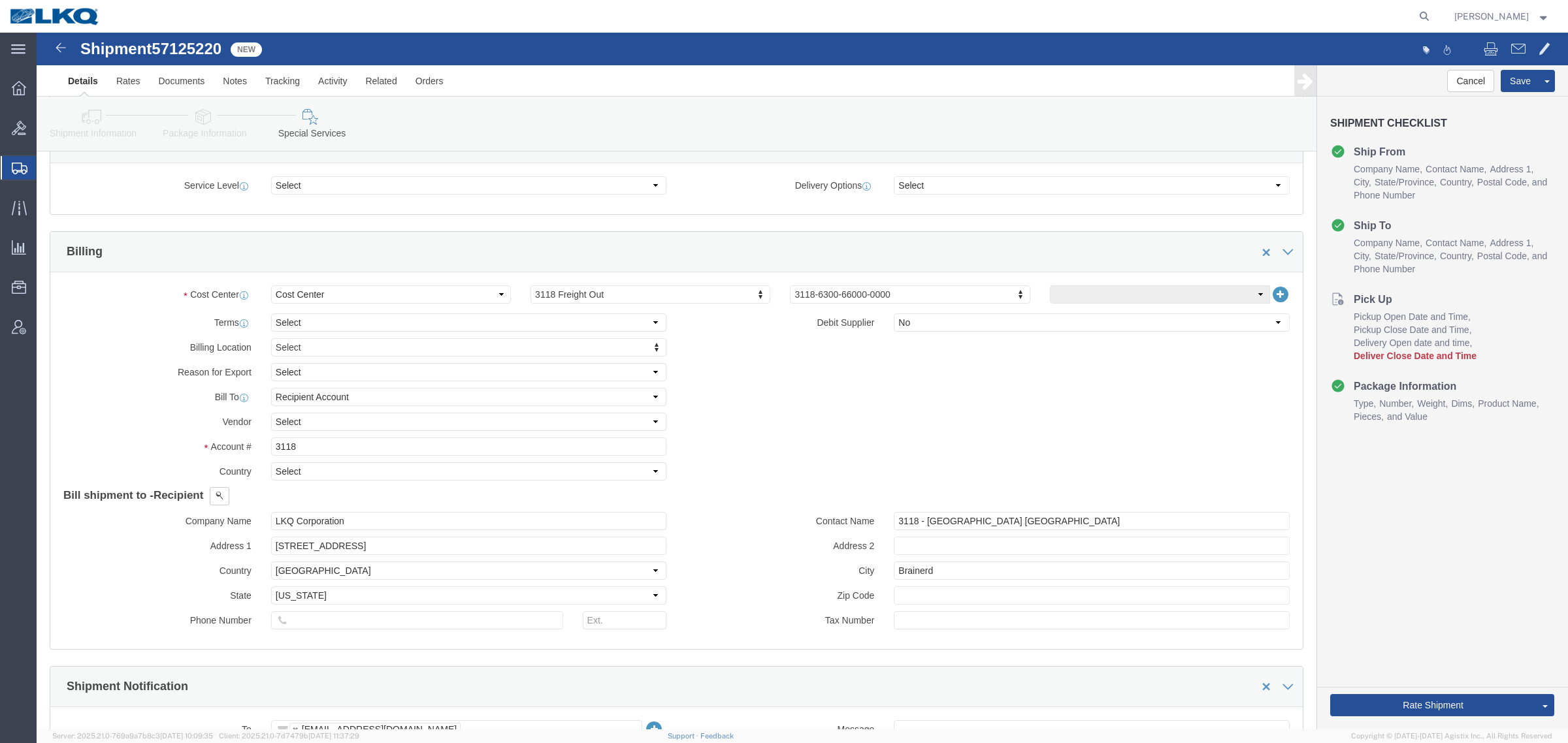
click icon
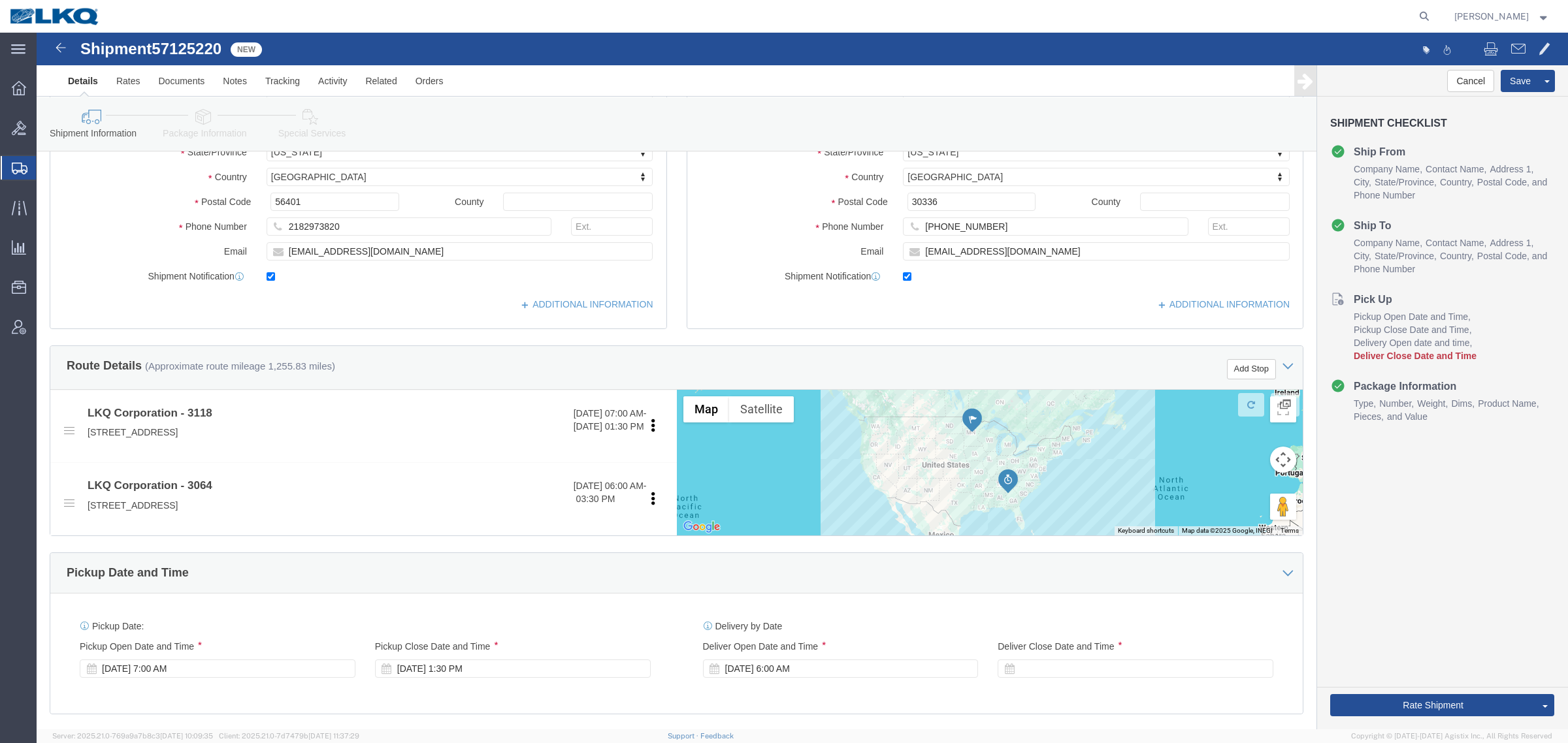
scroll to position [245, 0]
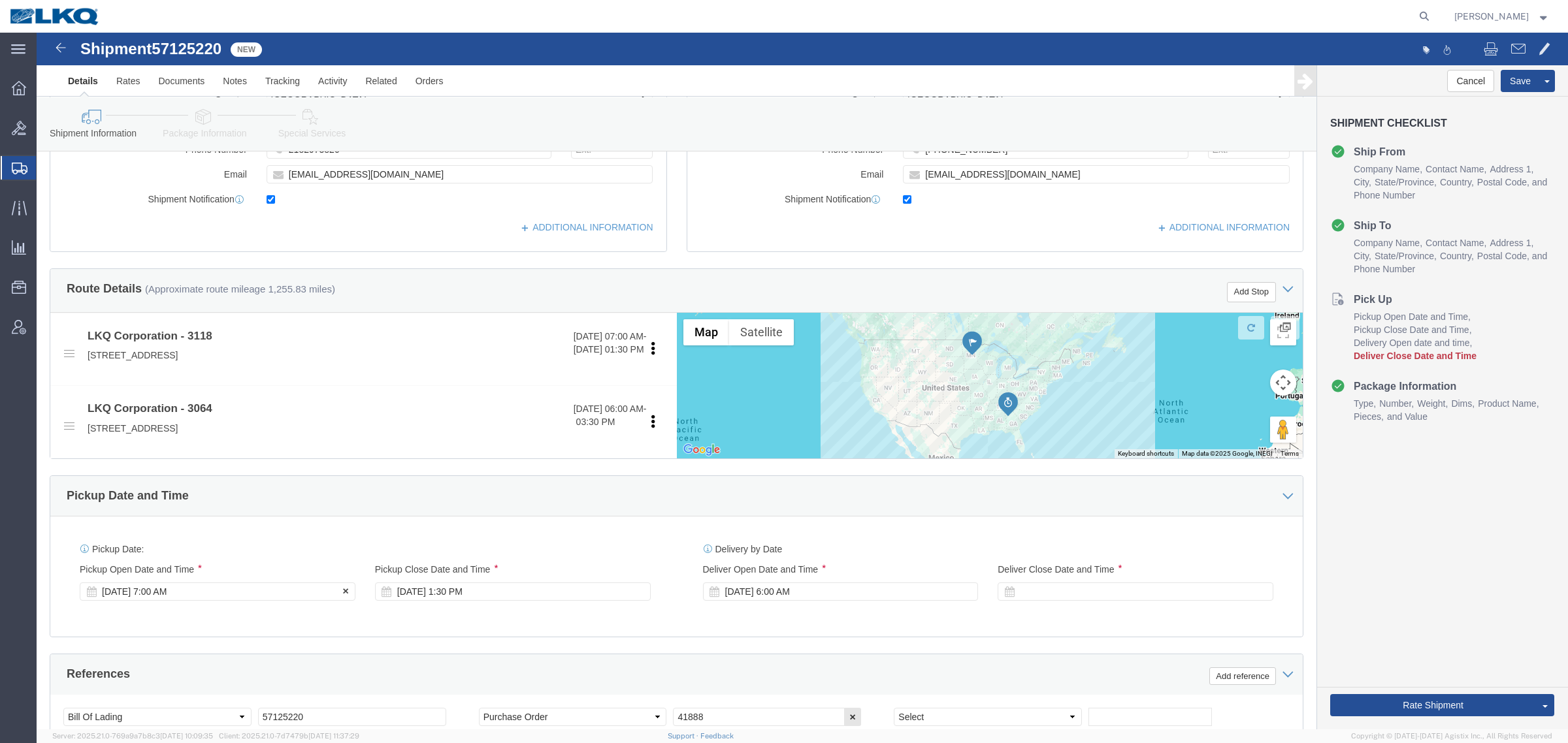
click div "Oct 16 2025 7:00 AM"
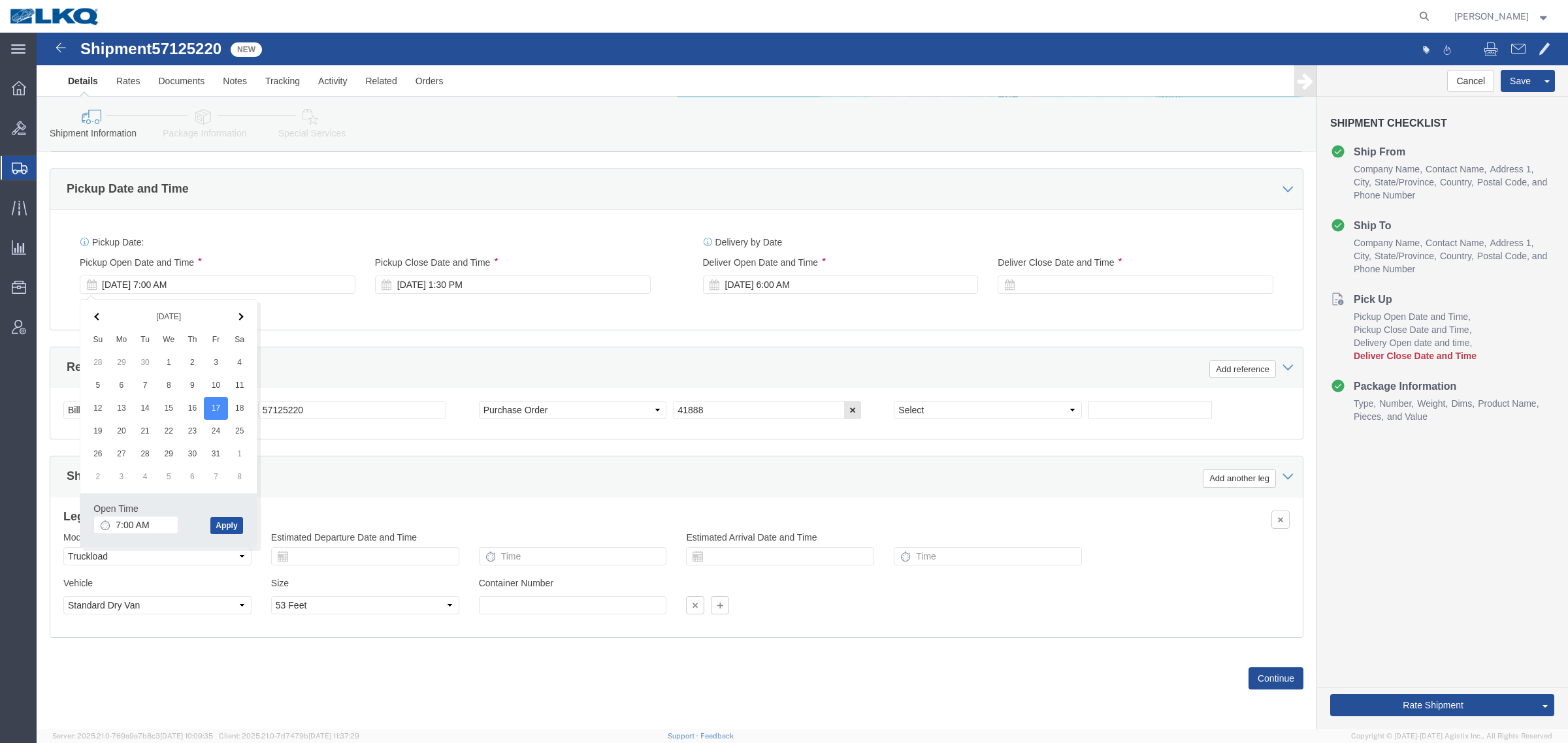
click button "Apply"
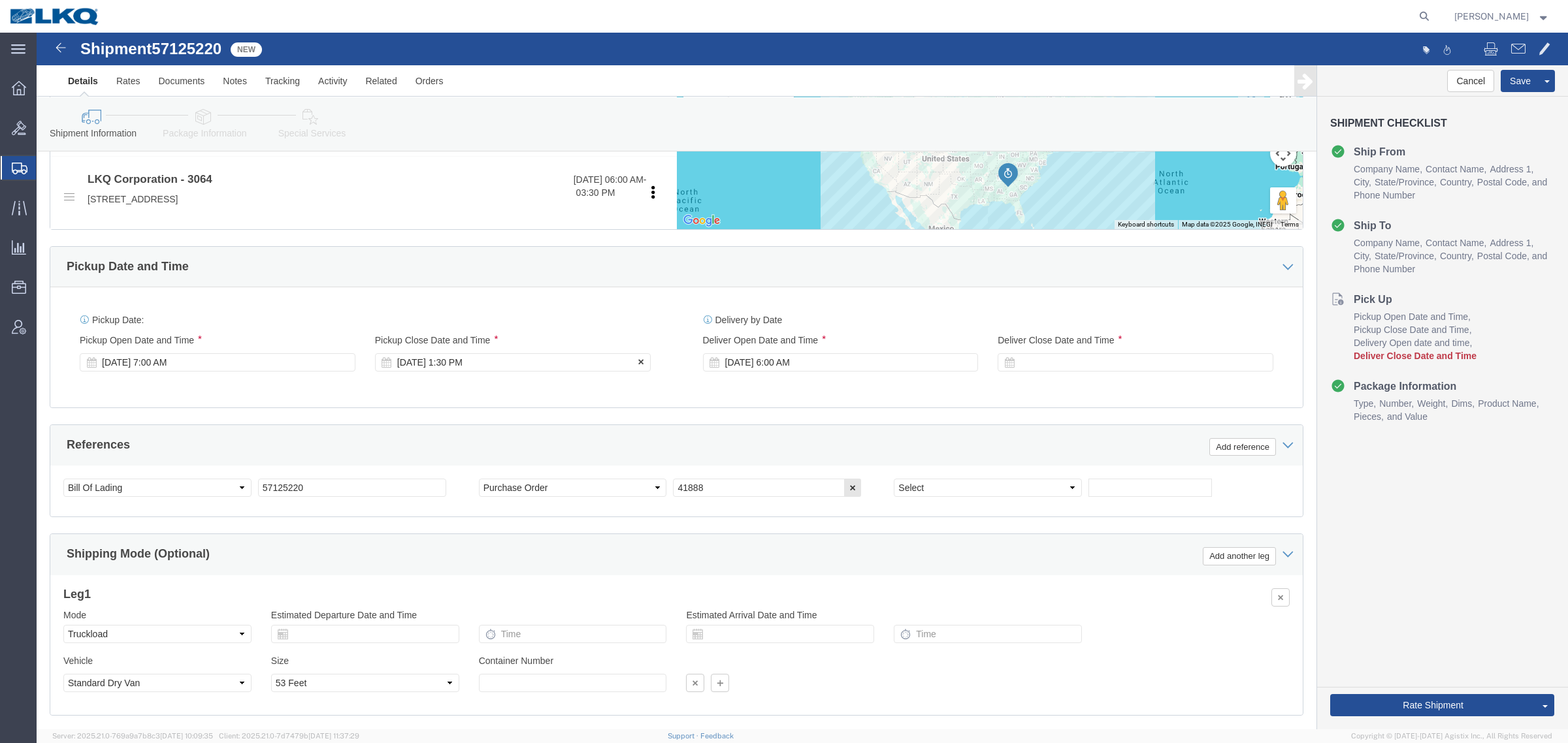
click div "Oct 21 2025 1:30 PM"
click button "Apply"
click div "Ship From Location Location 3118 - Brainerd MN My Profile Location 1100 - LKQ C…"
click button
click div "References Add reference"
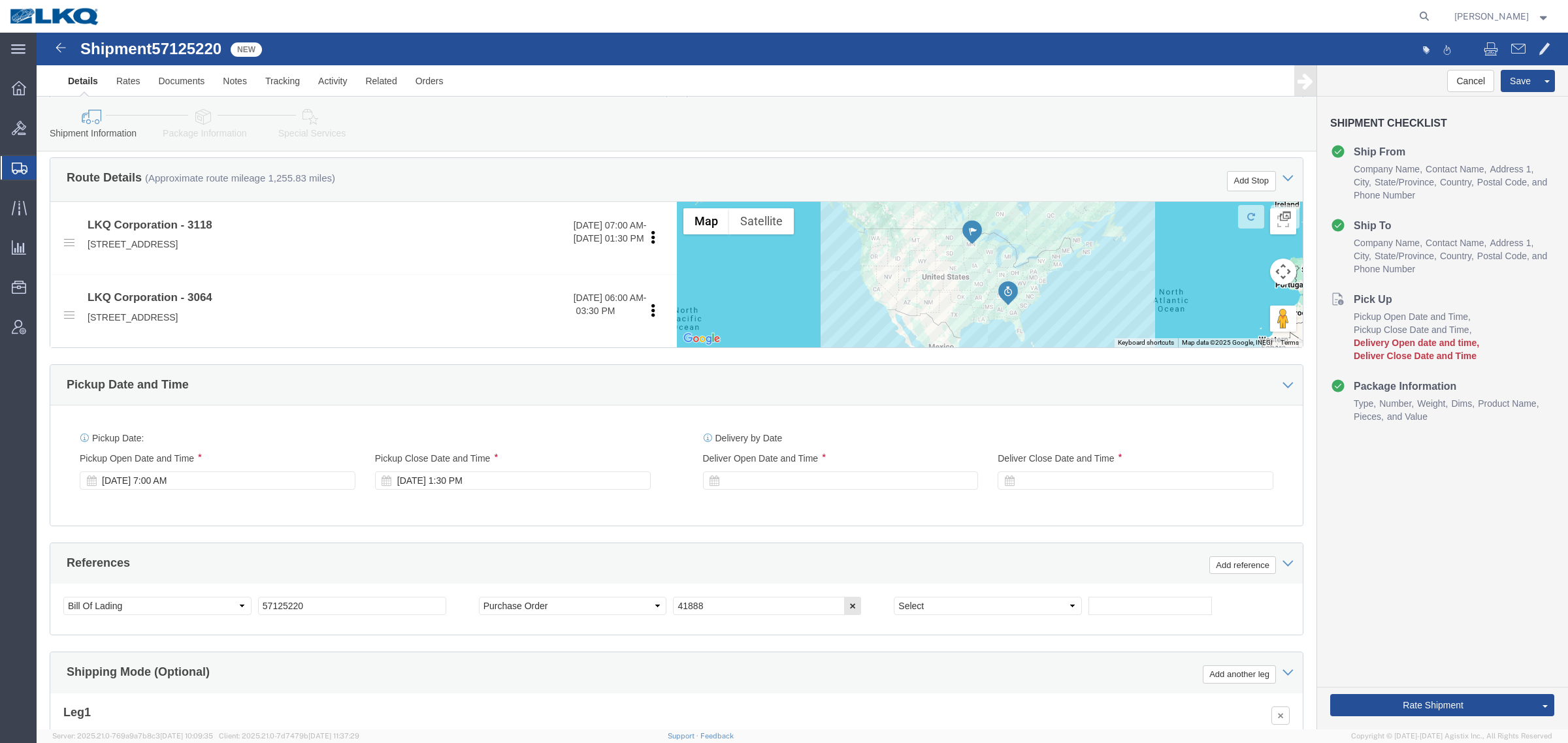
scroll to position [392, 0]
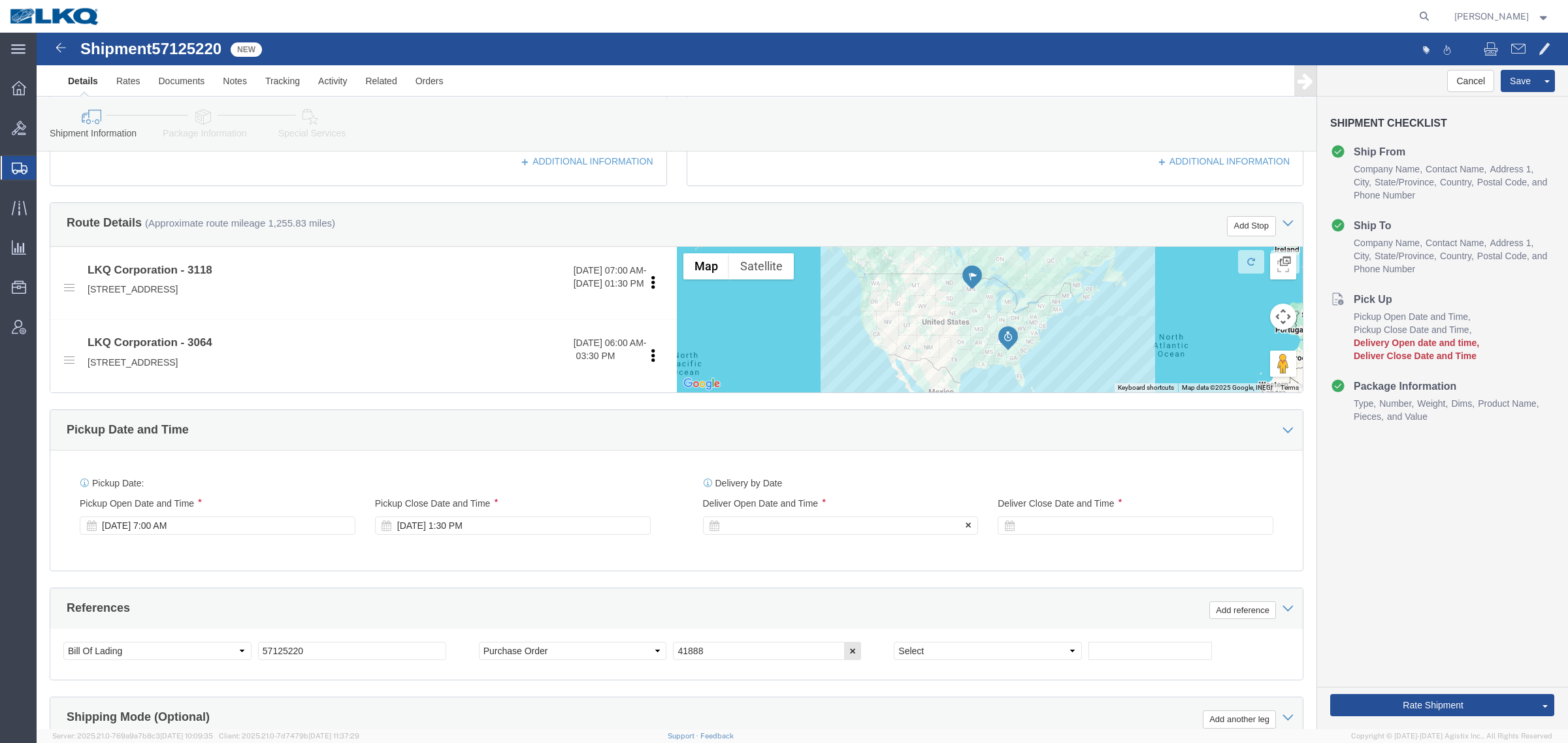
click div
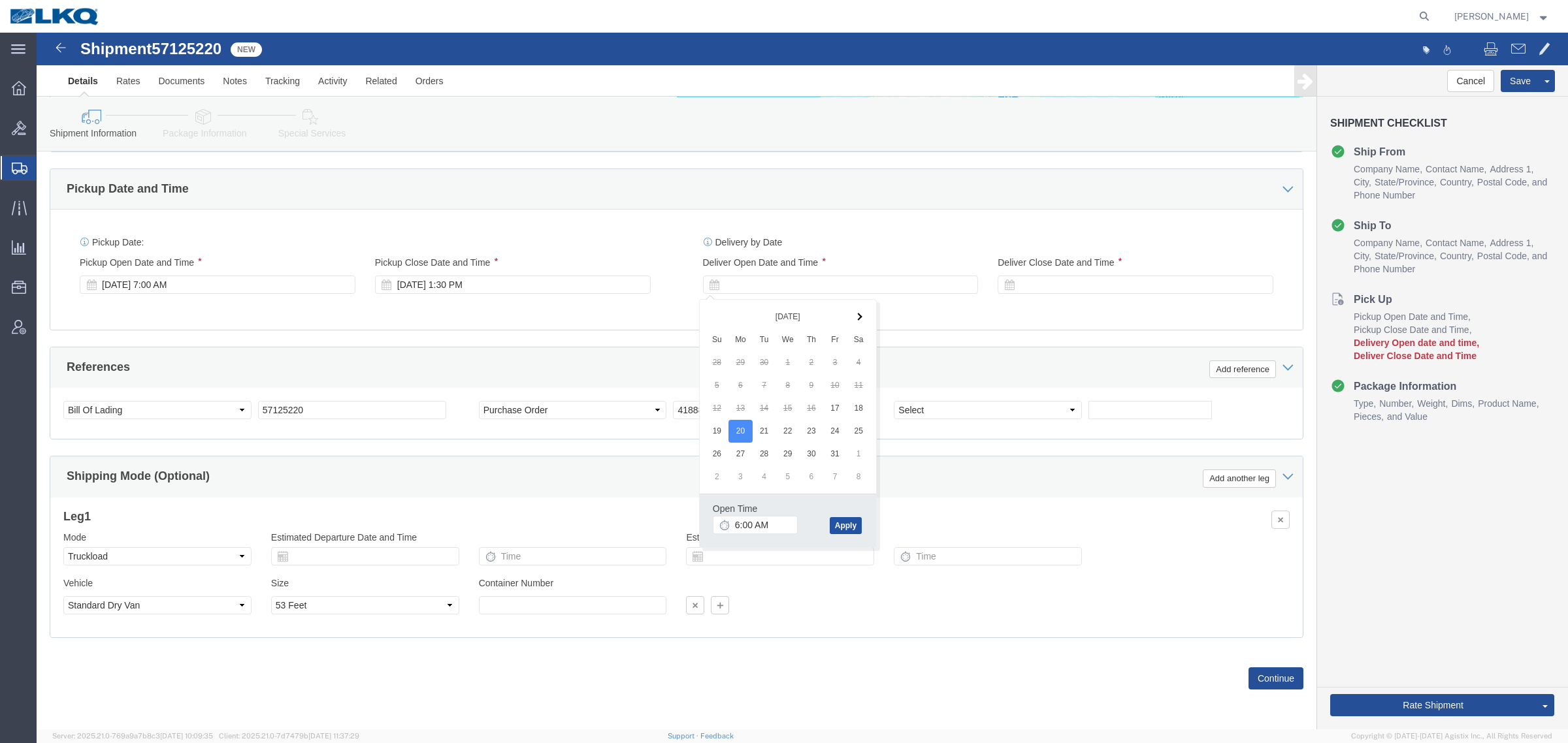
click button "Apply"
click div
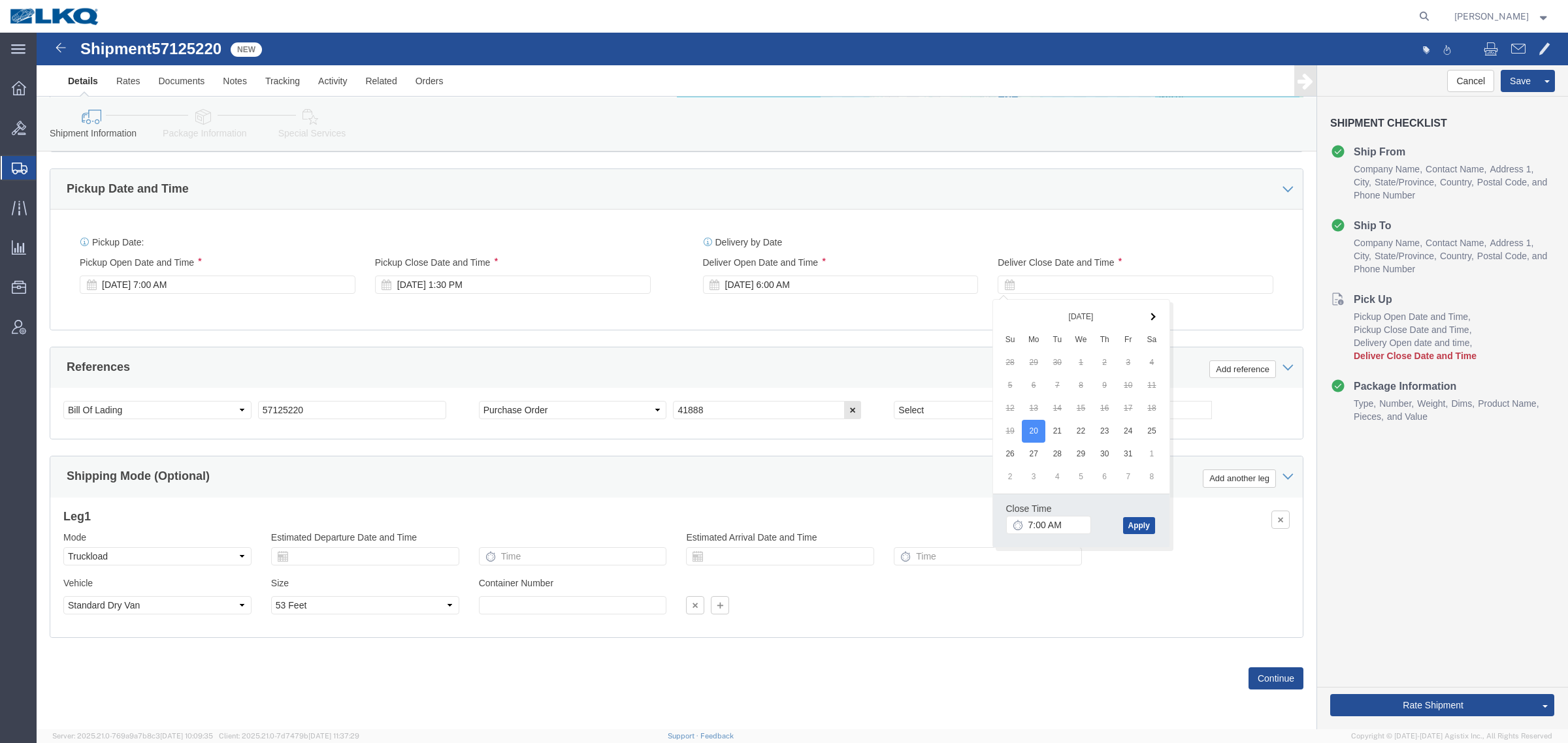
click button "Apply"
drag, startPoint x: 915, startPoint y: 339, endPoint x: 1213, endPoint y: 438, distance: 314.0
click div "References Add reference"
click div "Cancel Save Assign To Clone Shipment Save As Template Shipment Checklist Ship F…"
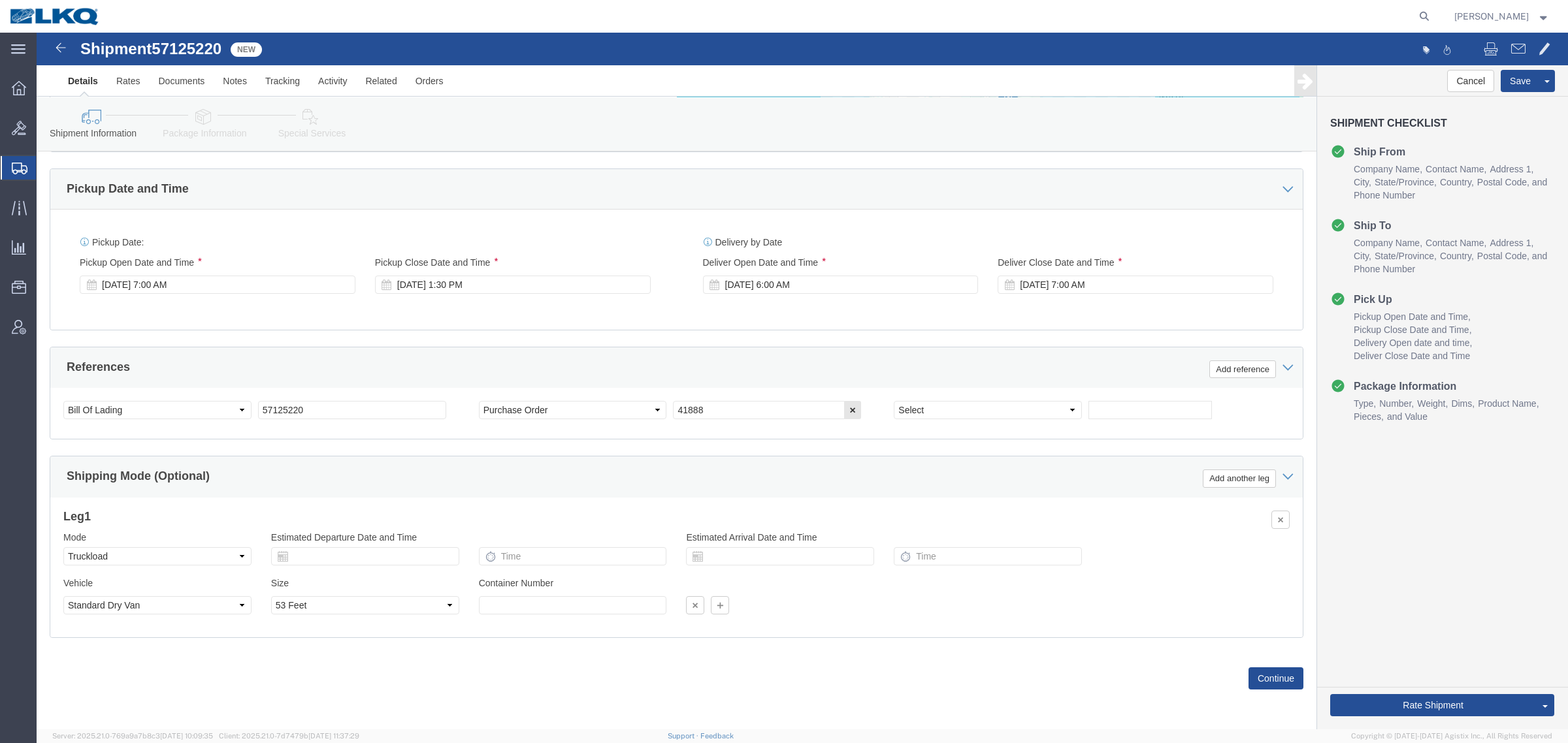
click div "Pickup Date and Time"
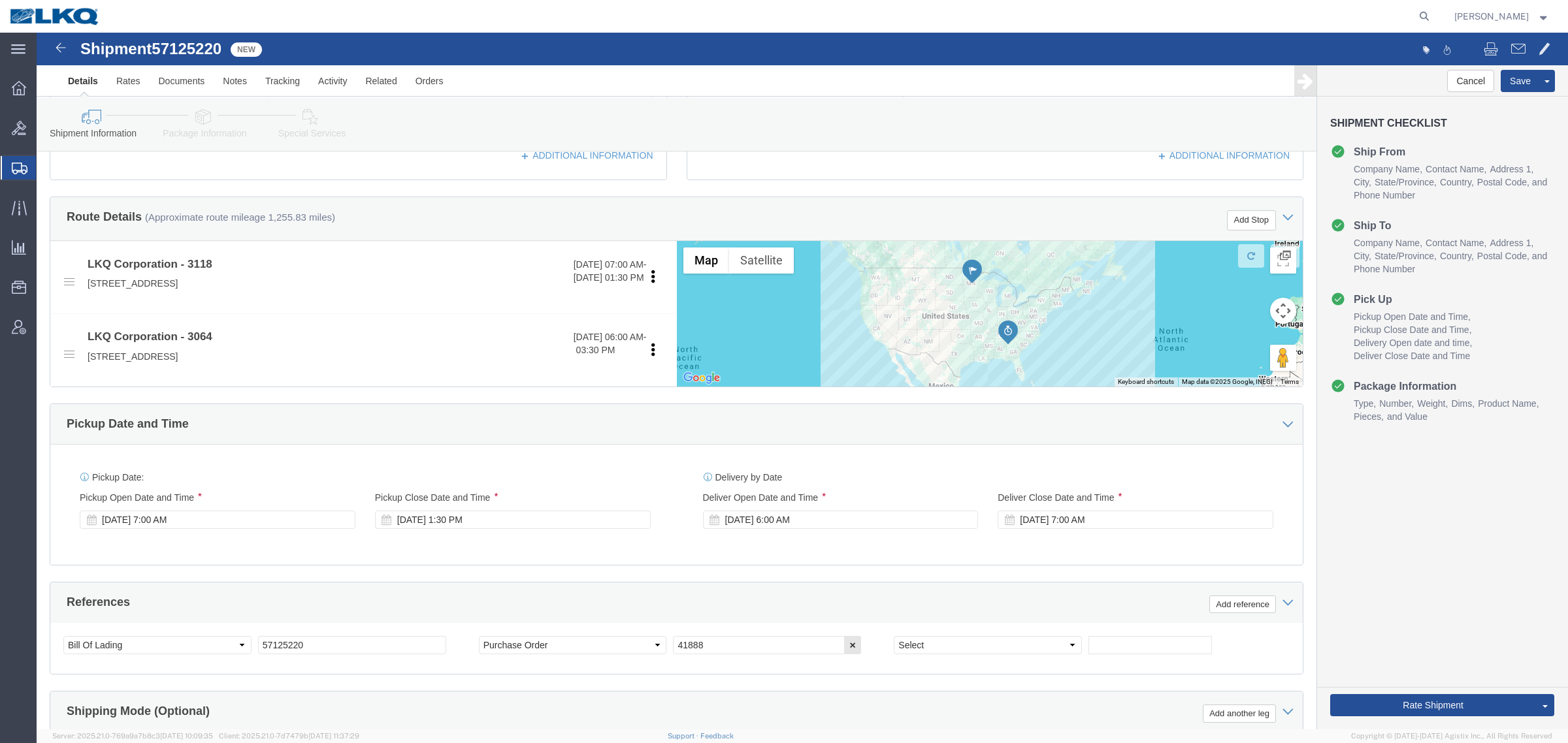
scroll to position [408, 0]
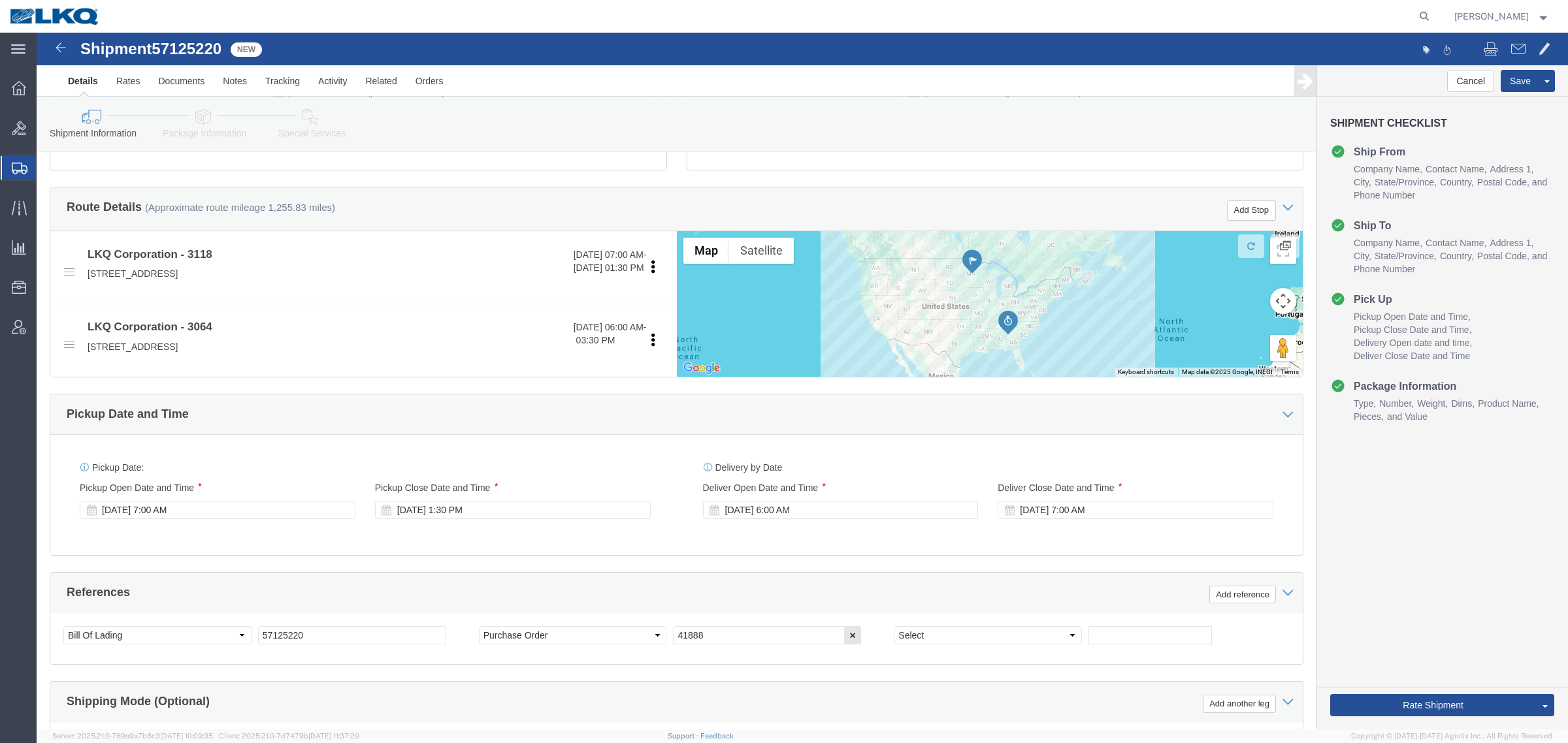
drag, startPoint x: 1308, startPoint y: 519, endPoint x: 1331, endPoint y: 563, distance: 49.6
click div "Cancel Save Assign To Clone Shipment Save As Template Shipment Checklist Ship F…"
click button "Rate Shipment"
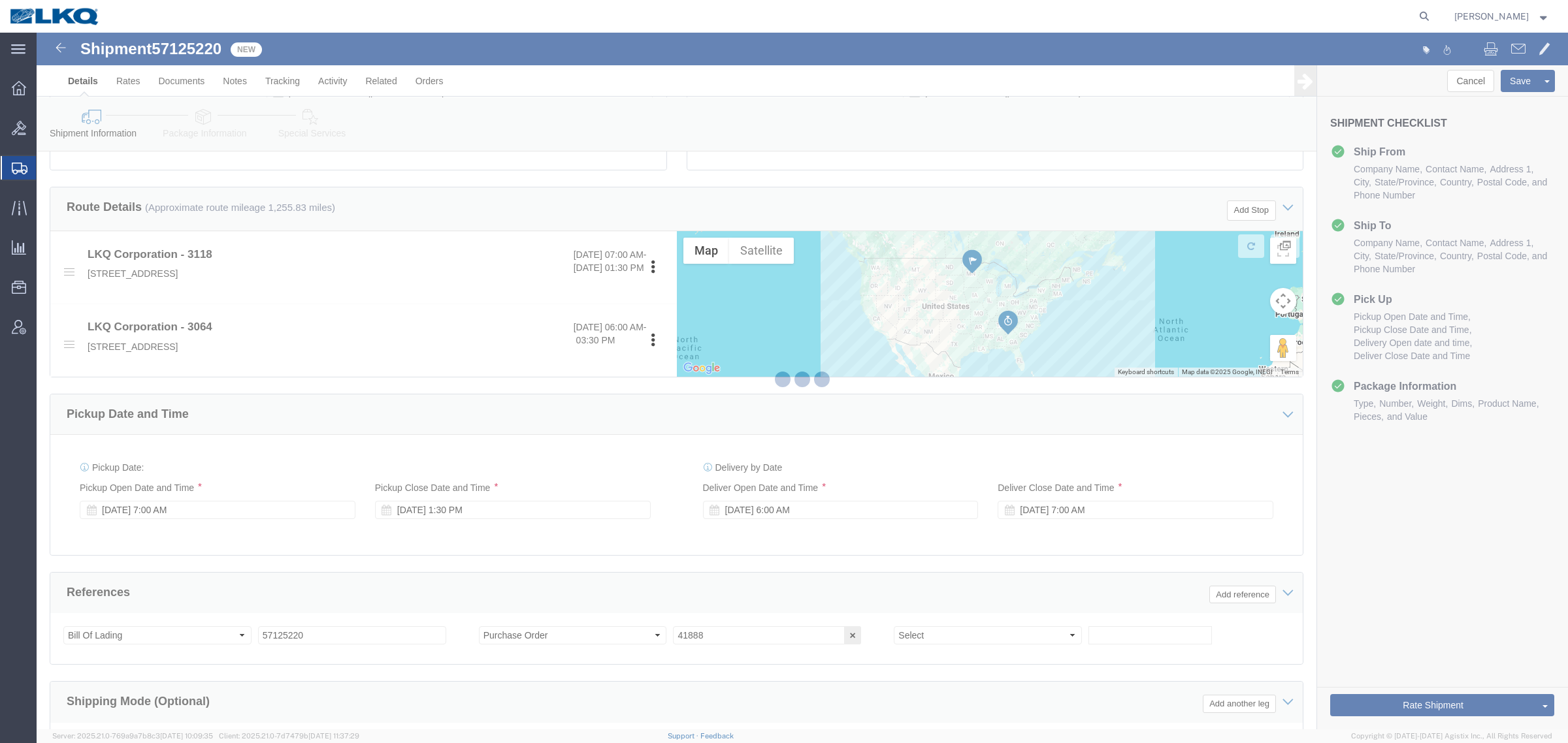
scroll to position [0, 0]
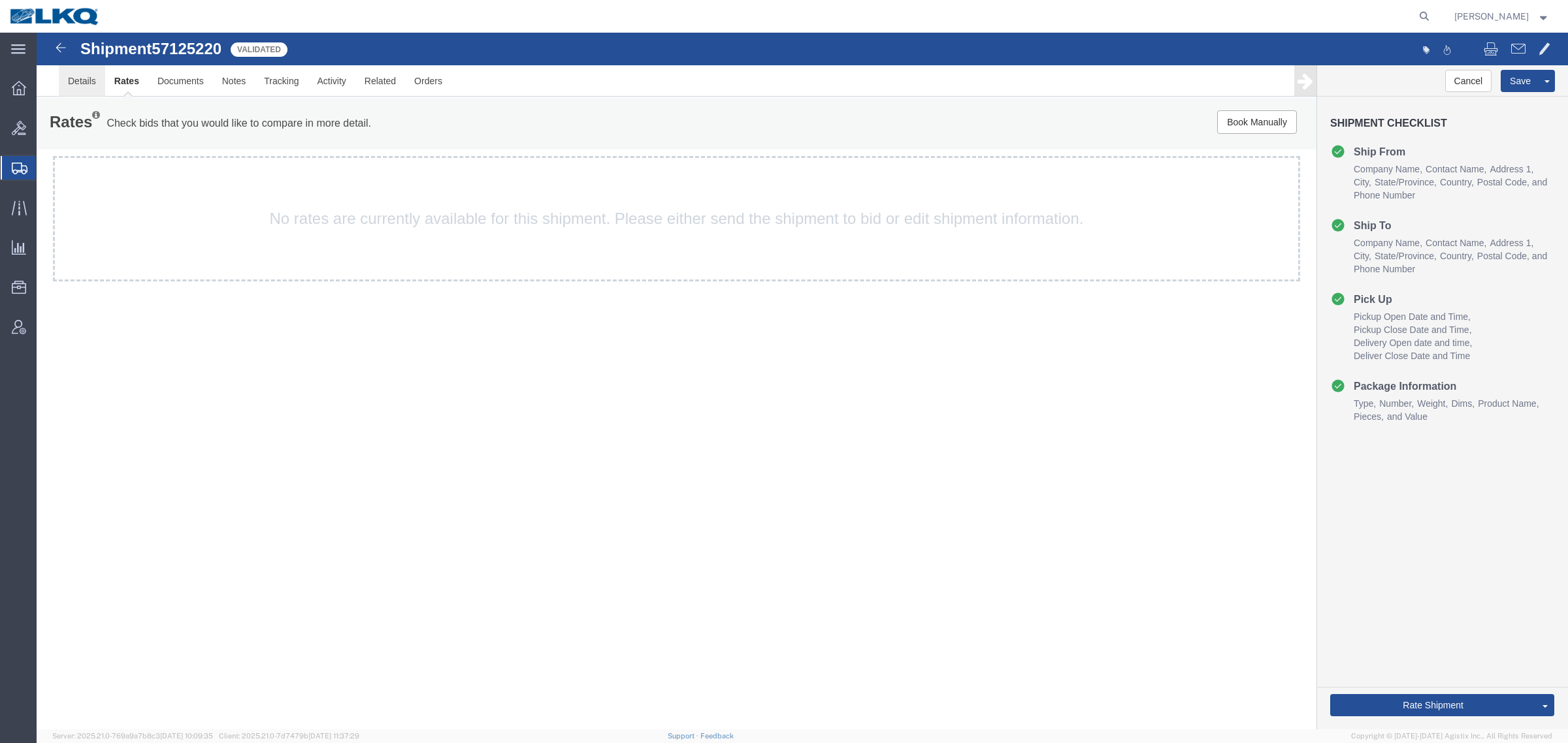
click at [73, 80] on link "Details" at bounding box center [82, 81] width 46 height 31
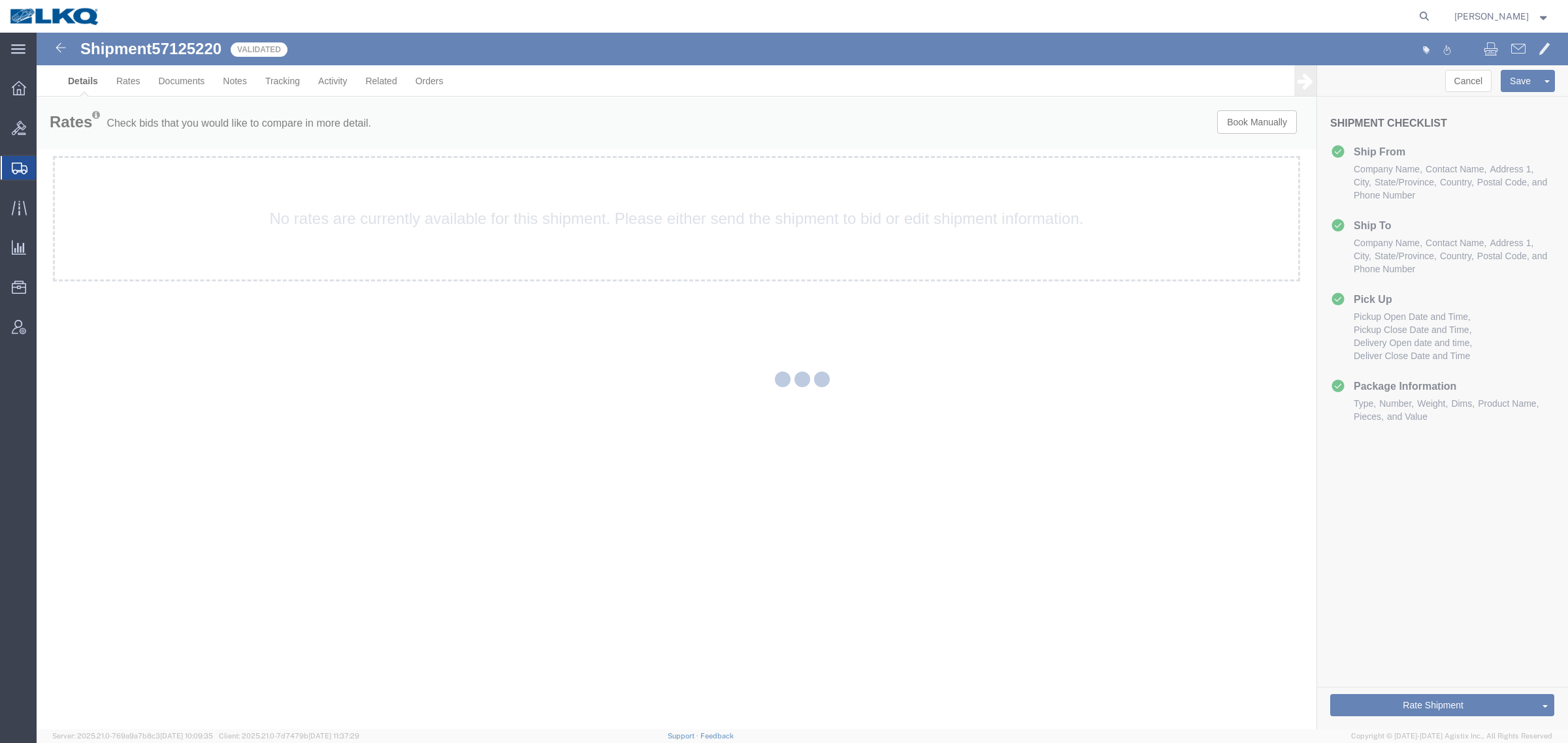
select select "27852"
select select "27790"
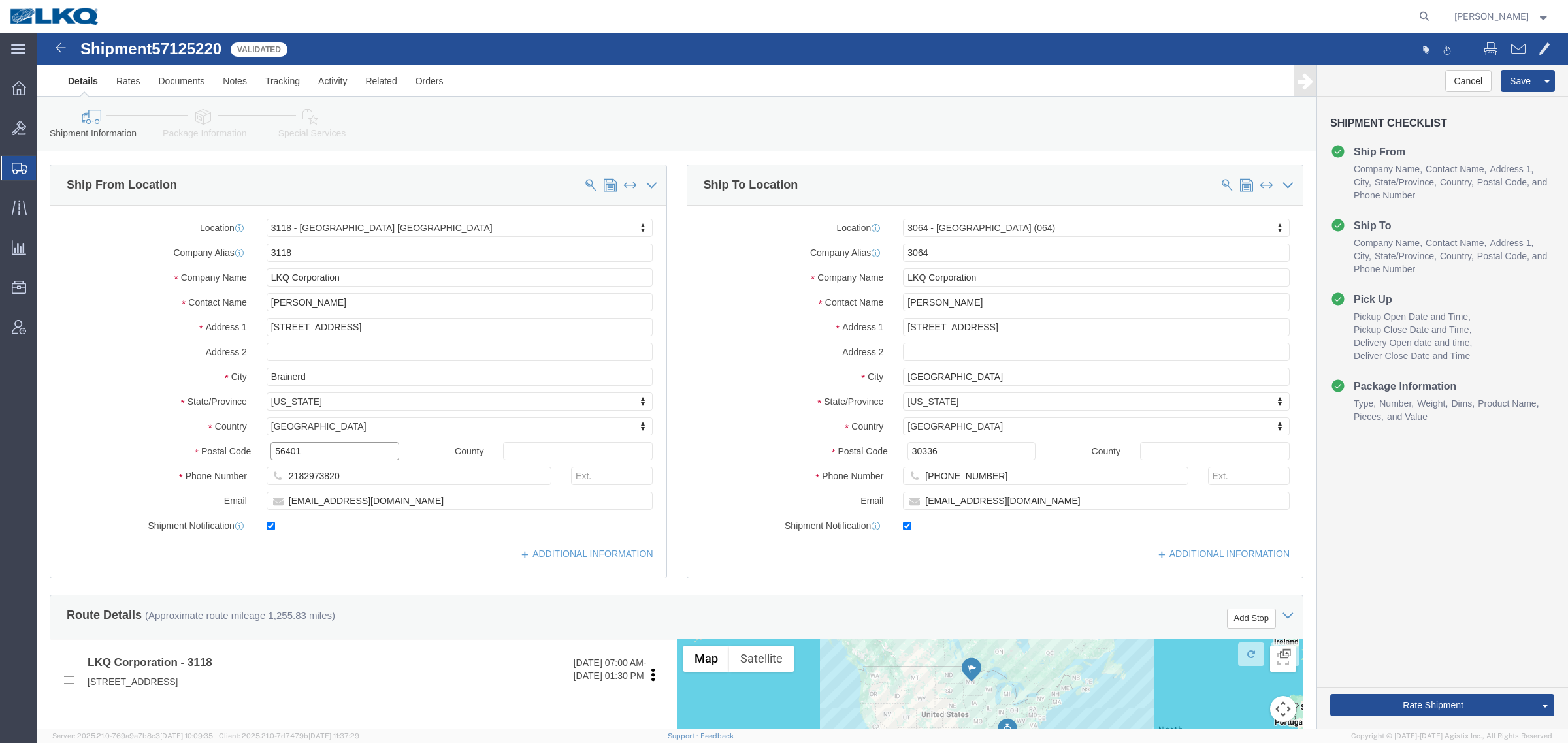
click input "56401"
click input "30336"
click link "Notes"
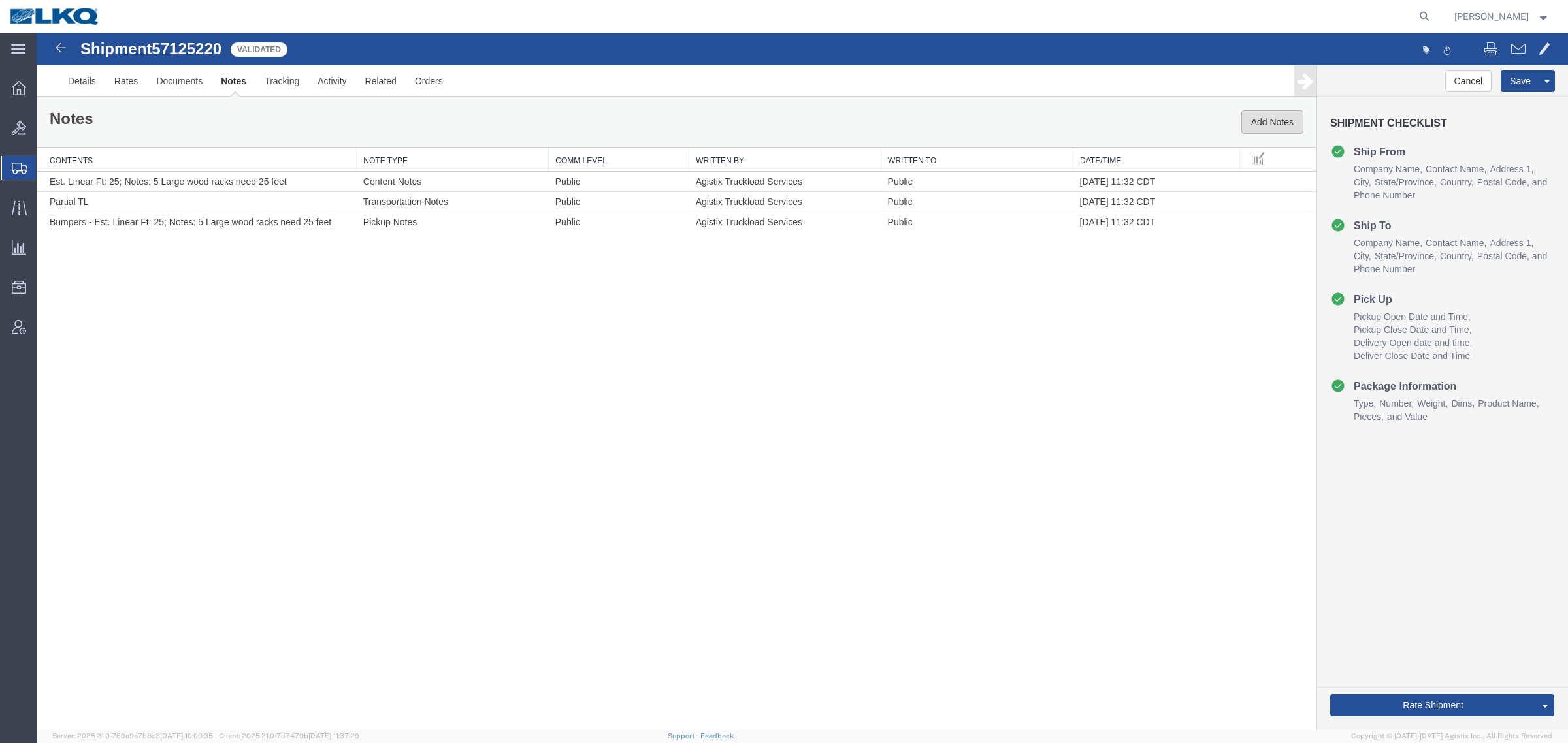
click at [1266, 122] on button "Add Notes" at bounding box center [1272, 122] width 62 height 23
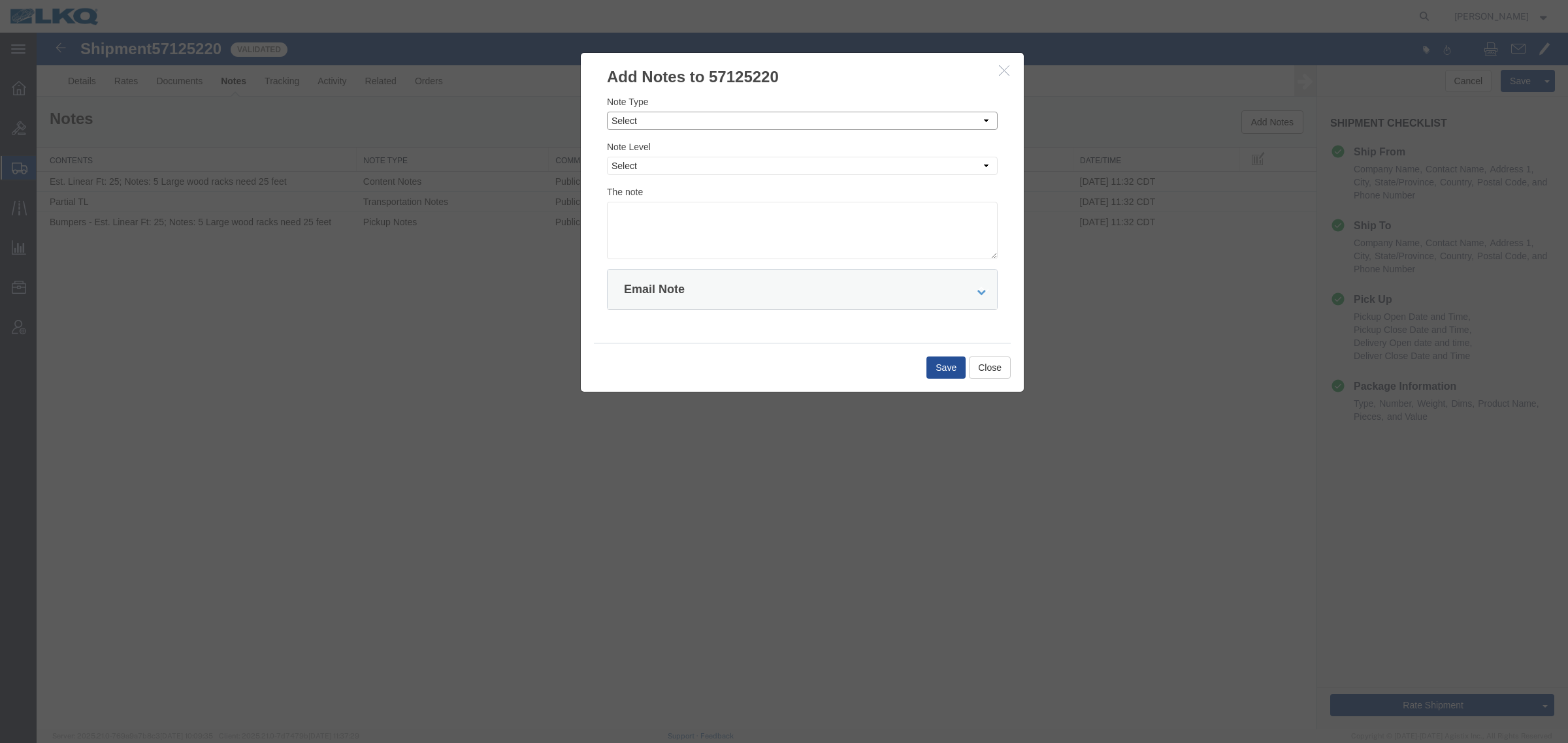
click at [664, 125] on select "Select Approval Bid Notes Carrier Change Notes Claim Notes Content Hazmat Notes…" at bounding box center [802, 121] width 391 height 19
select select "BID_NOTES"
click at [607, 112] on select "Select Approval Bid Notes Carrier Change Notes Claim Notes Content Hazmat Notes…" at bounding box center [802, 121] width 391 height 19
click at [702, 162] on select "Select Private to Account Private to Vendor Public" at bounding box center [802, 166] width 391 height 19
select select "PRIVATE_TO_ACCOUNT"
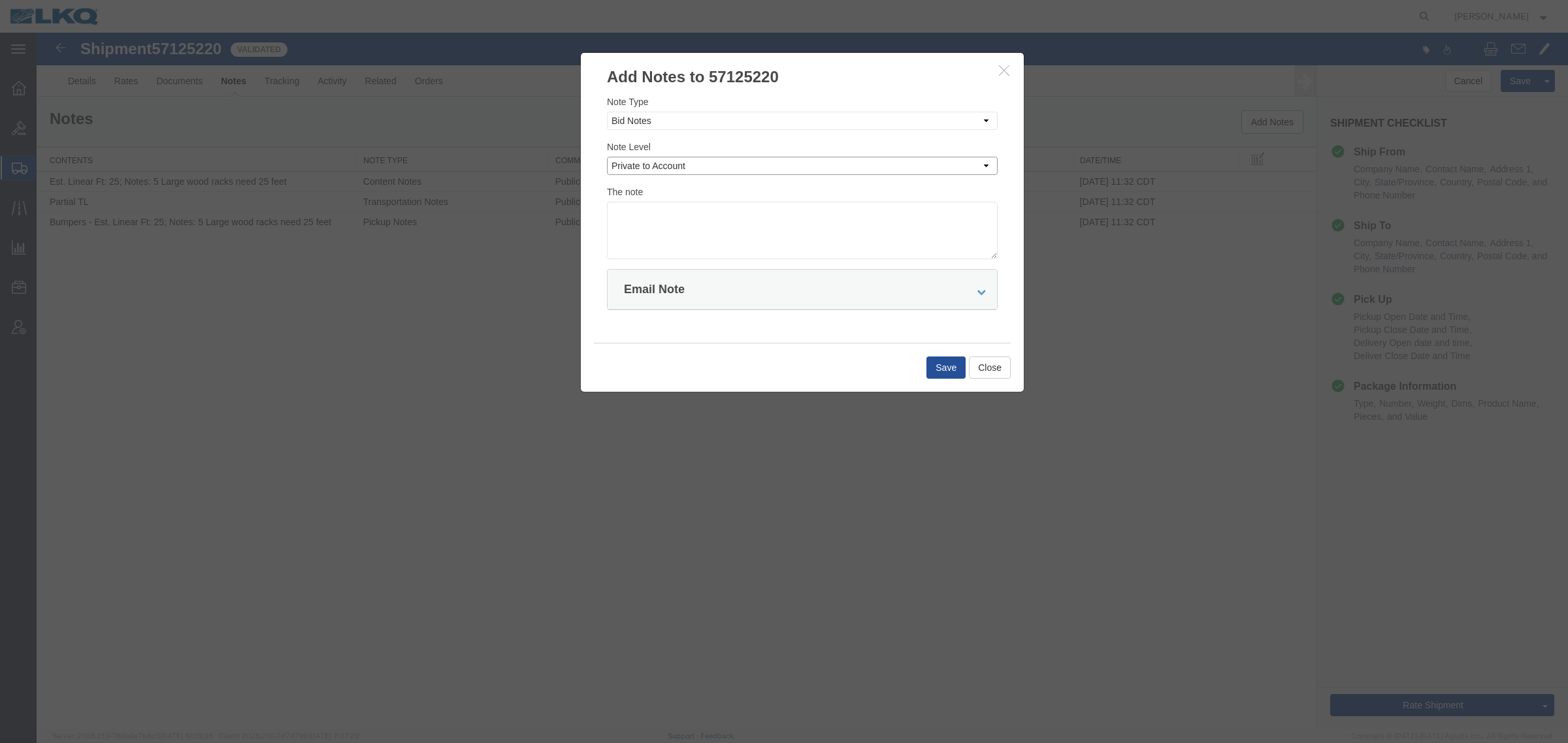
click at [607, 157] on select "Select Private to Account Private to Vendor Public" at bounding box center [802, 166] width 391 height 19
click at [716, 223] on textarea at bounding box center [802, 230] width 391 height 58
type textarea "DAT: $2901"
click at [948, 376] on button "Save" at bounding box center [946, 367] width 39 height 22
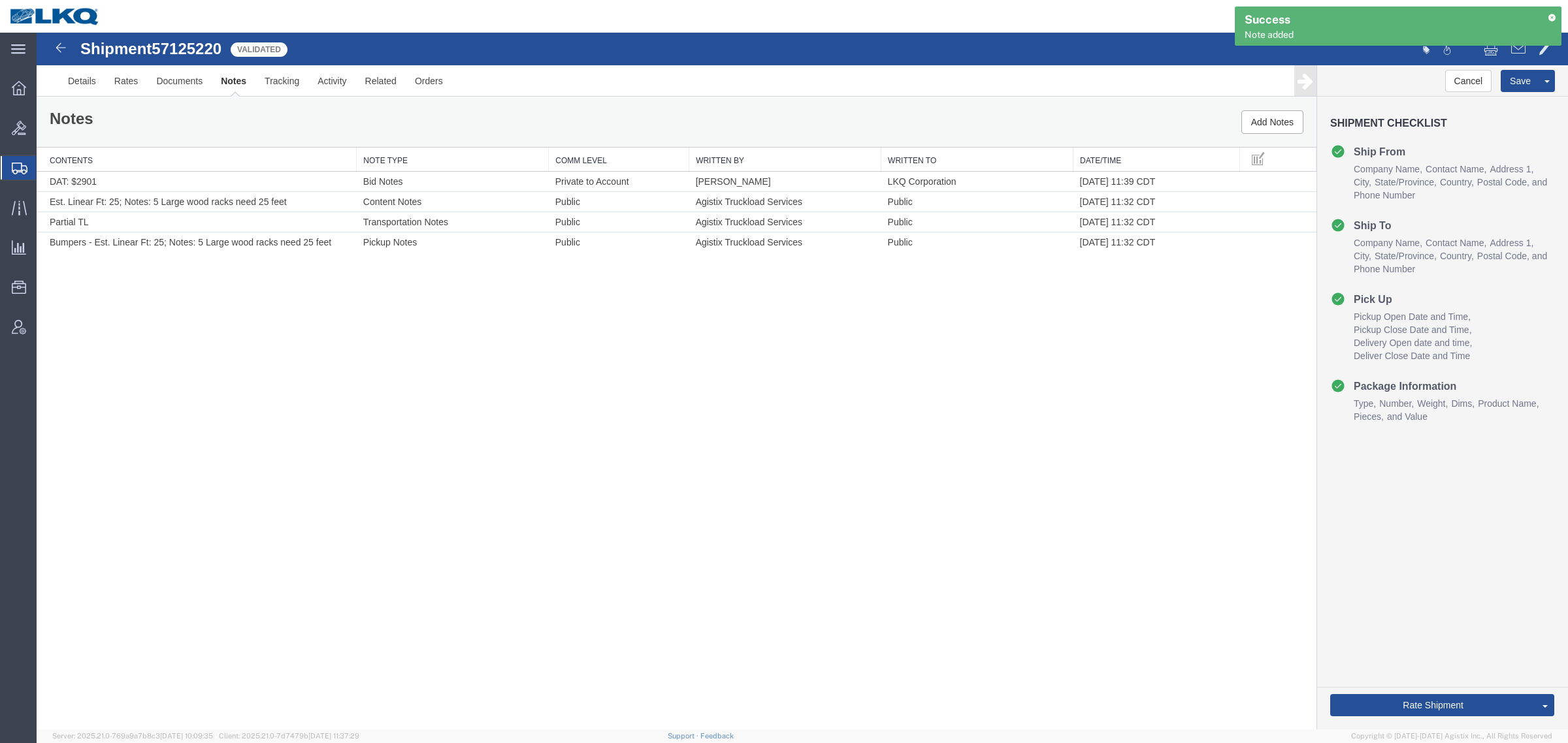
click at [739, 416] on div "Shipment 57125220 4 of 4 Validated Details Rates Documents Notes Tracking Activ…" at bounding box center [802, 381] width 1532 height 697
click at [684, 458] on div "Shipment 57125220 4 of 4 Validated Details Rates Documents Notes Tracking Activ…" at bounding box center [802, 381] width 1532 height 697
click at [612, 352] on div "Shipment 57125220 4 of 4 Validated Details Rates Documents Notes Tracking Activ…" at bounding box center [802, 381] width 1532 height 697
click at [592, 119] on div "Notes Add Notes" at bounding box center [676, 122] width 1280 height 50
click at [510, 106] on div "Notes Add Notes" at bounding box center [676, 122] width 1280 height 50
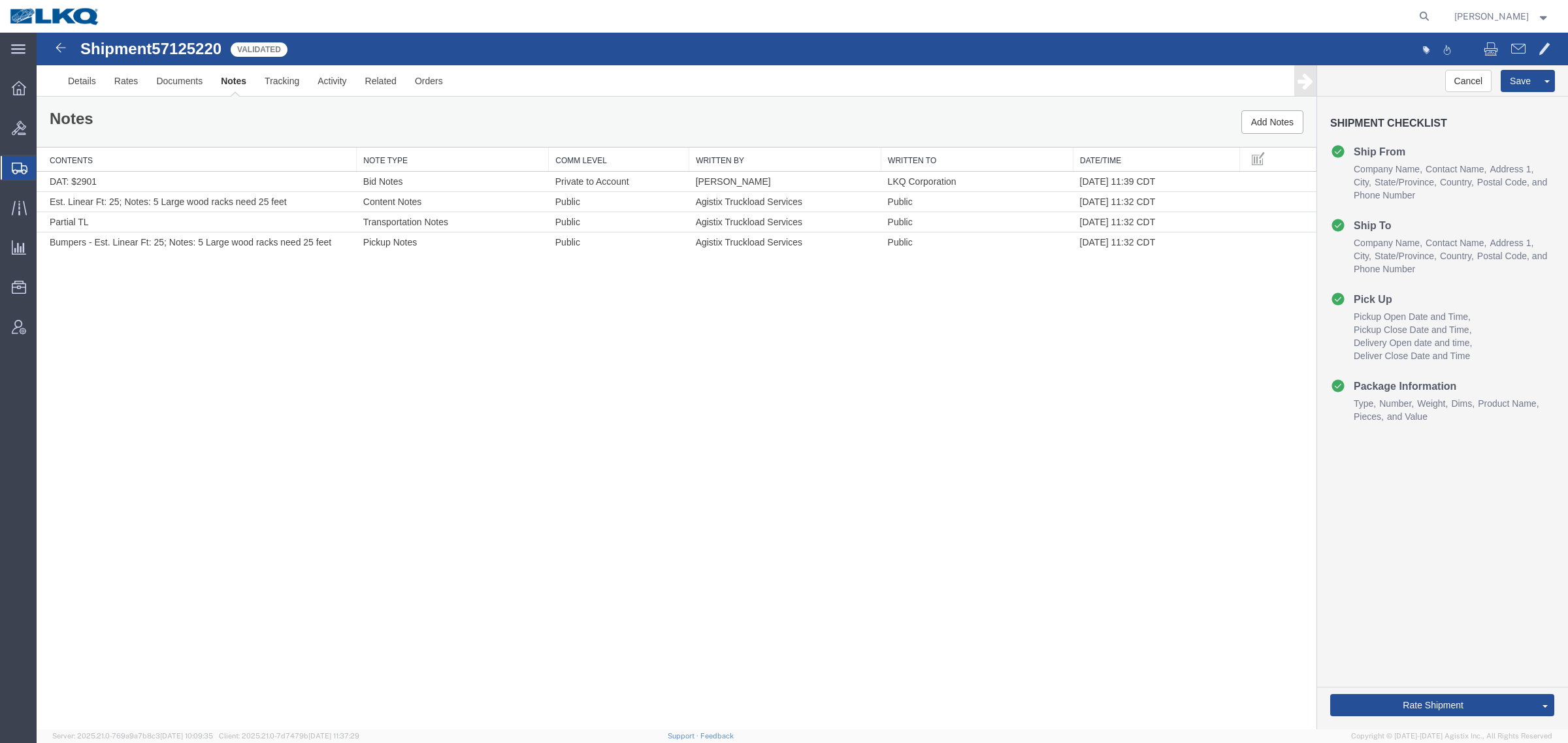
click at [518, 105] on div "Notes Add Notes" at bounding box center [676, 122] width 1280 height 50
drag, startPoint x: 572, startPoint y: 108, endPoint x: 555, endPoint y: 115, distance: 18.4
click at [572, 109] on div "Notes Add Notes" at bounding box center [676, 122] width 1280 height 50
click at [517, 118] on div "Notes Add Notes" at bounding box center [676, 122] width 1280 height 50
click at [583, 112] on div "Notes Add Notes" at bounding box center [676, 122] width 1280 height 50
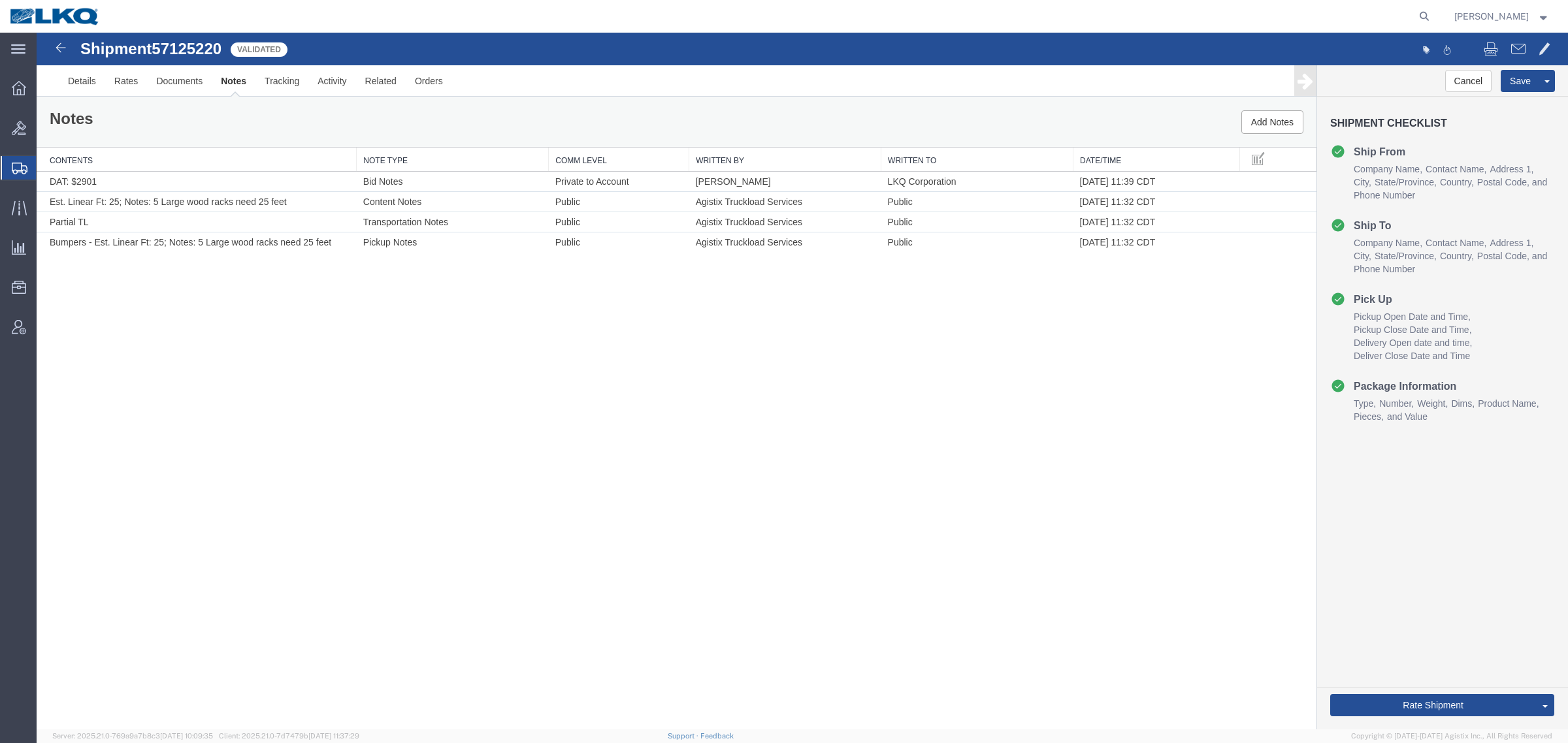
click at [567, 110] on div "Notes Add Notes" at bounding box center [676, 122] width 1280 height 50
click at [570, 108] on div "Notes Add Notes" at bounding box center [676, 122] width 1280 height 50
click at [517, 112] on div "Notes Add Notes" at bounding box center [676, 122] width 1280 height 50
click at [583, 111] on div "Notes Add Notes" at bounding box center [676, 122] width 1280 height 50
click at [573, 105] on div "Notes Add Notes" at bounding box center [676, 122] width 1280 height 50
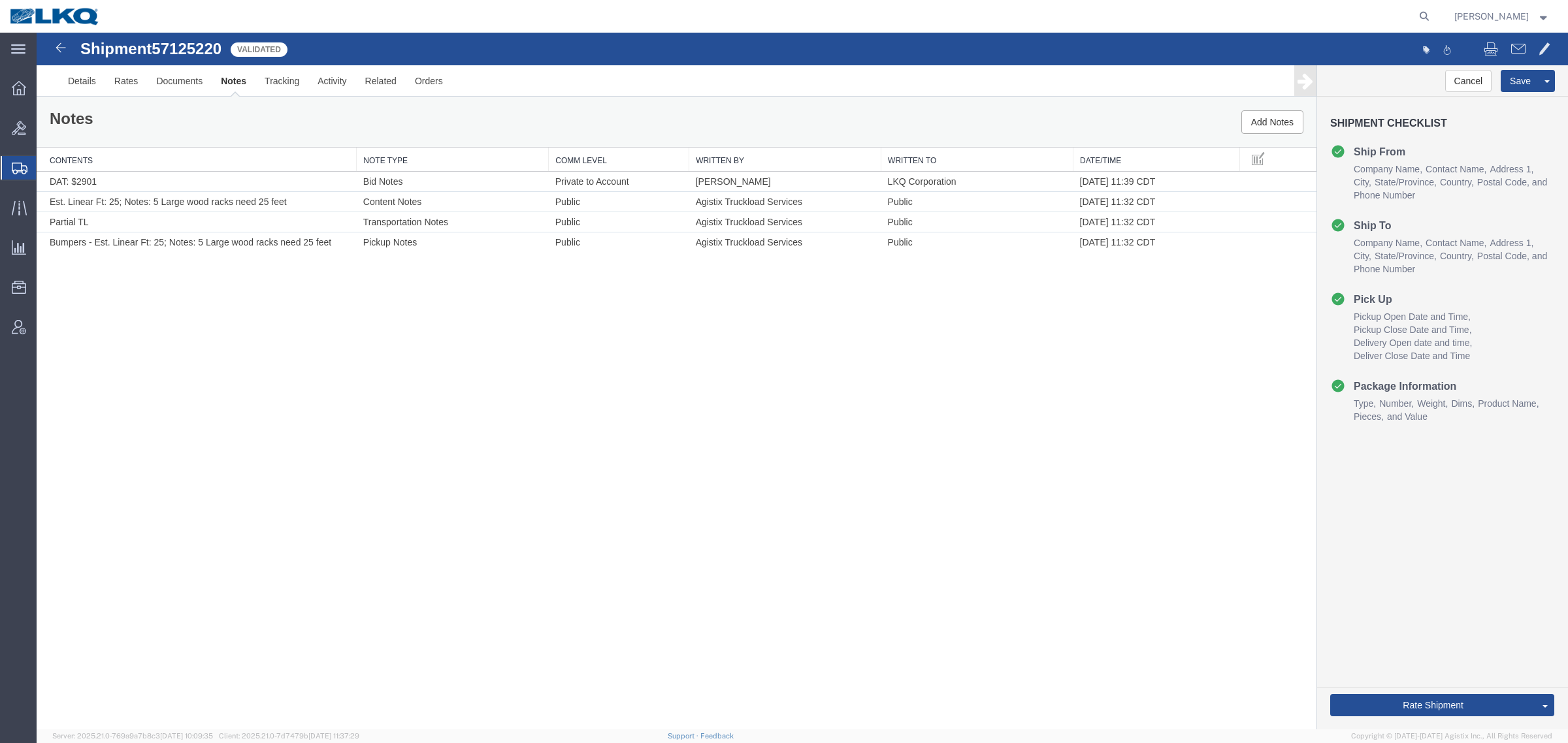
click at [498, 384] on div "Shipment 57125220 4 of 4 Validated Details Rates Documents Notes Tracking Activ…" at bounding box center [802, 381] width 1532 height 697
click at [540, 540] on div "Shipment 57125220 4 of 4 Validated Details Rates Documents Notes Tracking Activ…" at bounding box center [802, 381] width 1532 height 697
click at [790, 360] on div "Shipment 57125220 4 of 4 Validated Details Rates Documents Notes Tracking Activ…" at bounding box center [802, 381] width 1532 height 697
click at [936, 330] on div "Shipment 57125220 4 of 4 Validated Details Rates Documents Notes Tracking Activ…" at bounding box center [802, 381] width 1532 height 697
click at [1097, 322] on div "Shipment 57125220 4 of 4 Validated Details Rates Documents Notes Tracking Activ…" at bounding box center [802, 381] width 1532 height 697
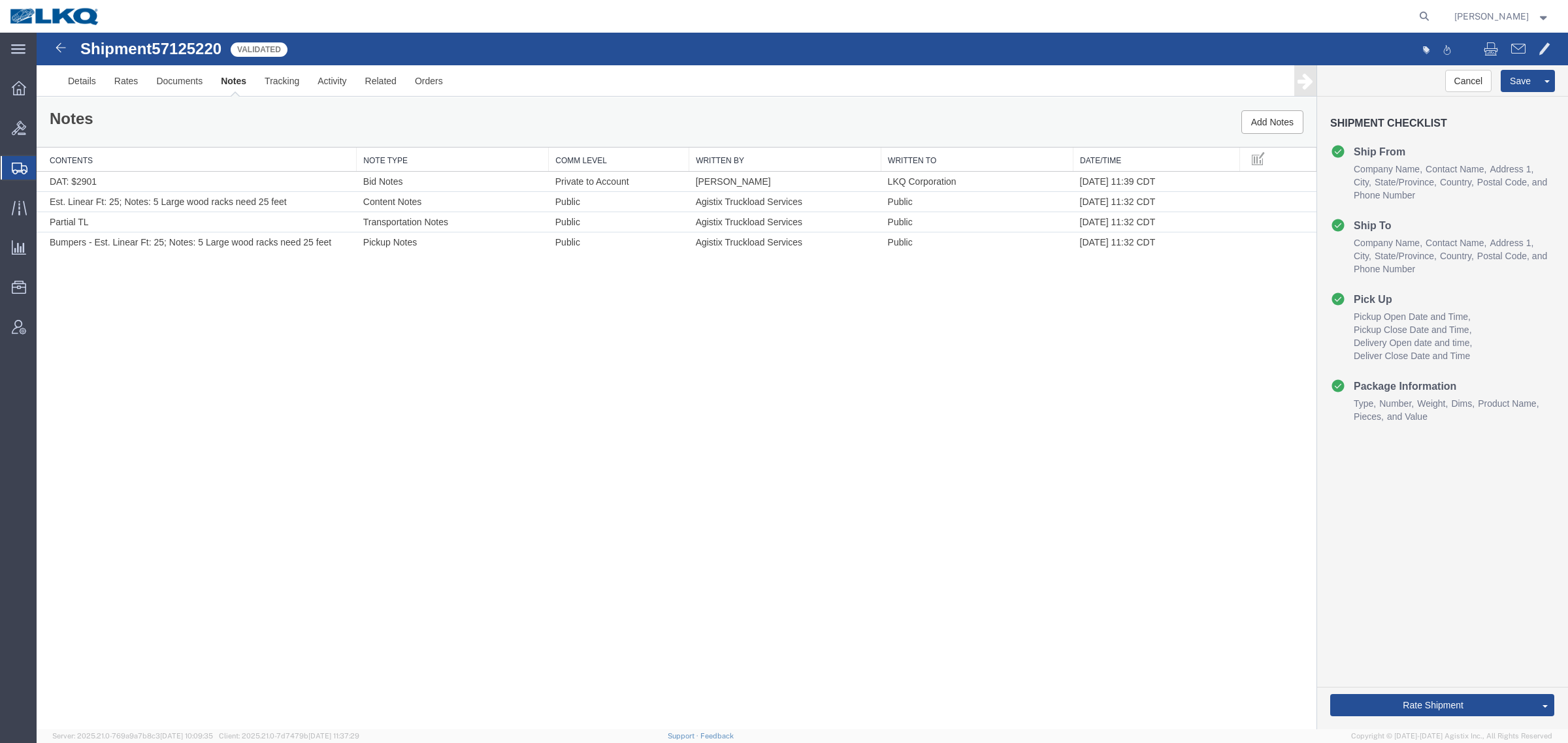
click at [991, 320] on div "Shipment 57125220 4 of 4 Validated Details Rates Documents Notes Tracking Activ…" at bounding box center [802, 381] width 1532 height 697
drag, startPoint x: 825, startPoint y: 302, endPoint x: 800, endPoint y: 301, distance: 25.0
click at [823, 302] on div "Shipment 57125220 4 of 4 Validated Details Rates Documents Notes Tracking Activ…" at bounding box center [802, 381] width 1532 height 697
click at [653, 294] on div "Shipment 57125220 4 of 4 Validated Details Rates Documents Notes Tracking Activ…" at bounding box center [802, 381] width 1532 height 697
click at [527, 291] on div "Shipment 57125220 4 of 4 Validated Details Rates Documents Notes Tracking Activ…" at bounding box center [802, 381] width 1532 height 697
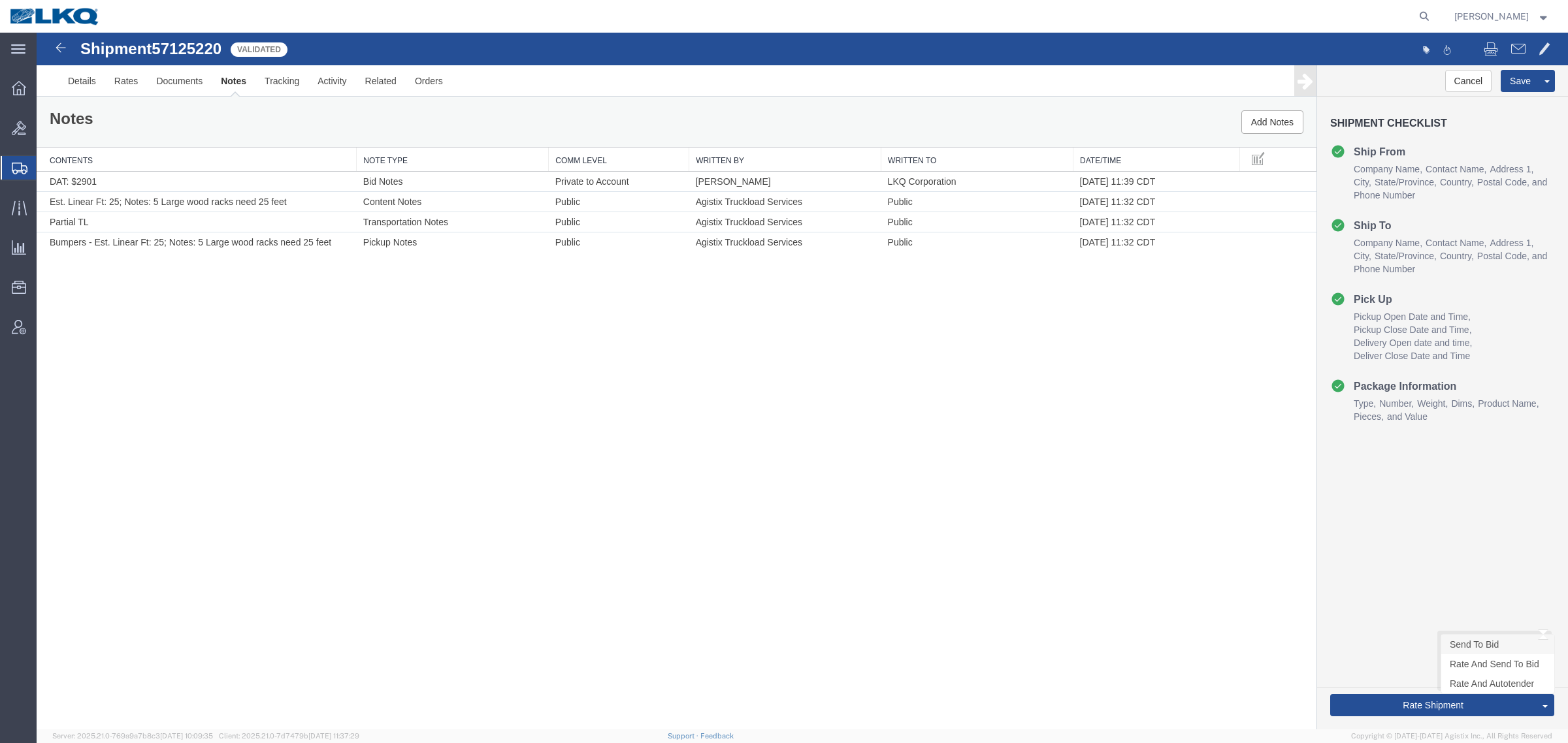
click at [1480, 646] on link "Send To Bid" at bounding box center [1498, 645] width 113 height 20
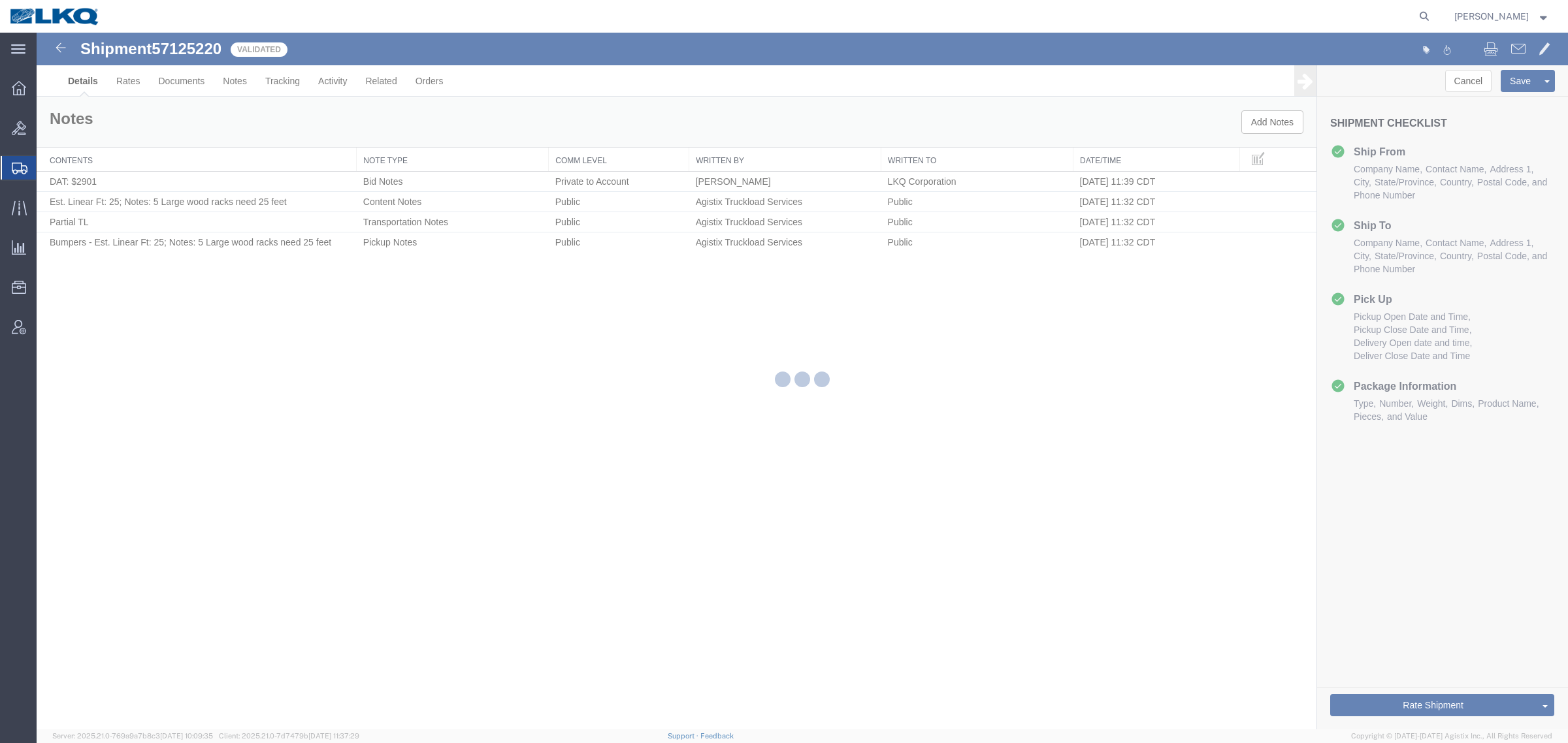
select select "27852"
select select "27790"
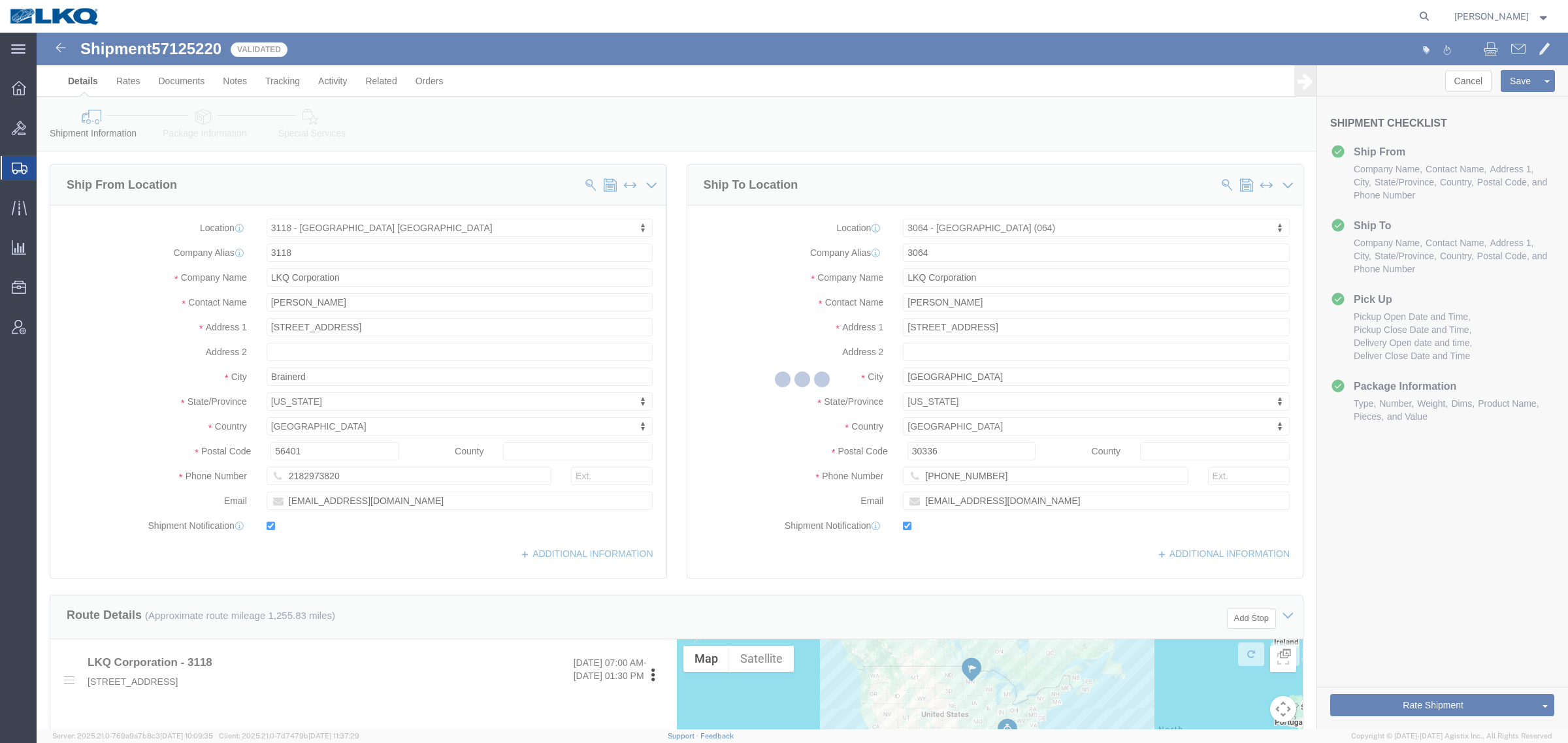
select select "TL"
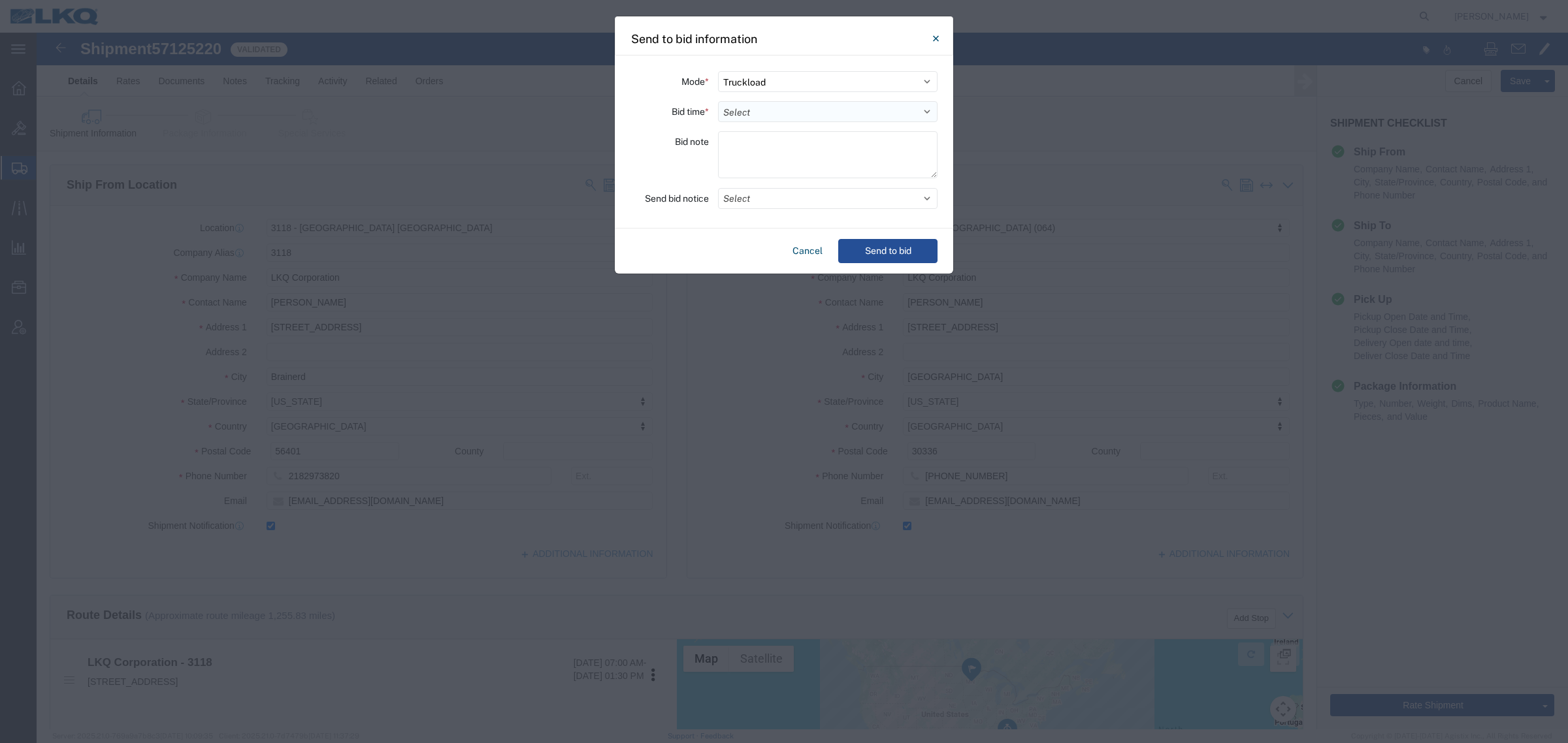
click at [807, 113] on select "Select 30 Min (Rush) 1 Hour (Rush) 2 Hours (Rush) 4 Hours (Rush) 8 Hours (Rush)…" at bounding box center [827, 111] width 219 height 21
select select "24"
click at [718, 101] on select "Select 30 Min (Rush) 1 Hour (Rush) 2 Hours (Rush) 4 Hours (Rush) 8 Hours (Rush)…" at bounding box center [827, 111] width 219 height 21
click at [890, 243] on button "Send to bid" at bounding box center [887, 251] width 99 height 24
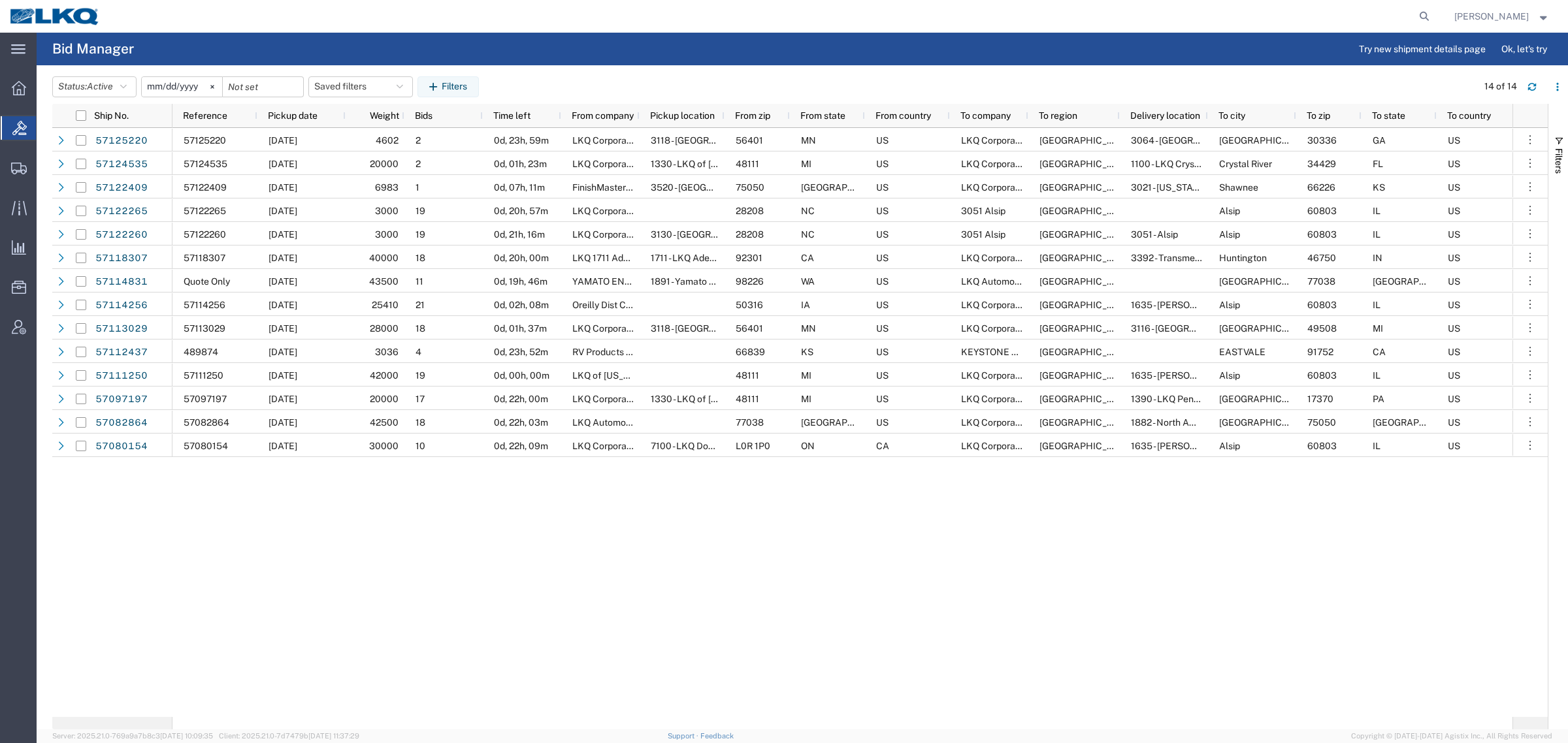
click at [583, 54] on agx-page-header "Bid Manager Try new shipment details page Ok, let's try" at bounding box center [802, 49] width 1532 height 33
click at [331, 83] on button "Saved filters" at bounding box center [360, 86] width 105 height 21
drag, startPoint x: 356, startPoint y: 140, endPoint x: 674, endPoint y: 53, distance: 329.7
click at [357, 140] on span "Bid Board" at bounding box center [396, 144] width 171 height 24
type input "2024-12-01"
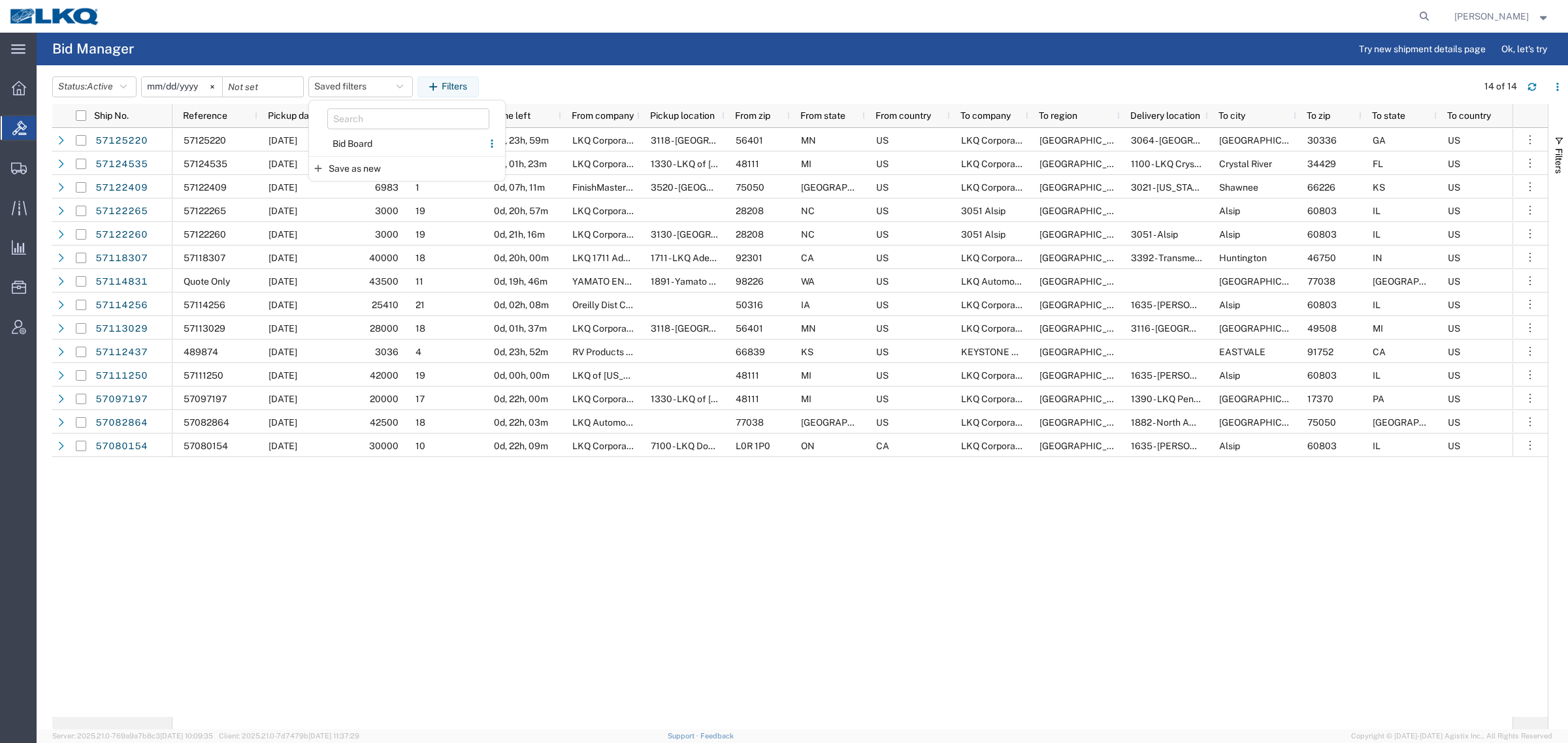
type input "2025-12-31"
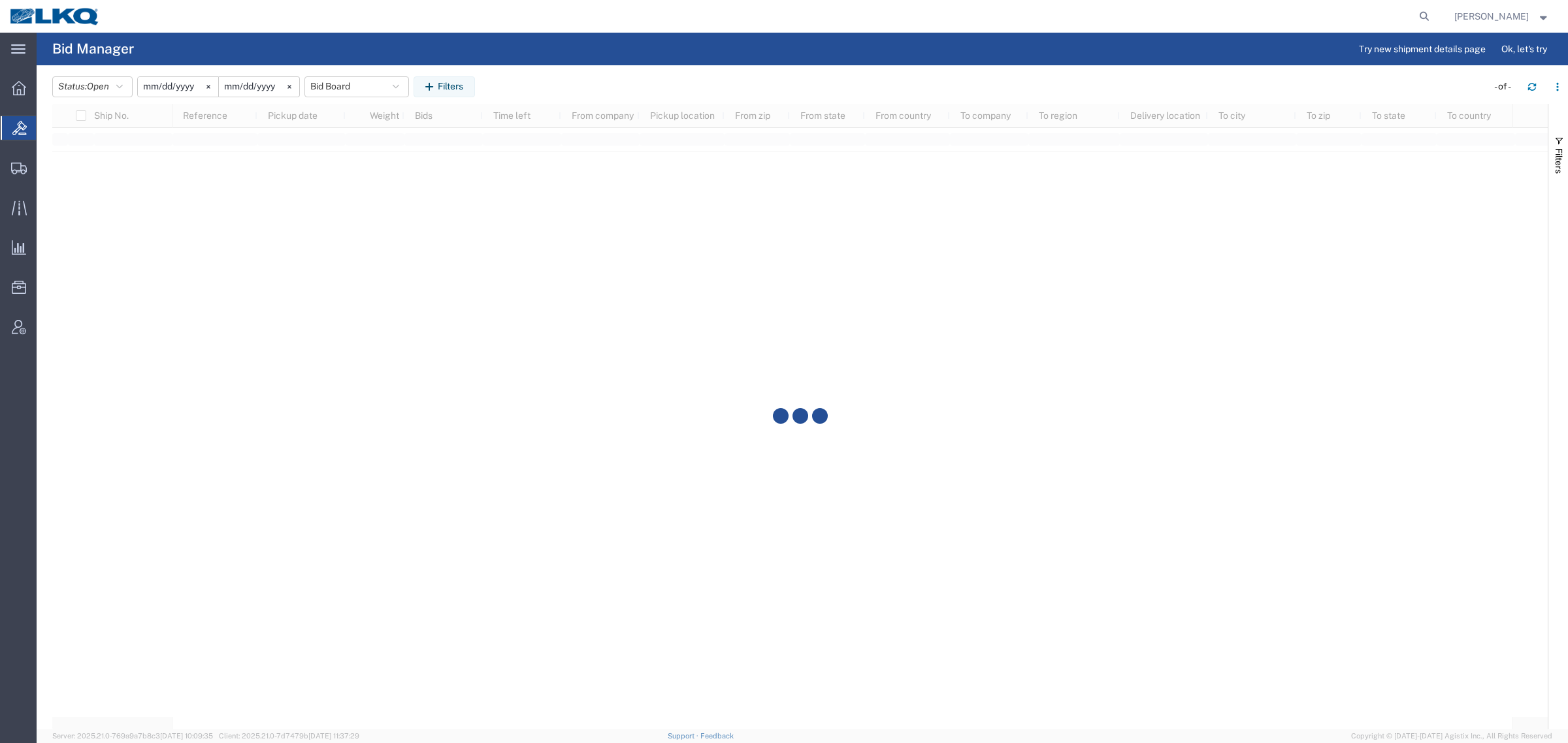
click at [690, 51] on agx-page-header "Bid Manager Try new shipment details page Ok, let's try" at bounding box center [802, 49] width 1532 height 33
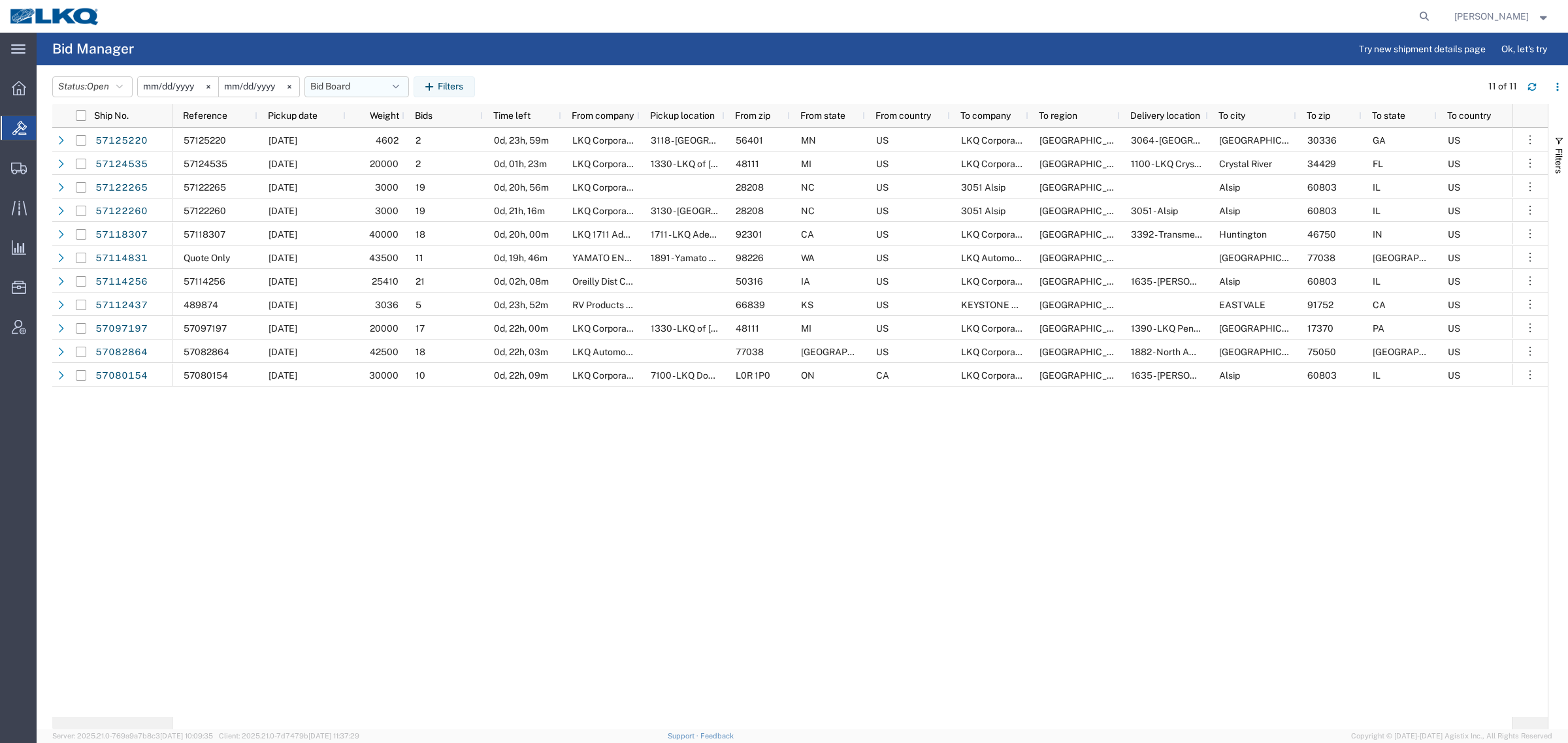
click at [367, 82] on button "Bid Board" at bounding box center [357, 86] width 105 height 21
click at [381, 142] on span "Bid Board" at bounding box center [392, 144] width 171 height 24
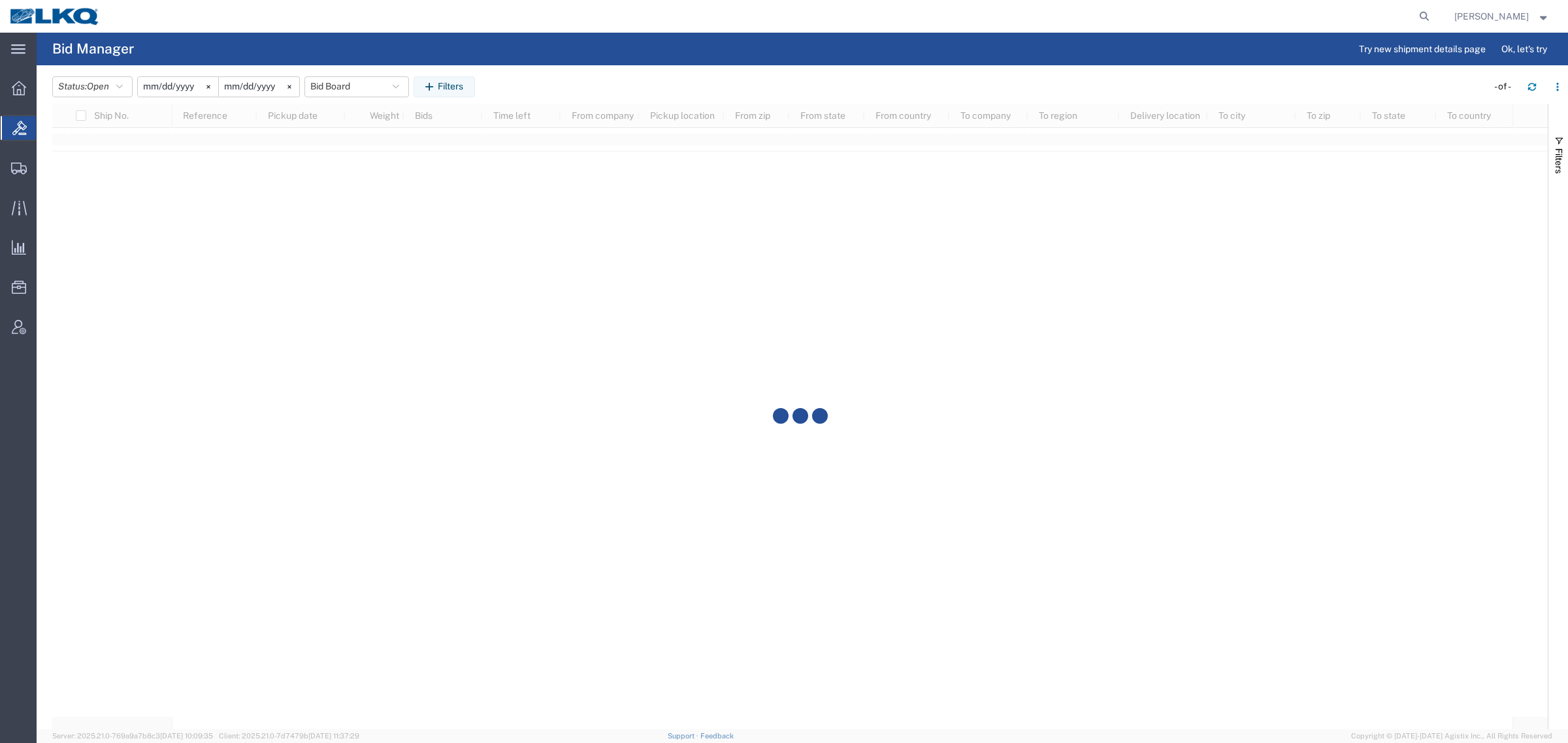
click at [535, 83] on div "Status: Open Active All Awaiting Confirmation Awarded Closed Expired Open Withd…" at bounding box center [810, 86] width 1516 height 21
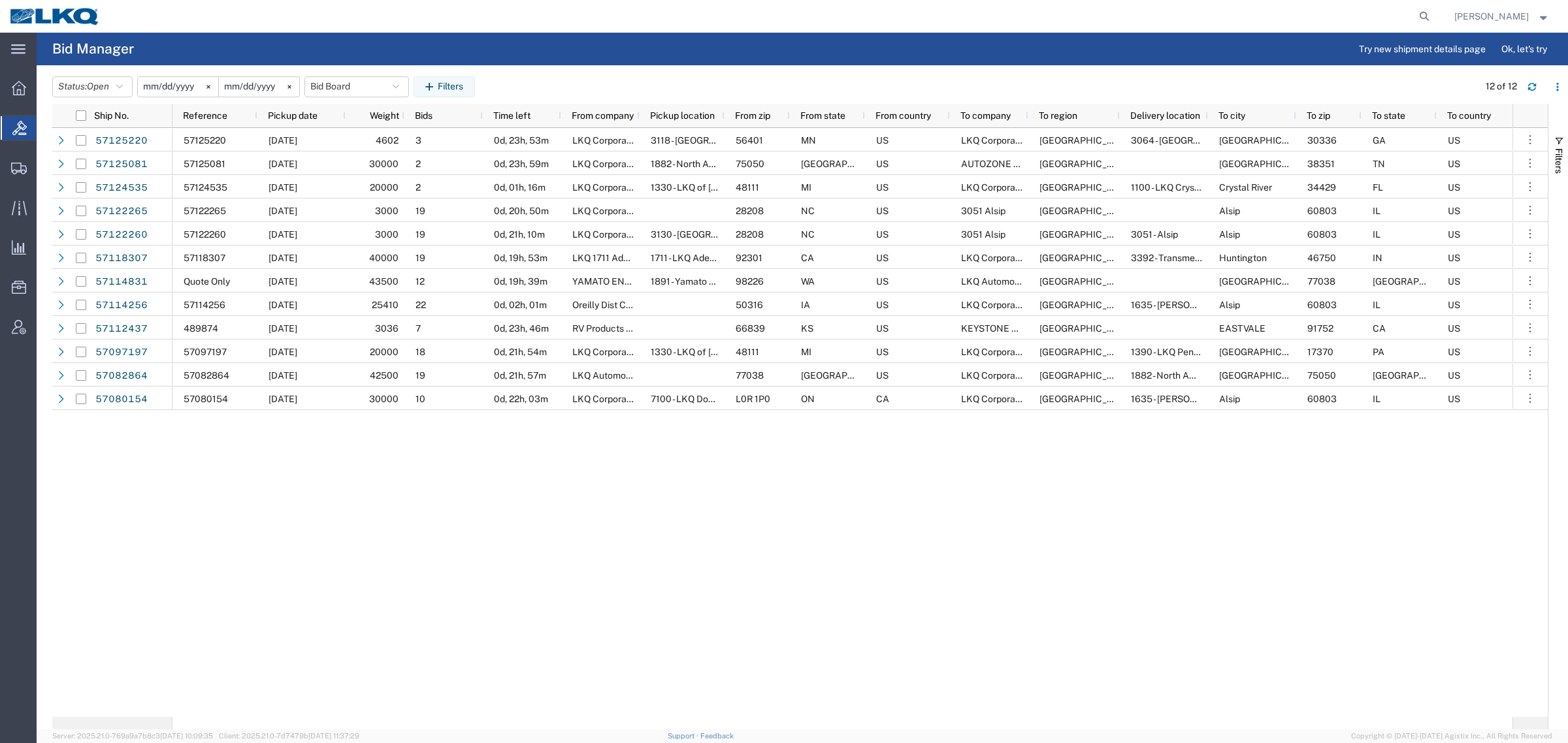
click at [537, 80] on div "Status: Open Active All Awaiting Confirmation Awarded Closed Expired Open Withd…" at bounding box center [810, 86] width 1516 height 21
click at [298, 113] on span "Pickup date" at bounding box center [293, 115] width 50 height 11
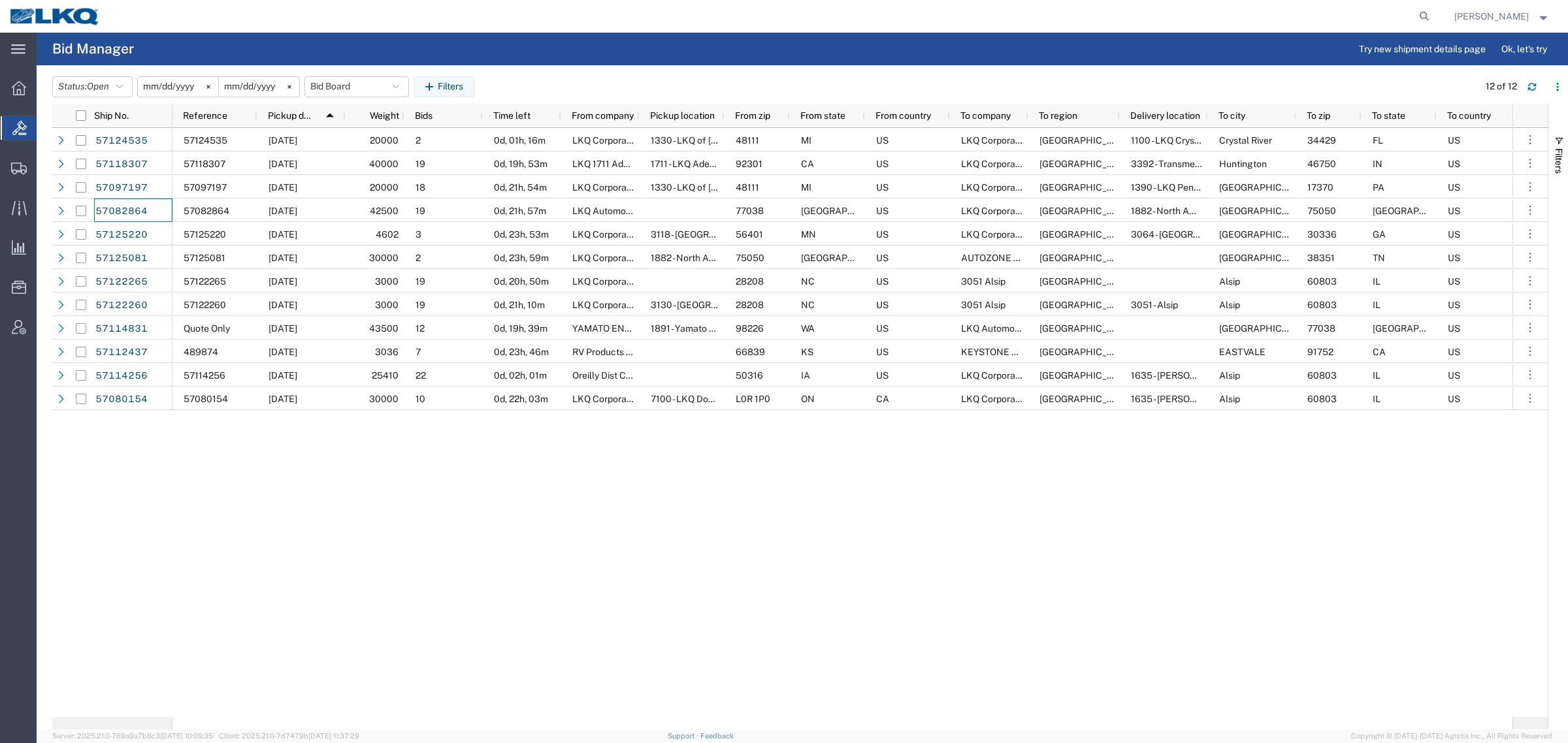
click at [772, 526] on div "57124535 10/14/2025 20000 2 0d, 01h, 16m LKQ Corporation 1330 - LKQ of Michigan…" at bounding box center [842, 423] width 1340 height 589
click at [115, 557] on div "57124535 57118307 57097197 57082864 57125220 57125081 57122265 57122260 5711483…" at bounding box center [800, 423] width 1495 height 589
click at [335, 83] on button "Bid Board" at bounding box center [357, 86] width 105 height 21
click at [357, 147] on span "Bid Board" at bounding box center [392, 144] width 171 height 24
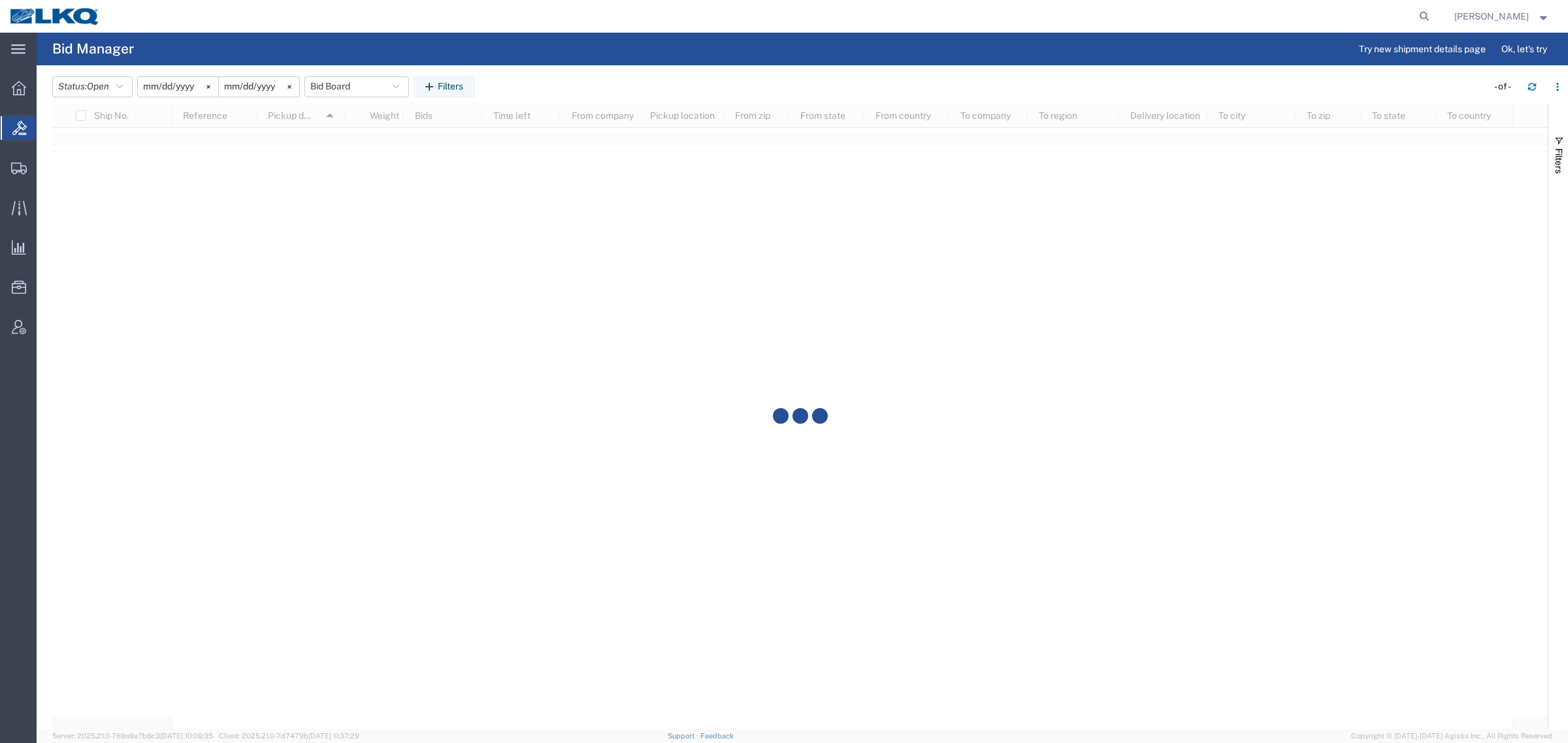
click at [591, 97] on div "Status: Open Active All Awaiting Confirmation Awarded Closed Expired Open Withd…" at bounding box center [810, 86] width 1516 height 21
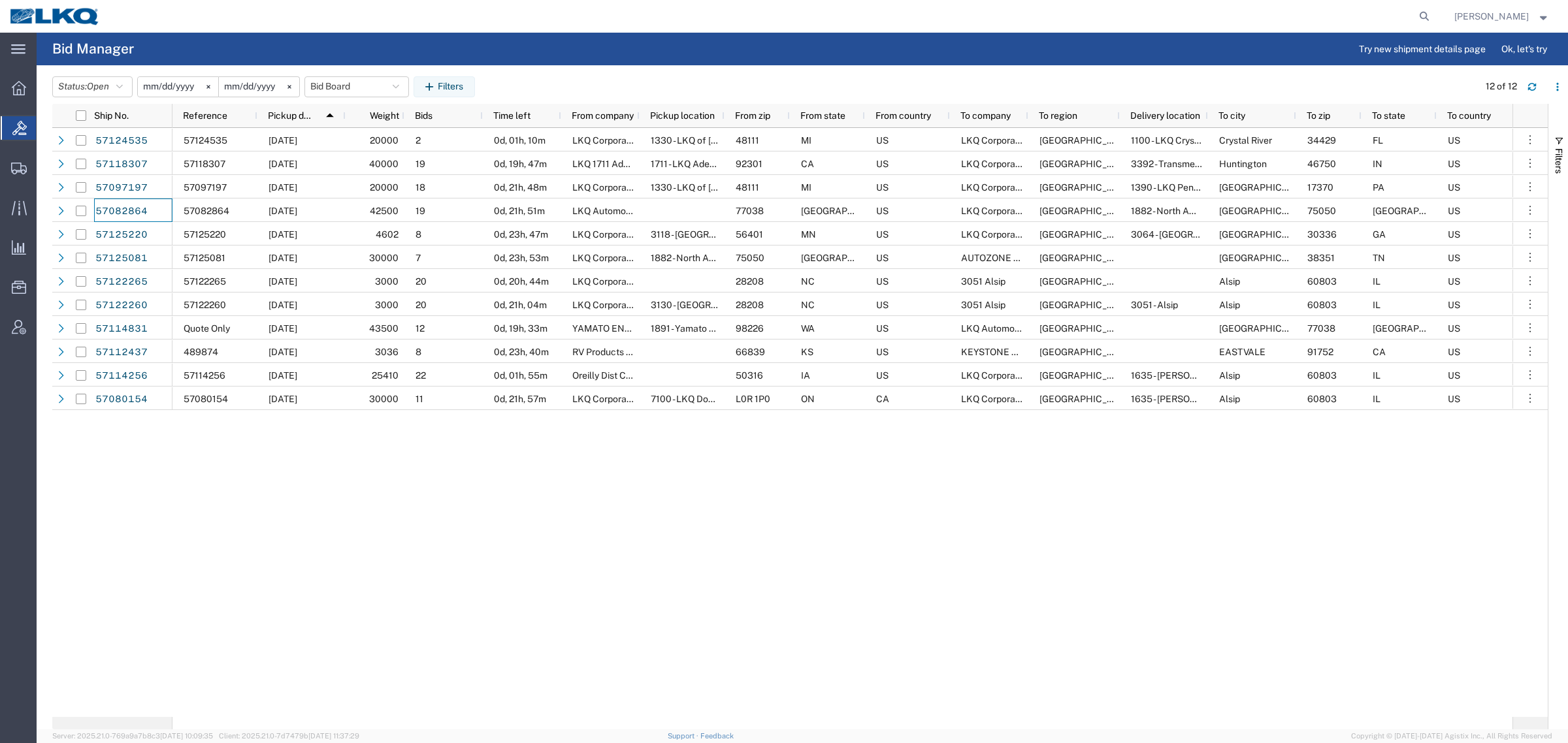
click at [518, 73] on header "Status: Open Active All Awaiting Confirmation Awarded Closed Expired Open Withd…" at bounding box center [810, 85] width 1516 height 36
click at [590, 70] on header "Status: Open Active All Awaiting Confirmation Awarded Closed Expired Open Withd…" at bounding box center [810, 85] width 1516 height 36
click at [669, 69] on header "Status: Open Active All Awaiting Confirmation Awarded Closed Expired Open Withd…" at bounding box center [810, 85] width 1516 height 36
click at [605, 70] on header "Status: Open Active All Awaiting Confirmation Awarded Closed Expired Open Withd…" at bounding box center [810, 85] width 1516 height 36
click at [539, 68] on header "Status: Open Active All Awaiting Confirmation Awarded Closed Expired Open Withd…" at bounding box center [810, 85] width 1516 height 36
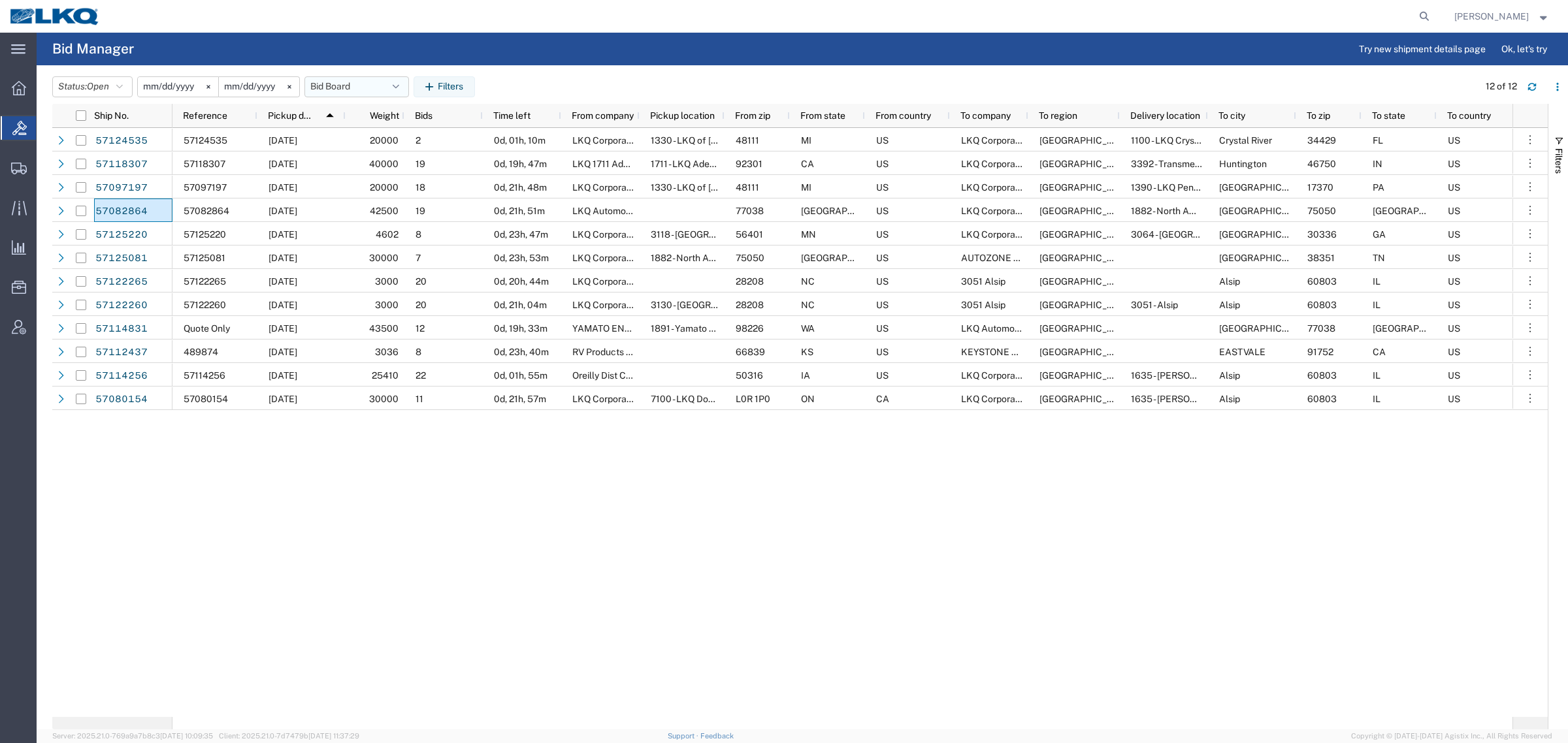
click at [360, 90] on button "Bid Board" at bounding box center [357, 86] width 105 height 21
drag, startPoint x: 360, startPoint y: 150, endPoint x: 453, endPoint y: 122, distance: 97.1
click at [365, 148] on span "Bid Board" at bounding box center [392, 144] width 171 height 24
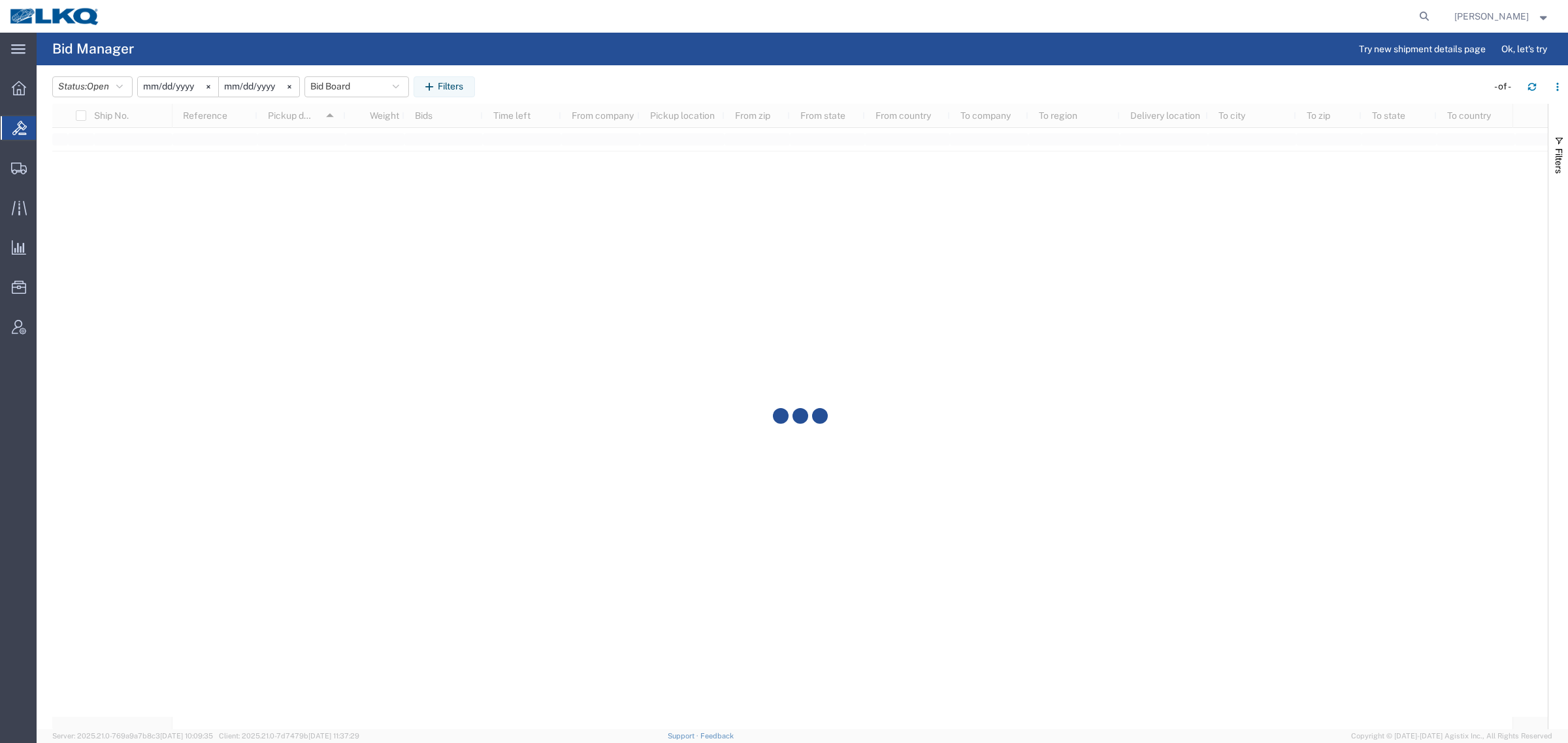
click at [558, 83] on div "Status: Open Active All Awaiting Confirmation Awarded Closed Expired Open Withd…" at bounding box center [810, 86] width 1516 height 21
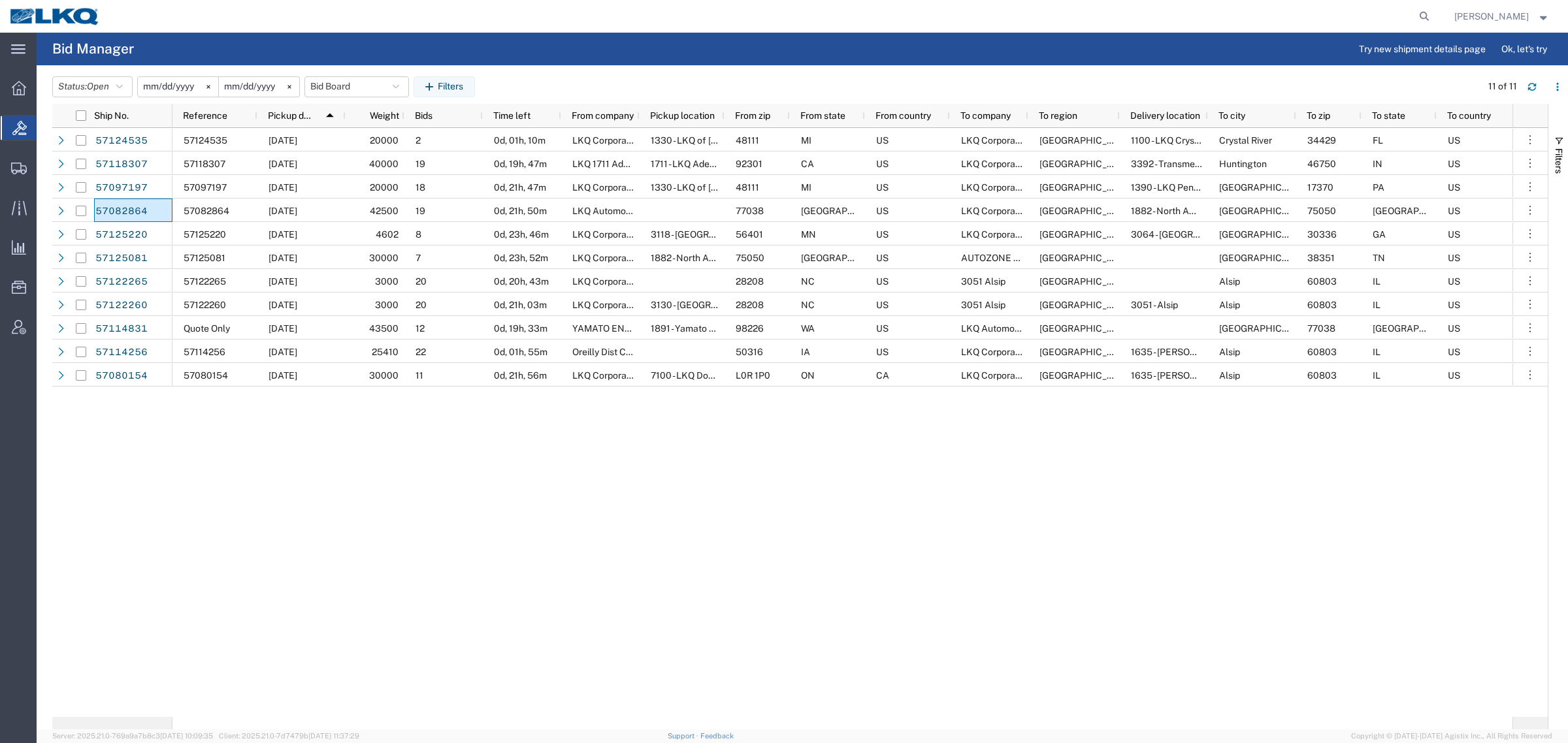
click at [562, 77] on div "Status: Open Active All Awaiting Confirmation Awarded Closed Expired Open Withd…" at bounding box center [810, 86] width 1516 height 21
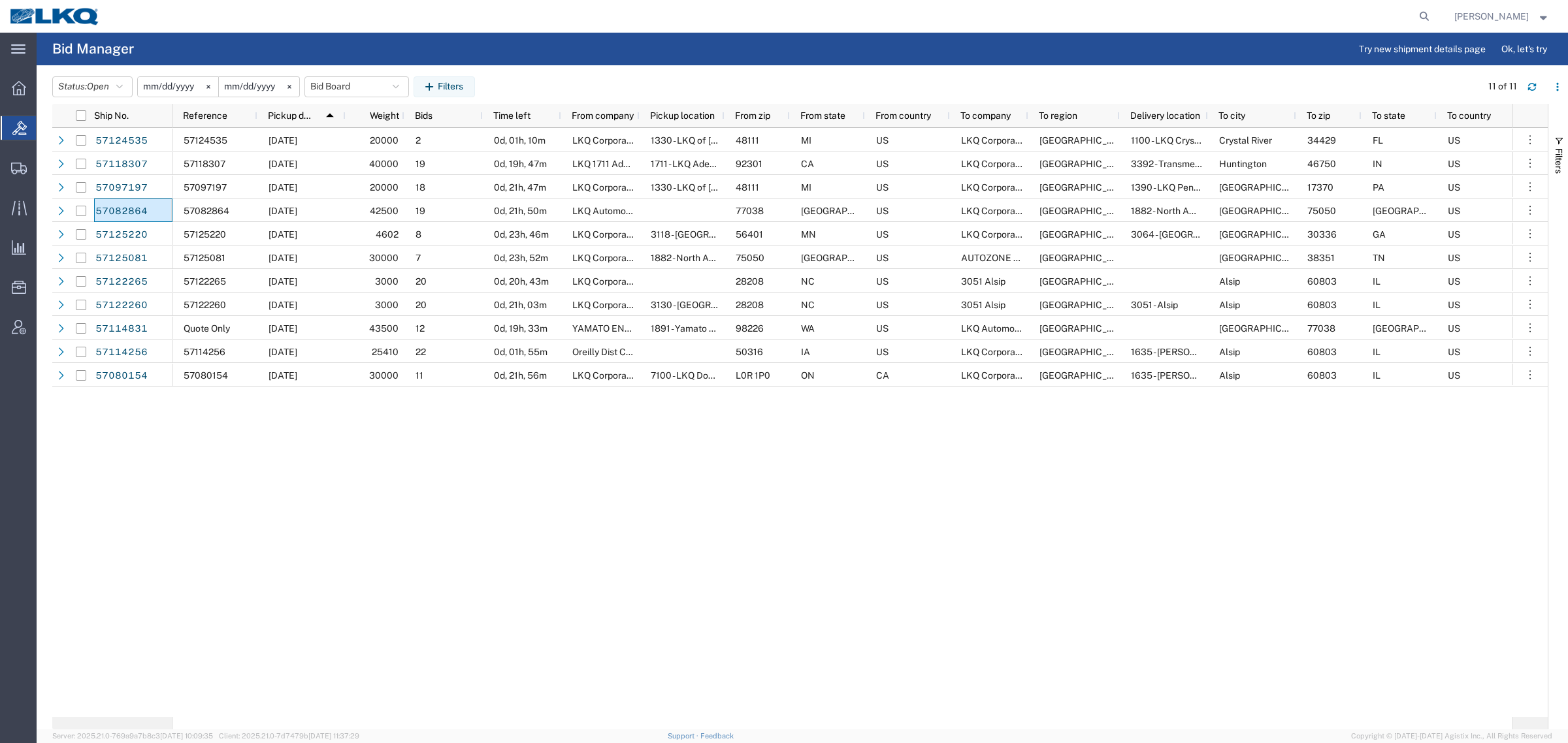
click at [573, 78] on div "Status: Open Active All Awaiting Confirmation Awarded Closed Expired Open Withd…" at bounding box center [810, 86] width 1516 height 21
click at [573, 79] on div "Status: Open Active All Awaiting Confirmation Awarded Closed Expired Open Withd…" at bounding box center [810, 86] width 1516 height 21
click at [530, 78] on div "Status: Open Active All Awaiting Confirmation Awarded Closed Expired Open Withd…" at bounding box center [810, 86] width 1516 height 21
click at [595, 78] on div "Status: Open Active All Awaiting Confirmation Awarded Closed Expired Open Withd…" at bounding box center [810, 86] width 1516 height 21
click at [543, 82] on div "Status: Open Active All Awaiting Confirmation Awarded Closed Expired Open Withd…" at bounding box center [810, 86] width 1516 height 21
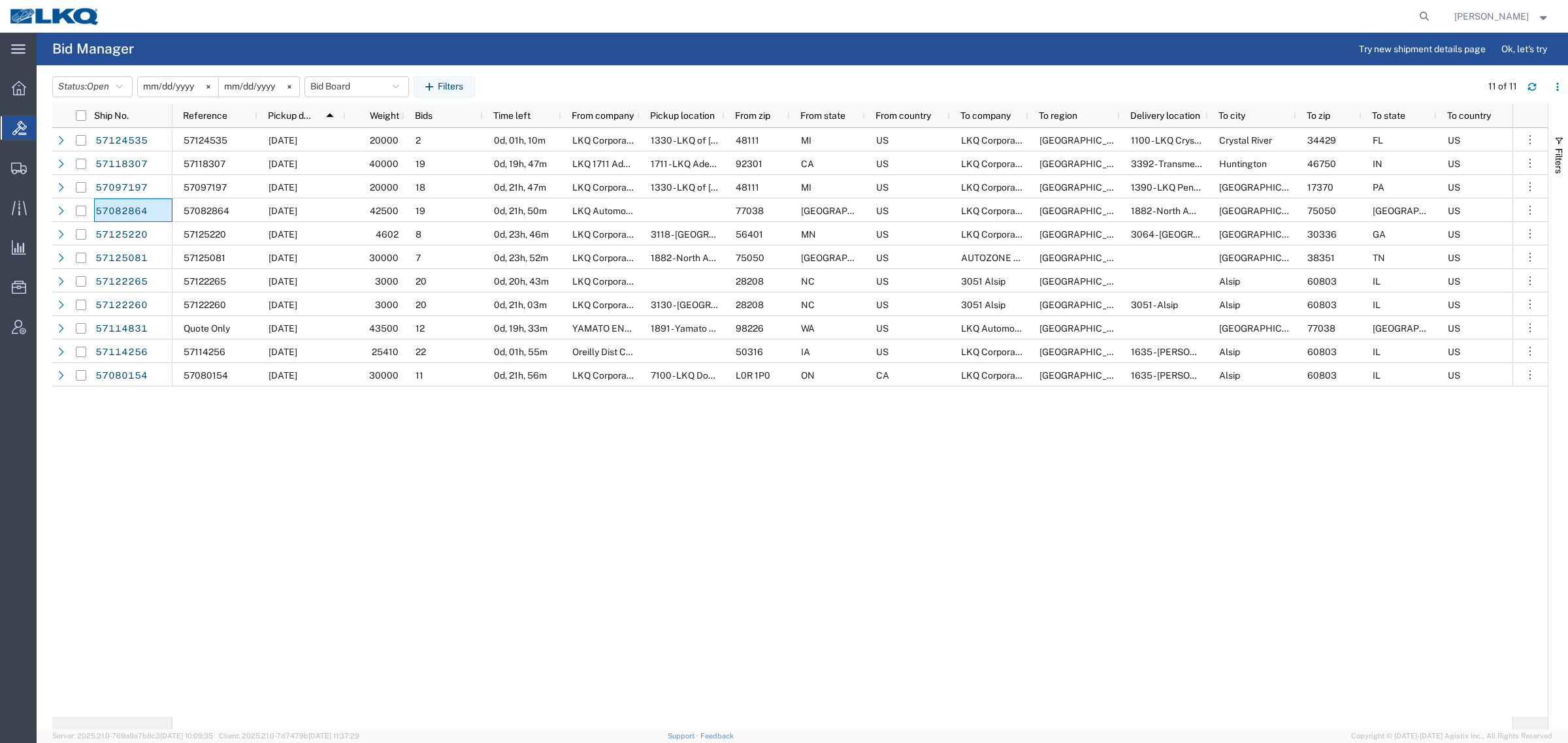
click at [632, 80] on div "Status: Open Active All Awaiting Confirmation Awarded Closed Expired Open Withd…" at bounding box center [810, 86] width 1516 height 21
click at [615, 79] on div "Status: Open Active All Awaiting Confirmation Awarded Closed Expired Open Withd…" at bounding box center [810, 86] width 1516 height 21
click at [546, 77] on div "Status: Open Active All Awaiting Confirmation Awarded Closed Expired Open Withd…" at bounding box center [810, 86] width 1516 height 21
click at [597, 74] on header "Status: Open Active All Awaiting Confirmation Awarded Closed Expired Open Withd…" at bounding box center [810, 85] width 1516 height 36
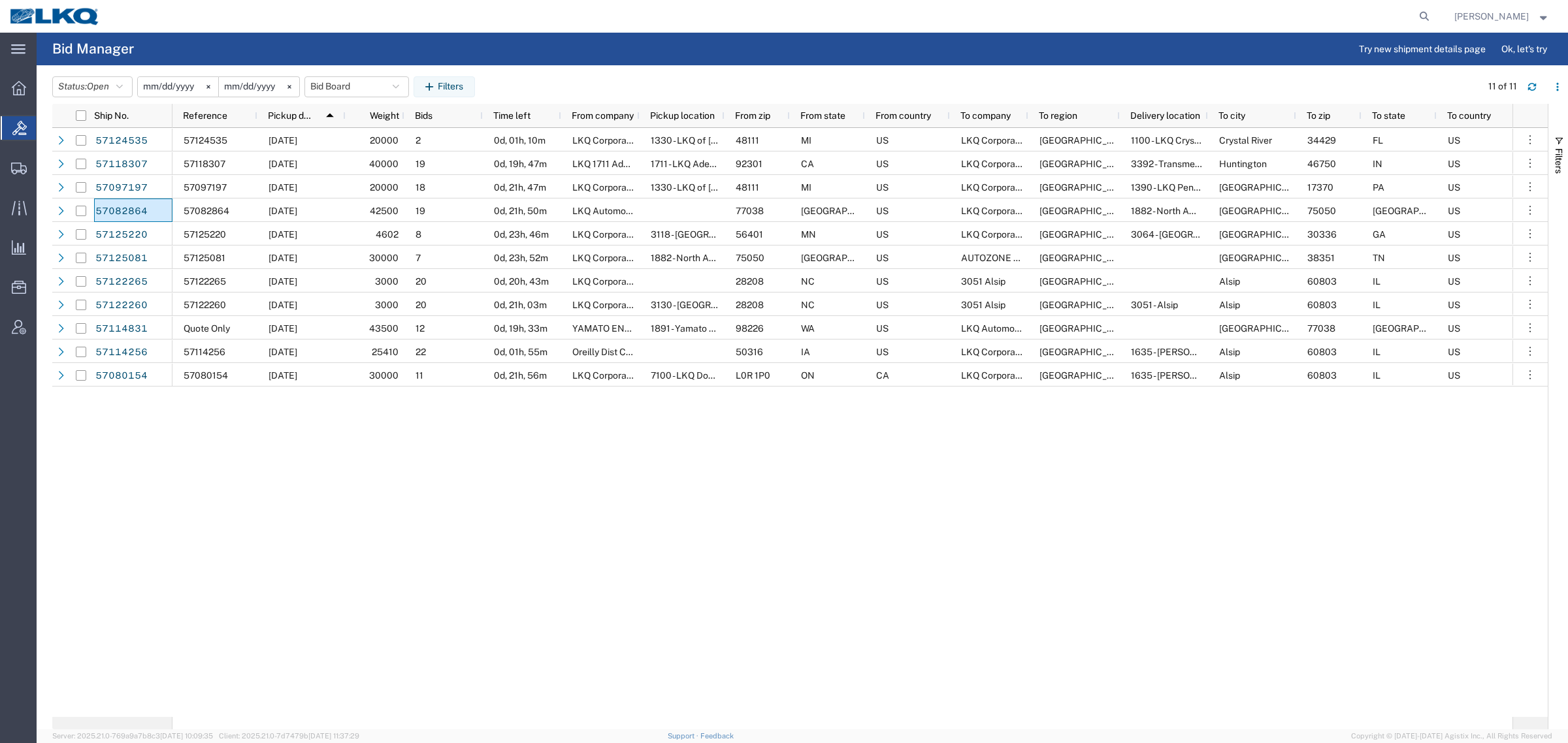
click at [597, 74] on header "Status: Open Active All Awaiting Confirmation Awarded Closed Expired Open Withd…" at bounding box center [810, 85] width 1516 height 36
click at [542, 75] on header "Status: Open Active All Awaiting Confirmation Awarded Closed Expired Open Withd…" at bounding box center [810, 85] width 1516 height 36
click at [575, 75] on header "Status: Open Active All Awaiting Confirmation Awarded Closed Expired Open Withd…" at bounding box center [810, 85] width 1516 height 36
drag, startPoint x: 534, startPoint y: 75, endPoint x: 543, endPoint y: 75, distance: 9.0
click at [540, 76] on div "Status: Open Active All Awaiting Confirmation Awarded Closed Expired Open Withd…" at bounding box center [810, 86] width 1516 height 21
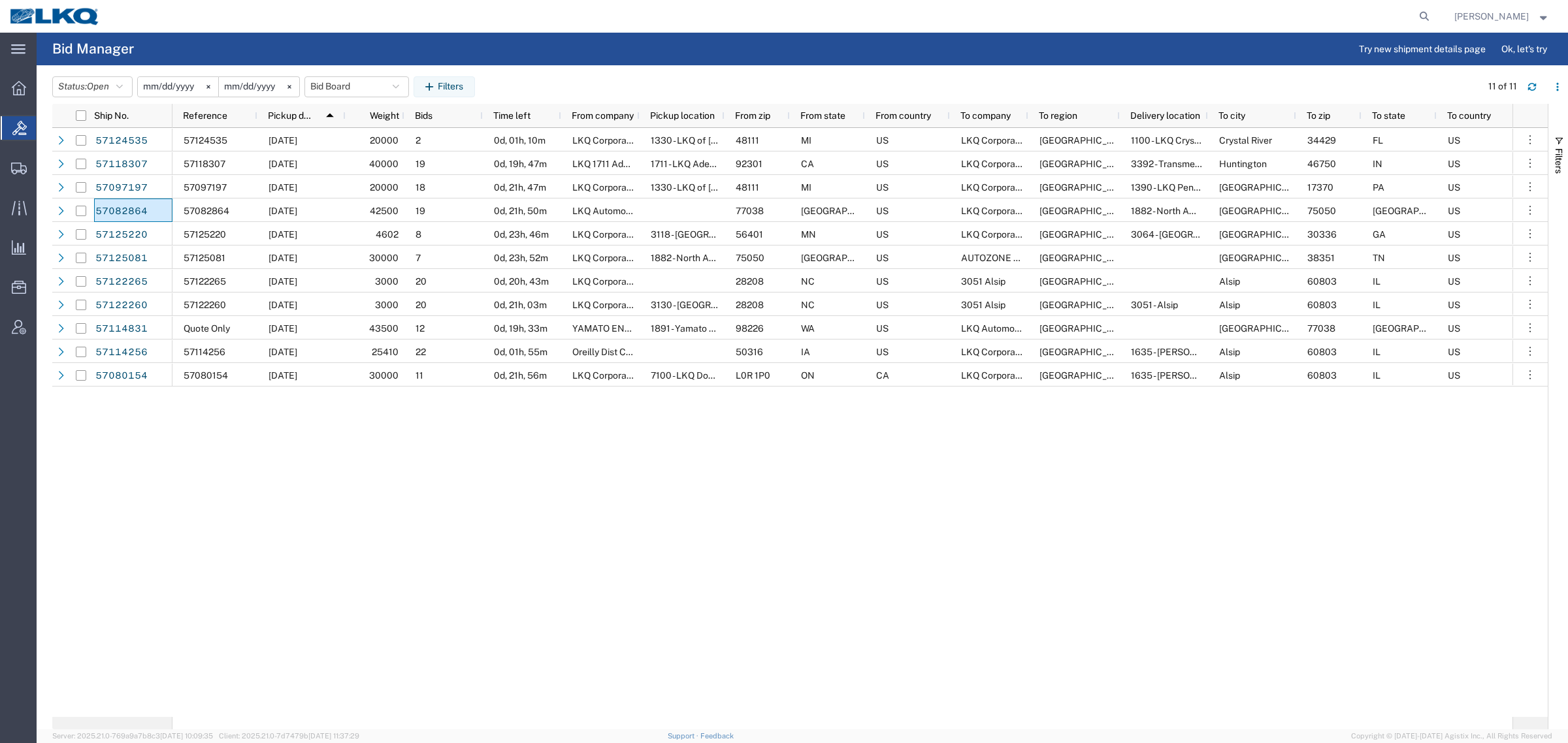
click at [582, 75] on header "Status: Open Active All Awaiting Confirmation Awarded Closed Expired Open Withd…" at bounding box center [810, 85] width 1516 height 36
click at [544, 74] on header "Status: Open Active All Awaiting Confirmation Awarded Closed Expired Open Withd…" at bounding box center [810, 85] width 1516 height 36
click at [624, 72] on header "Status: Open Active All Awaiting Confirmation Awarded Closed Expired Open Withd…" at bounding box center [810, 85] width 1516 height 36
click at [600, 74] on header "Status: Open Active All Awaiting Confirmation Awarded Closed Expired Open Withd…" at bounding box center [810, 85] width 1516 height 36
click at [534, 74] on header "Status: Open Active All Awaiting Confirmation Awarded Closed Expired Open Withd…" at bounding box center [810, 85] width 1516 height 36
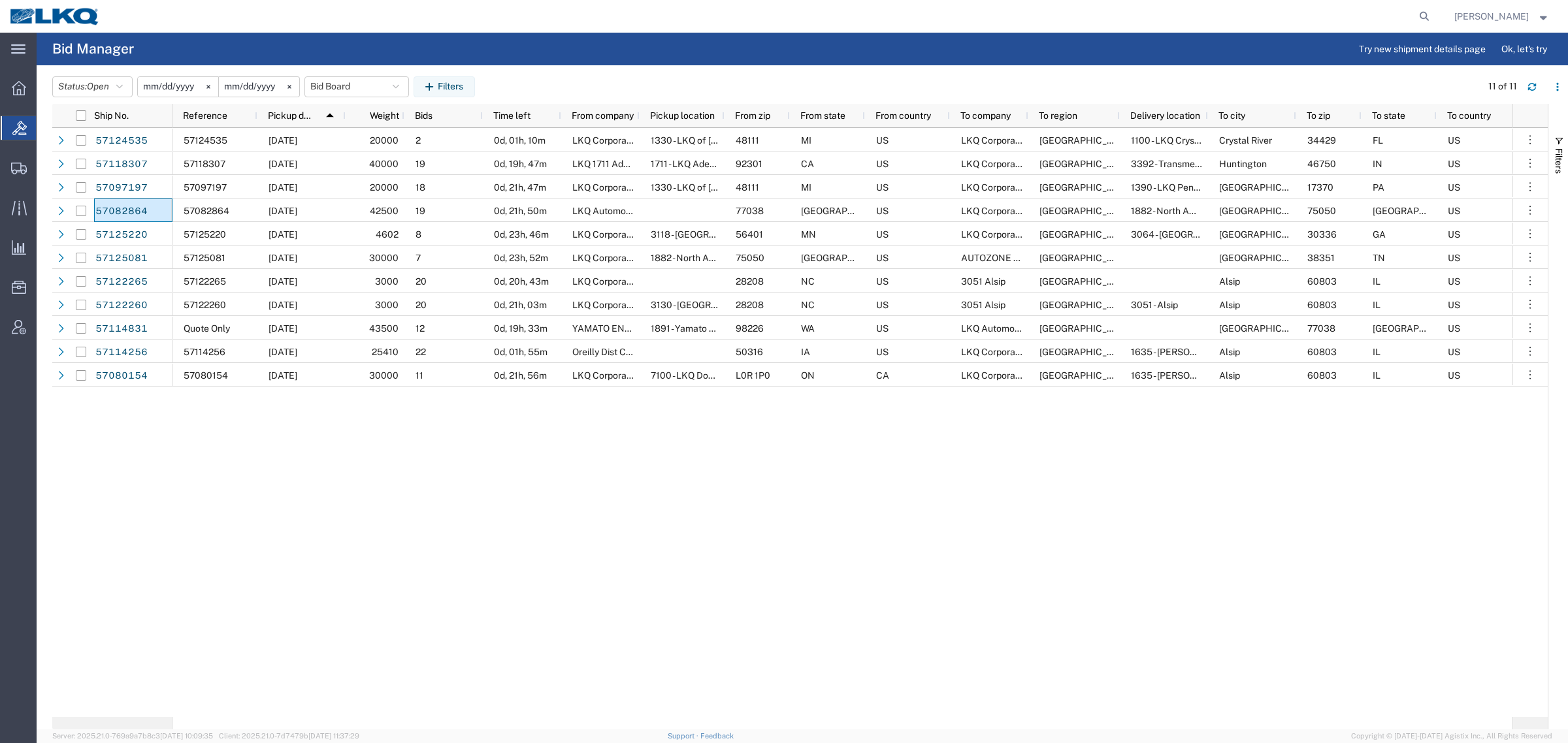
click at [441, 545] on div "57124535 10/14/2025 20000 2 0d, 01h, 10m LKQ Corporation 1330 - LKQ of Michigan…" at bounding box center [842, 423] width 1340 height 589
click at [657, 539] on div "57124535 10/14/2025 20000 2 0d, 01h, 10m LKQ Corporation 1330 - LKQ of Michigan…" at bounding box center [842, 423] width 1340 height 589
click at [348, 95] on button "Bid Board" at bounding box center [357, 86] width 105 height 21
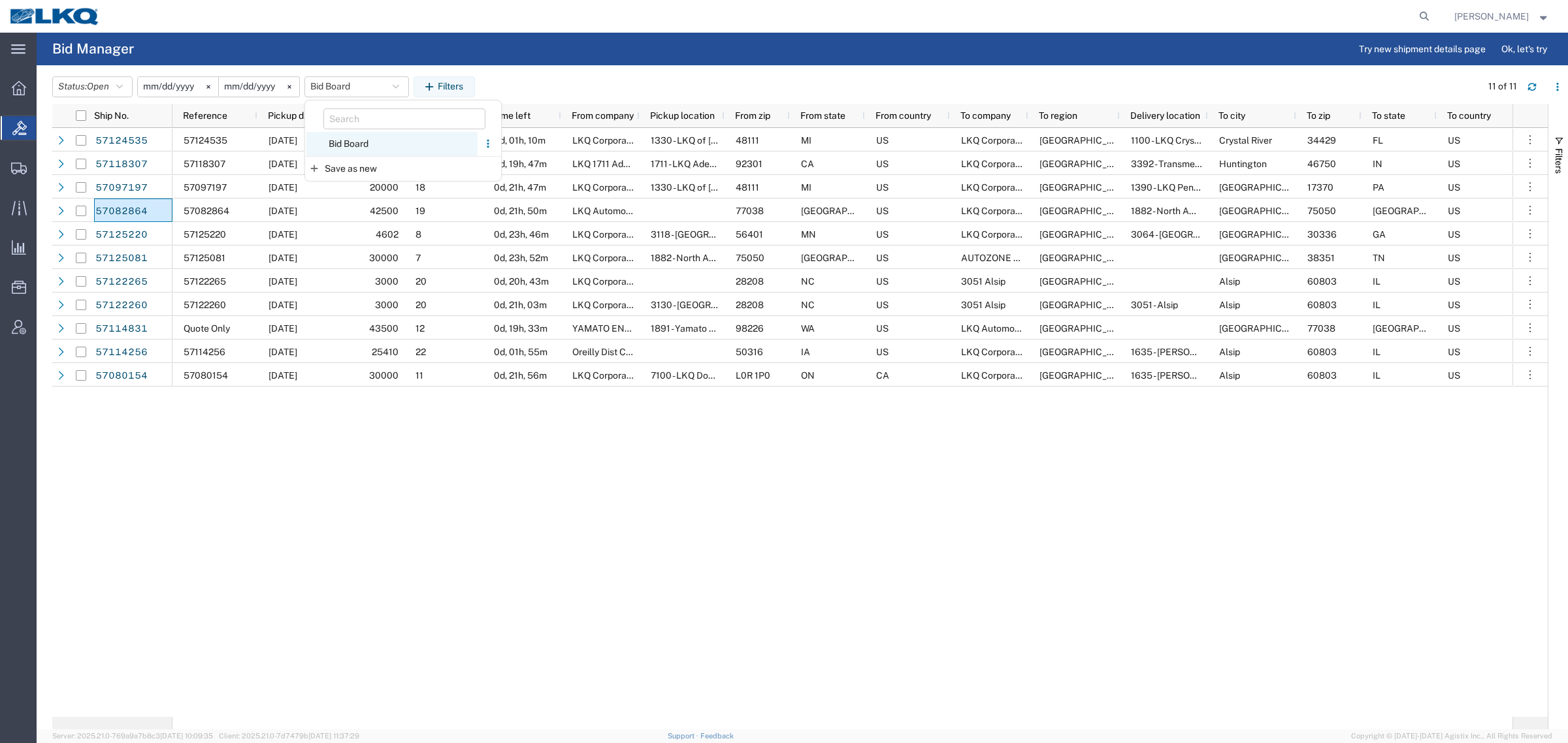
click at [361, 132] on span "Bid Board" at bounding box center [392, 144] width 171 height 24
click at [578, 63] on agx-page-header "Bid Manager Try new shipment details page Ok, let's try" at bounding box center [802, 49] width 1532 height 33
click at [943, 591] on div "57124535 10/14/2025 20000 2 0d, 01h, 06m LKQ Corporation 1330 - LKQ of Michigan…" at bounding box center [842, 423] width 1340 height 589
click at [335, 83] on button "Bid Board" at bounding box center [357, 86] width 105 height 21
click at [362, 142] on span "Bid Board" at bounding box center [392, 144] width 171 height 24
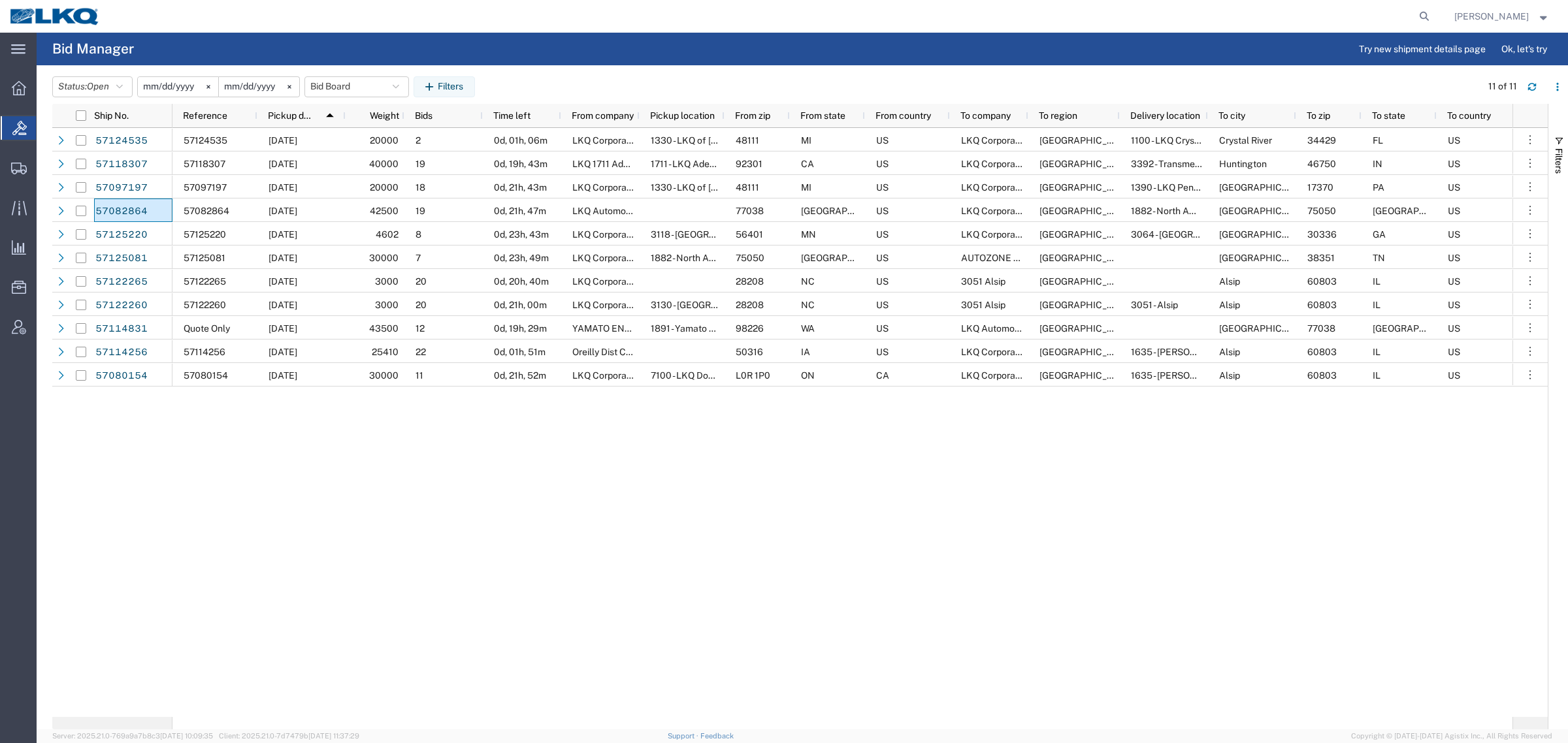
click at [558, 85] on div "Status: Open Active All Awaiting Confirmation Awarded Closed Expired Open Withd…" at bounding box center [810, 86] width 1516 height 21
click at [399, 488] on div "57124535 10/14/2025 20000 2 0d, 01h, 06m LKQ Corporation 1330 - LKQ of Michigan…" at bounding box center [842, 423] width 1340 height 589
click at [348, 83] on button "Bid Board" at bounding box center [357, 86] width 105 height 21
click at [362, 142] on span "Bid Board" at bounding box center [392, 144] width 171 height 24
click at [572, 95] on div "Status: Open Active All Awaiting Confirmation Awarded Closed Expired Open Withd…" at bounding box center [810, 86] width 1516 height 21
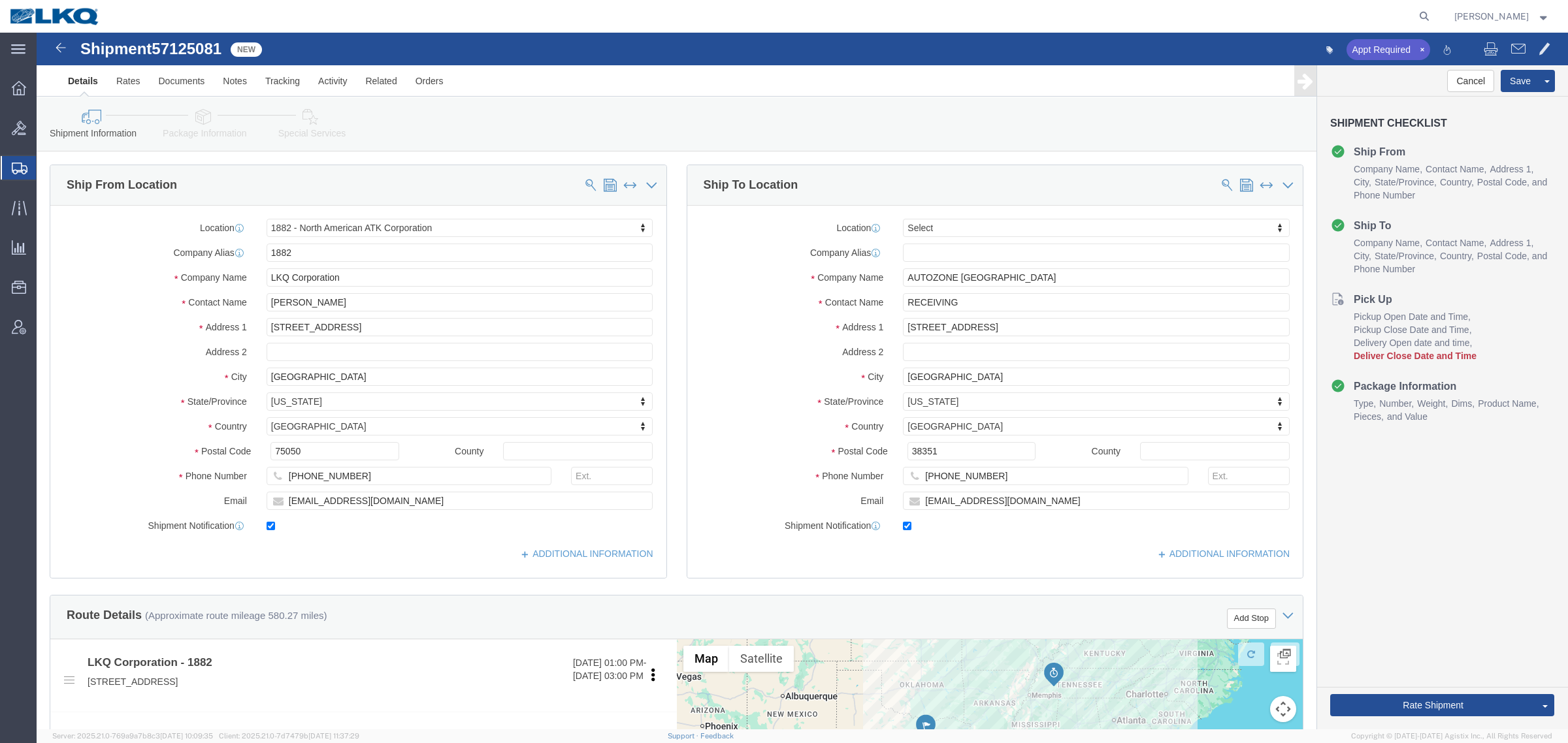
select select "27708"
select select
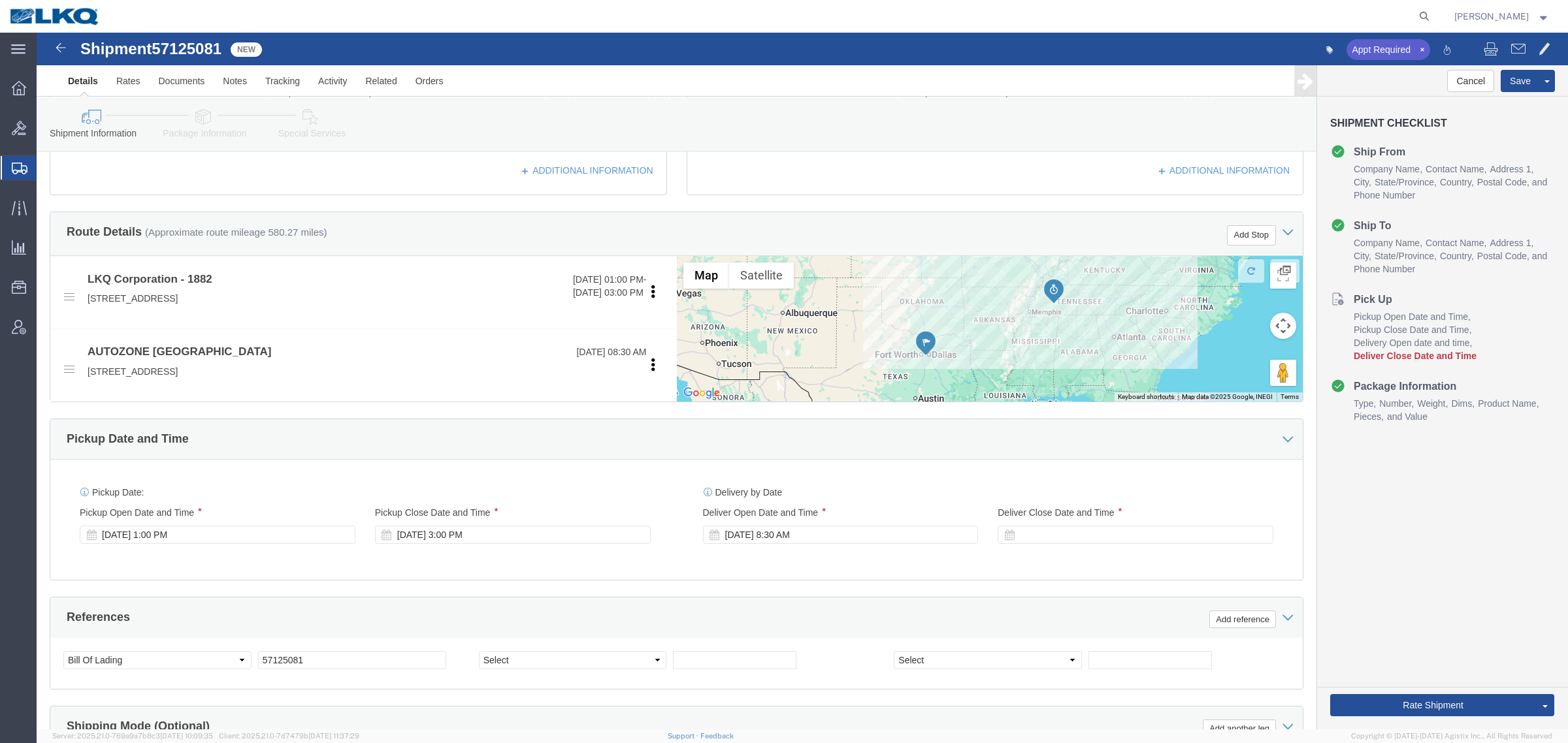
scroll to position [408, 0]
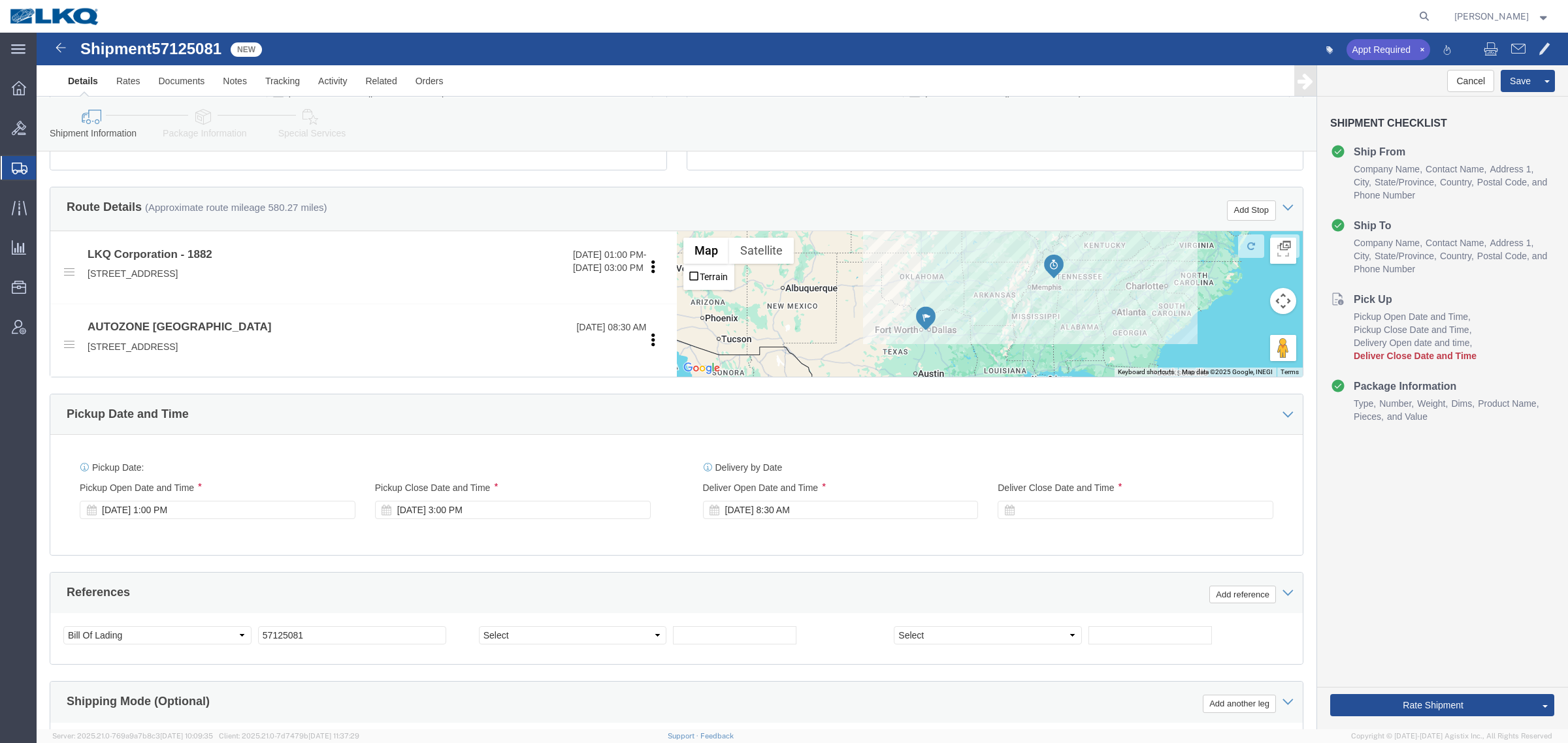
click div "Ship From Location Location 1882 - North American ATK Corporation My Profile Lo…"
click div "Pickup Date and Time"
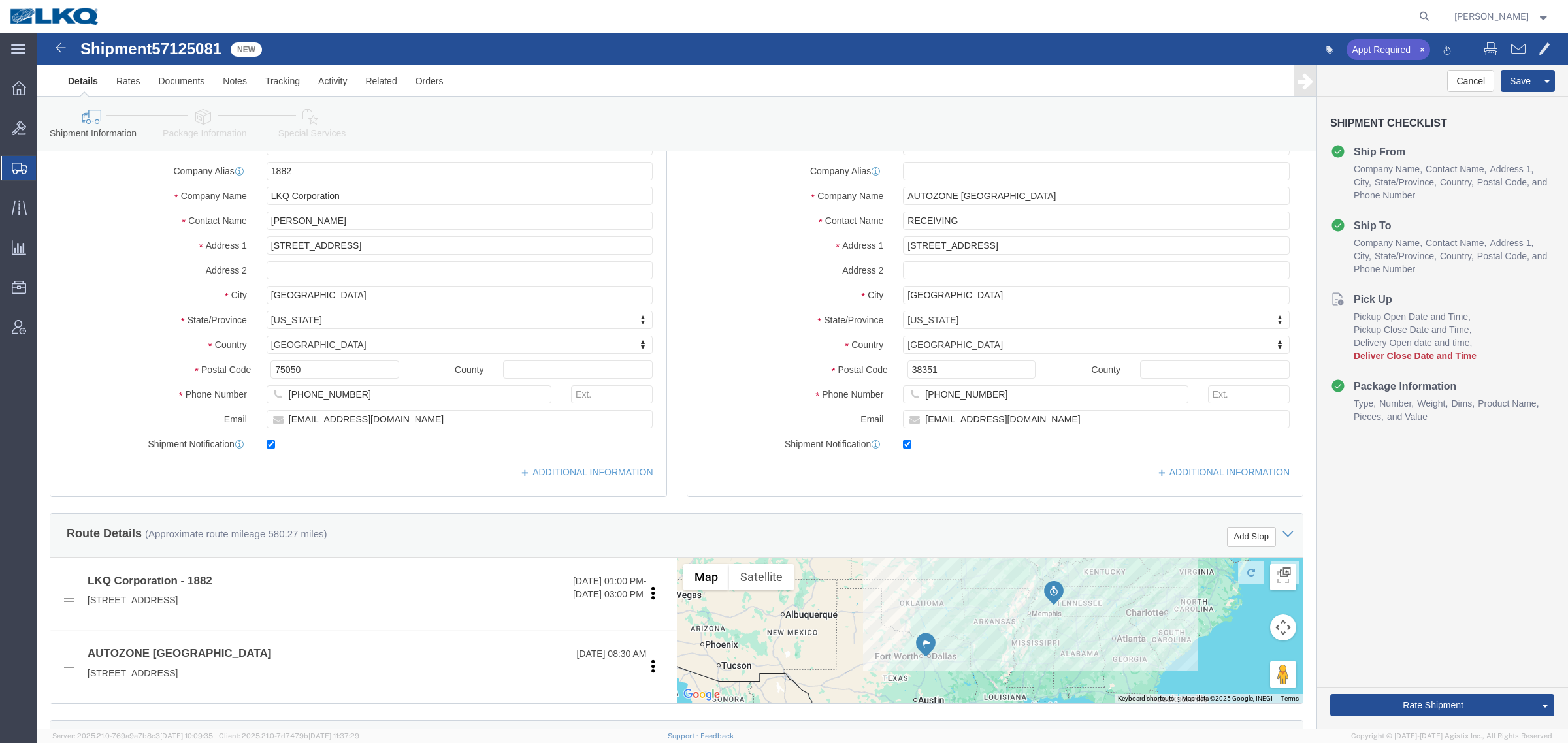
scroll to position [0, 0]
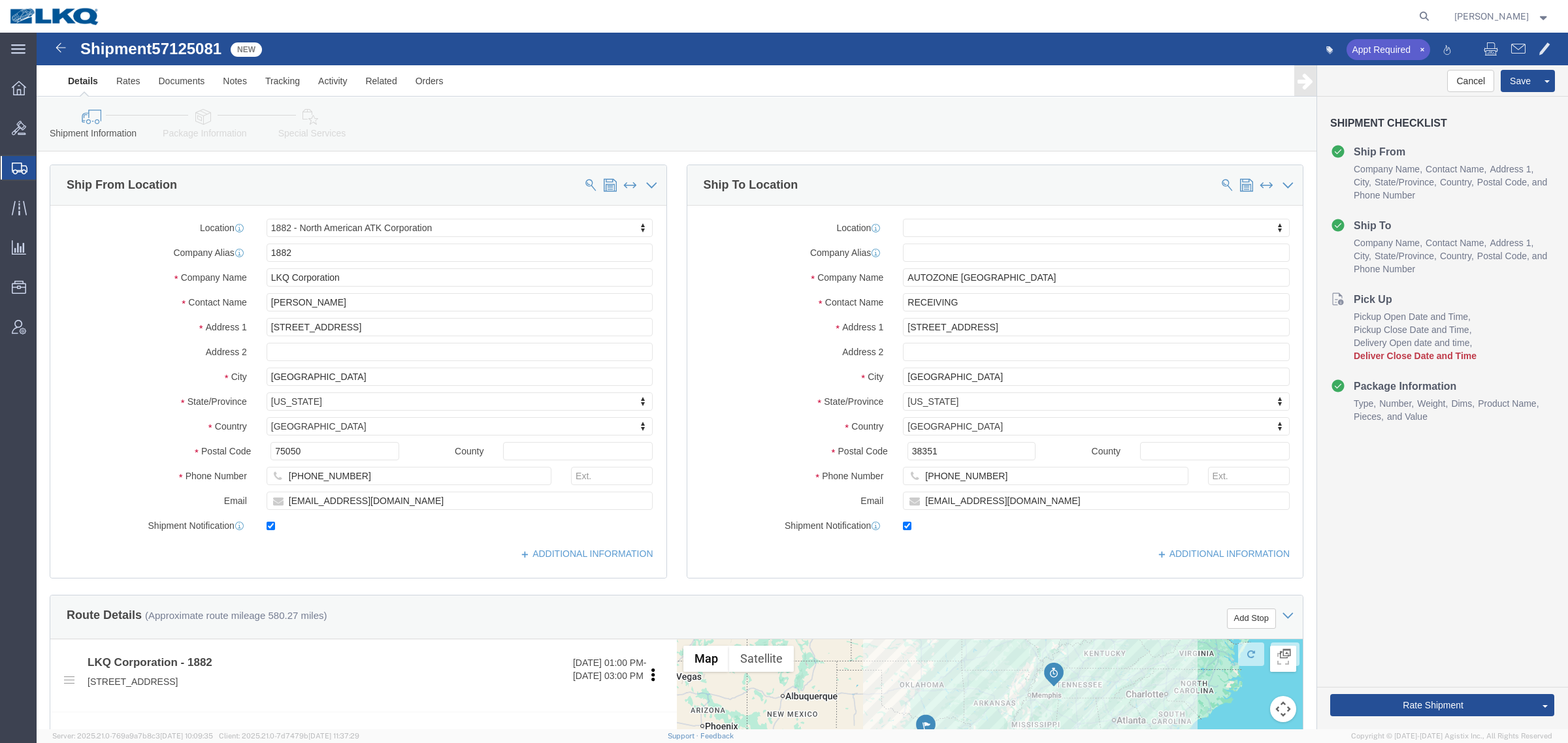
click span "57125081"
copy span "57125081"
click icon
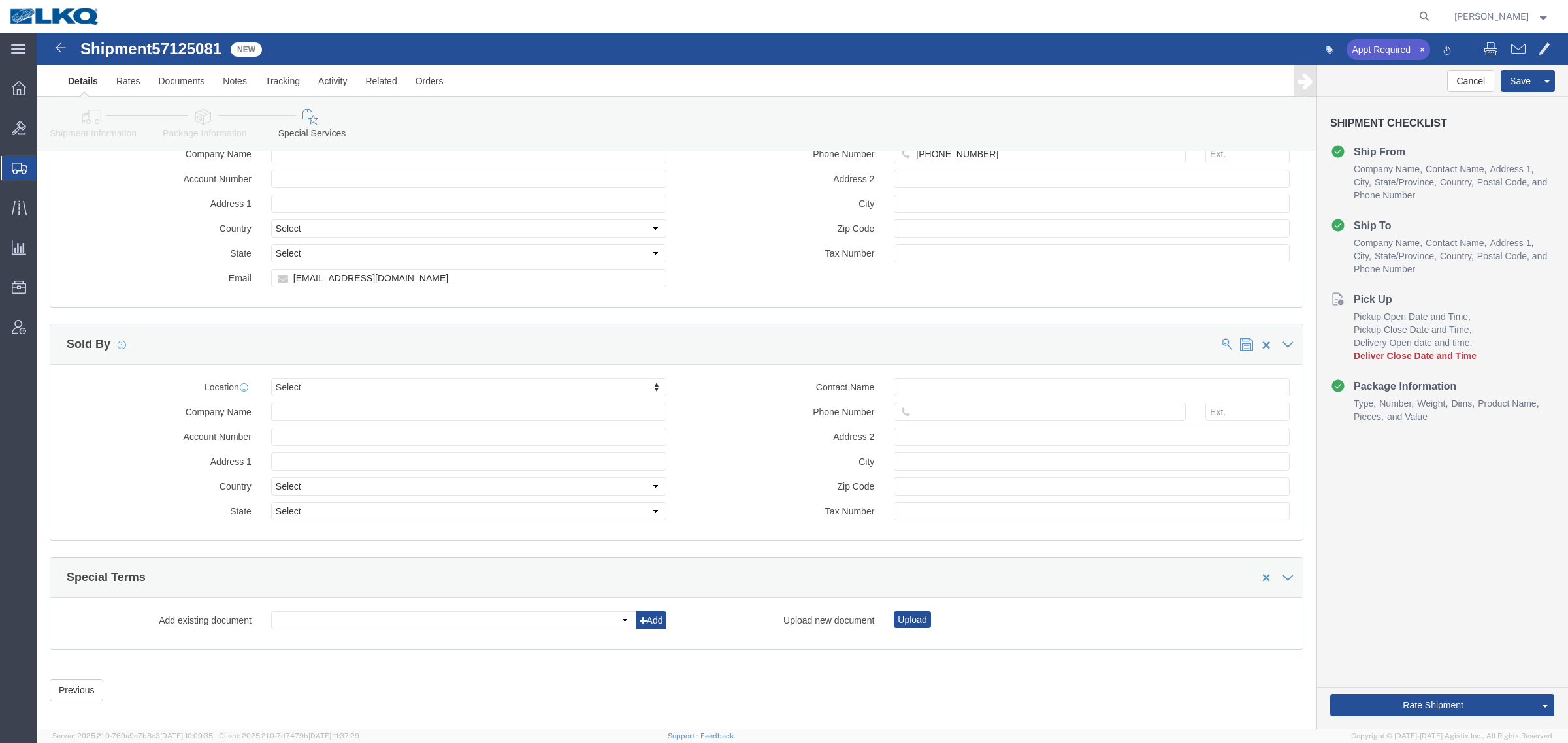
scroll to position [1284, 0]
click input "malopez@lkqcorp.com"
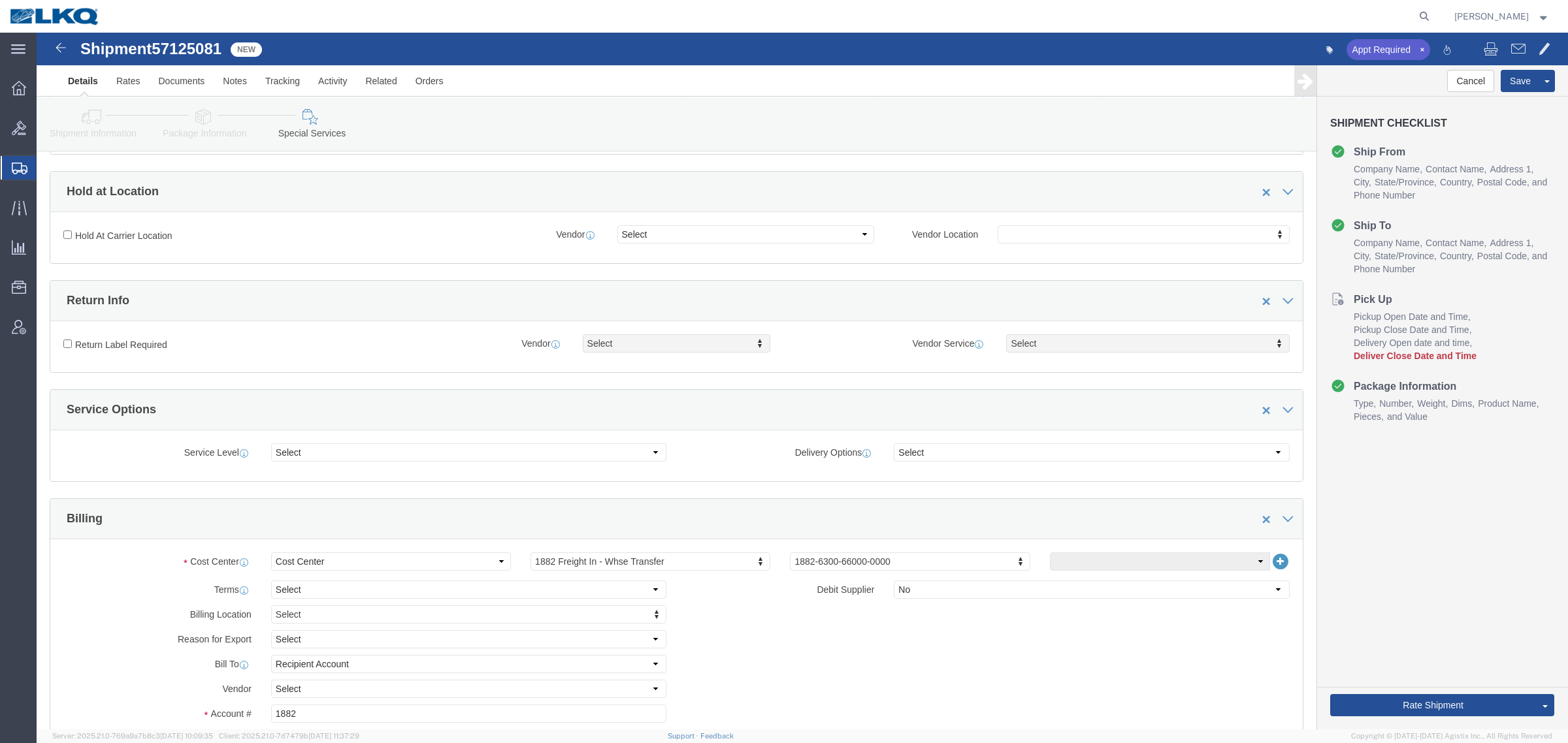
click icon
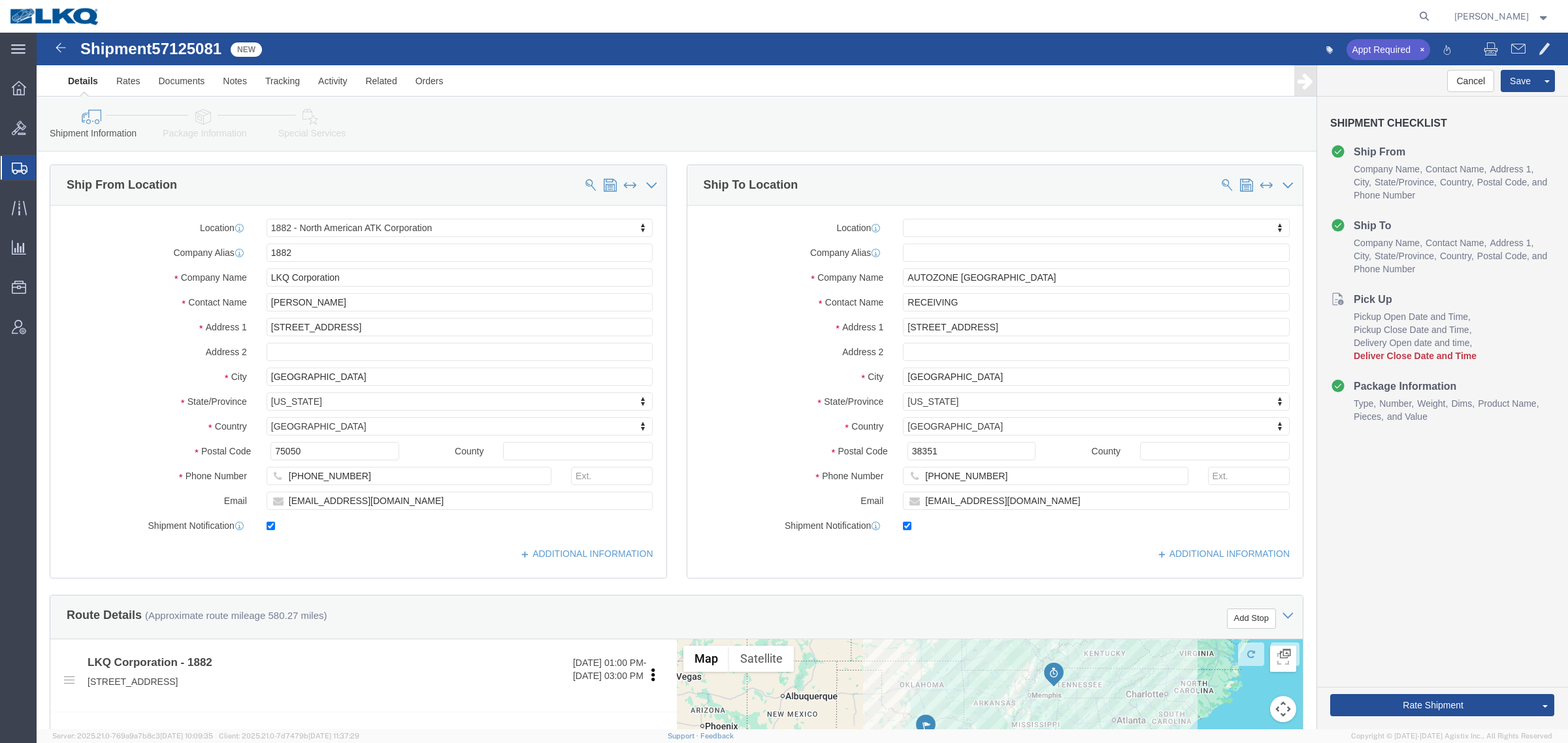
click icon
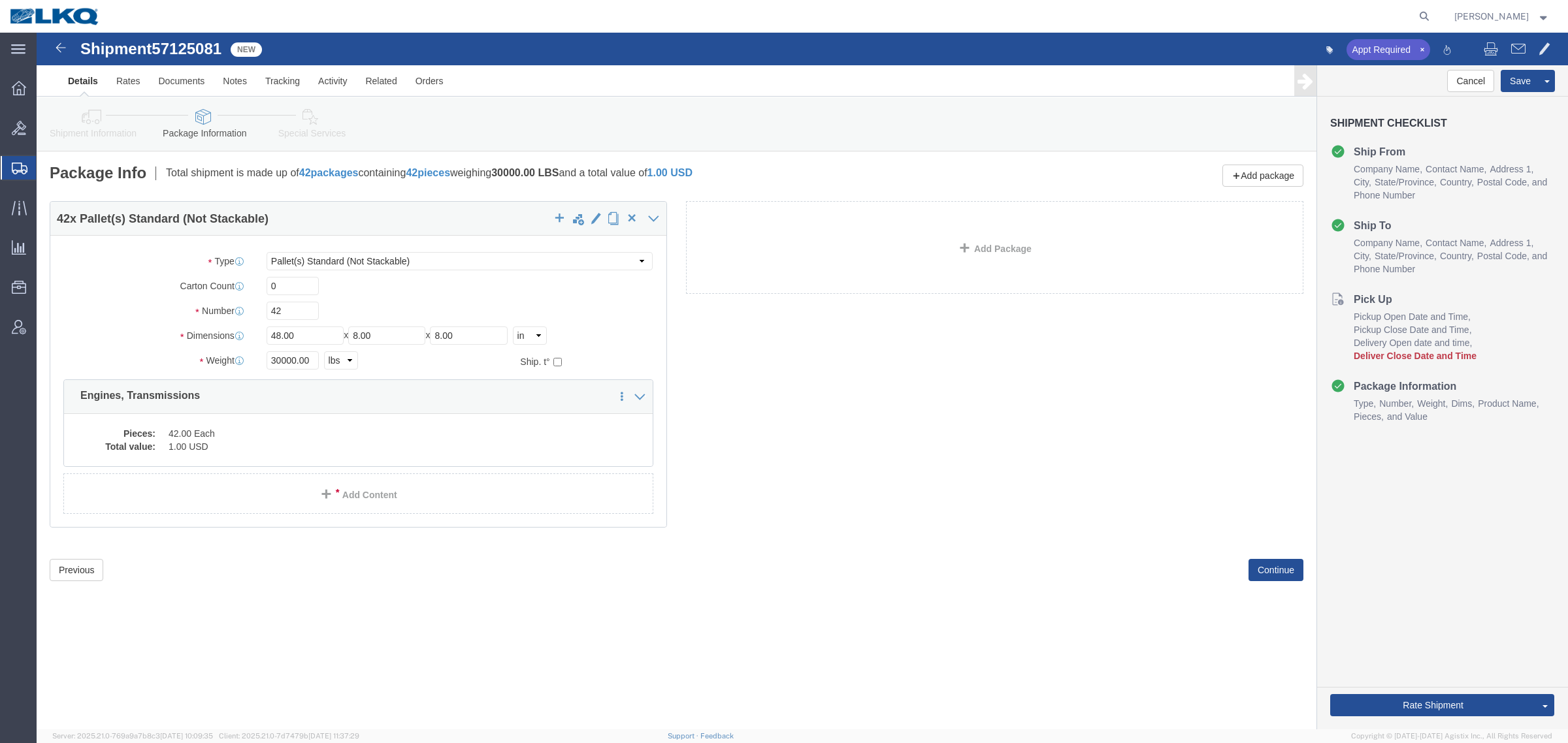
click icon
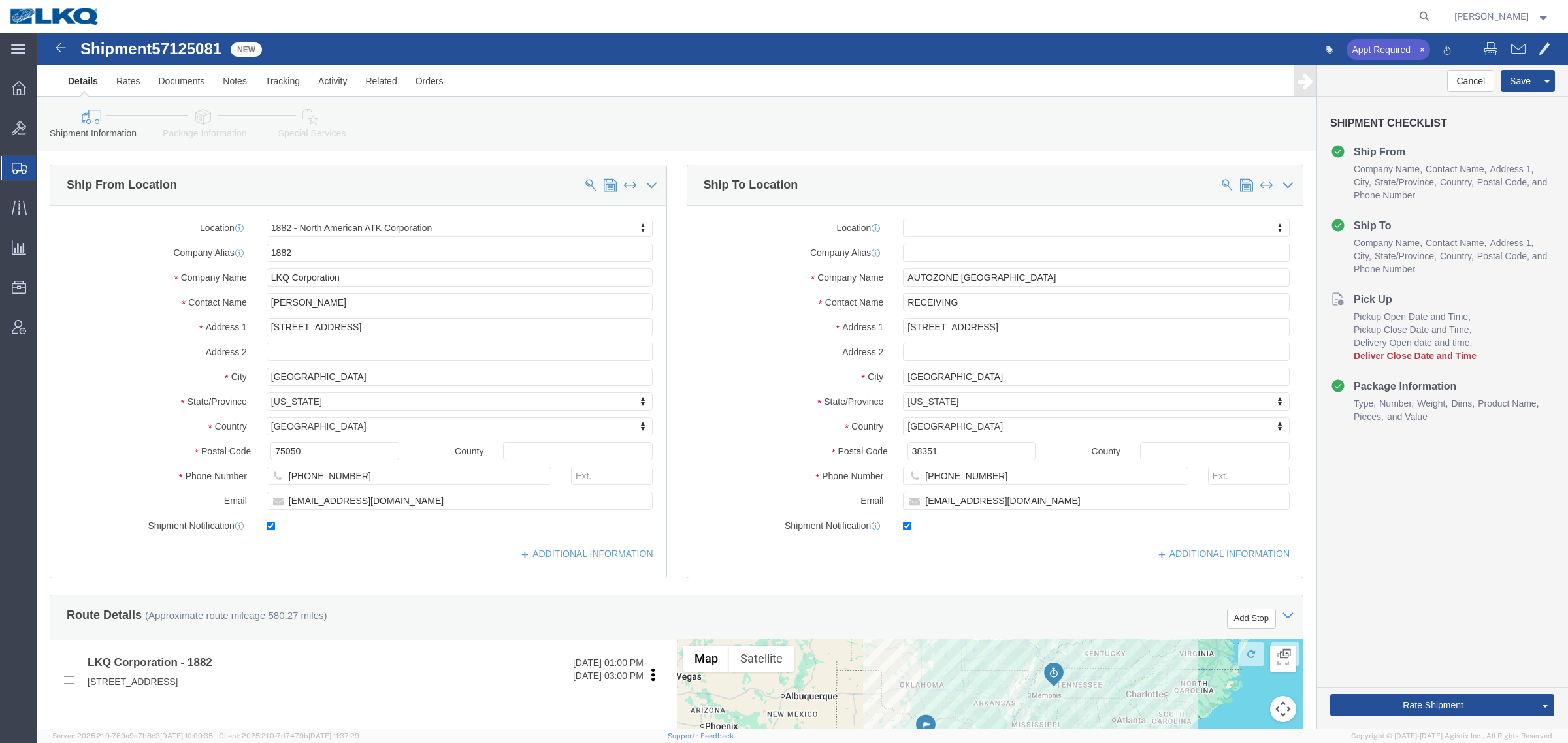
click link "Special Services"
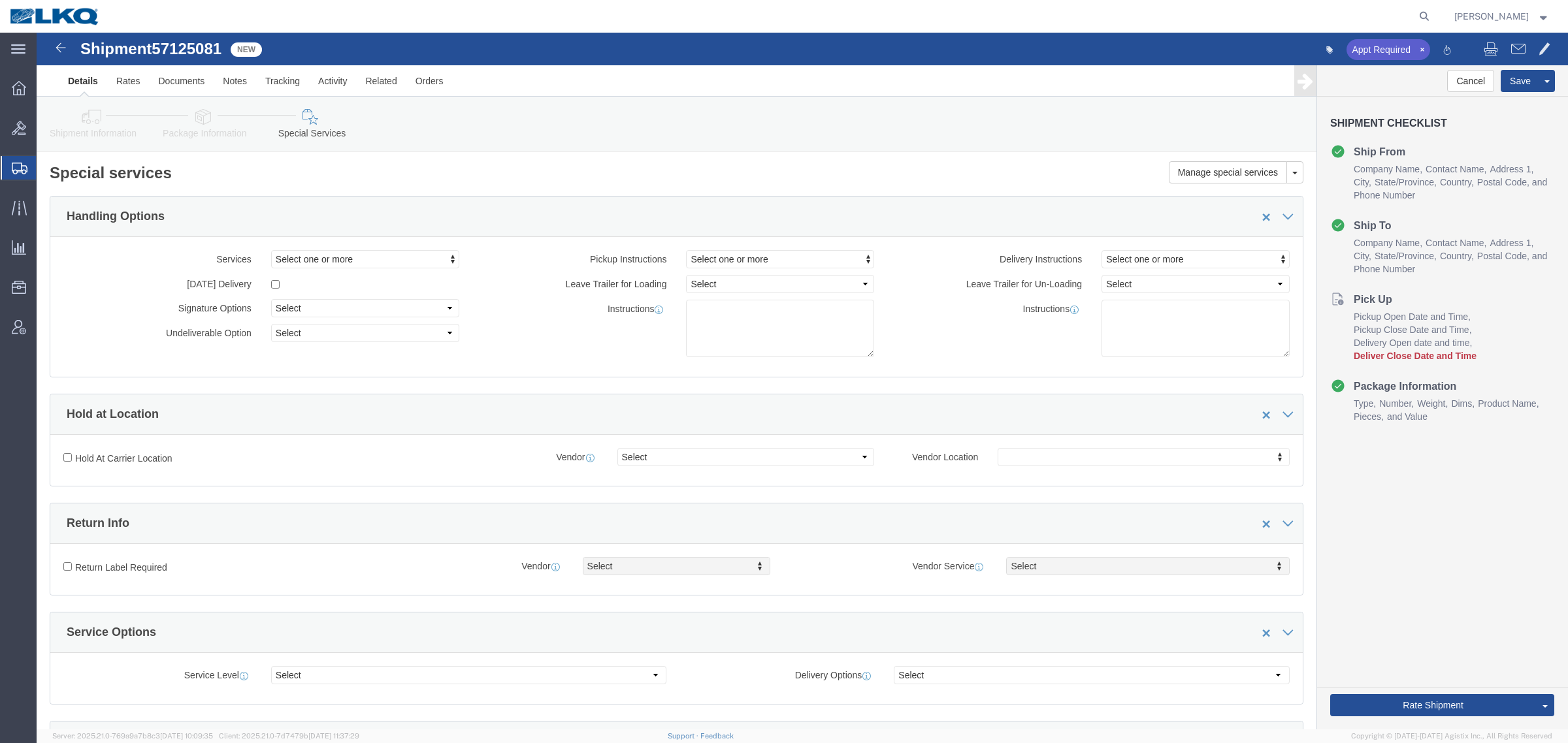
click icon
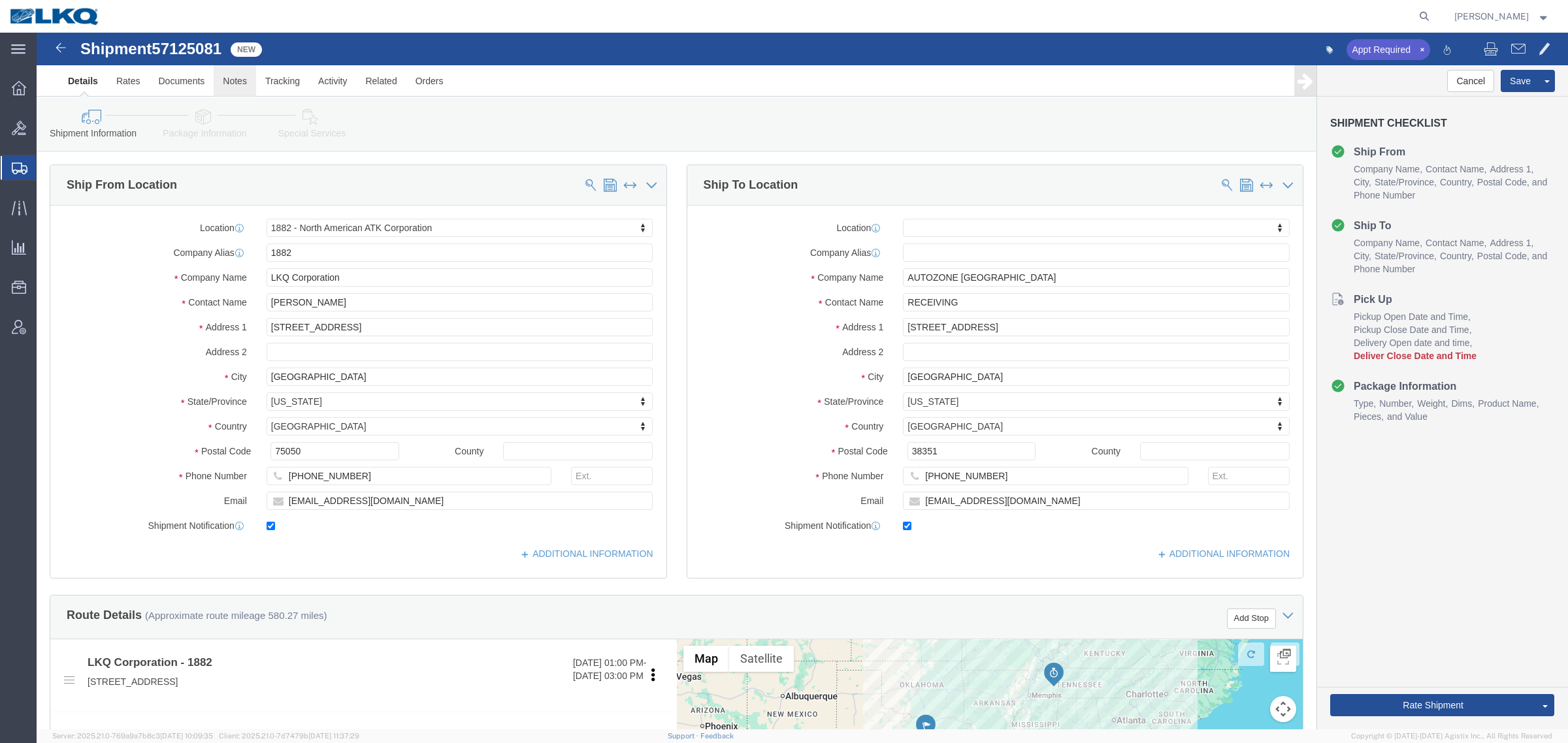
click link "Notes"
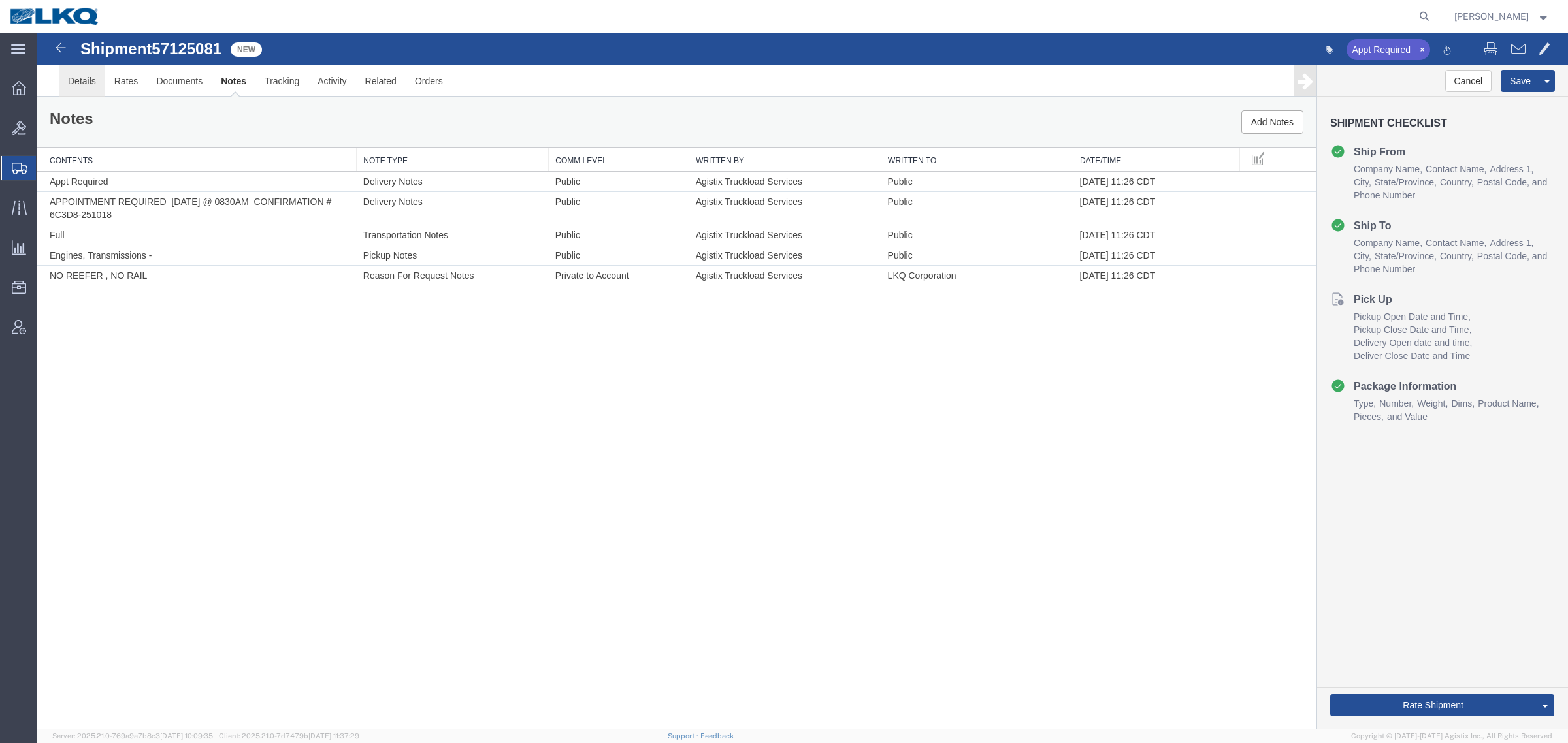
click at [80, 85] on link "Details" at bounding box center [82, 81] width 46 height 31
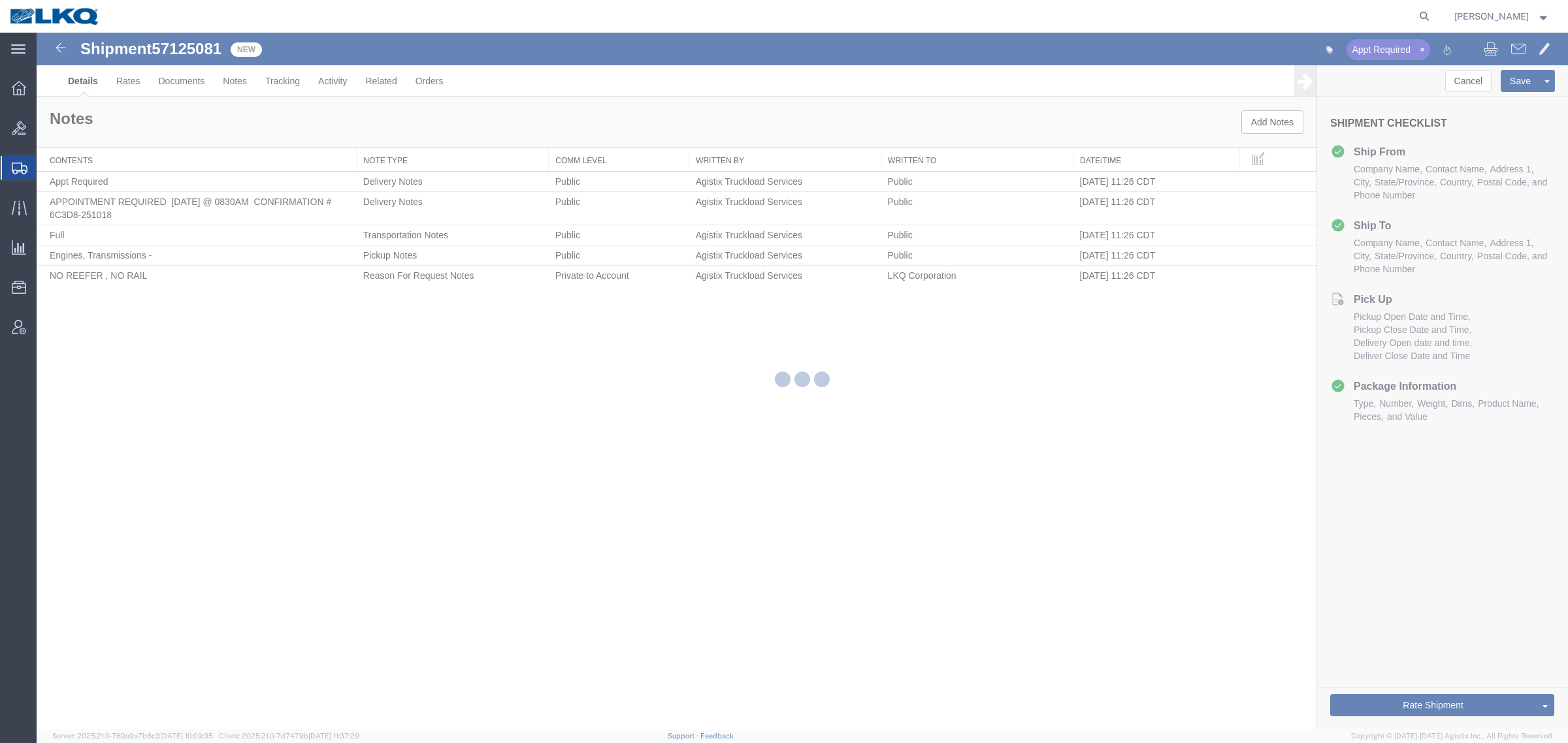
select select "27708"
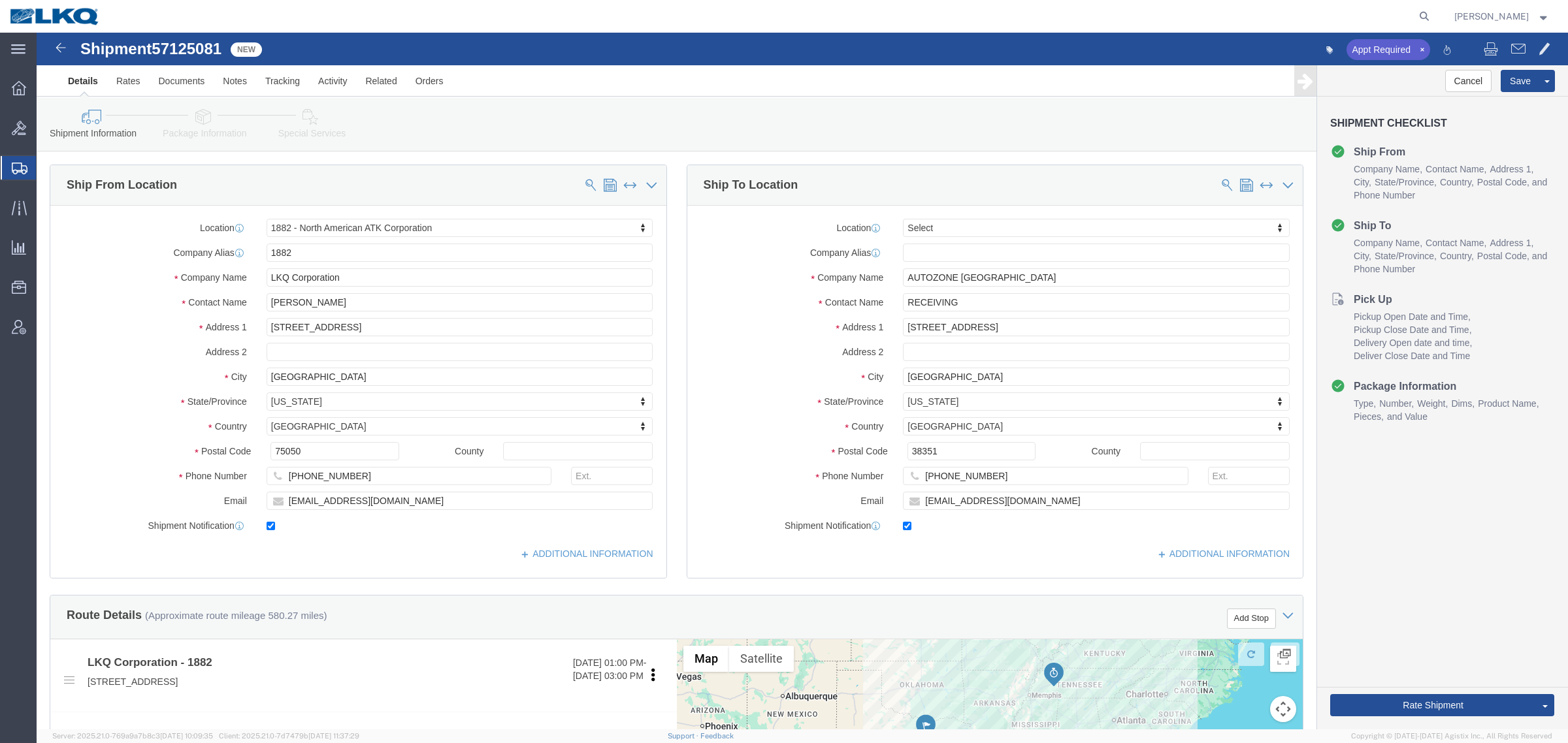
click div "Shipment Information Package Information Special Services Loading Routing"
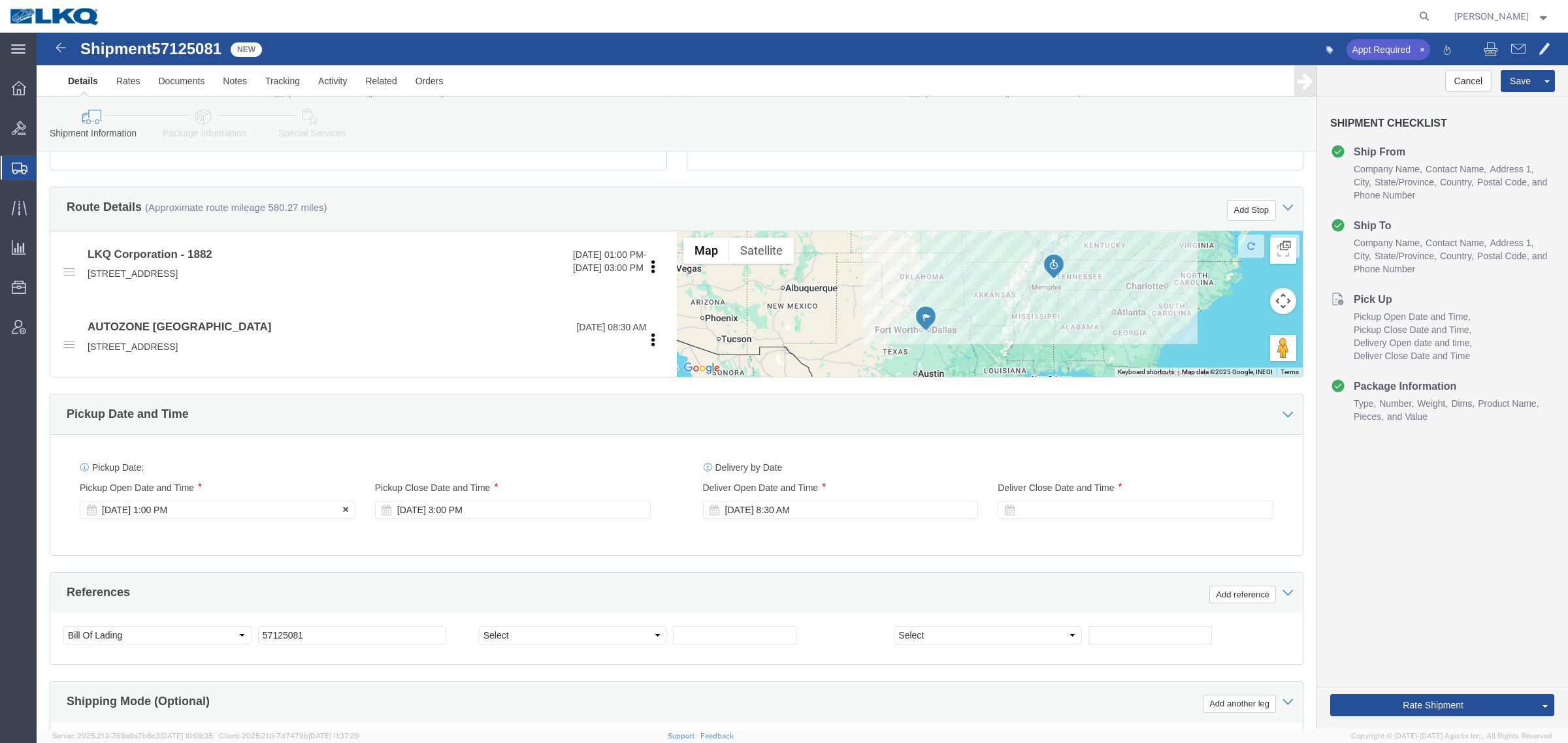
click div "Oct 16 2025 1:00 PM"
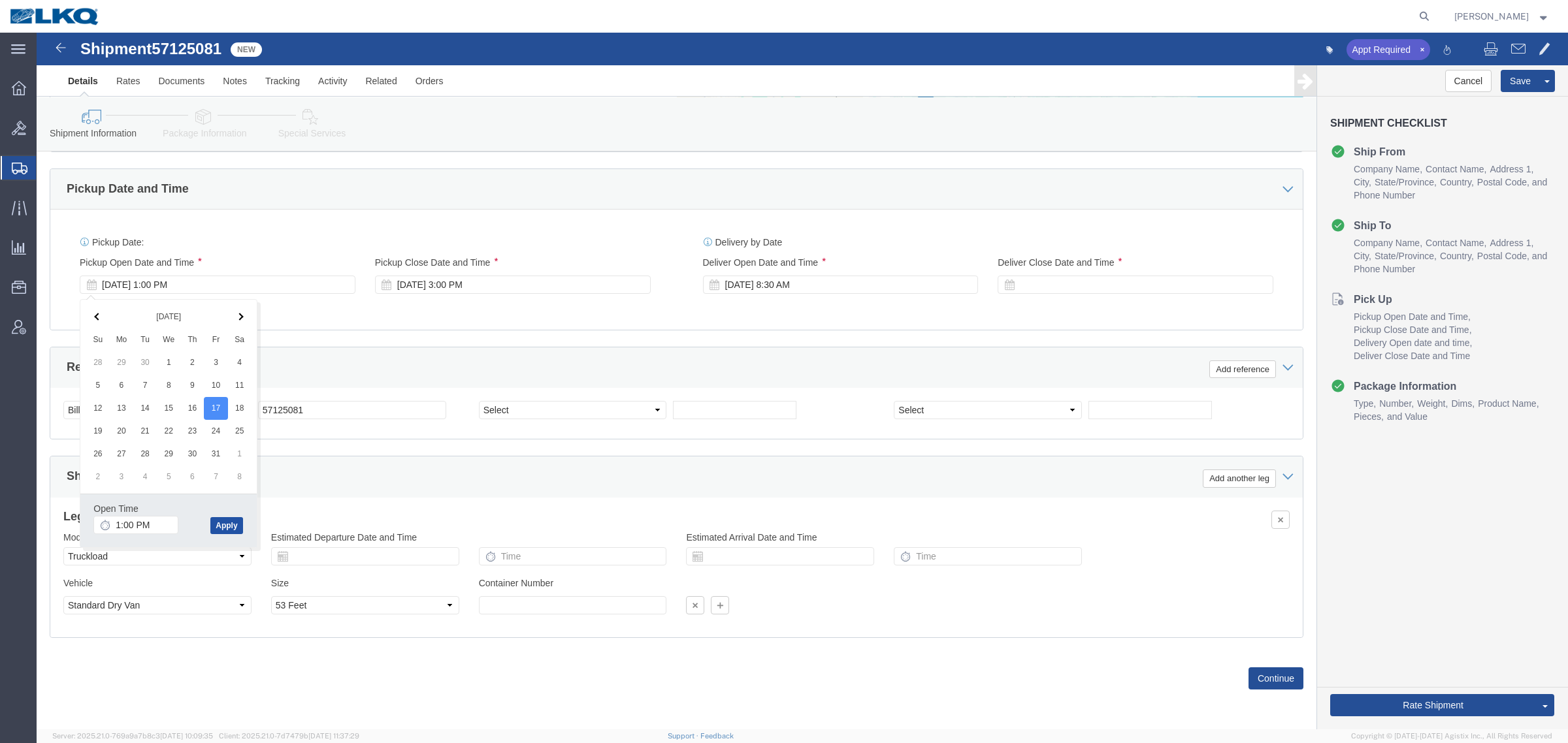
click button "Apply"
click div "References Add reference"
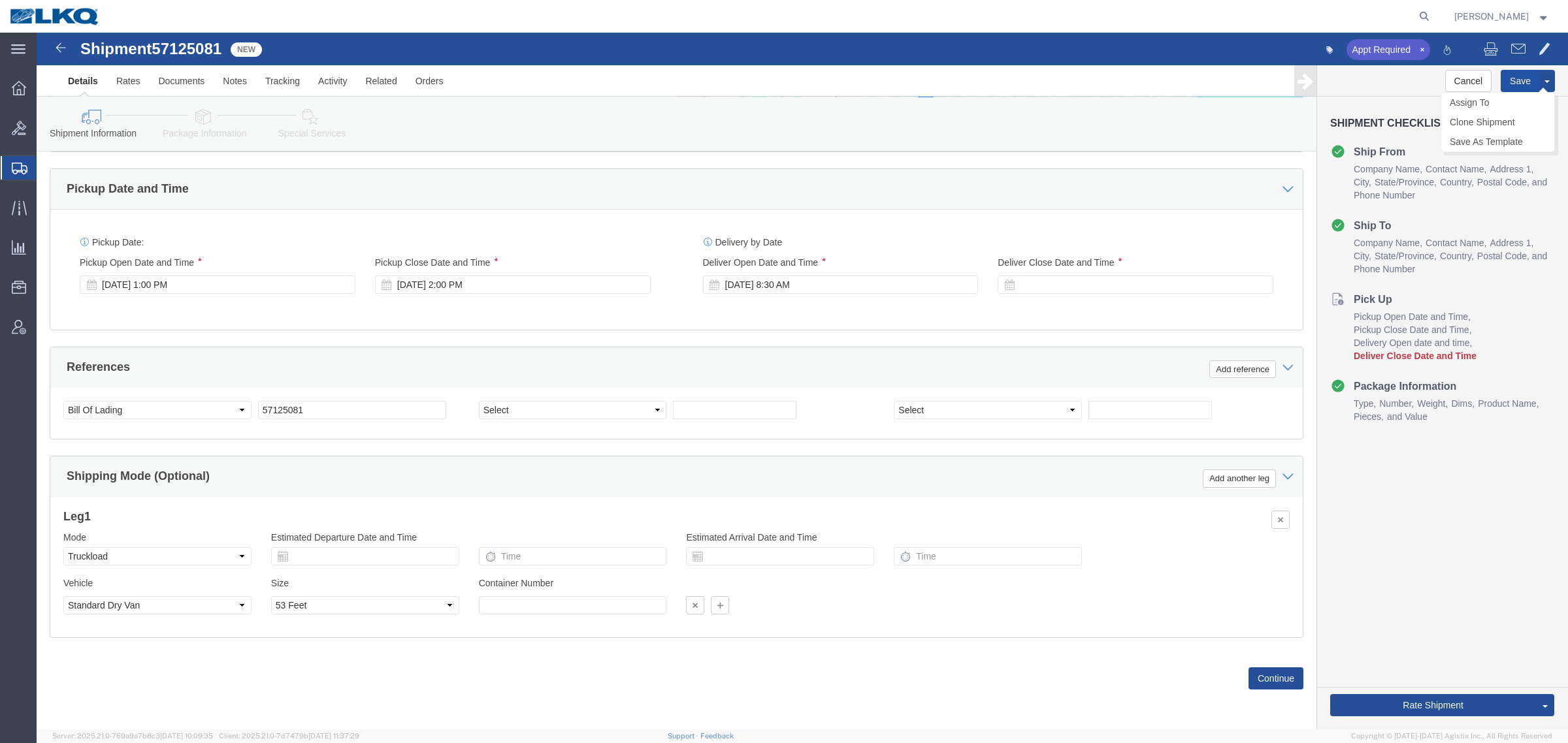
click button "Save"
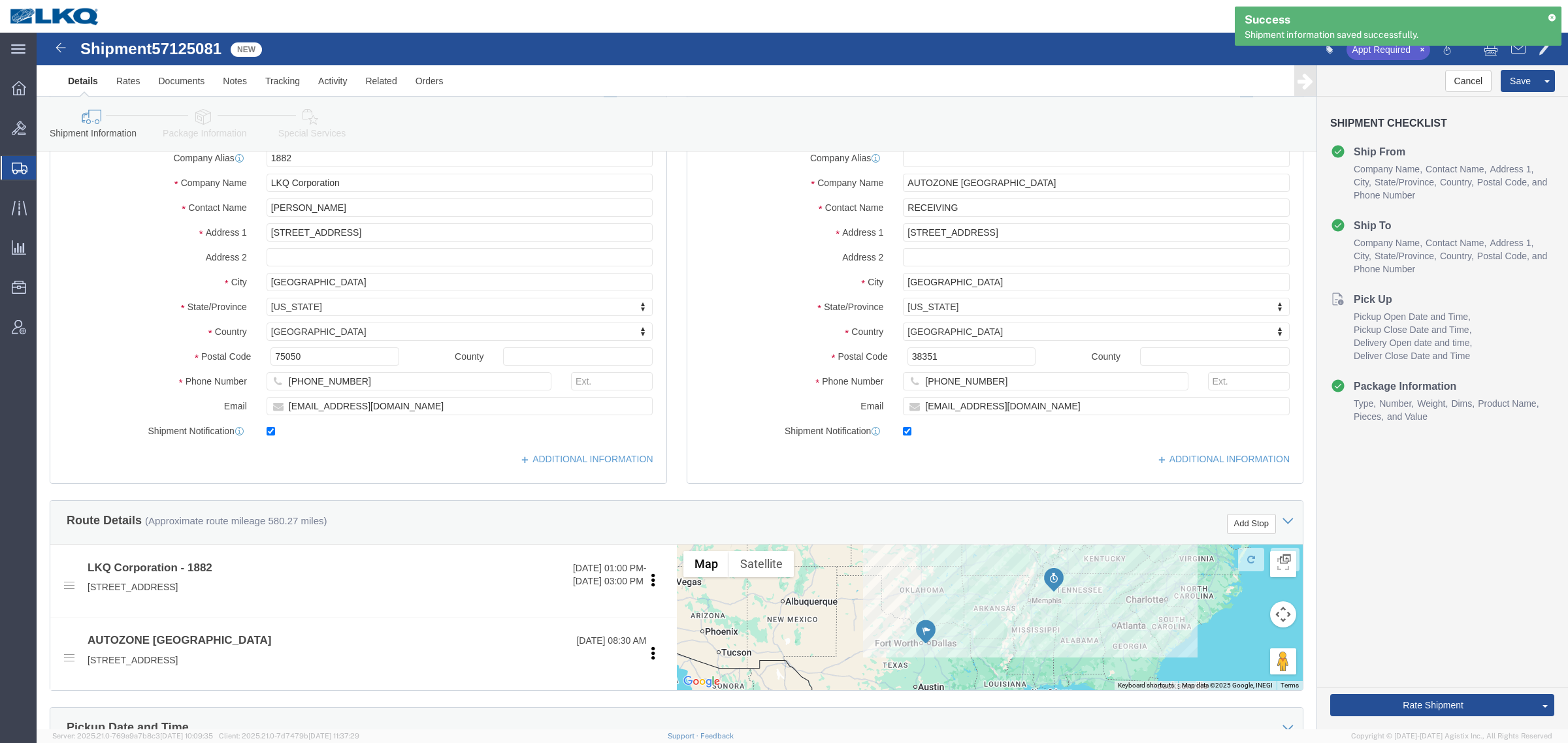
scroll to position [0, 0]
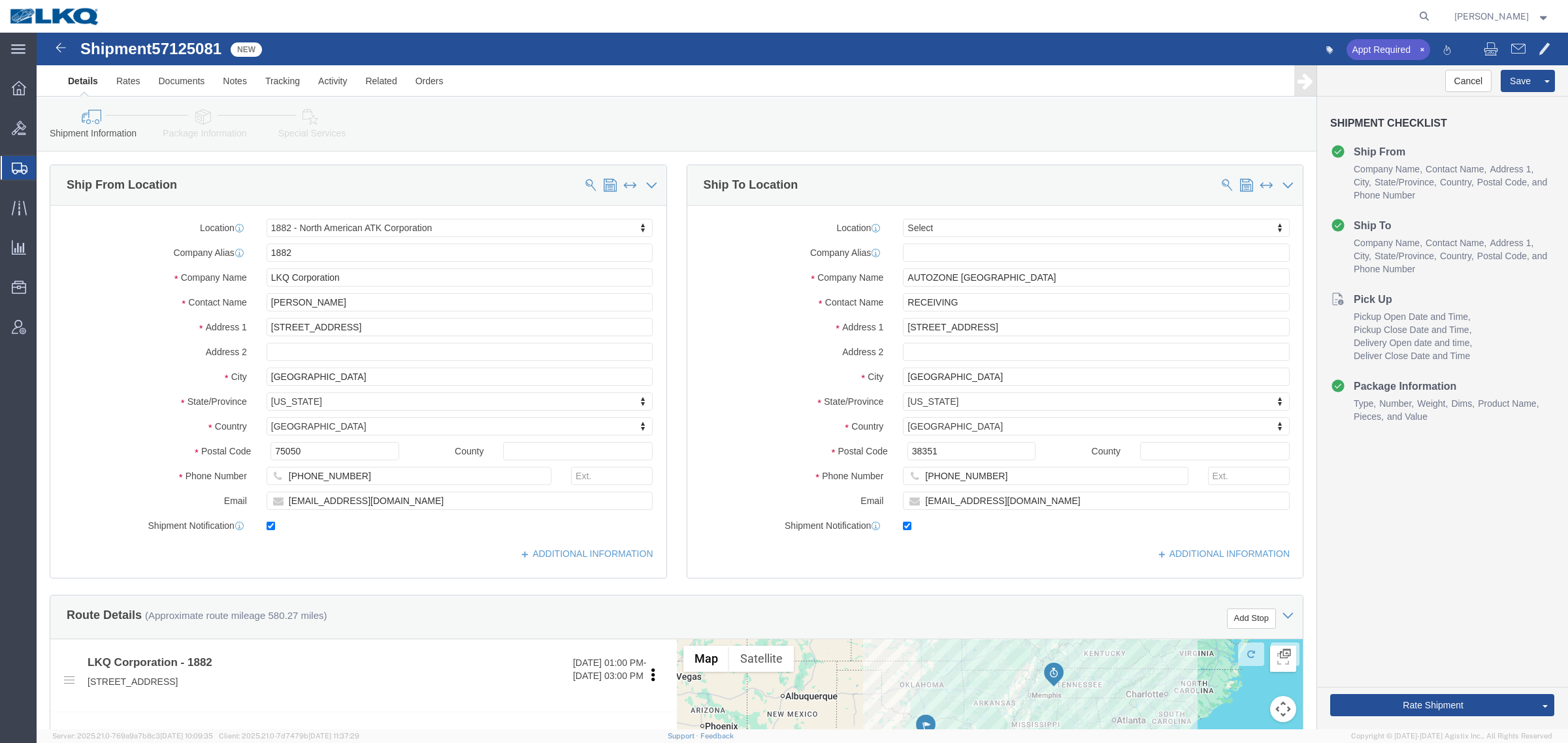
click div "Shipment Information Package Information Special Services Loading Routing"
click div "Cancel Save Assign To Clone Shipment Save As Template Shipment Checklist Ship F…"
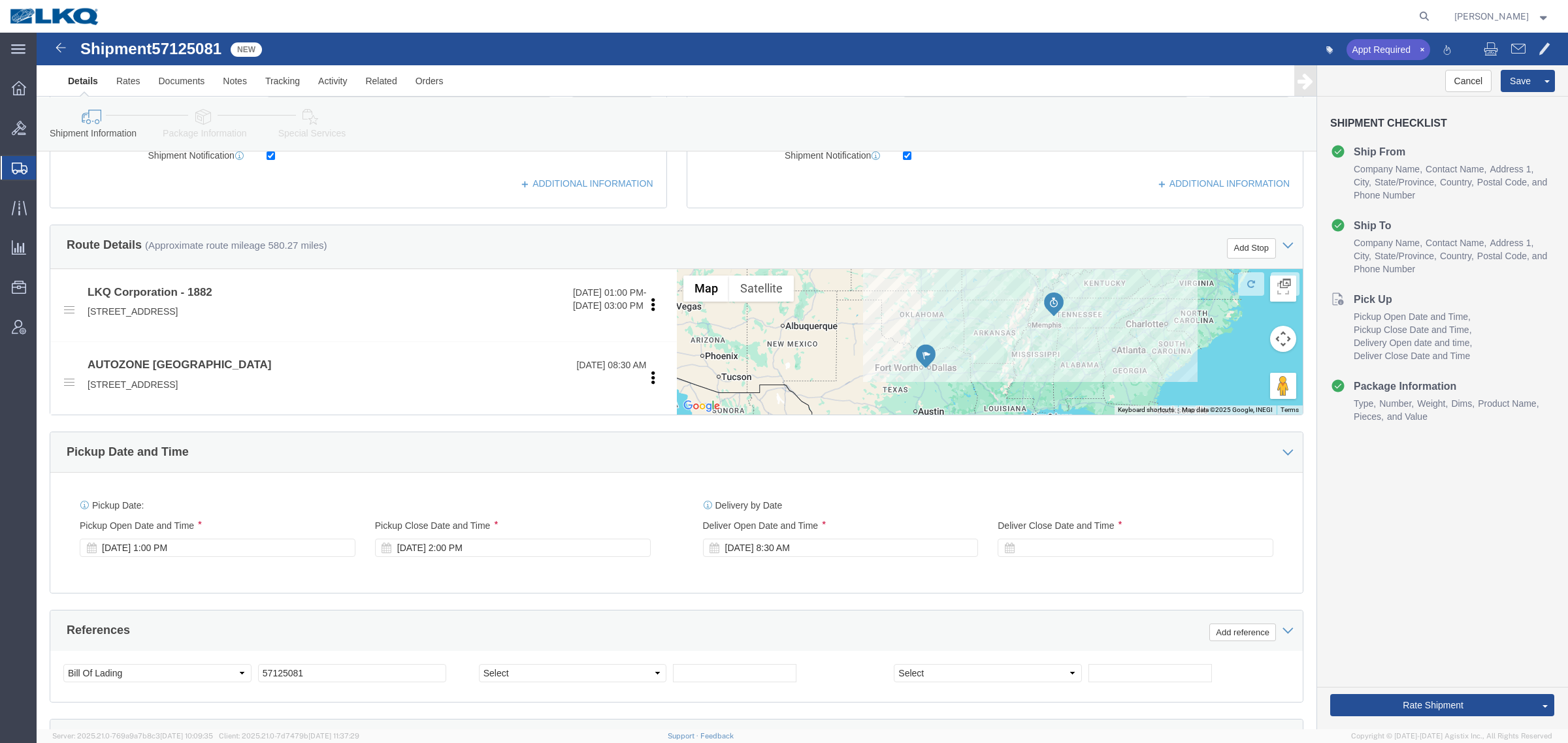
scroll to position [408, 0]
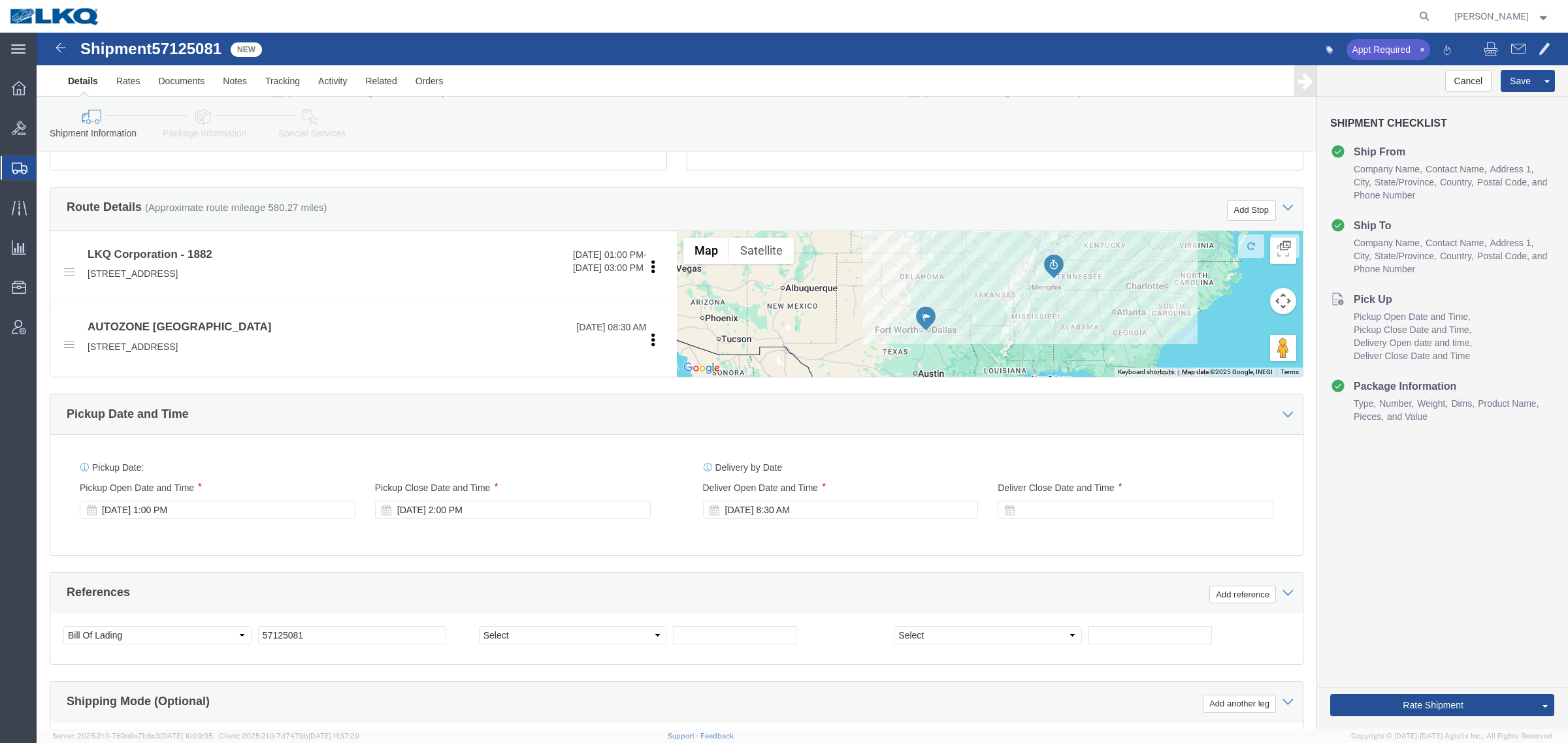
drag, startPoint x: 1342, startPoint y: 604, endPoint x: 1353, endPoint y: 631, distance: 29.2
click div "Cancel Save Assign To Clone Shipment Save As Template Shipment Checklist Ship F…"
click div "Rate Shipment Send To Bid Rate And Send To Bid Rate And Autotender"
click button "Rate Shipment"
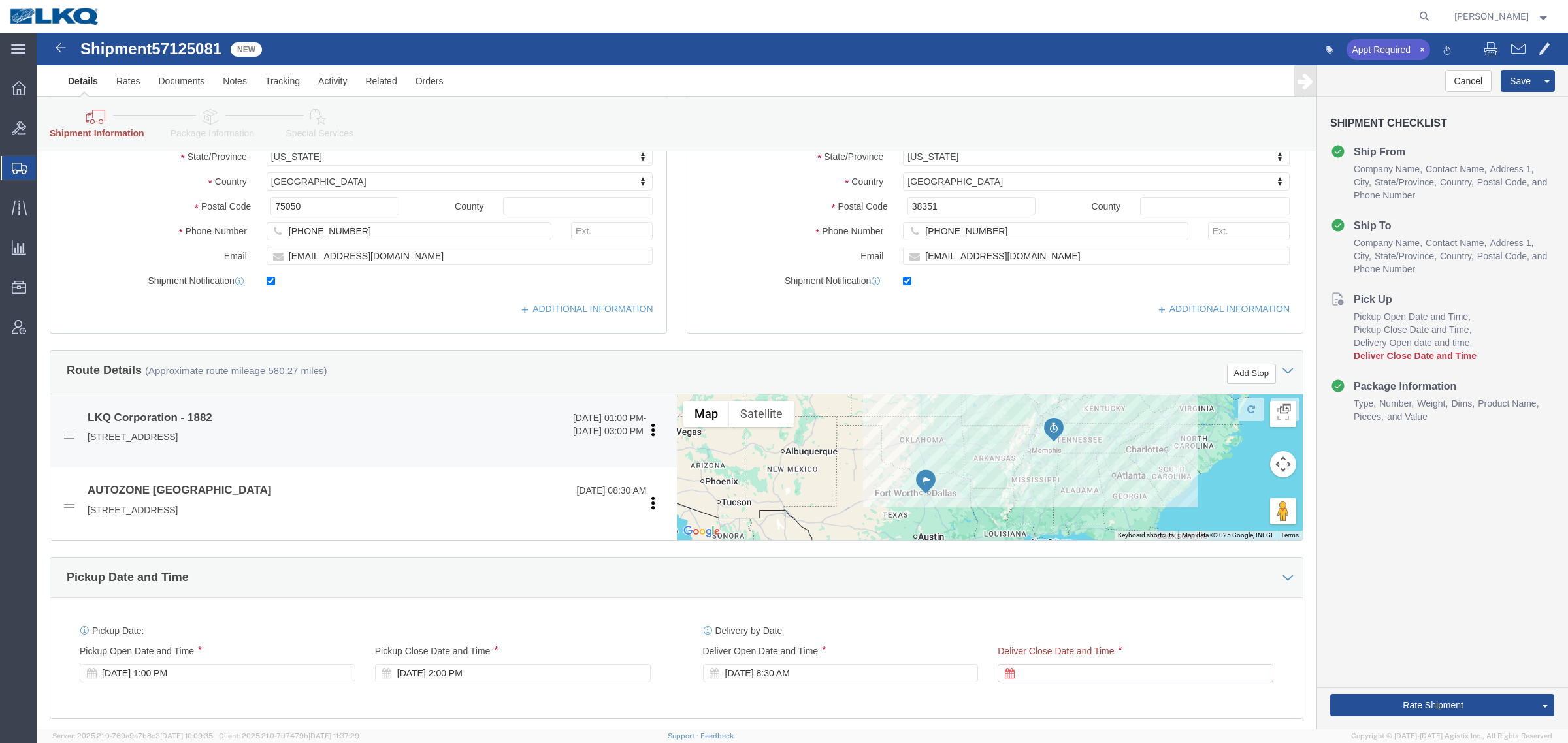
scroll to position [490, 0]
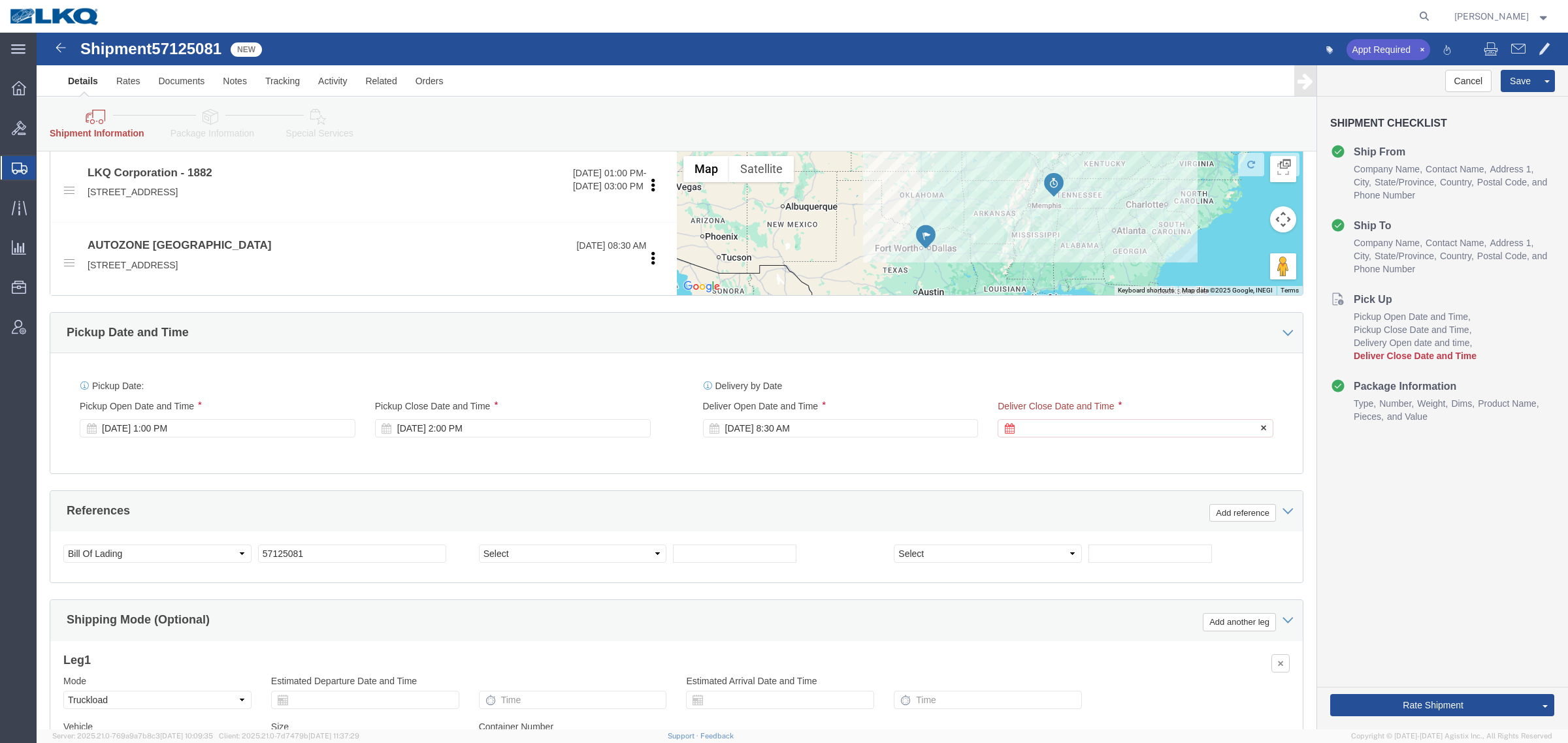
click div
click button "Apply"
click div "Cancel Save Assign To Clone Shipment Save As Template Shipment Checklist Ship F…"
click button "Rate Shipment"
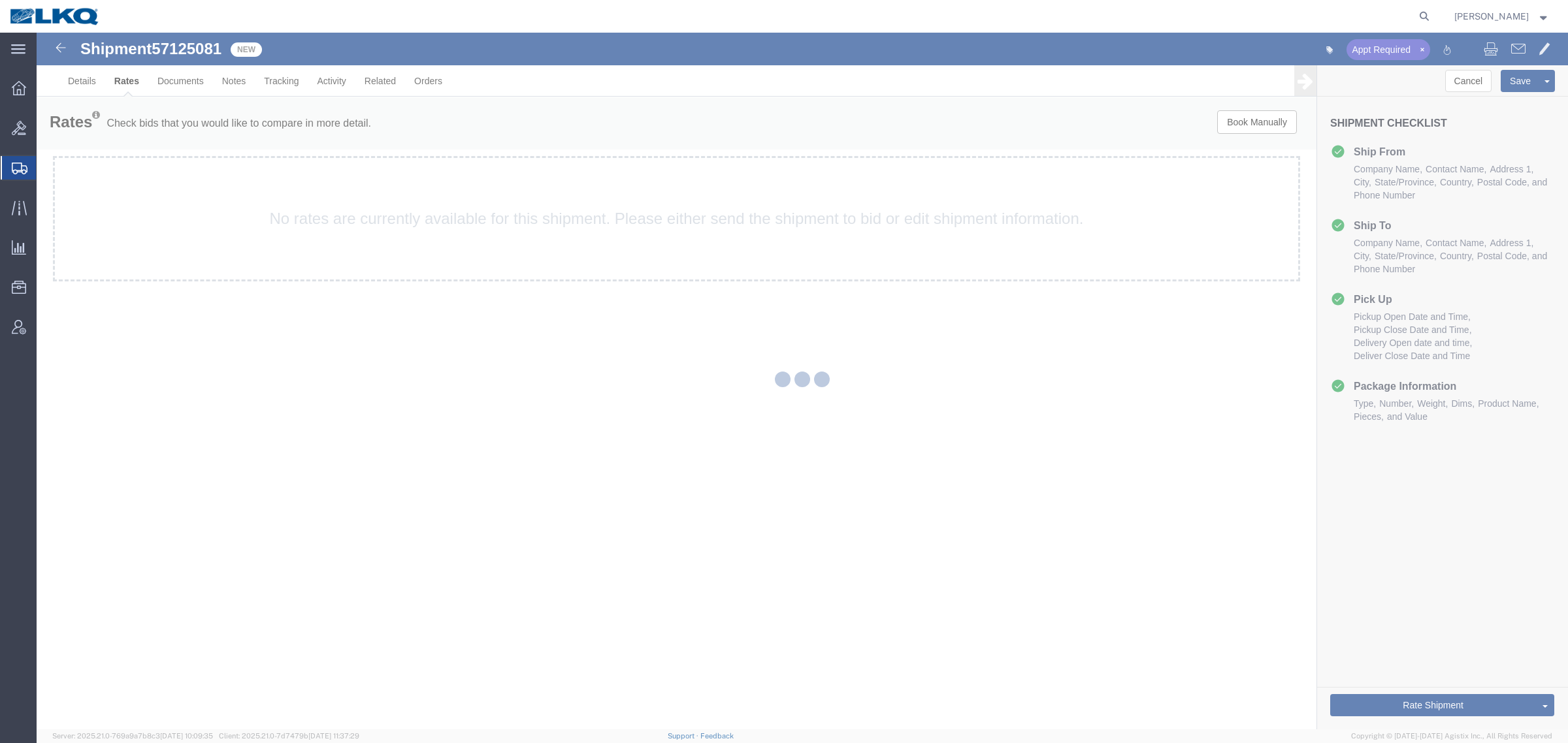
scroll to position [0, 0]
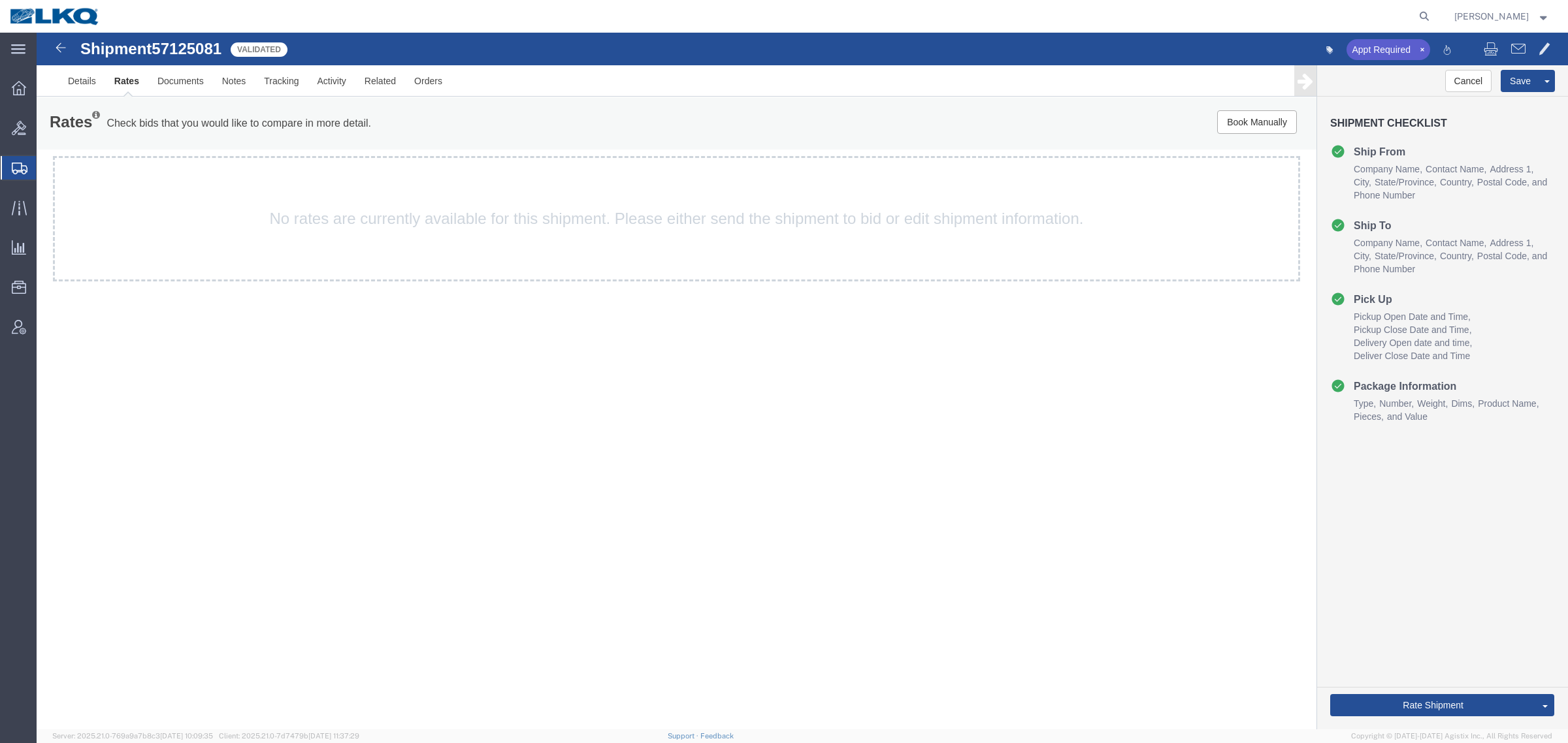
click at [350, 533] on div "Shipment 57125081 5 of 5 Validated Appt Required Details Rates Documents Notes …" at bounding box center [802, 381] width 1532 height 697
click at [138, 70] on link "Rates" at bounding box center [127, 81] width 43 height 31
click at [83, 82] on link "Details" at bounding box center [82, 81] width 46 height 31
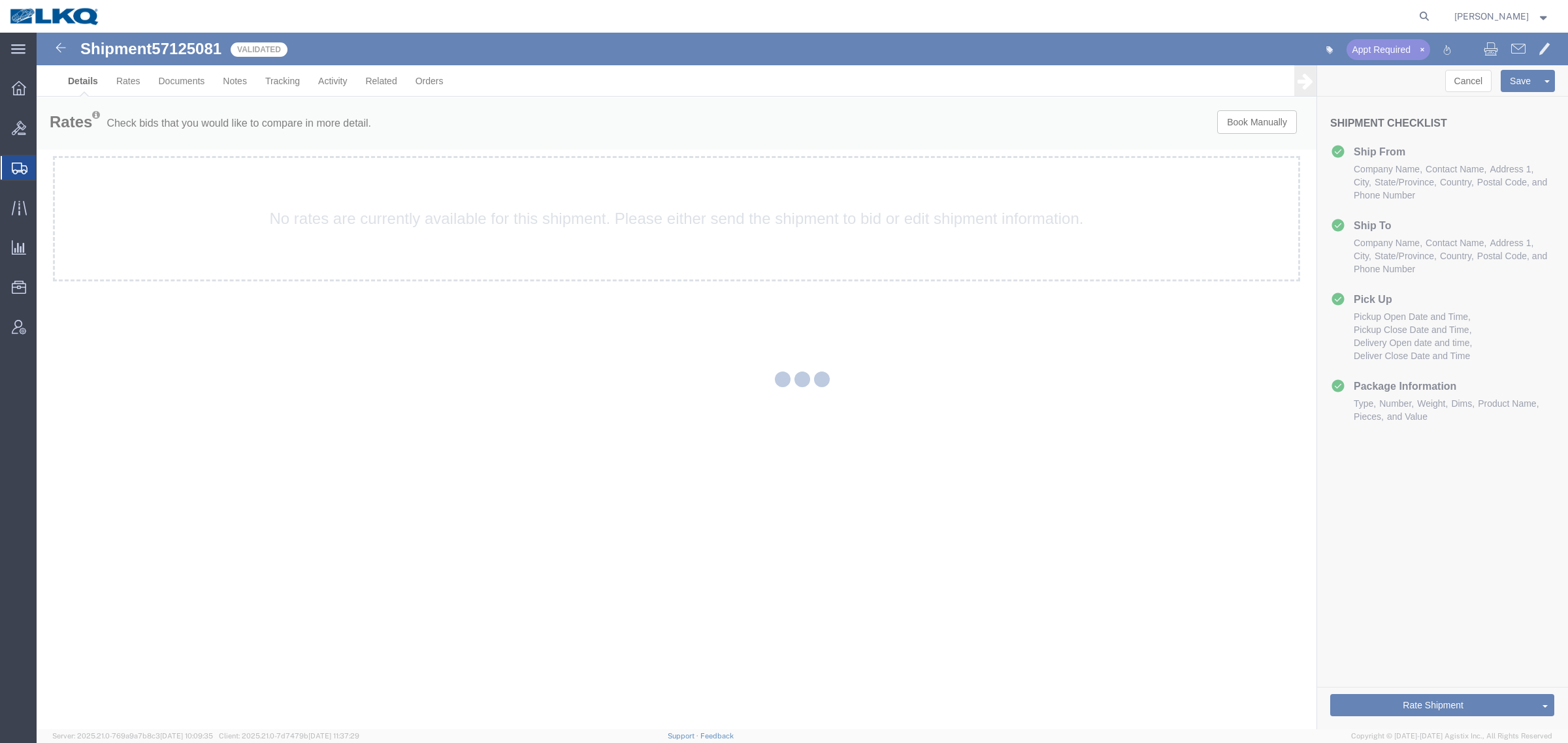
select select "27708"
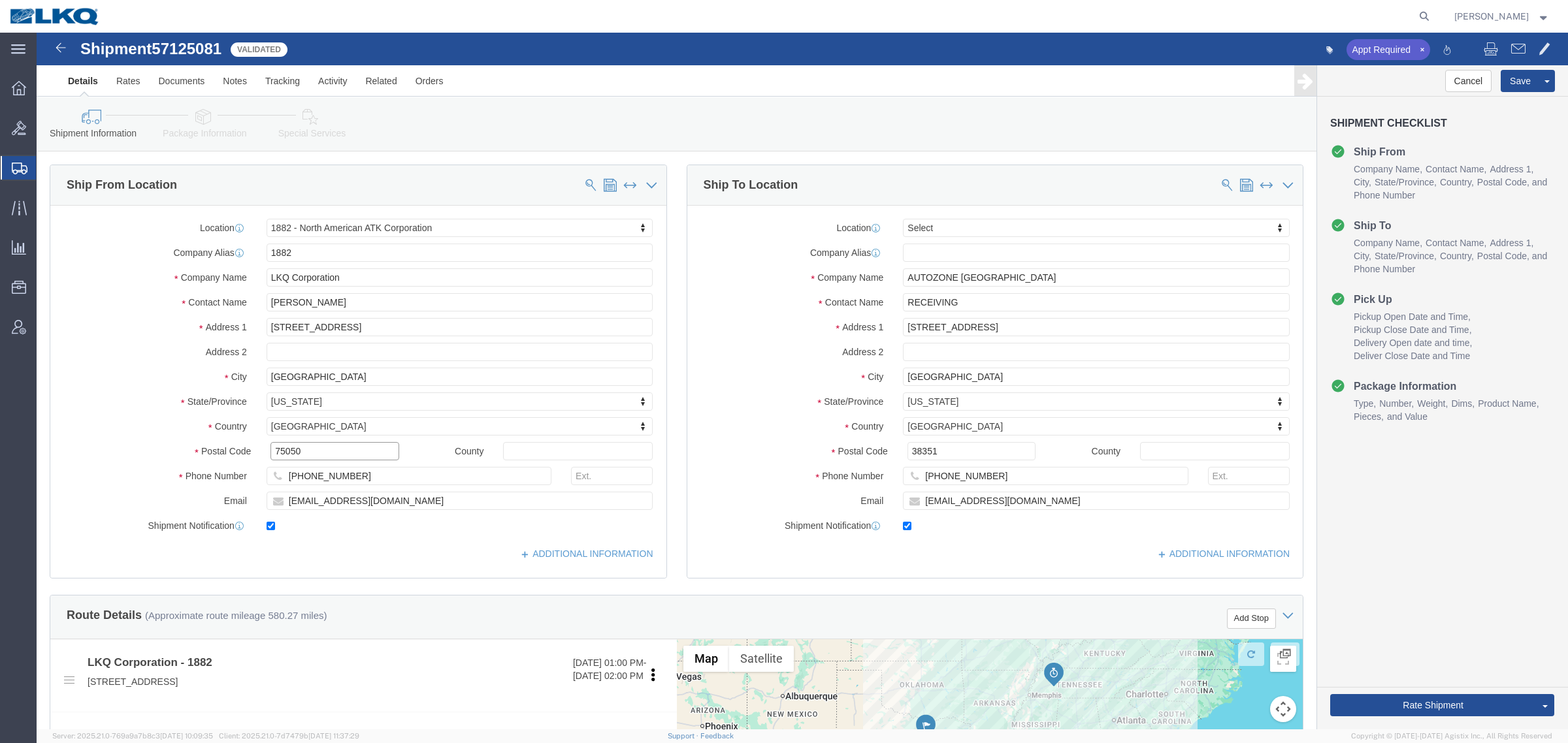
click input "75050"
click input "38351"
click link "Notes"
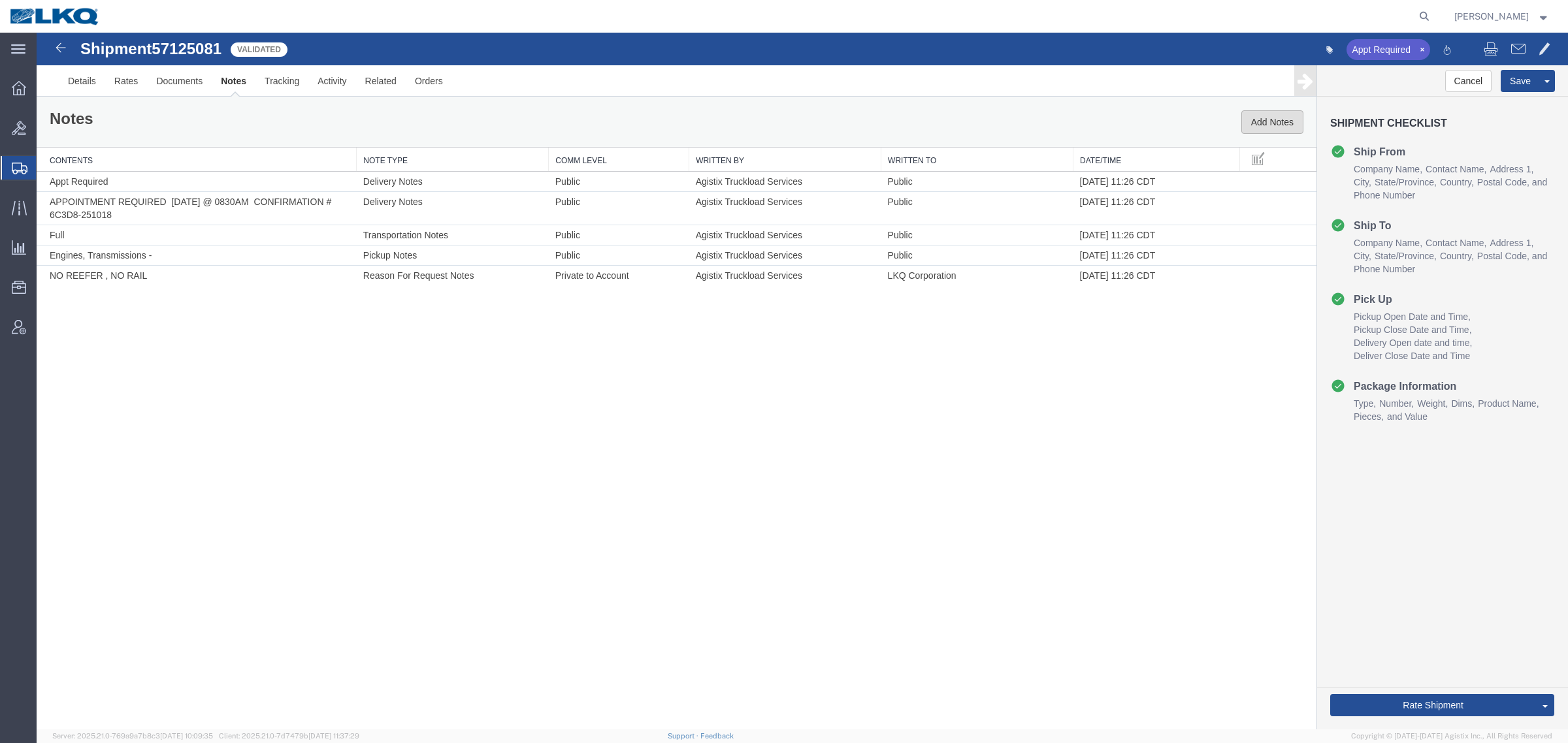
click at [1269, 124] on button "Add Notes" at bounding box center [1272, 122] width 62 height 23
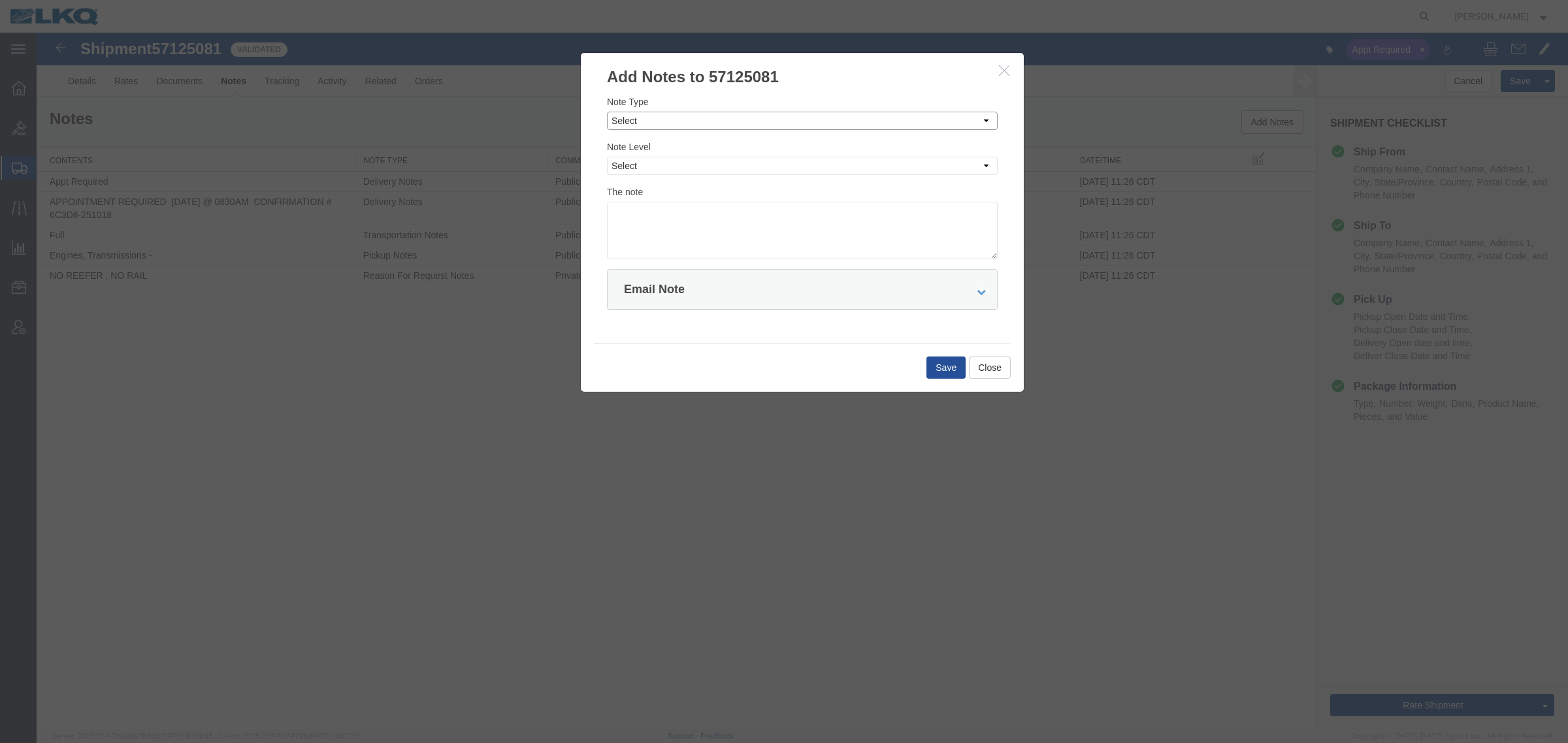
click at [814, 122] on select "Select Approval Bid Notes Carrier Change Notes Claim Notes Content Hazmat Notes…" at bounding box center [802, 121] width 391 height 19
select select "BID_NOTES"
click at [607, 112] on select "Select Approval Bid Notes Carrier Change Notes Claim Notes Content Hazmat Notes…" at bounding box center [802, 121] width 391 height 19
click at [770, 164] on select "Select Private to Account Private to Vendor Public" at bounding box center [802, 166] width 391 height 19
select select "PRIVATE_TO_ACCOUNT"
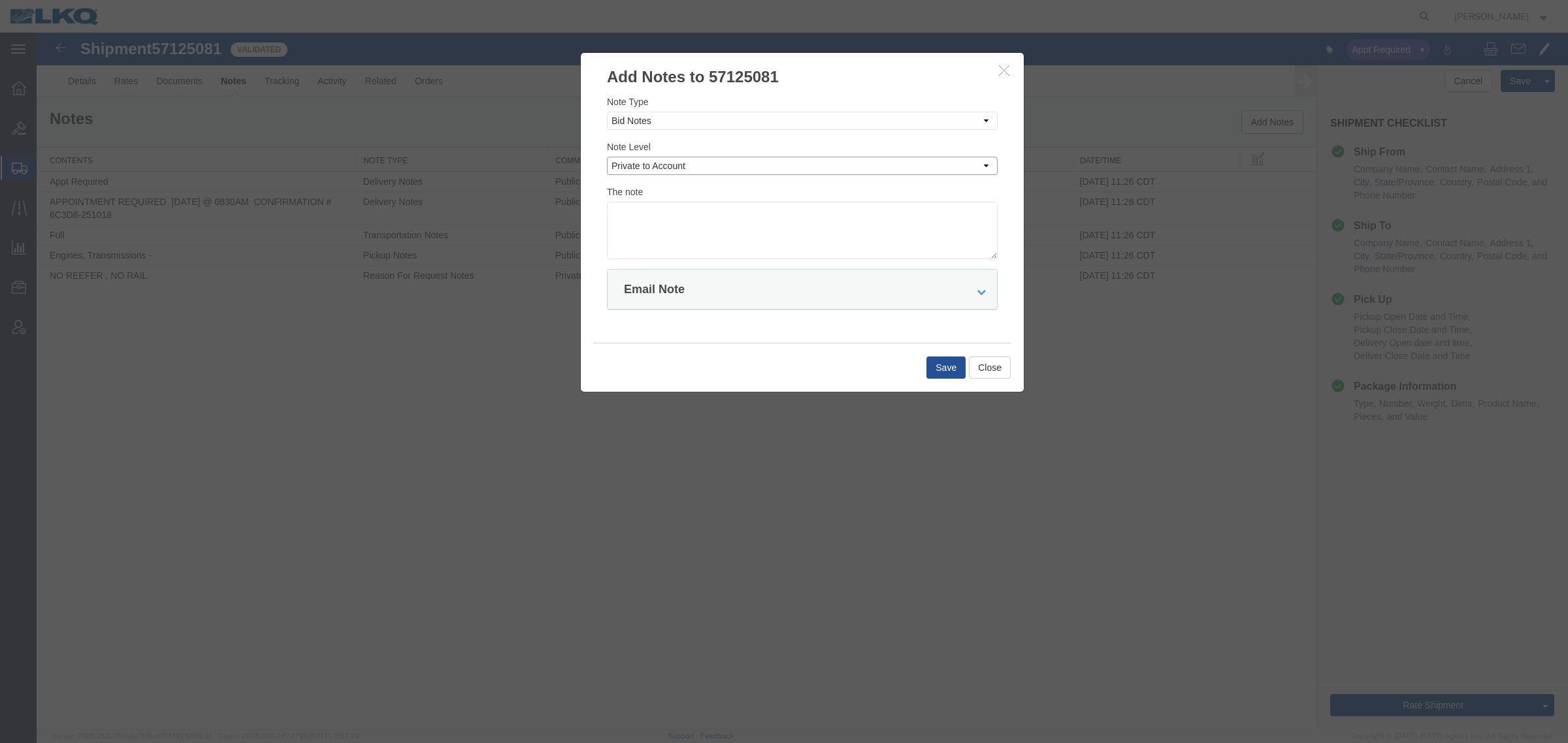
click at [607, 157] on select "Select Private to Account Private to Vendor Public" at bounding box center [802, 166] width 391 height 19
click at [775, 233] on textarea at bounding box center [802, 230] width 391 height 58
type textarea "DAT: $1001"
click at [930, 369] on button "Save" at bounding box center [946, 367] width 39 height 22
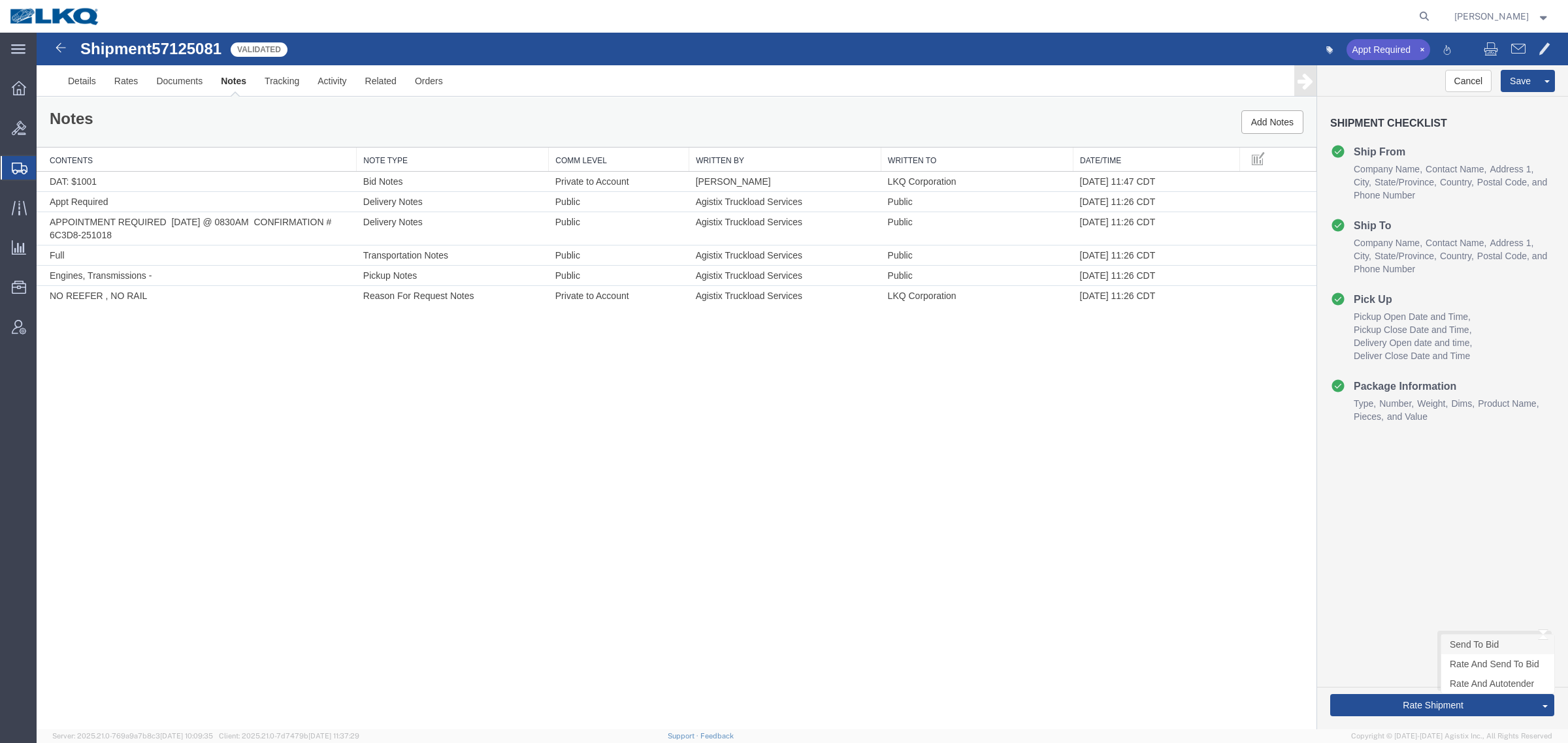
click at [1490, 650] on link "Send To Bid" at bounding box center [1498, 645] width 113 height 20
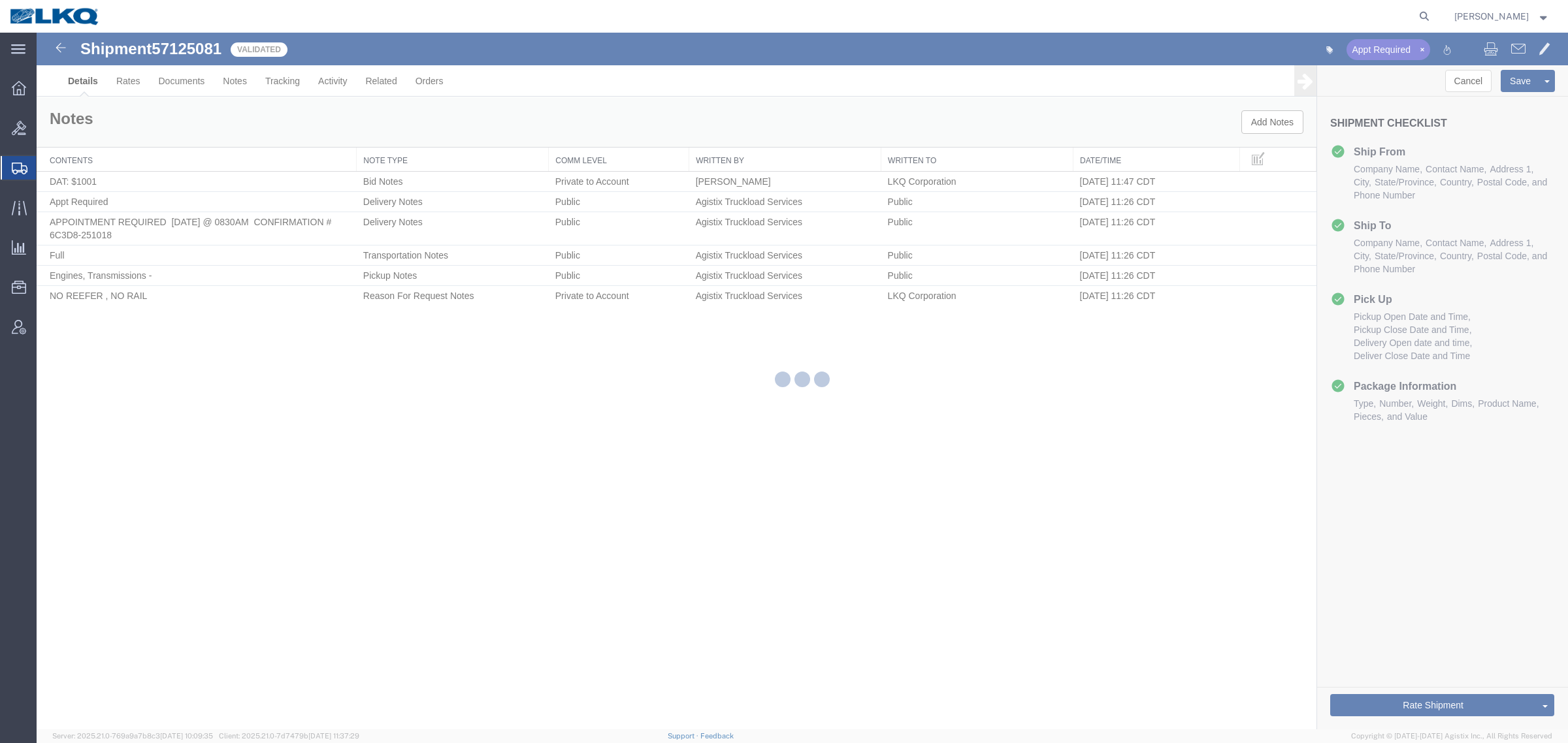
select select "27708"
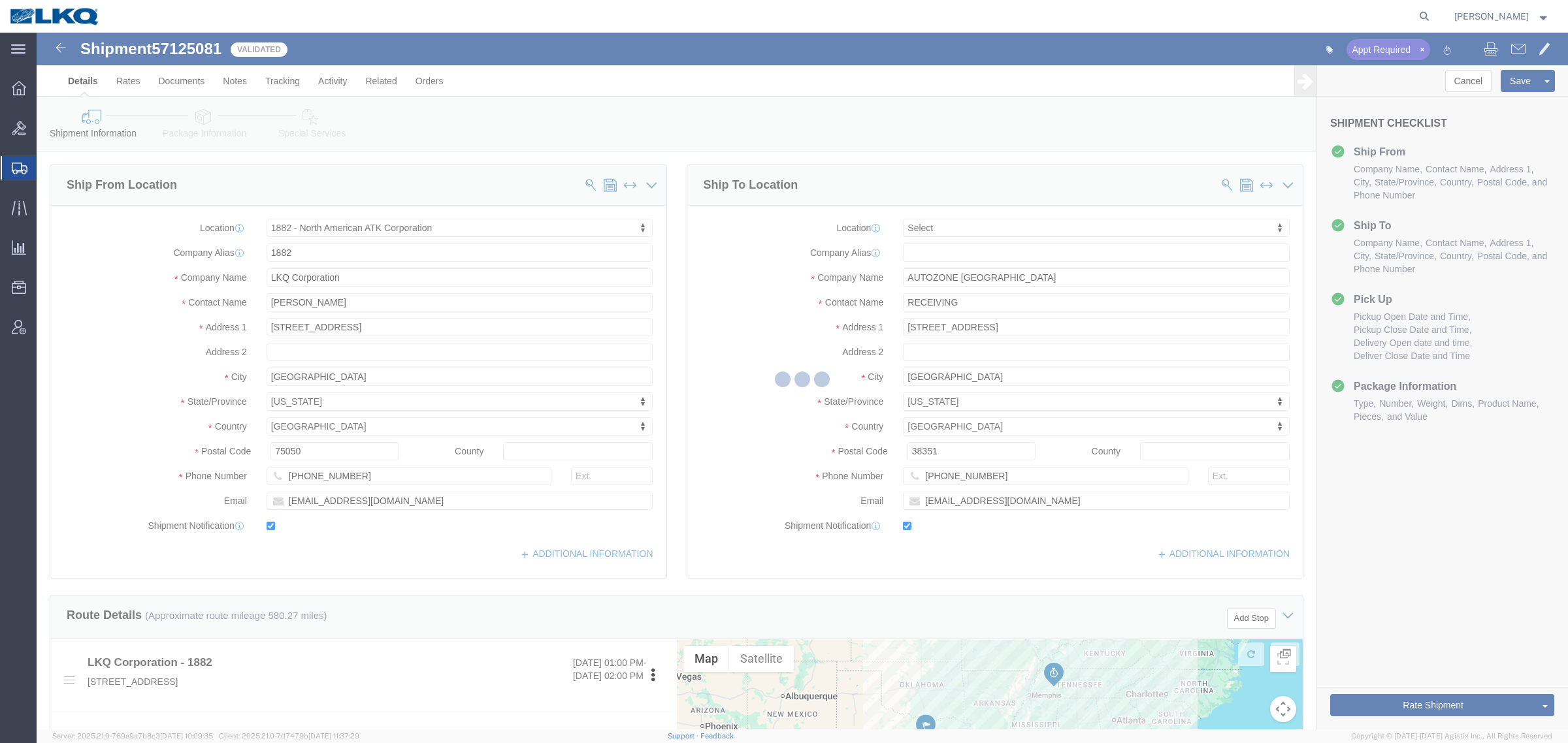
select select "TL"
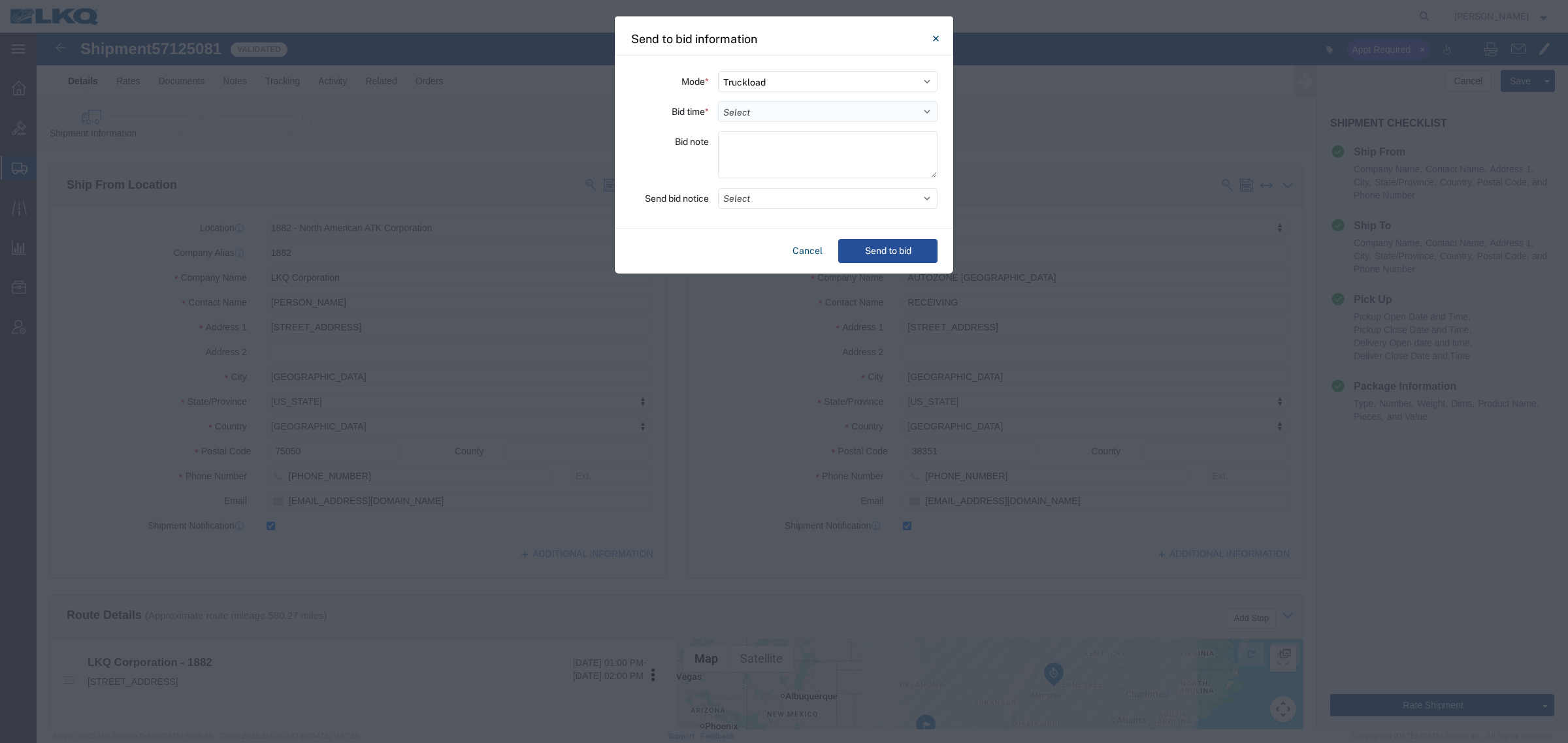
click at [791, 107] on select "Select 30 Min (Rush) 1 Hour (Rush) 2 Hours (Rush) 4 Hours (Rush) 8 Hours (Rush)…" at bounding box center [827, 111] width 219 height 21
select select "24"
click at [718, 101] on select "Select 30 Min (Rush) 1 Hour (Rush) 2 Hours (Rush) 4 Hours (Rush) 8 Hours (Rush)…" at bounding box center [827, 111] width 219 height 21
click at [874, 258] on button "Send to bid" at bounding box center [887, 251] width 99 height 24
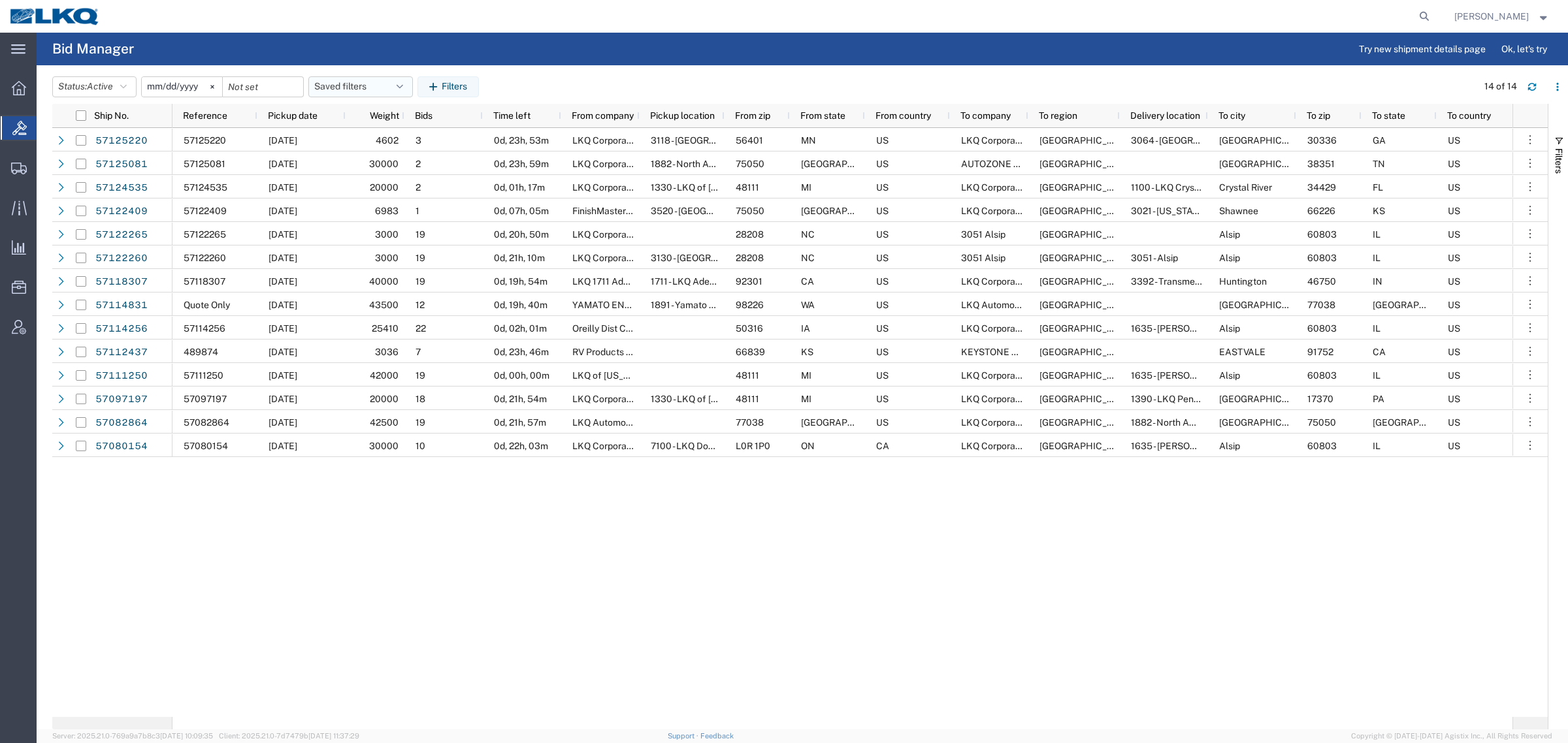
click at [361, 90] on button "Saved filters" at bounding box center [360, 86] width 105 height 21
click at [385, 144] on span "Bid Board" at bounding box center [396, 144] width 171 height 24
type input "2024-12-01"
type input "2025-12-31"
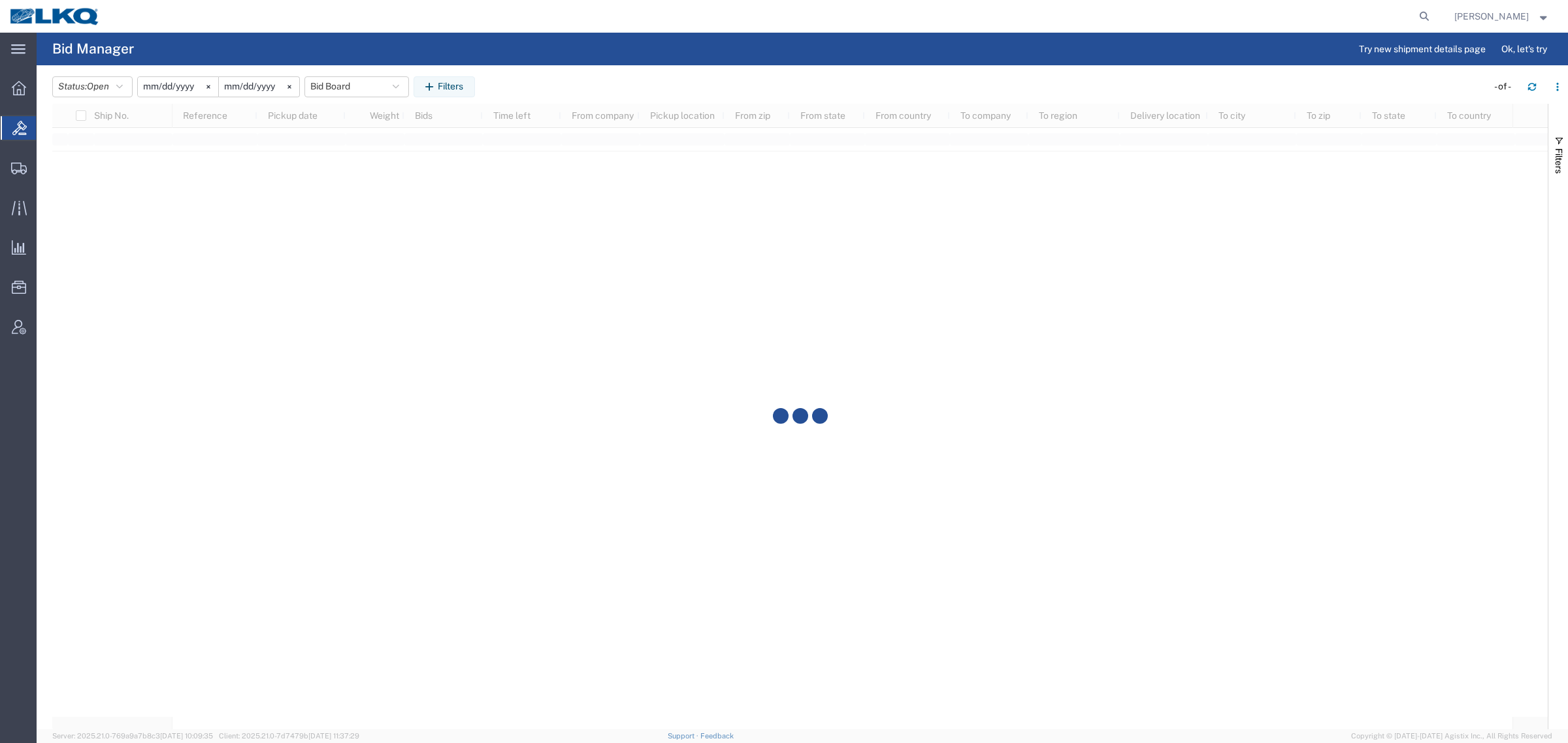
click at [563, 88] on div "Status: Open Active All Awaiting Confirmation Awarded Closed Expired Open Withd…" at bounding box center [810, 86] width 1516 height 21
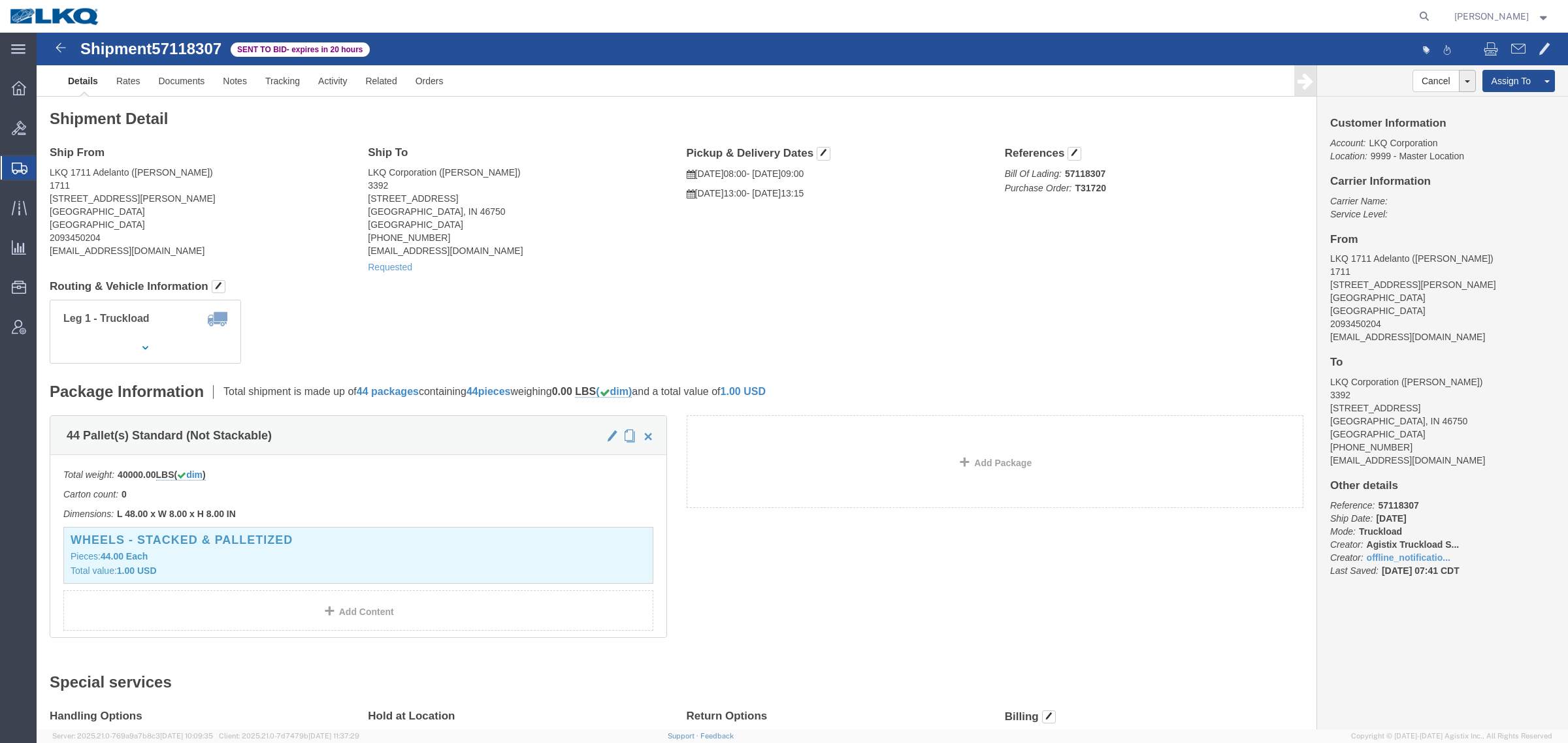
click div "Requested"
click link "Rates"
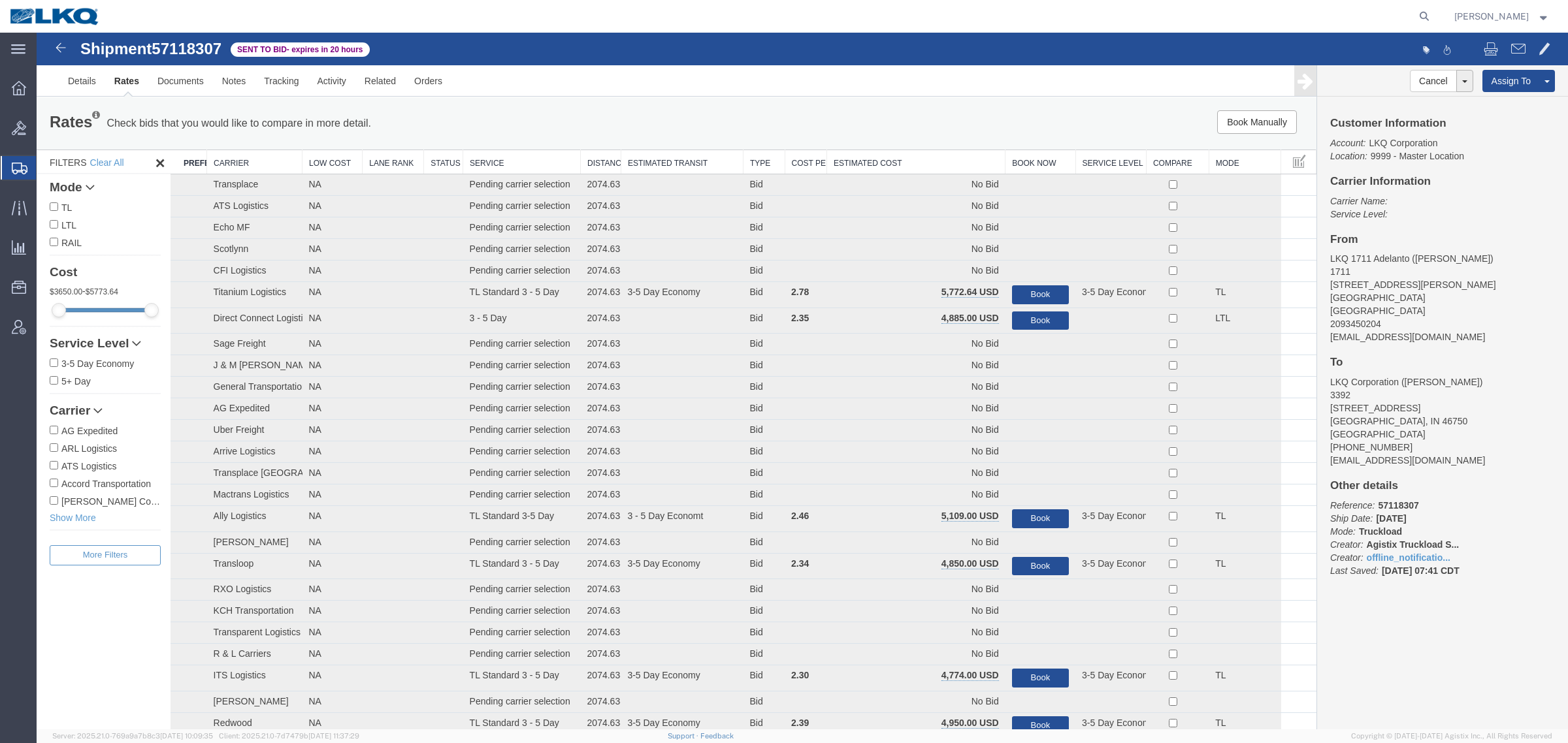
click at [880, 151] on th "Estimated Cost" at bounding box center [916, 162] width 178 height 24
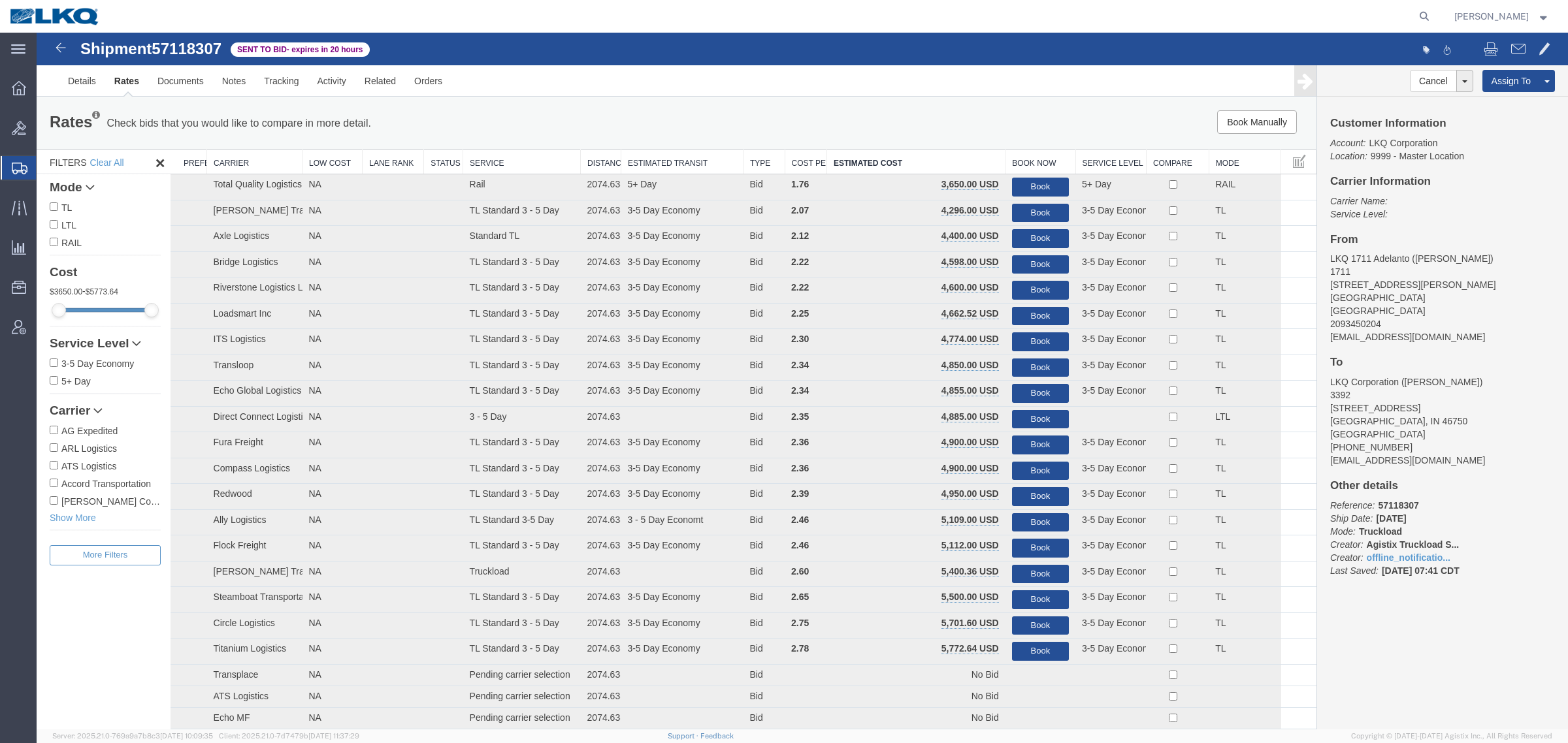
click at [199, 51] on span "57118307" at bounding box center [187, 48] width 70 height 18
copy span "57118307"
click at [216, 85] on link "Notes" at bounding box center [234, 81] width 43 height 31
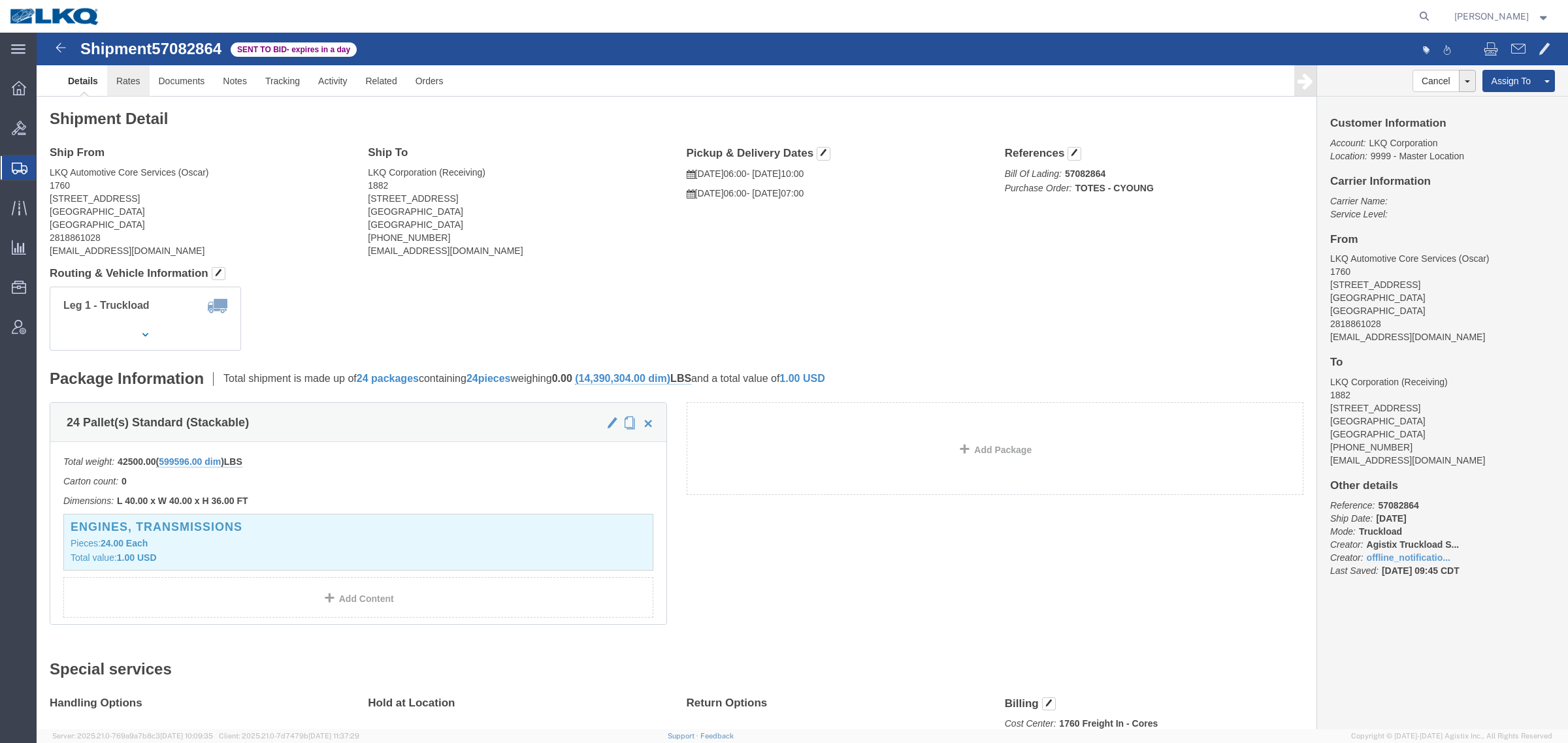
click link "Rates"
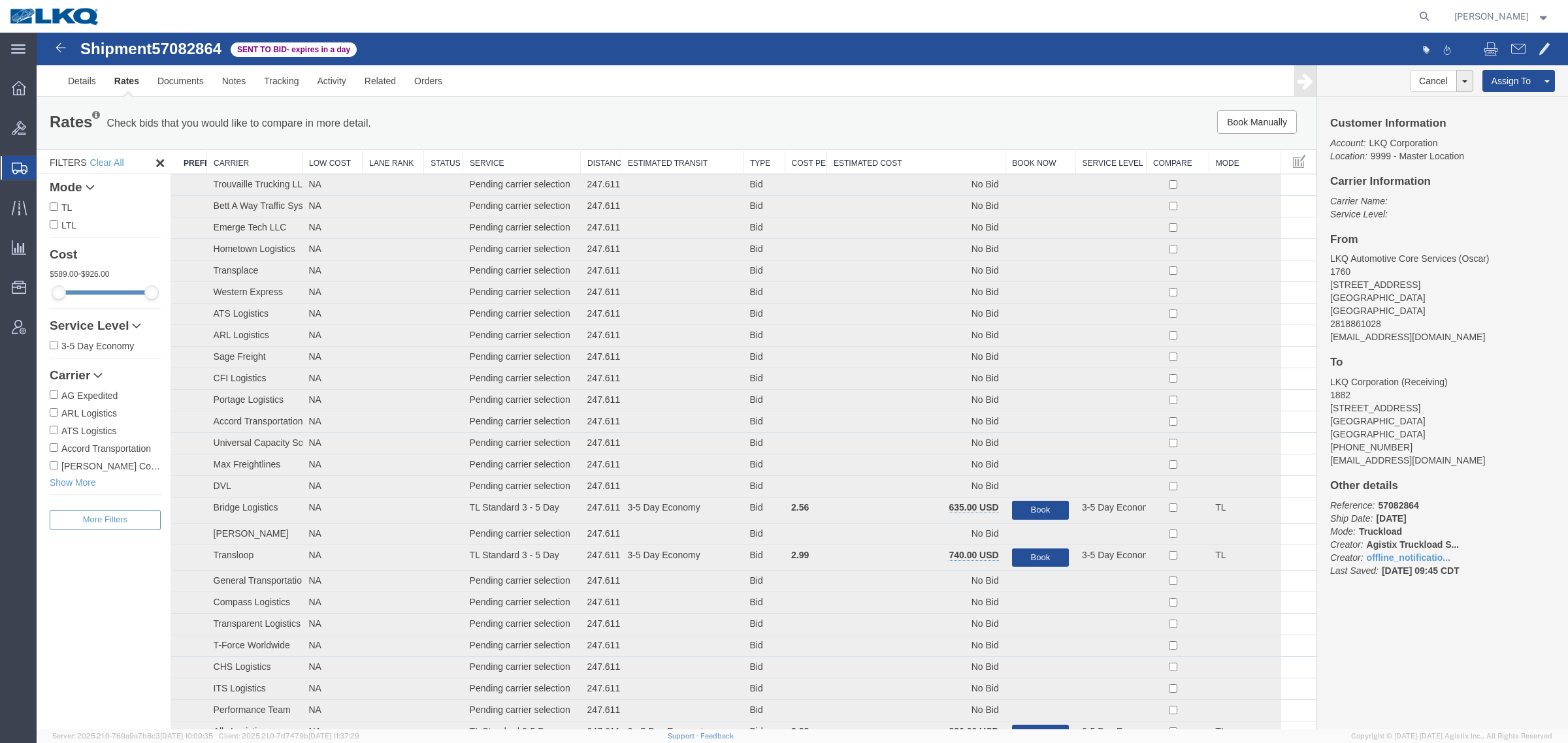
click at [899, 160] on th "Estimated Cost" at bounding box center [916, 162] width 178 height 24
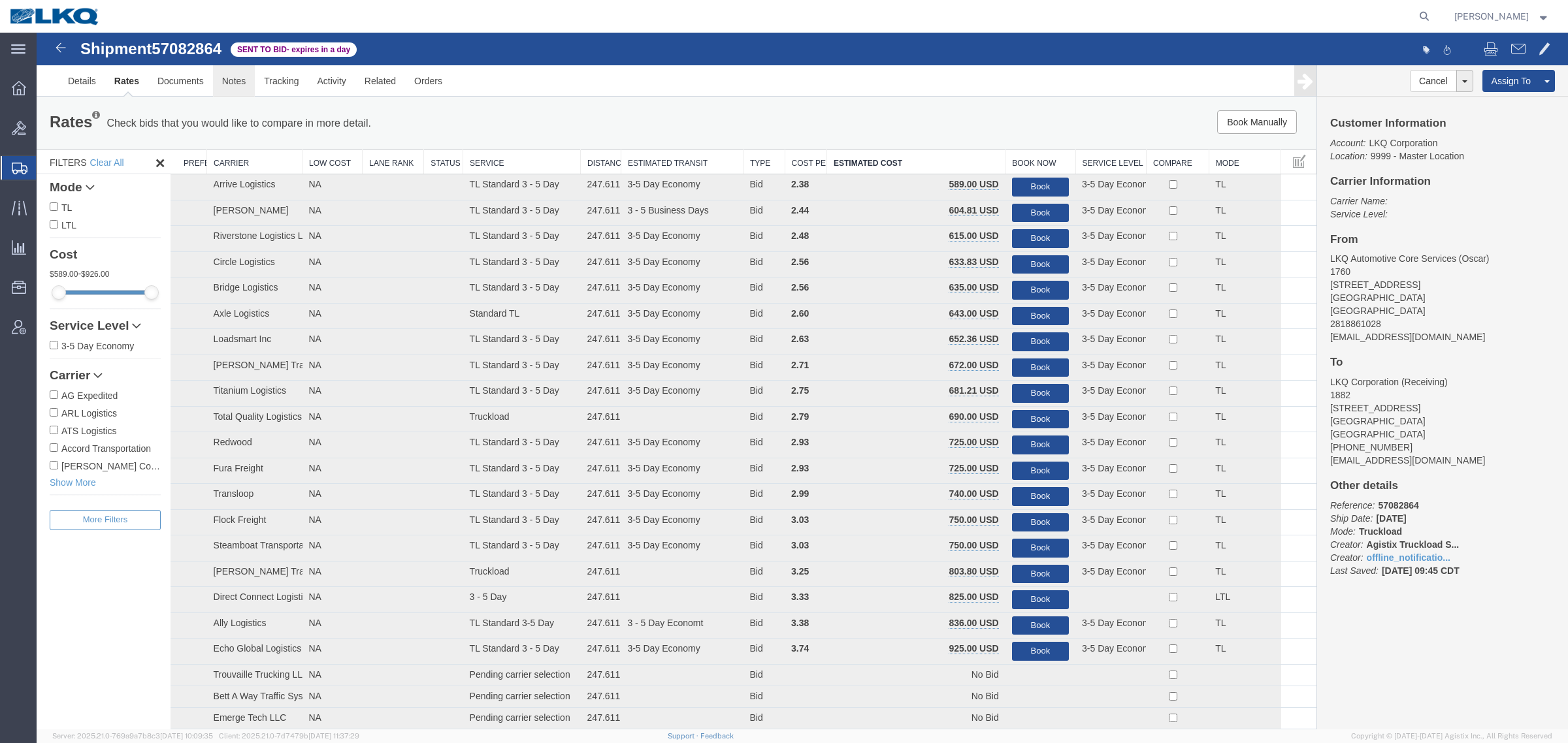
click at [226, 75] on link "Notes" at bounding box center [234, 81] width 43 height 31
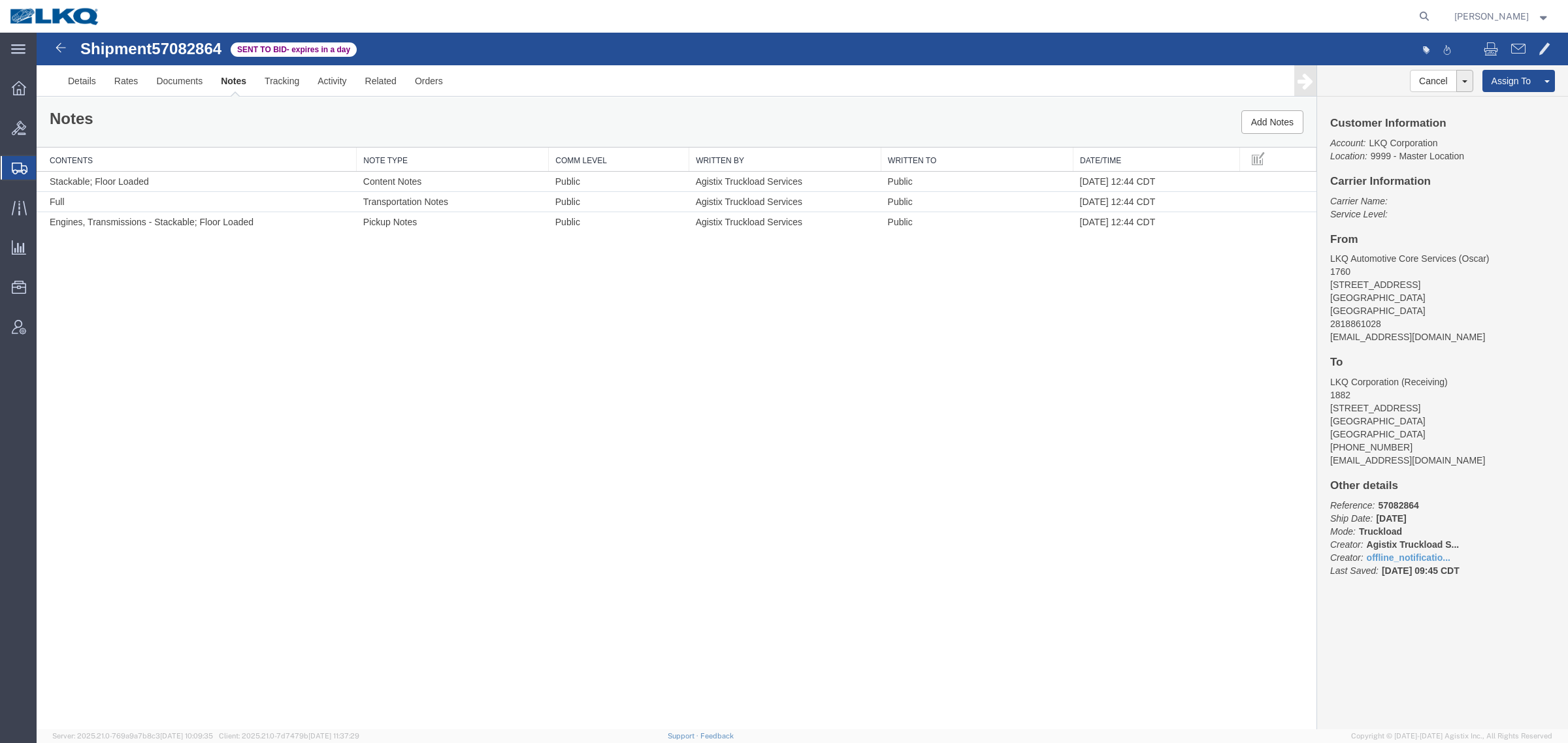
click at [281, 517] on div "Shipment 57082864 3 of 3 Sent to Bid - expires in a day Details Rates Documents…" at bounding box center [802, 381] width 1532 height 697
click at [1404, 297] on address "LKQ Automotive Core Services (Oscar) 1760 [STREET_ADDRESS] 2818861028 [EMAIL_AD…" at bounding box center [1443, 297] width 225 height 91
copy address "77038"
click at [1413, 421] on address "LKQ Corporation (Receiving) 1882 [STREET_ADDRESS] [PHONE_NUMBER] [EMAIL_ADDRESS…" at bounding box center [1443, 421] width 225 height 91
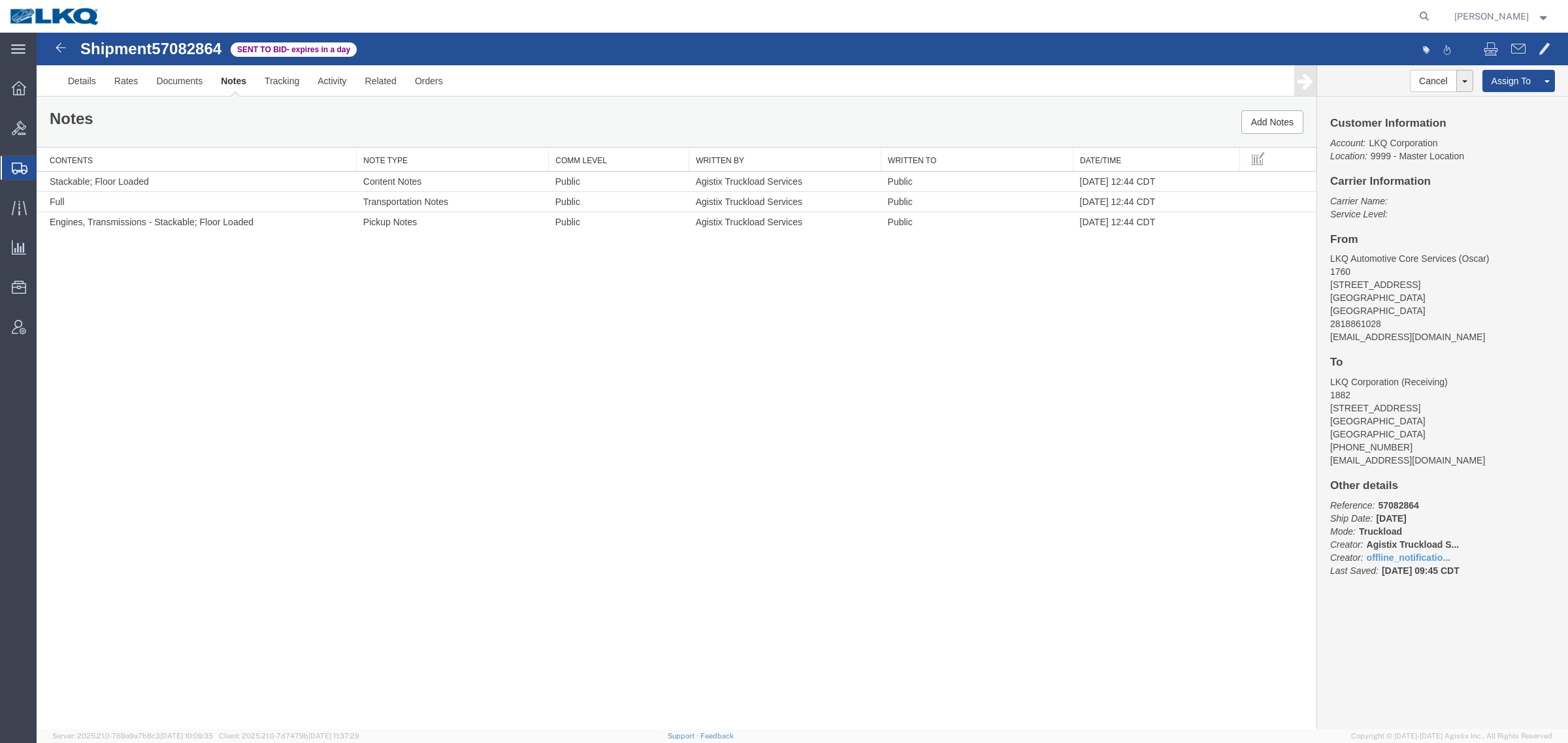
click at [1413, 421] on address "LKQ Corporation (Receiving) 1882 [STREET_ADDRESS] [PHONE_NUMBER] [EMAIL_ADDRESS…" at bounding box center [1443, 421] width 225 height 91
copy address "75050"
click at [1264, 128] on button "Add Notes" at bounding box center [1272, 122] width 62 height 23
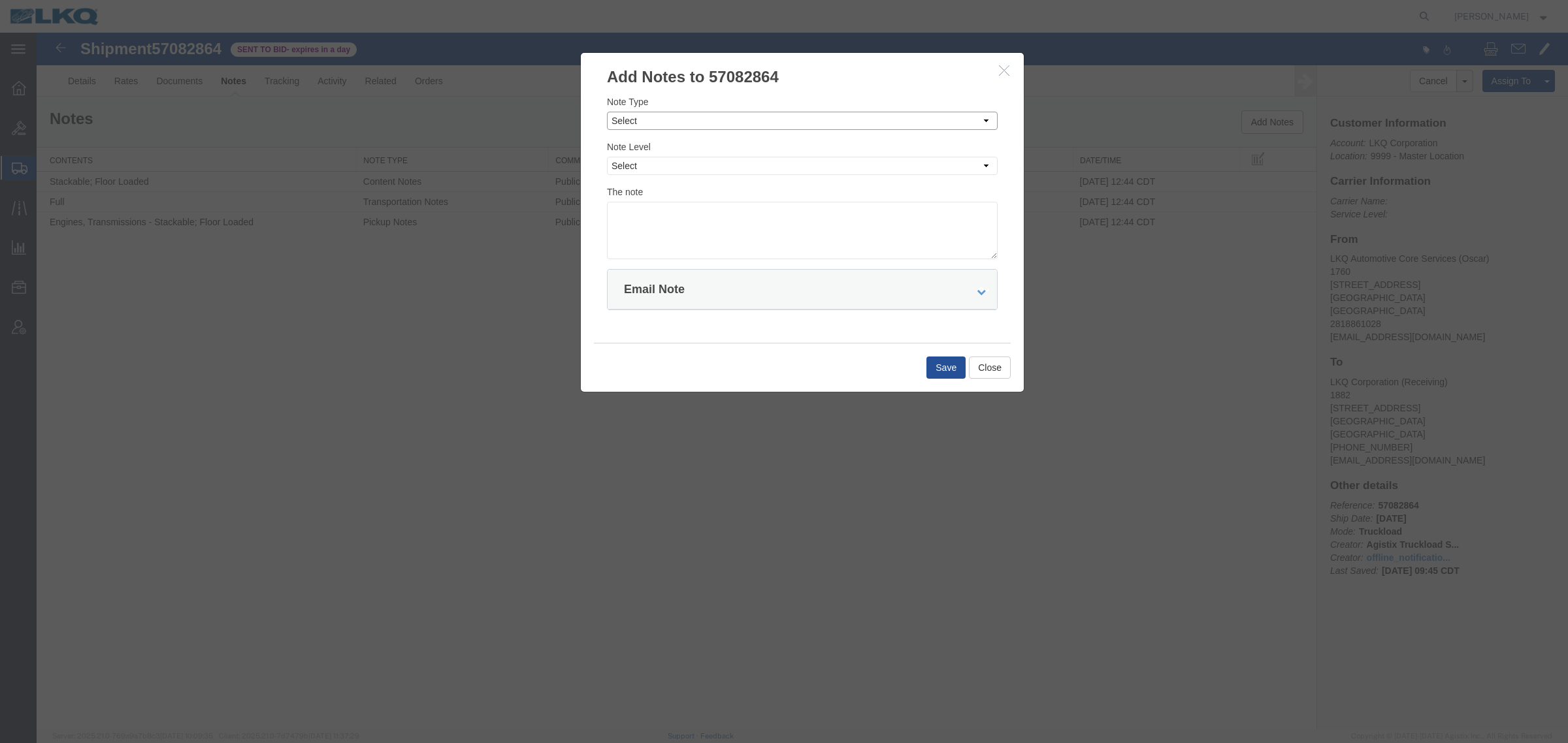
click at [669, 120] on select "Select Approval Bid Notes Carrier Change Notes Claim Notes Content Hazmat Notes…" at bounding box center [802, 121] width 391 height 19
select select "BID_NOTES"
click at [607, 112] on select "Select Approval Bid Notes Carrier Change Notes Claim Notes Content Hazmat Notes…" at bounding box center [802, 121] width 391 height 19
click at [686, 169] on select "Select Private to Account Private to Vendor Public" at bounding box center [802, 166] width 391 height 19
click at [607, 157] on select "Select Private to Account Private to Vendor Public" at bounding box center [802, 166] width 391 height 19
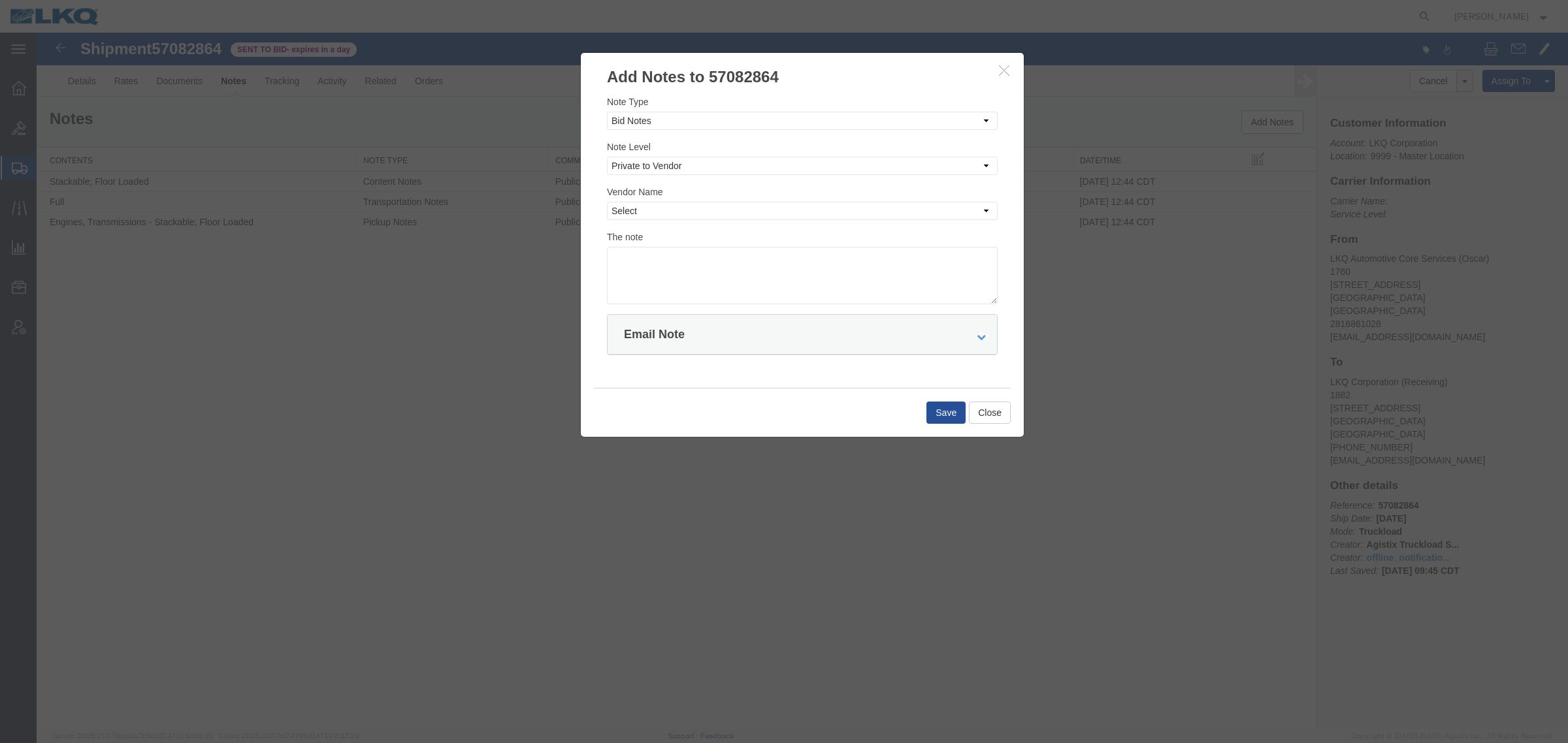
click at [688, 193] on div "Vendor Name Select Accord Transportation AG Expedited [PERSON_NAME] Company All…" at bounding box center [802, 203] width 391 height 36
click at [689, 179] on div "Note Type Select Approval Bid Notes Carrier Change Notes Claim Notes Content Ha…" at bounding box center [802, 199] width 391 height 210
click at [693, 170] on select "Select Private to Account Private to Vendor Public" at bounding box center [802, 166] width 391 height 19
select select "PRIVATE_TO_ACCOUNT"
click at [607, 157] on select "Select Private to Account Private to Vendor Public" at bounding box center [802, 166] width 391 height 19
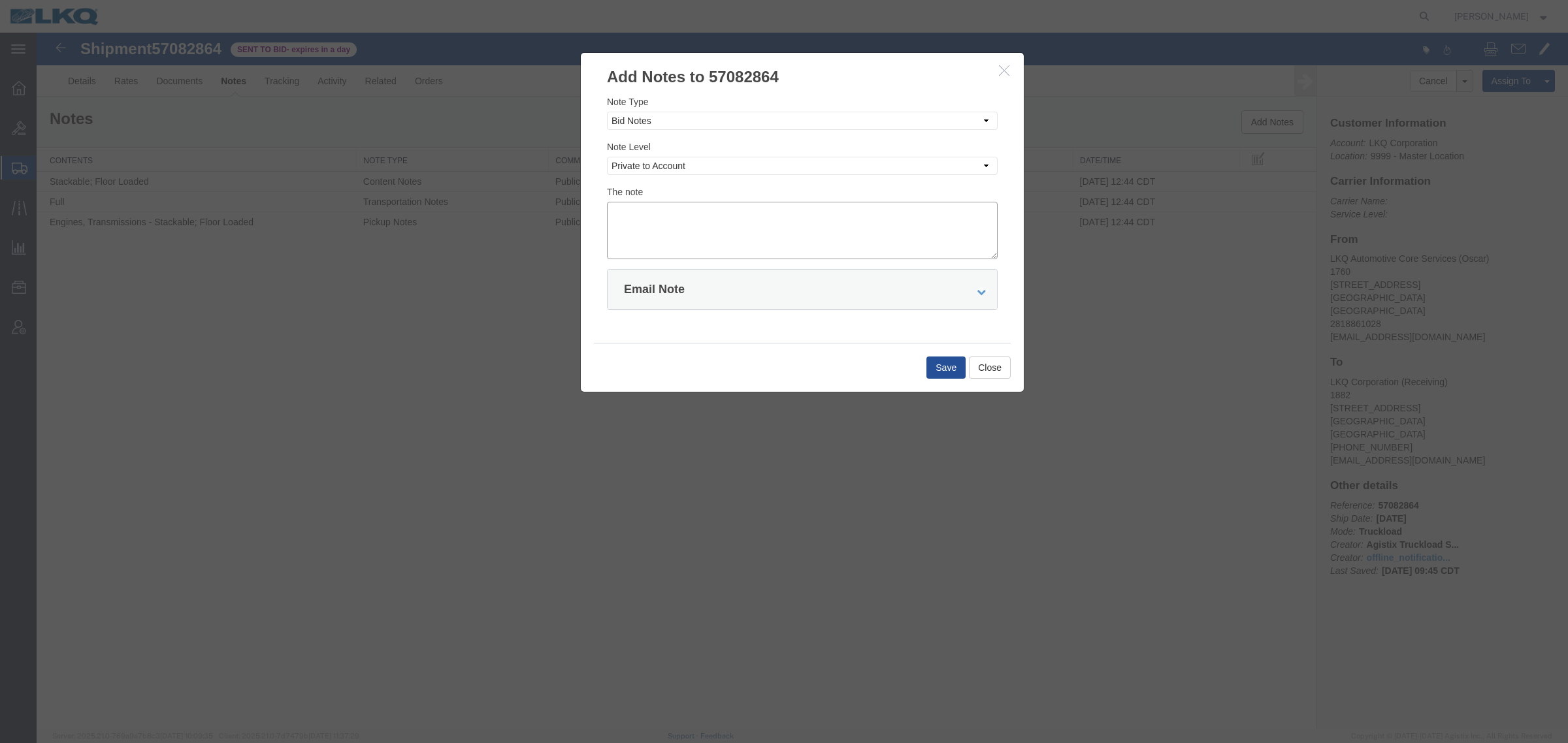
click at [684, 224] on textarea at bounding box center [802, 230] width 391 height 58
type textarea "DAT: $592"
click at [945, 368] on button "Save" at bounding box center [946, 367] width 39 height 22
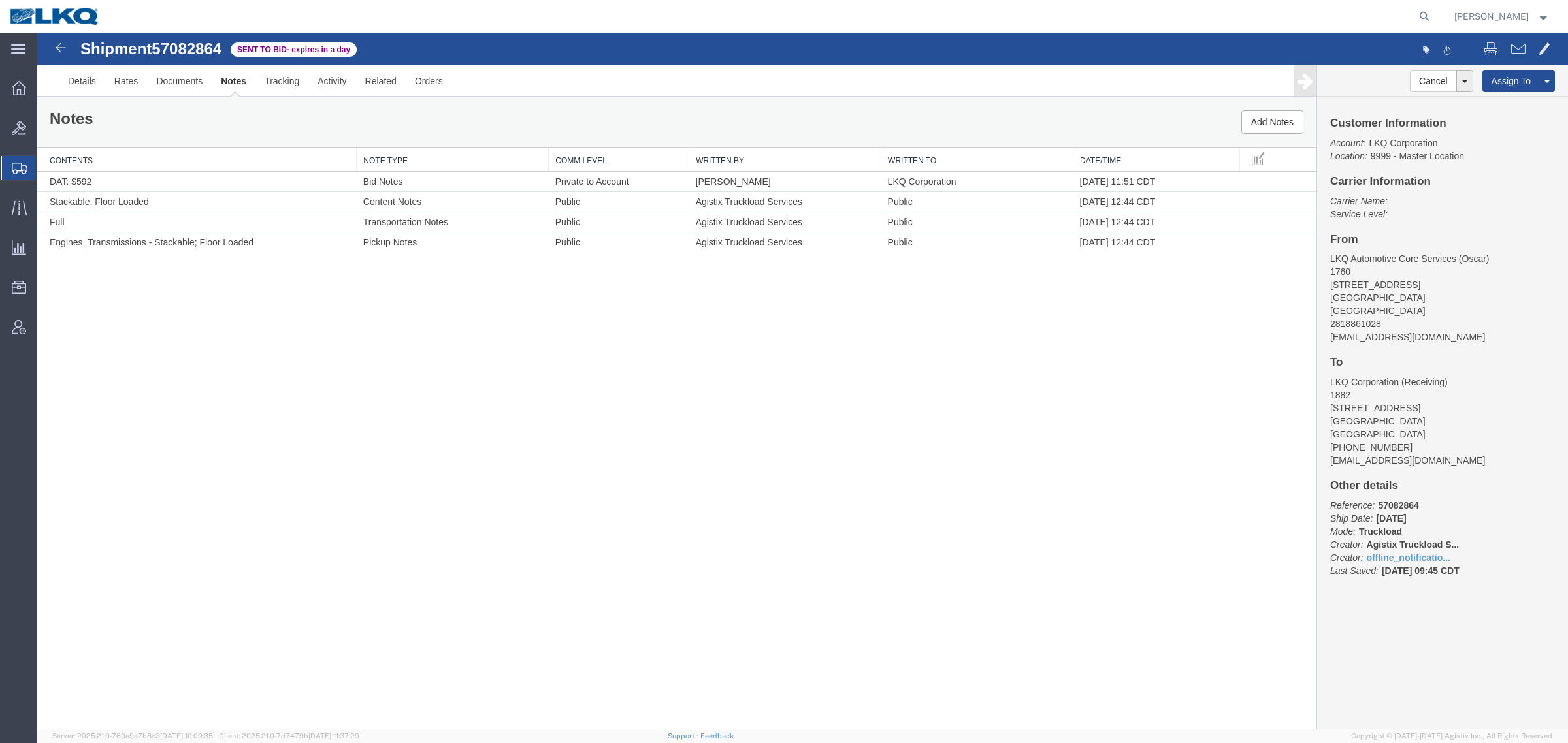
click at [1027, 517] on div "Shipment 57082864 4 of 4 Sent to Bid - expires in a day Details Rates Documents…" at bounding box center [802, 381] width 1532 height 697
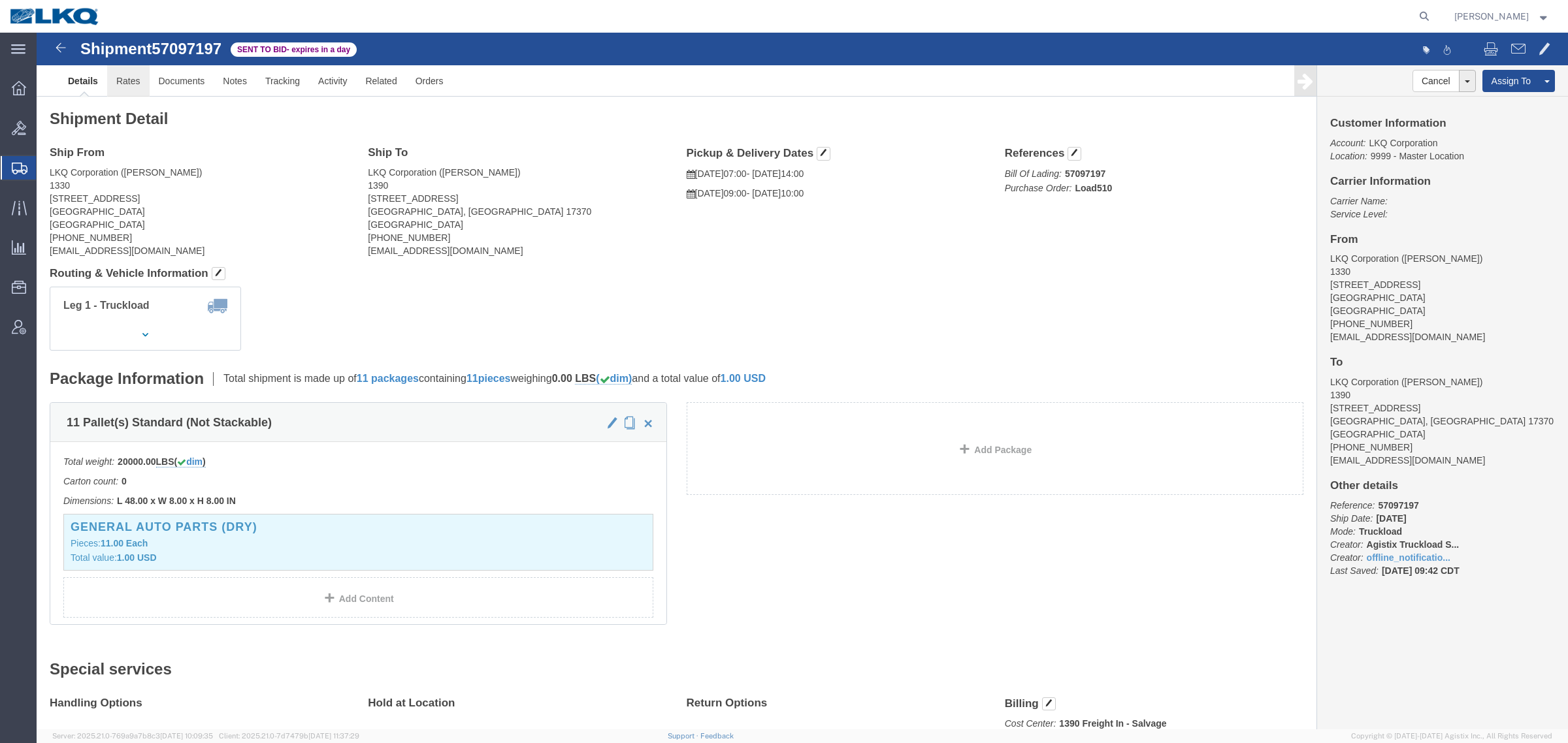
click link "Rates"
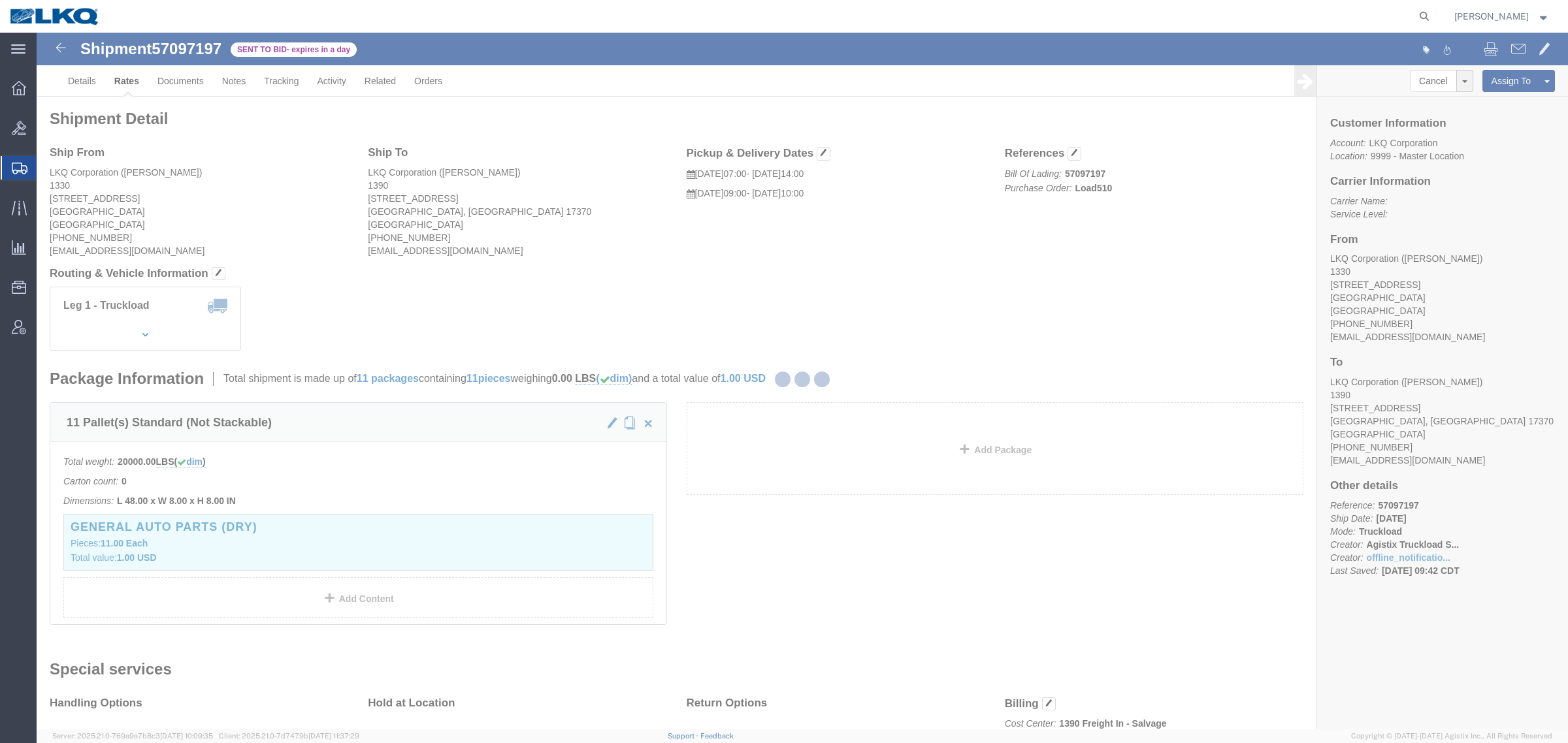
click at [491, 272] on div at bounding box center [802, 381] width 1532 height 697
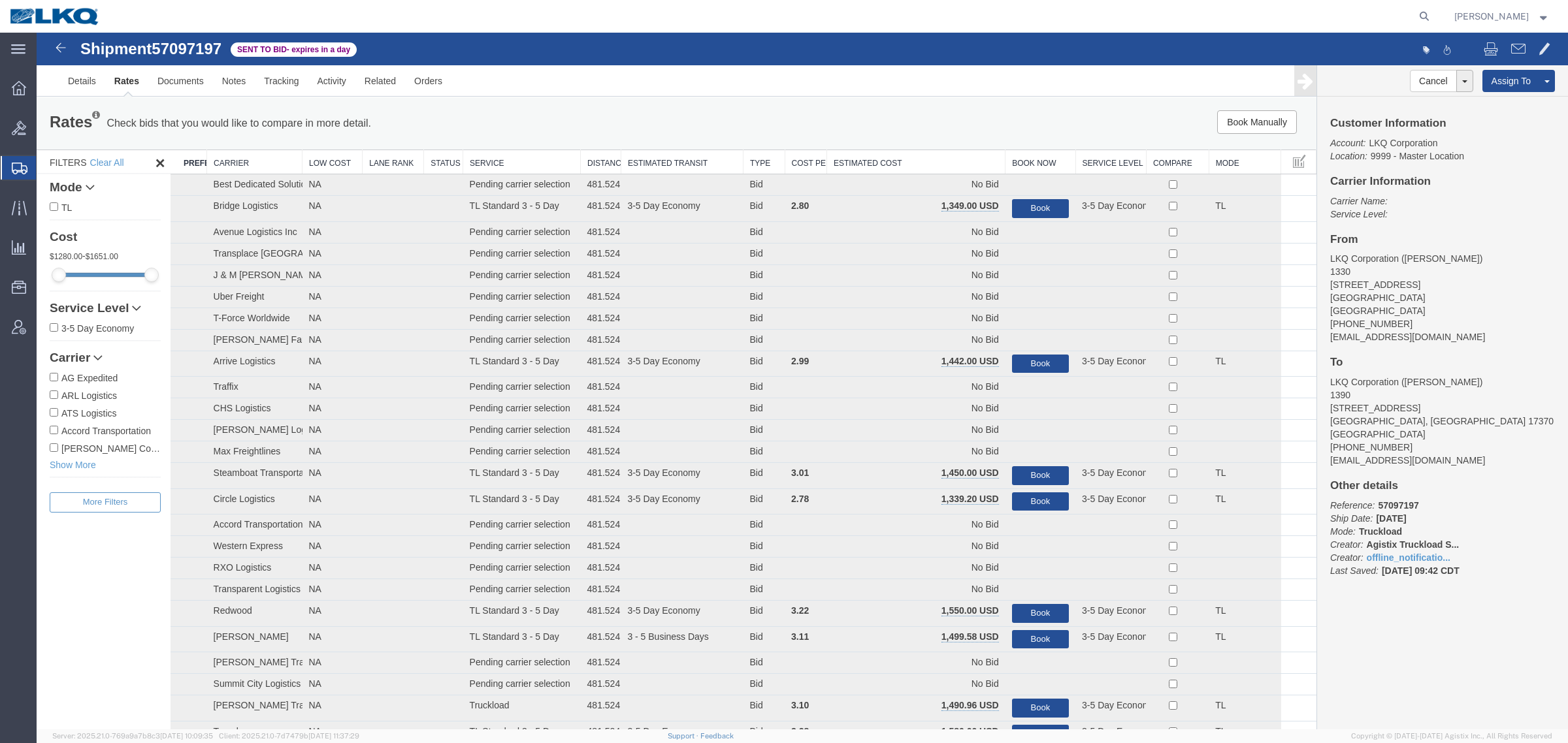
click at [850, 76] on ul "Details Rates Documents Notes Tracking Activity Related Orders" at bounding box center [803, 80] width 1487 height 31
click at [844, 152] on th "Estimated Cost" at bounding box center [916, 162] width 178 height 24
